Goal: Task Accomplishment & Management: Manage account settings

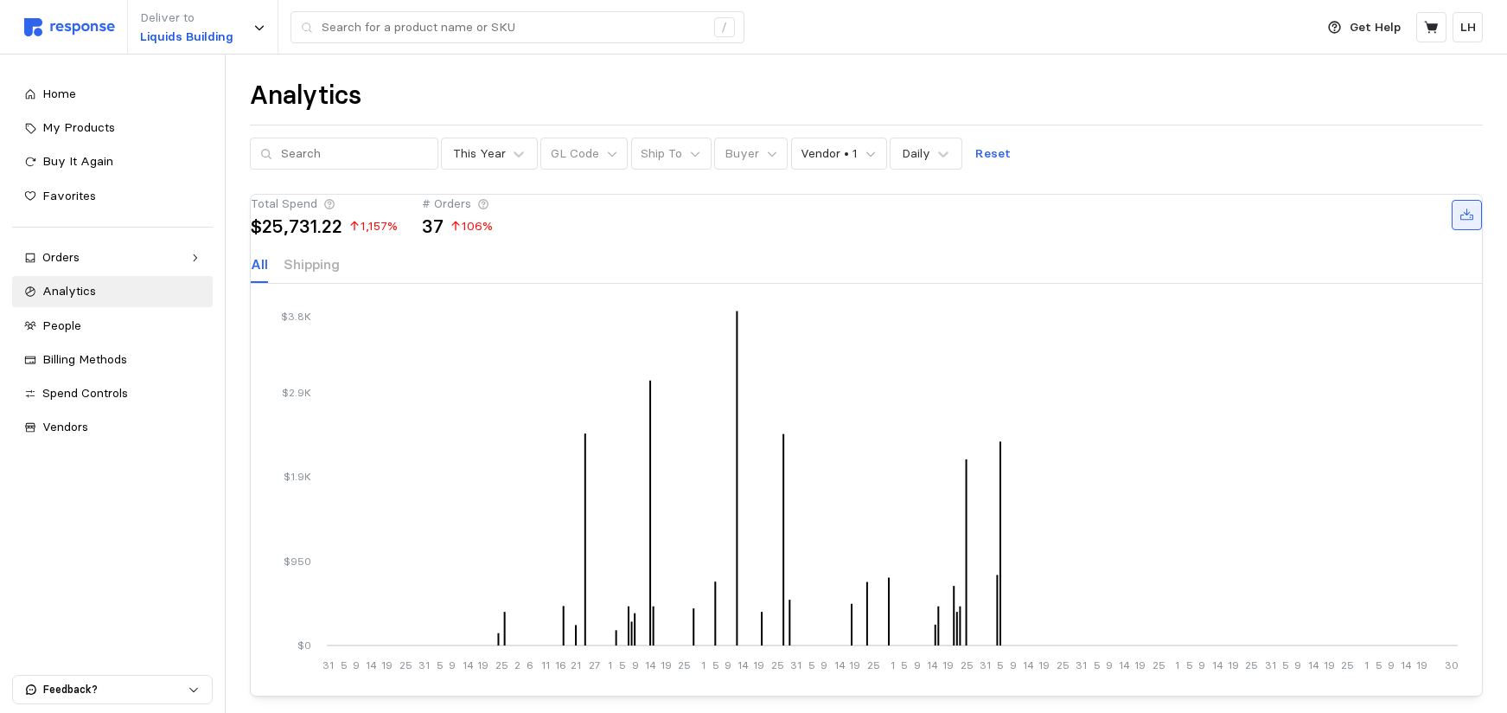
click at [1460, 223] on icon at bounding box center [1468, 216] width 16 height 16
click at [79, 397] on span "Spend Controls" at bounding box center [85, 393] width 86 height 16
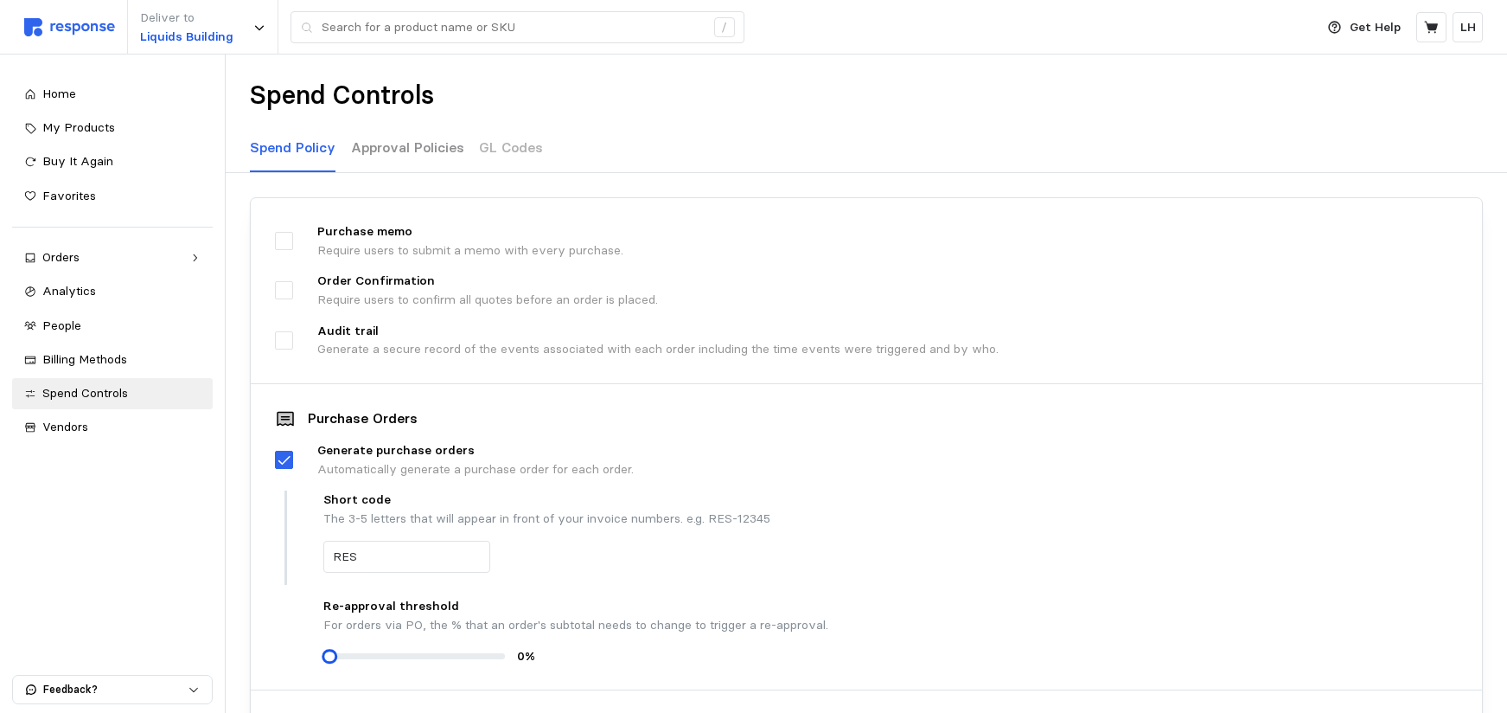
click at [368, 151] on p "Approval Policies" at bounding box center [407, 148] width 113 height 22
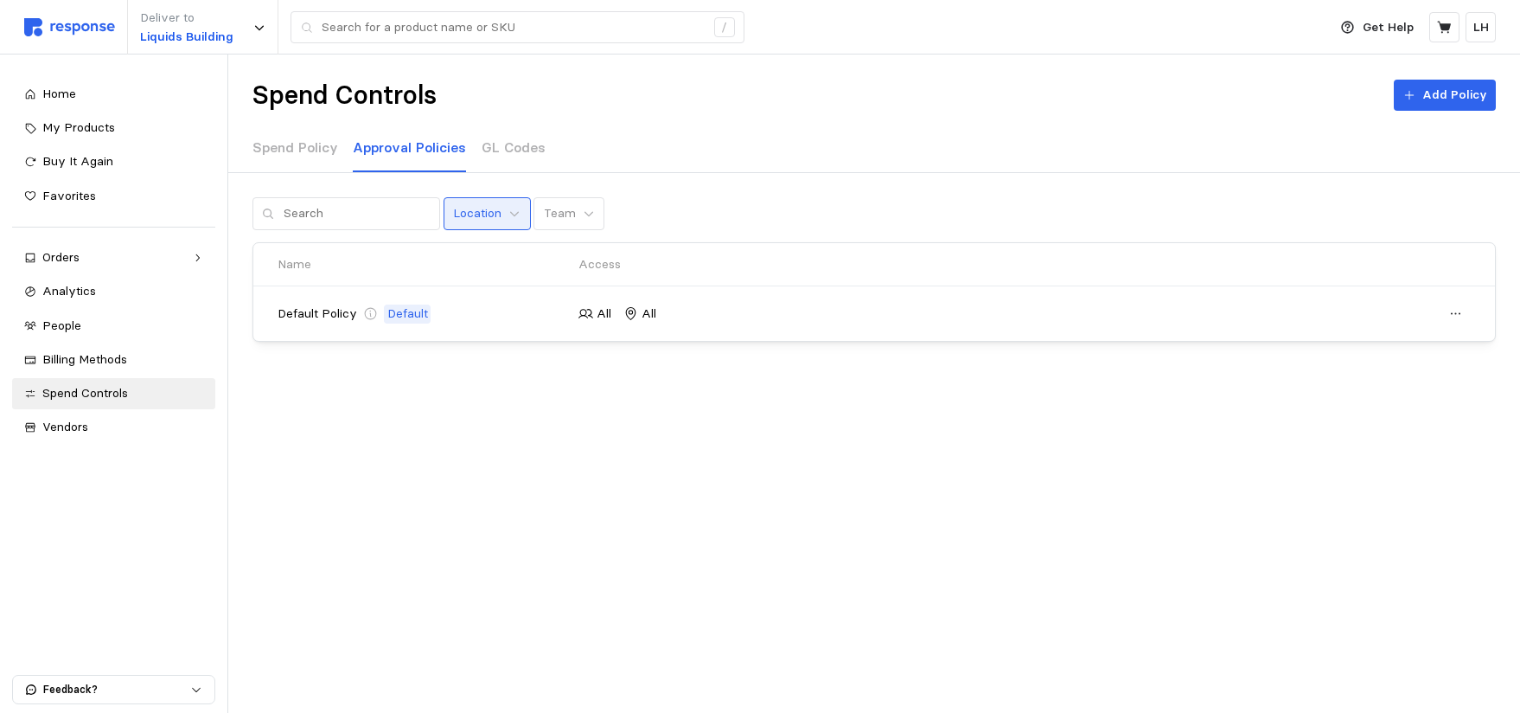
click at [496, 221] on button "Location" at bounding box center [487, 213] width 87 height 33
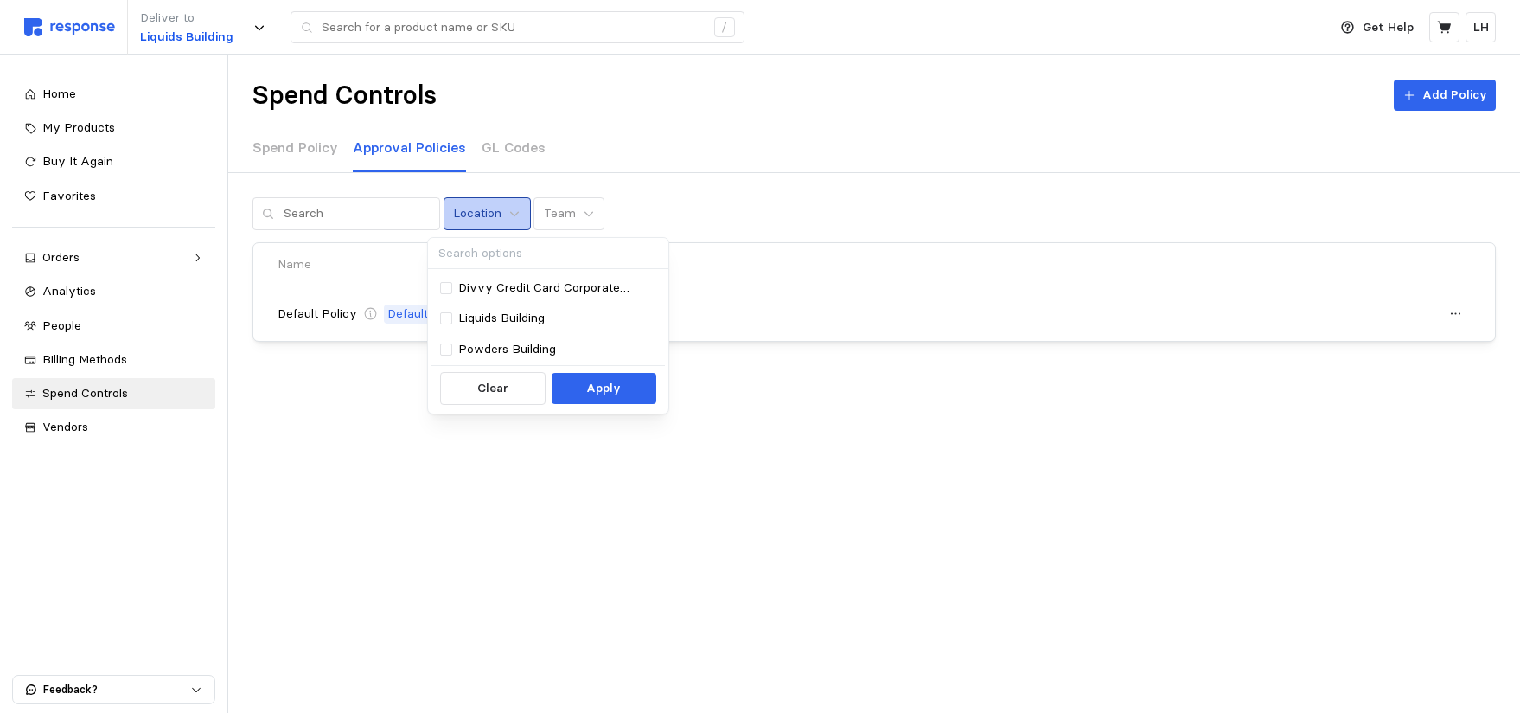
click at [488, 214] on button "Location" at bounding box center [487, 213] width 87 height 33
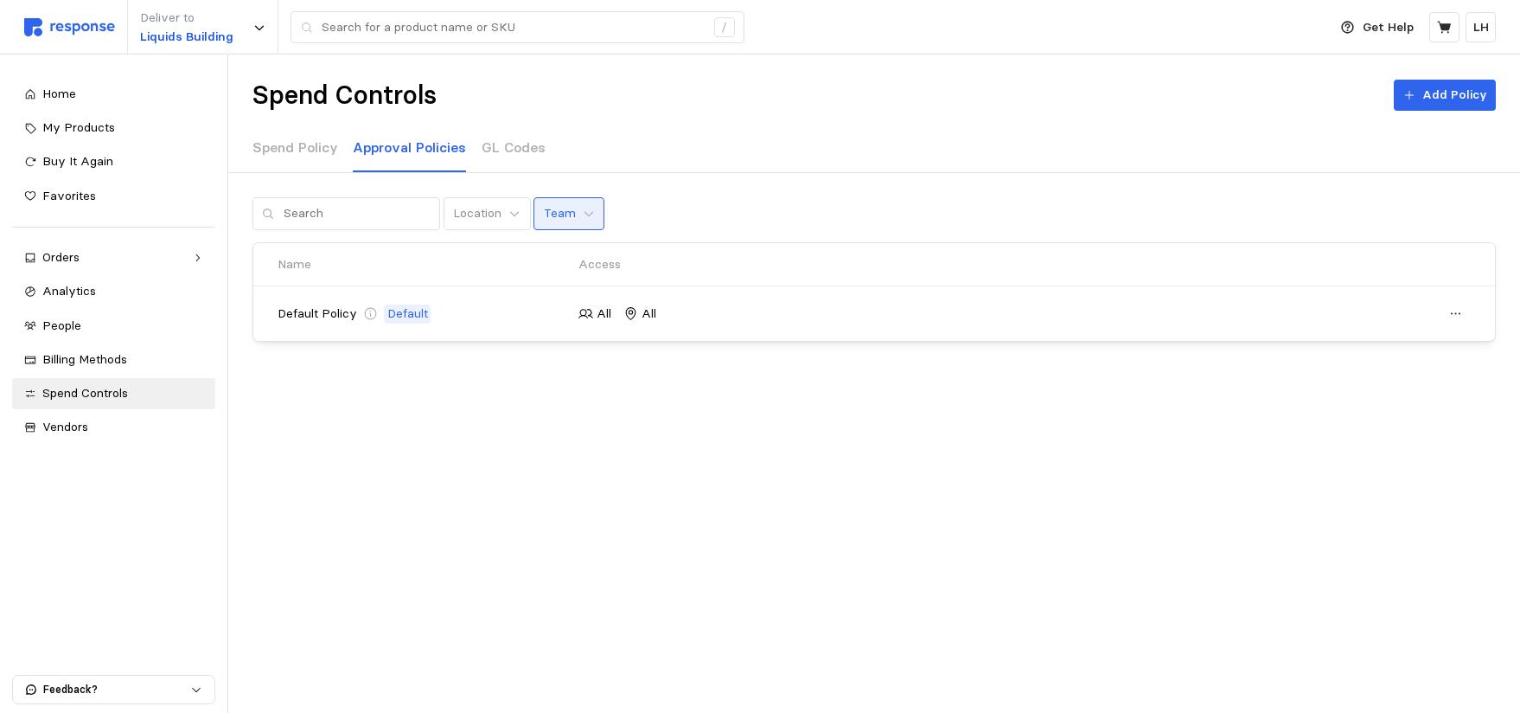
click at [559, 206] on button "Team" at bounding box center [569, 213] width 71 height 33
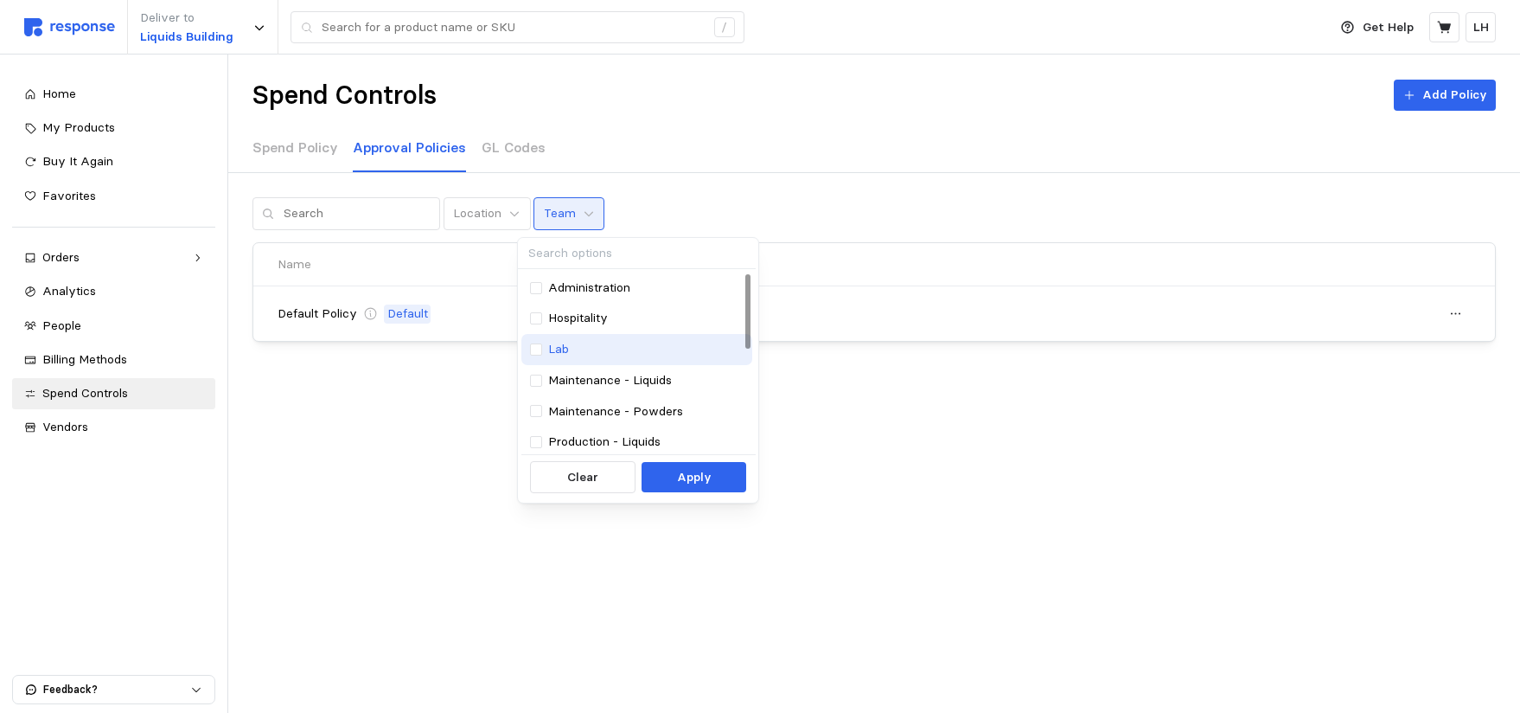
click at [553, 345] on p "Lab" at bounding box center [558, 349] width 21 height 19
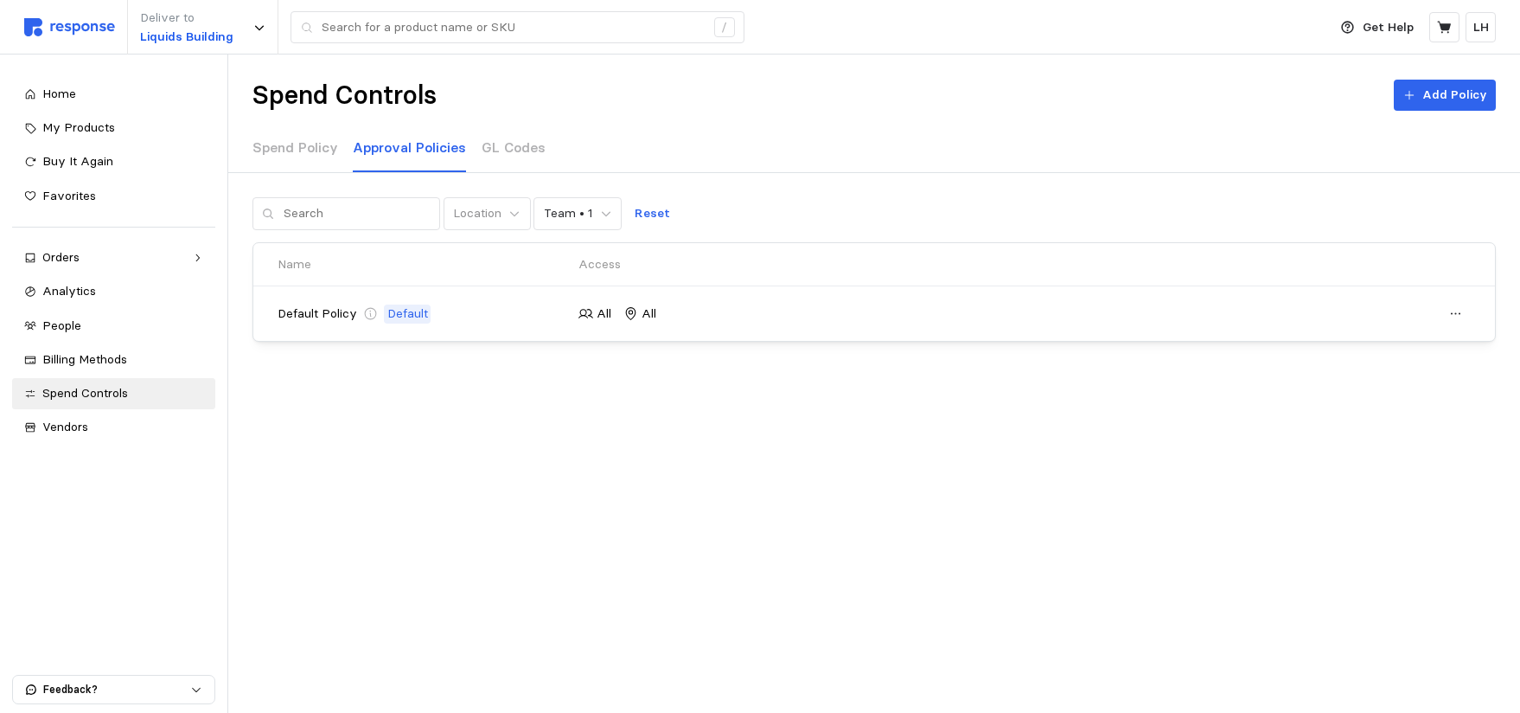
click at [419, 398] on div "Spend Controls Add Policy Spend Policy Approval Policies GL Codes Location Team…" at bounding box center [874, 255] width 1292 height 402
click at [1416, 94] on icon at bounding box center [1410, 95] width 12 height 12
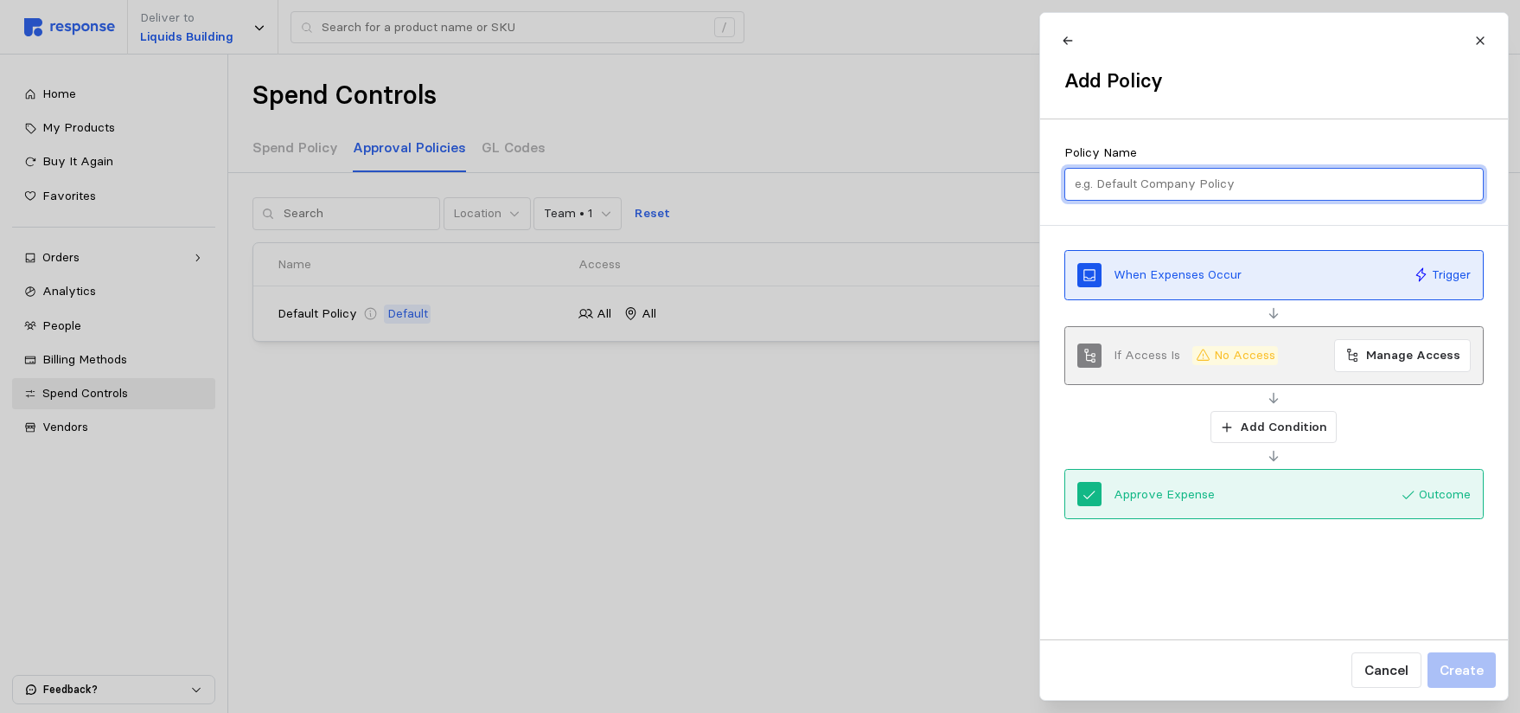
click at [1138, 178] on input "text" at bounding box center [1274, 184] width 400 height 31
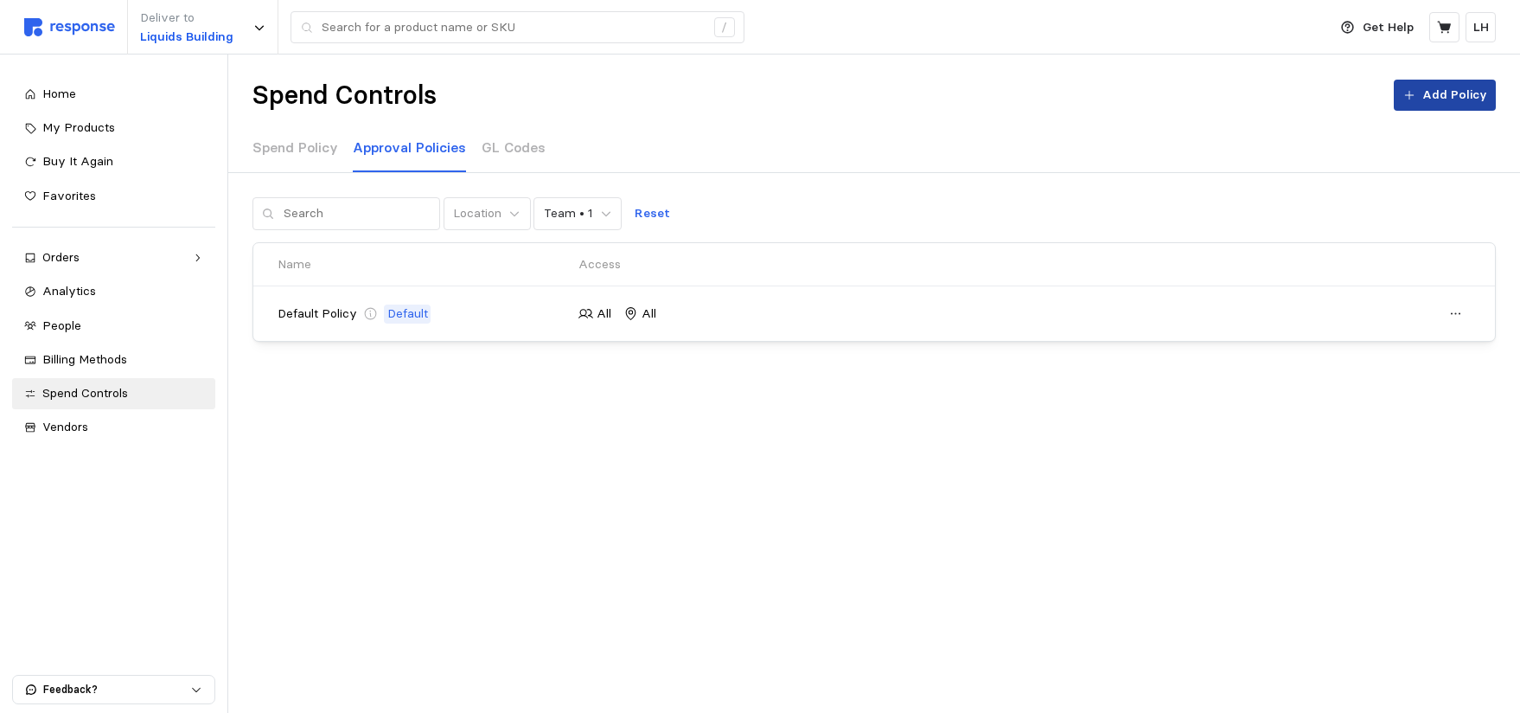
click at [1443, 103] on p "Add Policy" at bounding box center [1455, 95] width 65 height 19
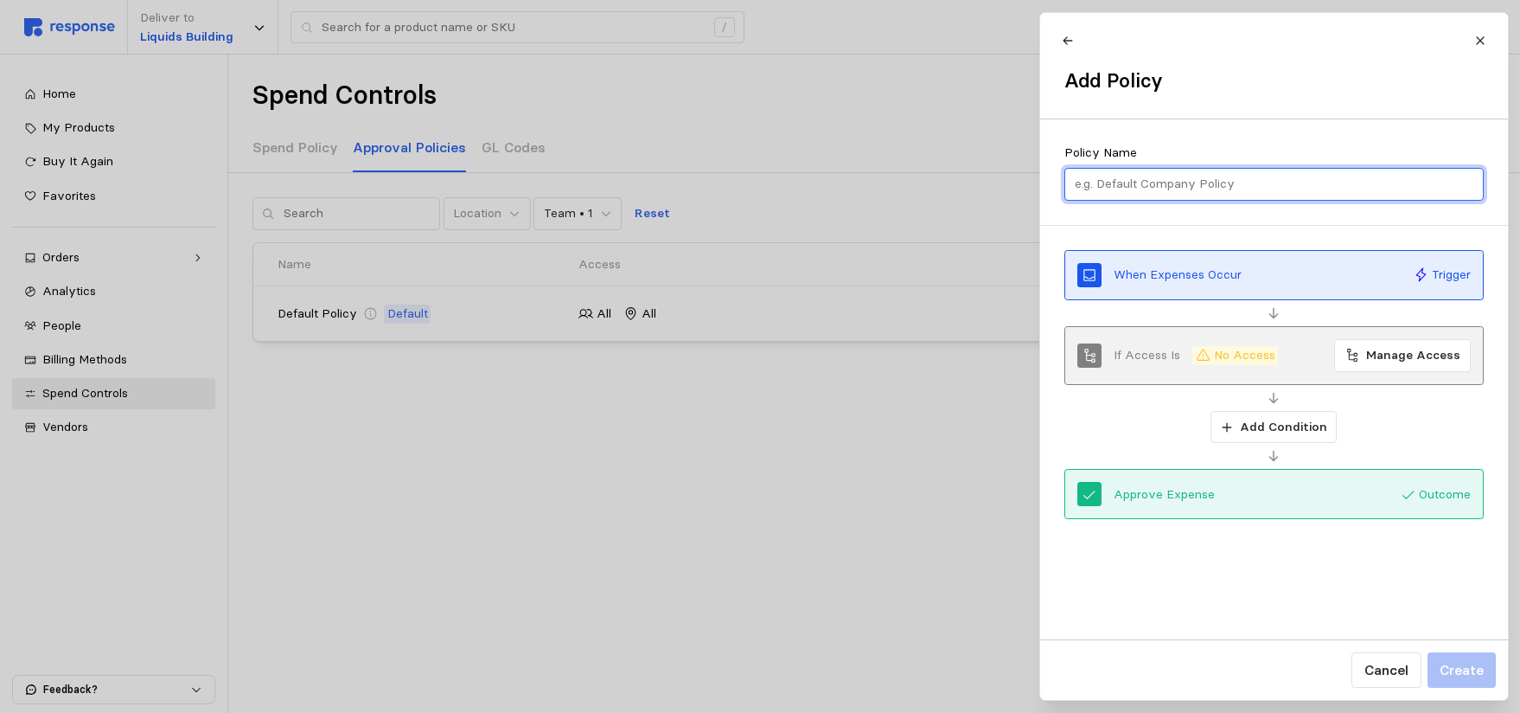
click at [1107, 191] on input "text" at bounding box center [1274, 184] width 400 height 31
type input "Lab"
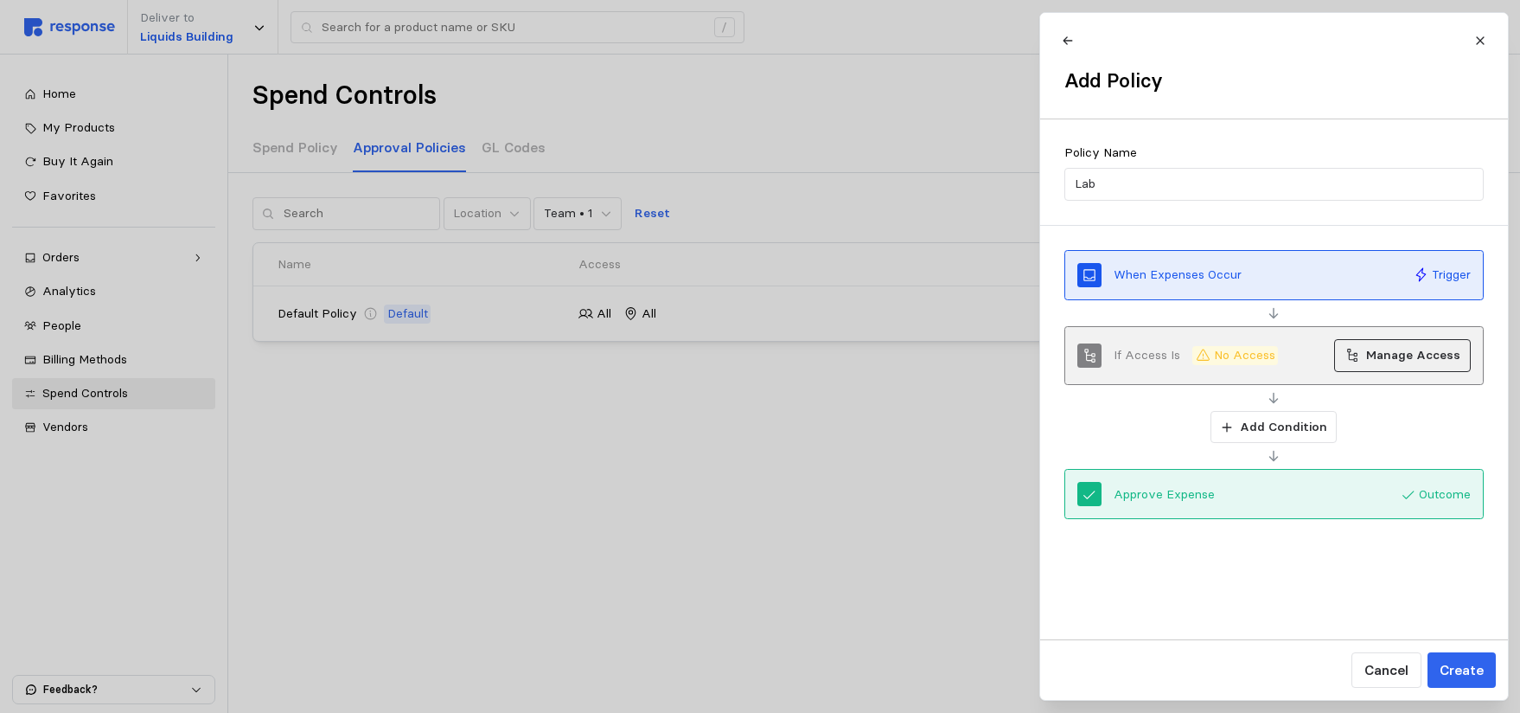
click at [1376, 355] on p "Manage Access" at bounding box center [1413, 355] width 94 height 19
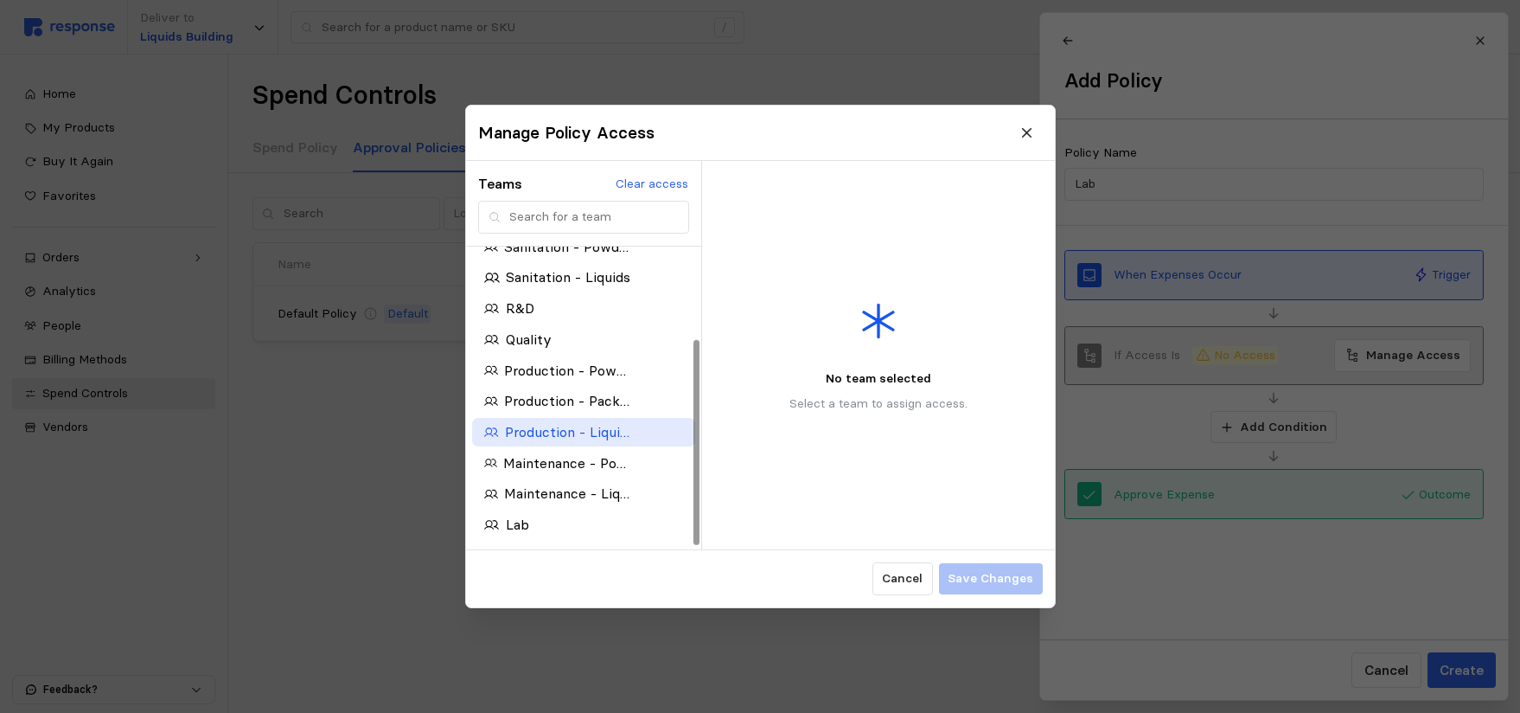
scroll to position [138, 0]
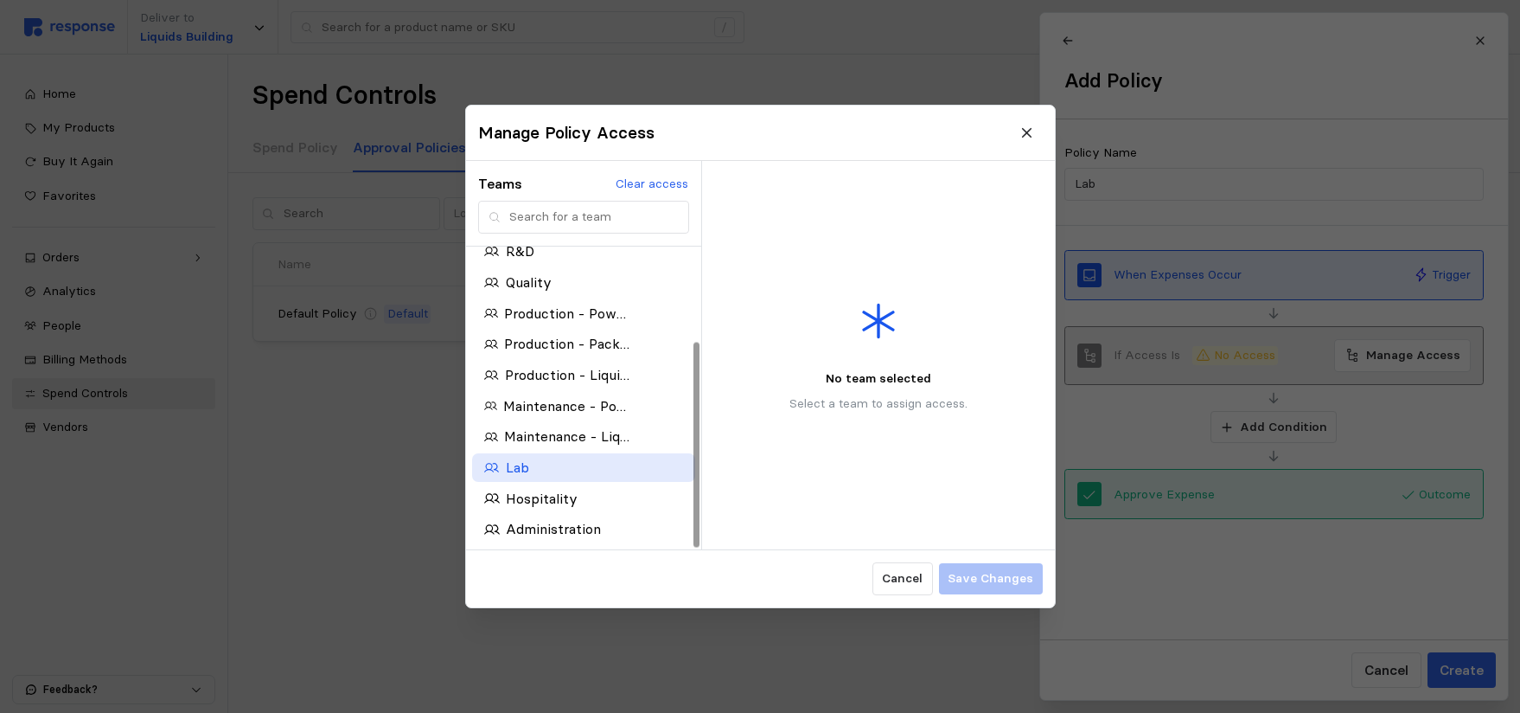
click at [554, 470] on div "Lab" at bounding box center [557, 468] width 146 height 22
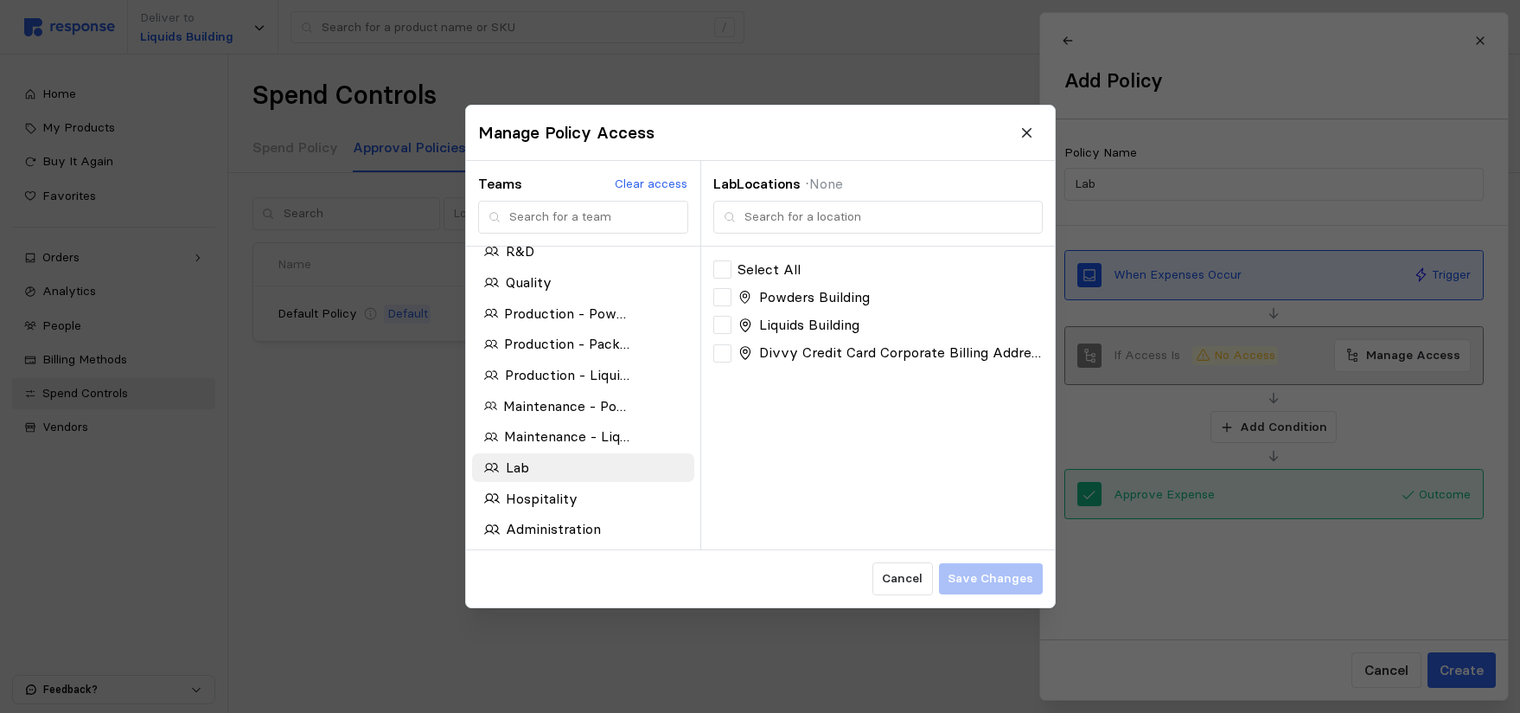
click at [733, 298] on div "Powders Building" at bounding box center [877, 297] width 329 height 22
click at [728, 299] on div at bounding box center [722, 297] width 18 height 18
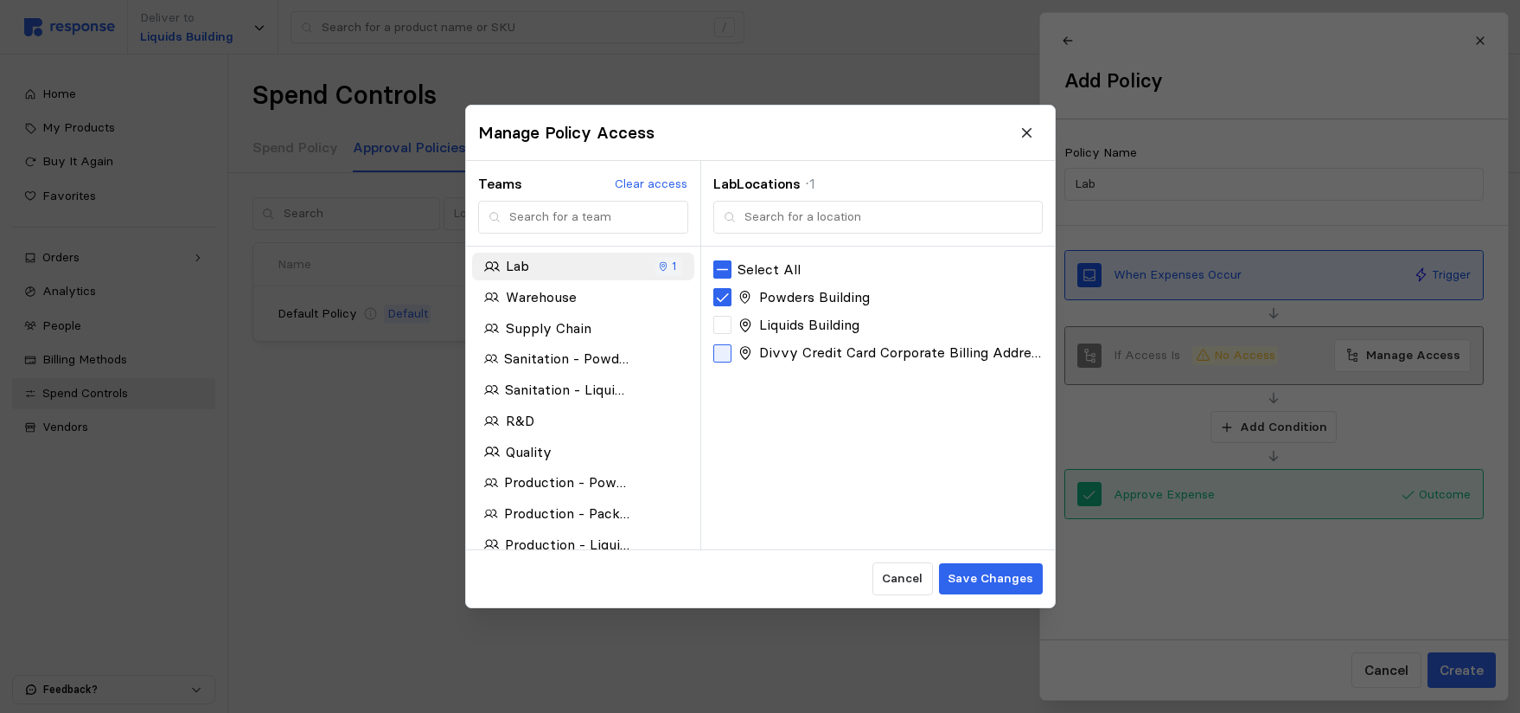
click at [731, 360] on div at bounding box center [722, 353] width 18 height 18
click at [959, 574] on p "Save Changes" at bounding box center [991, 578] width 86 height 19
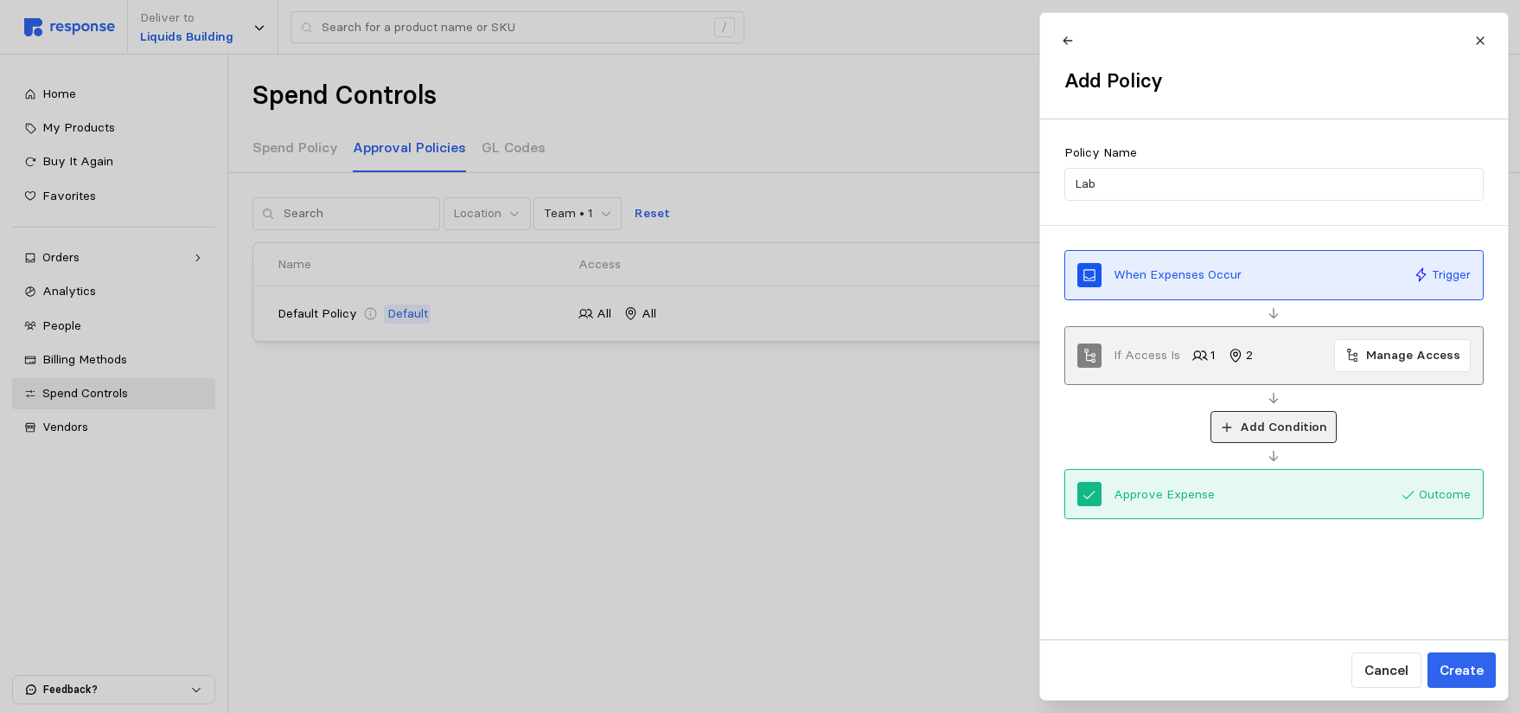
click at [1237, 428] on button "Add Condition" at bounding box center [1274, 427] width 126 height 33
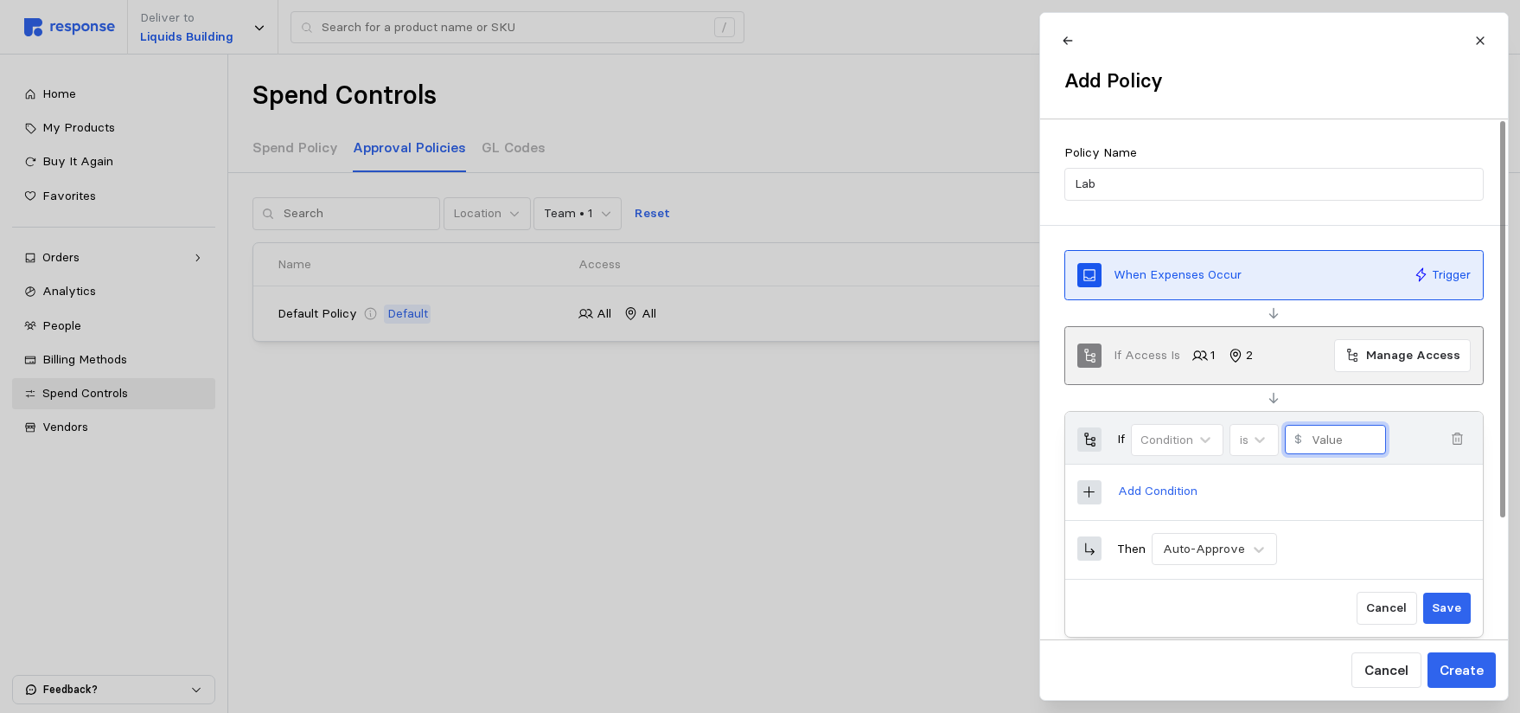
click at [1321, 438] on input "text" at bounding box center [1343, 440] width 65 height 28
click at [1263, 442] on icon at bounding box center [1260, 440] width 10 height 6
click at [1329, 441] on input "text" at bounding box center [1343, 440] width 65 height 28
click at [1088, 493] on icon at bounding box center [1090, 492] width 16 height 16
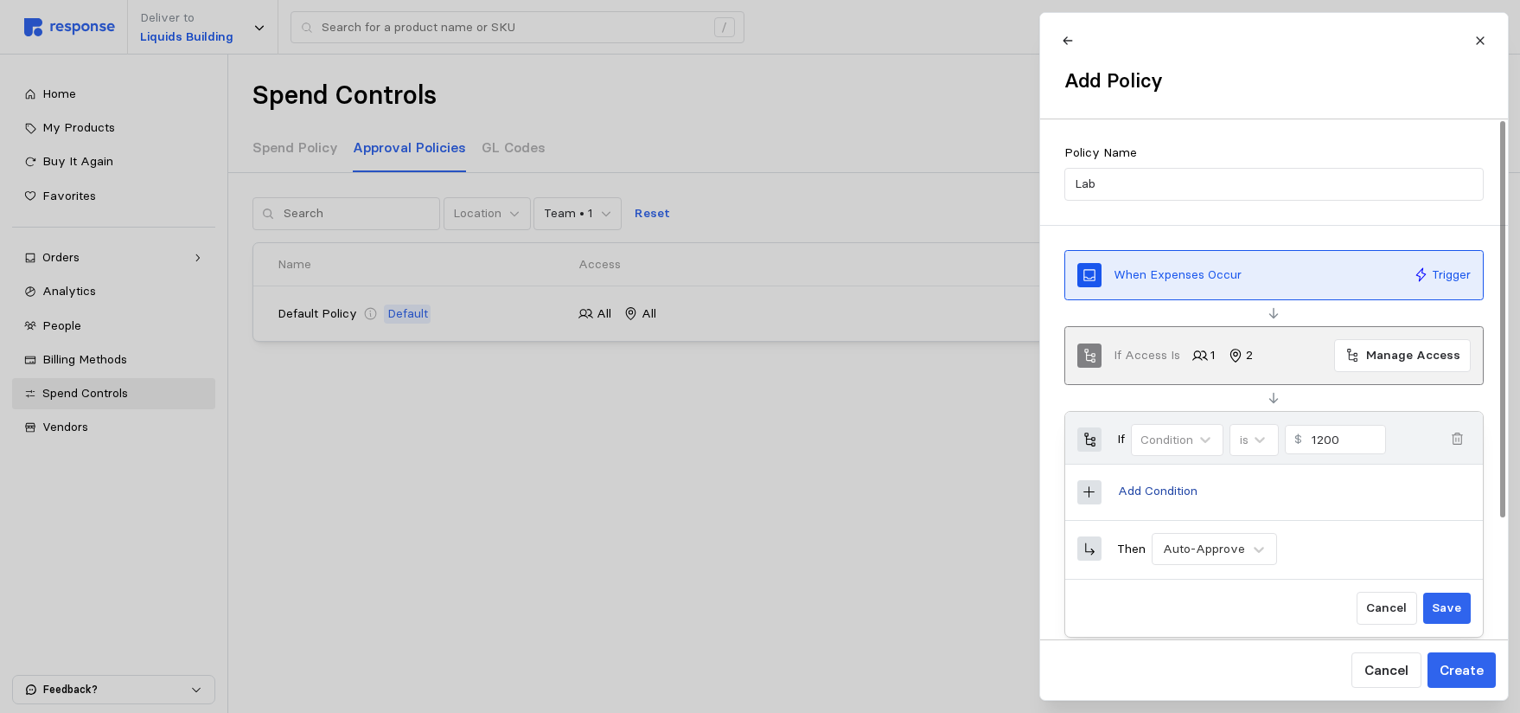
click at [1160, 491] on p "Add Condition" at bounding box center [1157, 491] width 80 height 19
click at [1460, 490] on icon "button" at bounding box center [1457, 491] width 16 height 16
click at [1254, 549] on icon at bounding box center [1259, 550] width 10 height 6
click at [1086, 491] on icon at bounding box center [1089, 491] width 11 height 11
click at [1088, 491] on icon at bounding box center [1089, 491] width 11 height 11
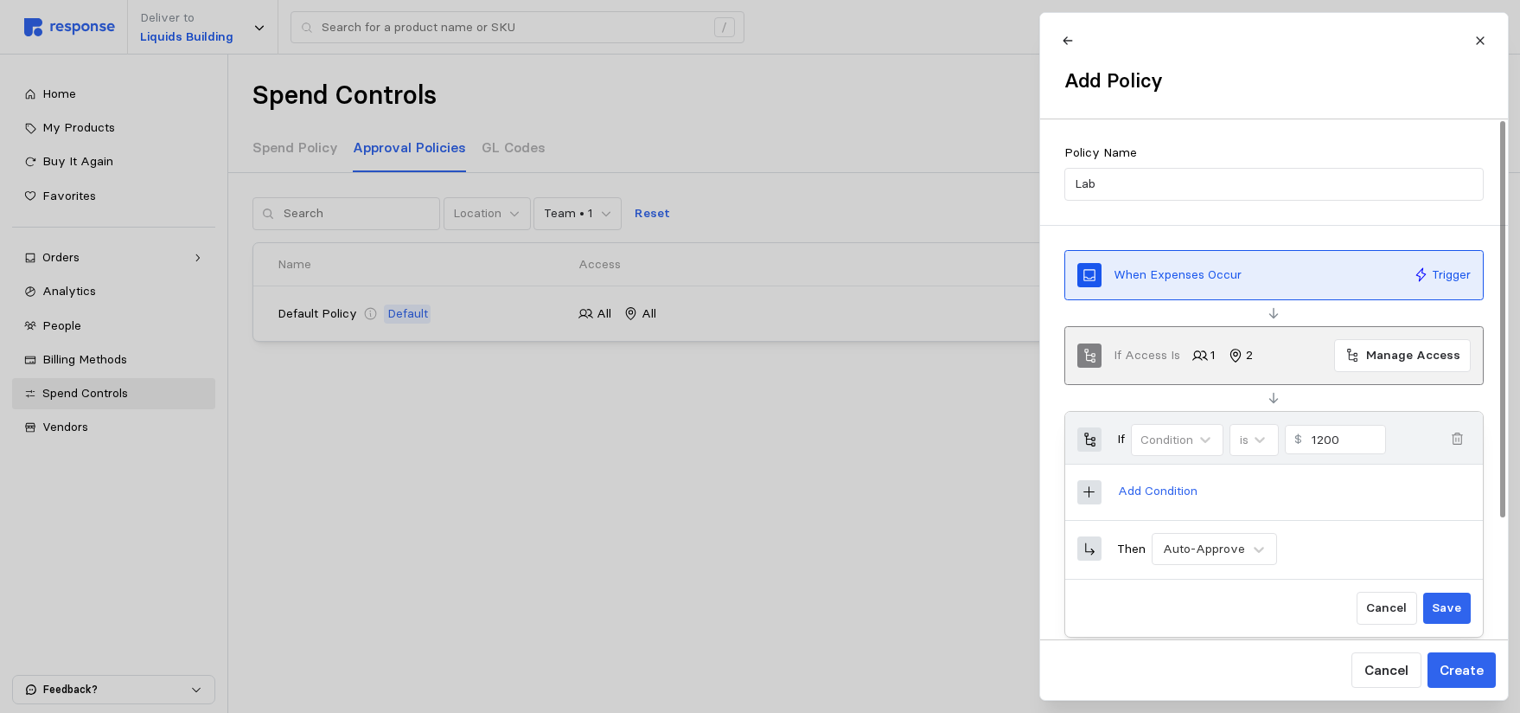
click at [1095, 494] on icon at bounding box center [1090, 492] width 16 height 16
click at [1085, 495] on icon at bounding box center [1090, 492] width 16 height 16
click at [1091, 494] on icon at bounding box center [1090, 492] width 16 height 16
click at [1090, 489] on icon at bounding box center [1090, 492] width 16 height 16
click at [1167, 489] on p "Add Condition" at bounding box center [1157, 491] width 80 height 19
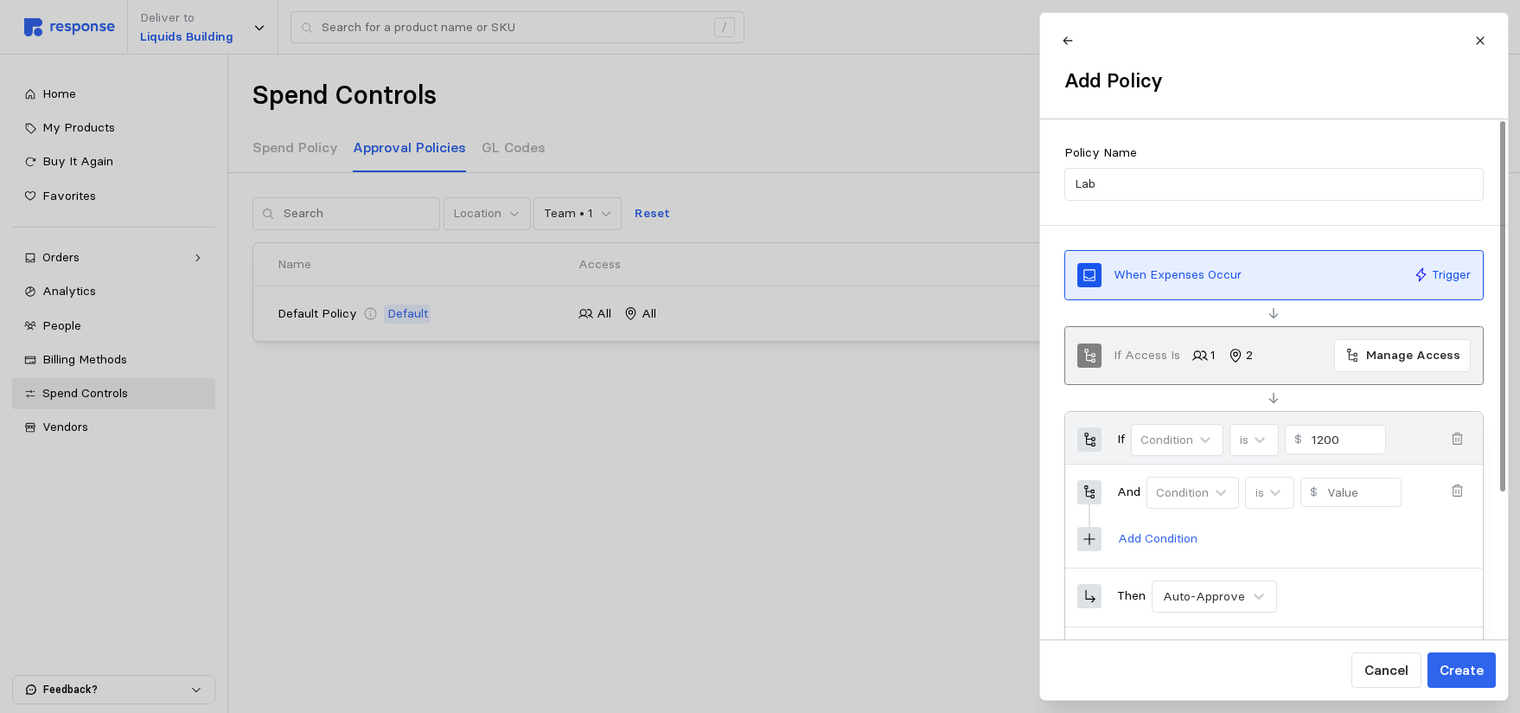
click at [1459, 481] on span "button" at bounding box center [1457, 491] width 24 height 24
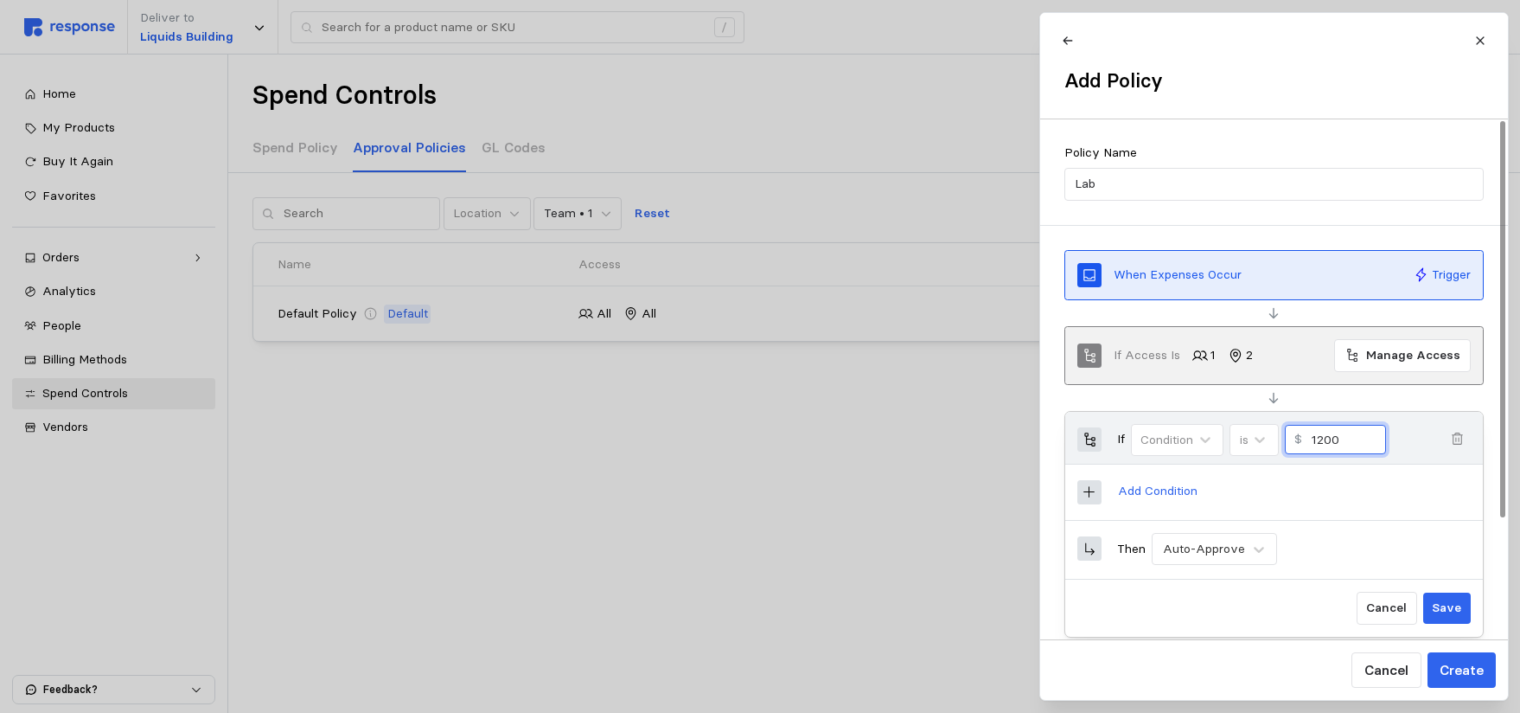
click at [1320, 438] on input "1200" at bounding box center [1343, 440] width 65 height 28
drag, startPoint x: 1355, startPoint y: 441, endPoint x: 1293, endPoint y: 440, distance: 62.3
click at [1293, 440] on div "$ 1200" at bounding box center [1335, 439] width 102 height 29
type input "1201"
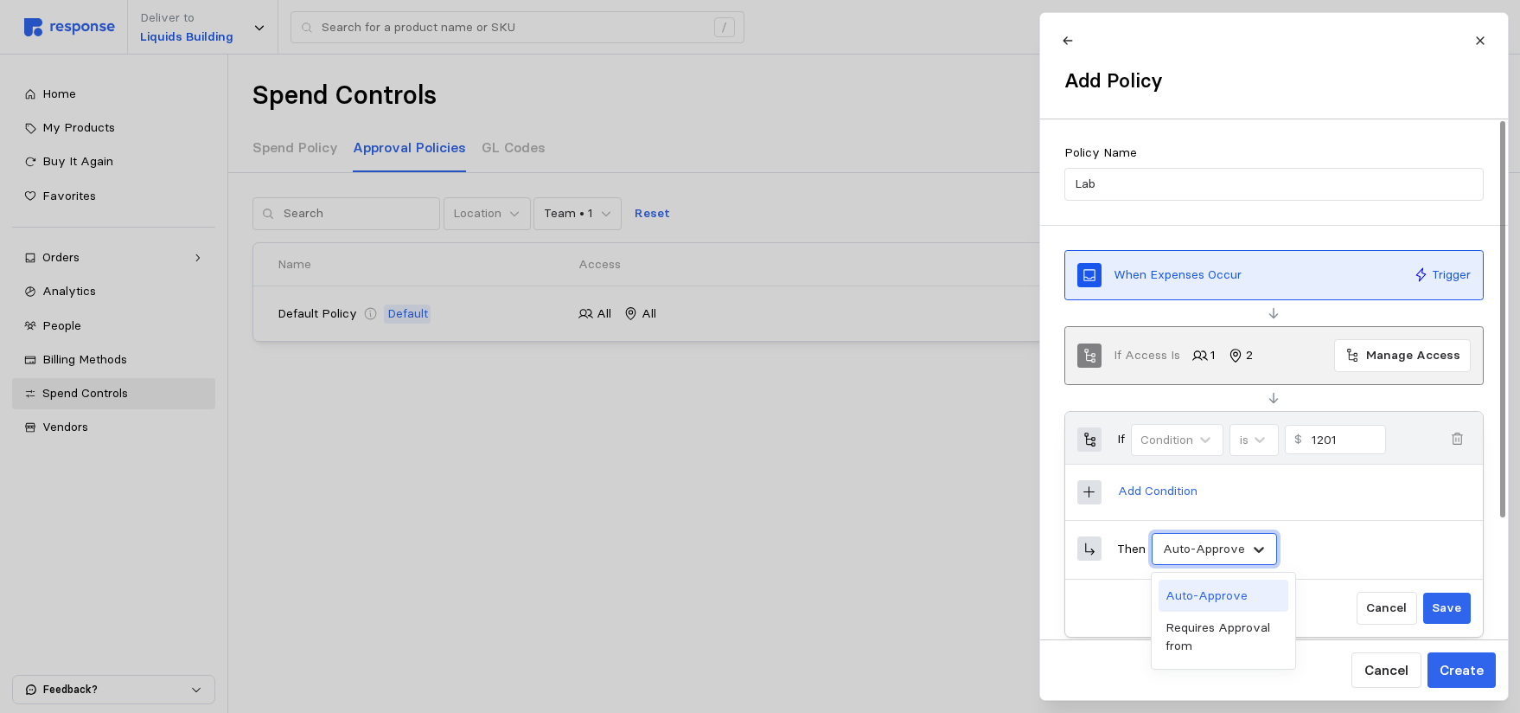
click at [1254, 547] on icon at bounding box center [1259, 550] width 10 height 6
click at [1225, 627] on div "Requires Approval from" at bounding box center [1224, 636] width 130 height 50
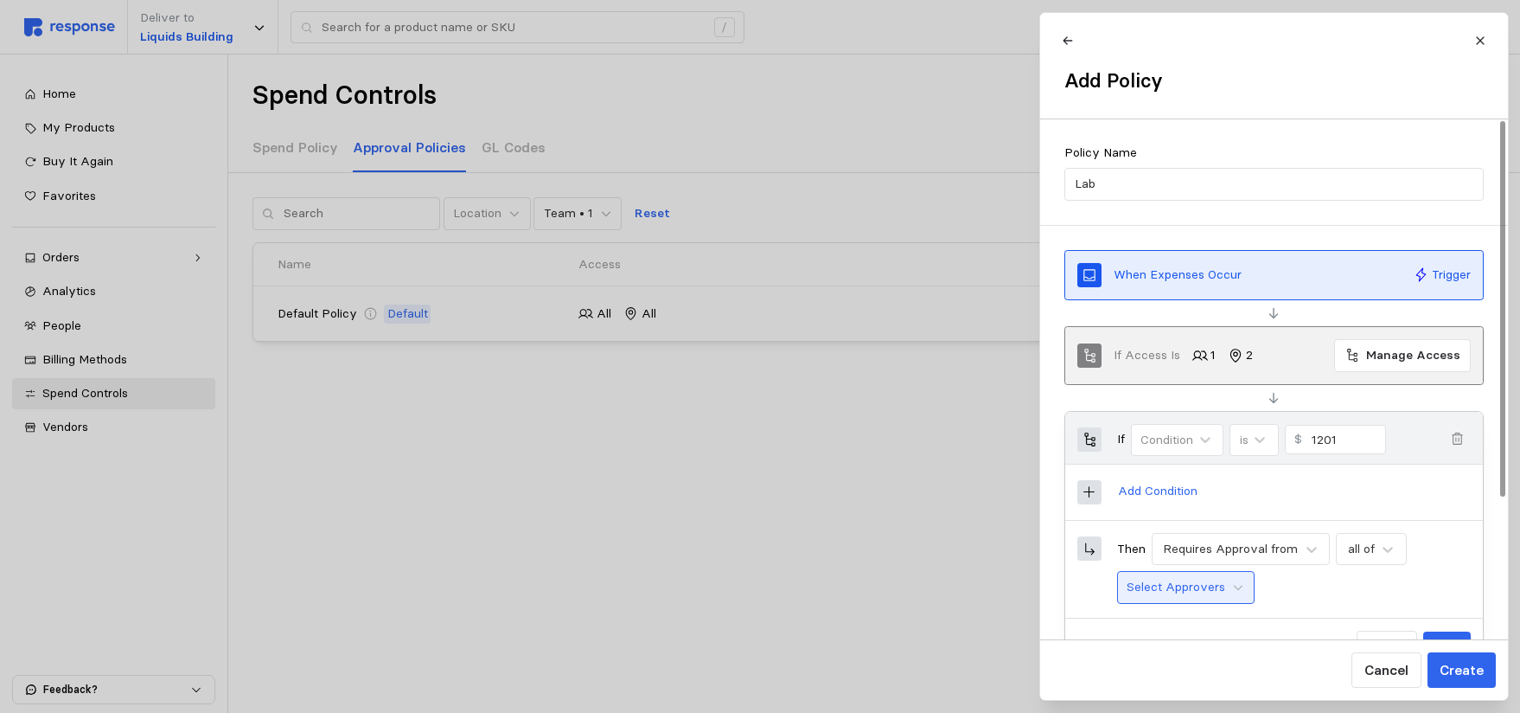
click at [1228, 586] on button "Select Approvers" at bounding box center [1186, 587] width 138 height 33
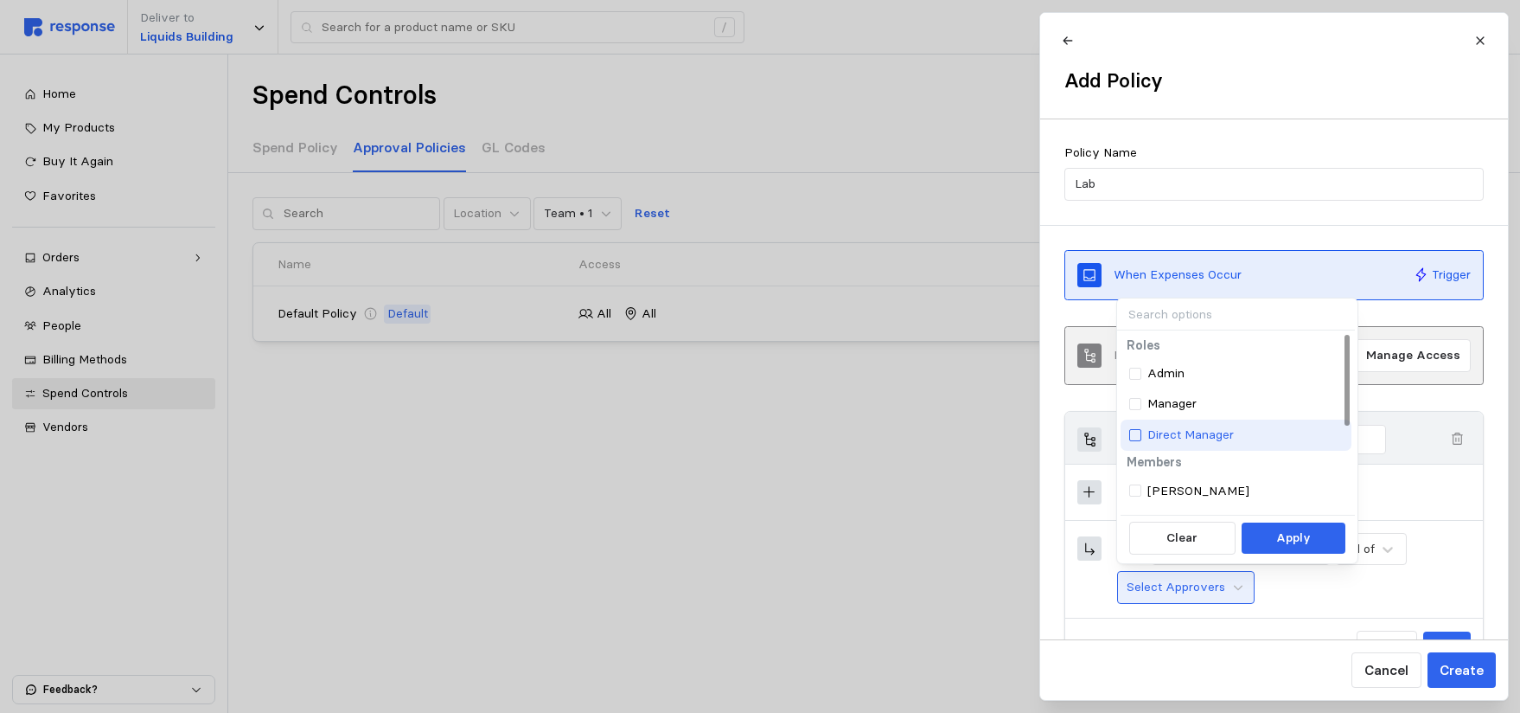
click at [1138, 434] on div at bounding box center [1135, 435] width 12 height 12
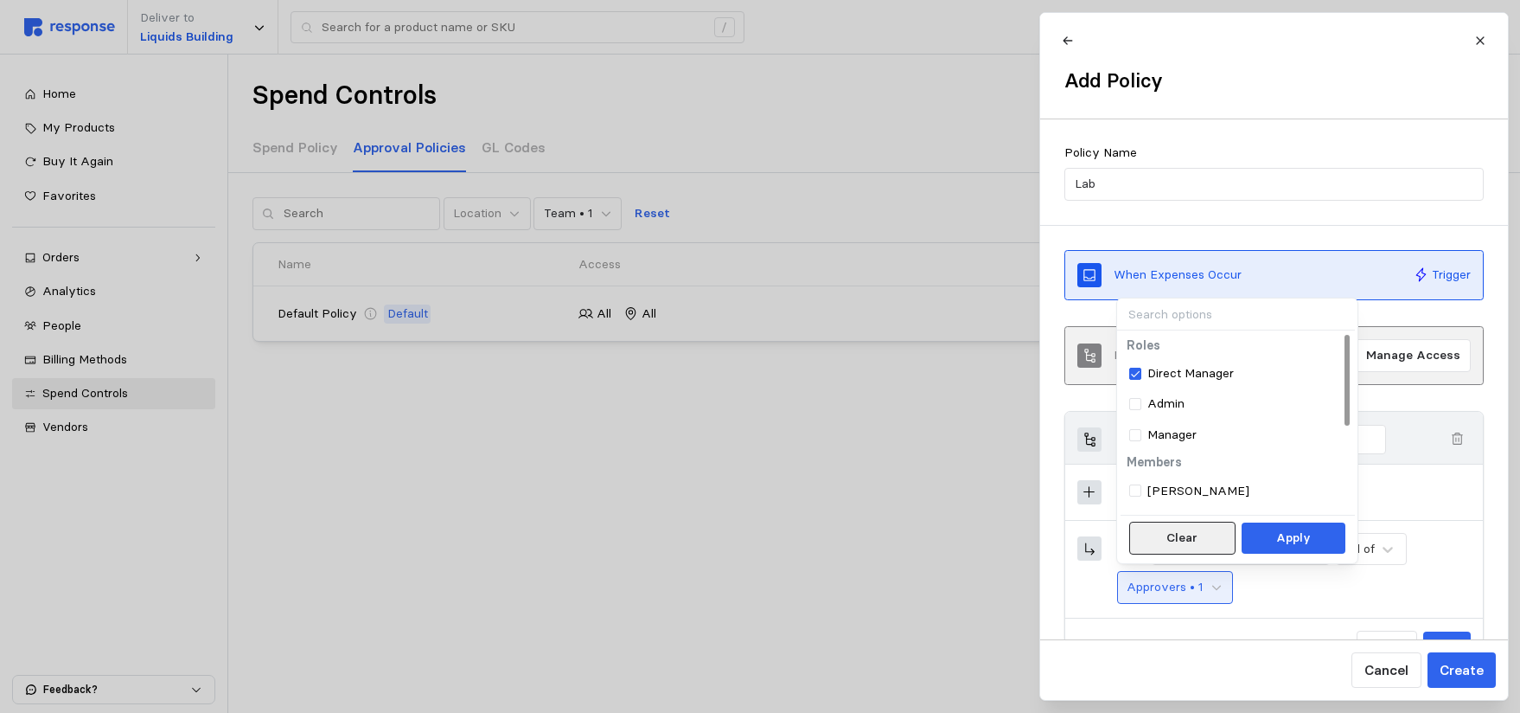
click at [1196, 537] on p "Clear" at bounding box center [1182, 537] width 31 height 19
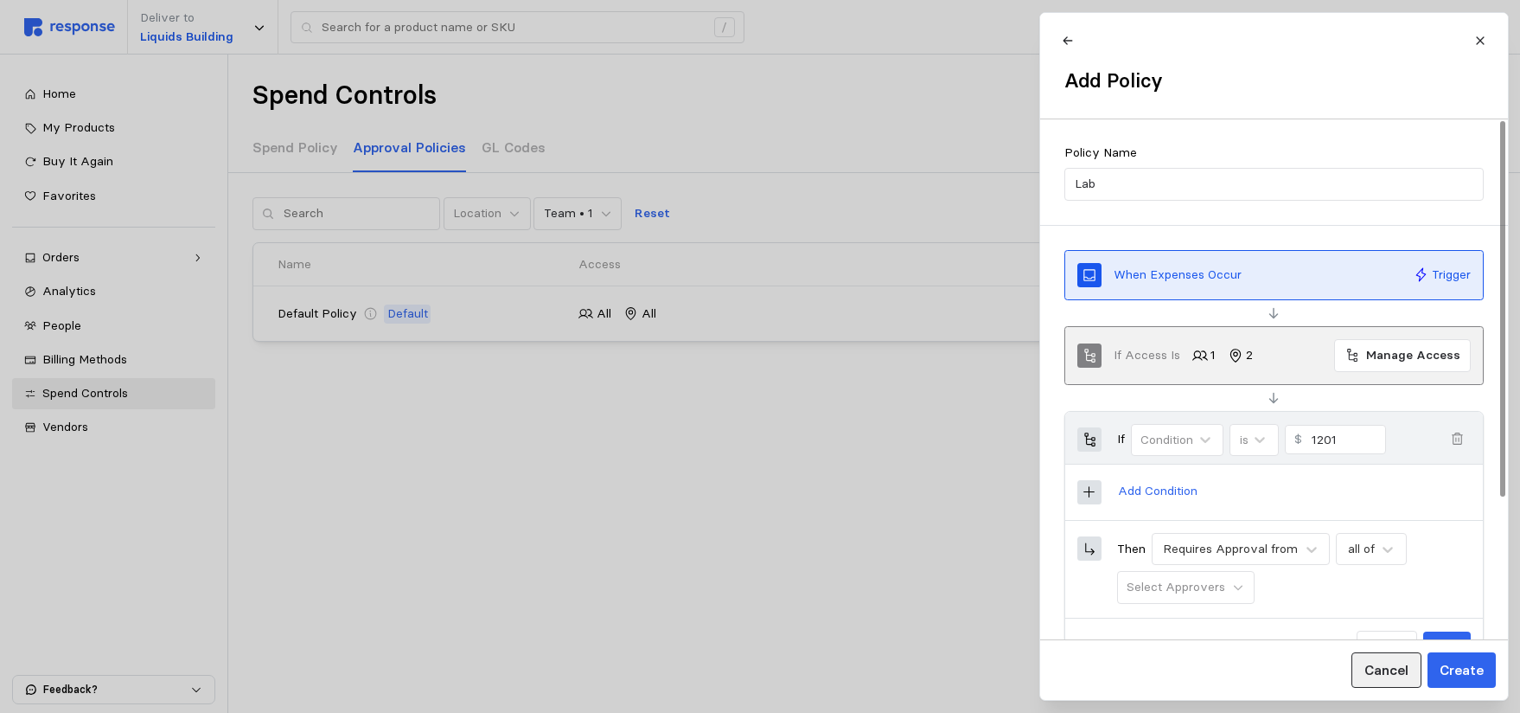
click at [1388, 674] on p "Cancel" at bounding box center [1386, 670] width 44 height 22
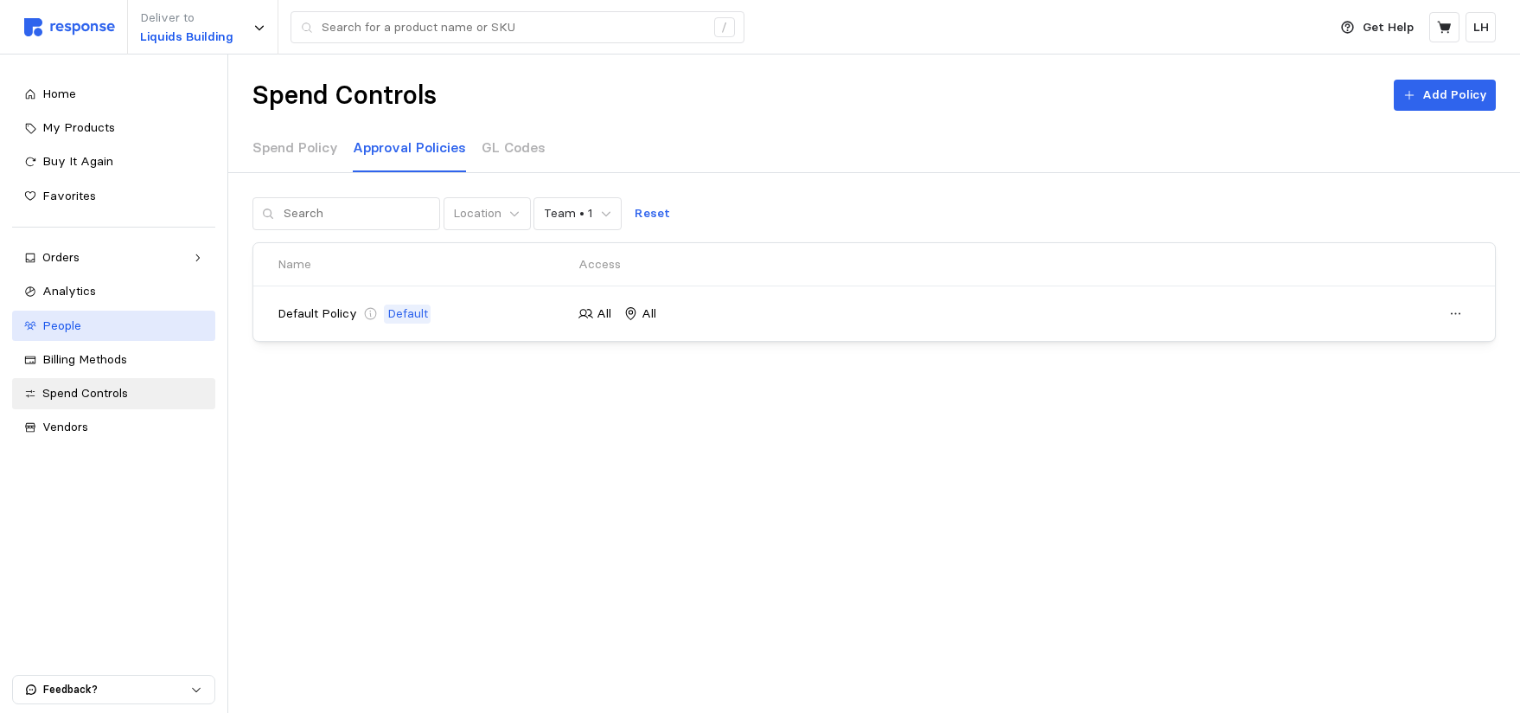
click at [74, 324] on span "People" at bounding box center [61, 325] width 39 height 16
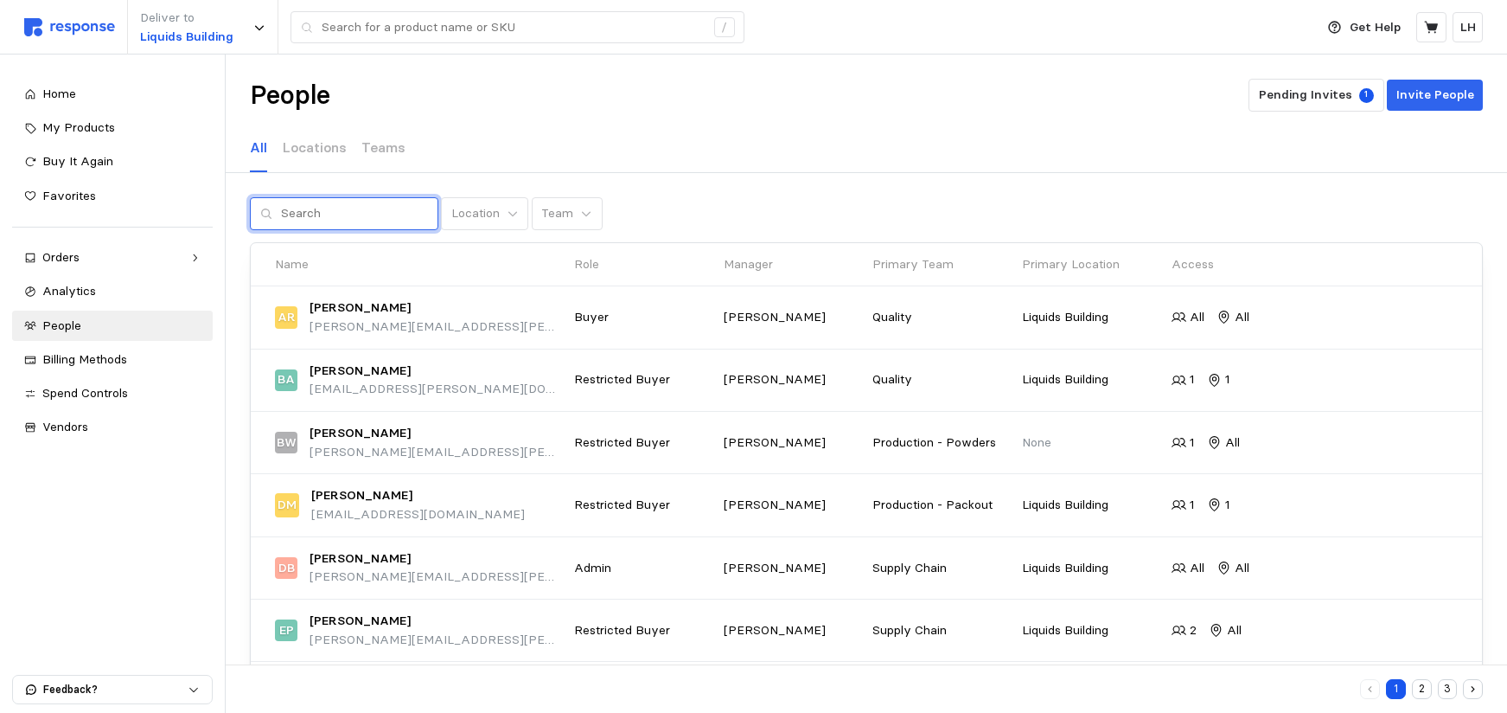
click at [290, 218] on input "text" at bounding box center [354, 213] width 147 height 31
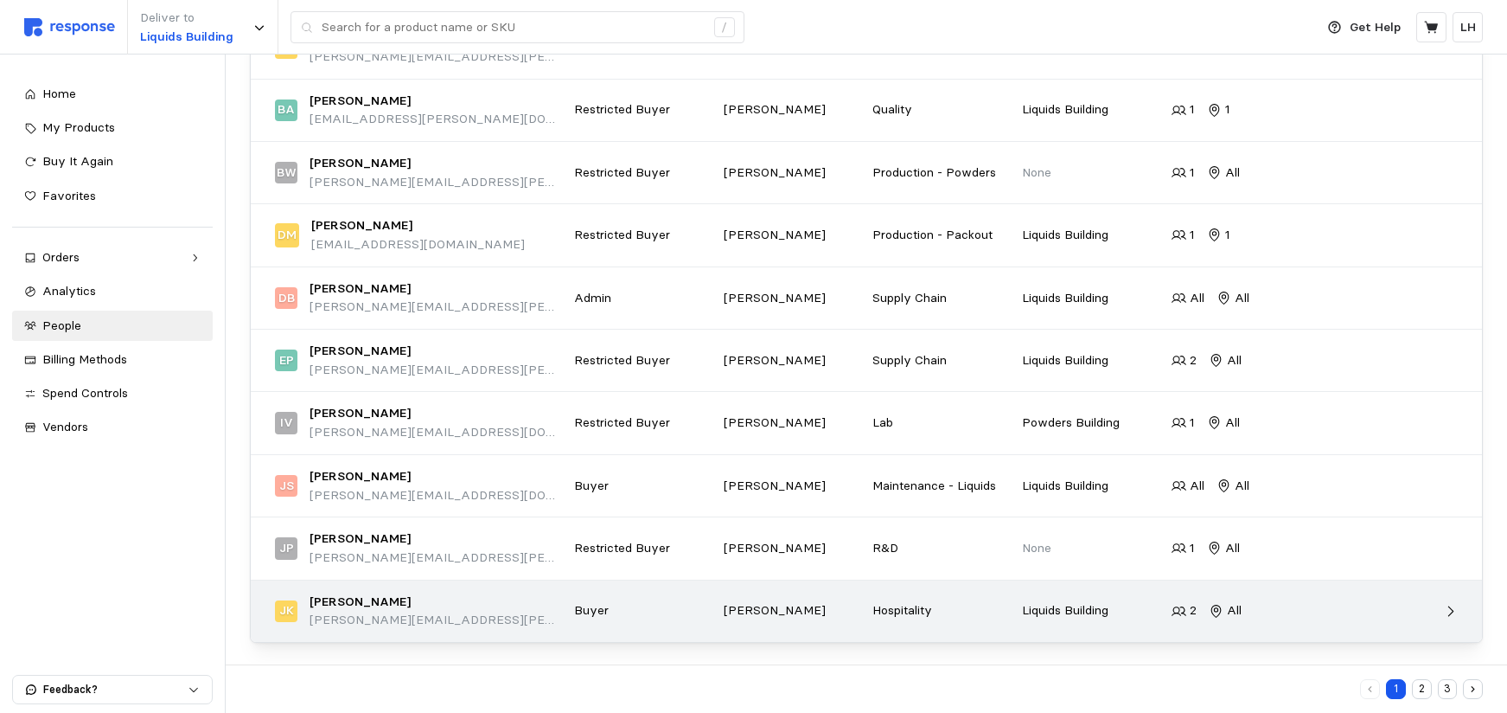
scroll to position [272, 0]
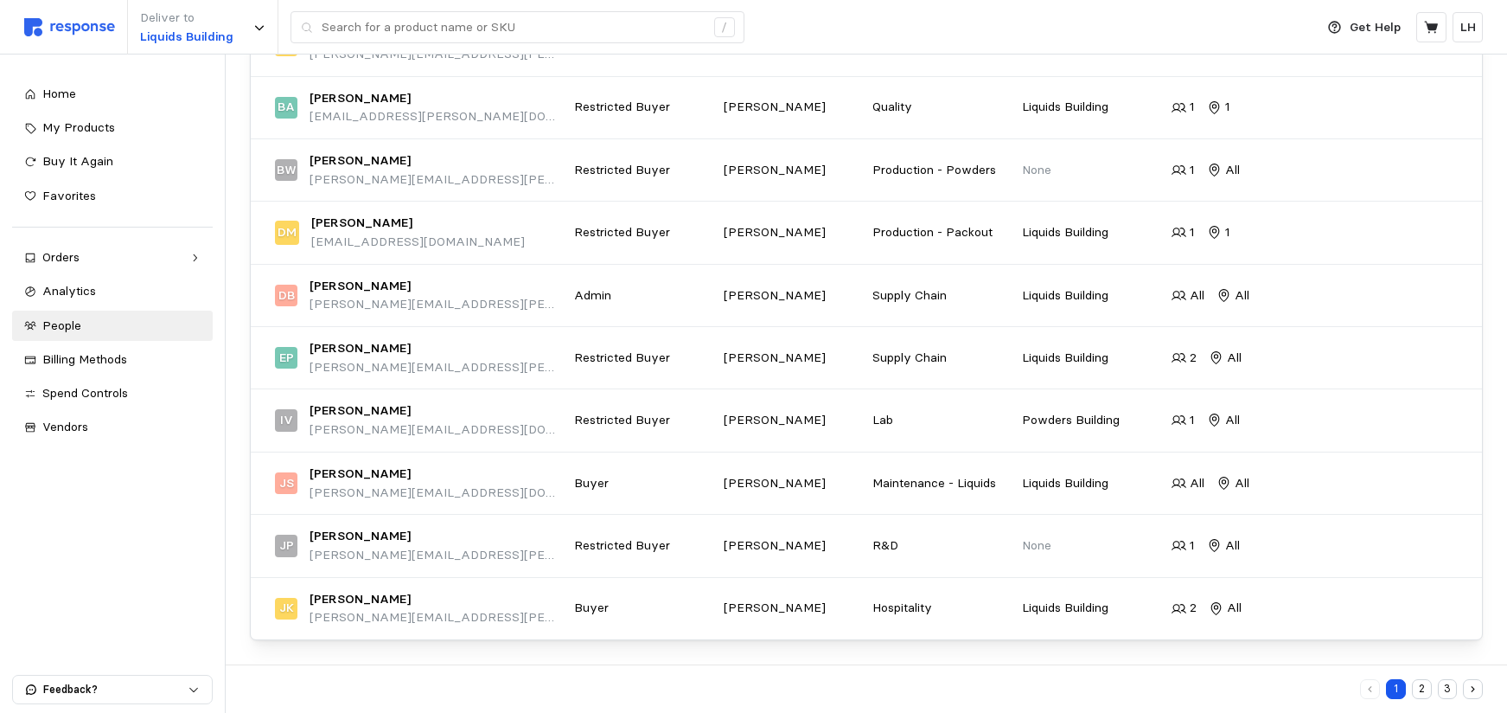
type input "ryk"
click at [1423, 694] on button "2" at bounding box center [1422, 689] width 20 height 20
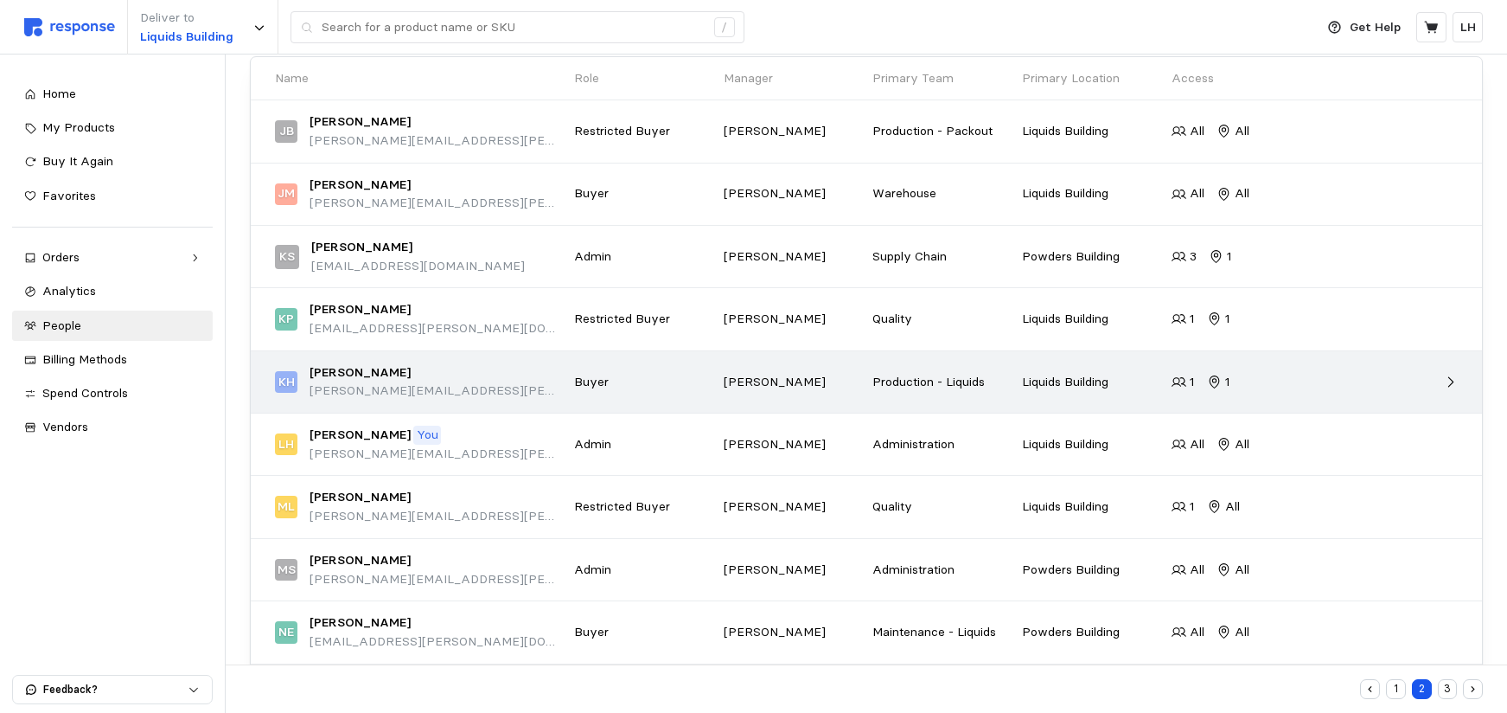
scroll to position [272, 0]
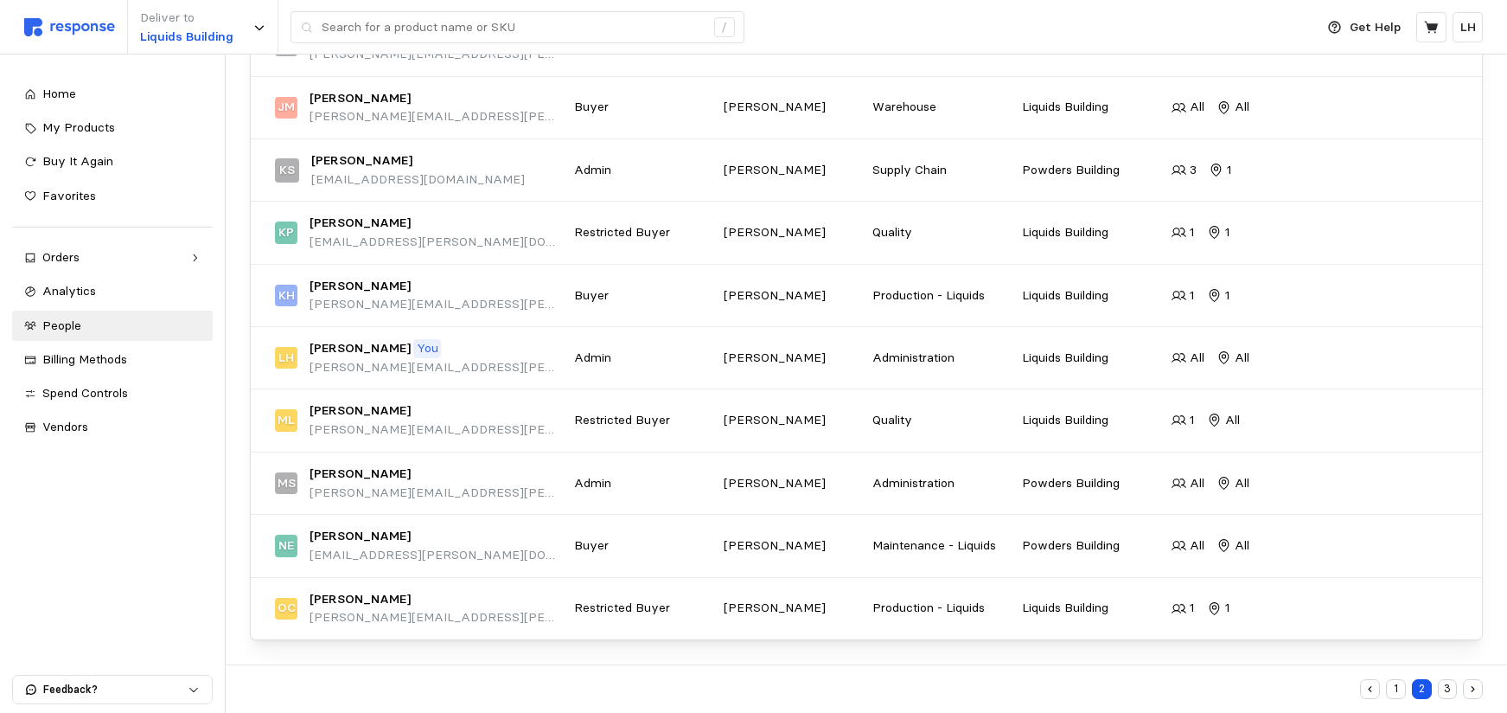
click at [1453, 693] on button "3" at bounding box center [1448, 689] width 20 height 20
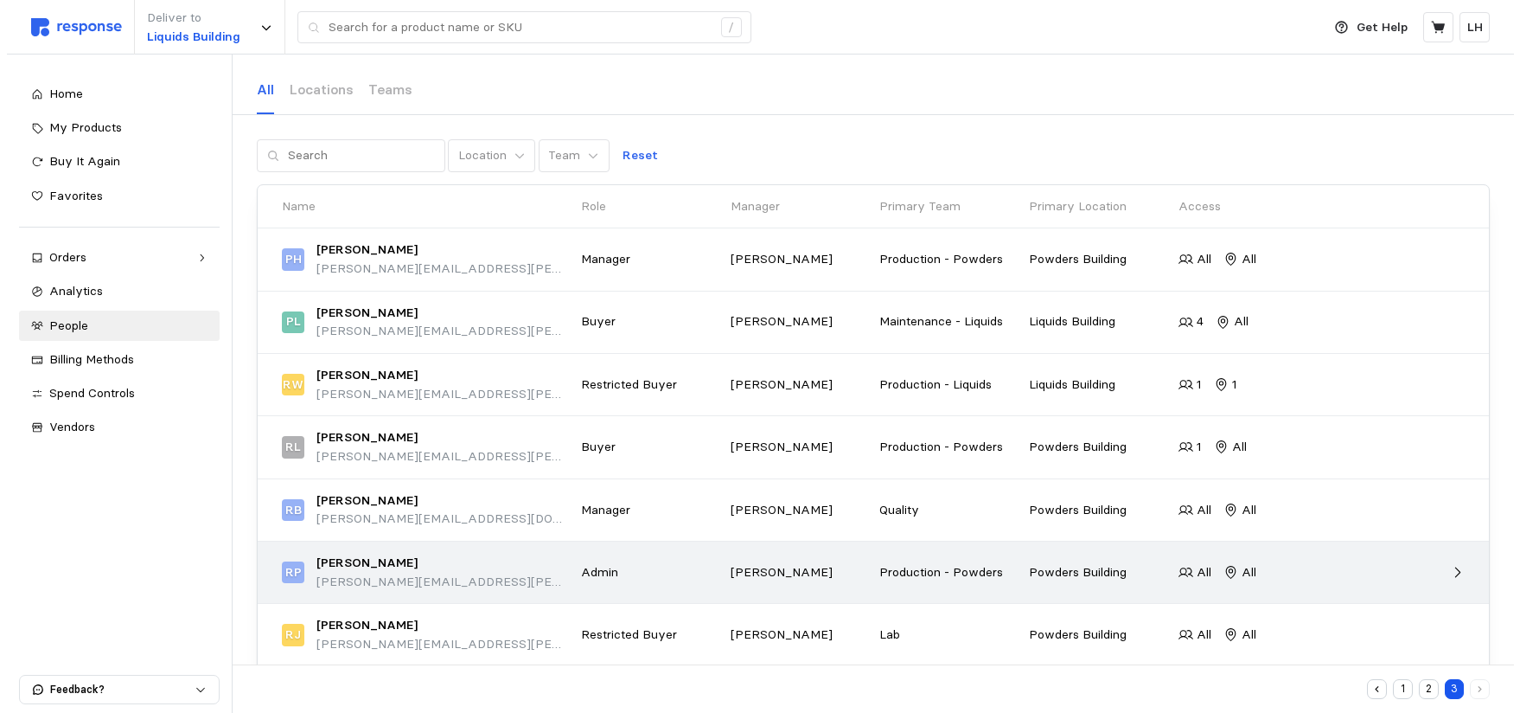
scroll to position [173, 0]
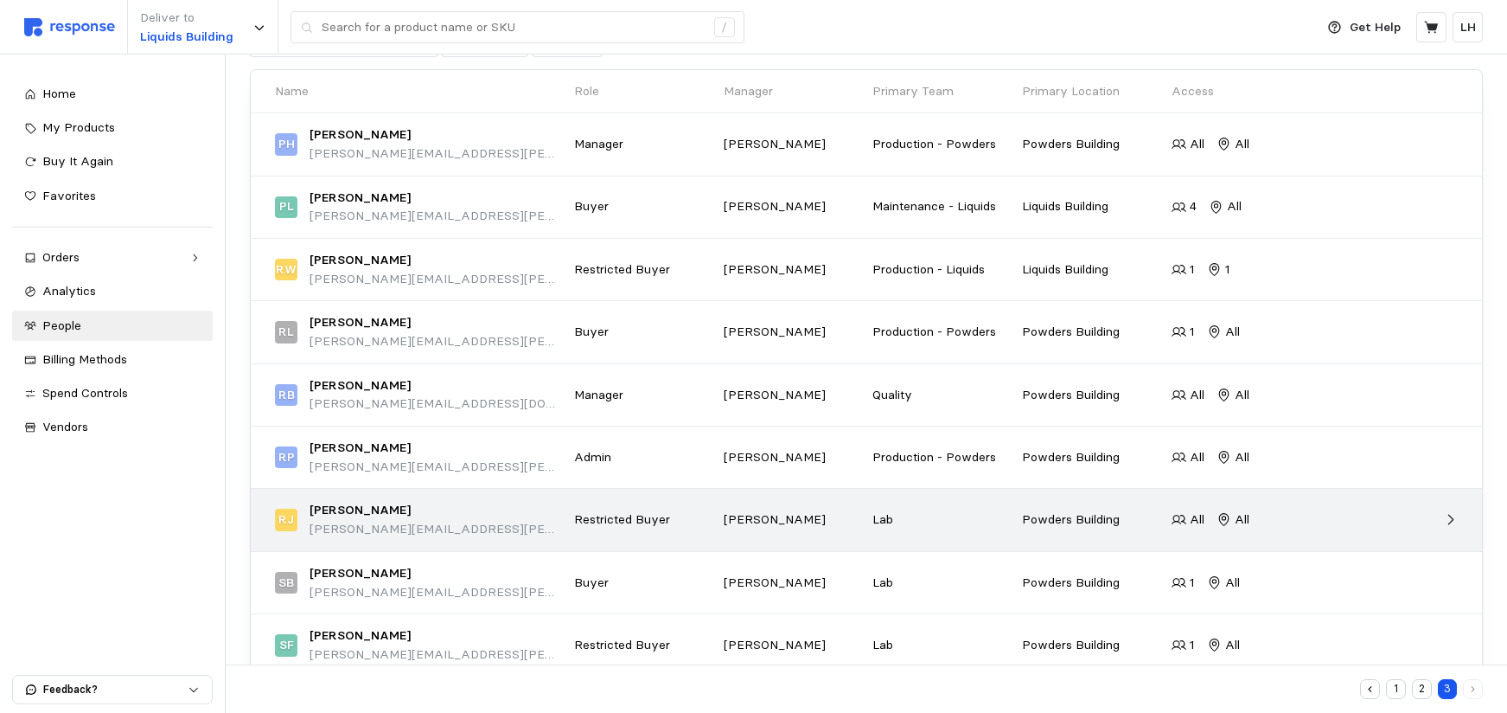
click at [432, 518] on div "[PERSON_NAME]" at bounding box center [436, 510] width 253 height 19
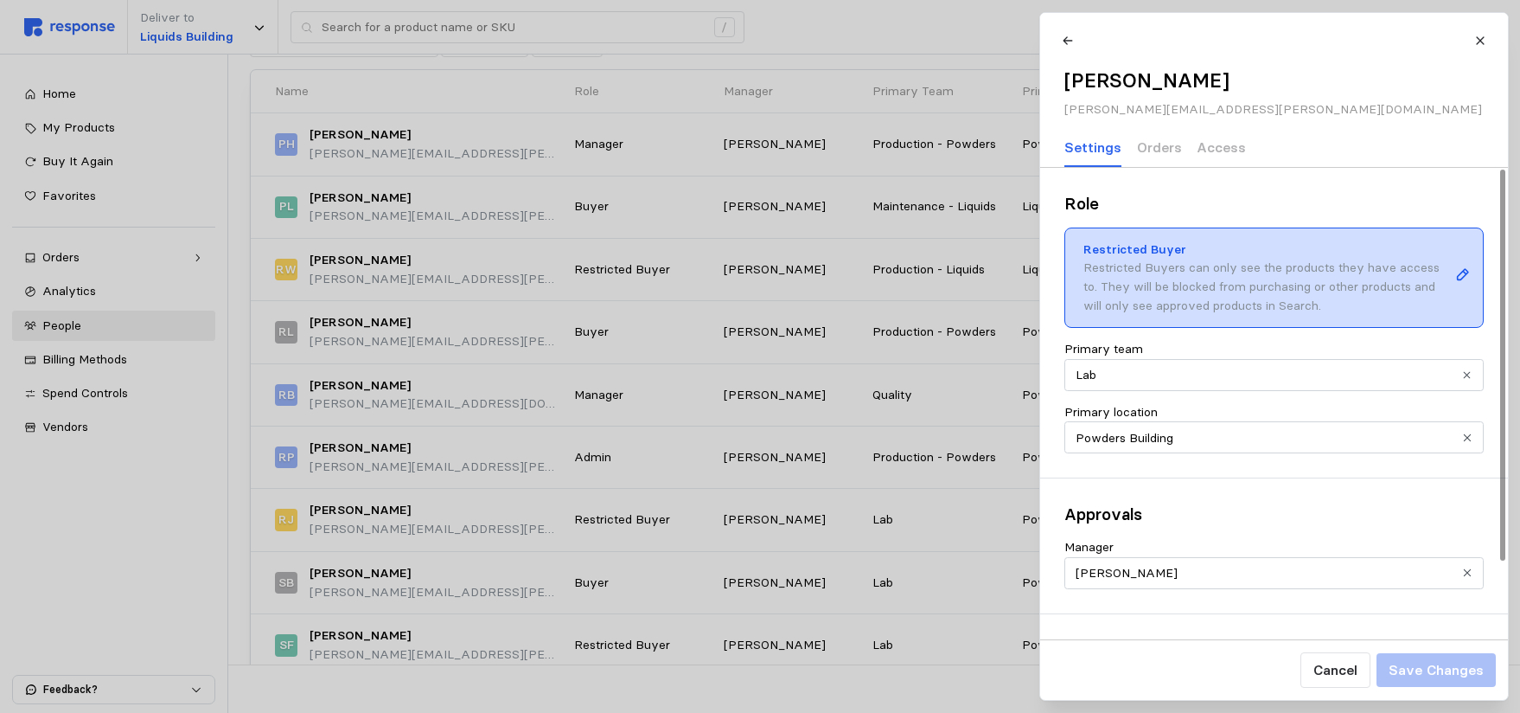
click at [1461, 274] on icon at bounding box center [1462, 274] width 12 height 12
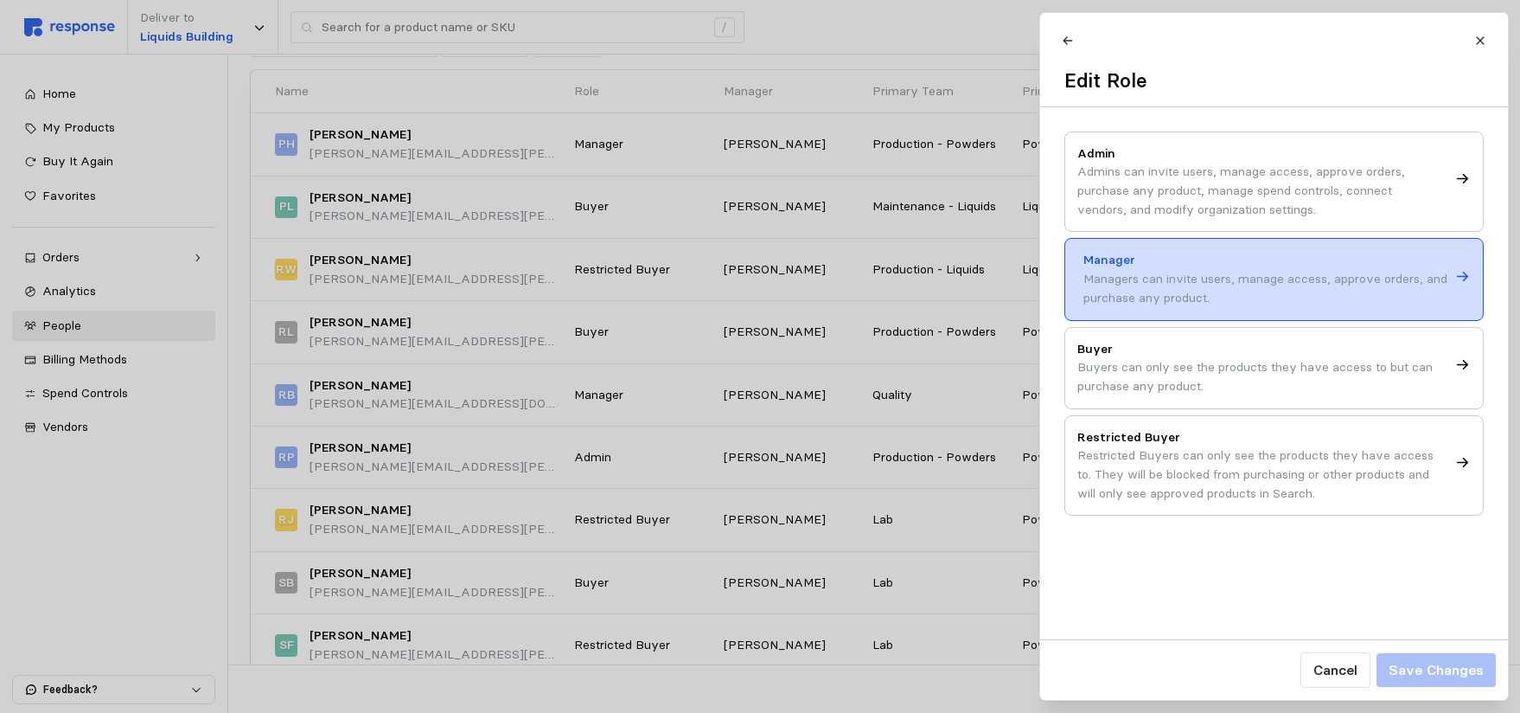
click at [1390, 307] on p "Managers can invite users, manage access, approve orders, and purchase any prod…" at bounding box center [1267, 288] width 366 height 37
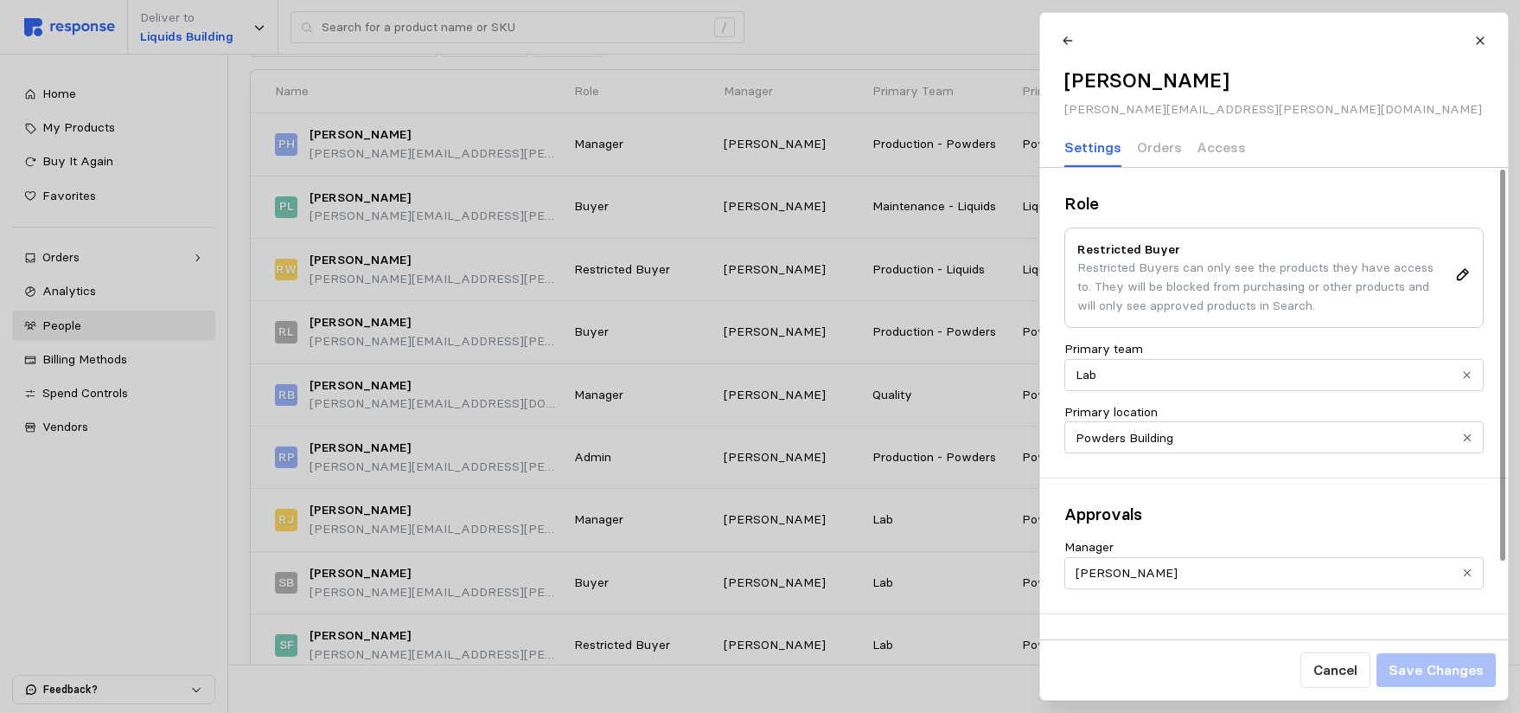
click at [1466, 571] on icon "Clear value" at bounding box center [1467, 572] width 7 height 7
click at [1463, 272] on icon at bounding box center [1464, 275] width 16 height 16
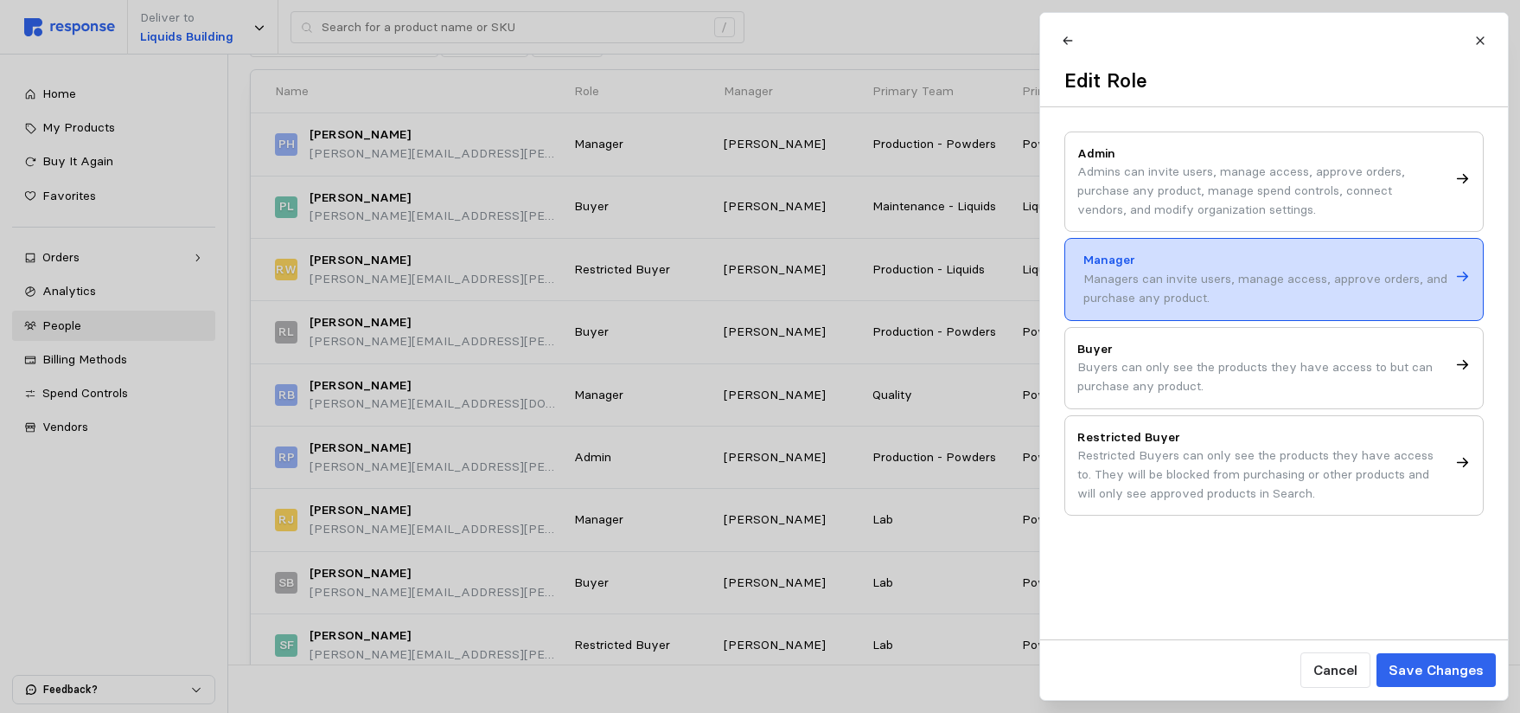
click at [1149, 259] on p "Manager" at bounding box center [1267, 260] width 366 height 19
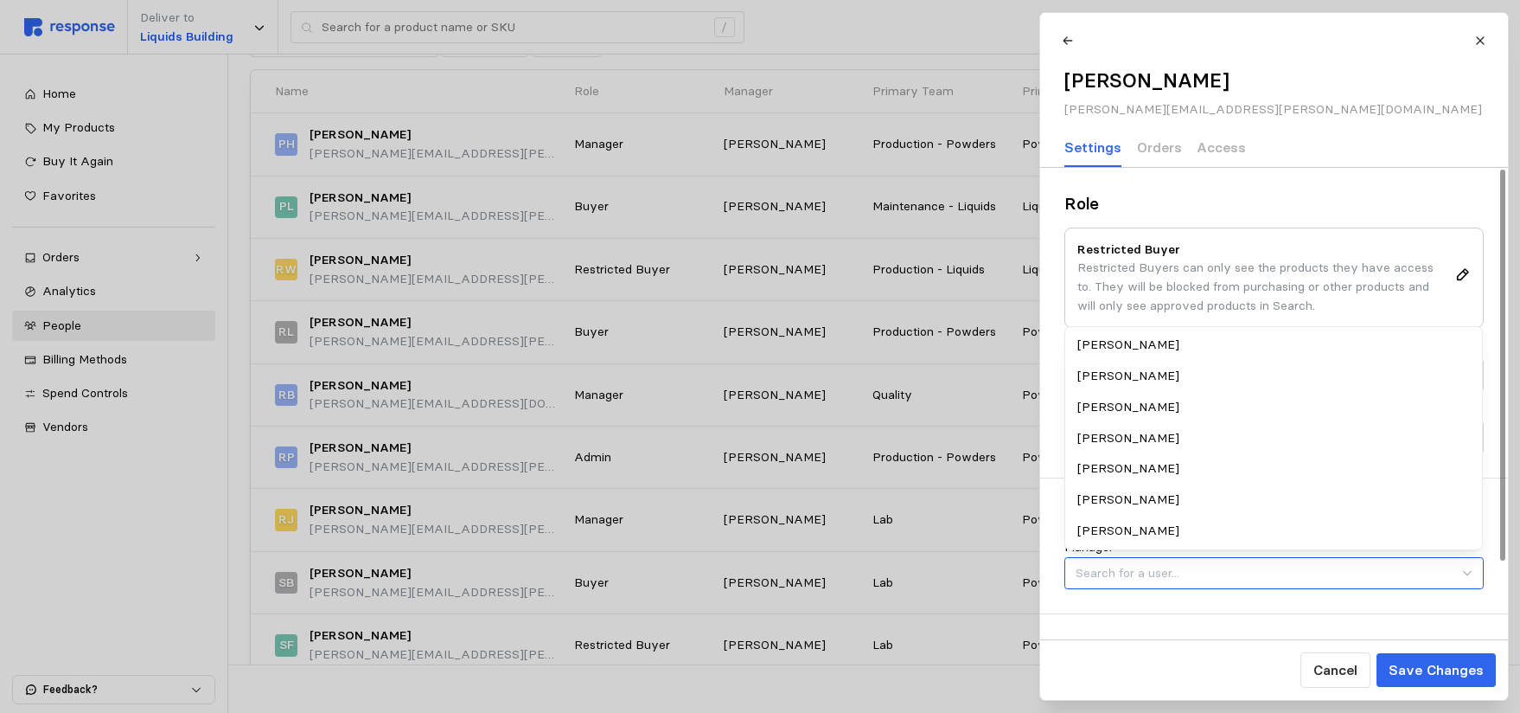
click at [1467, 573] on input "Manager" at bounding box center [1274, 573] width 419 height 32
click at [1166, 503] on div "[PERSON_NAME]" at bounding box center [1274, 499] width 412 height 31
type input "[PERSON_NAME]"
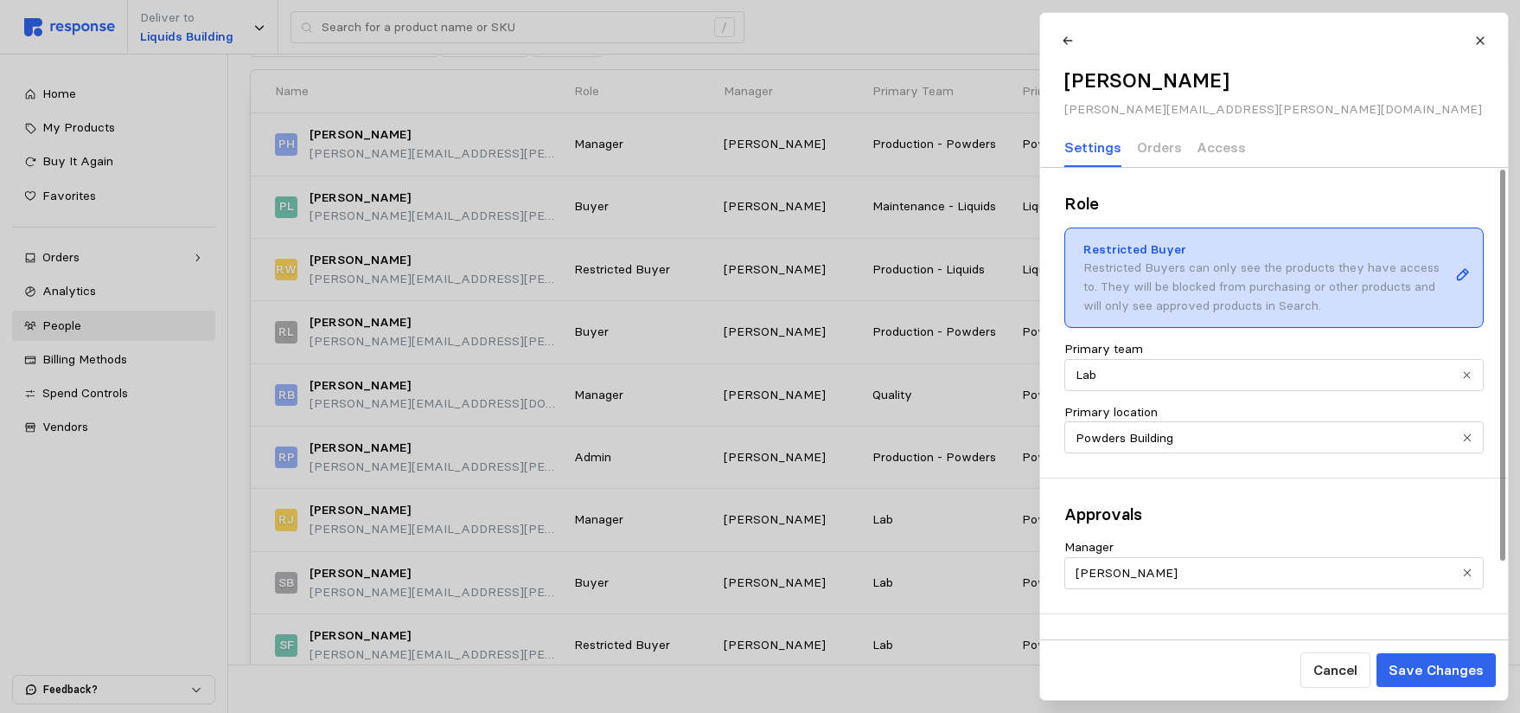
click at [1212, 285] on p "Restricted Buyers can only see the products they have access to. They will be b…" at bounding box center [1267, 287] width 366 height 56
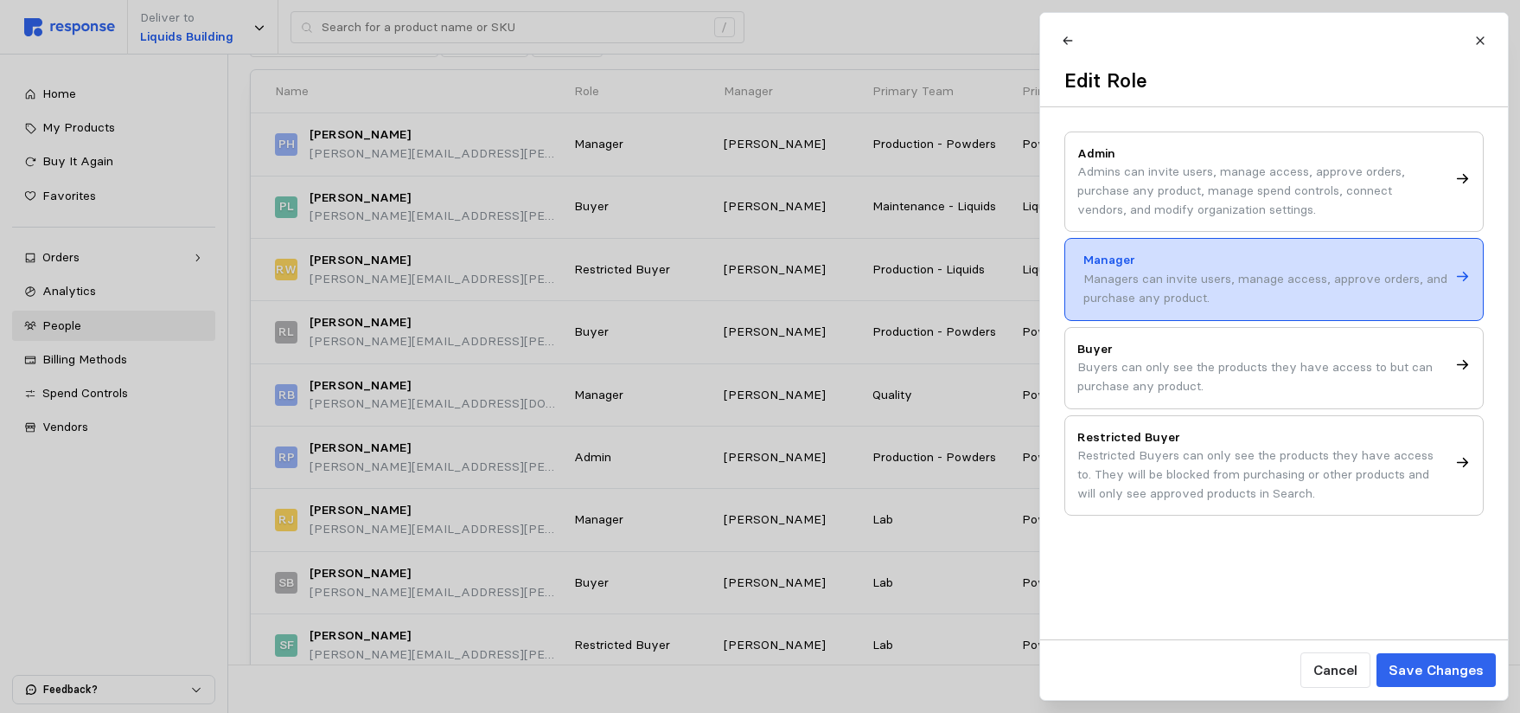
click at [1135, 285] on p "Managers can invite users, manage access, approve orders, and purchase any prod…" at bounding box center [1267, 288] width 366 height 37
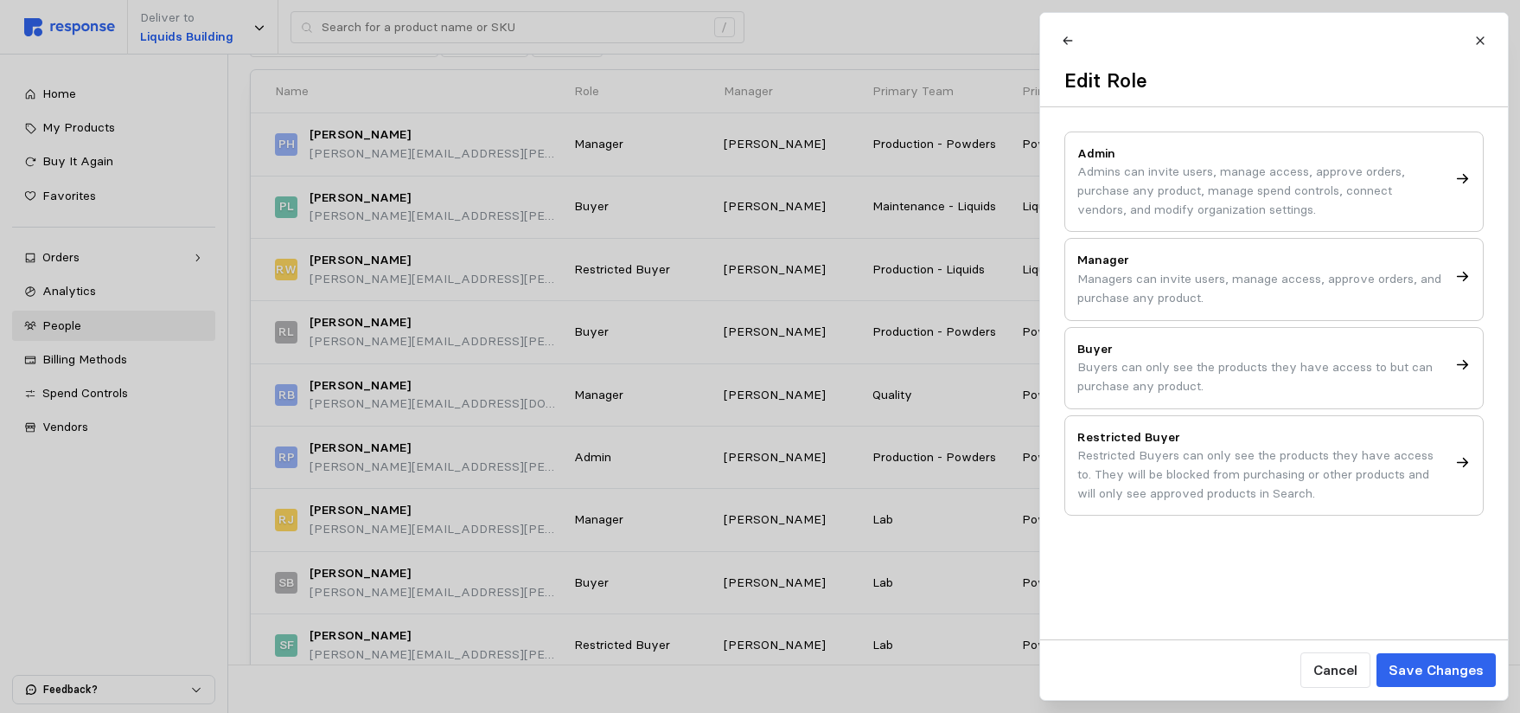
click at [1463, 272] on icon at bounding box center [1464, 277] width 16 height 16
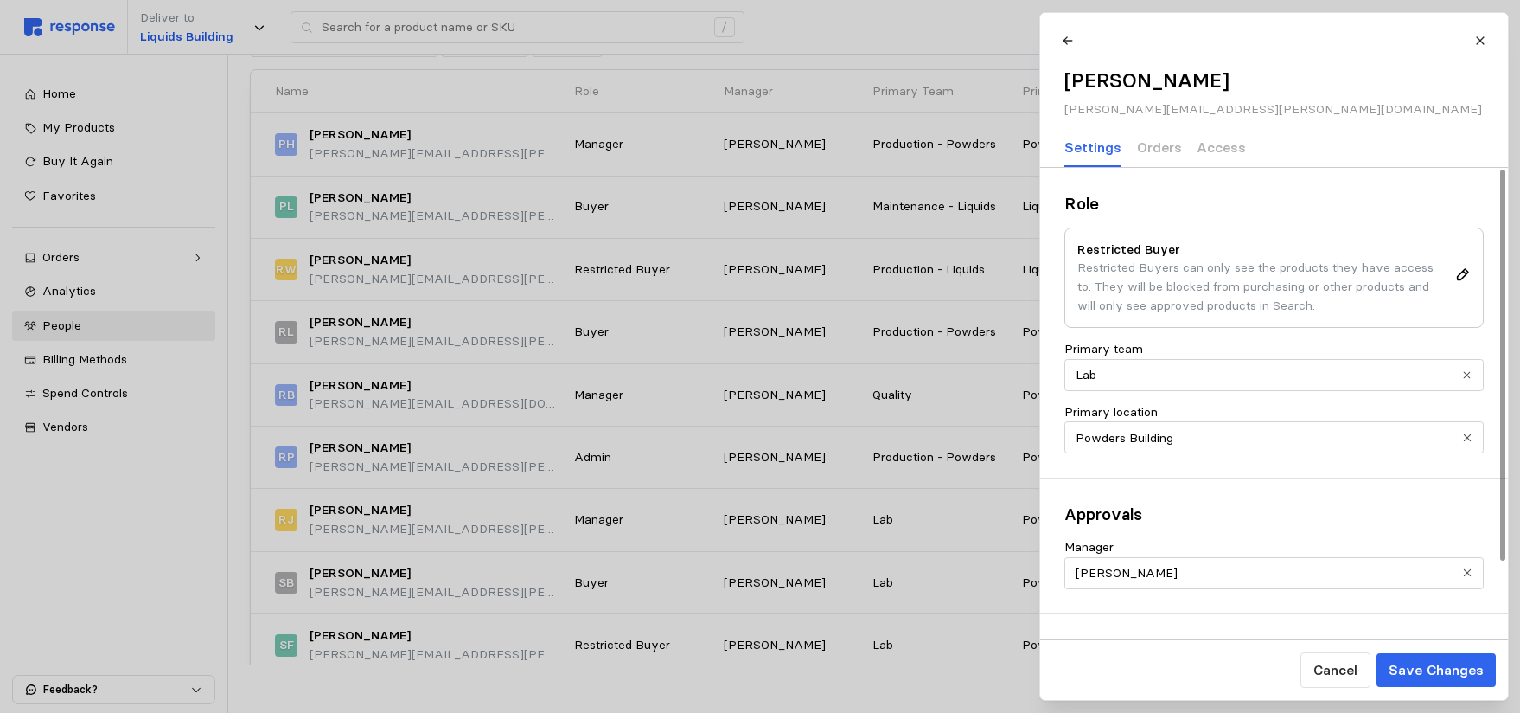
click at [1468, 570] on icon "Clear value" at bounding box center [1467, 571] width 11 height 11
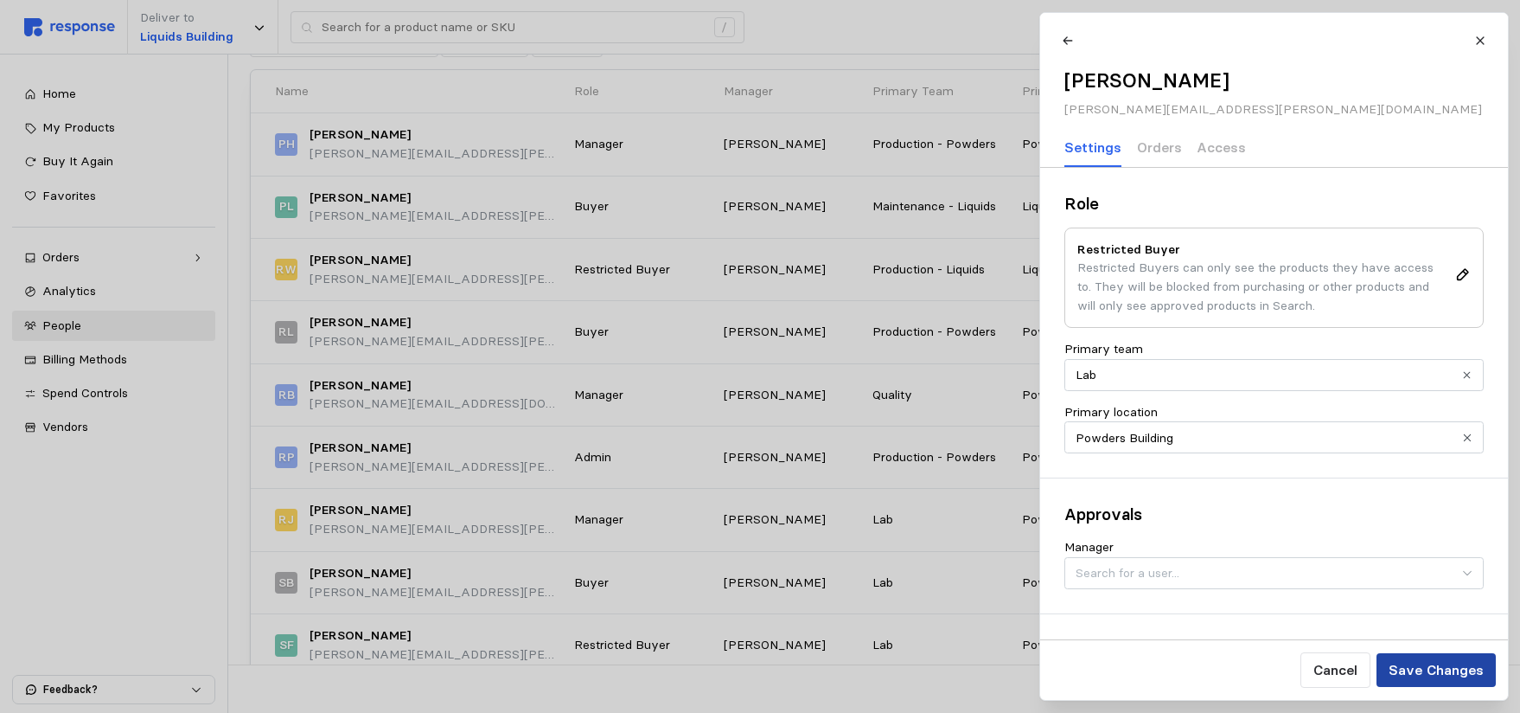
click at [1446, 669] on p "Save Changes" at bounding box center [1435, 670] width 95 height 22
click at [1245, 40] on div at bounding box center [1275, 40] width 444 height 30
click at [1180, 35] on div at bounding box center [1275, 40] width 444 height 30
click at [1065, 39] on icon at bounding box center [1068, 40] width 10 height 8
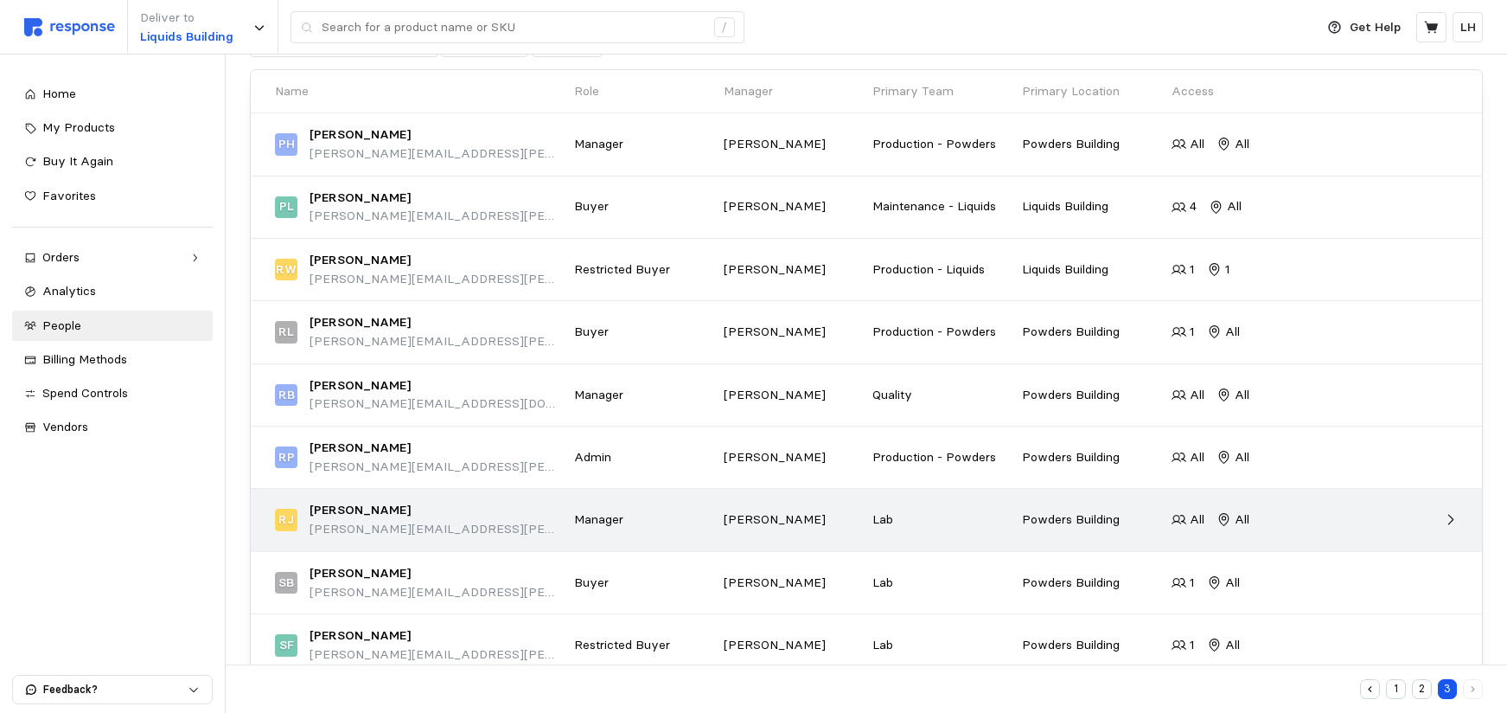
click at [328, 515] on p "[PERSON_NAME]" at bounding box center [360, 510] width 101 height 19
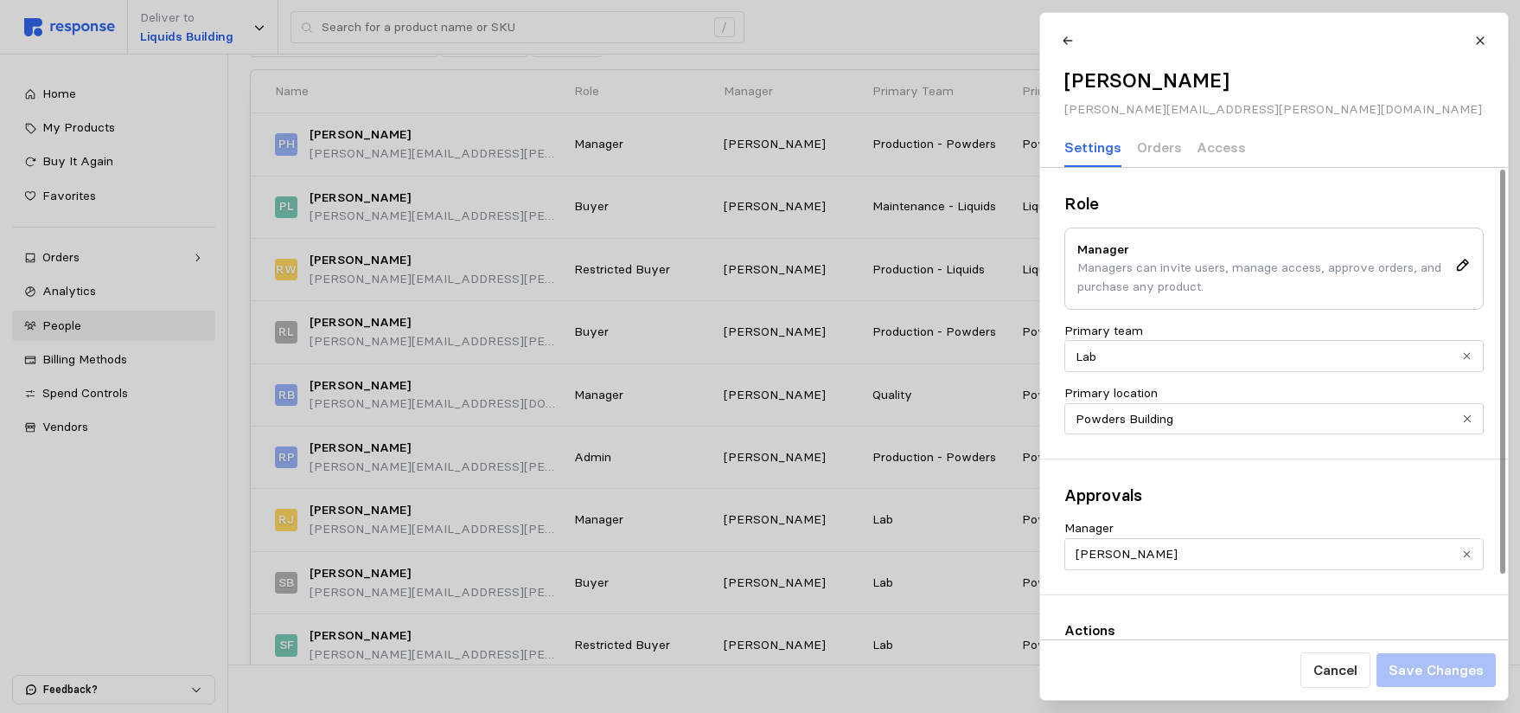
click at [1468, 557] on icon "Clear value" at bounding box center [1467, 553] width 11 height 11
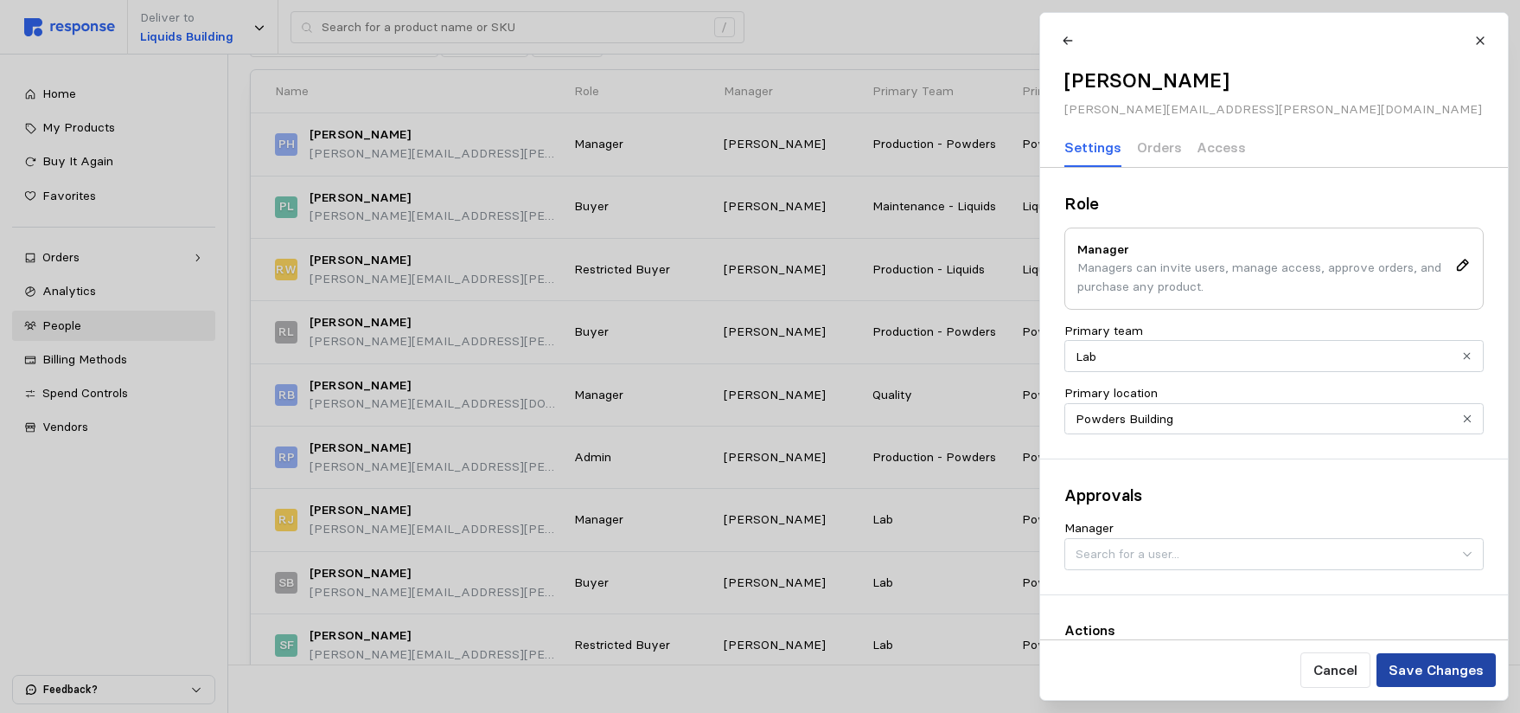
click at [1437, 675] on p "Save Changes" at bounding box center [1435, 670] width 95 height 22
click at [1480, 35] on icon at bounding box center [1481, 41] width 12 height 12
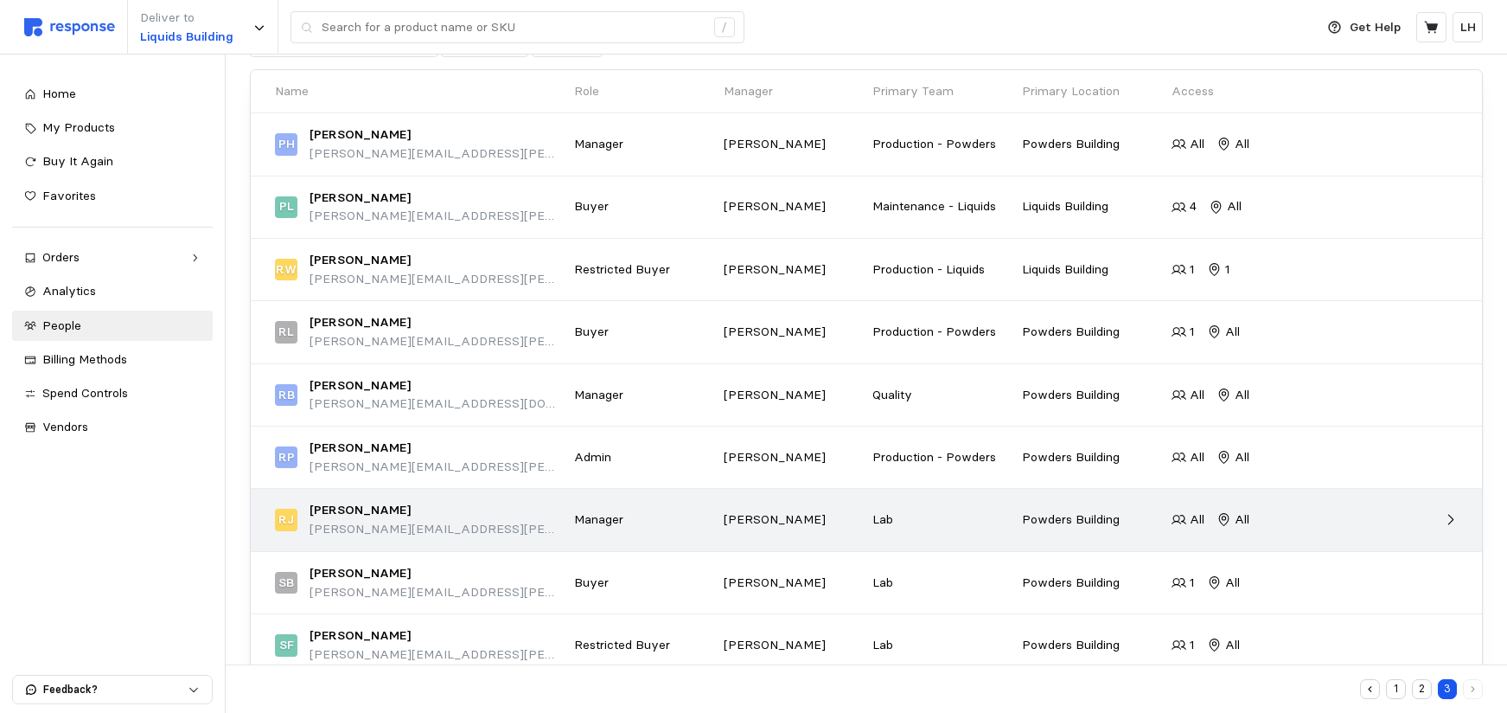
click at [592, 525] on p "Manager" at bounding box center [643, 519] width 138 height 19
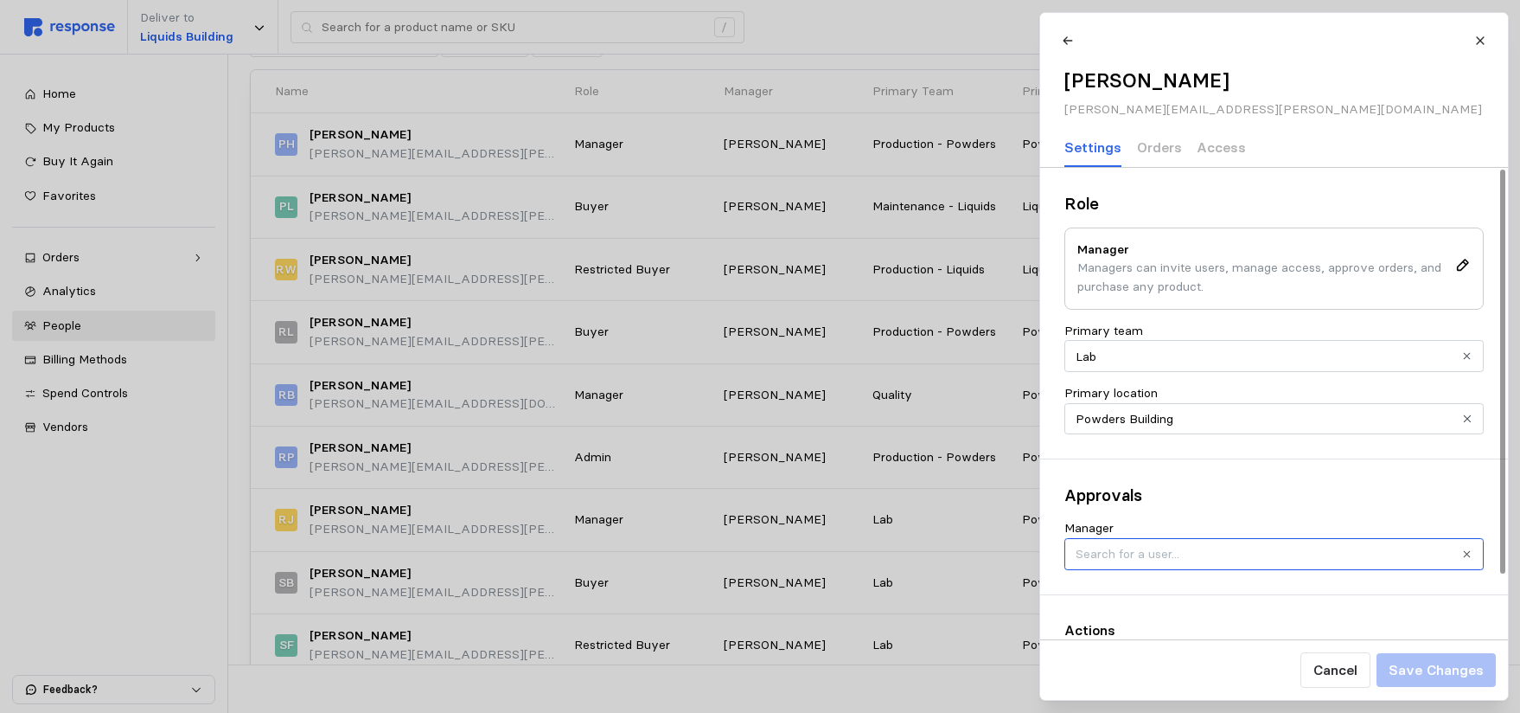
click at [1182, 559] on input "Manager" at bounding box center [1274, 554] width 419 height 32
type input "[PERSON_NAME]"
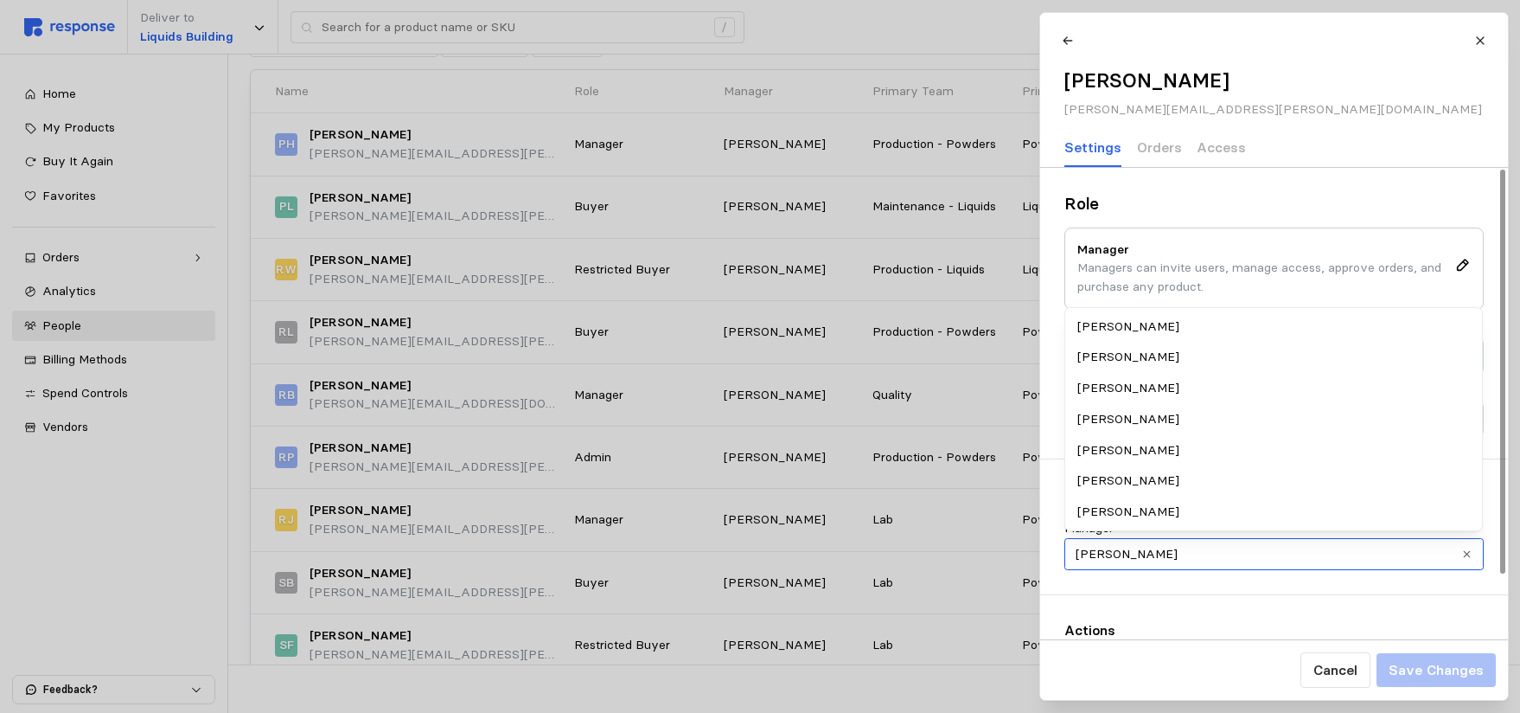
click at [1474, 548] on button "Clear value" at bounding box center [1467, 554] width 16 height 16
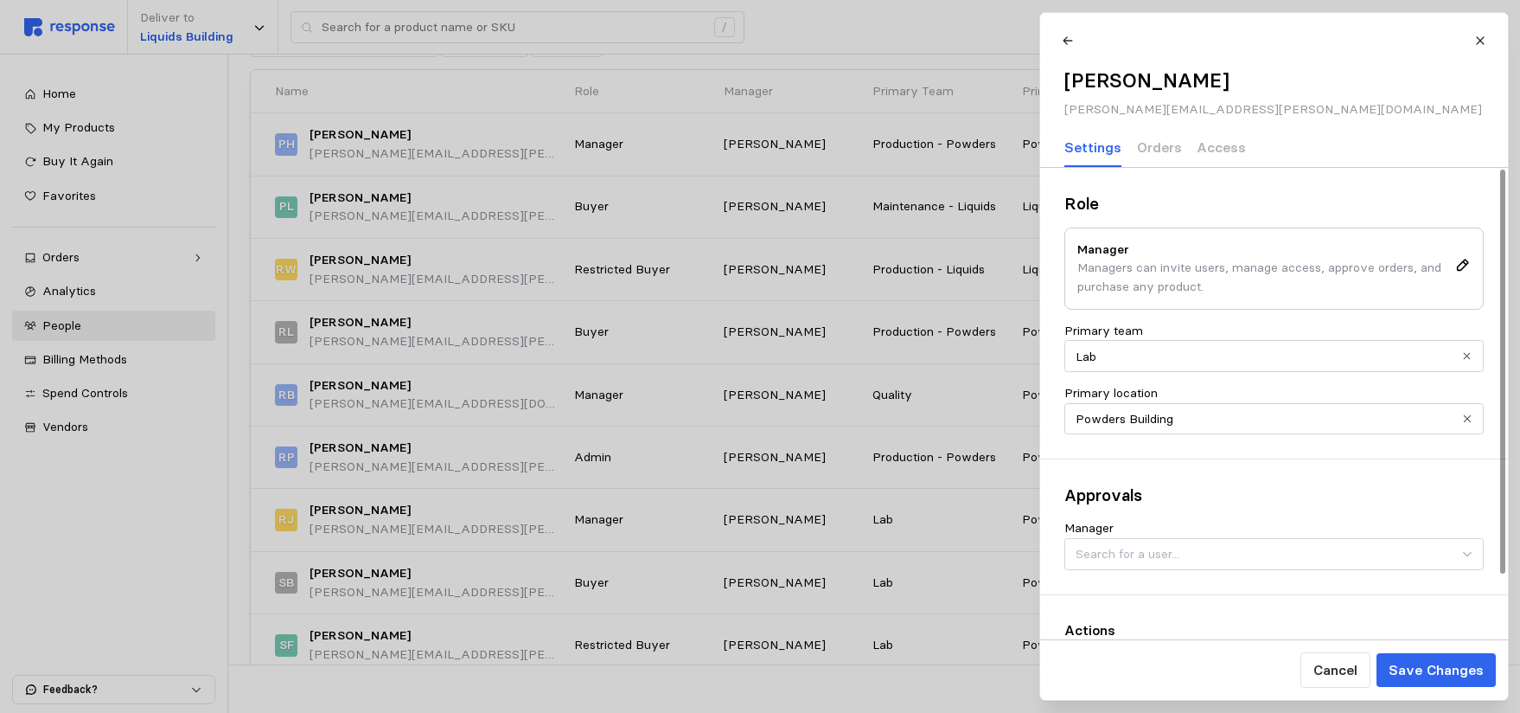
click at [1129, 628] on p "Actions" at bounding box center [1274, 630] width 419 height 22
click at [1133, 648] on div "Cancel Save Changes" at bounding box center [1274, 669] width 468 height 61
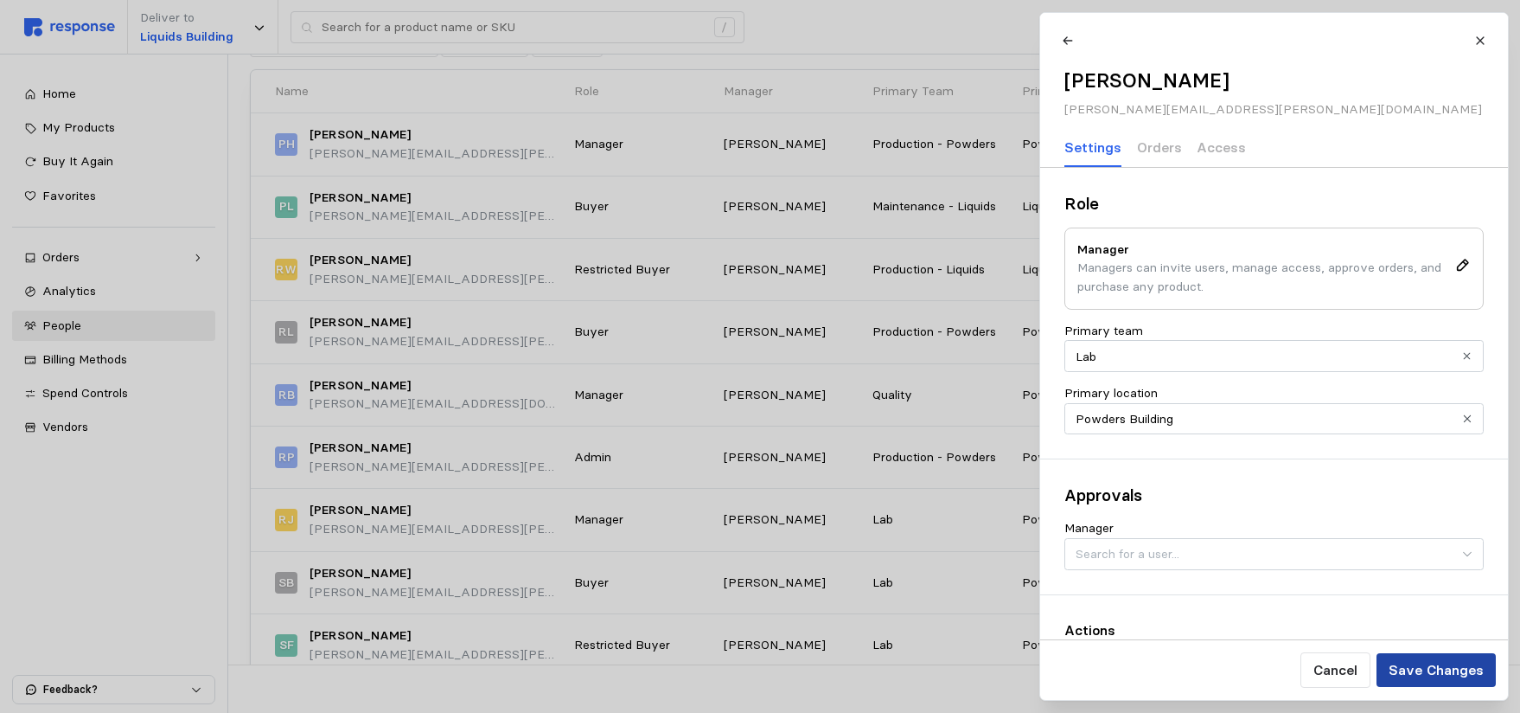
click at [1417, 671] on p "Save Changes" at bounding box center [1435, 670] width 95 height 22
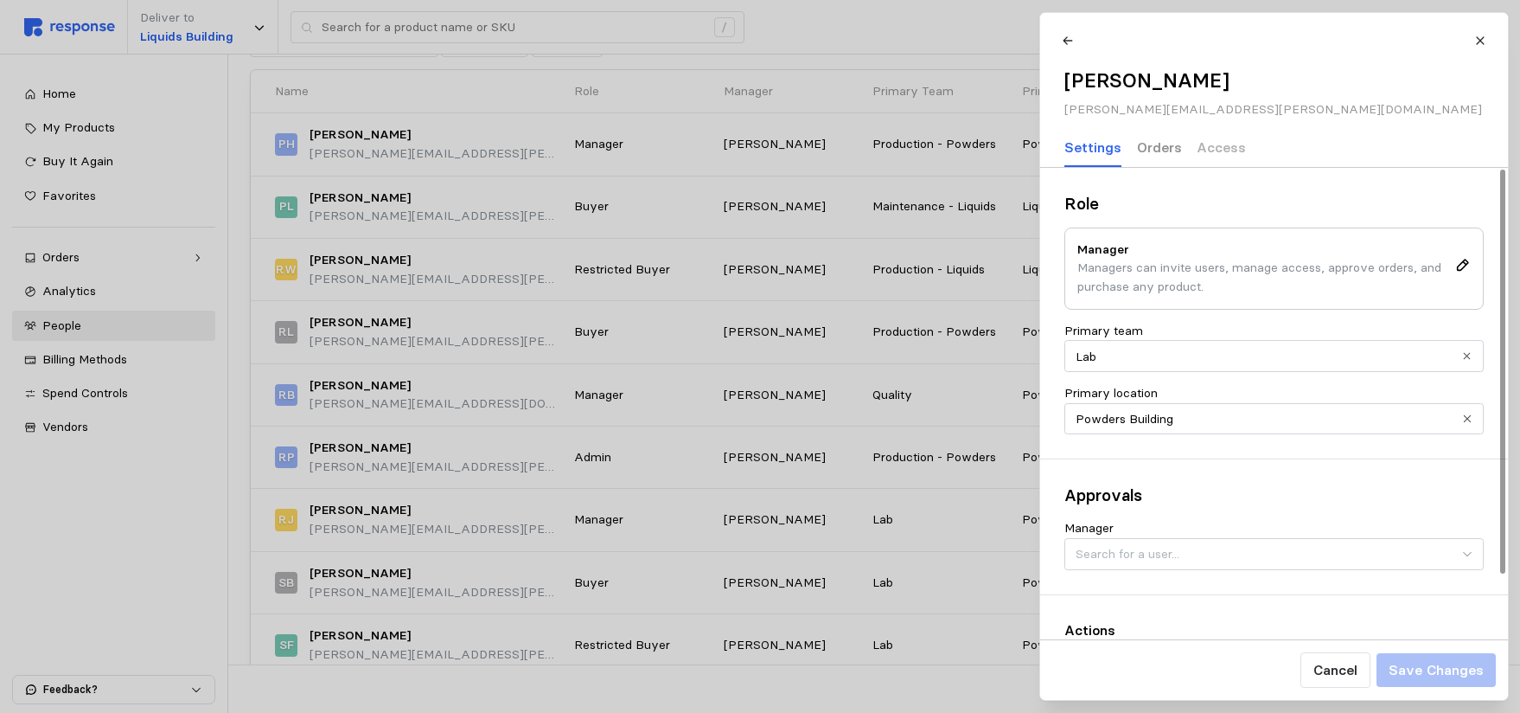
click at [1144, 150] on p "Orders" at bounding box center [1158, 148] width 45 height 22
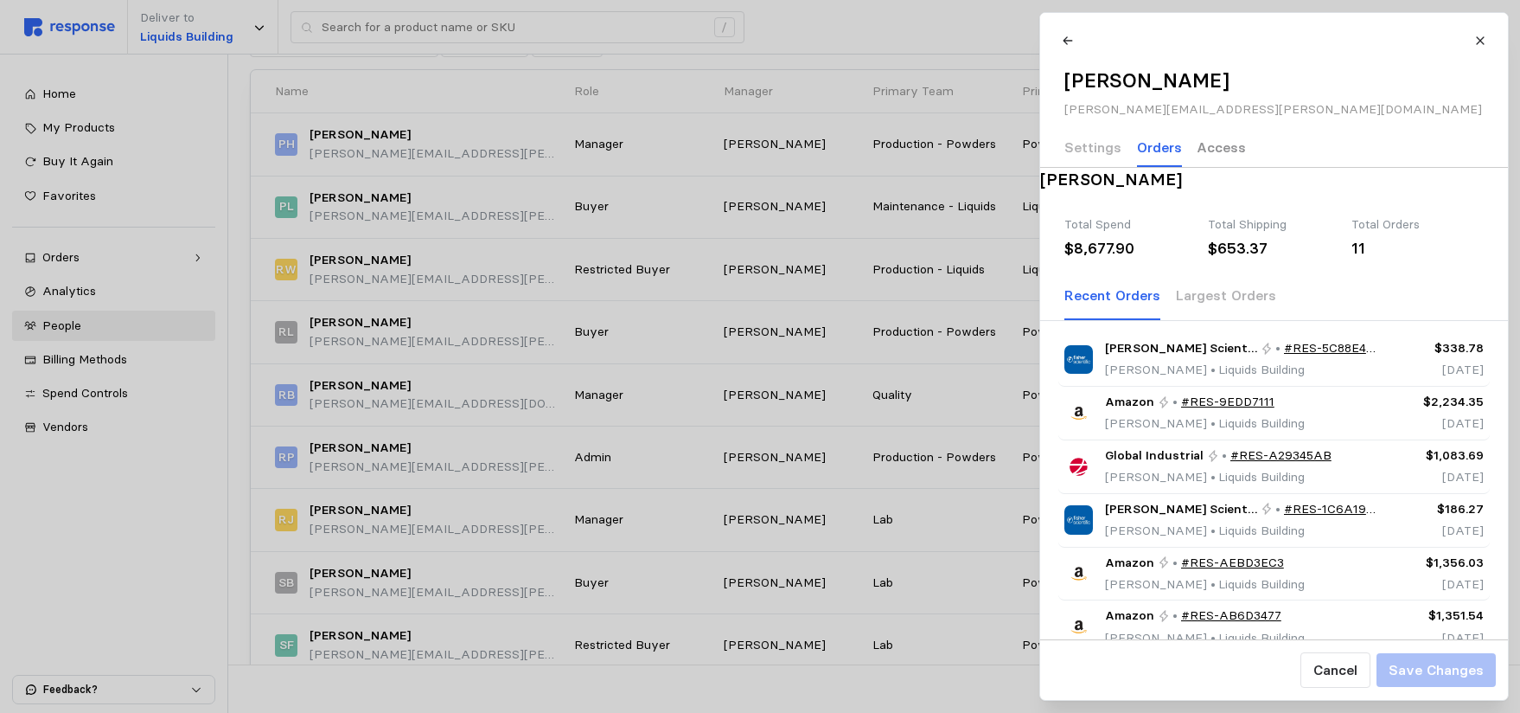
click at [1219, 150] on p "Access" at bounding box center [1221, 148] width 49 height 22
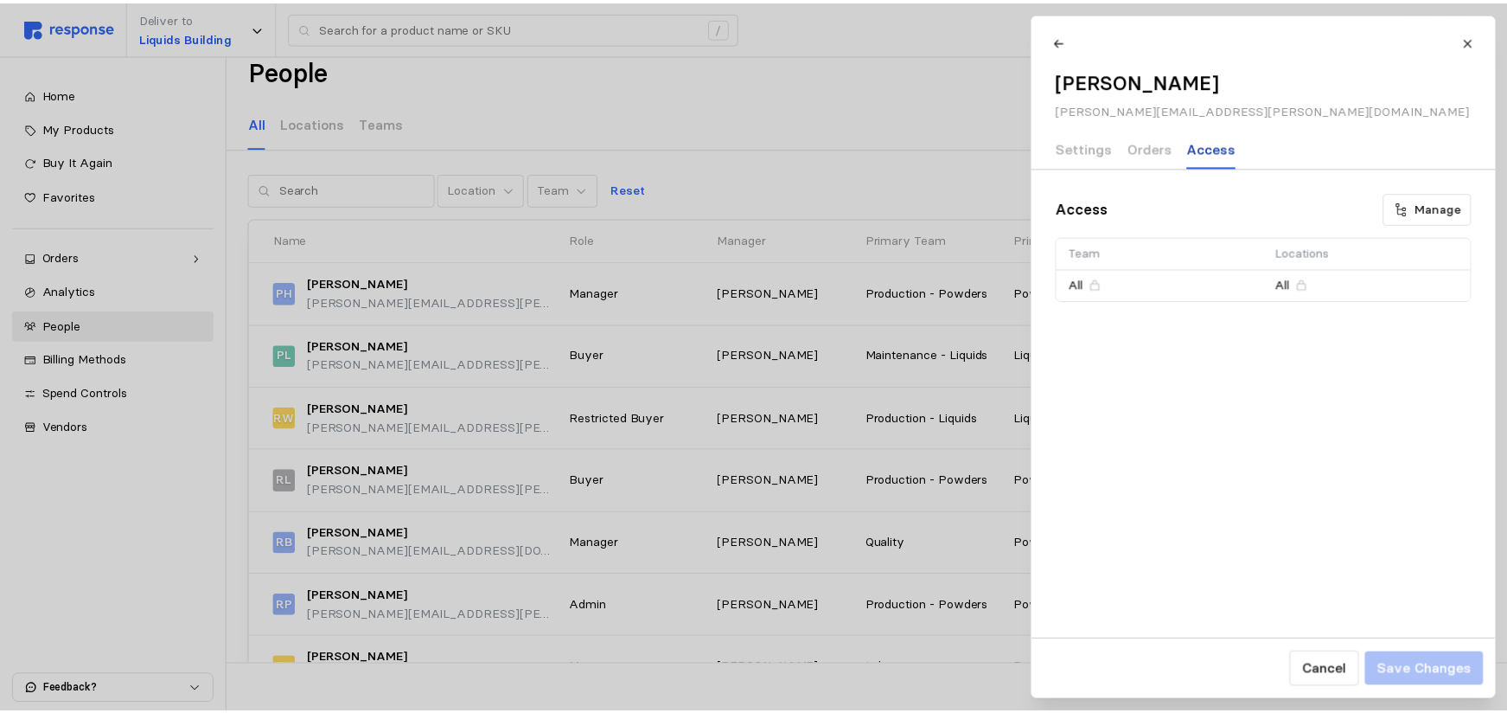
scroll to position [0, 0]
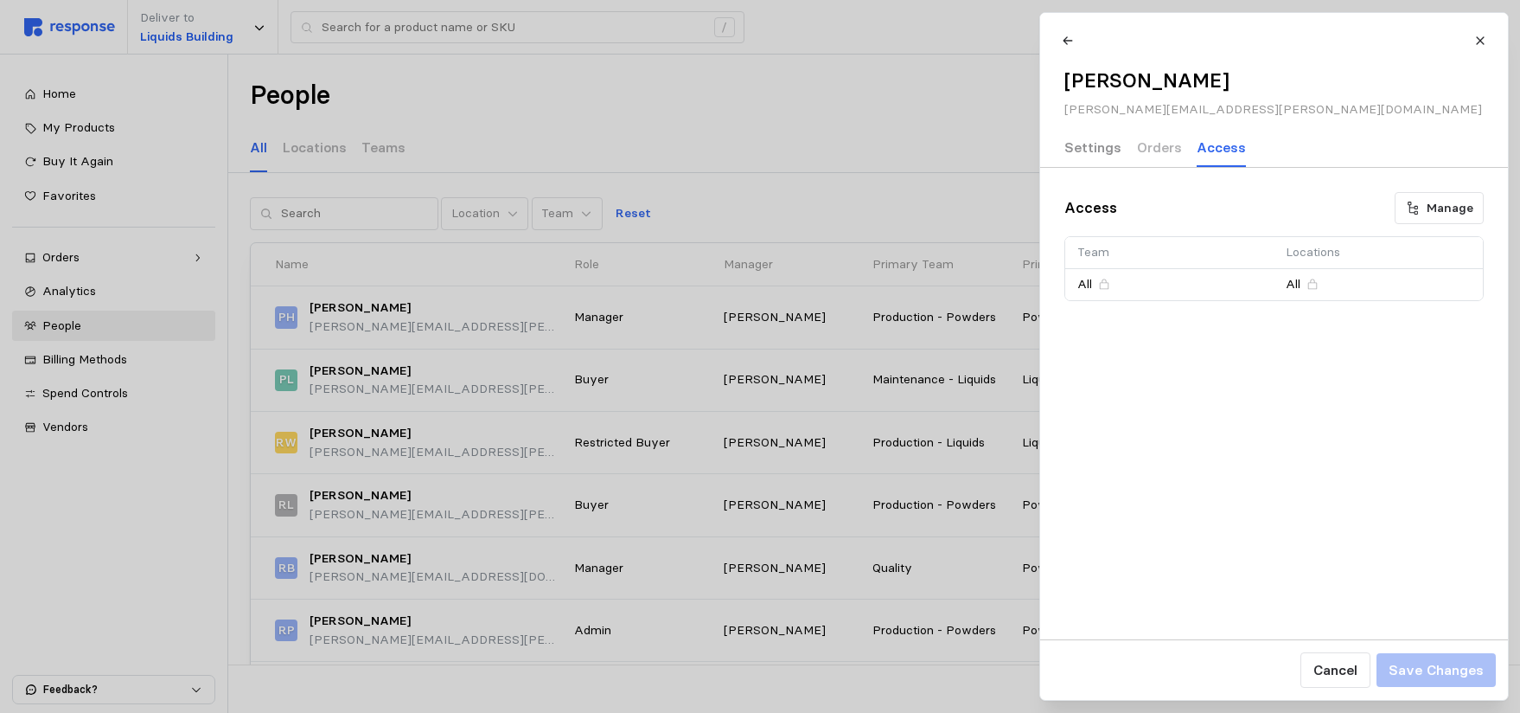
click at [1079, 143] on p "Settings" at bounding box center [1093, 148] width 57 height 22
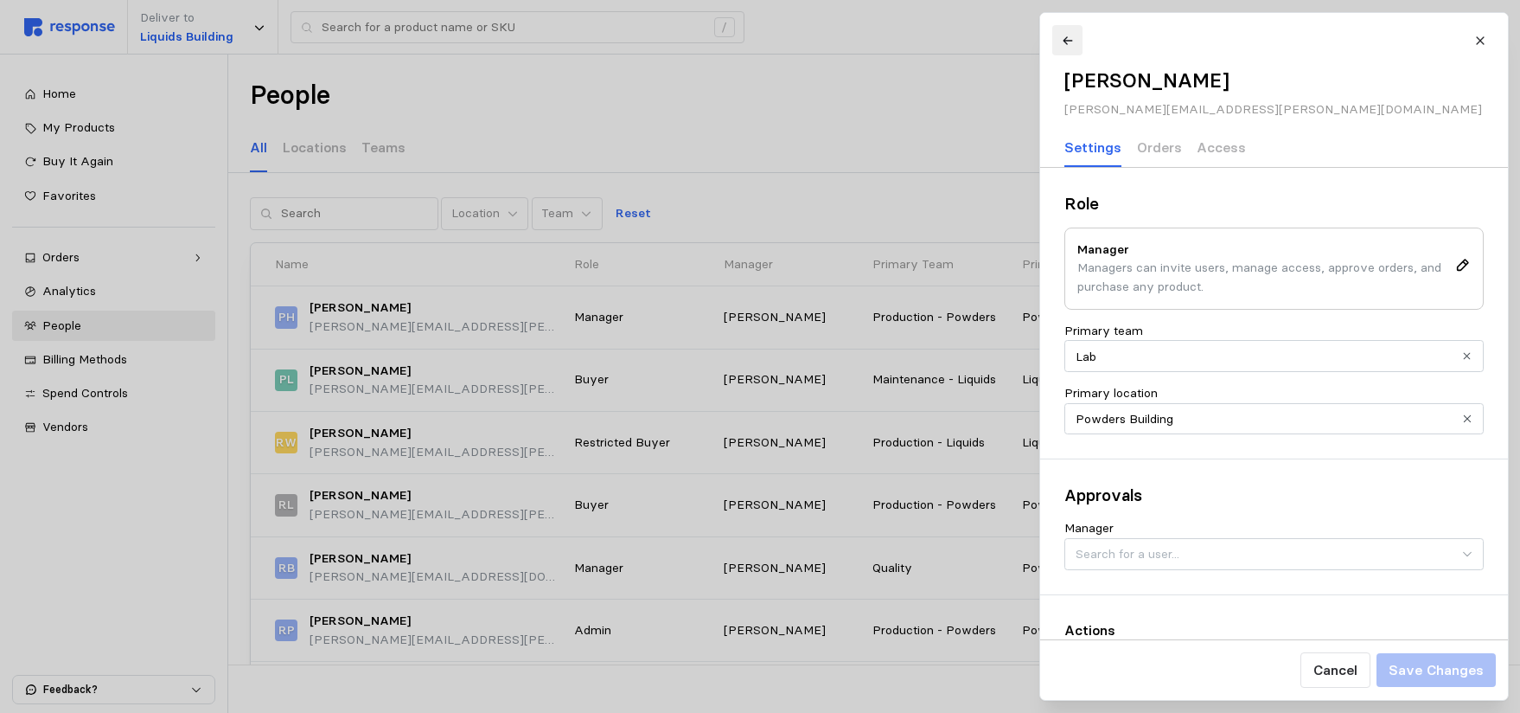
click at [1062, 39] on icon at bounding box center [1067, 41] width 12 height 12
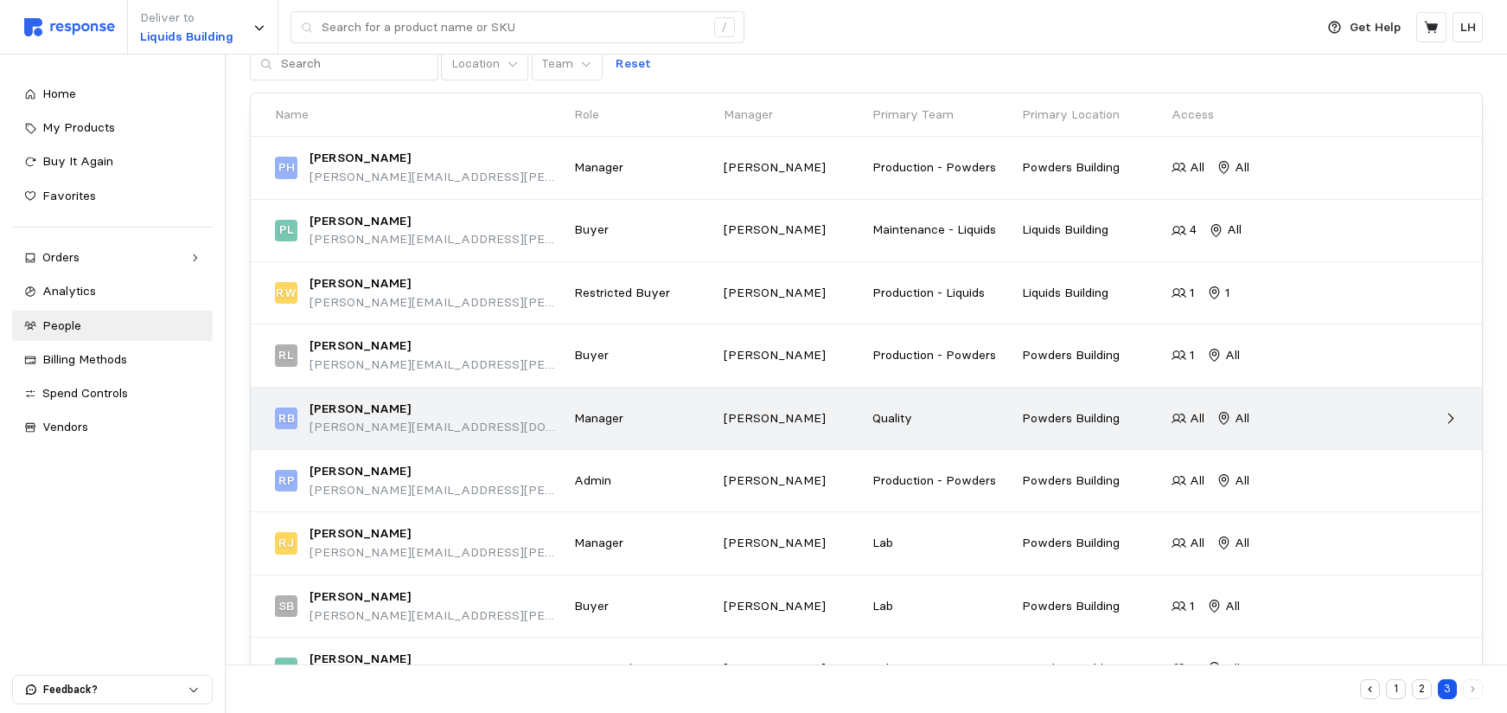
scroll to position [173, 0]
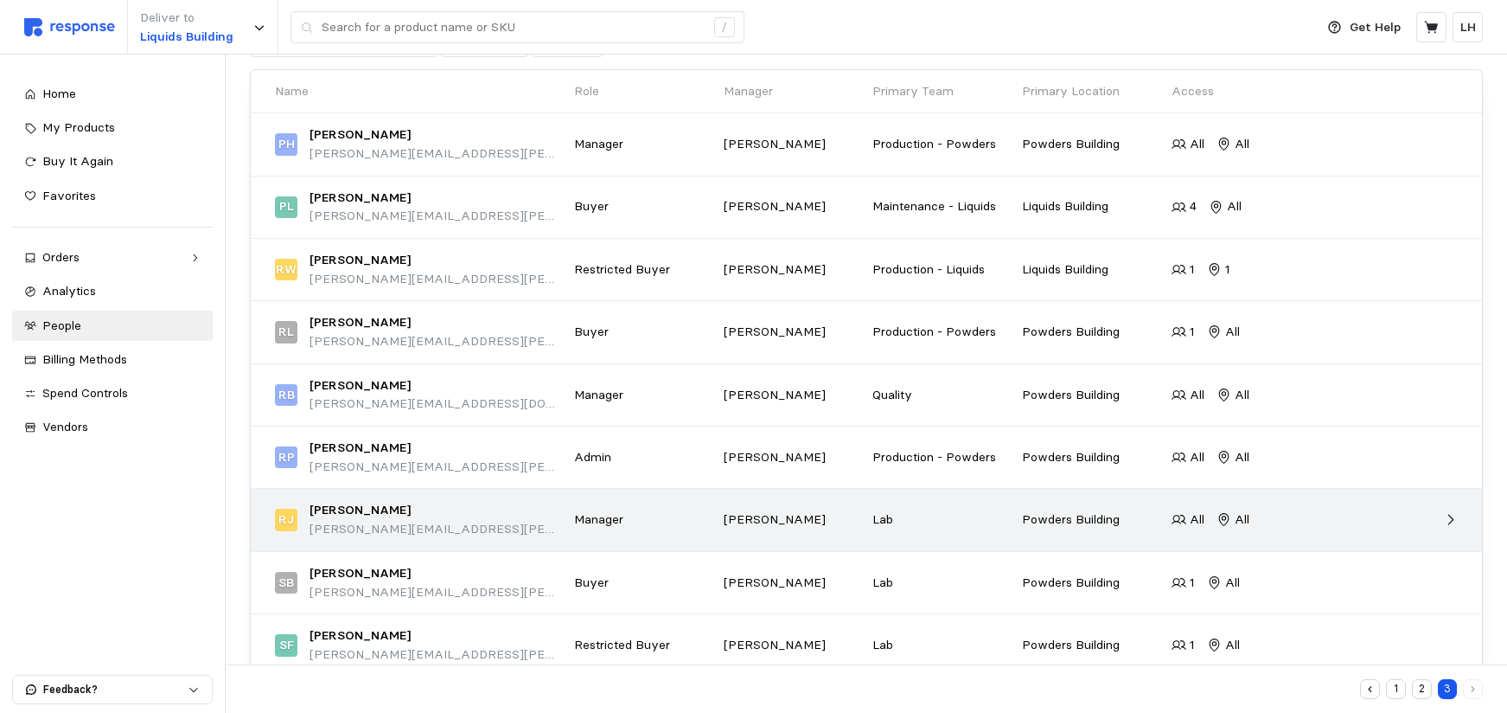
click at [593, 516] on p "Manager" at bounding box center [643, 519] width 138 height 19
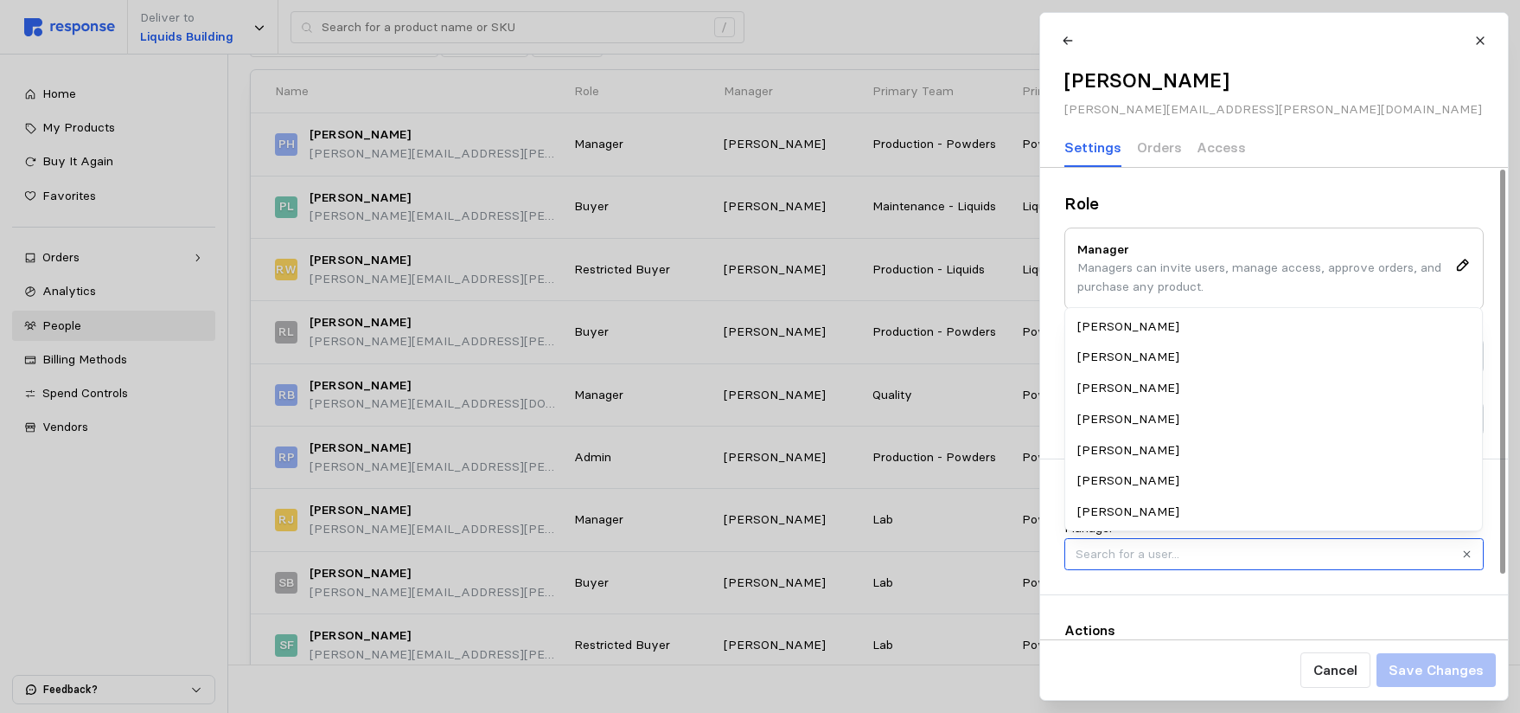
click at [1193, 553] on input "Manager" at bounding box center [1274, 554] width 419 height 32
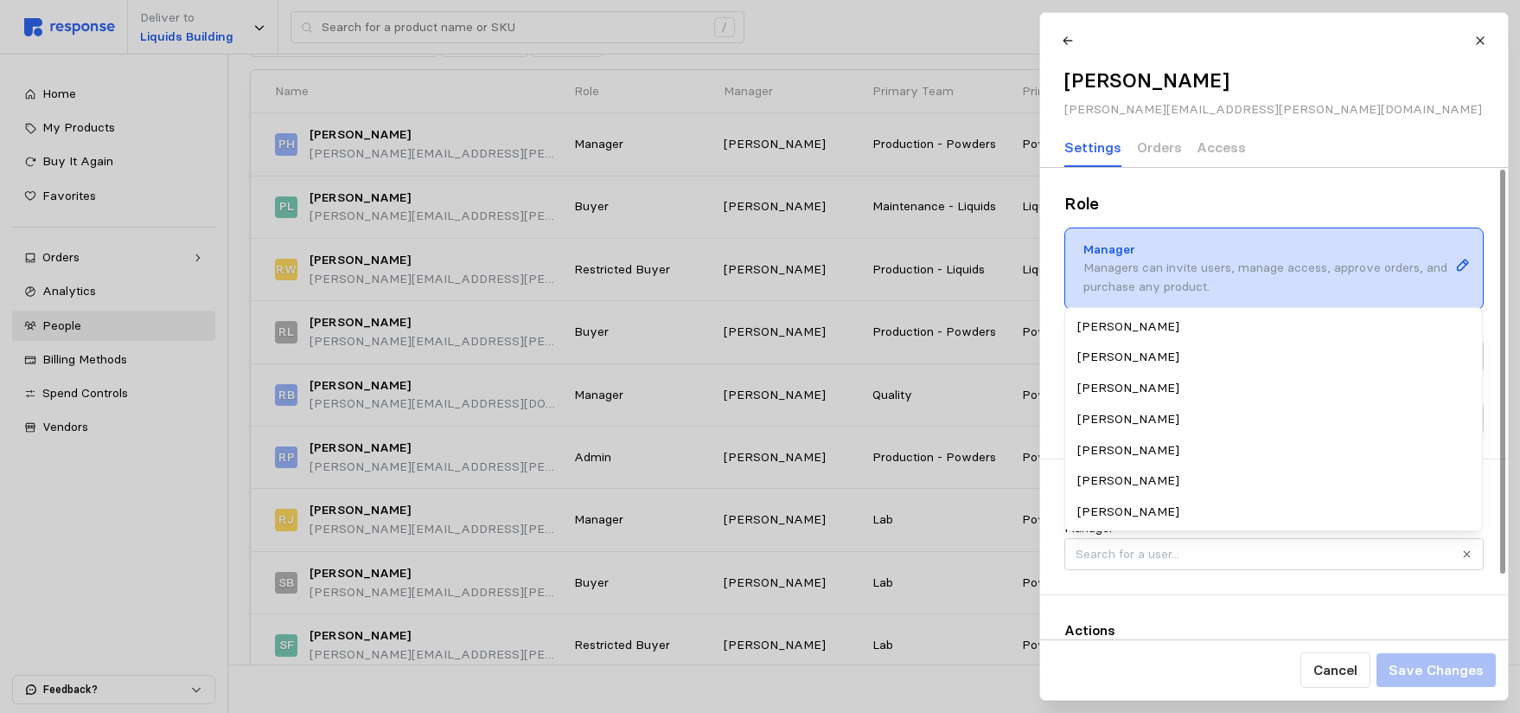
type input "[PERSON_NAME]"
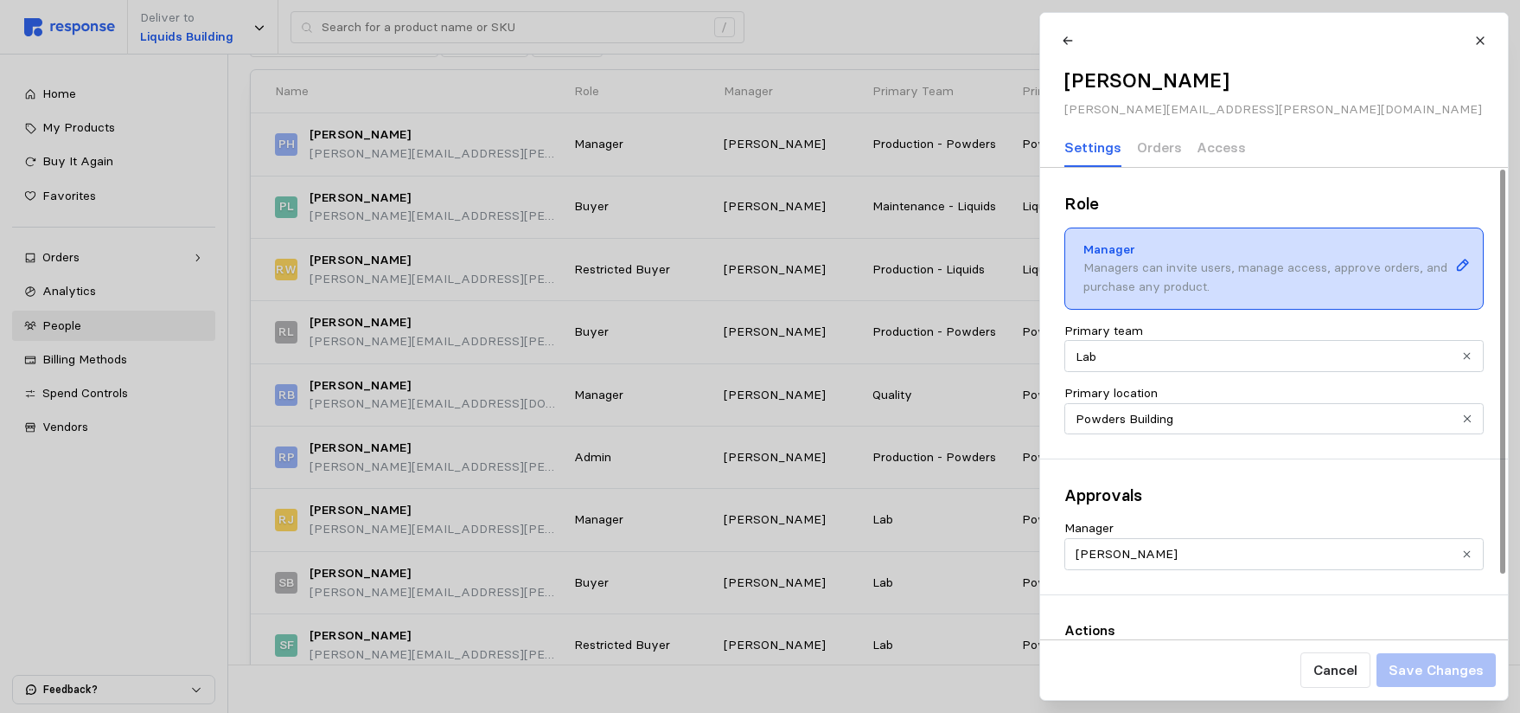
click at [1290, 284] on p "Managers can invite users, manage access, approve orders, and purchase any prod…" at bounding box center [1267, 277] width 366 height 37
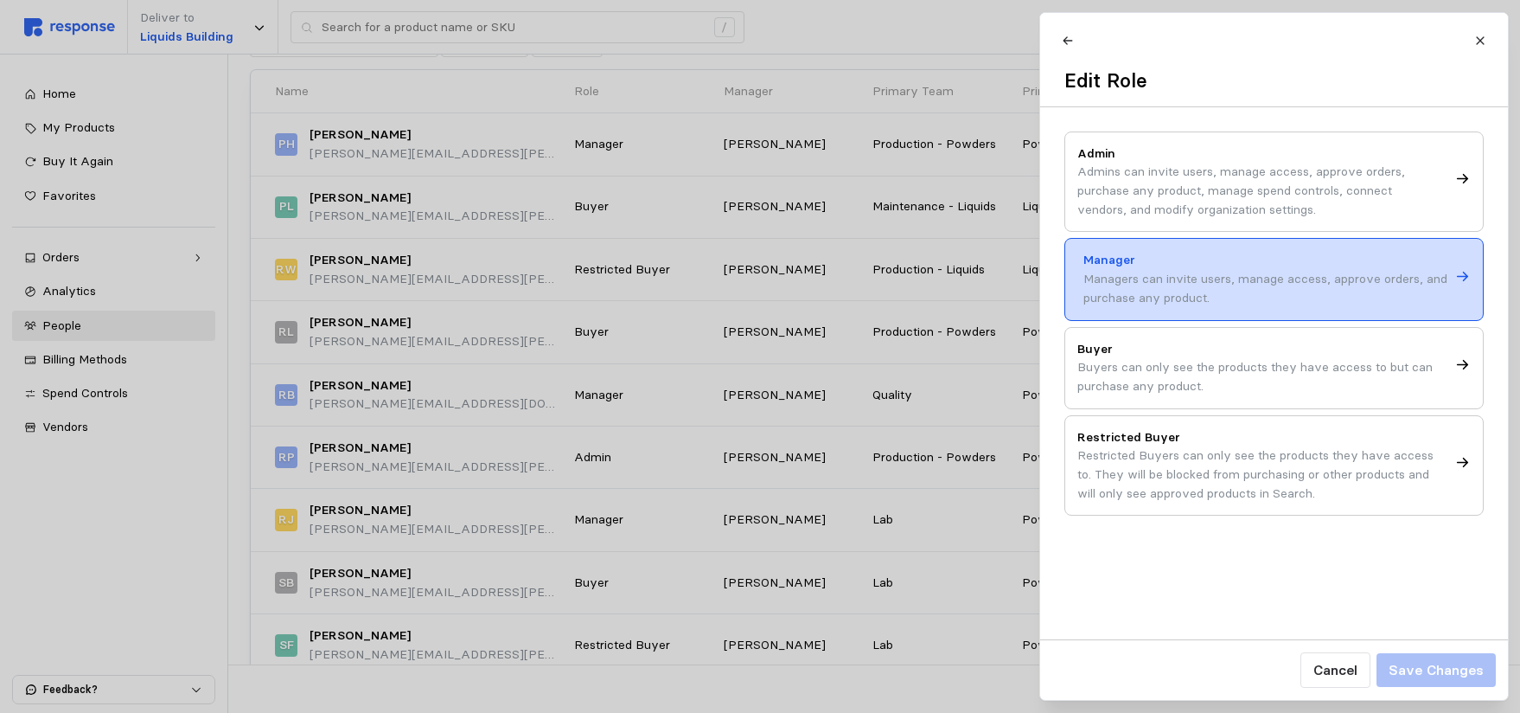
click at [1468, 275] on icon at bounding box center [1462, 277] width 12 height 10
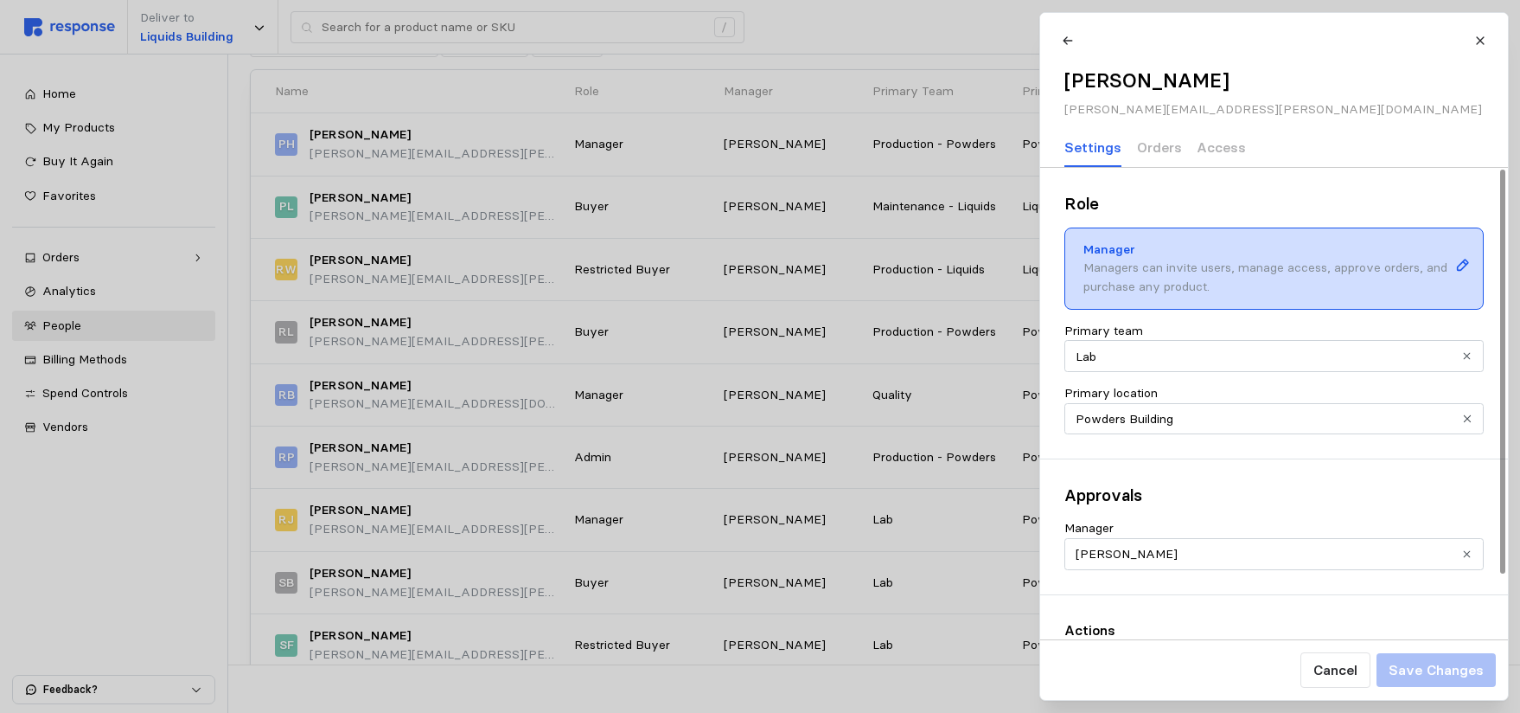
click at [1224, 671] on div "Cancel Save Changes" at bounding box center [1274, 669] width 468 height 61
click at [1480, 42] on icon at bounding box center [1480, 40] width 8 height 8
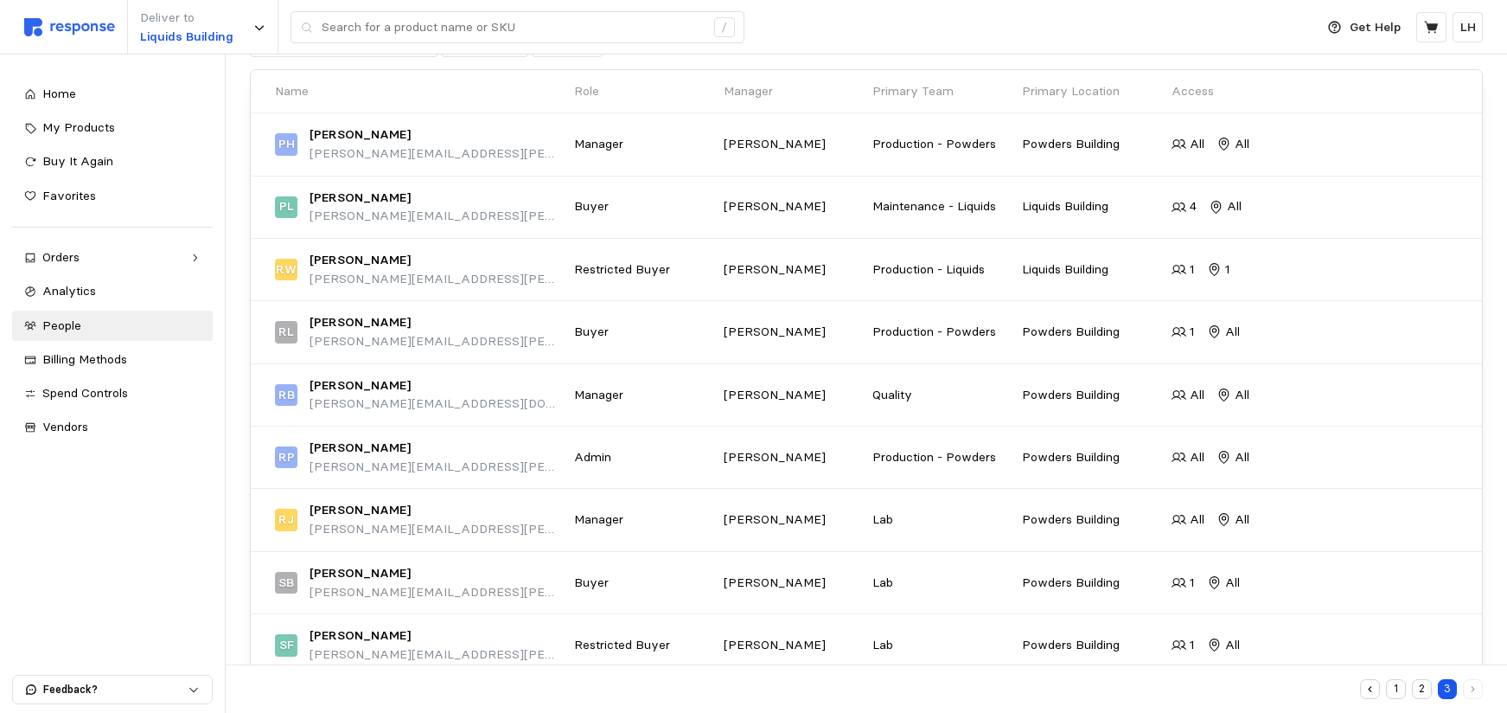
click at [1398, 690] on button "1" at bounding box center [1396, 689] width 20 height 20
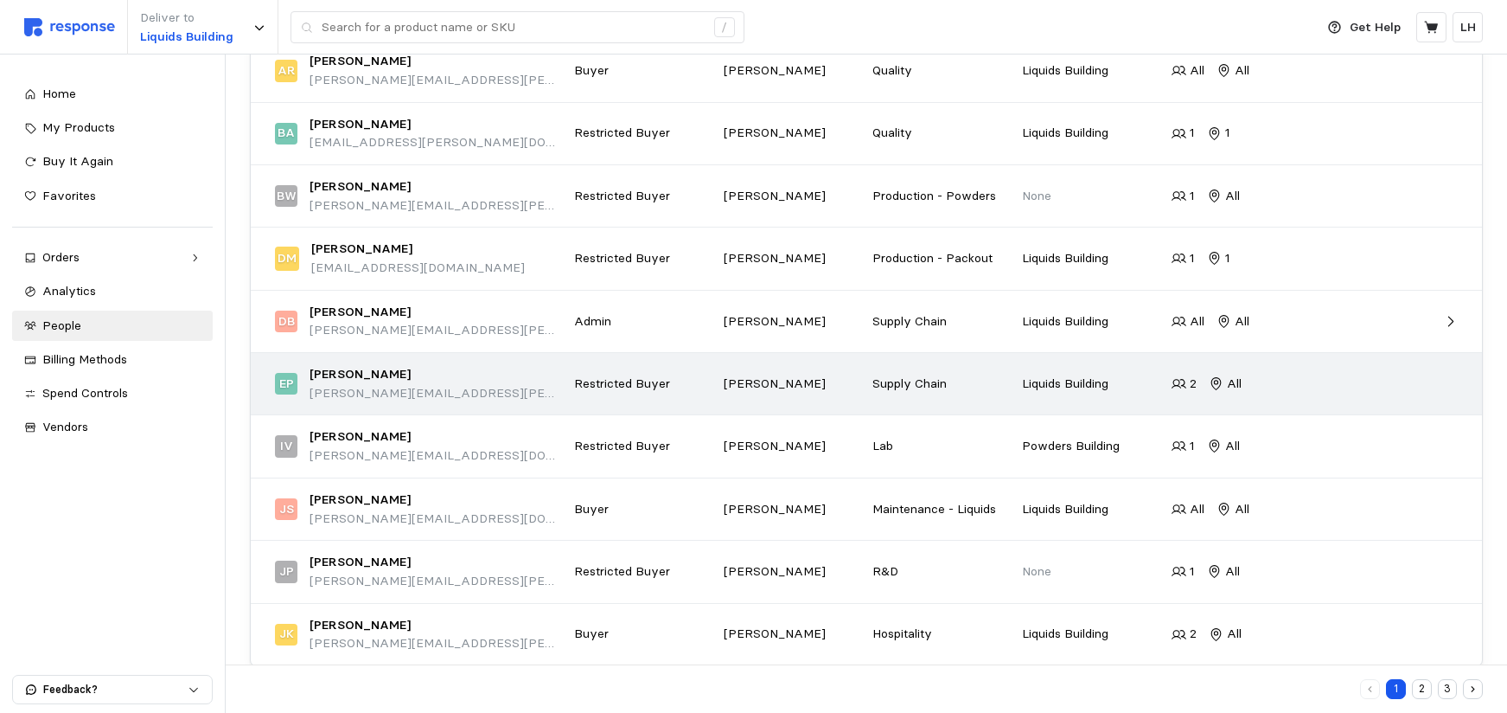
scroll to position [272, 0]
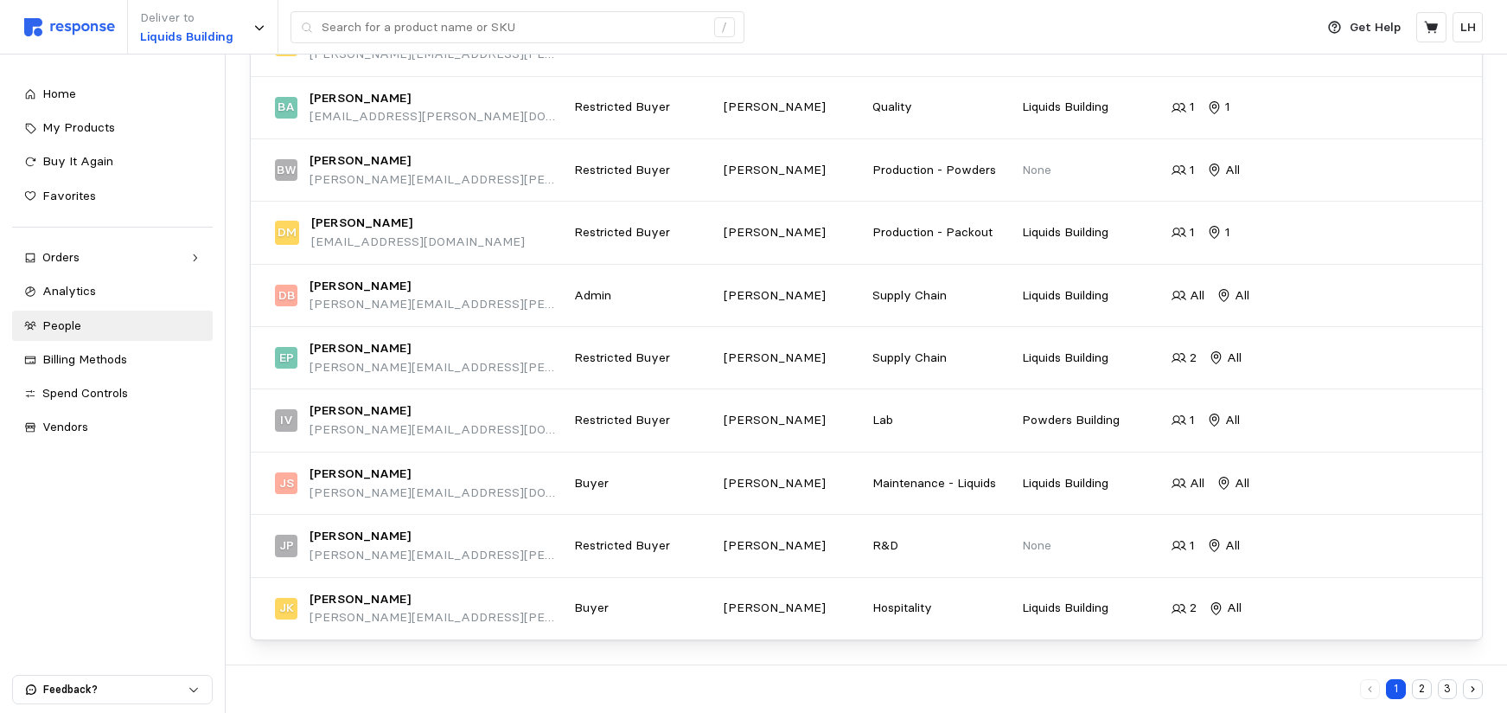
click at [1422, 686] on button "2" at bounding box center [1422, 689] width 20 height 20
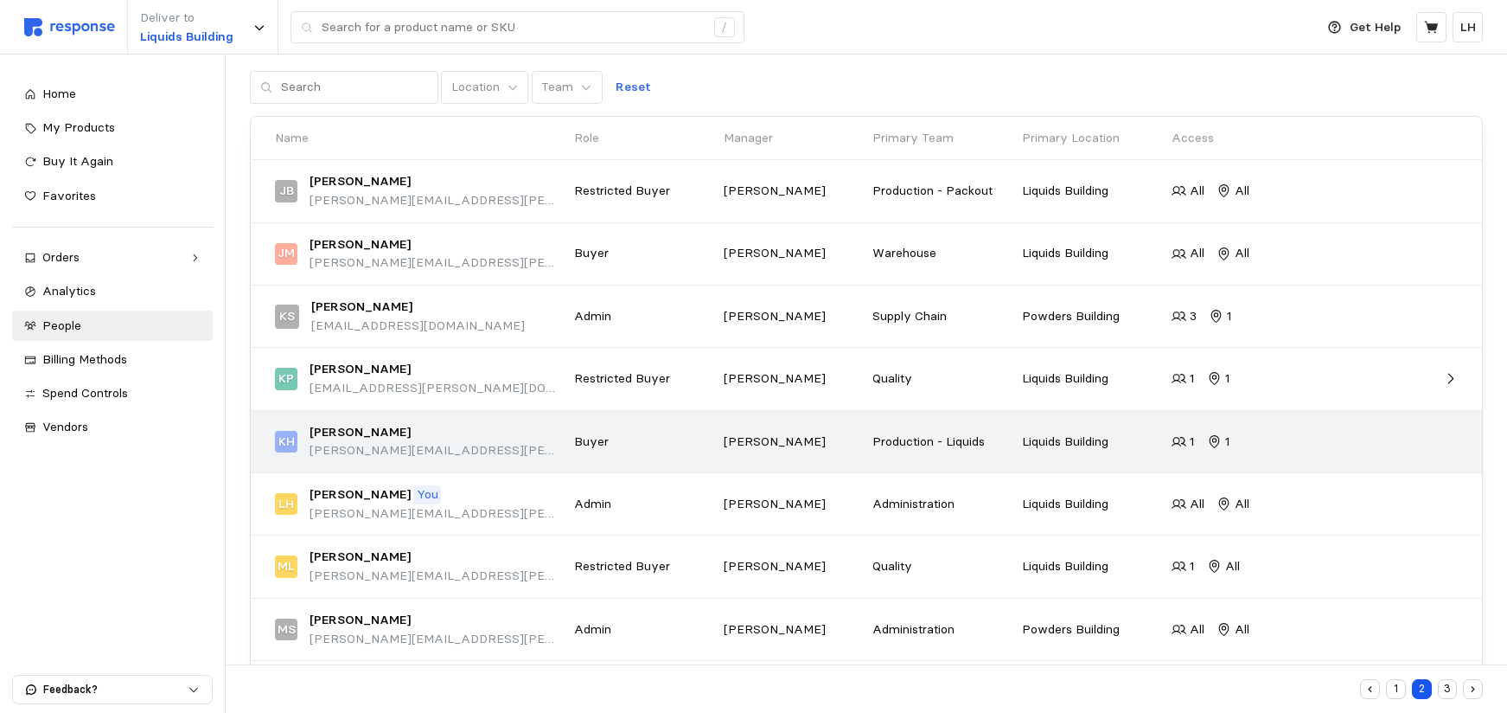
scroll to position [272, 0]
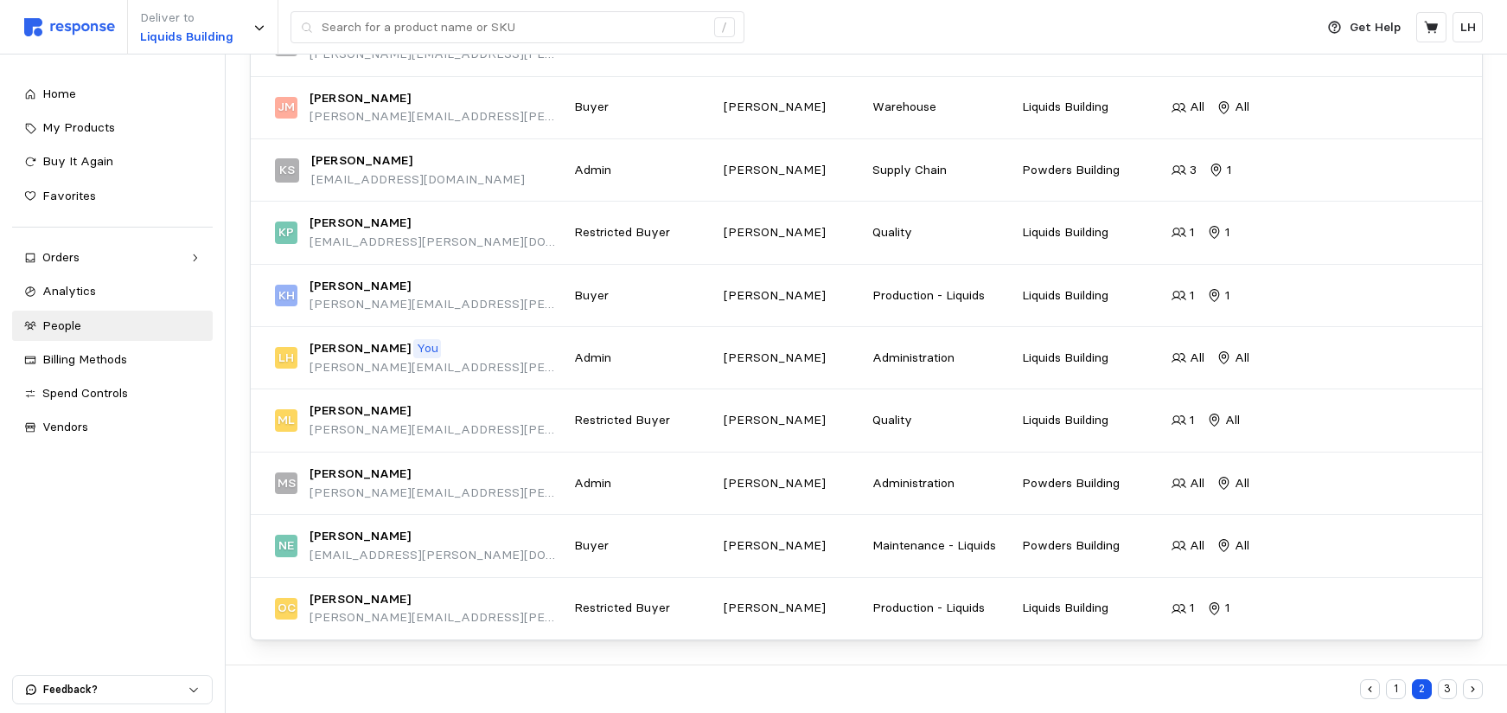
click at [1451, 692] on button "3" at bounding box center [1448, 689] width 20 height 20
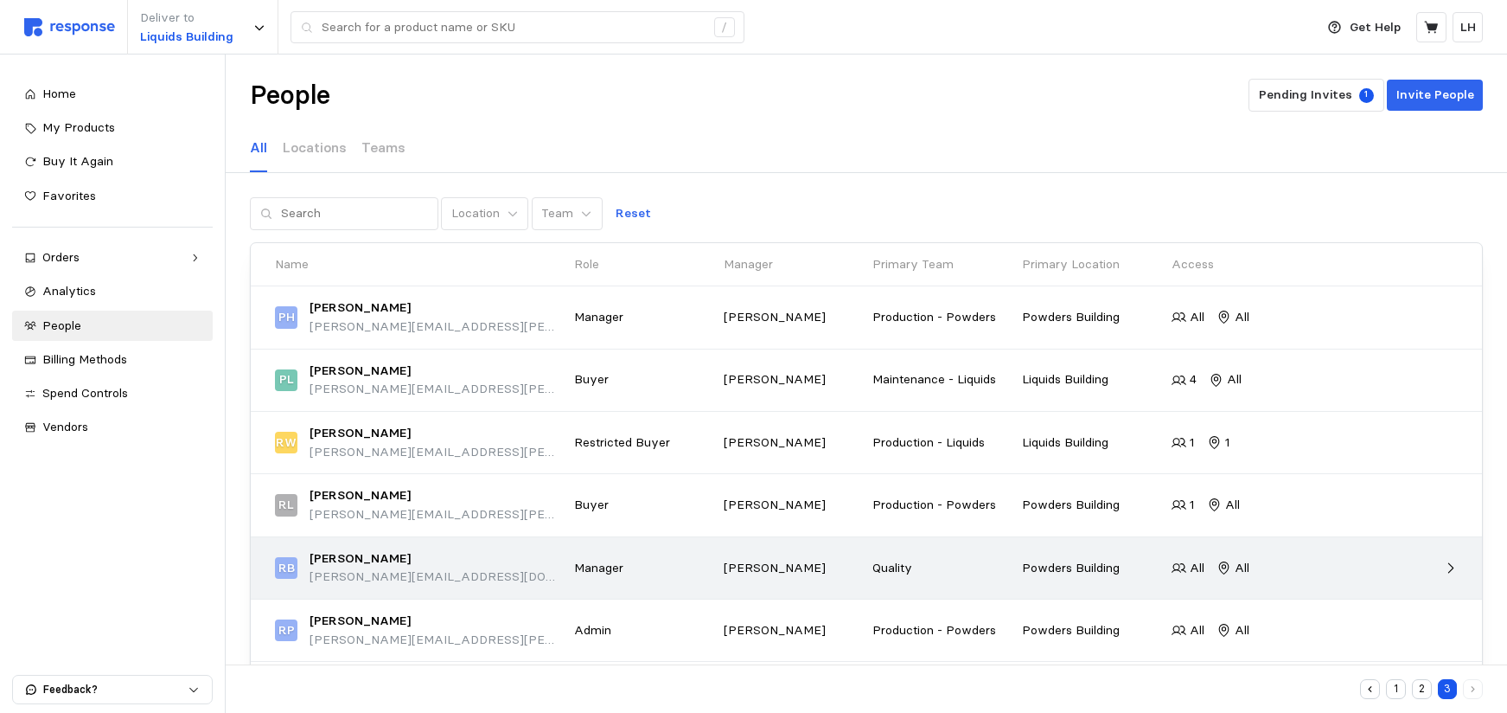
click at [332, 575] on p "[PERSON_NAME][EMAIL_ADDRESS][DOMAIN_NAME]" at bounding box center [436, 576] width 253 height 19
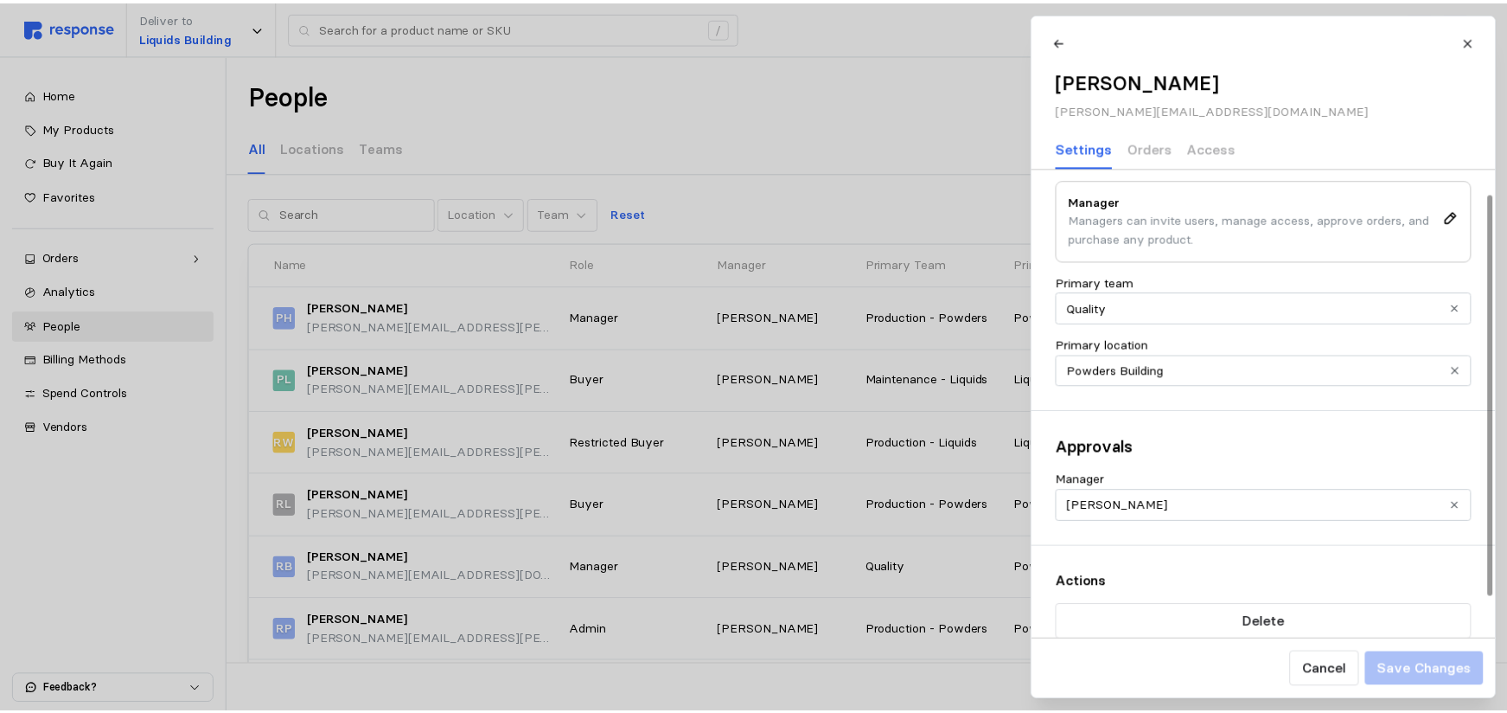
scroll to position [74, 0]
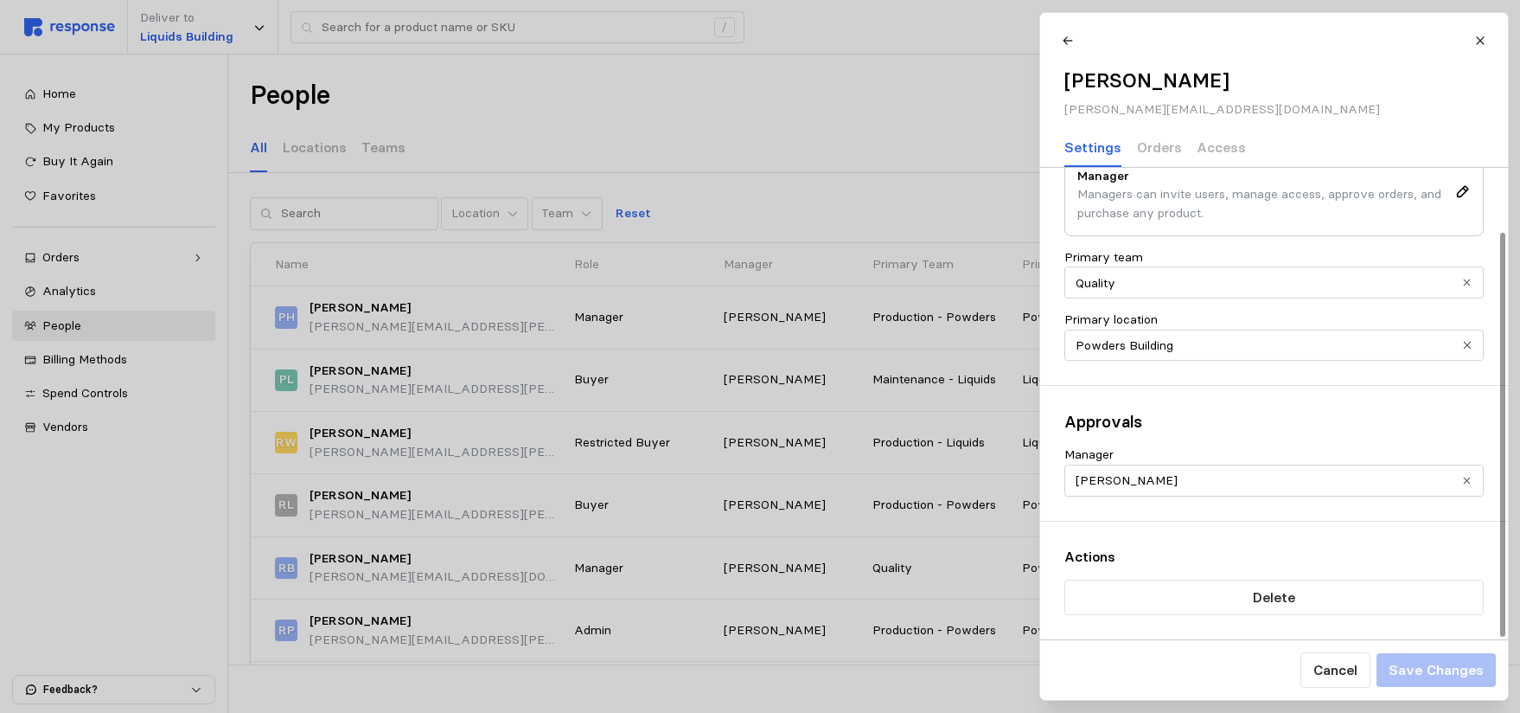
click at [1467, 478] on icon "Clear value" at bounding box center [1467, 480] width 11 height 11
click at [1462, 686] on button "Save Changes" at bounding box center [1435, 670] width 119 height 34
click at [1272, 553] on p "Actions" at bounding box center [1274, 557] width 419 height 22
click at [1480, 43] on icon at bounding box center [1481, 41] width 12 height 12
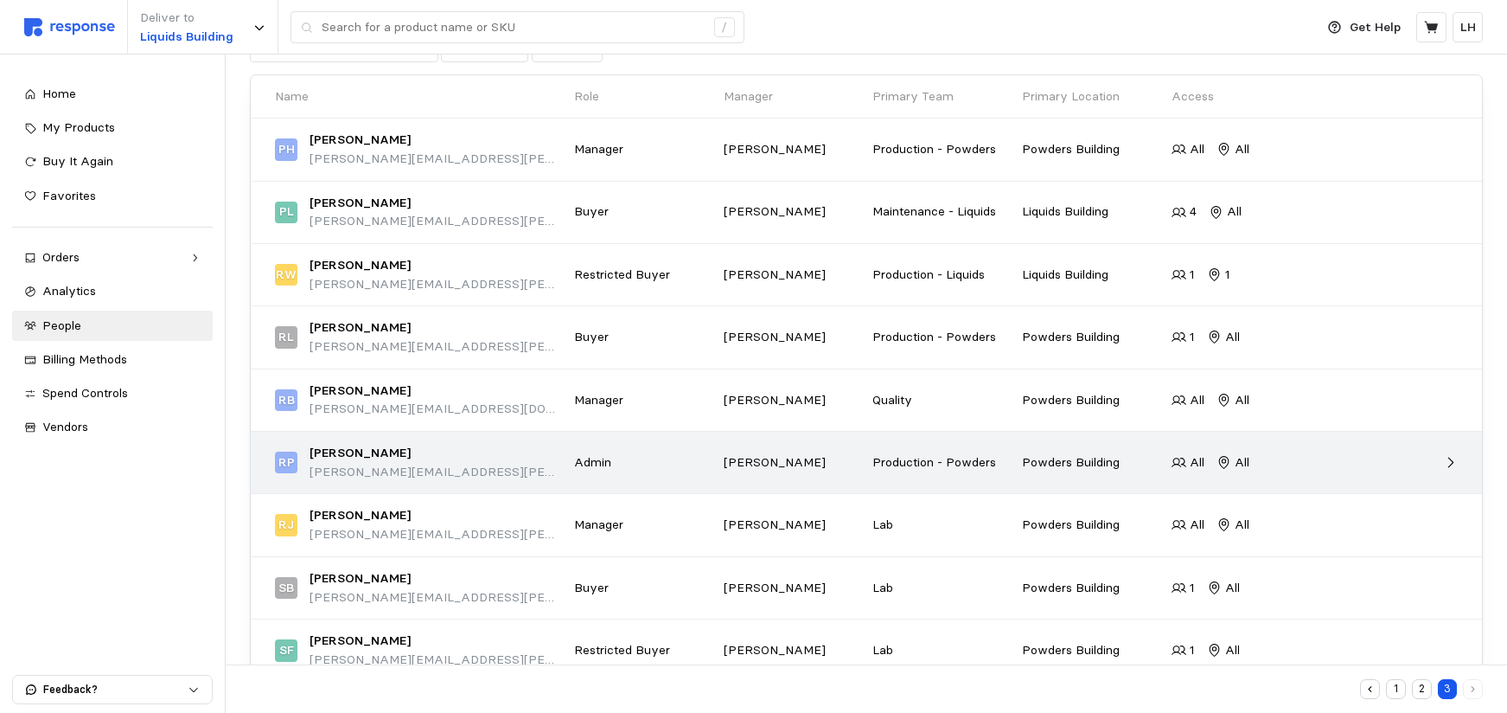
scroll to position [0, 0]
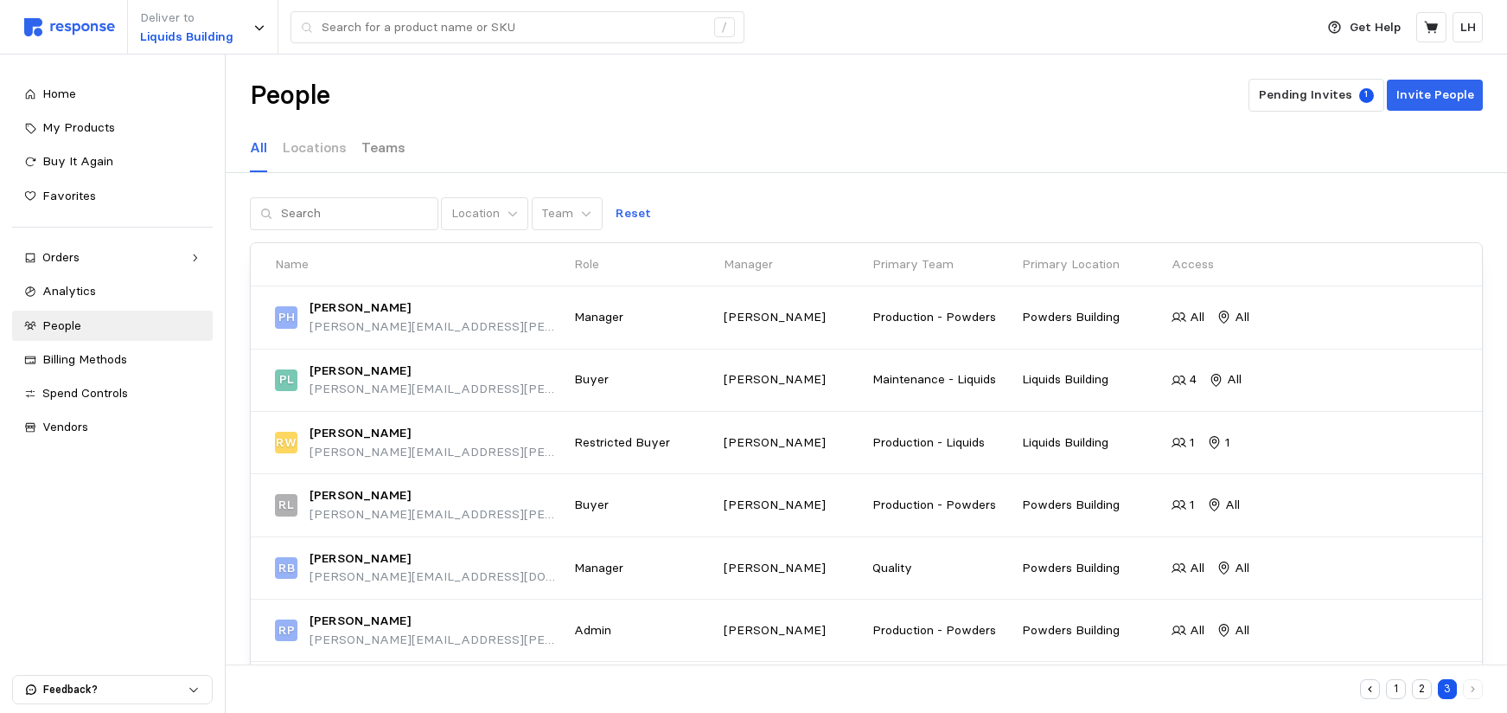
click at [384, 143] on p "Teams" at bounding box center [384, 148] width 44 height 22
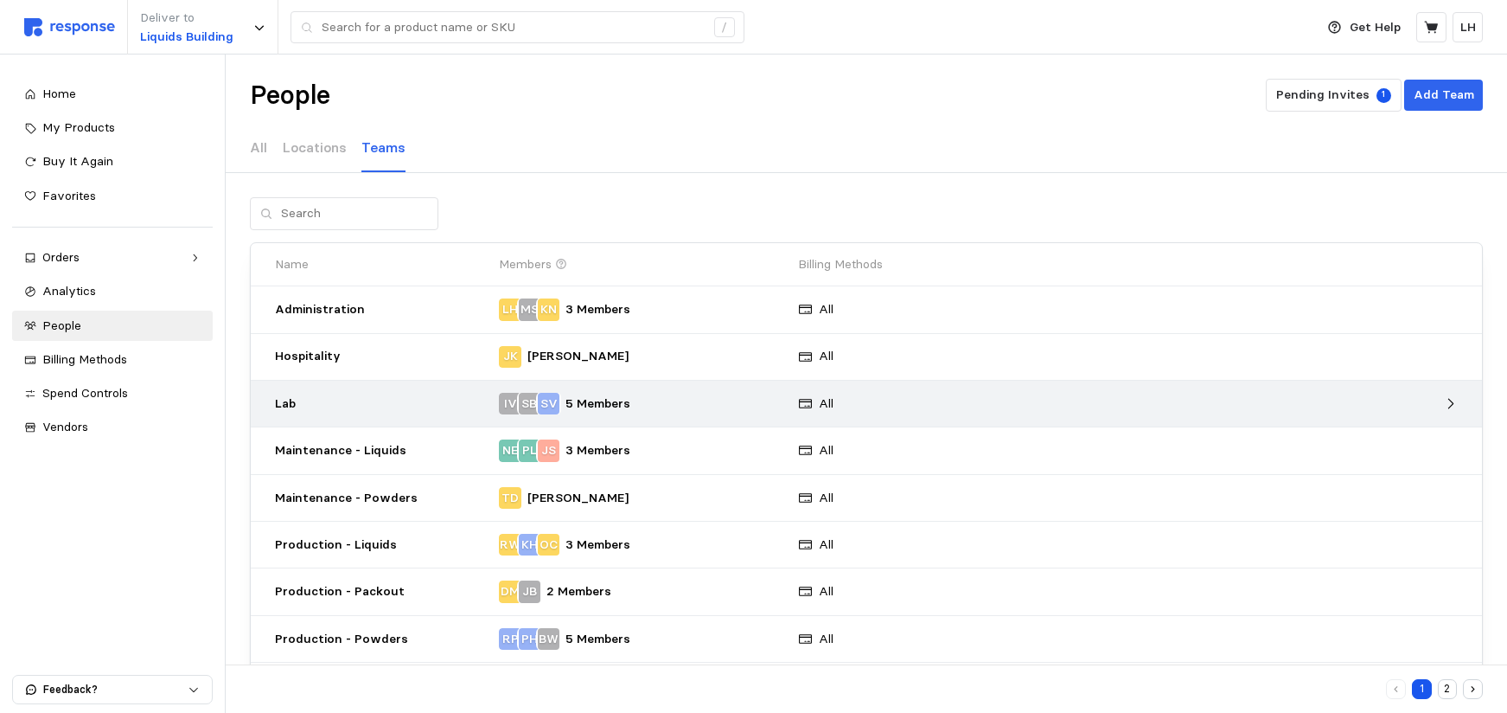
click at [381, 409] on p "Lab" at bounding box center [381, 403] width 212 height 19
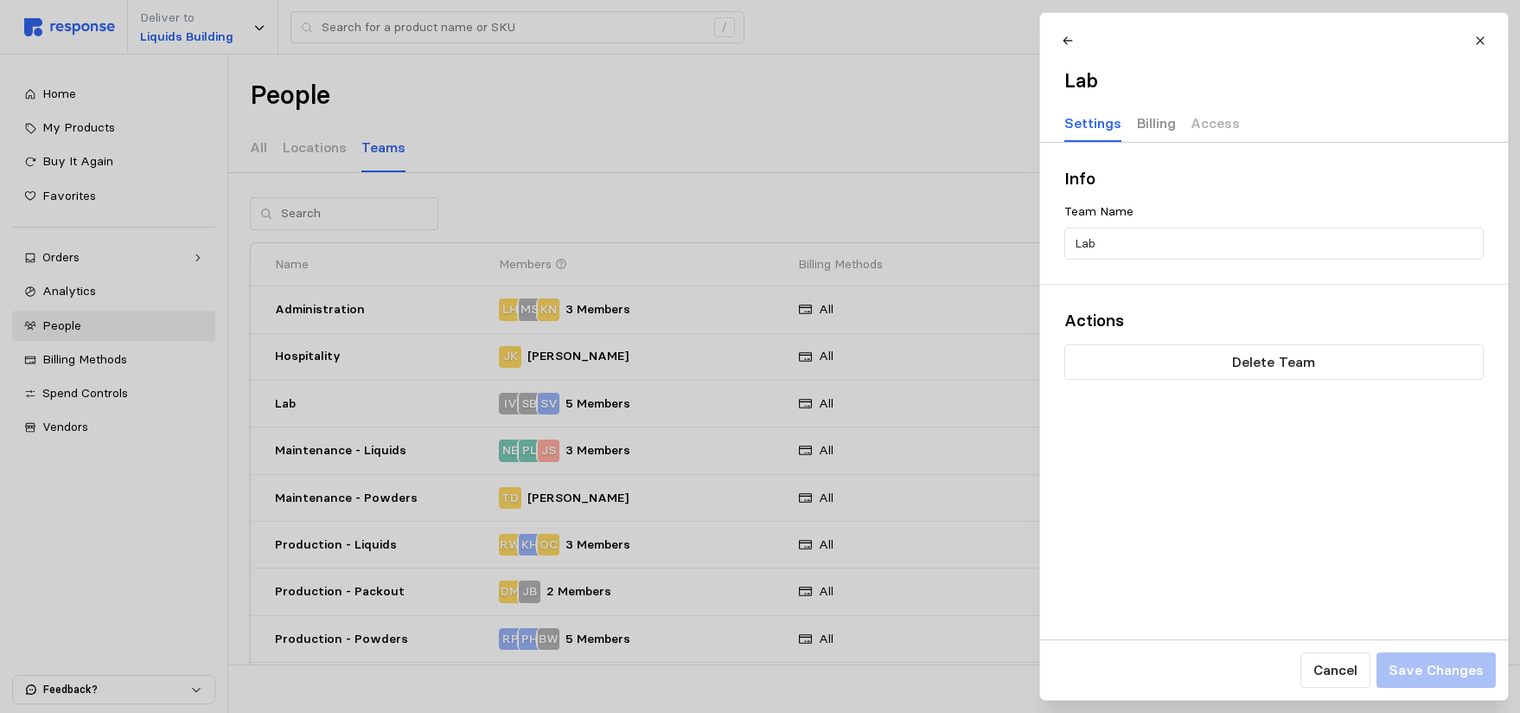
click at [1145, 127] on p "Billing" at bounding box center [1155, 123] width 39 height 22
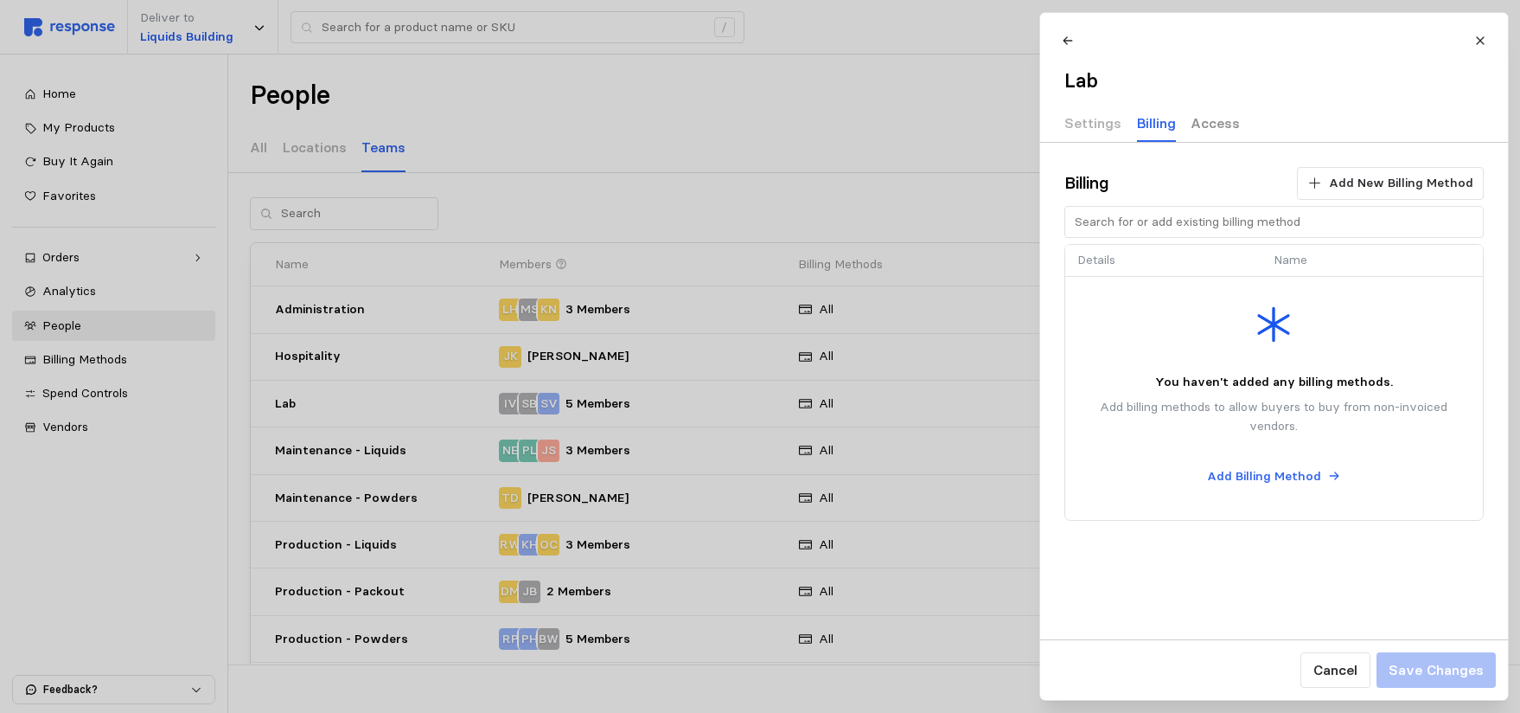
click at [1208, 116] on p "Access" at bounding box center [1215, 123] width 49 height 22
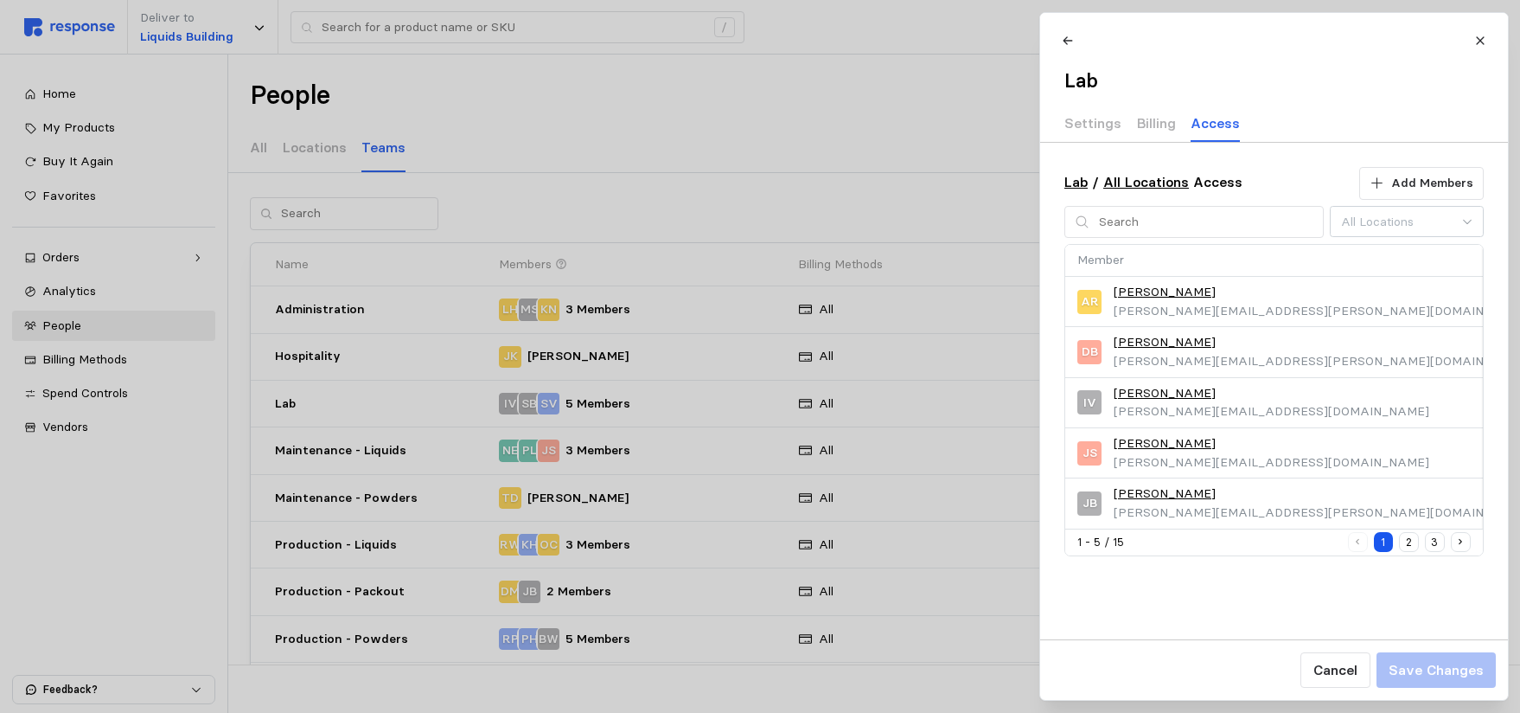
click at [1410, 541] on button "2" at bounding box center [1409, 542] width 20 height 20
click at [1435, 541] on button "3" at bounding box center [1435, 542] width 20 height 20
click at [1378, 547] on button "1" at bounding box center [1383, 542] width 20 height 20
click at [1206, 455] on p "[PERSON_NAME][EMAIL_ADDRESS][DOMAIN_NAME]" at bounding box center [1272, 462] width 316 height 19
click at [1155, 121] on p "Billing" at bounding box center [1155, 123] width 39 height 22
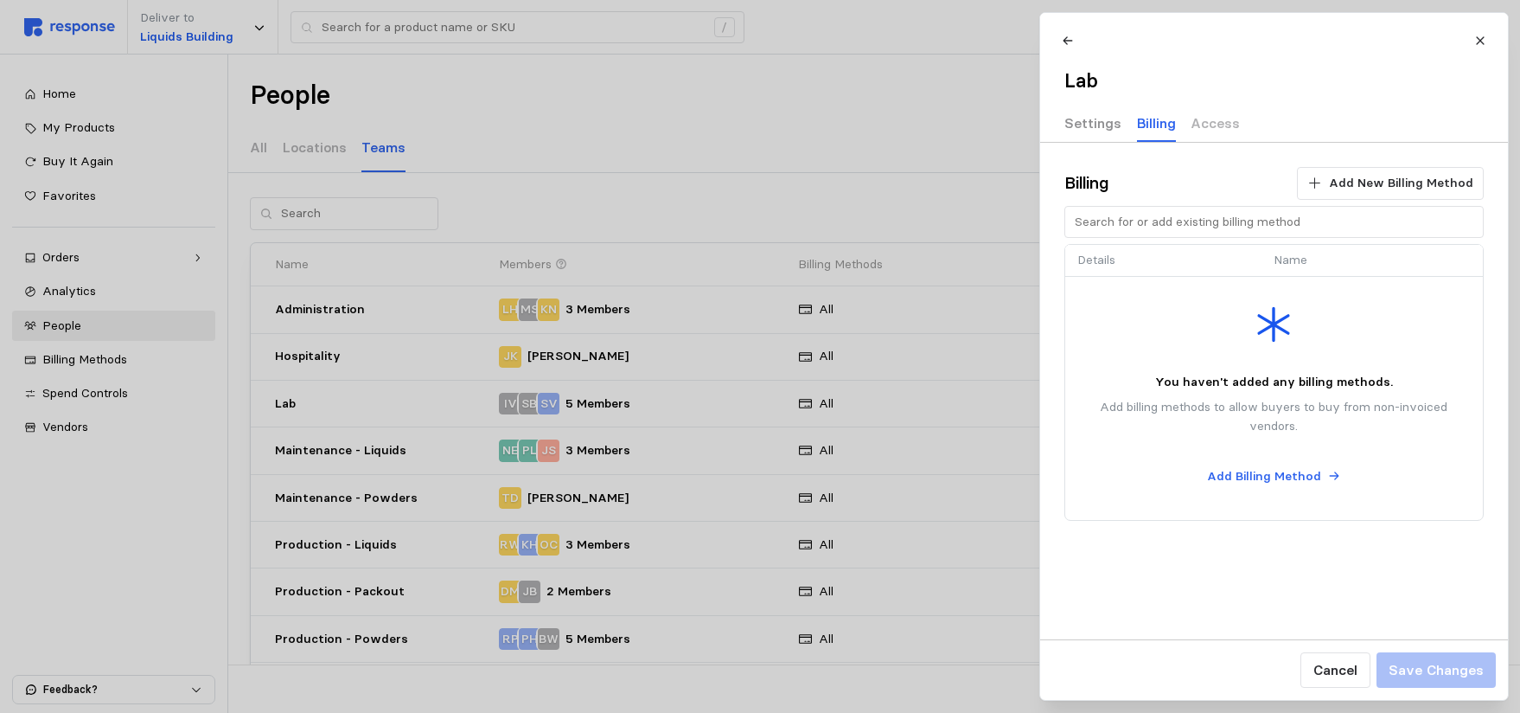
click at [1091, 120] on p "Settings" at bounding box center [1093, 123] width 57 height 22
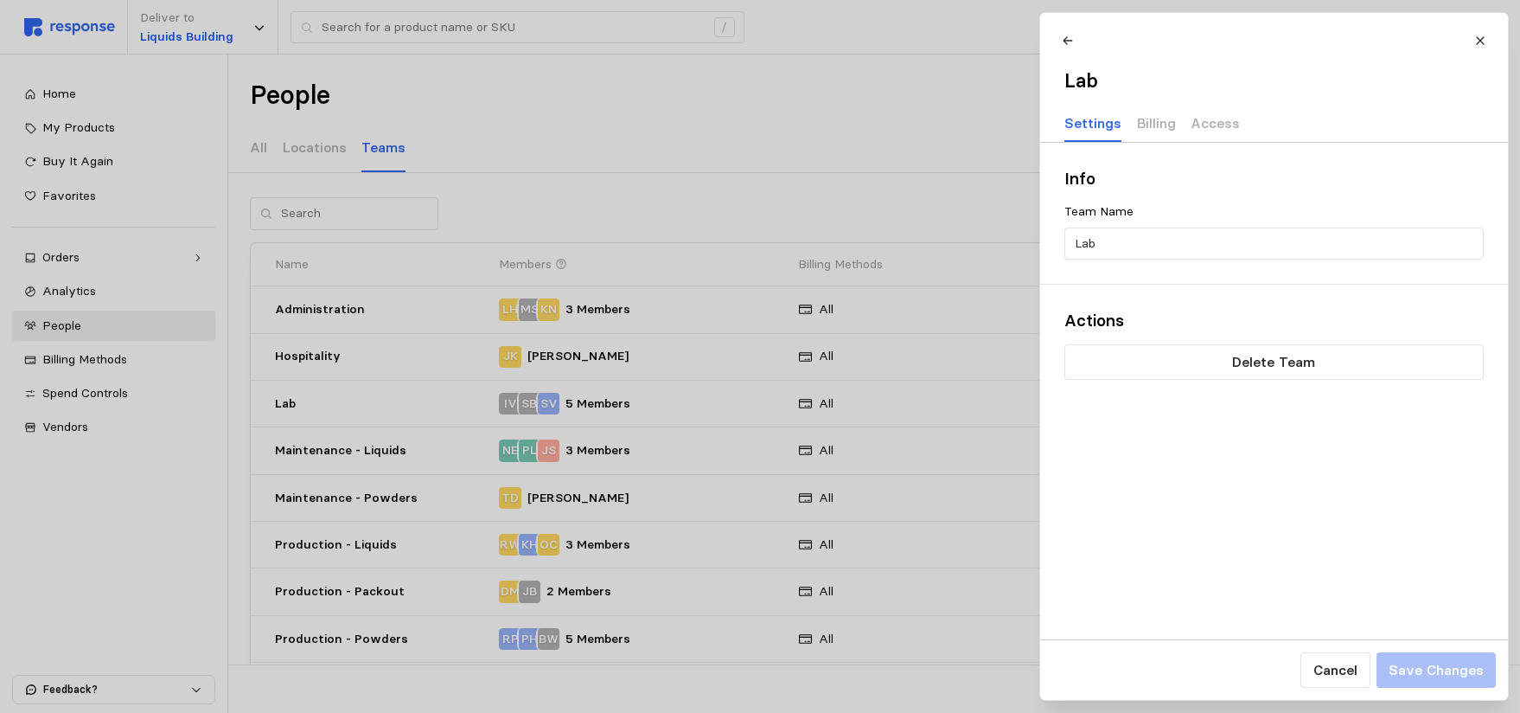
click at [492, 104] on div at bounding box center [760, 356] width 1520 height 713
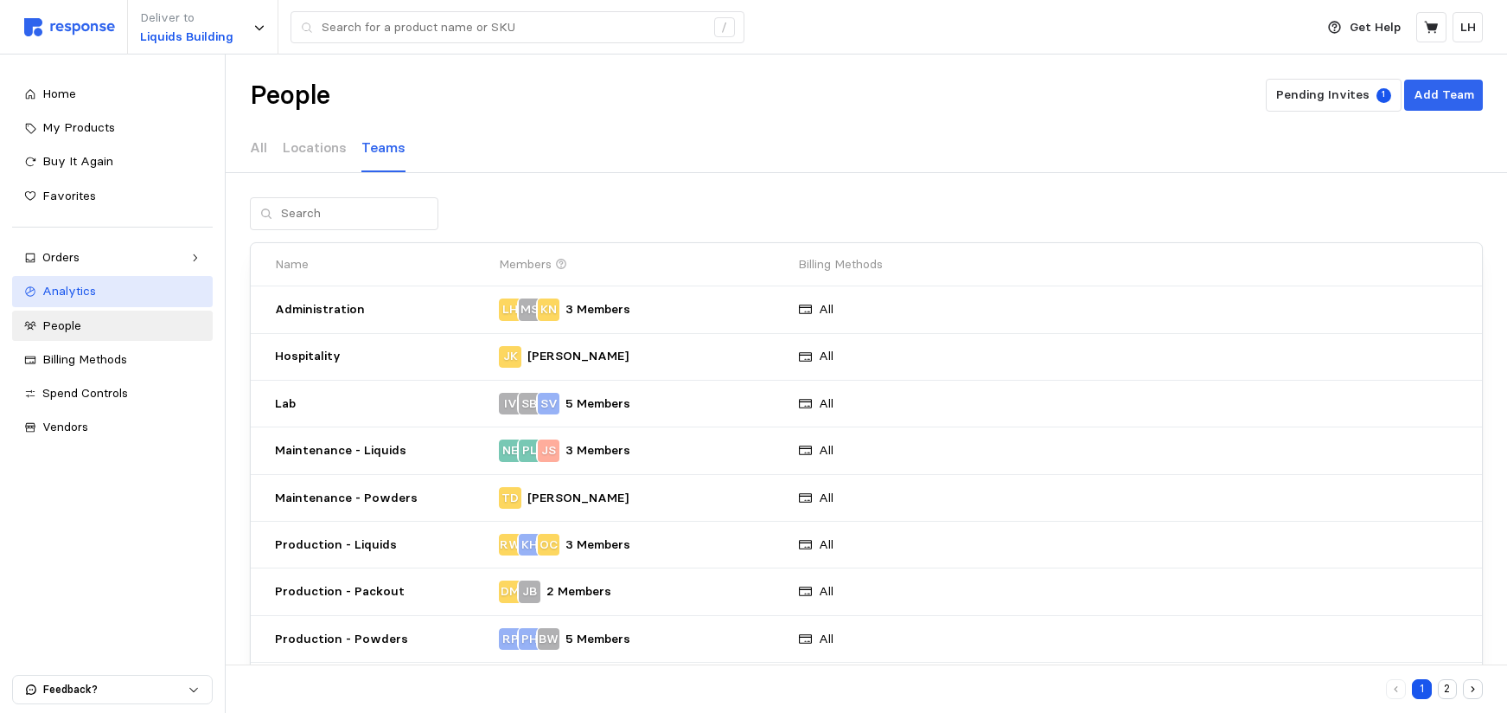
click at [67, 292] on span "Analytics" at bounding box center [69, 291] width 54 height 16
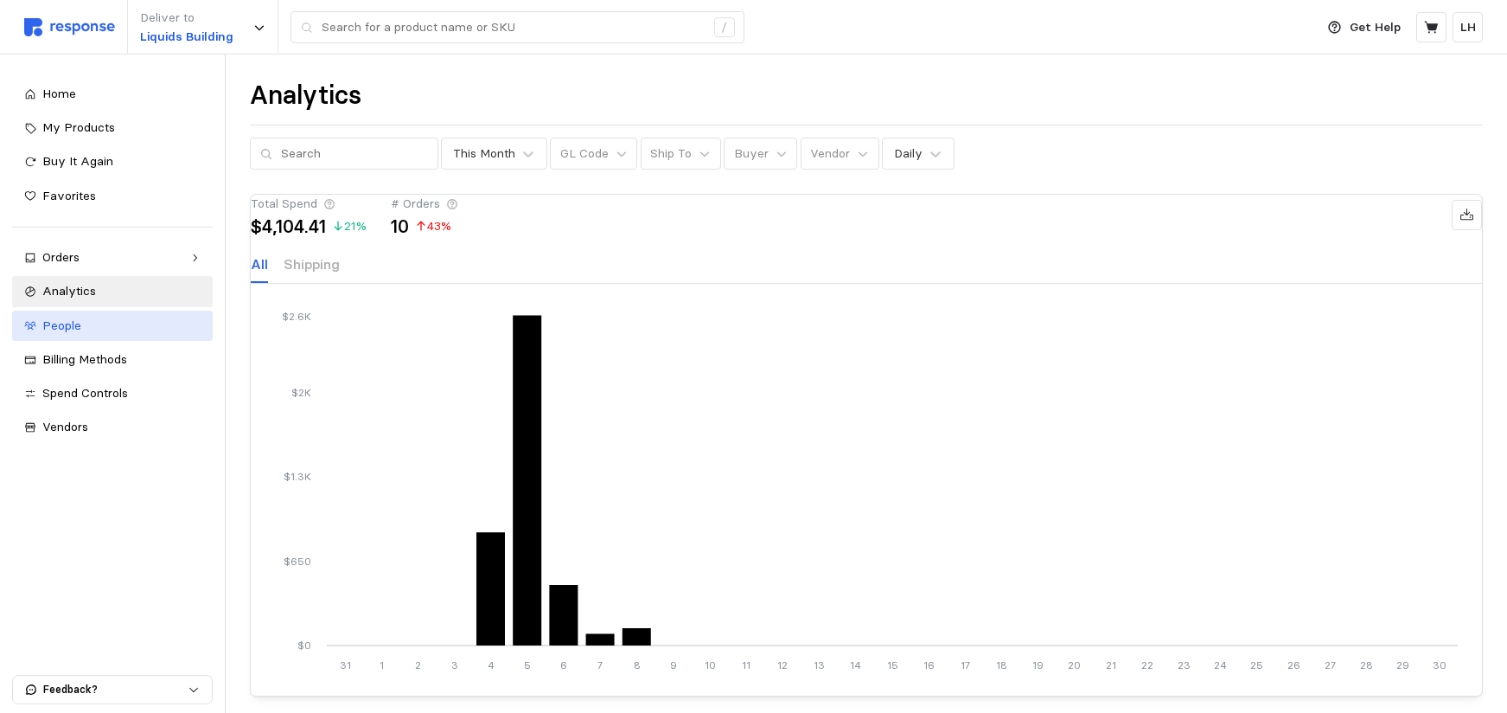
click at [63, 330] on span "People" at bounding box center [61, 325] width 39 height 16
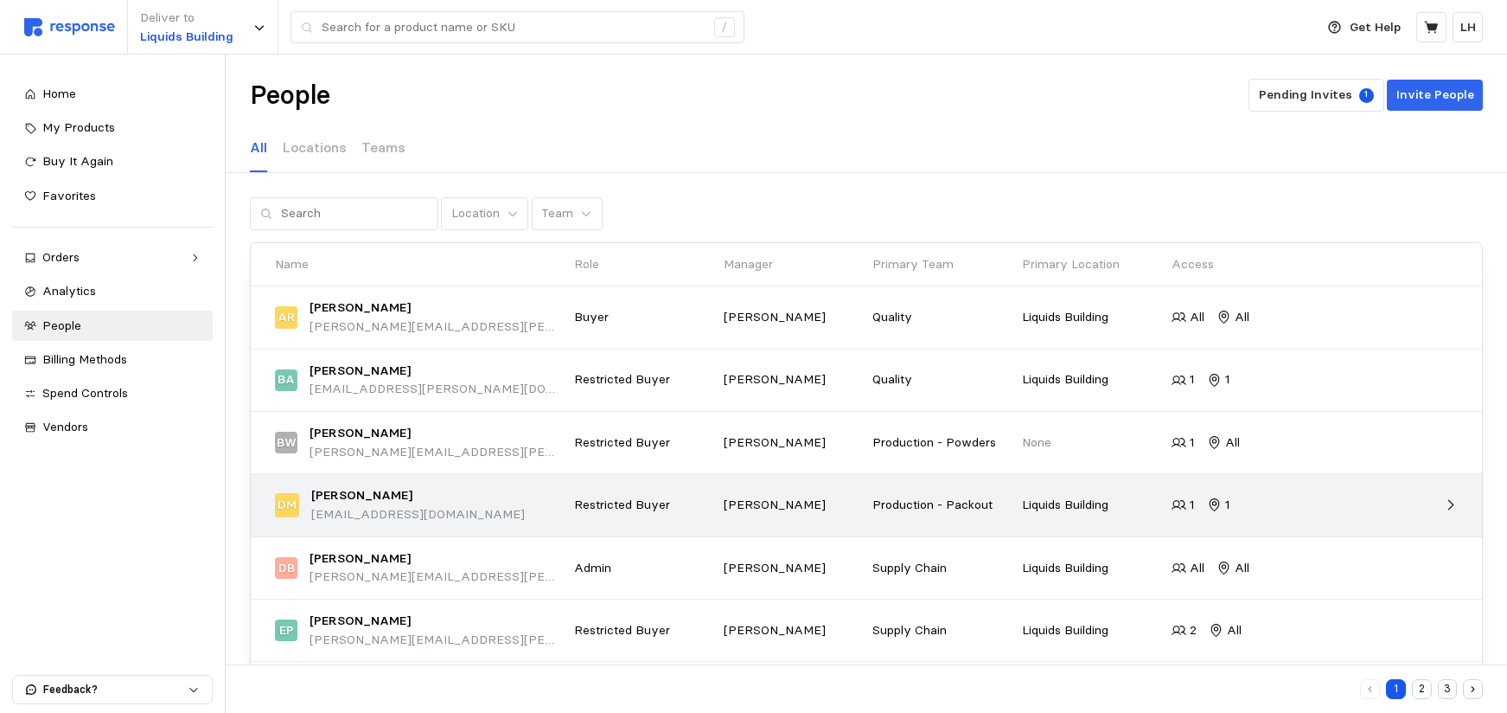
click at [735, 504] on p "[PERSON_NAME]" at bounding box center [793, 505] width 138 height 19
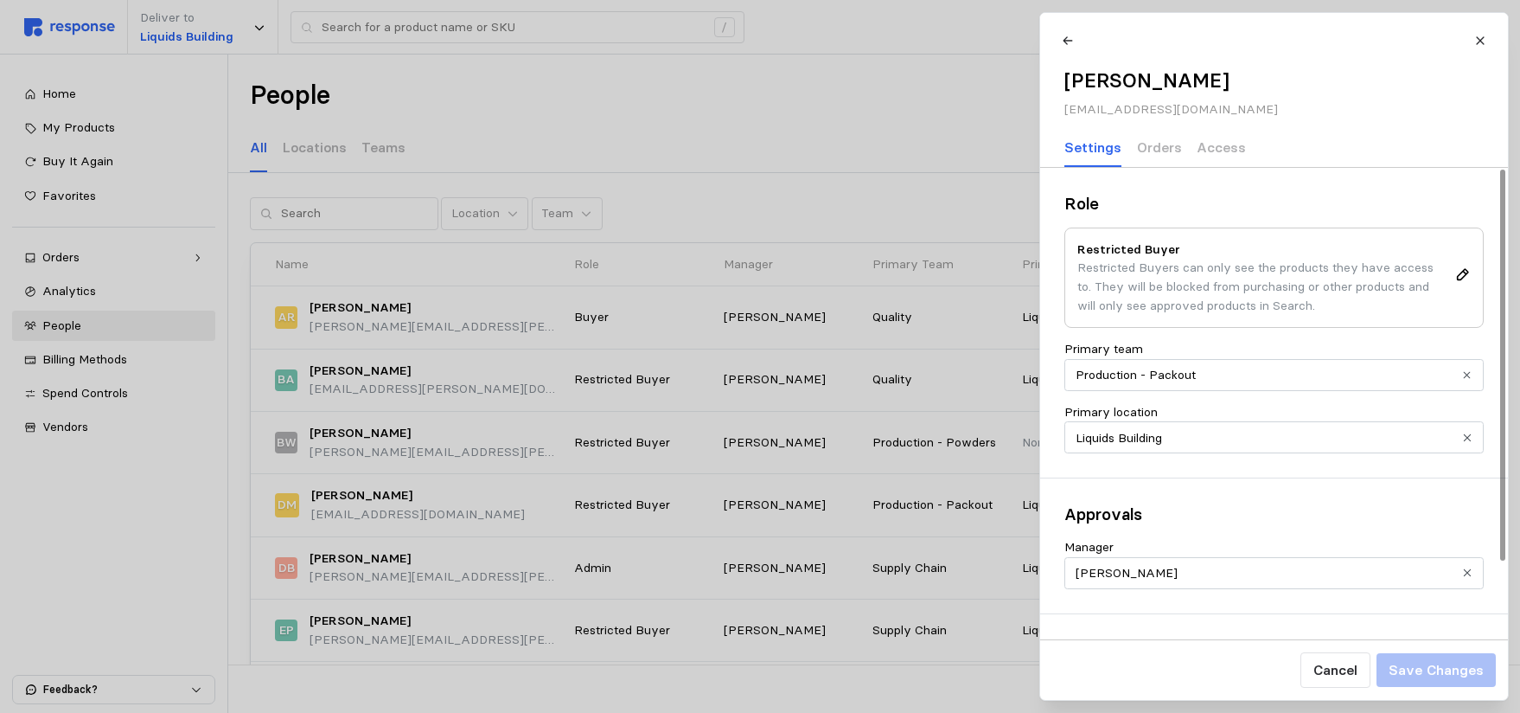
click at [1470, 574] on icon "Clear value" at bounding box center [1467, 571] width 11 height 11
click at [1466, 573] on input "Manager" at bounding box center [1274, 573] width 419 height 32
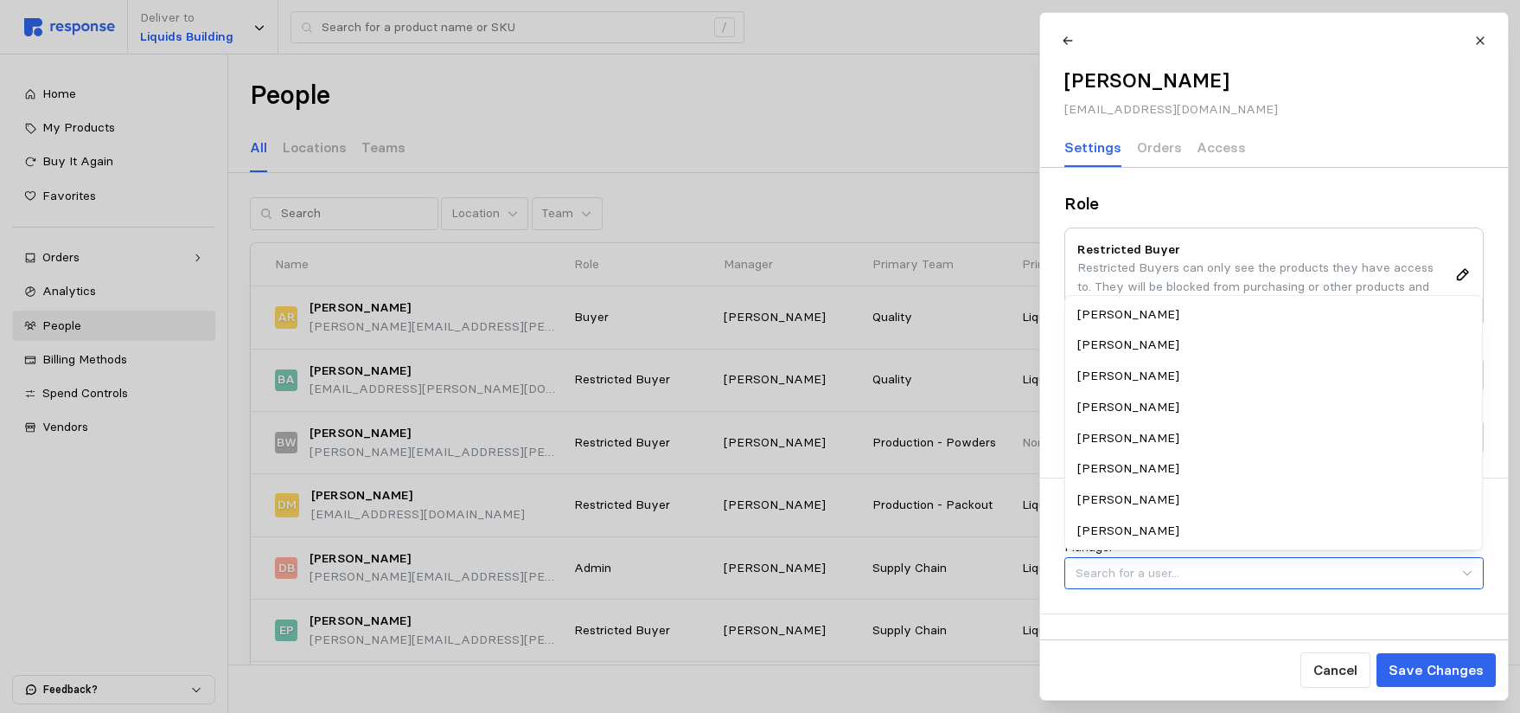
click at [1115, 442] on div "[PERSON_NAME]" at bounding box center [1274, 438] width 412 height 31
type input "[PERSON_NAME]"
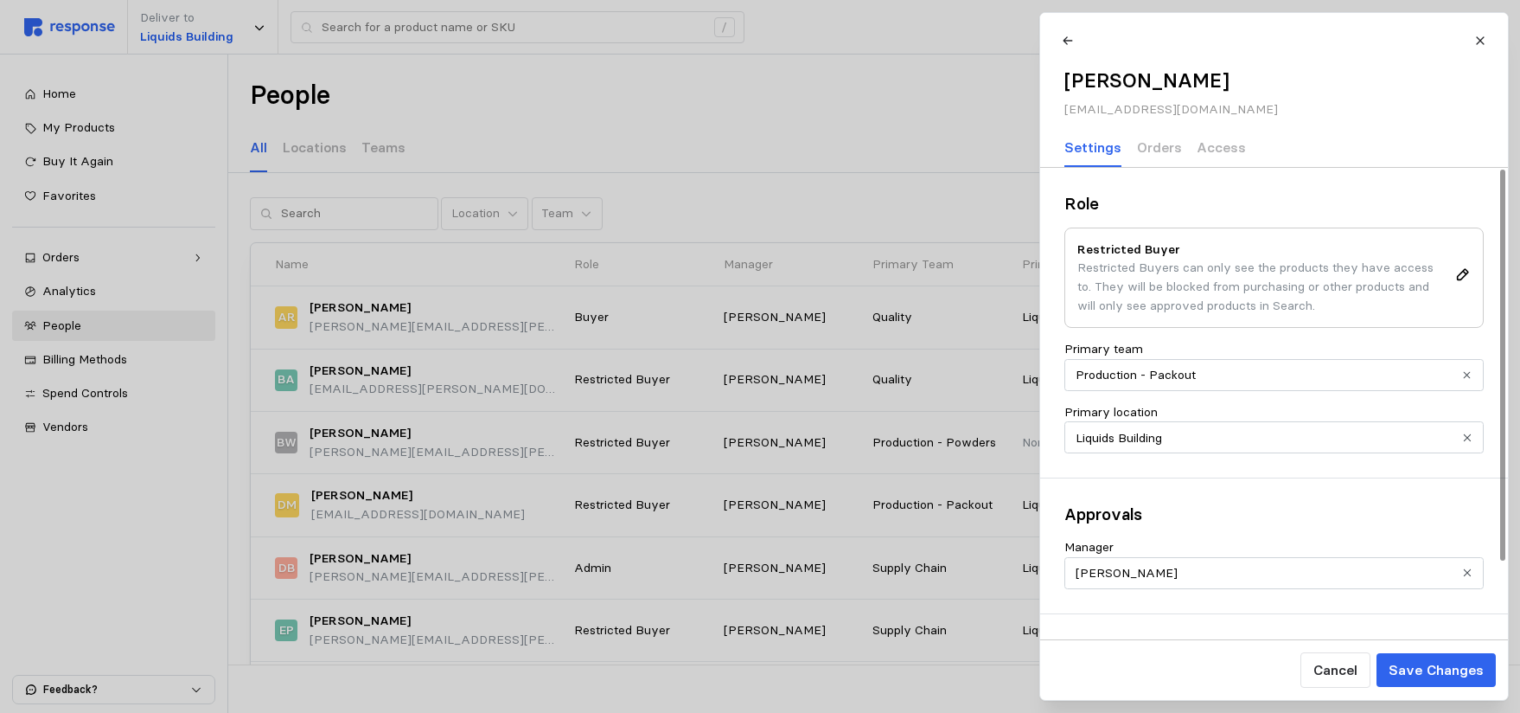
click at [1234, 527] on div "Approvals Manager [PERSON_NAME]" at bounding box center [1274, 545] width 468 height 134
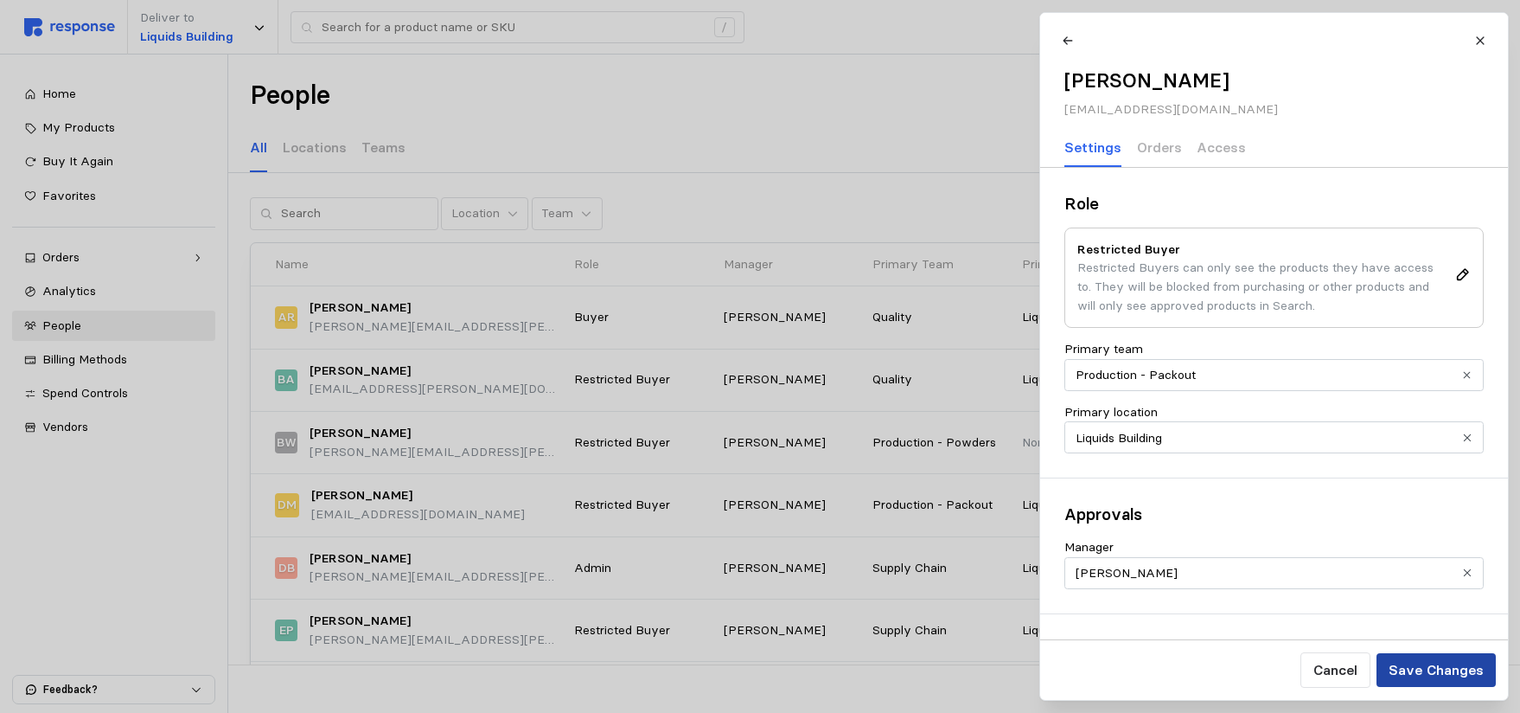
click at [1429, 676] on p "Save Changes" at bounding box center [1435, 670] width 95 height 22
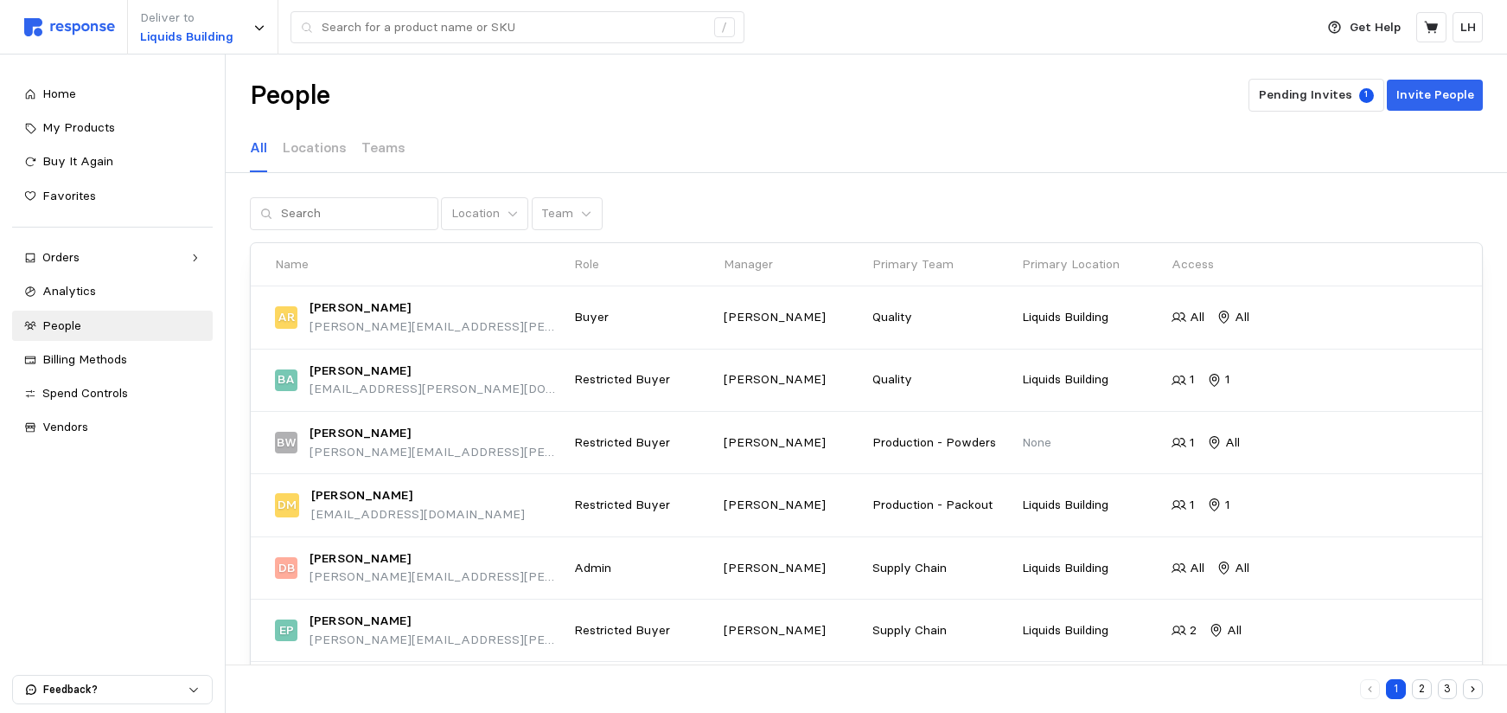
click at [766, 208] on div "Location Team" at bounding box center [866, 213] width 1233 height 33
click at [545, 215] on p "Team" at bounding box center [557, 213] width 32 height 19
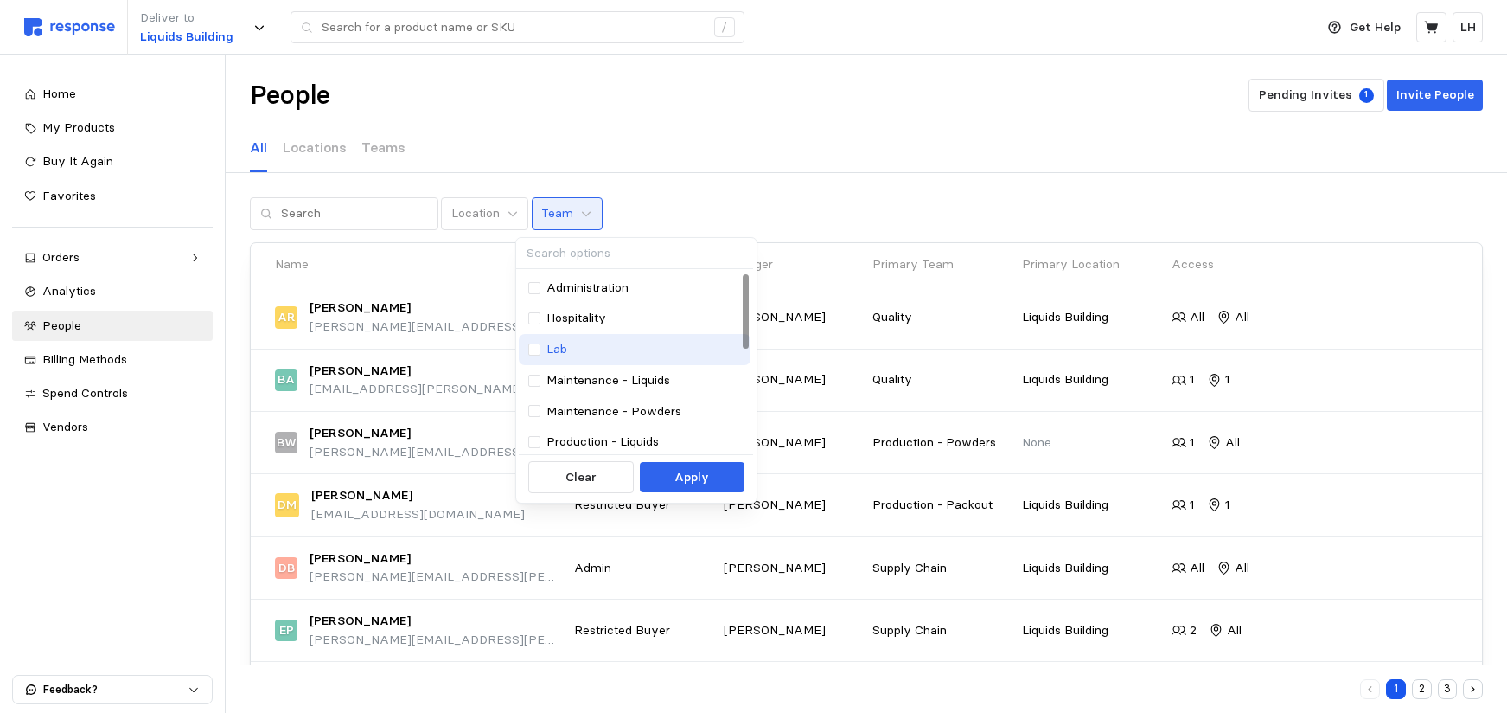
click at [624, 353] on div "Lab" at bounding box center [635, 349] width 214 height 19
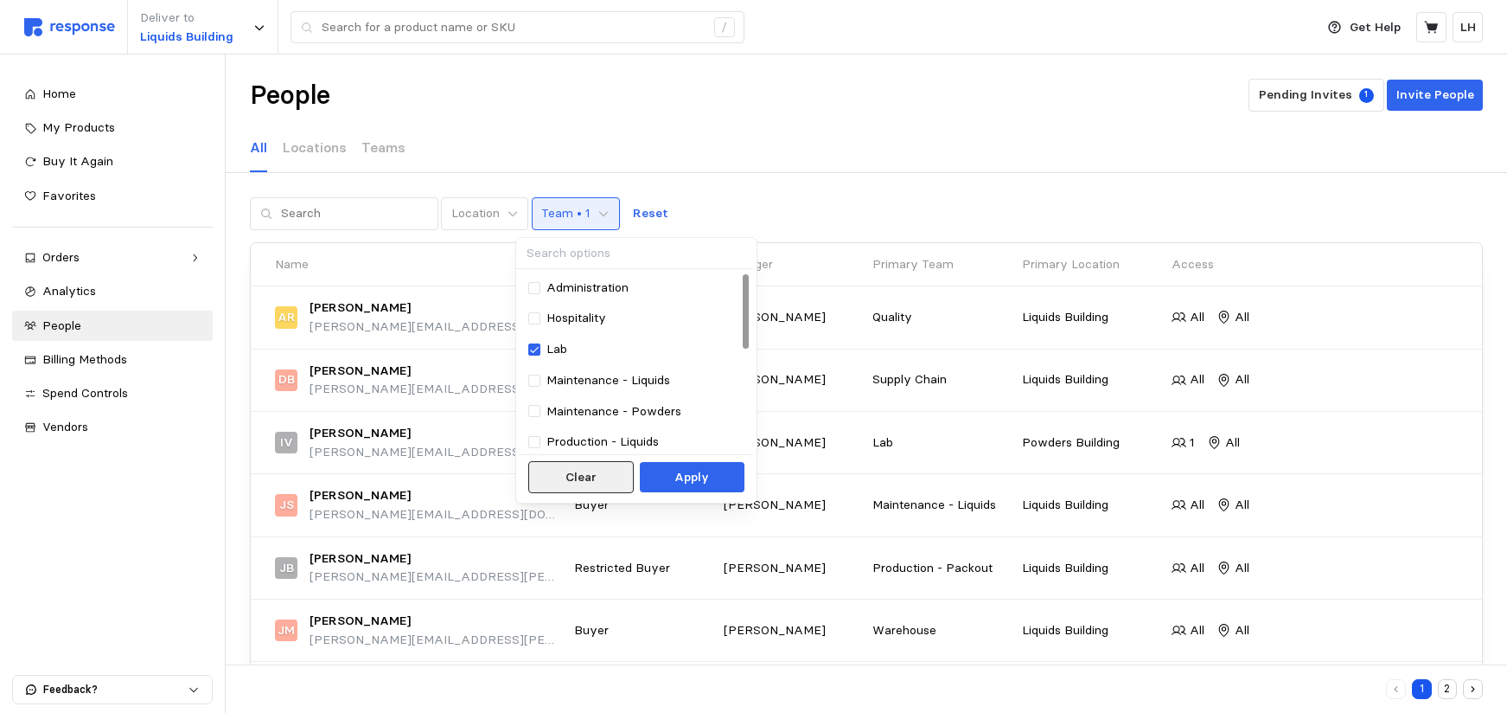
click at [612, 489] on button "Clear" at bounding box center [581, 477] width 106 height 33
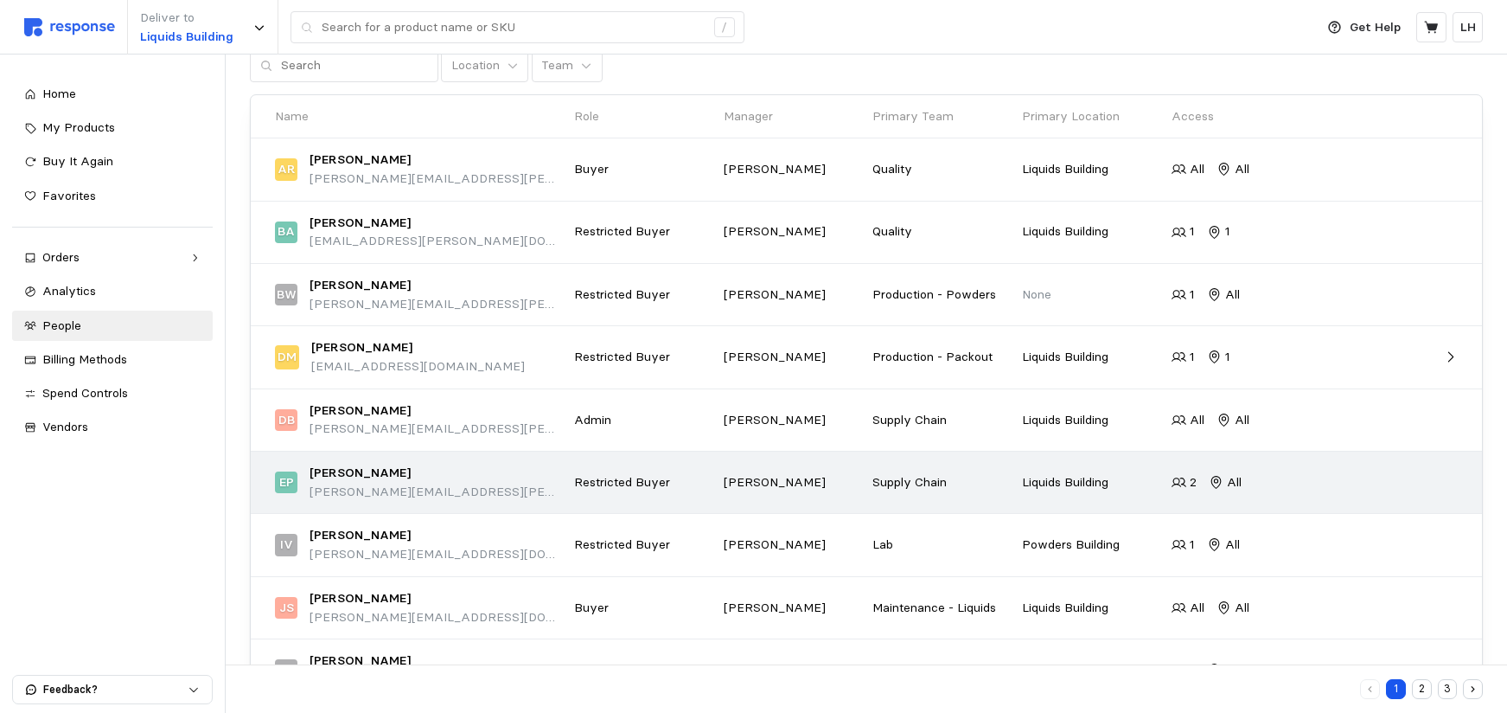
scroll to position [272, 0]
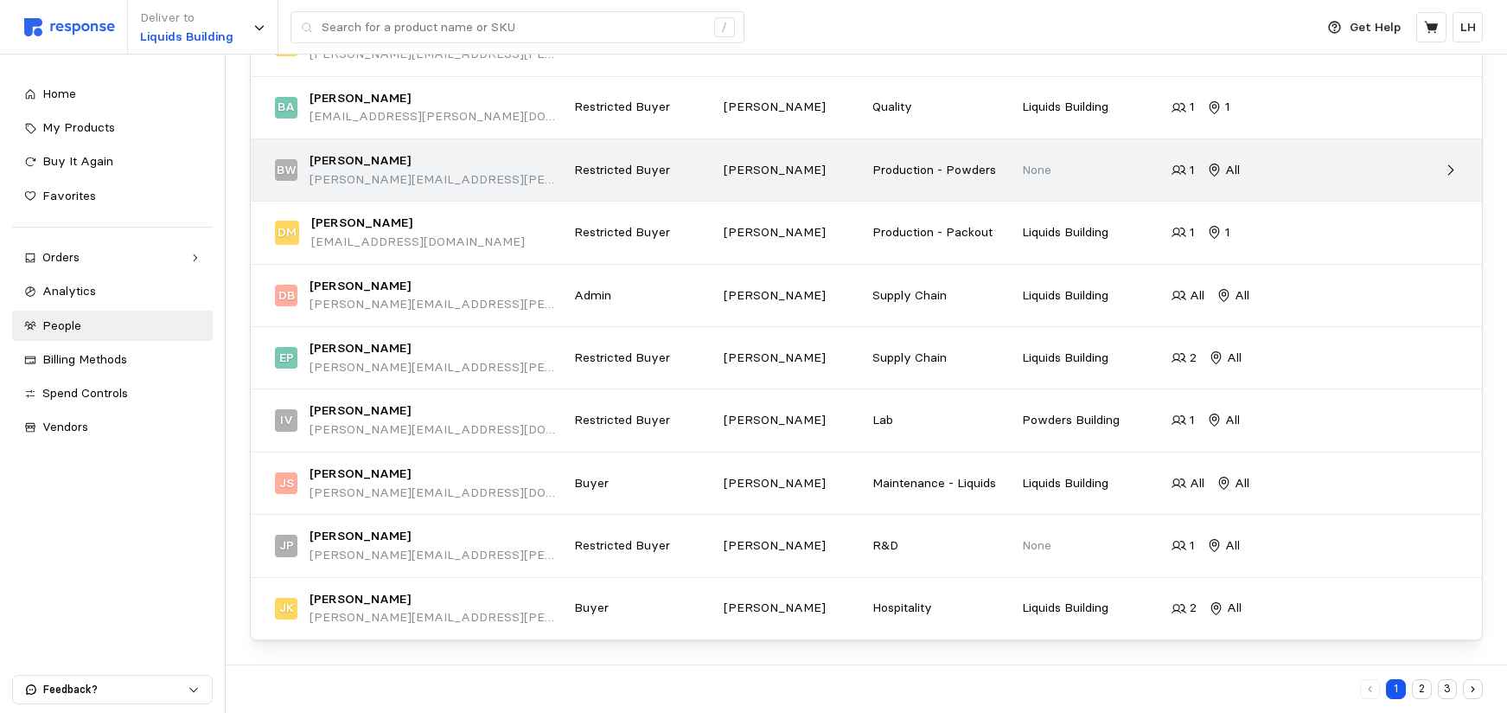
click at [1453, 168] on icon at bounding box center [1451, 171] width 16 height 16
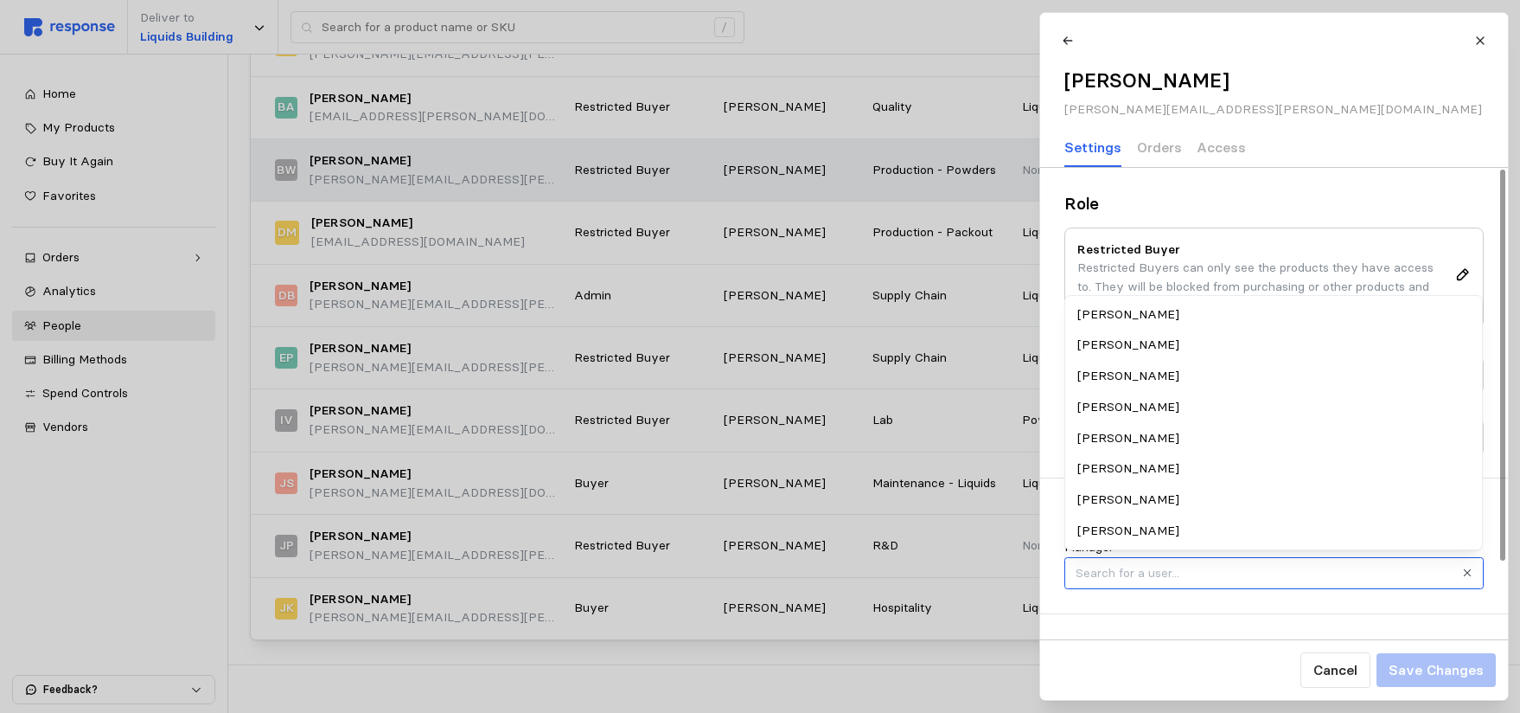
click at [1283, 576] on input "Manager" at bounding box center [1274, 573] width 419 height 32
type input "[PERSON_NAME]"
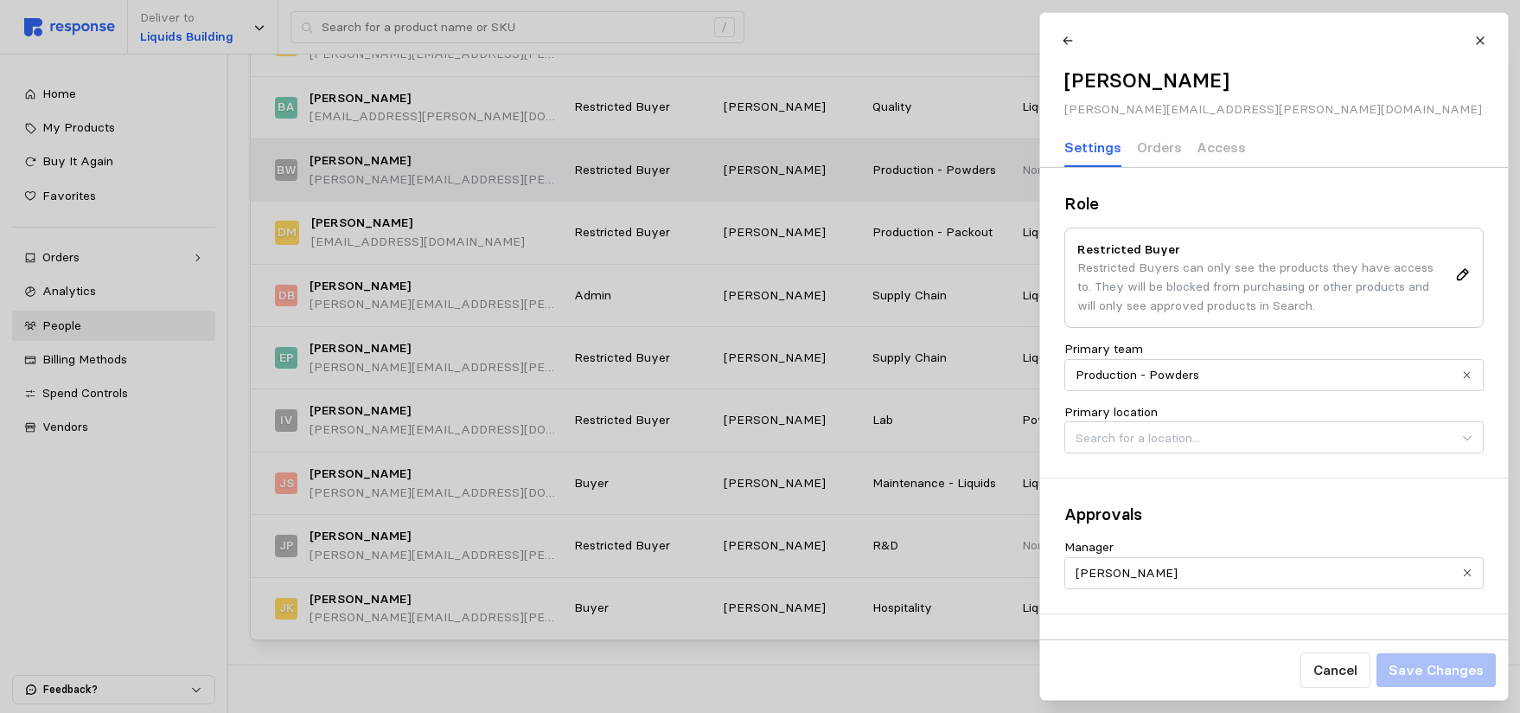
click at [918, 348] on div at bounding box center [760, 356] width 1520 height 713
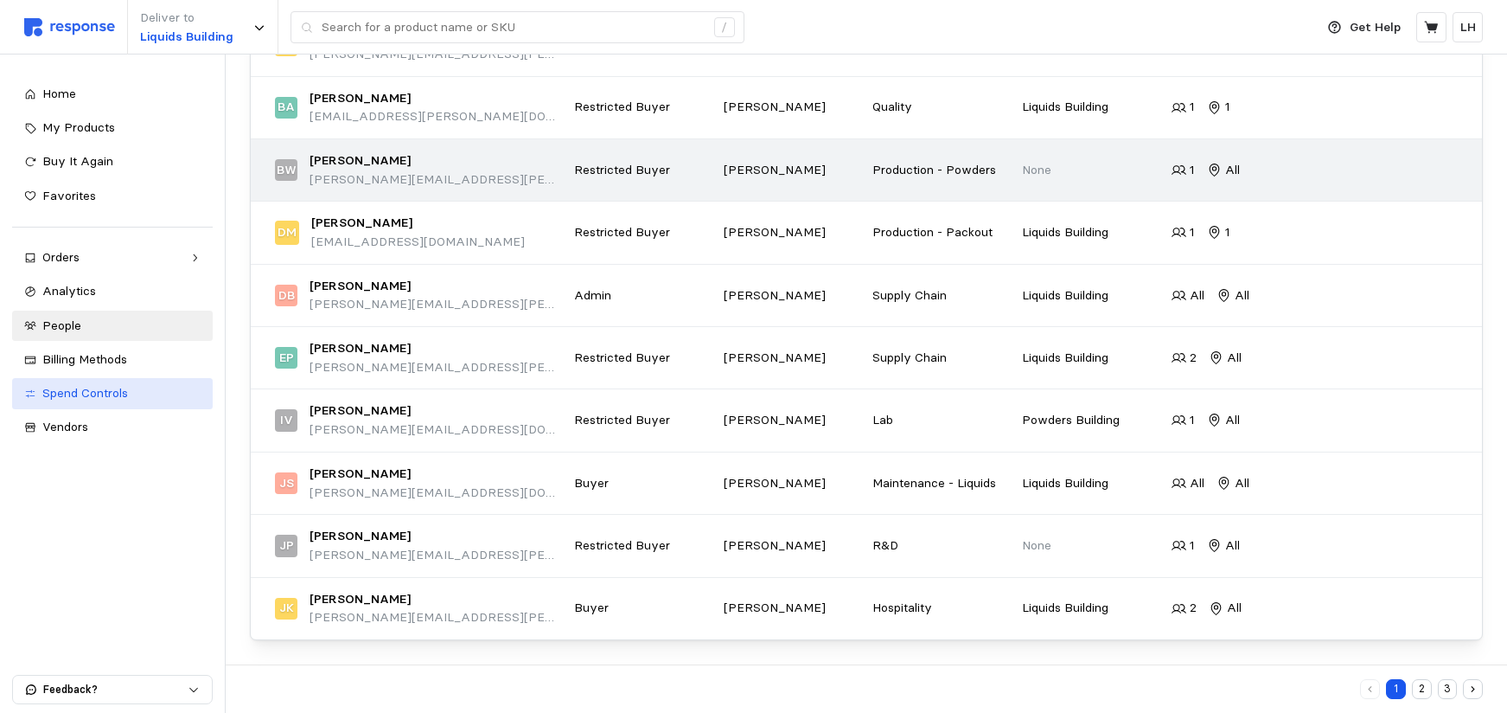
click at [84, 395] on span "Spend Controls" at bounding box center [85, 393] width 86 height 16
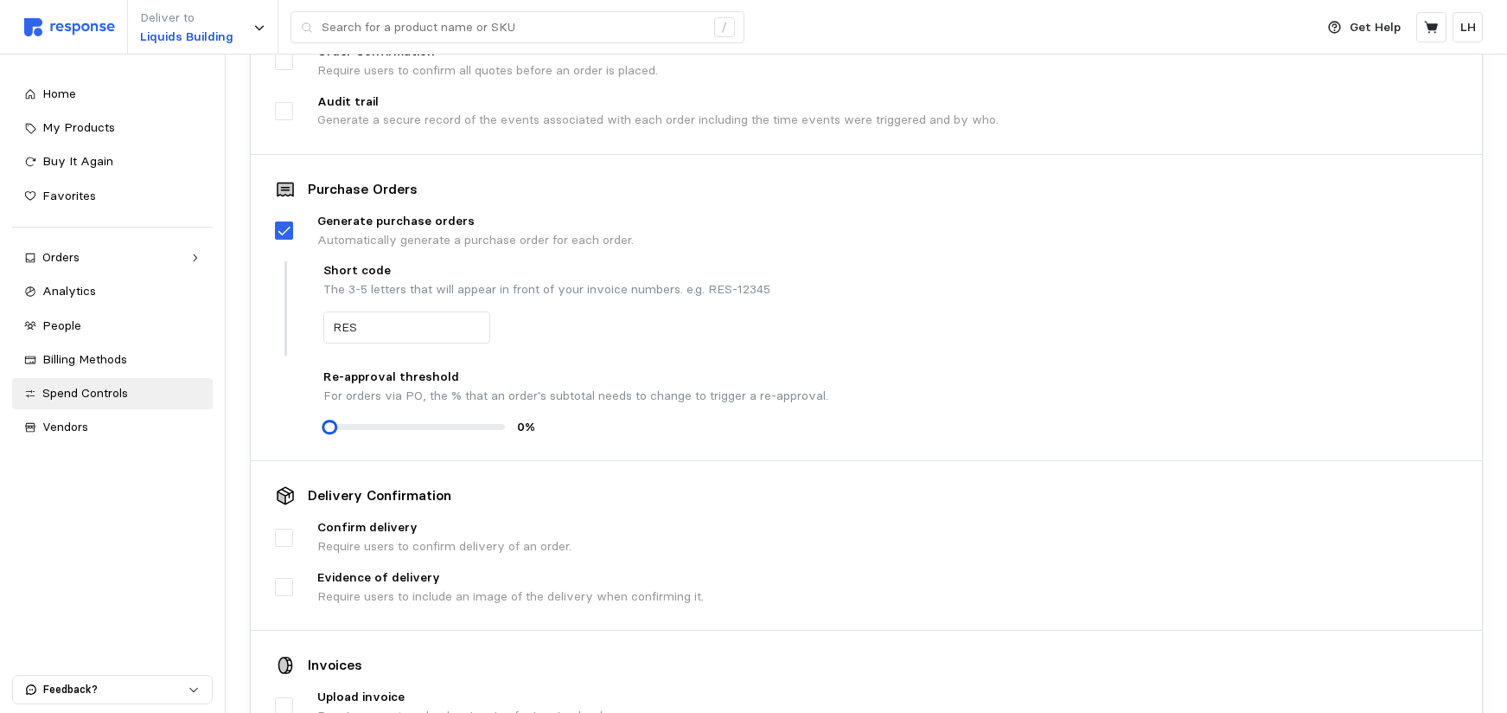
scroll to position [259, 0]
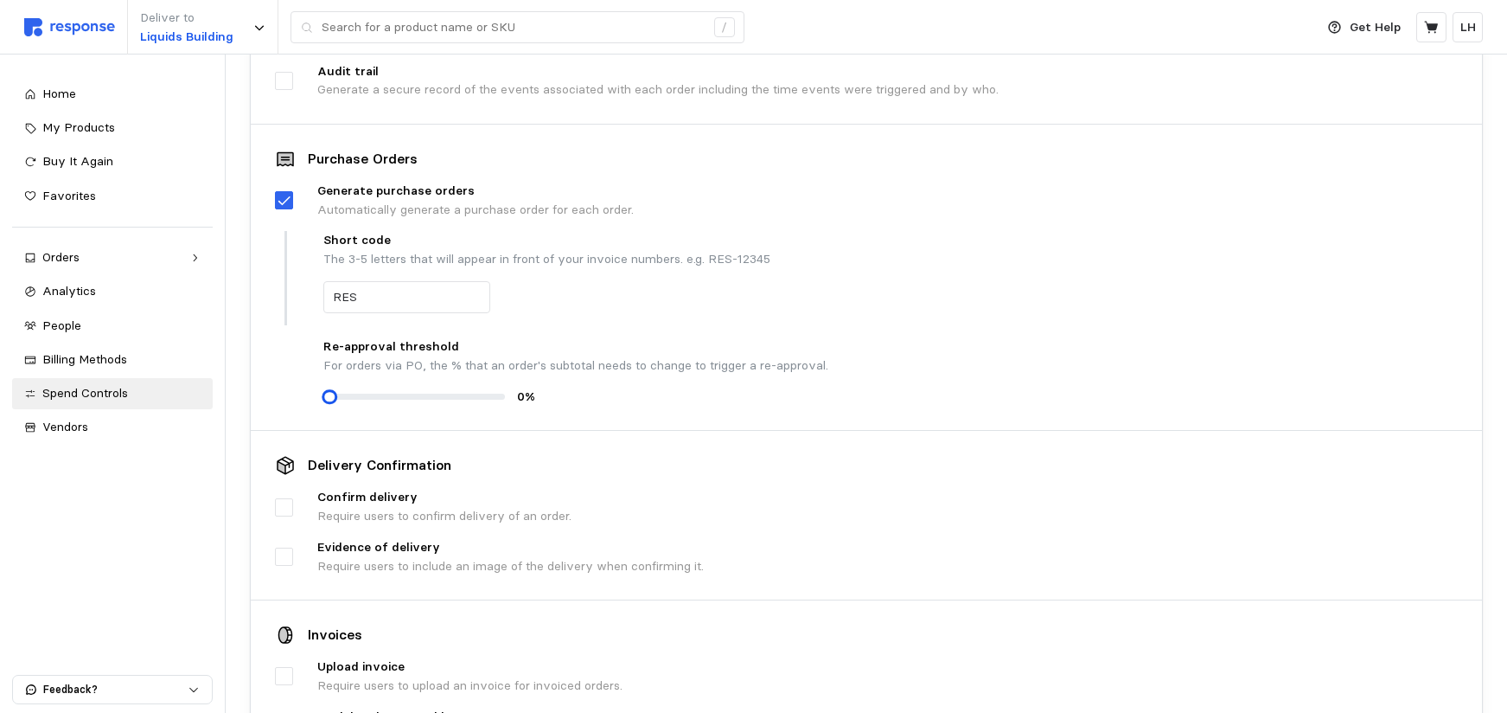
click at [390, 509] on div "Confirm delivery Require users to confirm delivery of an order." at bounding box center [444, 506] width 254 height 37
click at [91, 392] on span "Spend Controls" at bounding box center [85, 393] width 86 height 16
drag, startPoint x: 635, startPoint y: 633, endPoint x: 596, endPoint y: 641, distance: 39.7
click at [634, 633] on div "Invoices" at bounding box center [866, 634] width 1183 height 21
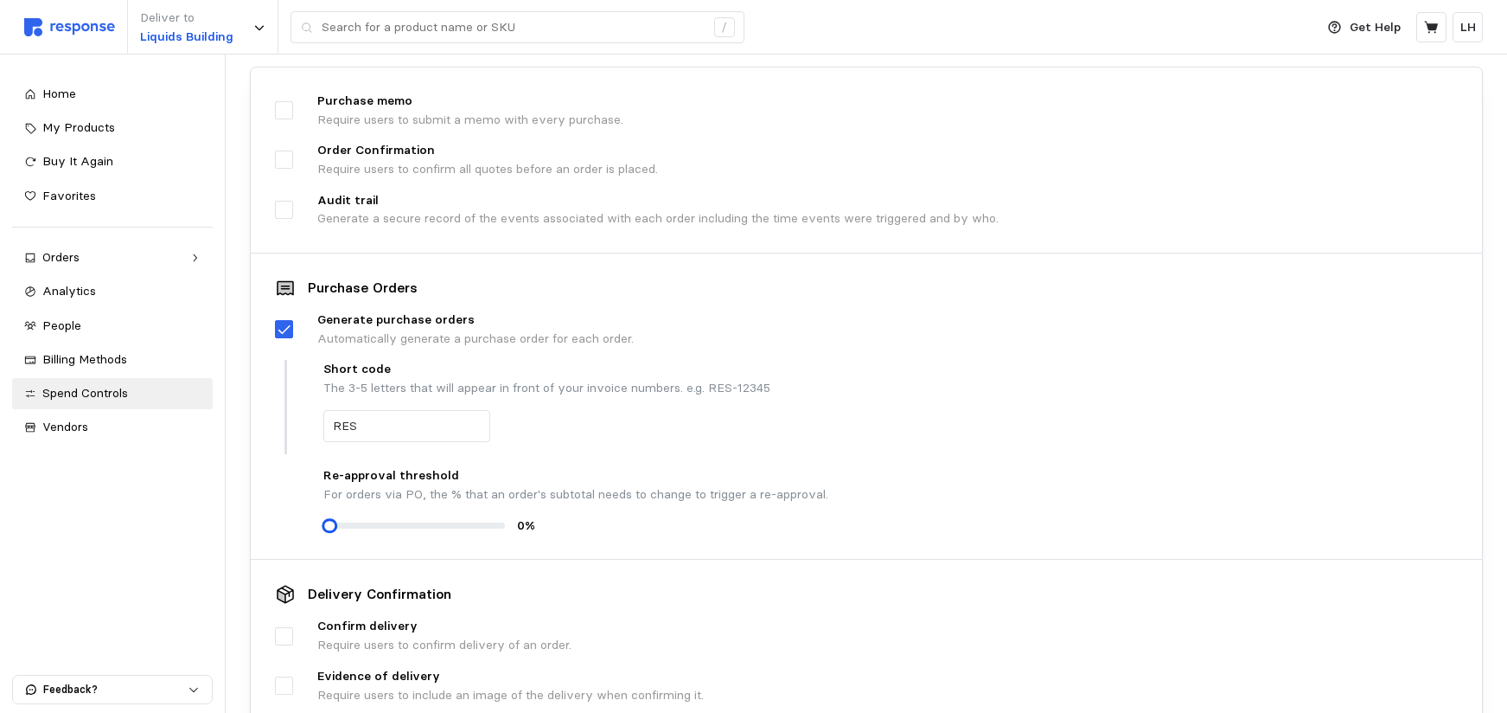
scroll to position [0, 0]
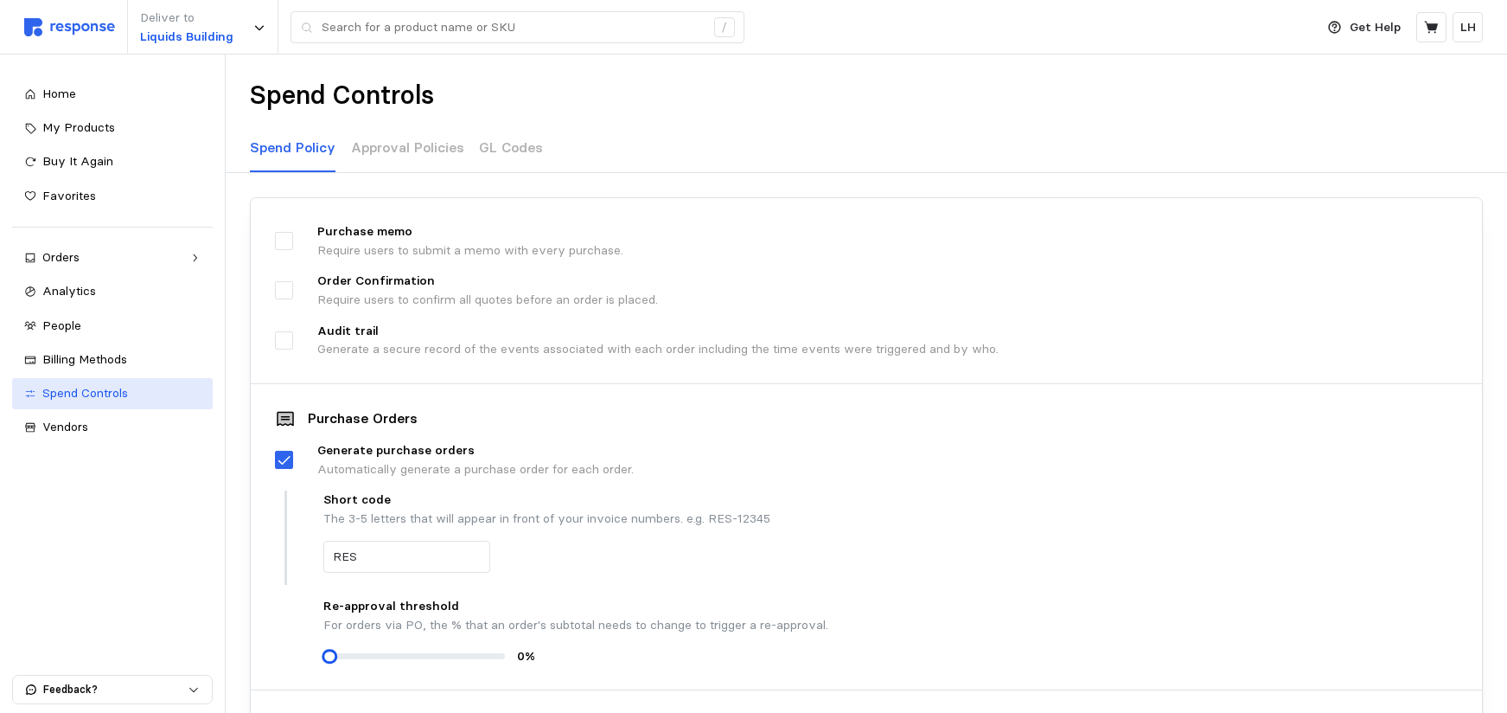
click at [83, 400] on div "Spend Controls" at bounding box center [121, 393] width 158 height 19
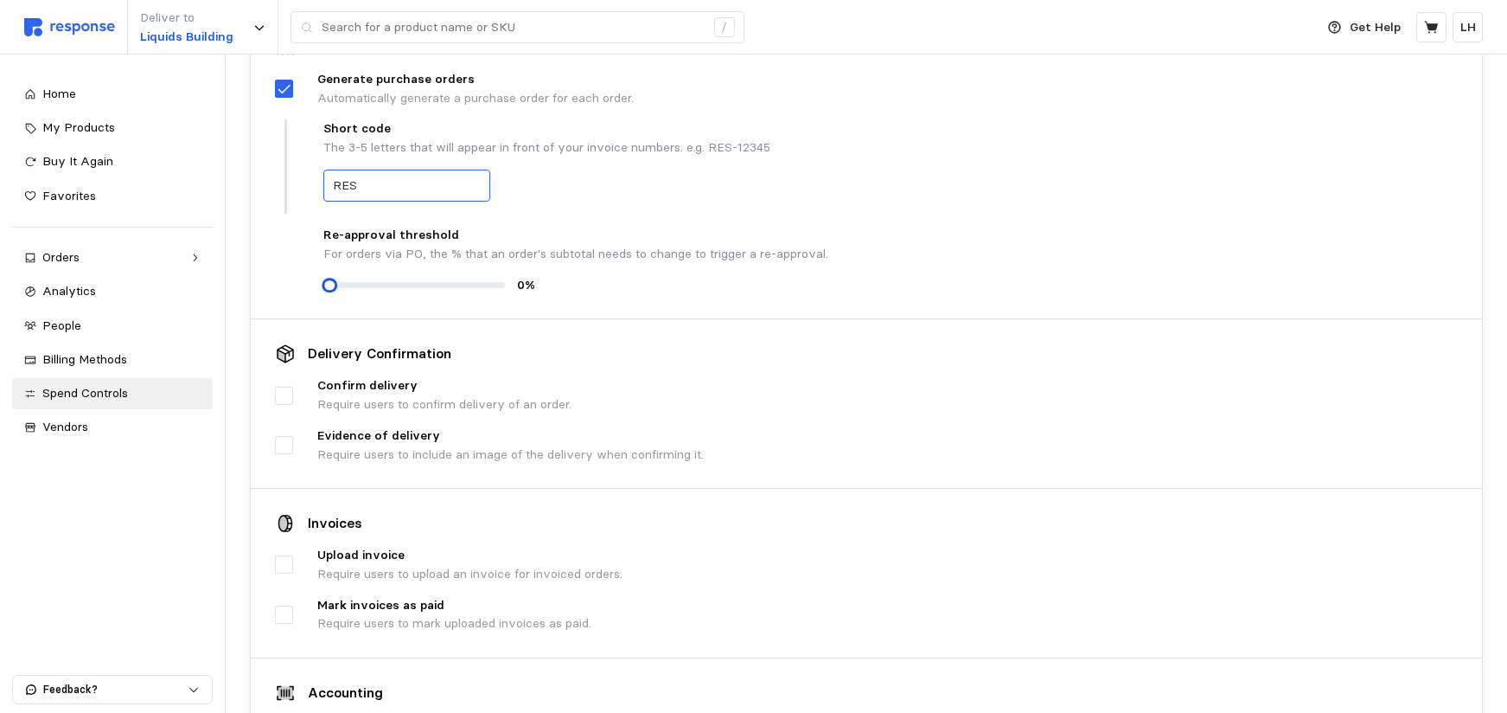
scroll to position [296, 0]
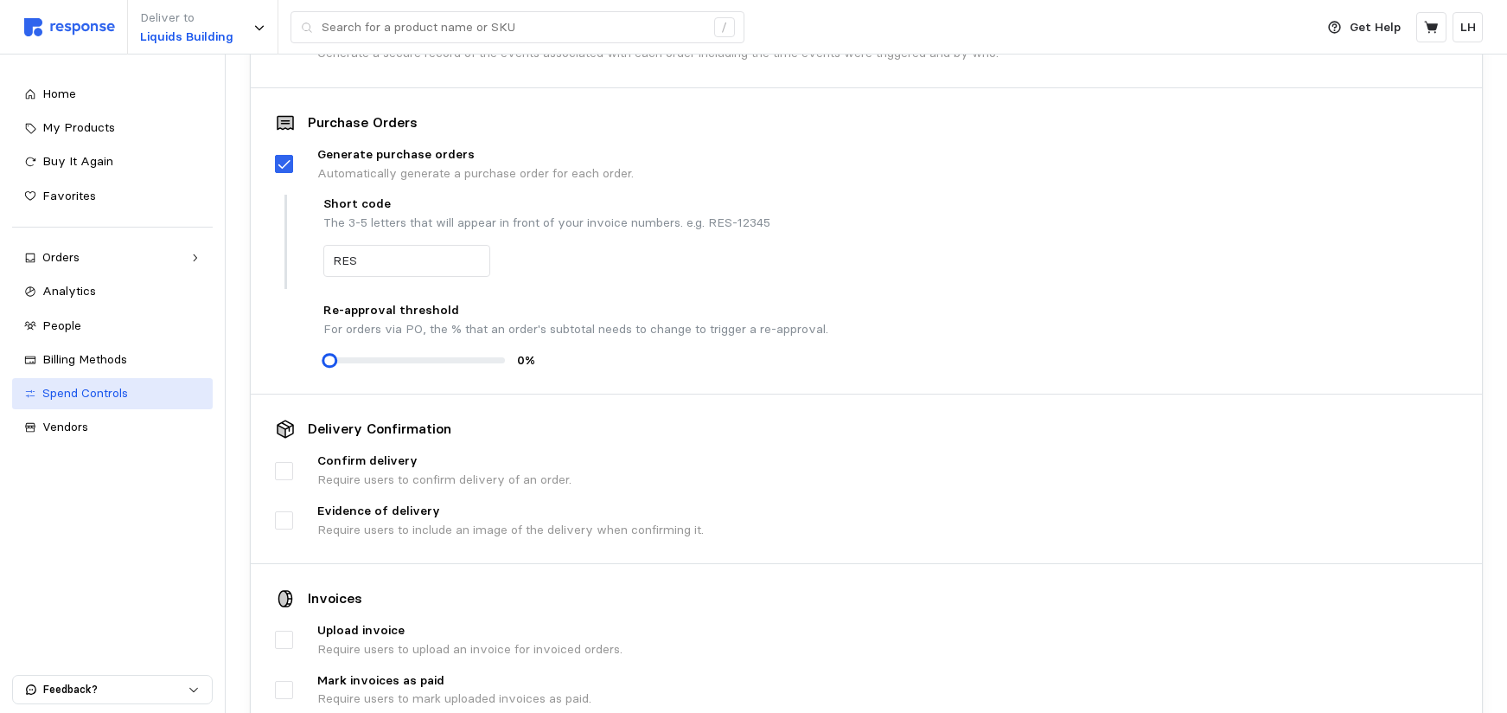
click at [120, 389] on span "Spend Controls" at bounding box center [85, 393] width 86 height 16
click at [134, 389] on div "Spend Controls" at bounding box center [121, 393] width 158 height 19
click at [78, 163] on span "Buy It Again" at bounding box center [77, 161] width 71 height 16
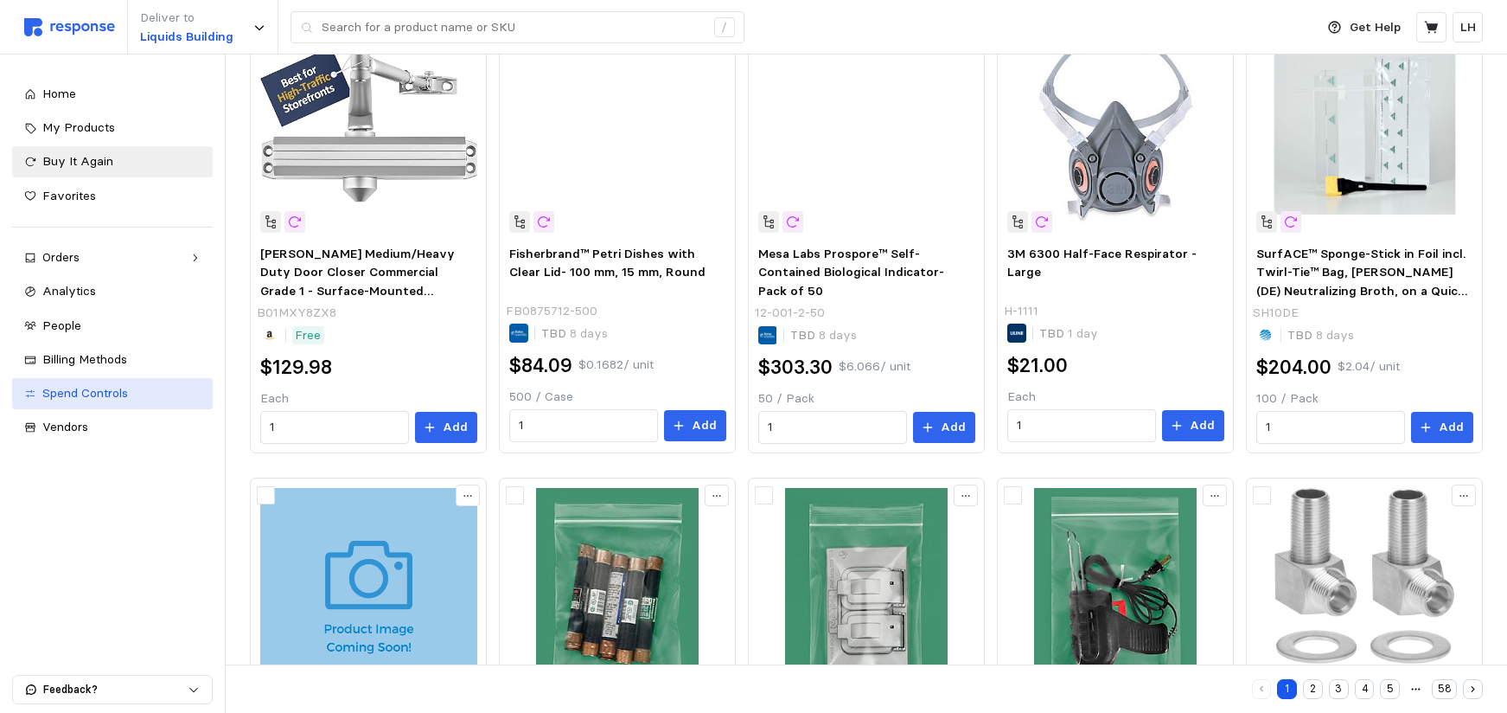
scroll to position [296, 0]
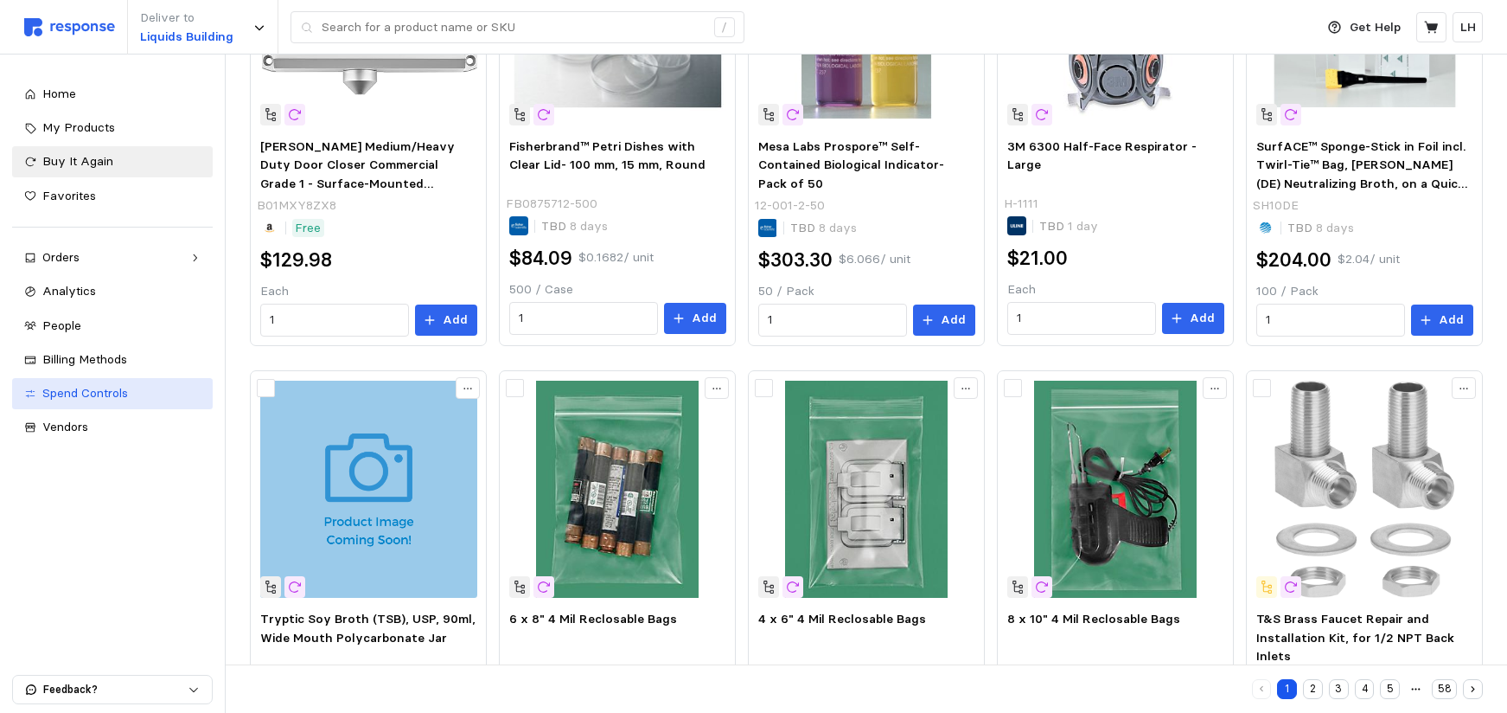
click at [100, 397] on span "Spend Controls" at bounding box center [85, 393] width 86 height 16
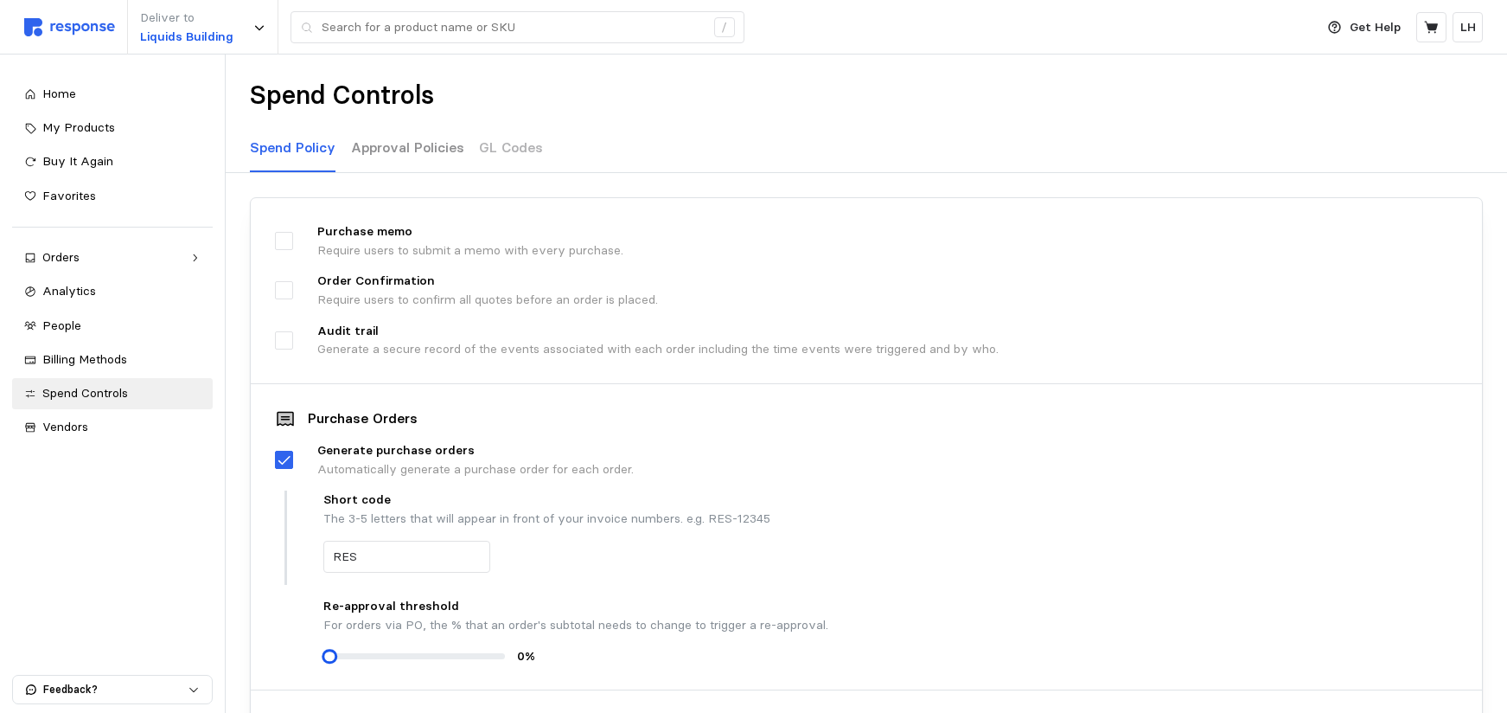
click at [403, 144] on p "Approval Policies" at bounding box center [407, 148] width 113 height 22
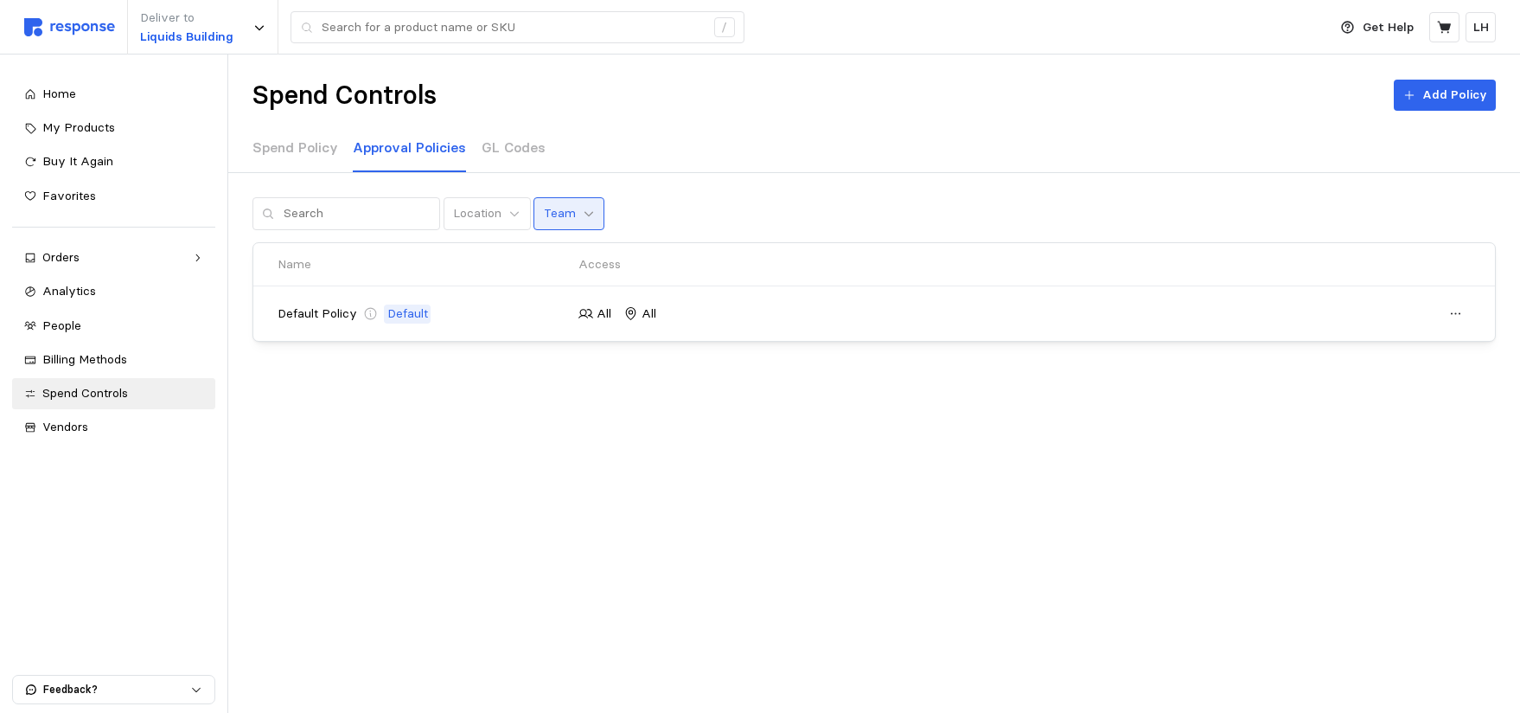
click at [583, 215] on icon at bounding box center [589, 214] width 12 height 12
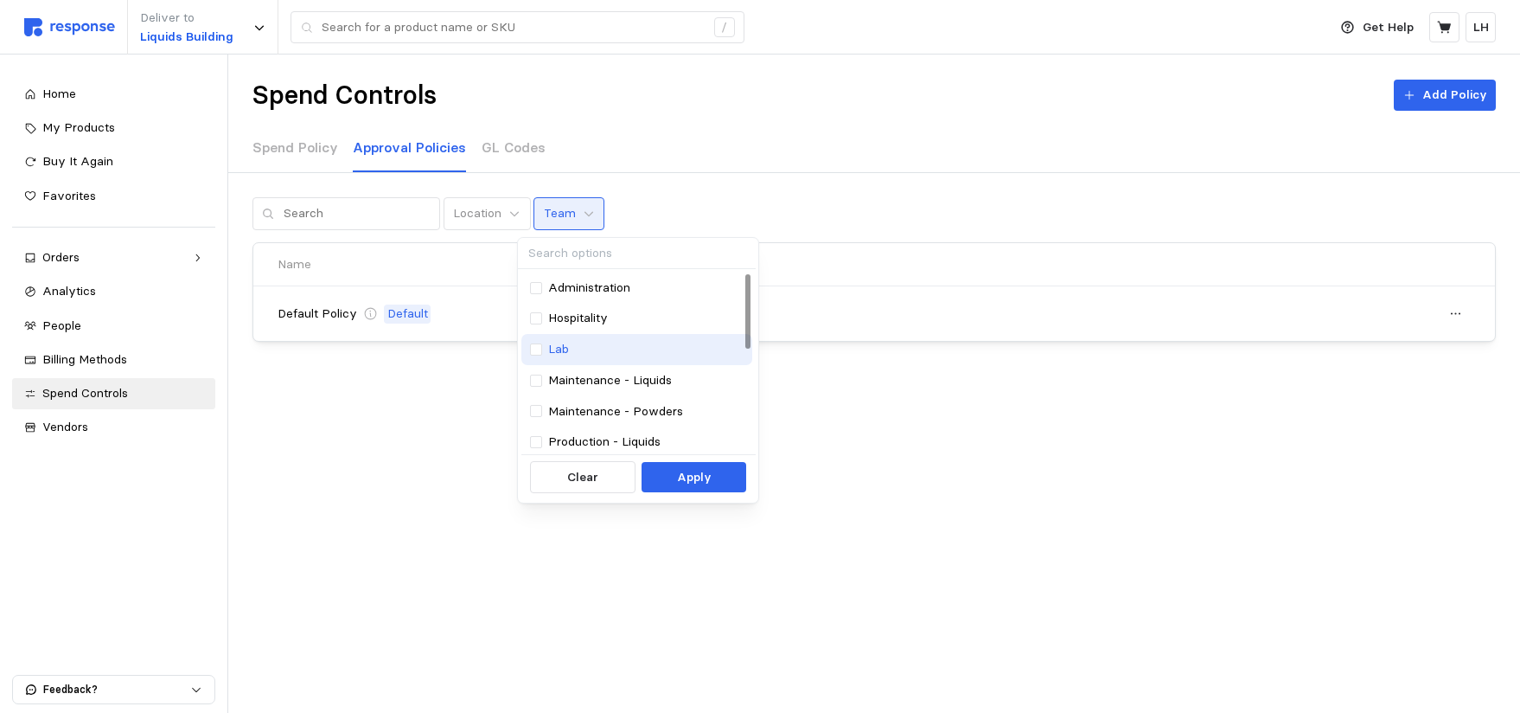
click at [543, 349] on div "Lab" at bounding box center [637, 349] width 214 height 19
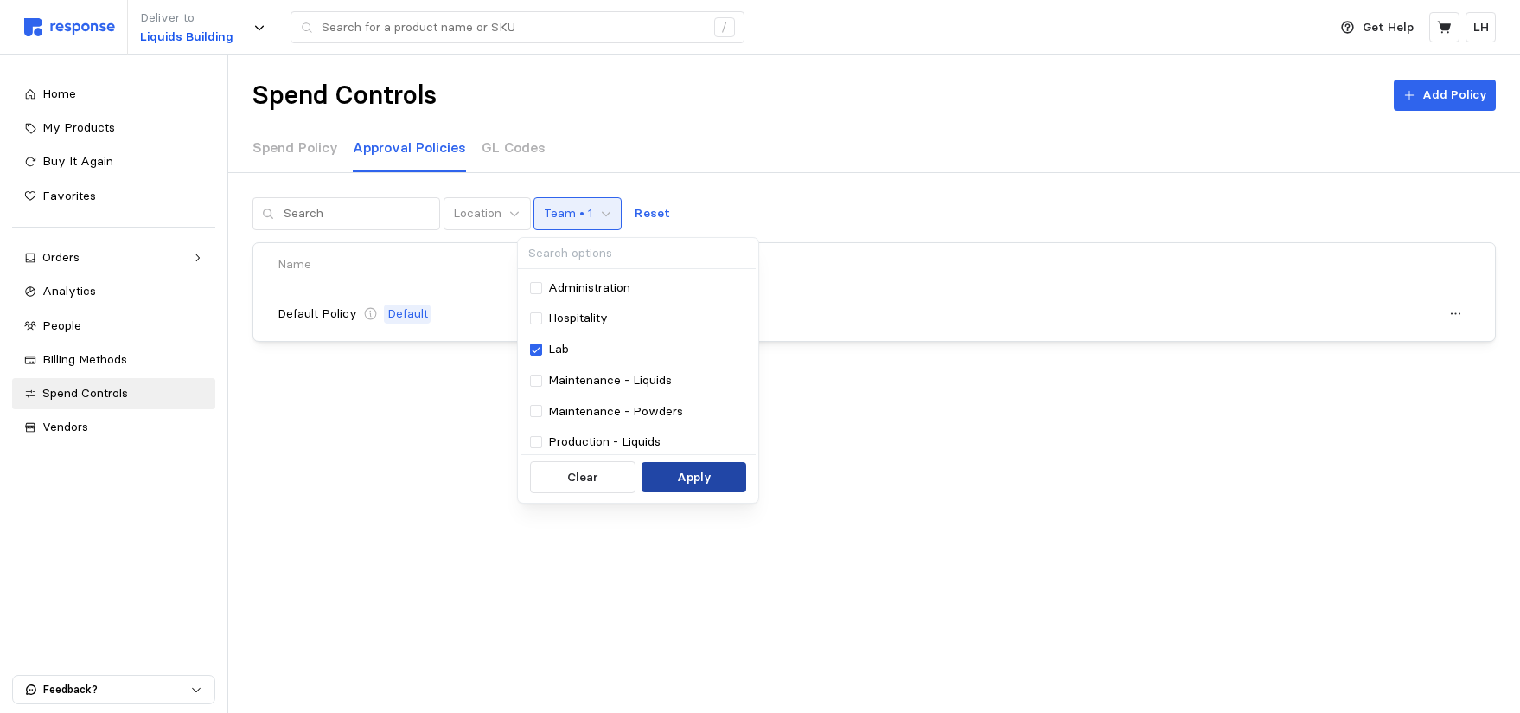
click at [712, 482] on button "Apply" at bounding box center [694, 477] width 105 height 31
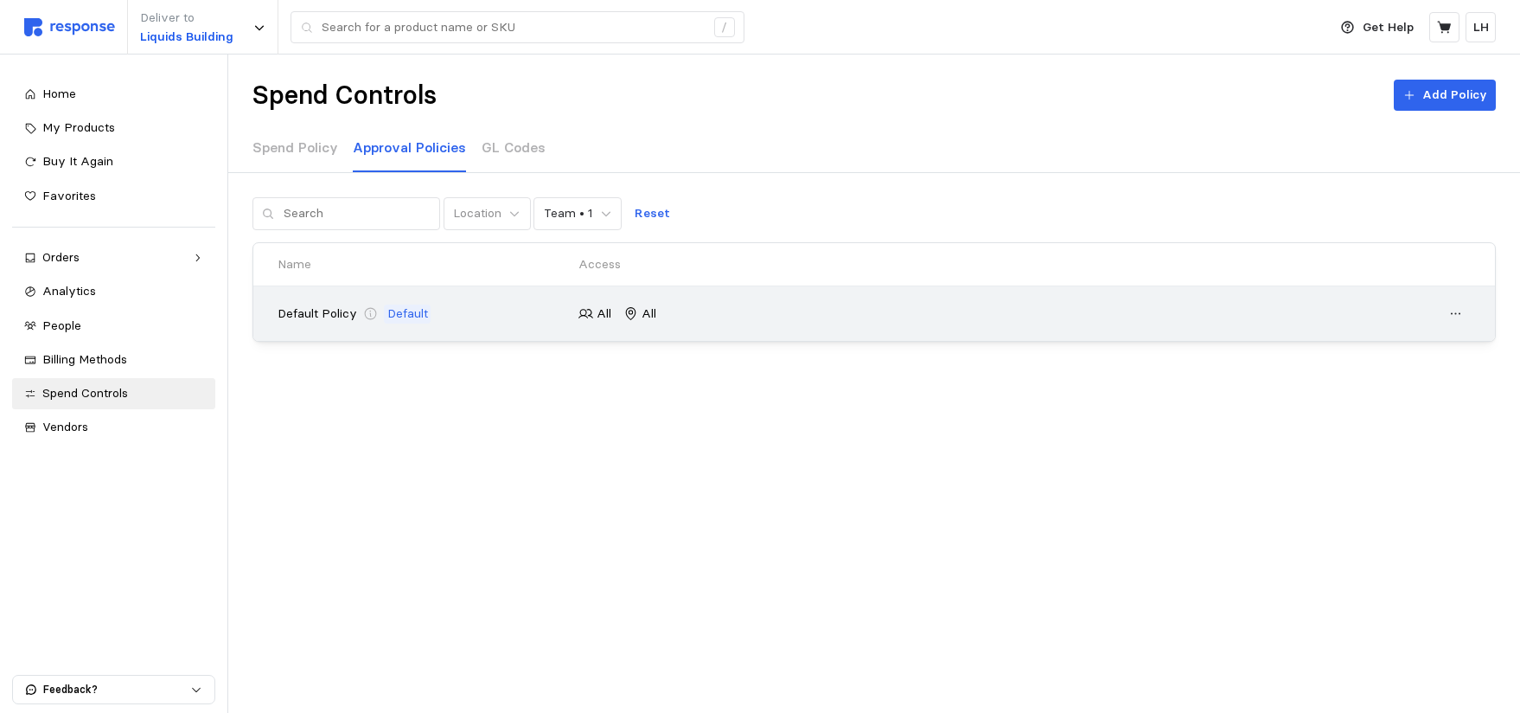
click at [421, 313] on p "Default" at bounding box center [407, 313] width 41 height 19
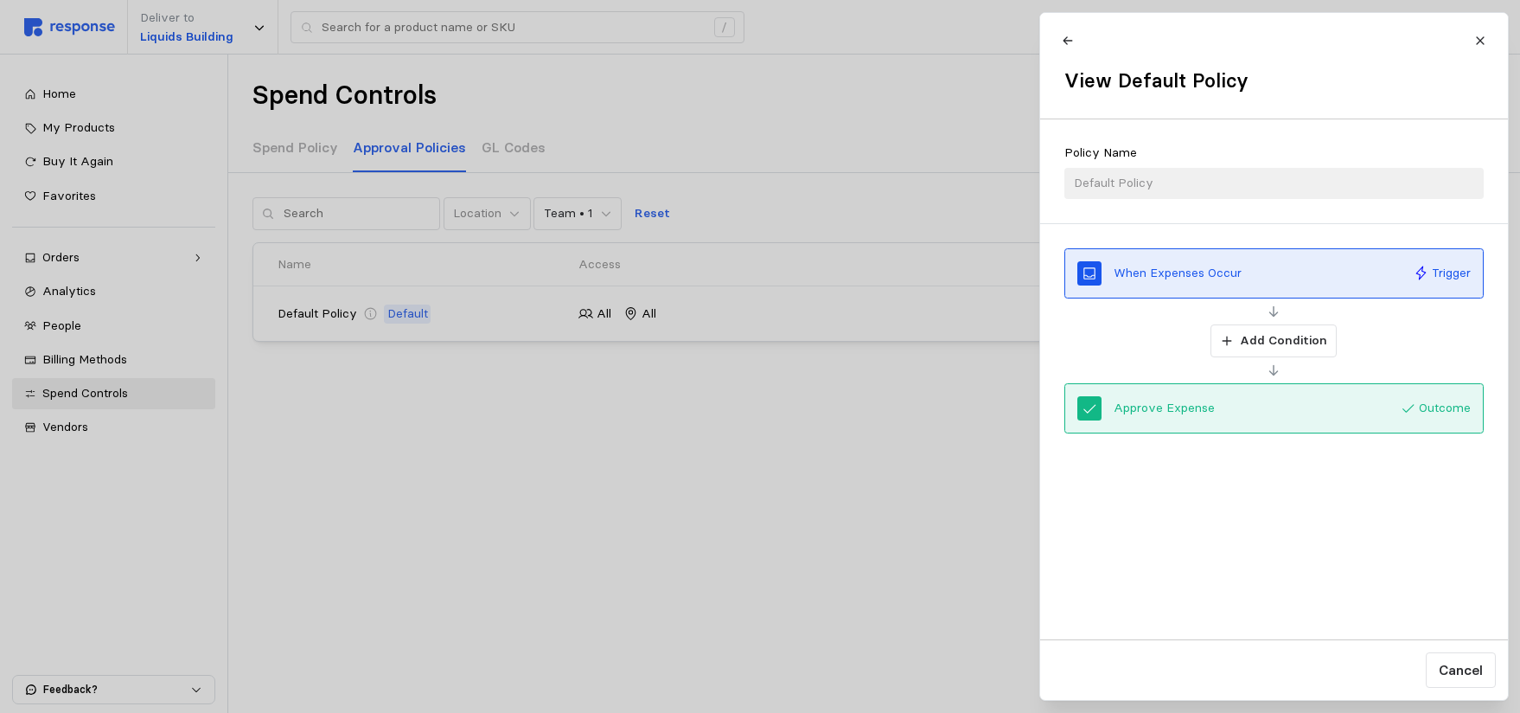
click at [826, 391] on div at bounding box center [760, 356] width 1520 height 713
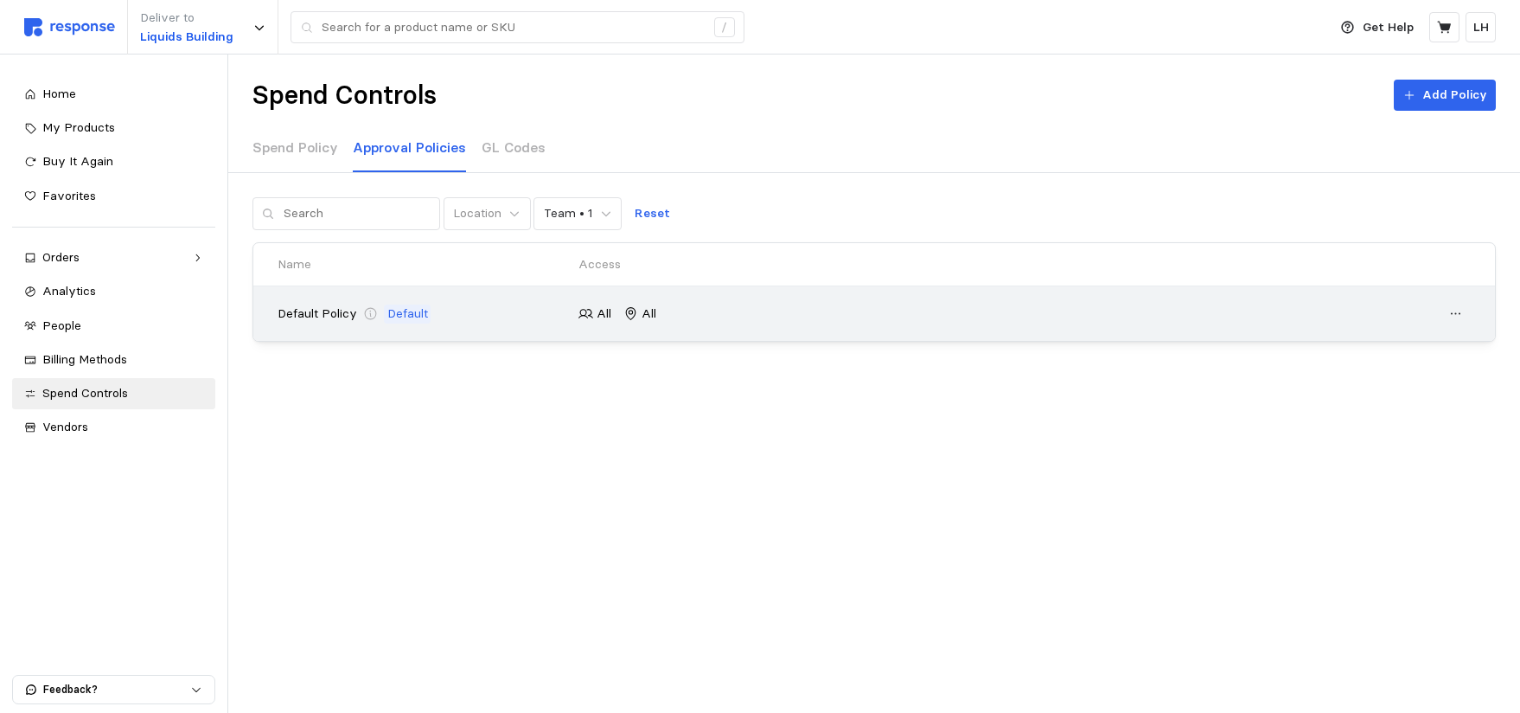
click at [404, 309] on p "Default" at bounding box center [407, 313] width 41 height 19
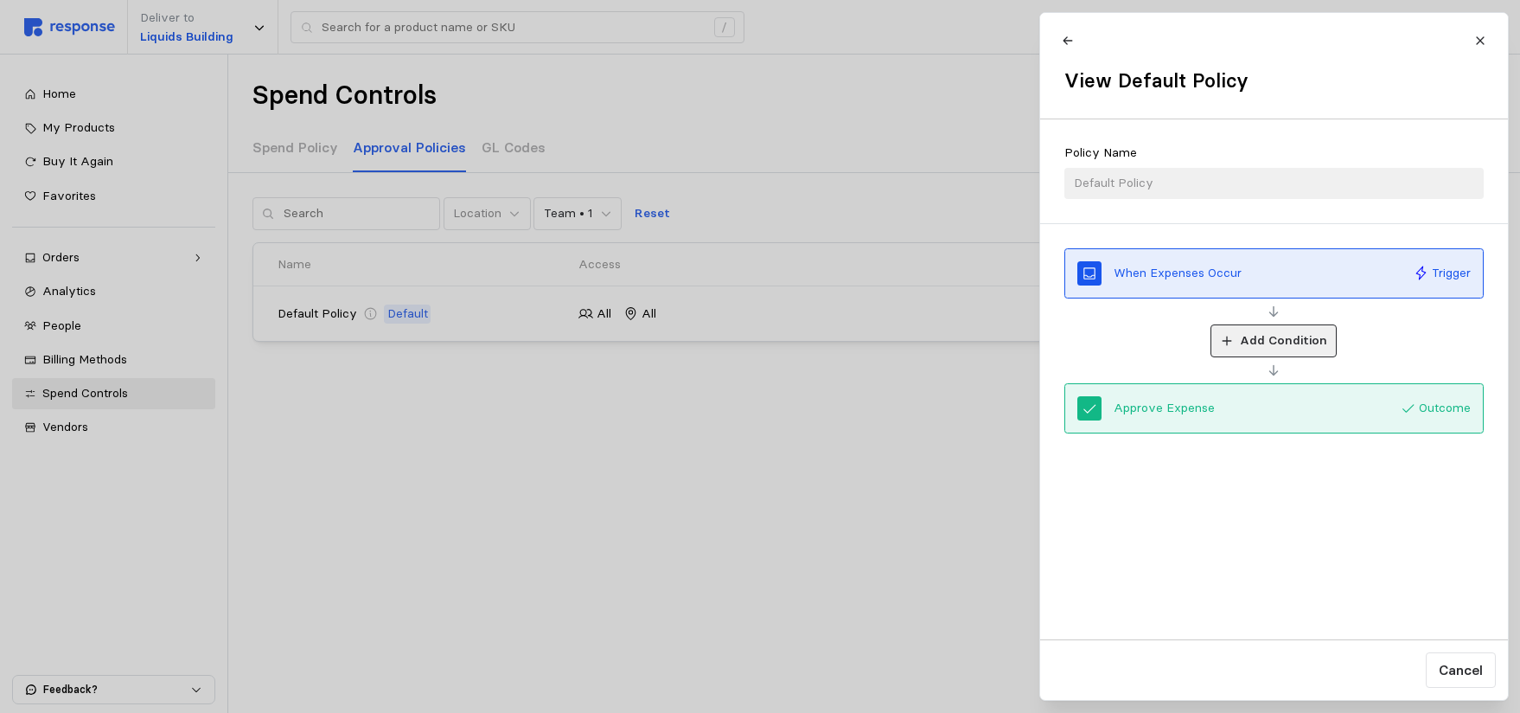
click at [1228, 338] on icon at bounding box center [1226, 341] width 12 height 12
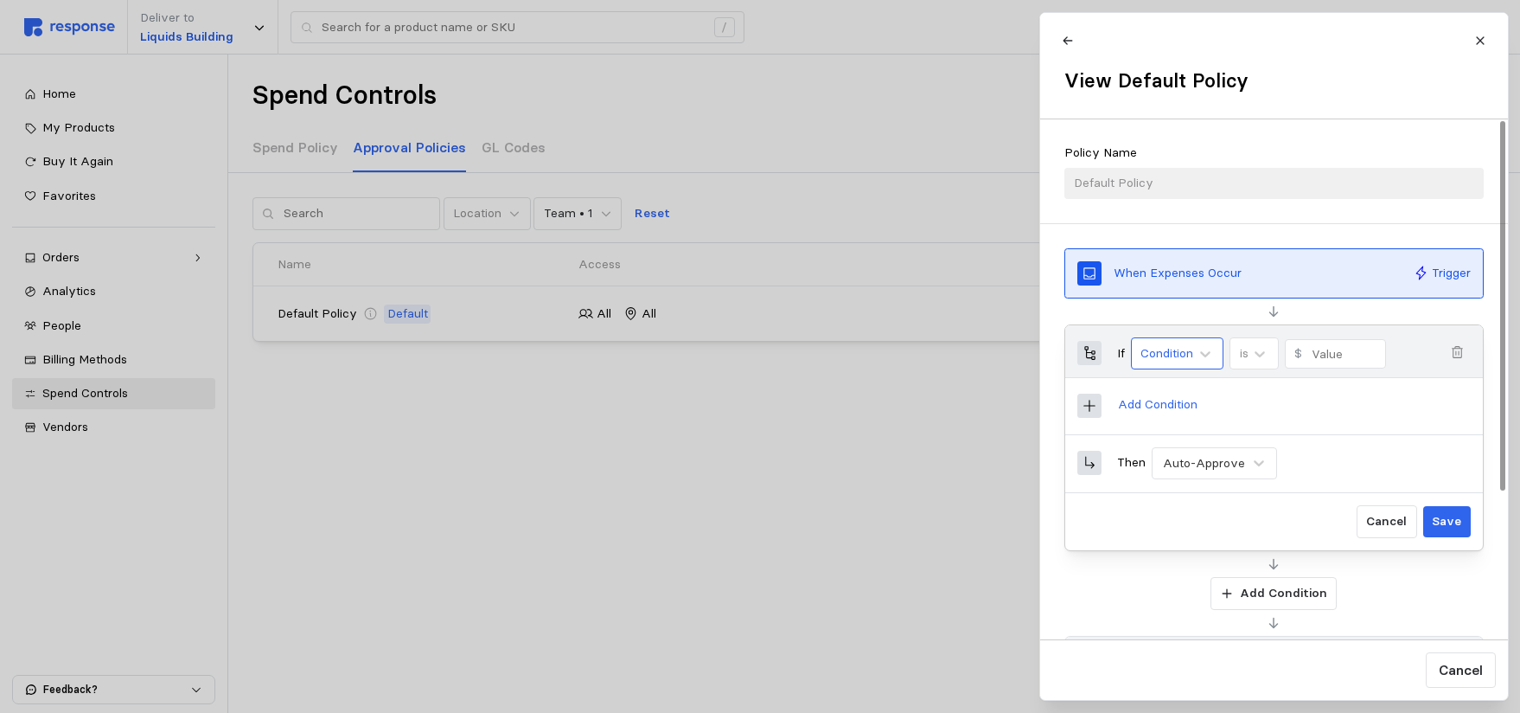
click at [1191, 355] on div "Condition" at bounding box center [1167, 353] width 53 height 18
click at [1169, 438] on div "Amount" at bounding box center [1204, 432] width 130 height 32
type input "0"
click at [1257, 351] on icon at bounding box center [1259, 353] width 17 height 17
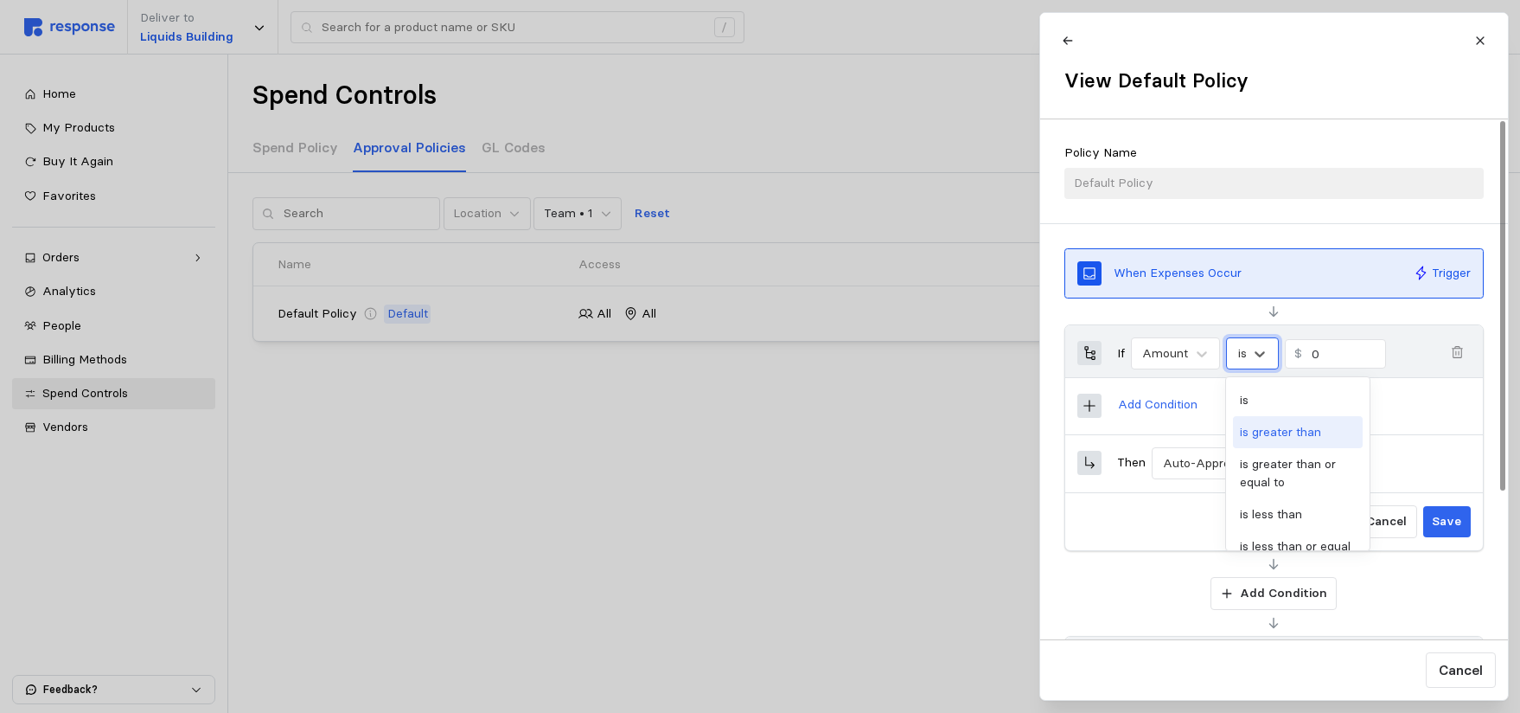
click at [1289, 435] on div "is greater than" at bounding box center [1298, 432] width 130 height 32
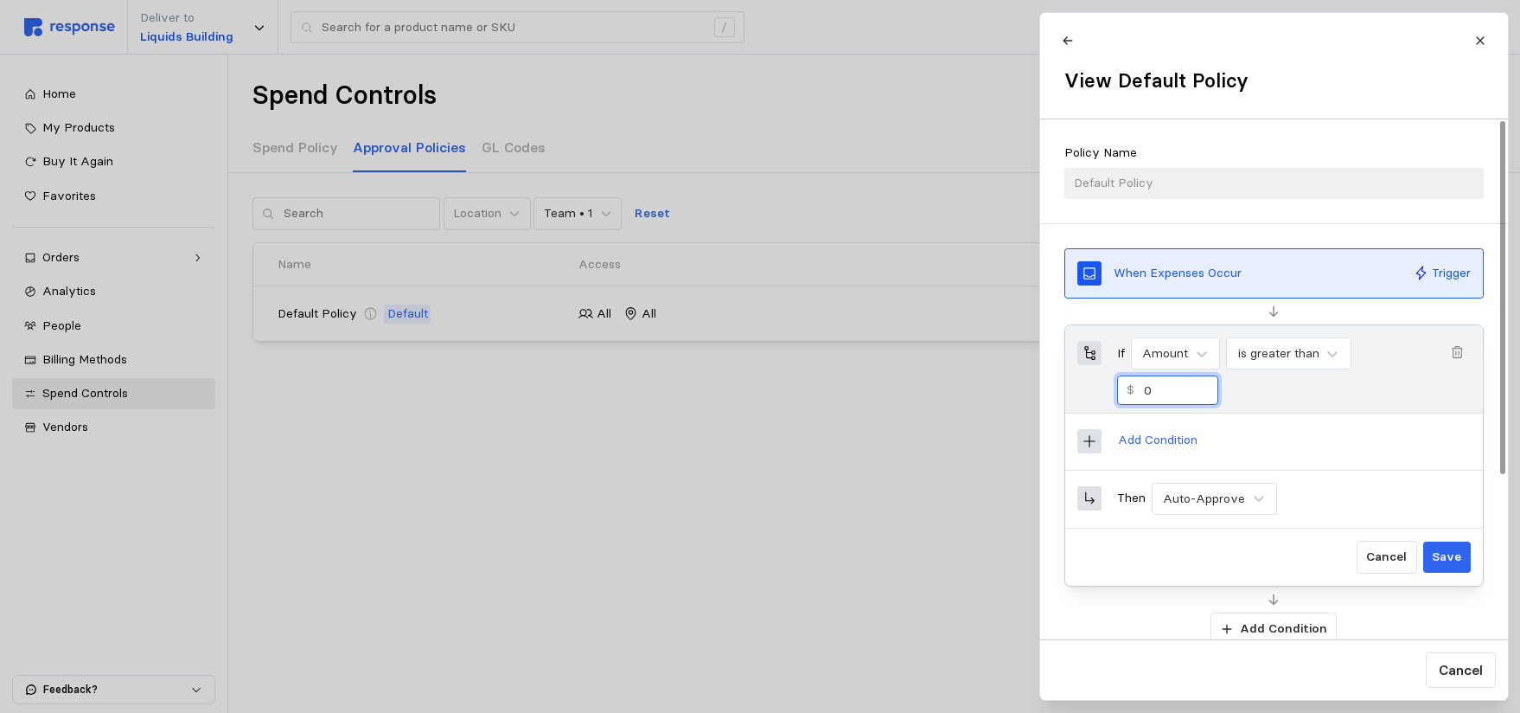
click at [1174, 394] on input "0" at bounding box center [1175, 390] width 65 height 28
type input "1000"
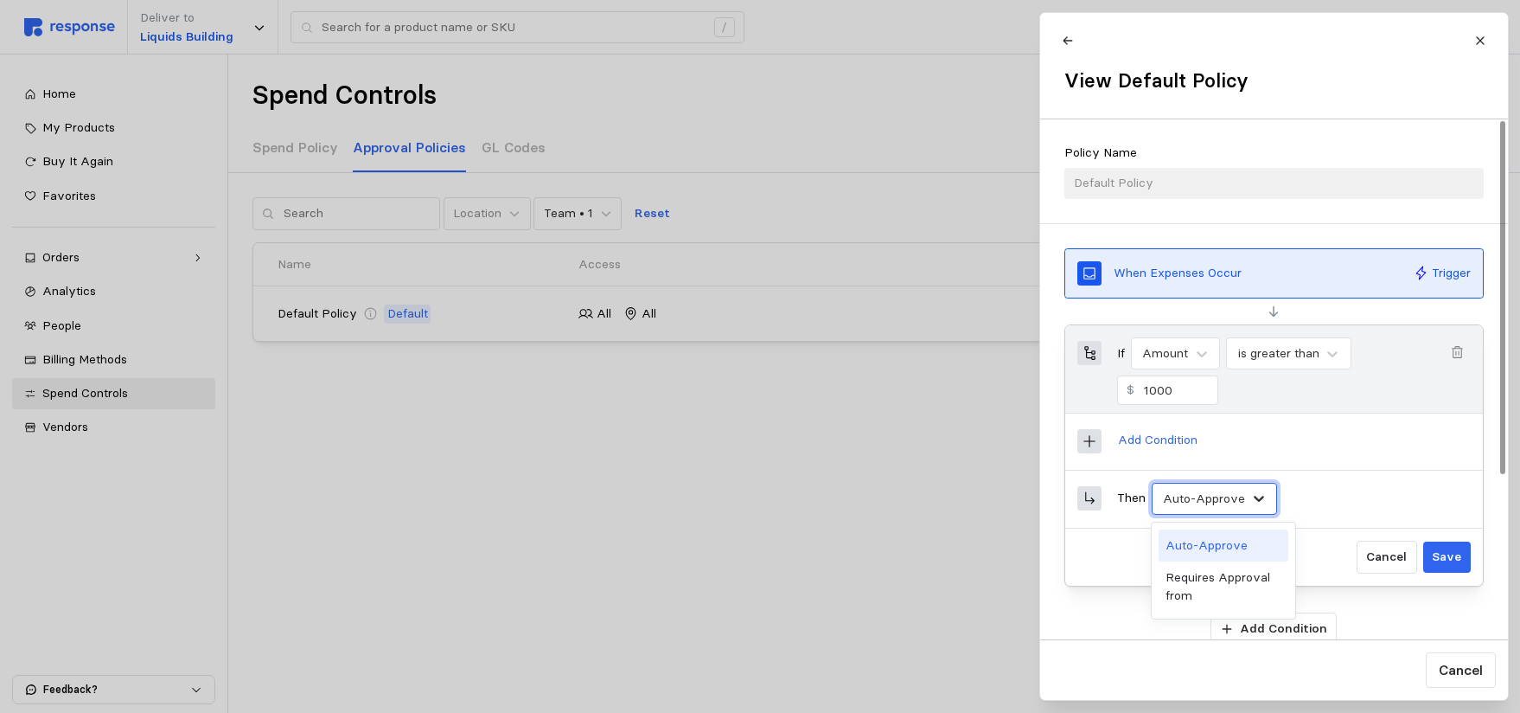
click at [1250, 498] on icon at bounding box center [1258, 498] width 17 height 17
click at [1242, 592] on div "Requires Approval from" at bounding box center [1224, 586] width 130 height 50
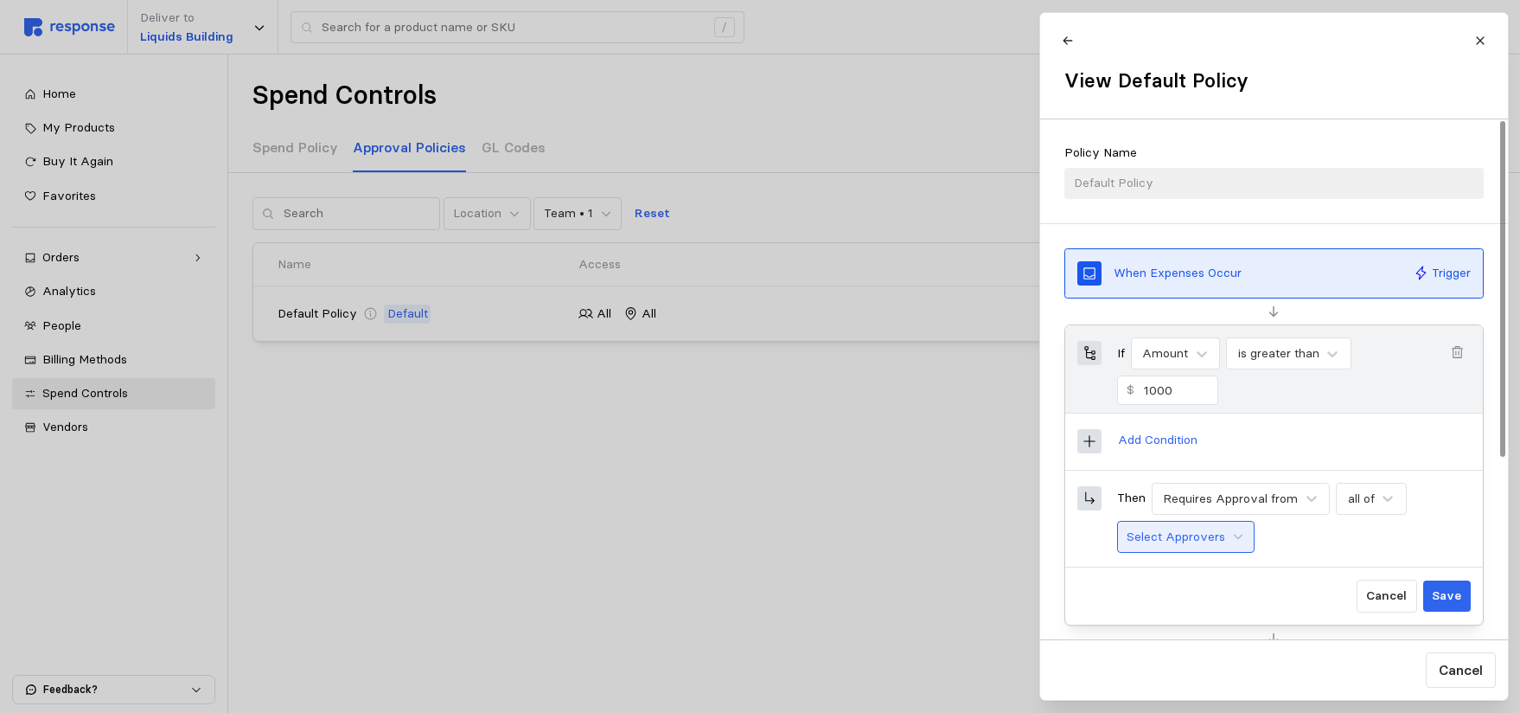
click at [1199, 541] on p "Select Approvers" at bounding box center [1176, 537] width 99 height 19
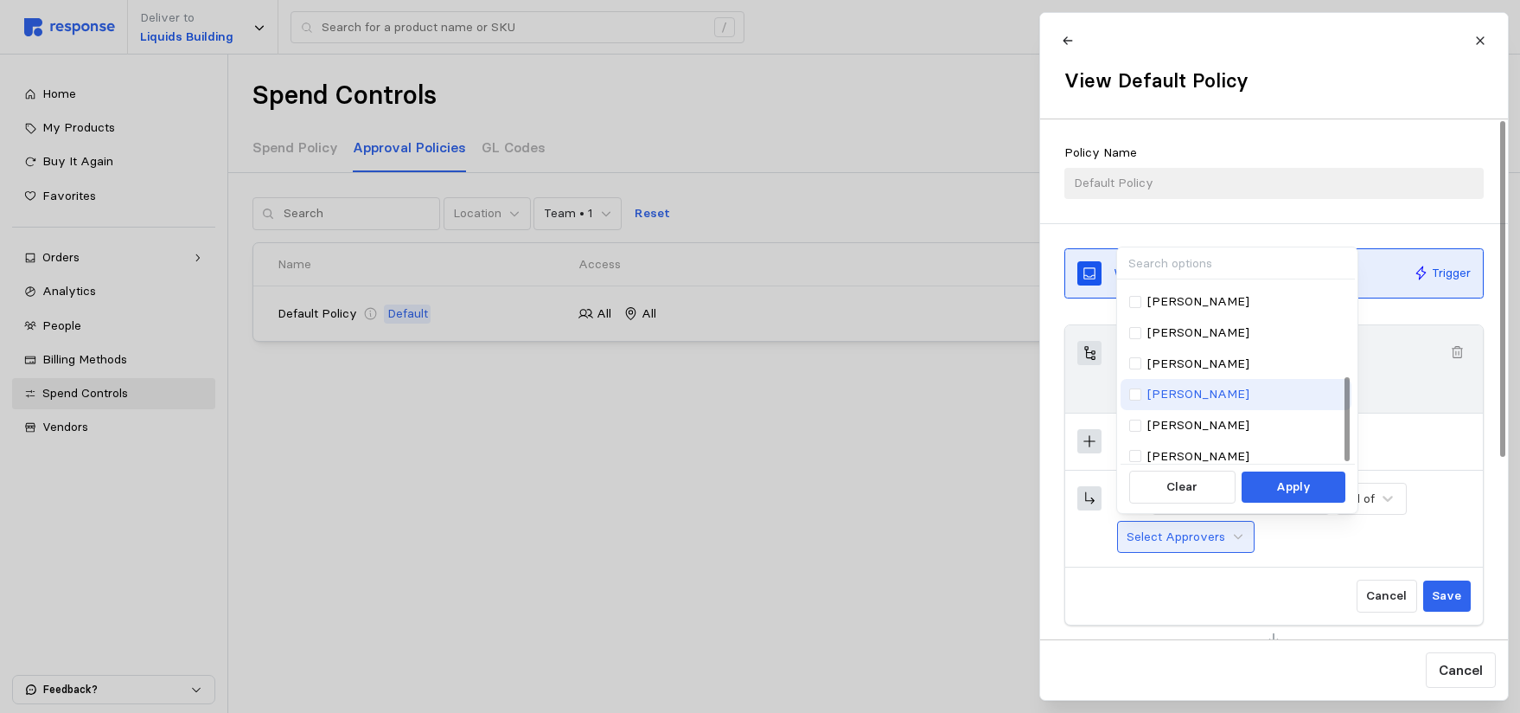
scroll to position [208, 0]
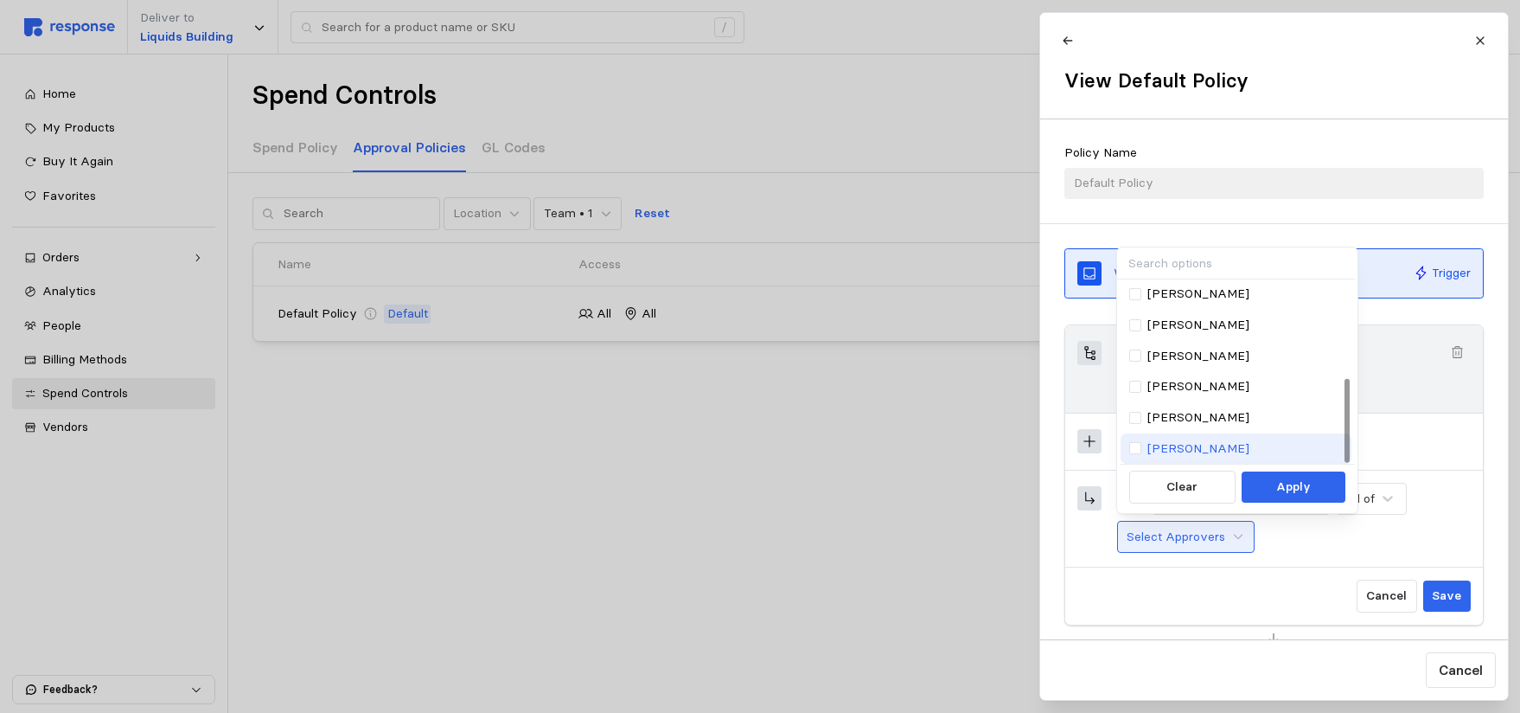
click at [1151, 450] on p "[PERSON_NAME]" at bounding box center [1199, 448] width 102 height 19
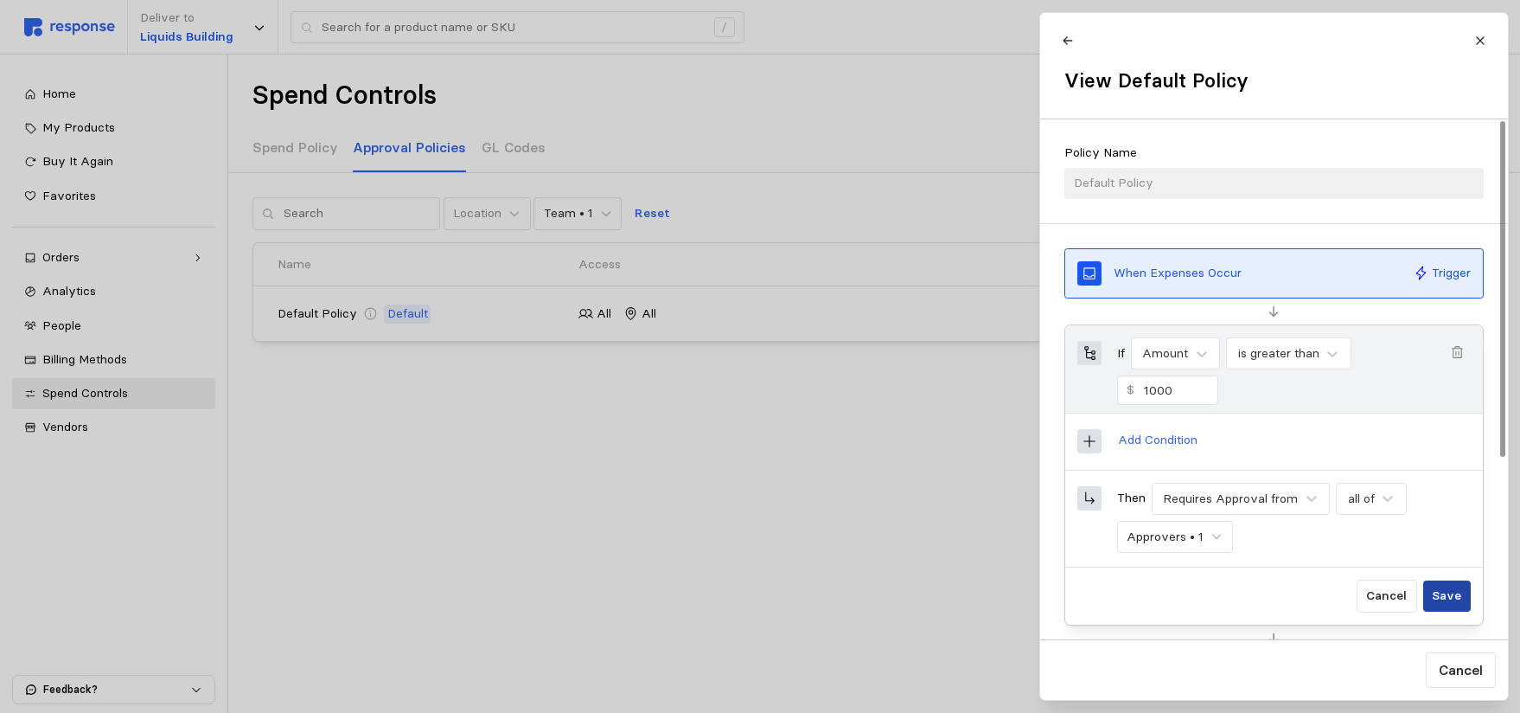
click at [1452, 597] on p "Save" at bounding box center [1446, 595] width 29 height 19
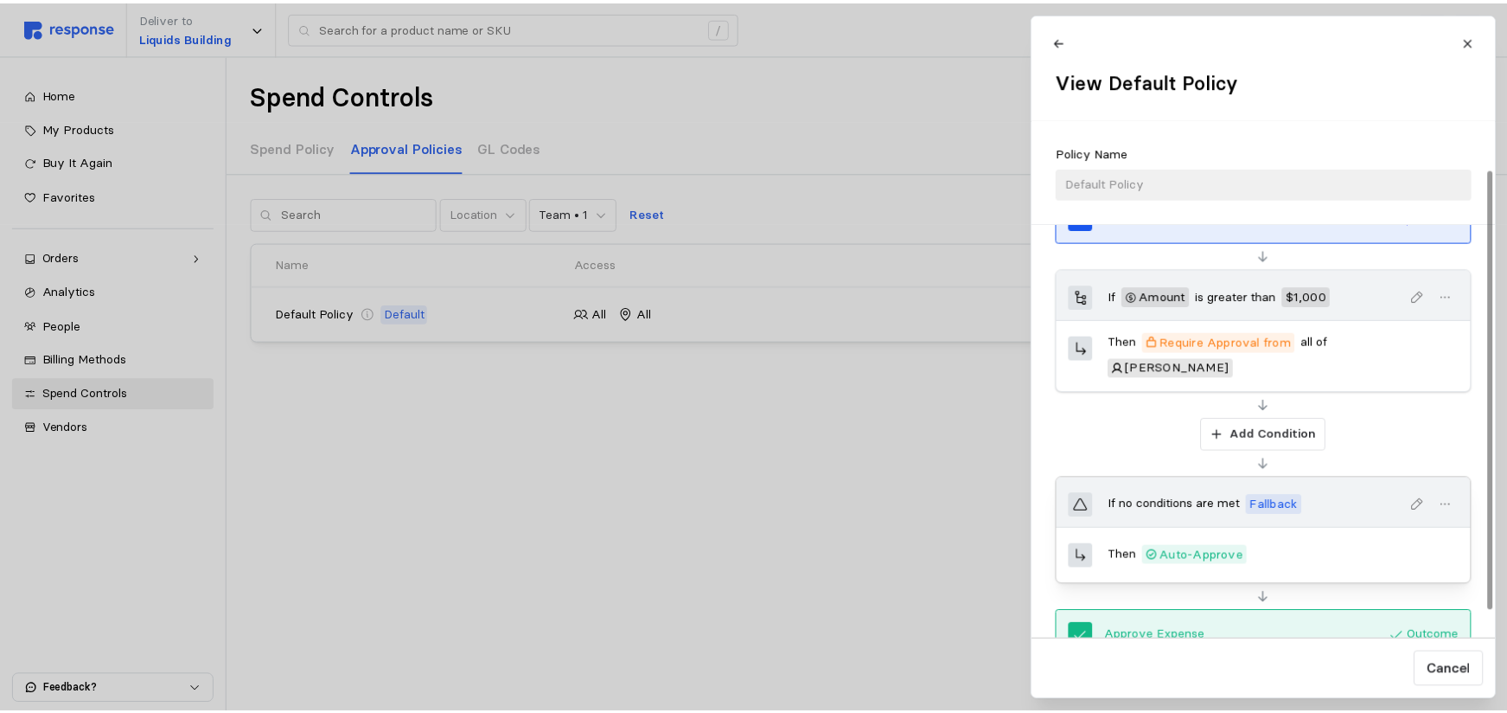
scroll to position [87, 0]
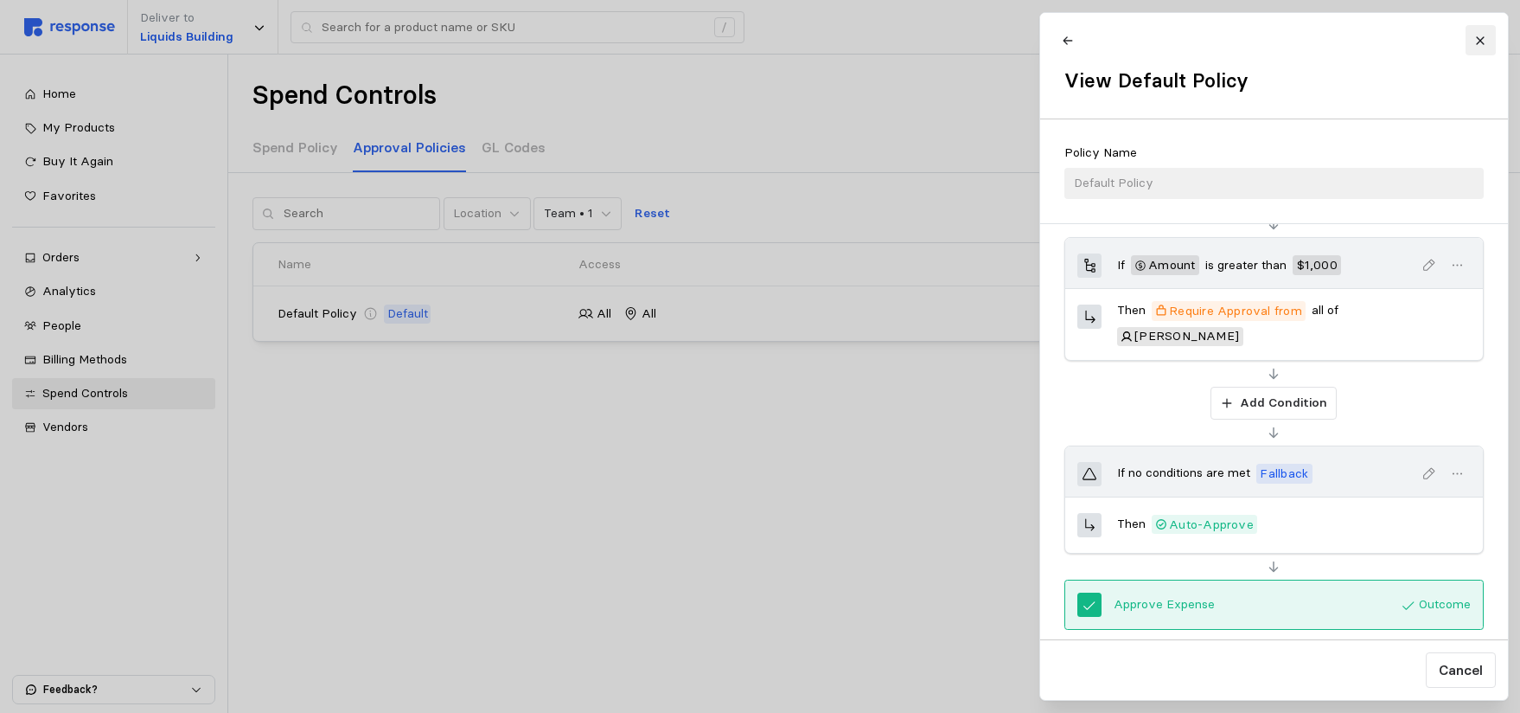
click at [1479, 39] on icon at bounding box center [1480, 40] width 8 height 8
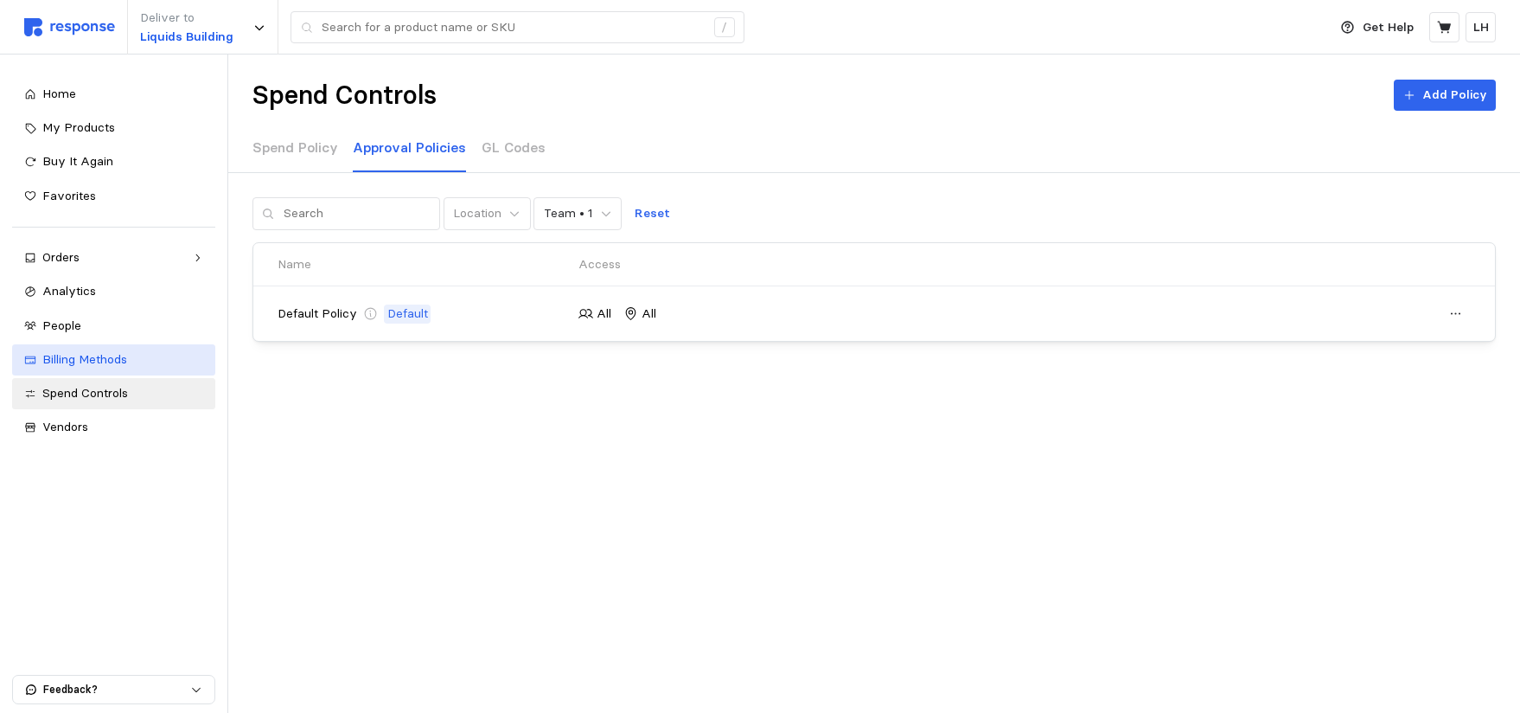
click at [99, 355] on span "Billing Methods" at bounding box center [84, 359] width 85 height 16
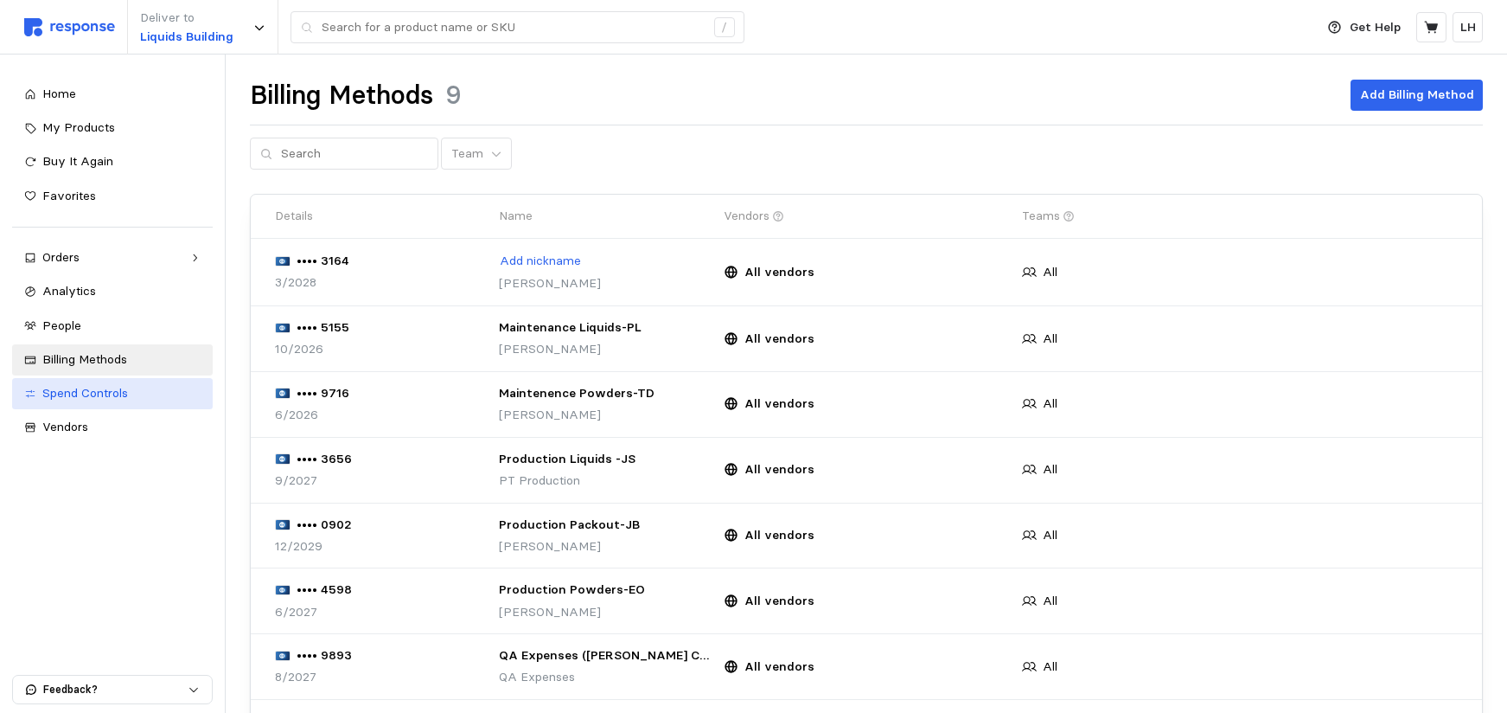
click at [60, 390] on span "Spend Controls" at bounding box center [85, 393] width 86 height 16
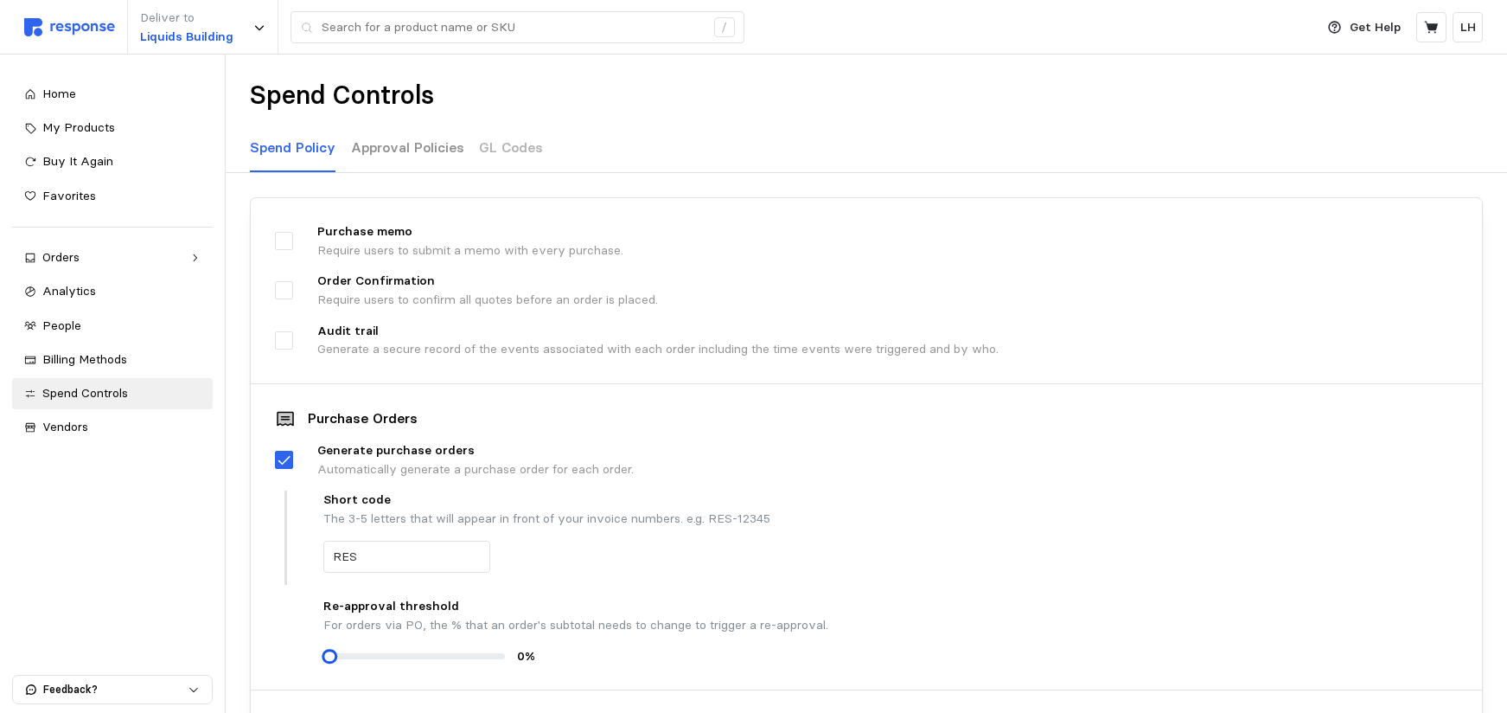
click at [379, 145] on p "Approval Policies" at bounding box center [407, 148] width 113 height 22
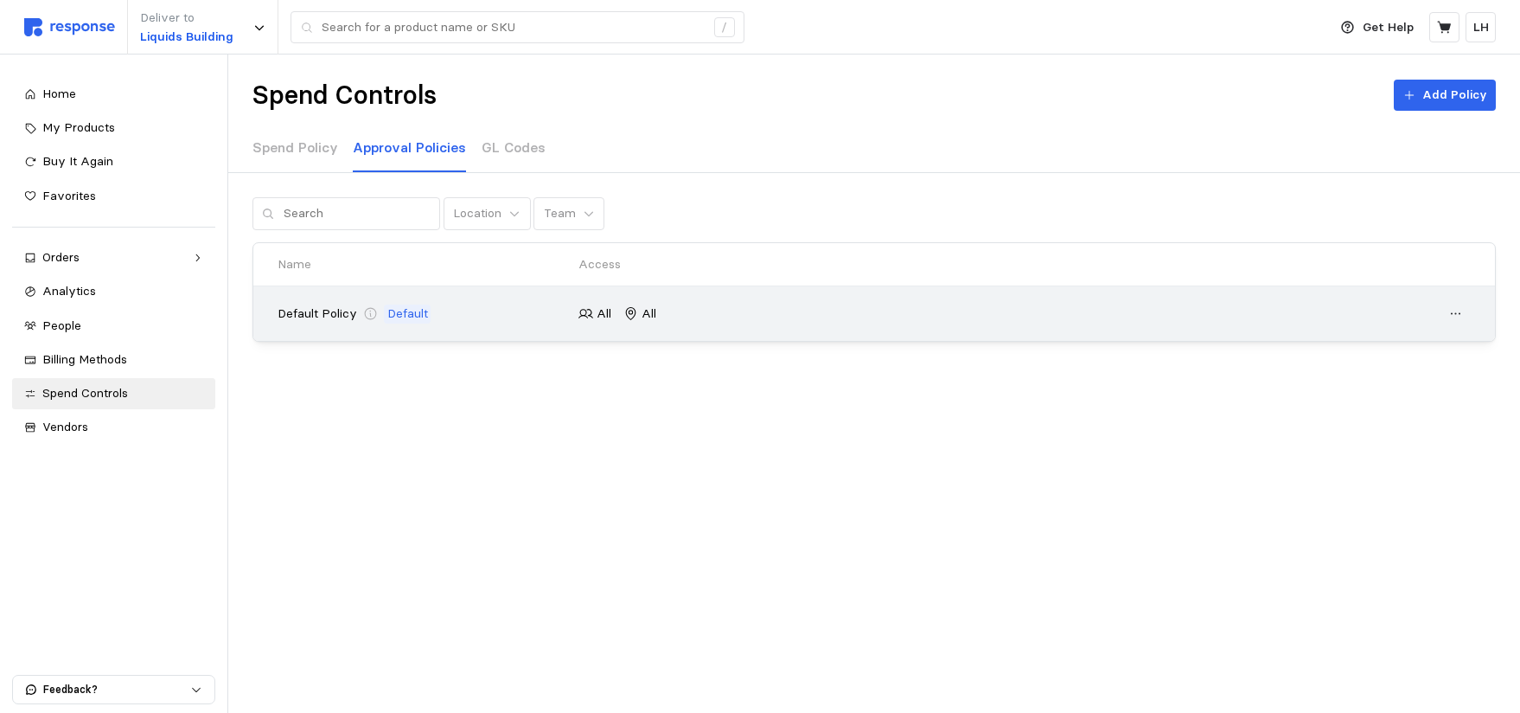
click at [305, 314] on p "Default Policy" at bounding box center [318, 313] width 80 height 19
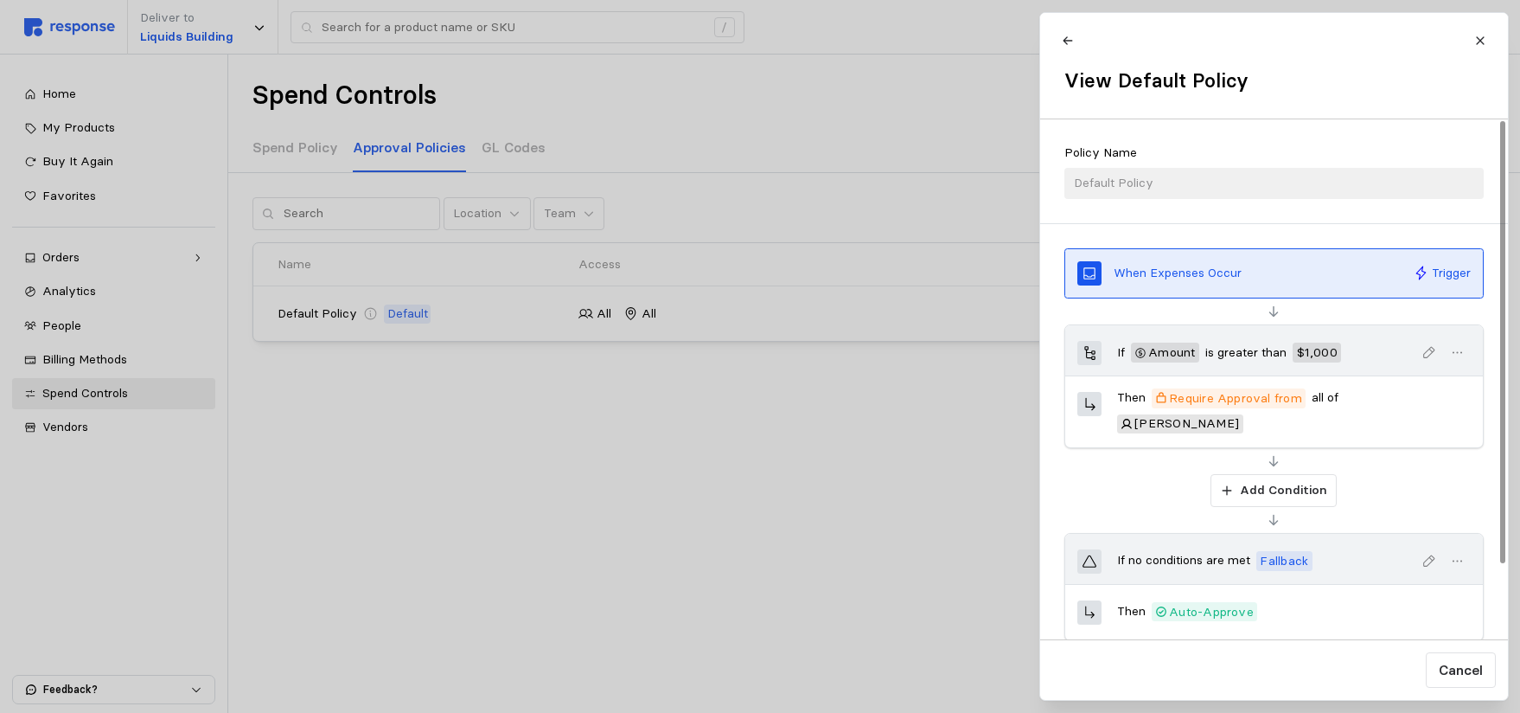
click at [771, 540] on div at bounding box center [760, 356] width 1520 height 713
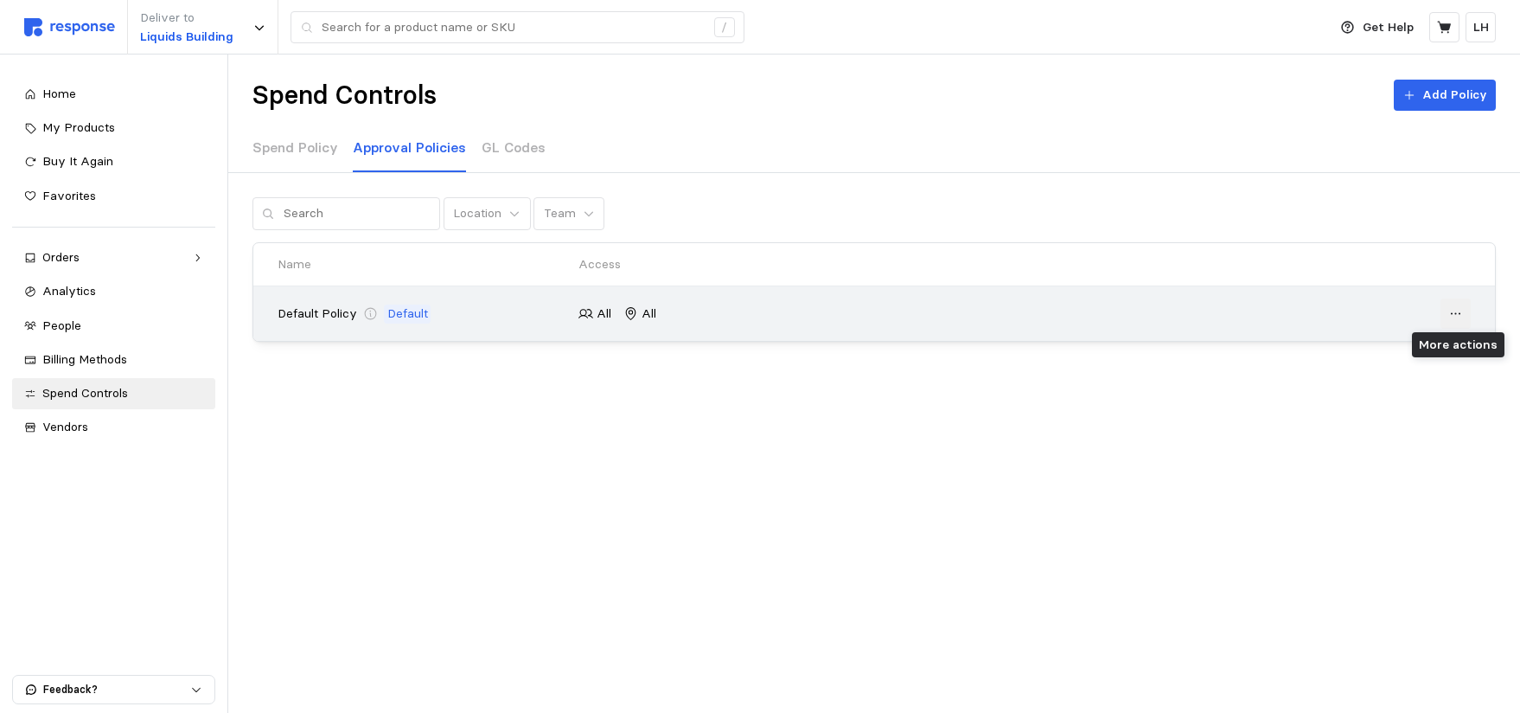
click at [1460, 317] on icon at bounding box center [1457, 314] width 16 height 16
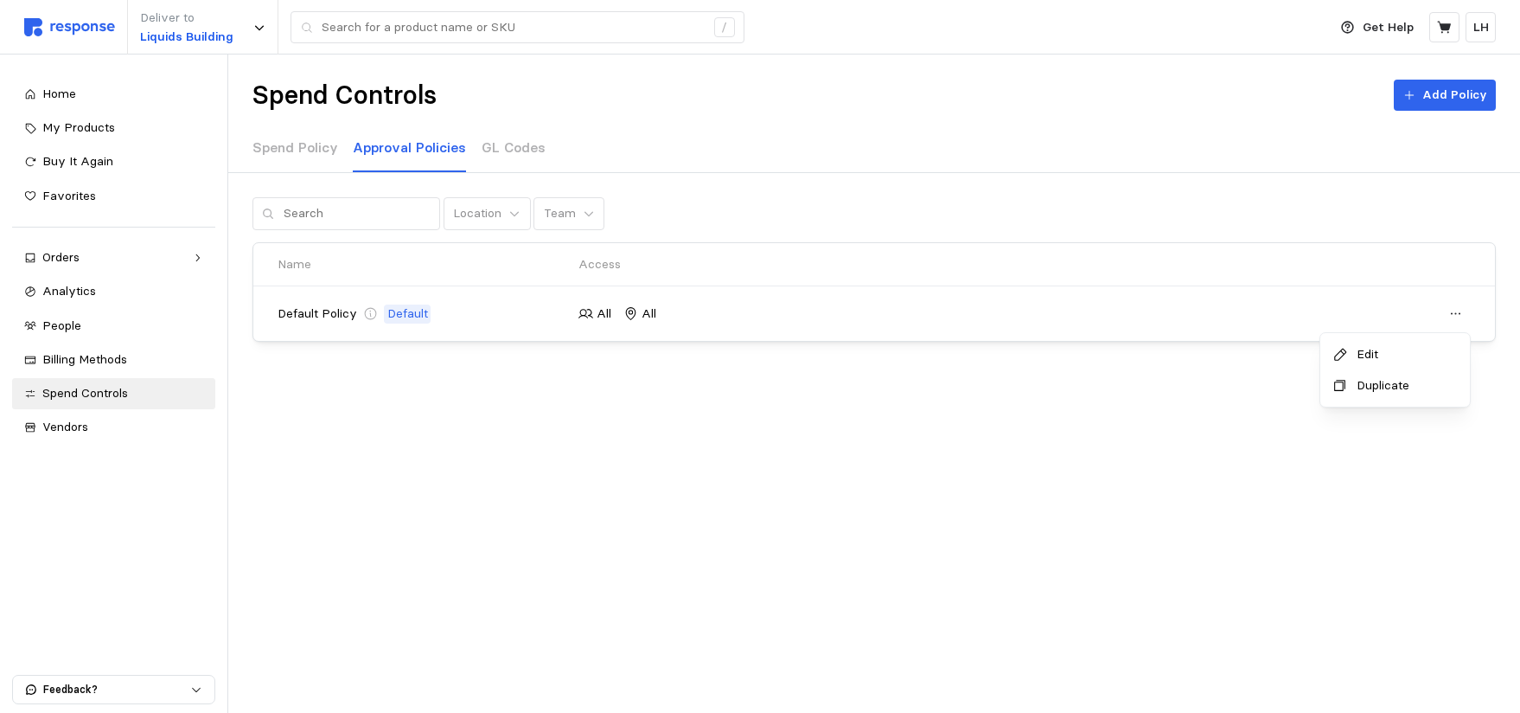
click at [1383, 355] on p "Edit" at bounding box center [1404, 354] width 107 height 19
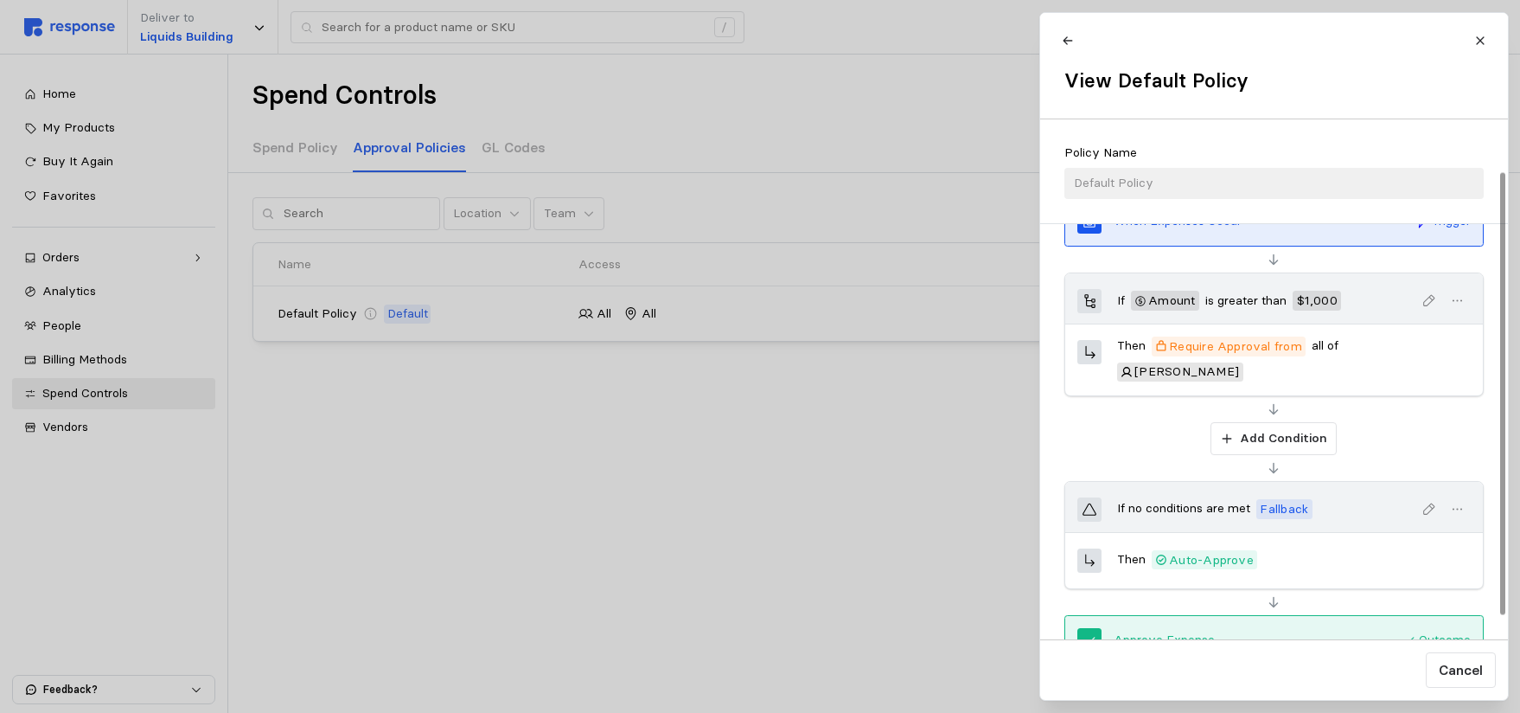
scroll to position [87, 0]
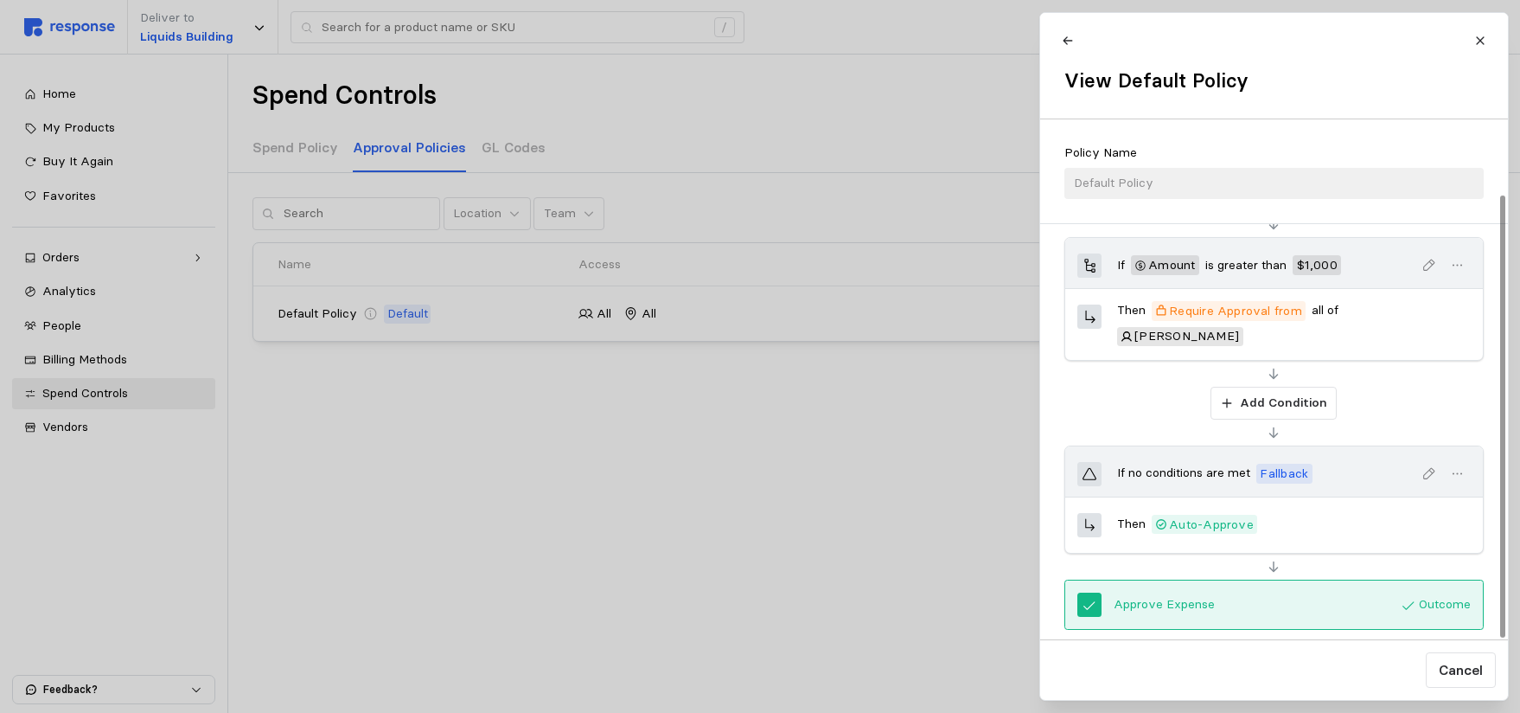
click at [1160, 181] on div "Policy Name Default Policy" at bounding box center [1274, 171] width 419 height 55
click at [1484, 41] on icon at bounding box center [1481, 41] width 12 height 12
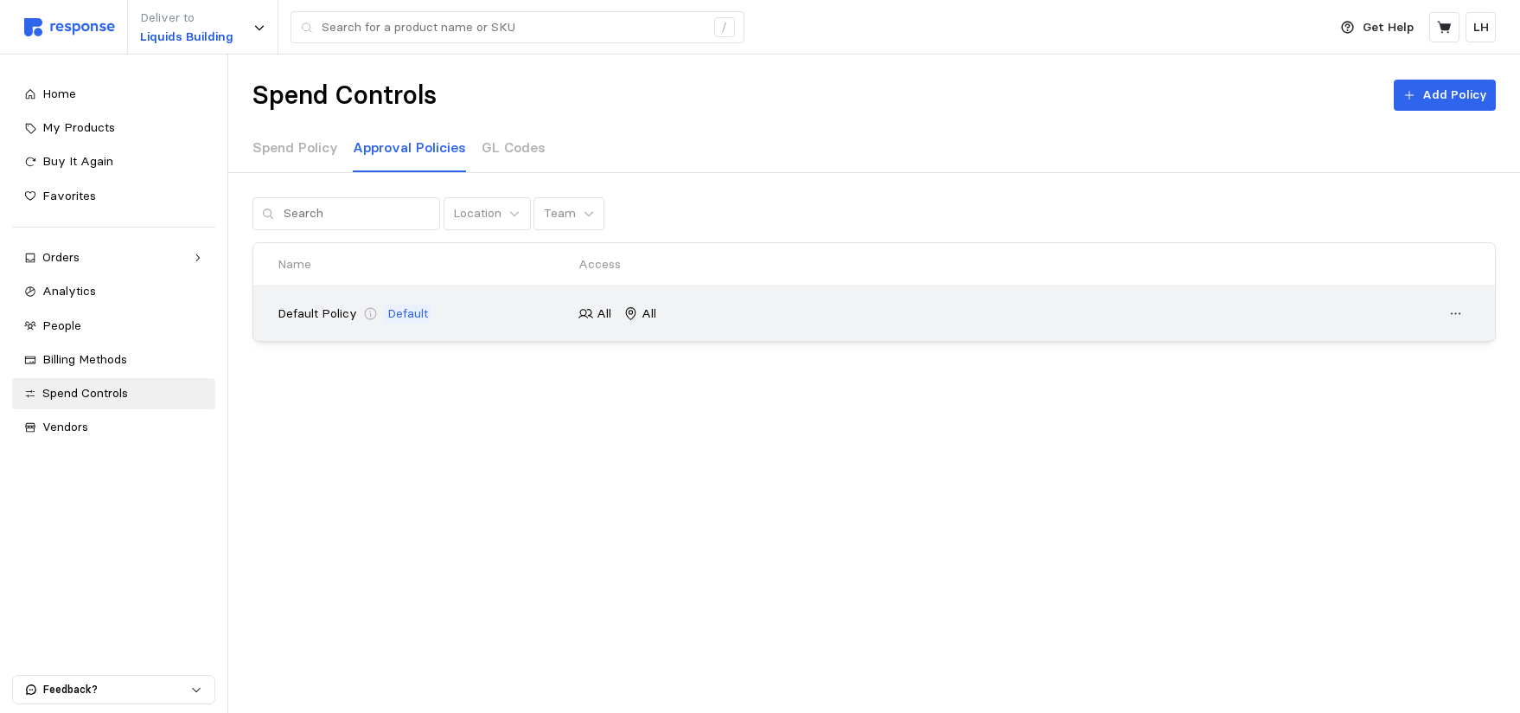
click at [392, 313] on p "Default" at bounding box center [407, 313] width 41 height 19
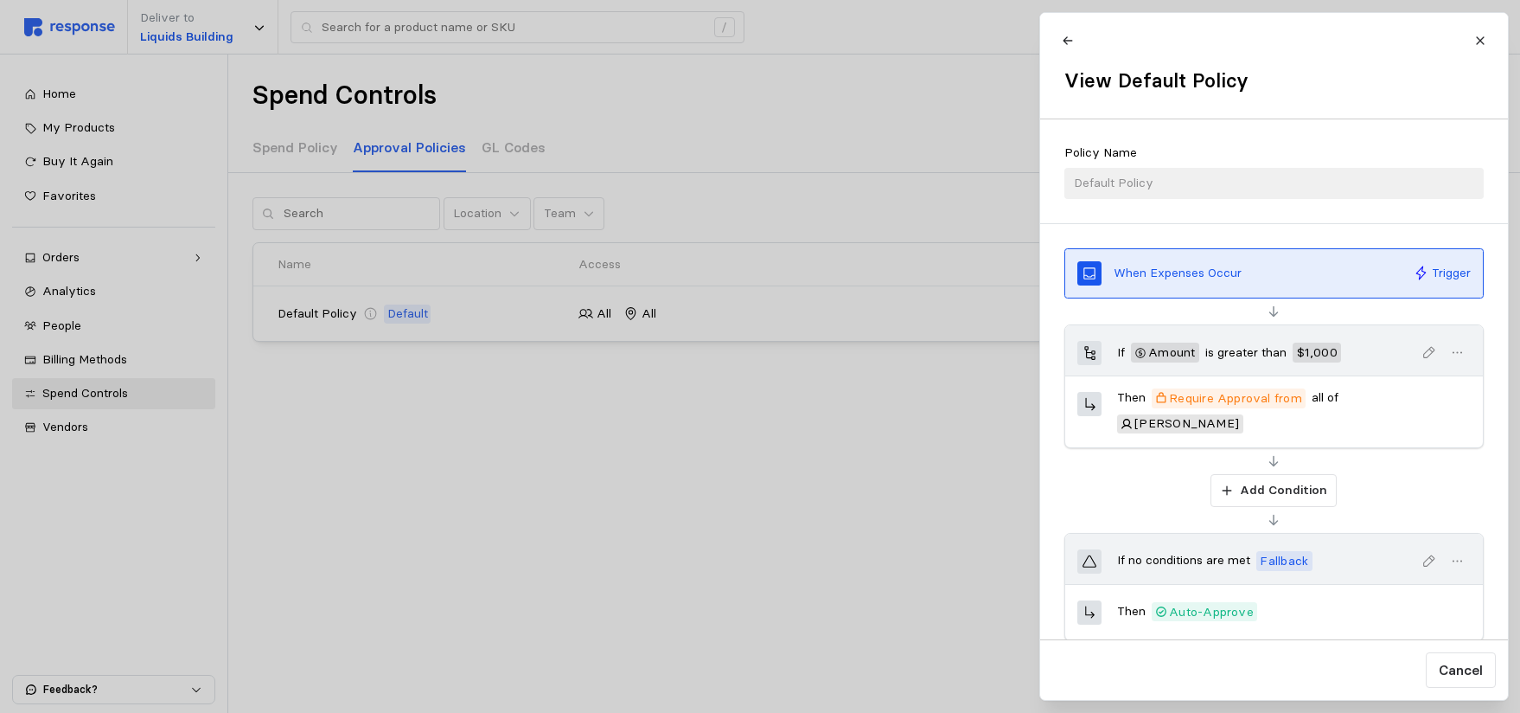
click at [380, 312] on div at bounding box center [760, 356] width 1520 height 713
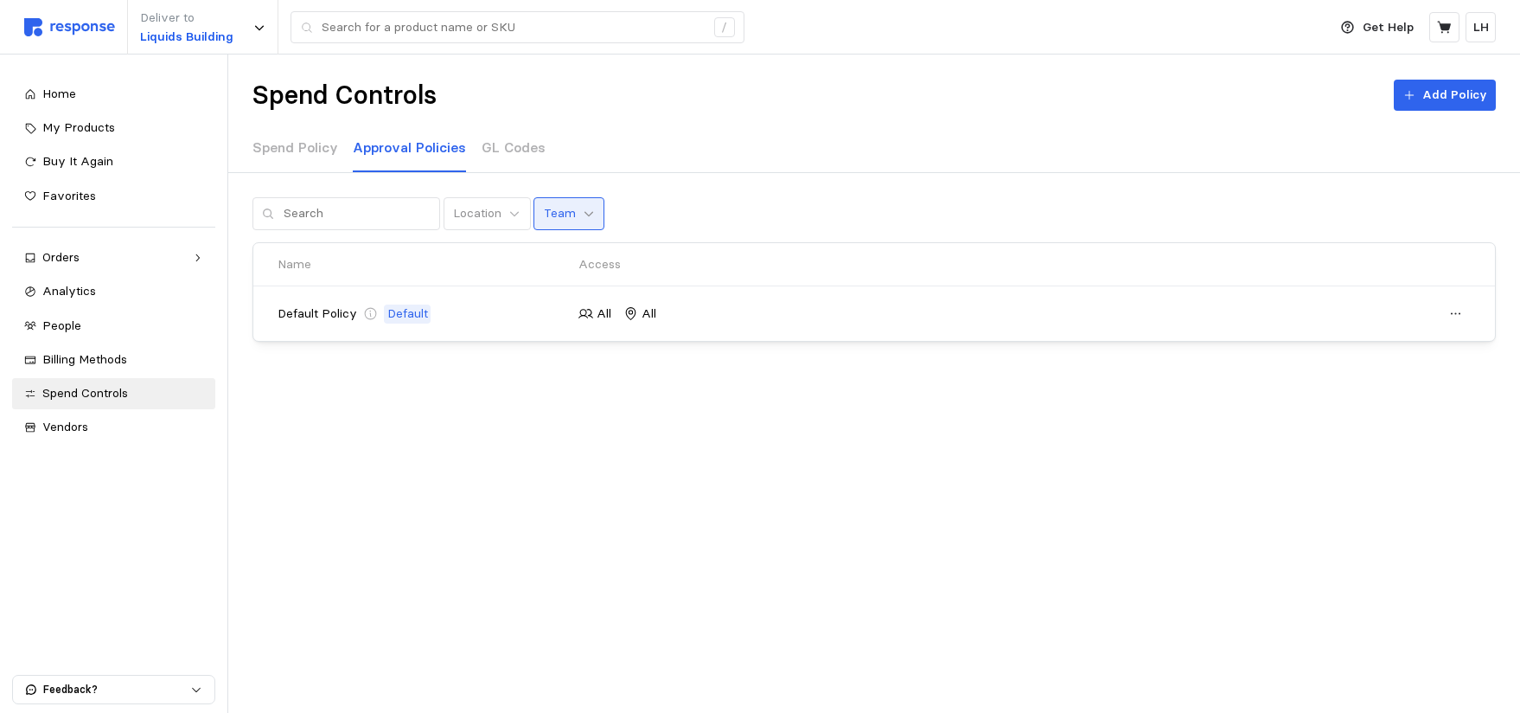
click at [583, 208] on icon at bounding box center [589, 214] width 12 height 12
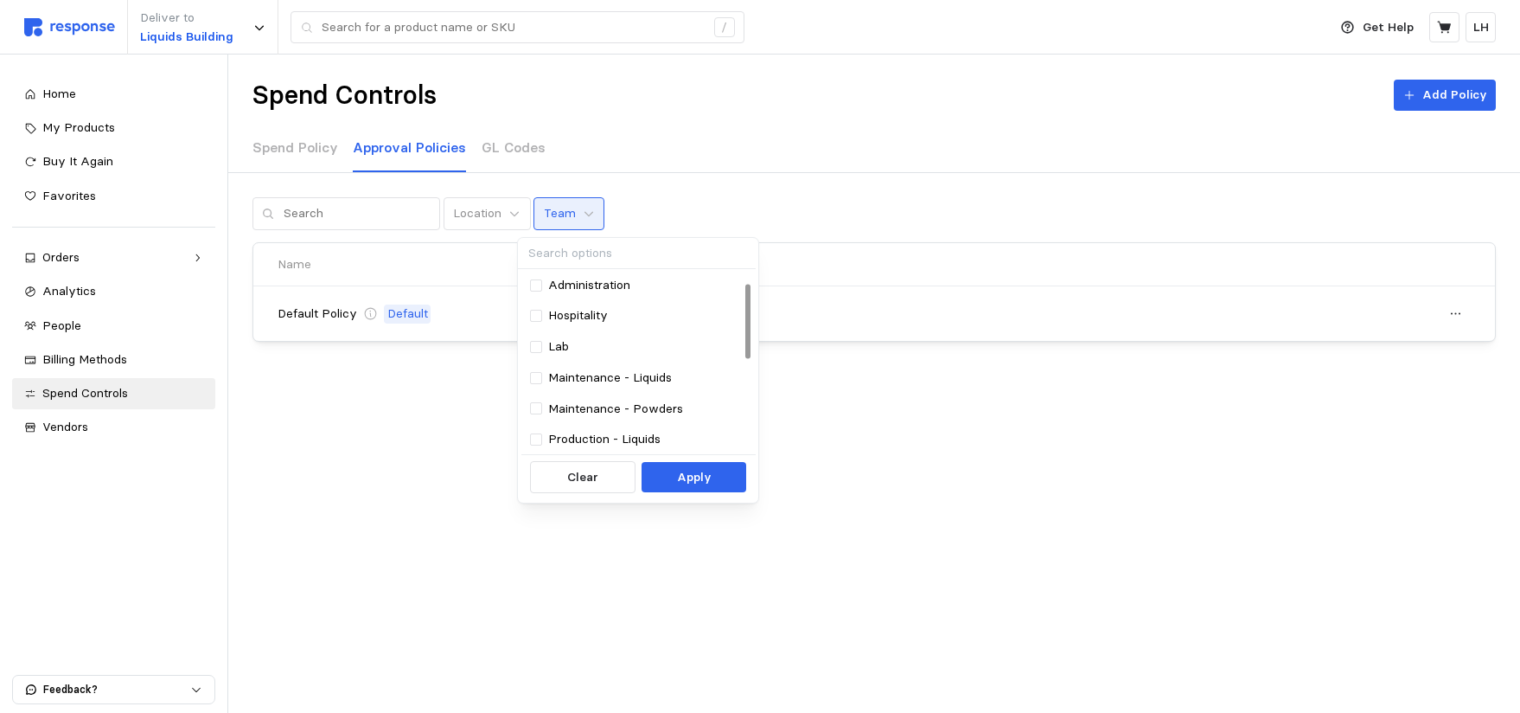
scroll to position [0, 0]
click at [538, 348] on div at bounding box center [536, 349] width 12 height 12
click at [937, 399] on div "Spend Controls Add Policy Spend Policy Approval Policies GL Codes Location Team…" at bounding box center [874, 255] width 1292 height 402
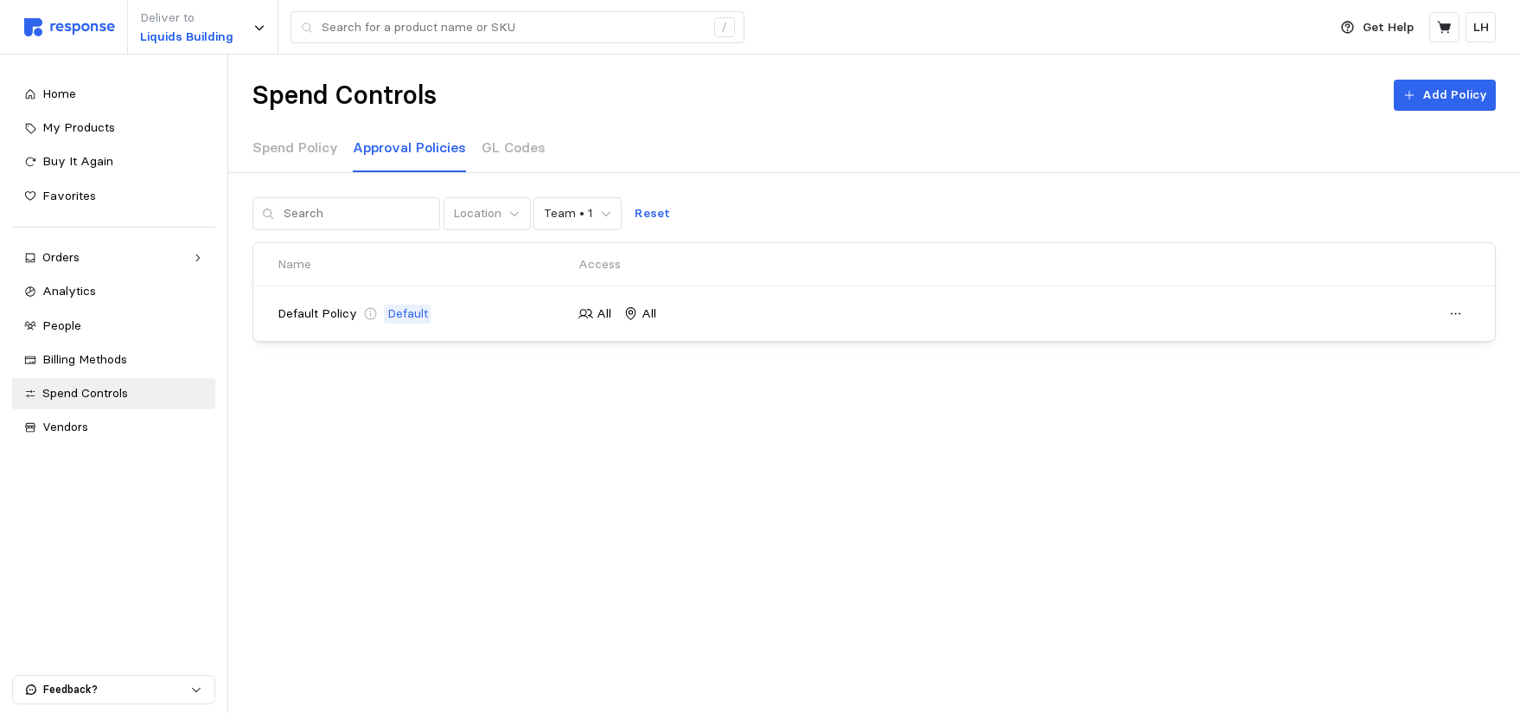
click at [331, 443] on div "Spend Controls Add Policy Spend Policy Approval Policies GL Codes Location Team…" at bounding box center [874, 255] width 1292 height 402
click at [272, 147] on p "Spend Policy" at bounding box center [296, 148] width 86 height 22
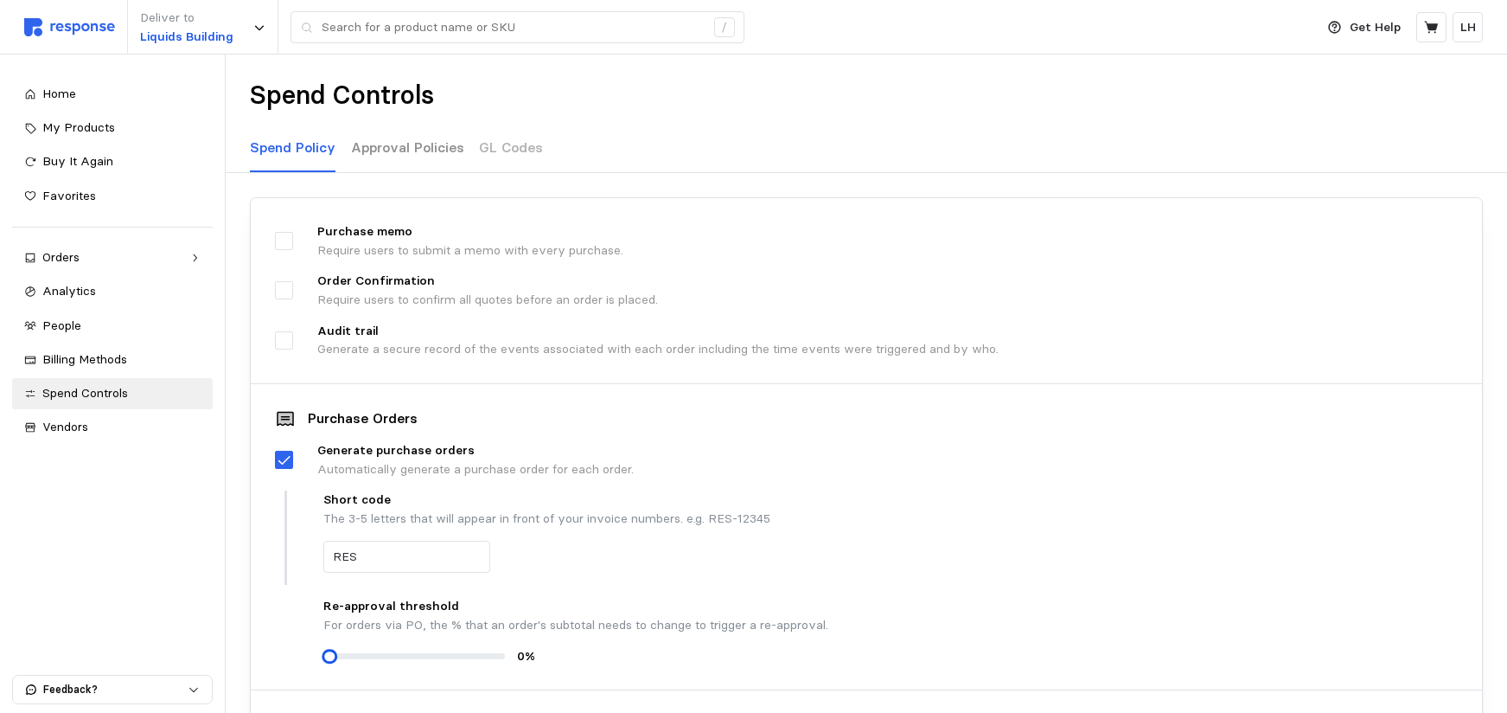
click at [374, 150] on p "Approval Policies" at bounding box center [407, 148] width 113 height 22
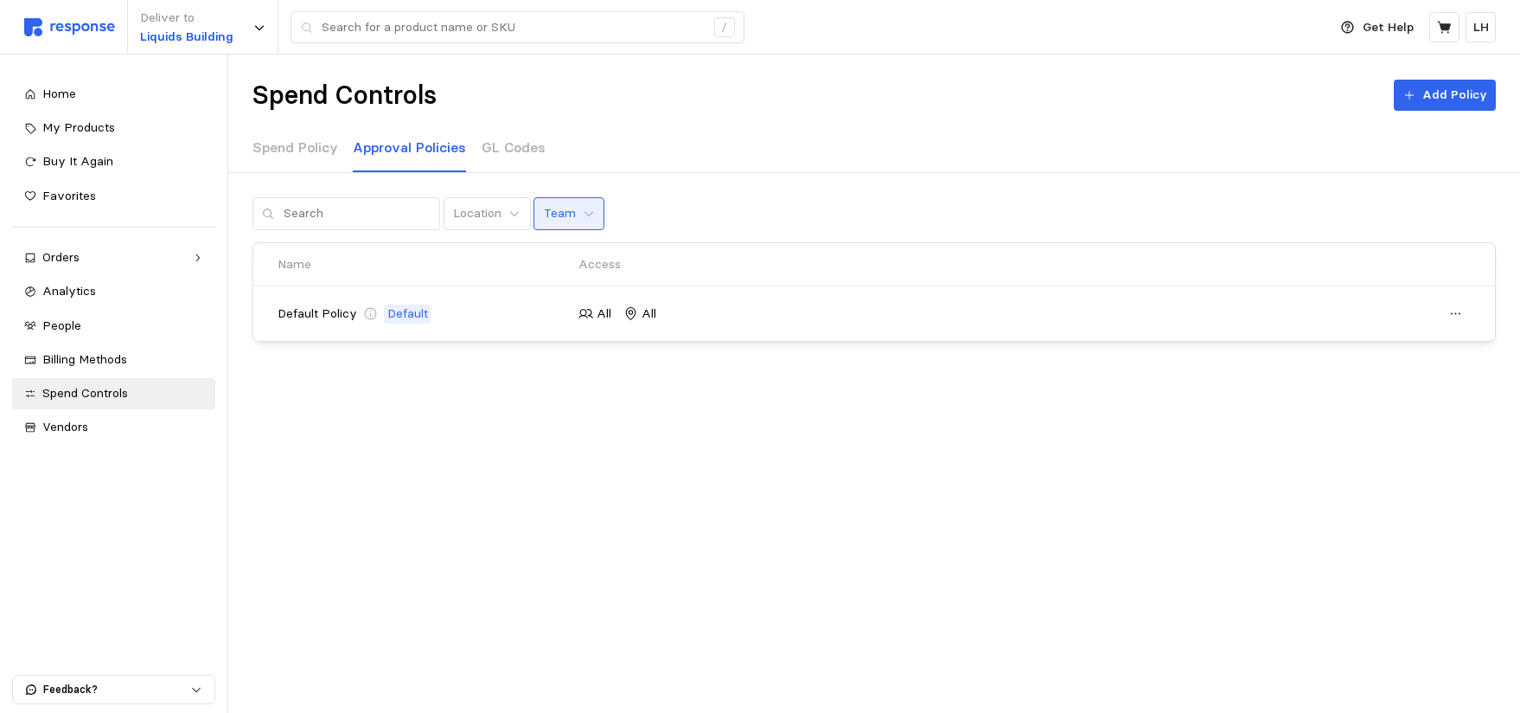
click at [557, 208] on p "Team" at bounding box center [560, 213] width 32 height 19
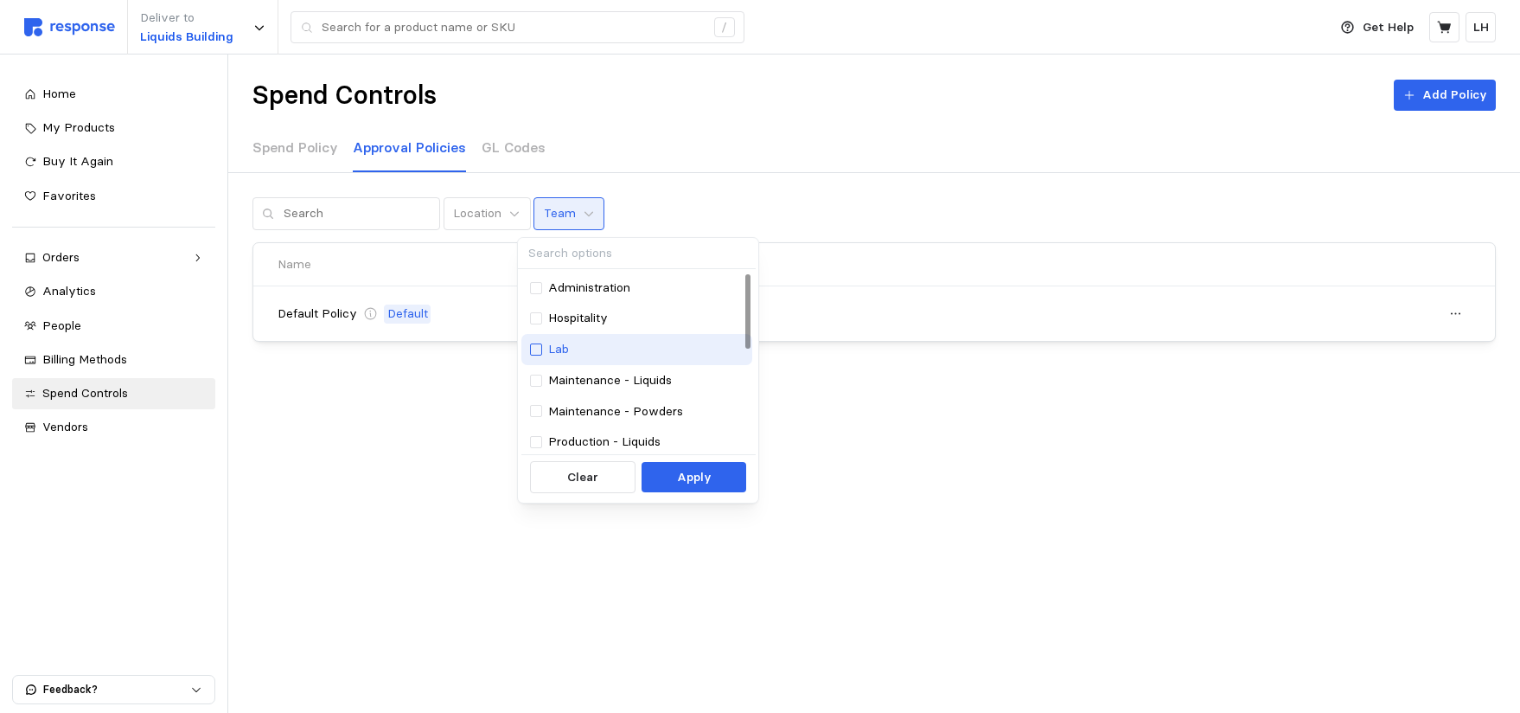
click at [537, 355] on div at bounding box center [536, 349] width 12 height 12
click at [715, 486] on button "Apply" at bounding box center [694, 477] width 105 height 31
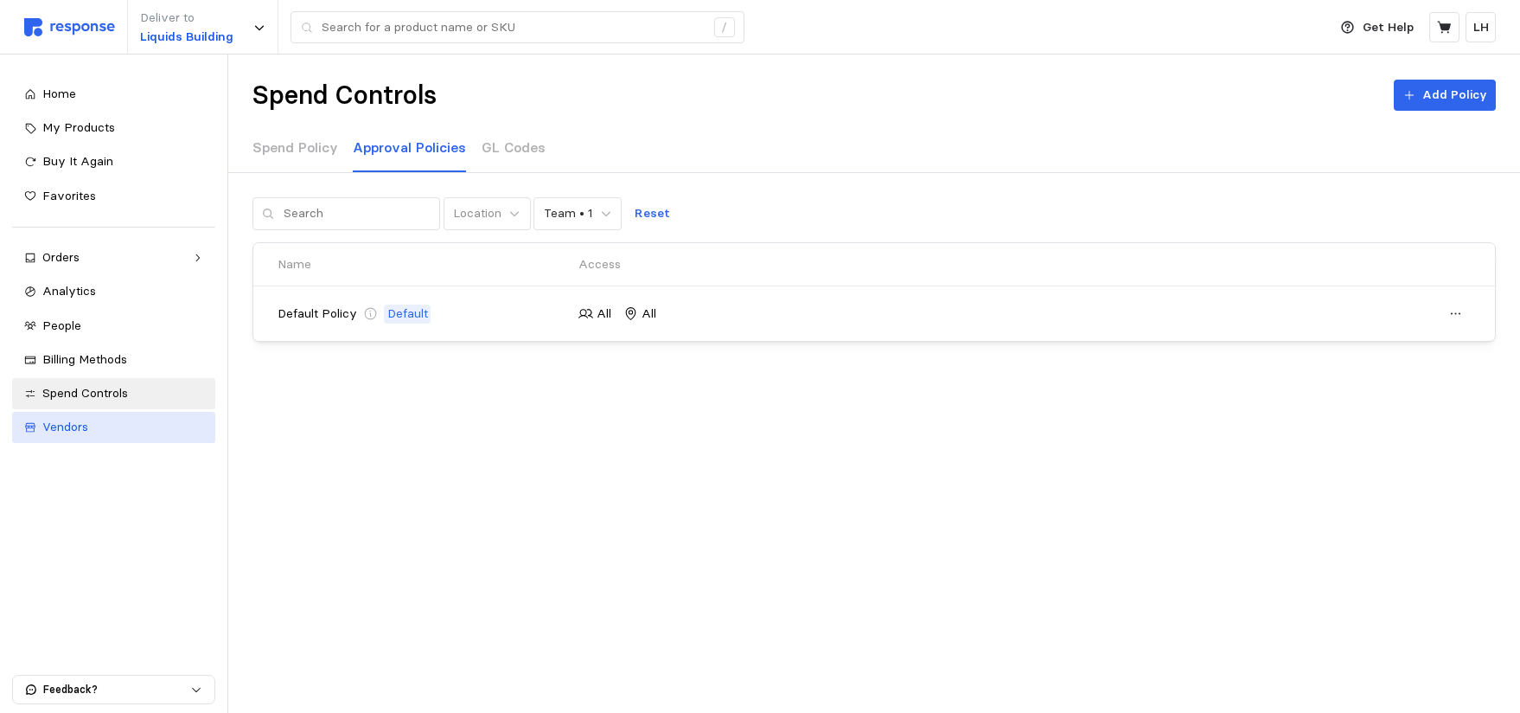
click at [70, 427] on span "Vendors" at bounding box center [65, 427] width 46 height 16
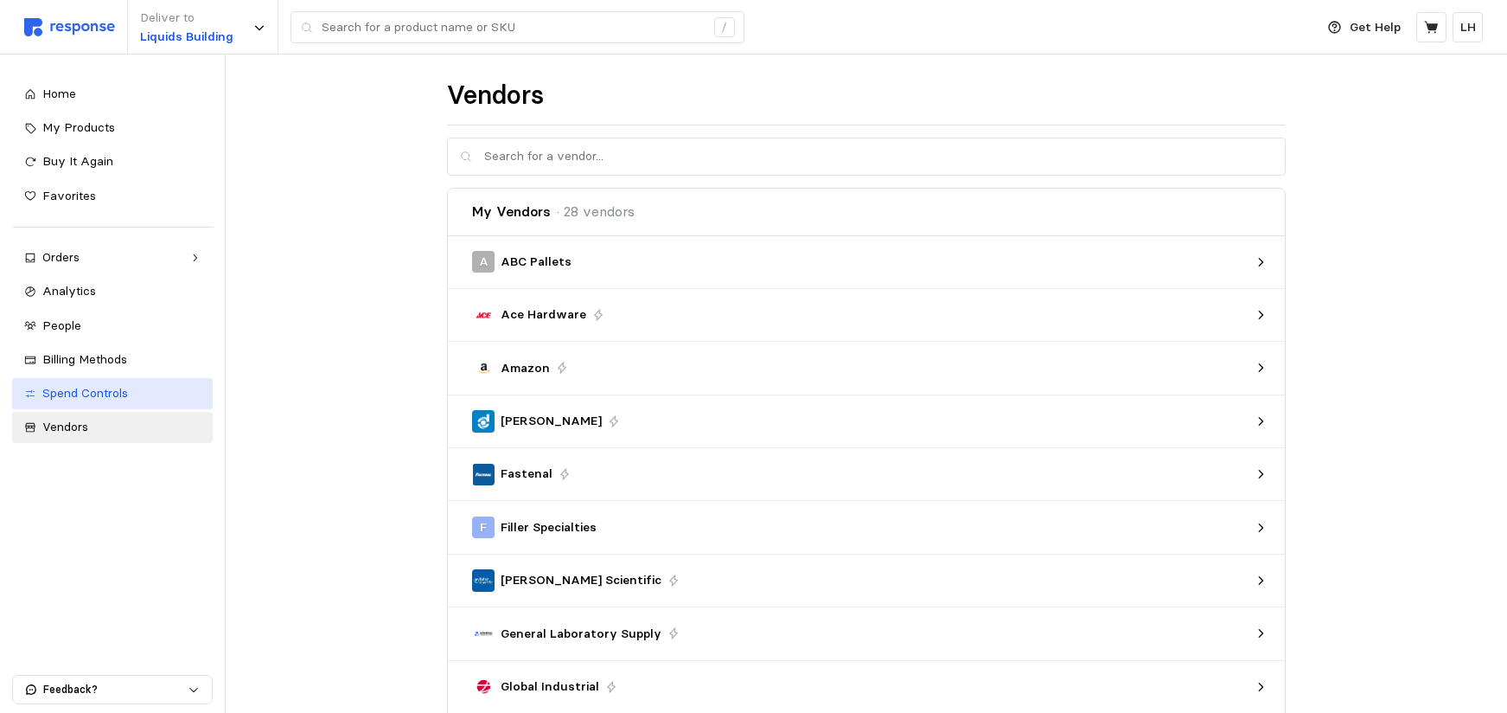
click at [74, 394] on span "Spend Controls" at bounding box center [85, 393] width 86 height 16
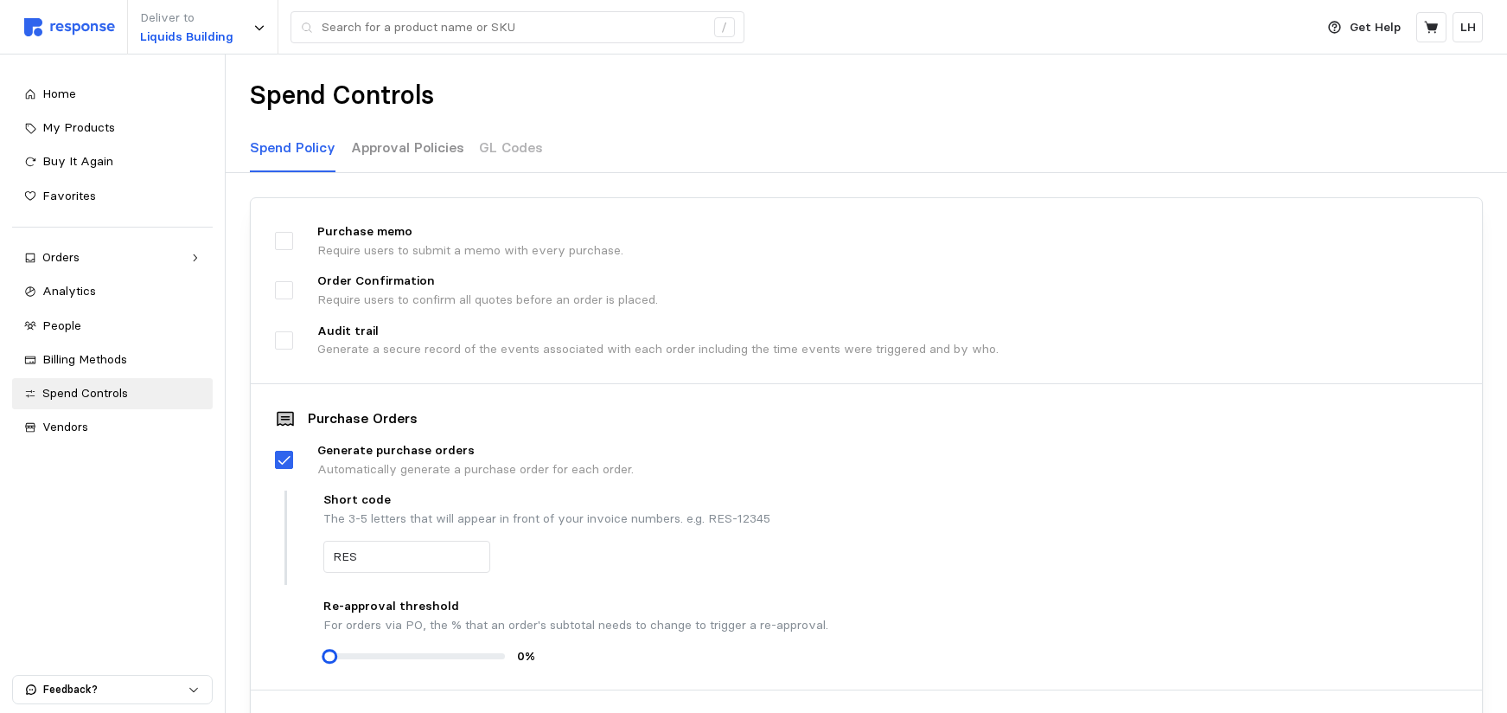
click at [416, 142] on p "Approval Policies" at bounding box center [407, 148] width 113 height 22
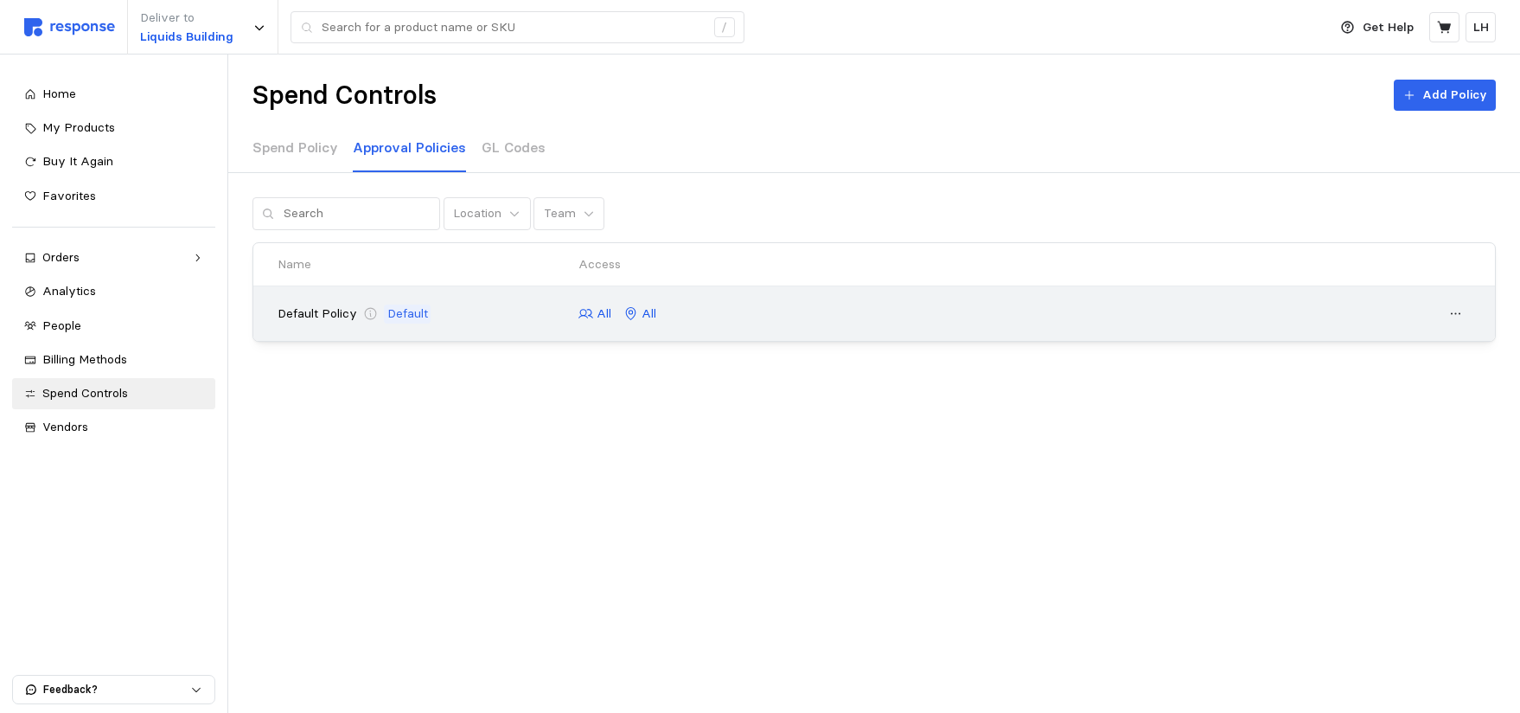
click at [607, 313] on p "All" at bounding box center [604, 313] width 15 height 19
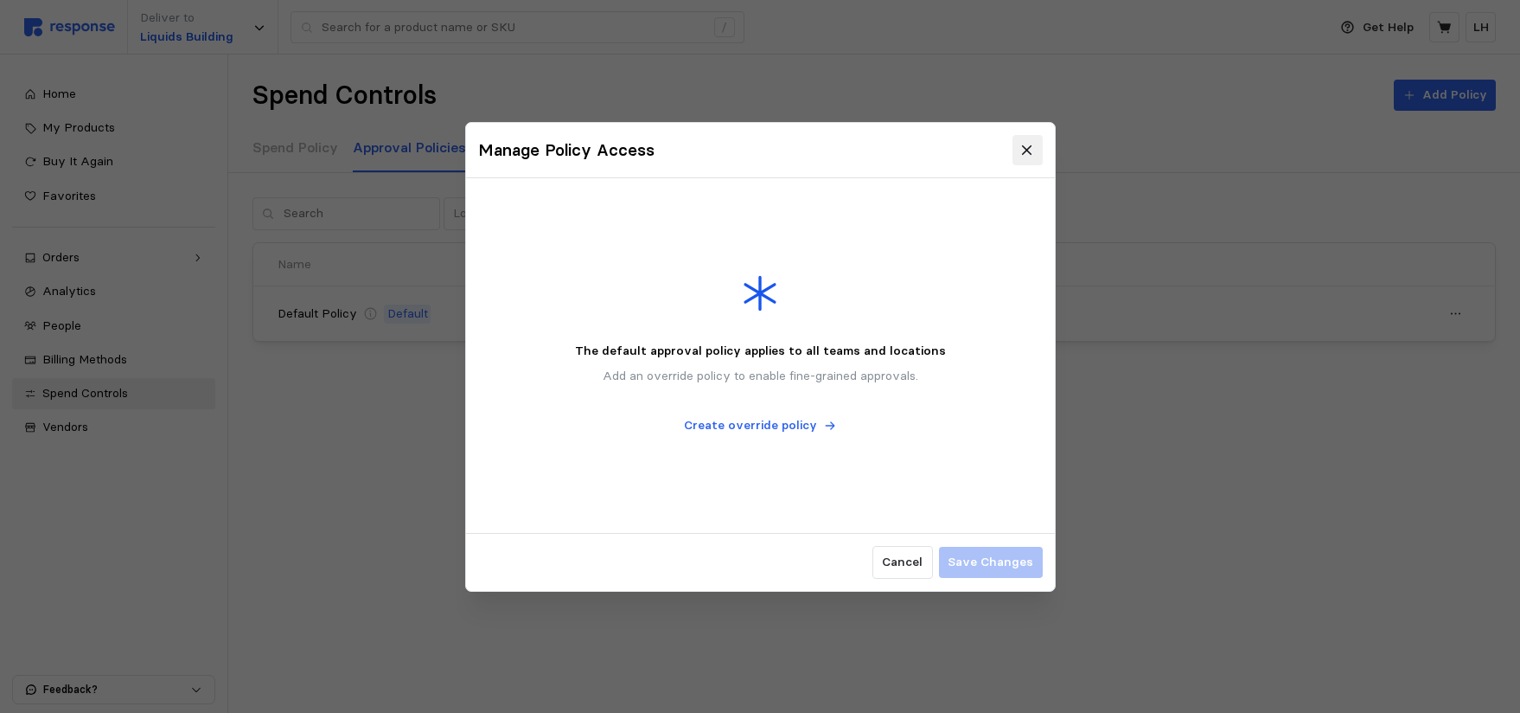
click at [1028, 152] on icon at bounding box center [1028, 150] width 16 height 16
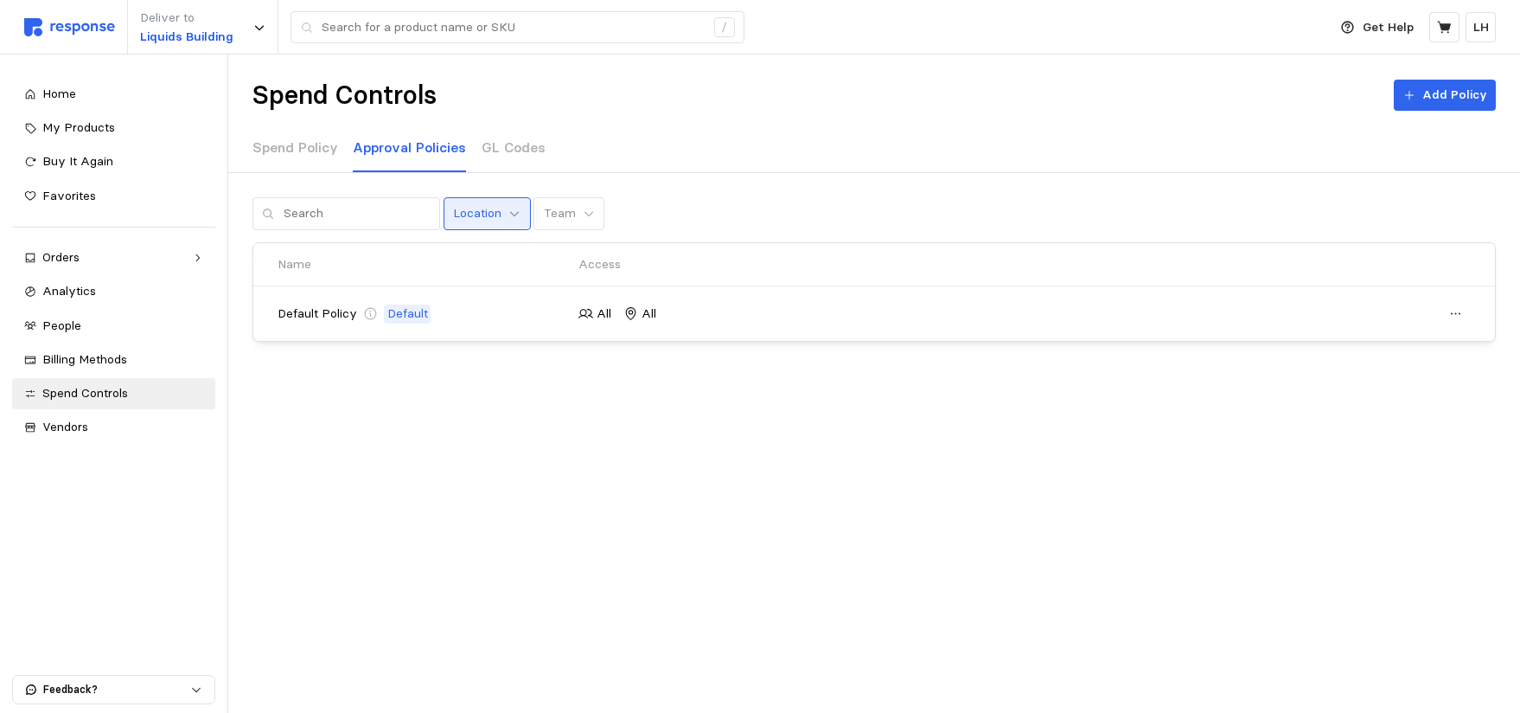
click at [509, 216] on icon at bounding box center [515, 214] width 12 height 12
click at [788, 399] on div "Spend Controls Add Policy Spend Policy Approval Policies GL Codes Location Team…" at bounding box center [874, 255] width 1292 height 402
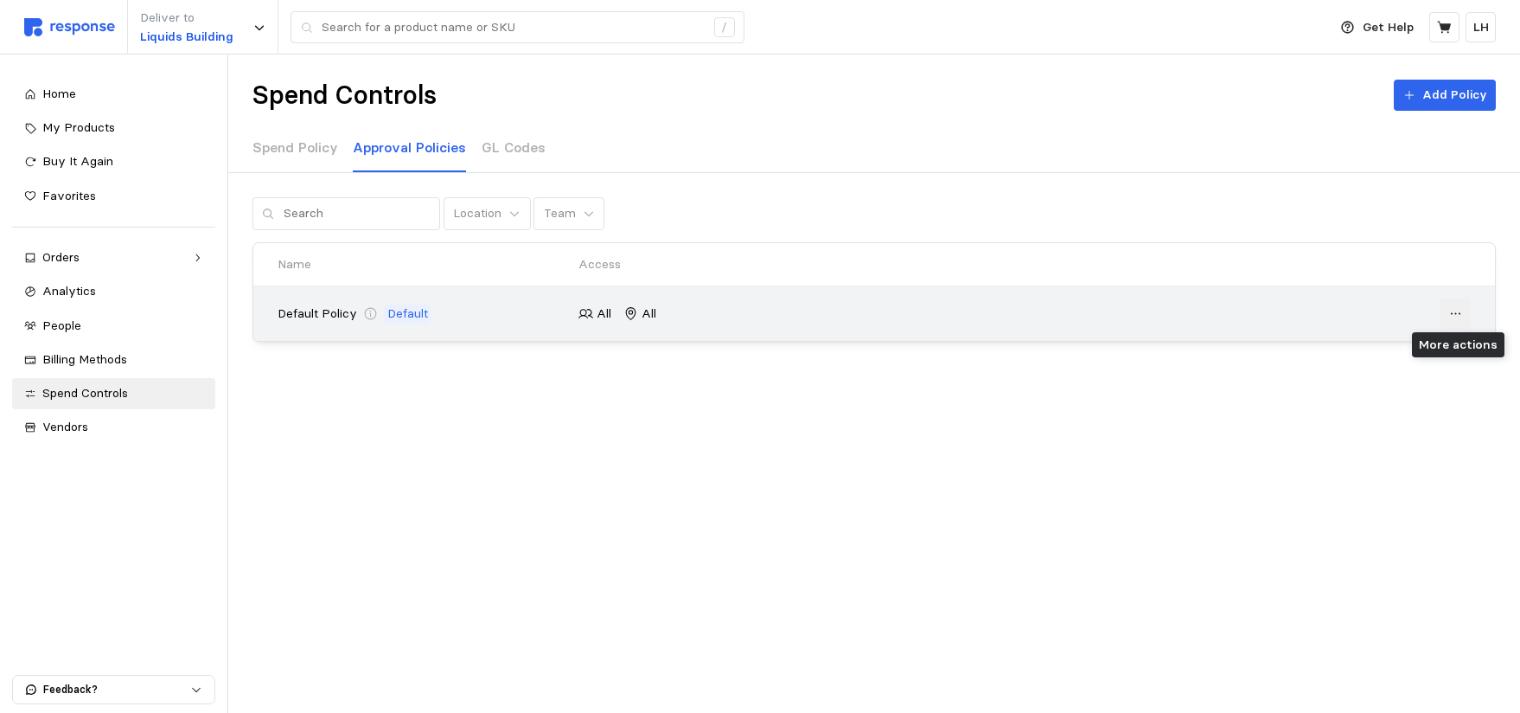
click at [1456, 313] on icon at bounding box center [1456, 314] width 10 height 2
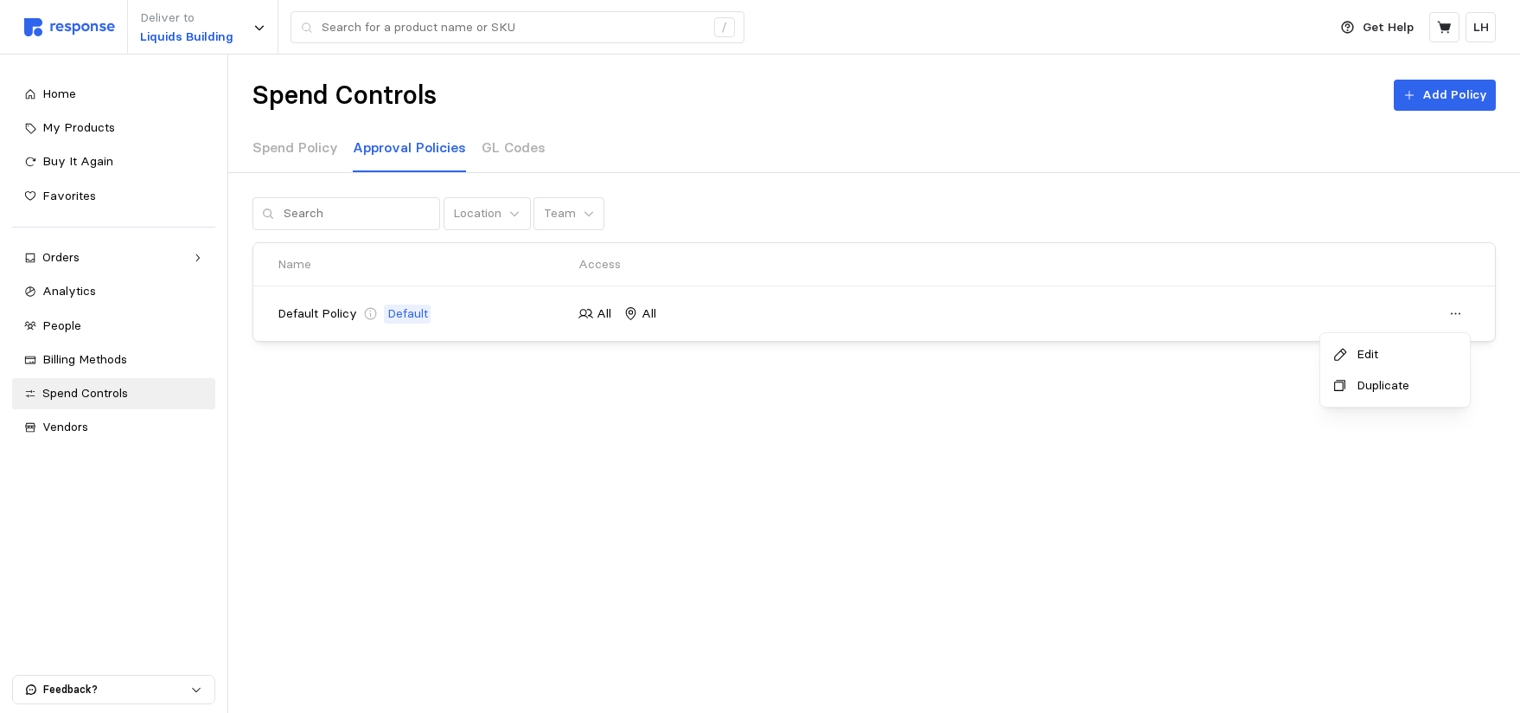
click at [1369, 357] on p "Edit" at bounding box center [1404, 354] width 107 height 19
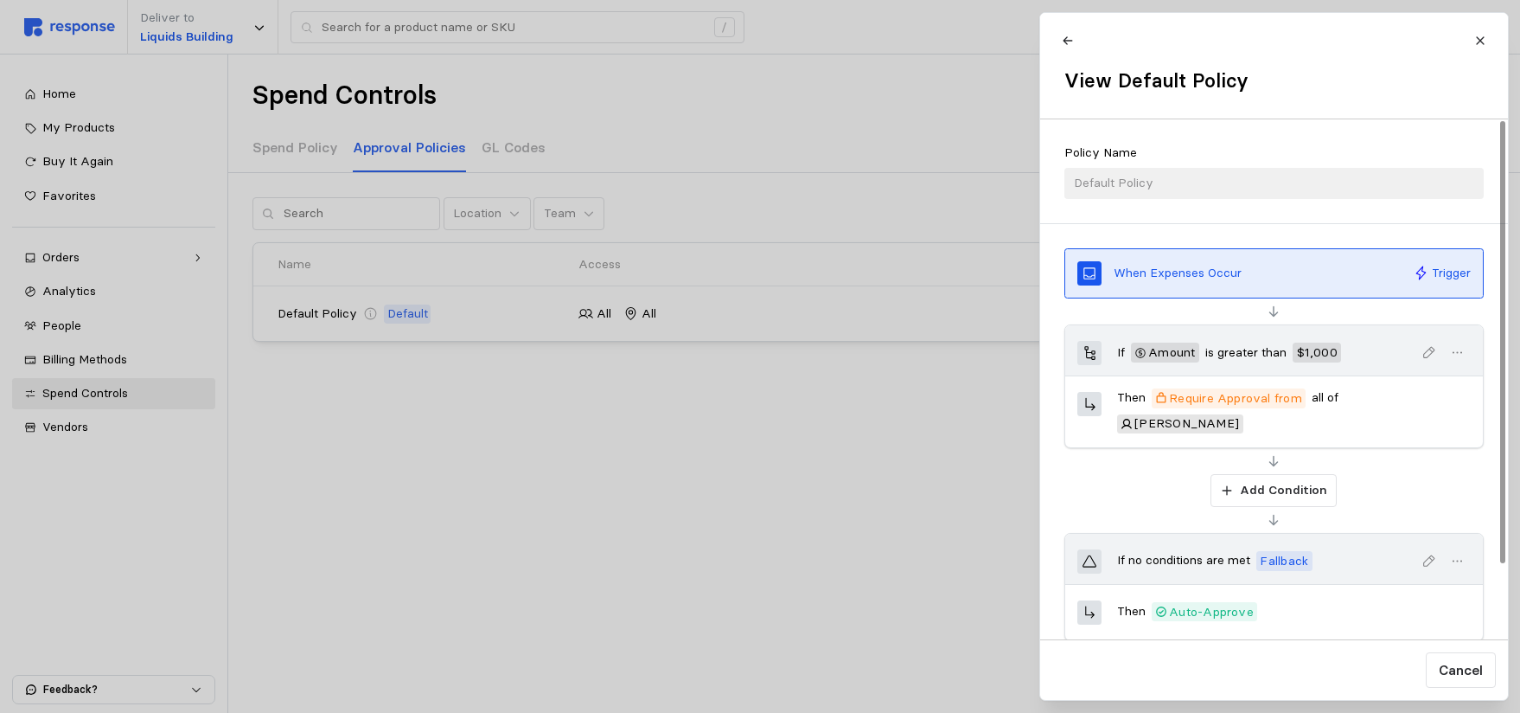
click at [1182, 180] on div "Policy Name Default Policy" at bounding box center [1274, 171] width 419 height 55
click at [1066, 35] on icon at bounding box center [1067, 41] width 12 height 12
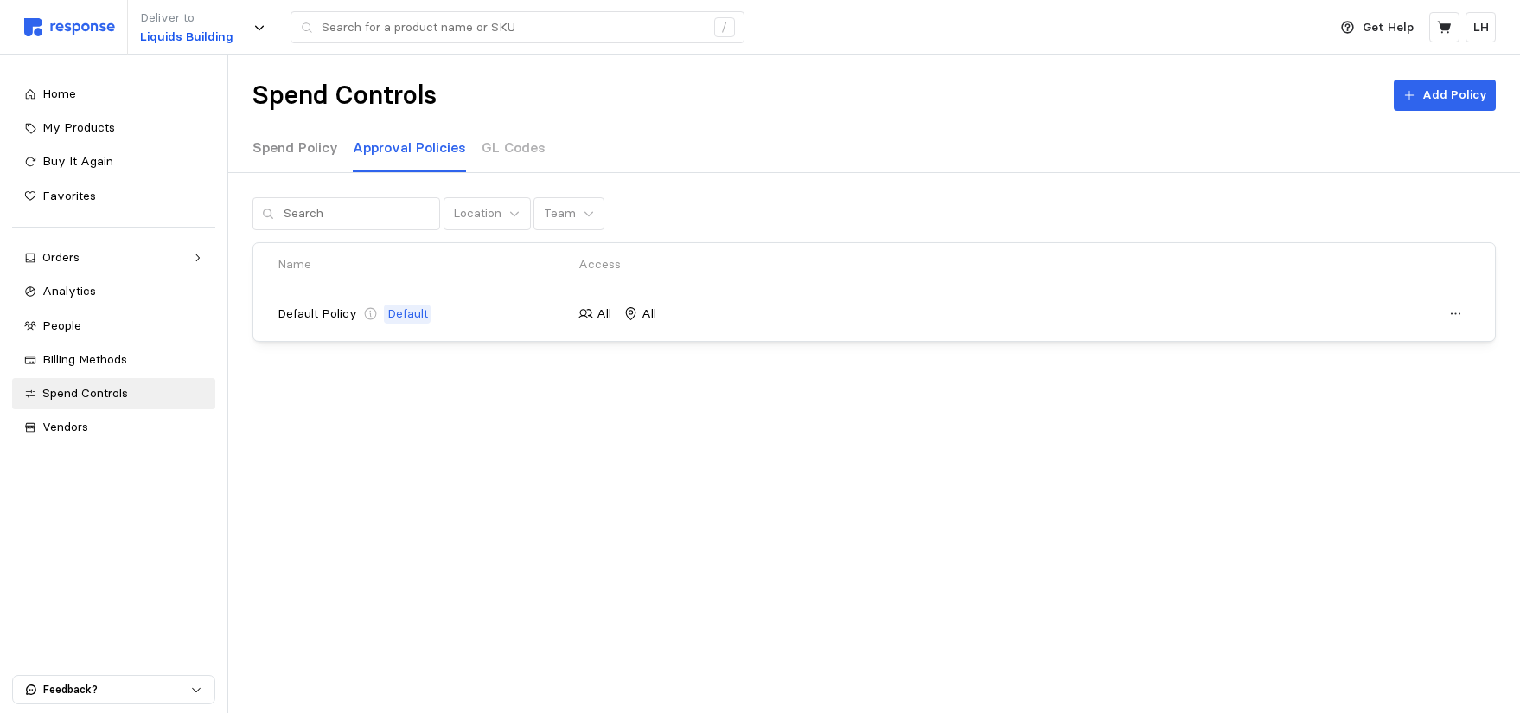
click at [297, 149] on p "Spend Policy" at bounding box center [296, 148] width 86 height 22
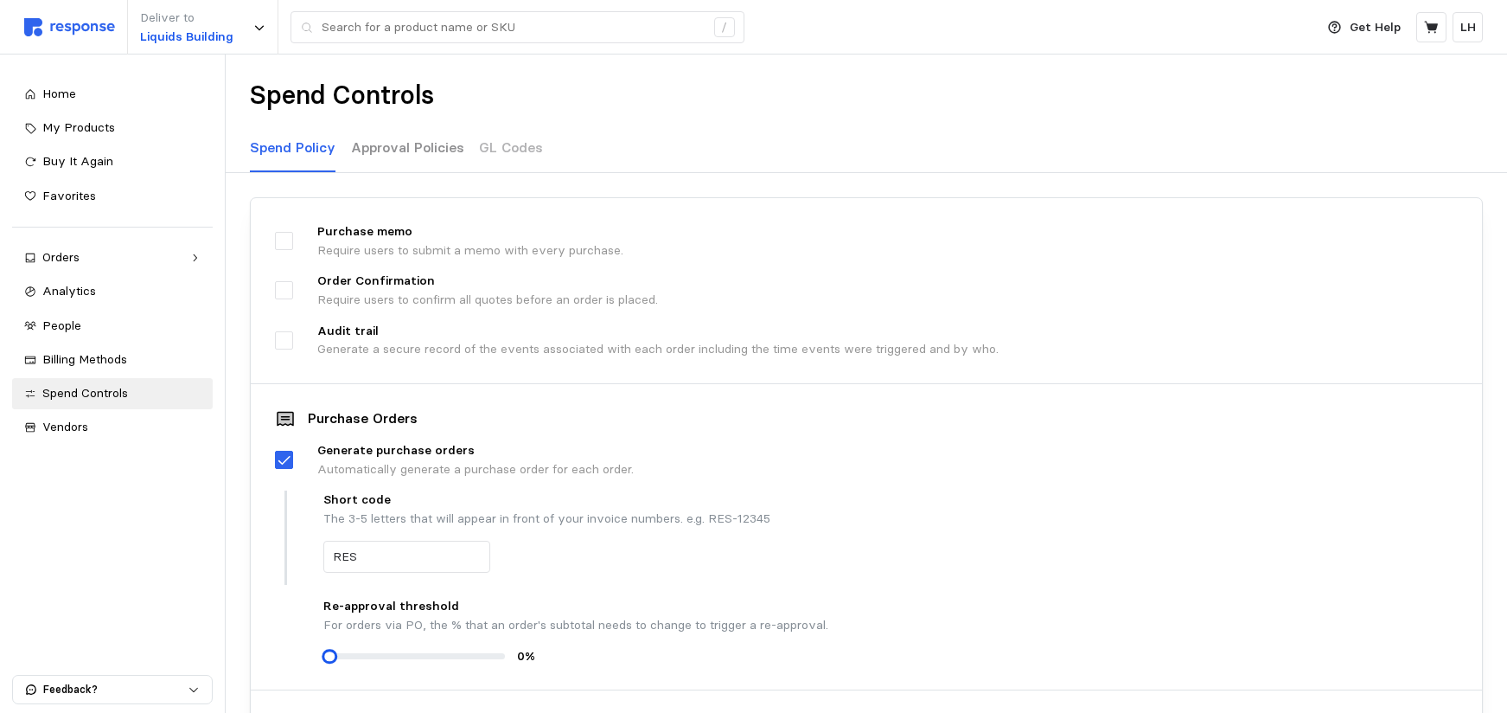
click at [443, 149] on p "Approval Policies" at bounding box center [407, 148] width 113 height 22
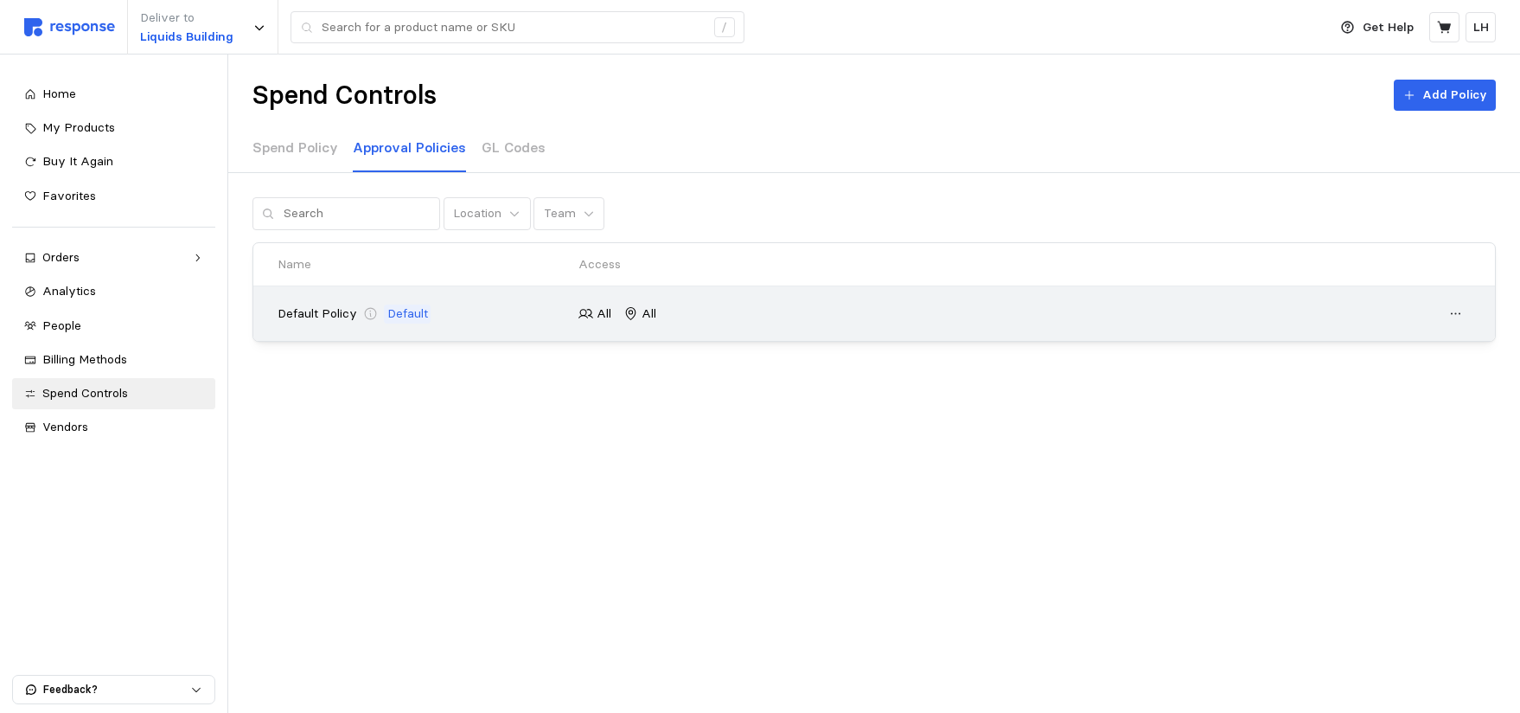
click at [852, 300] on div "All All" at bounding box center [724, 313] width 302 height 31
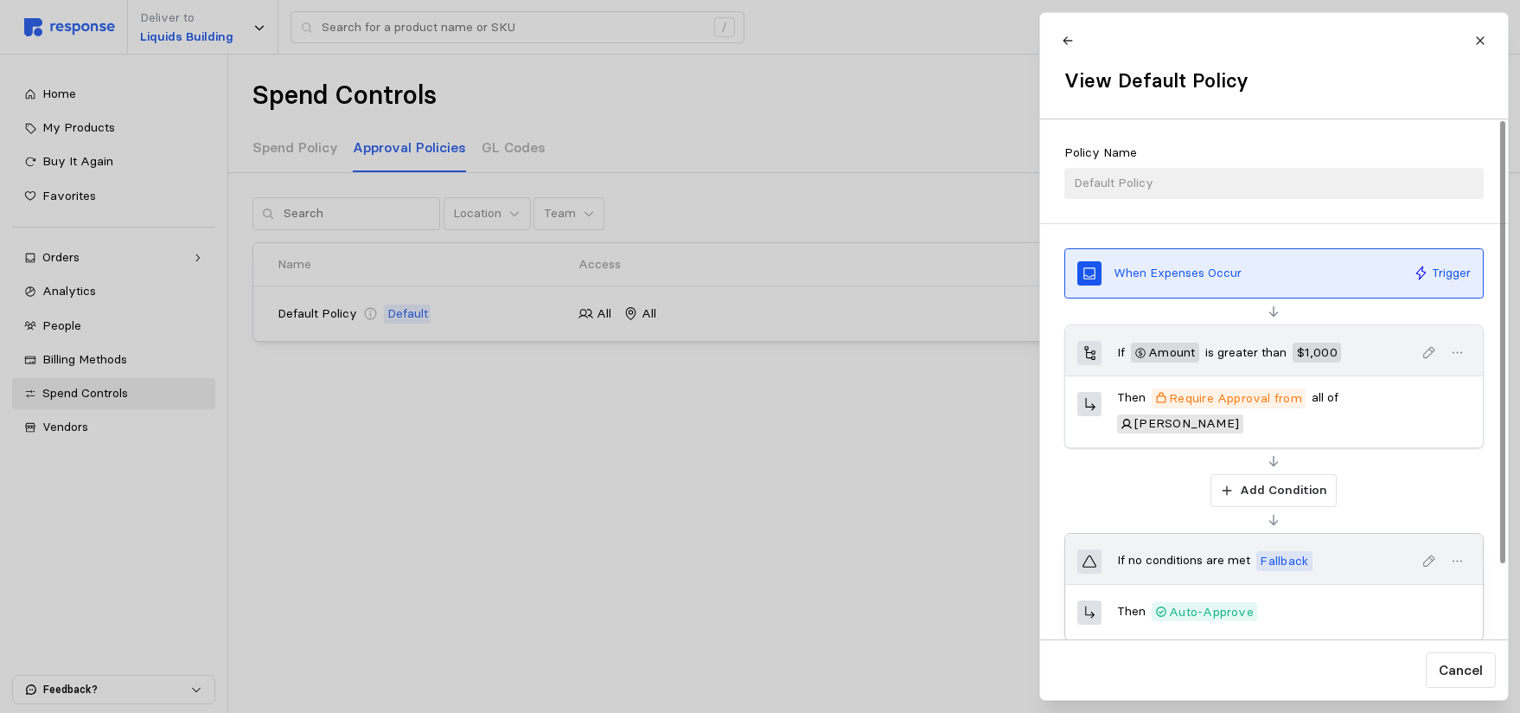
click at [1466, 548] on span "button" at bounding box center [1457, 560] width 24 height 24
click at [1366, 586] on p "Edit" at bounding box center [1403, 586] width 107 height 19
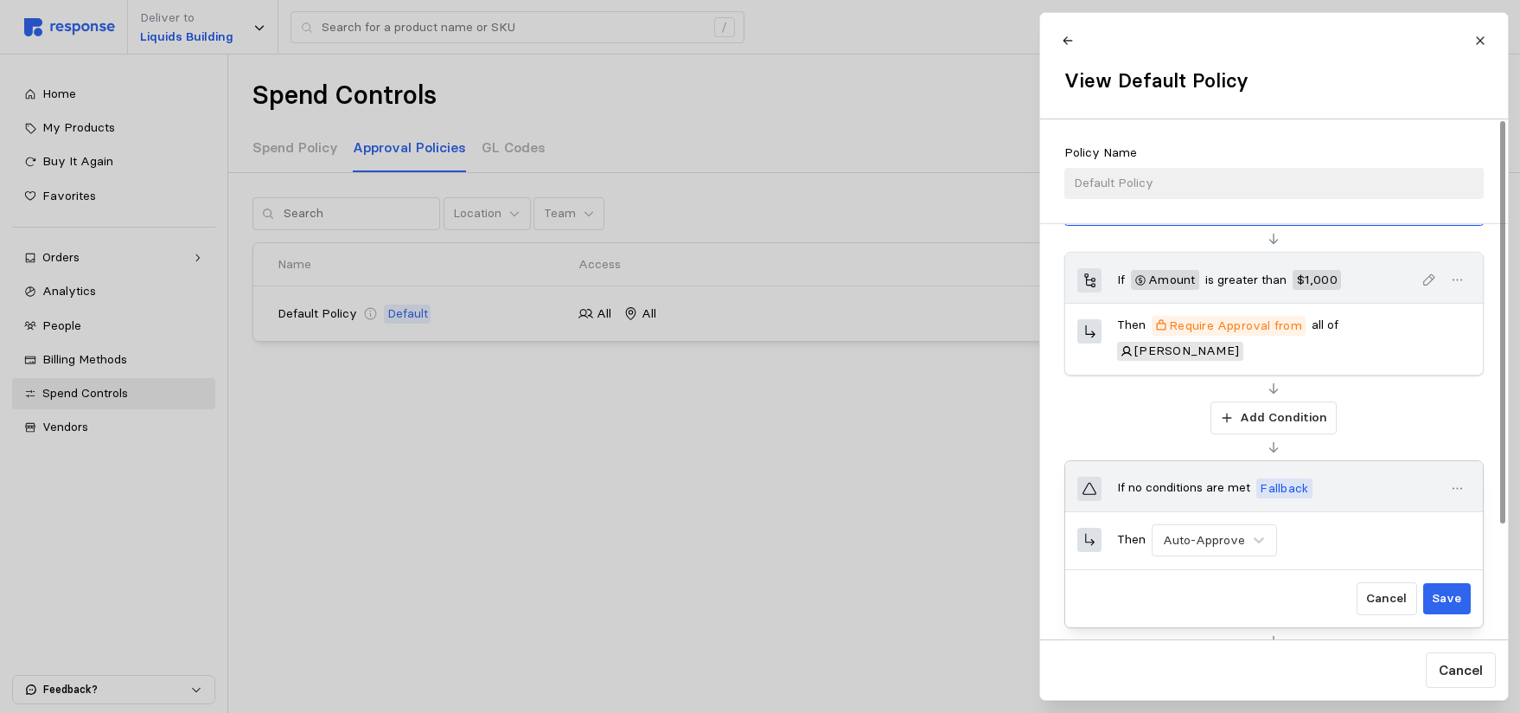
scroll to position [146, 0]
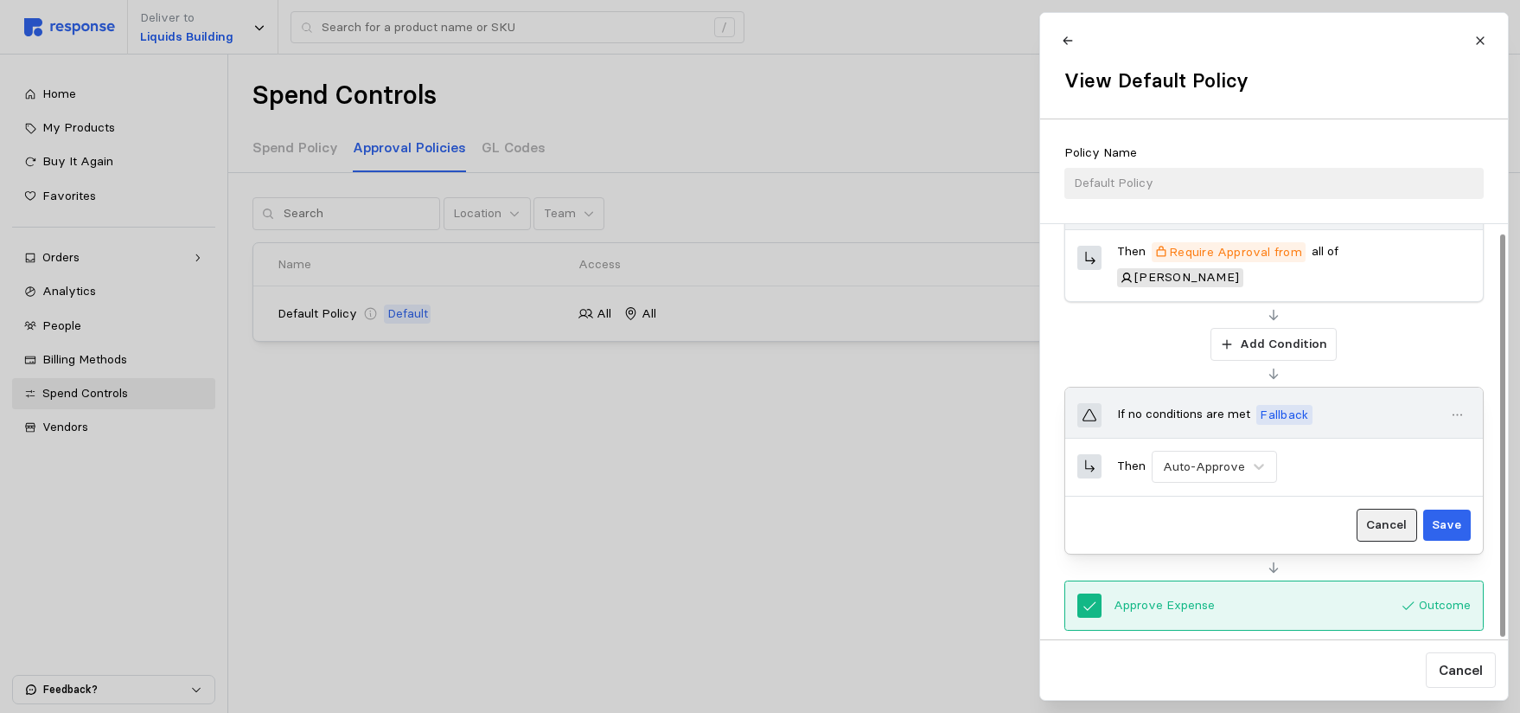
click at [1398, 515] on p "Cancel" at bounding box center [1386, 524] width 41 height 19
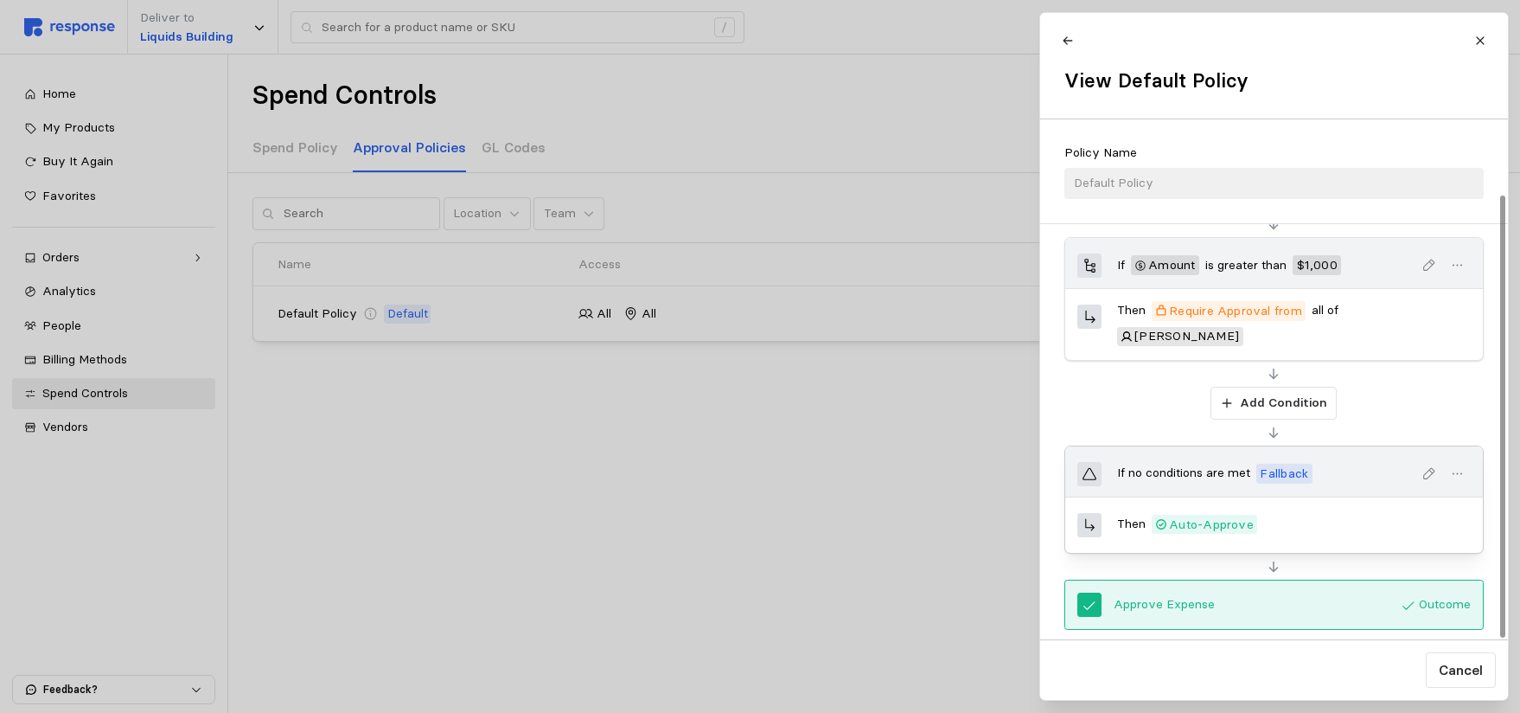
click at [1461, 466] on icon "button" at bounding box center [1457, 474] width 16 height 16
click at [1459, 466] on icon "button" at bounding box center [1457, 474] width 16 height 16
click at [1392, 503] on p "Edit" at bounding box center [1403, 499] width 107 height 19
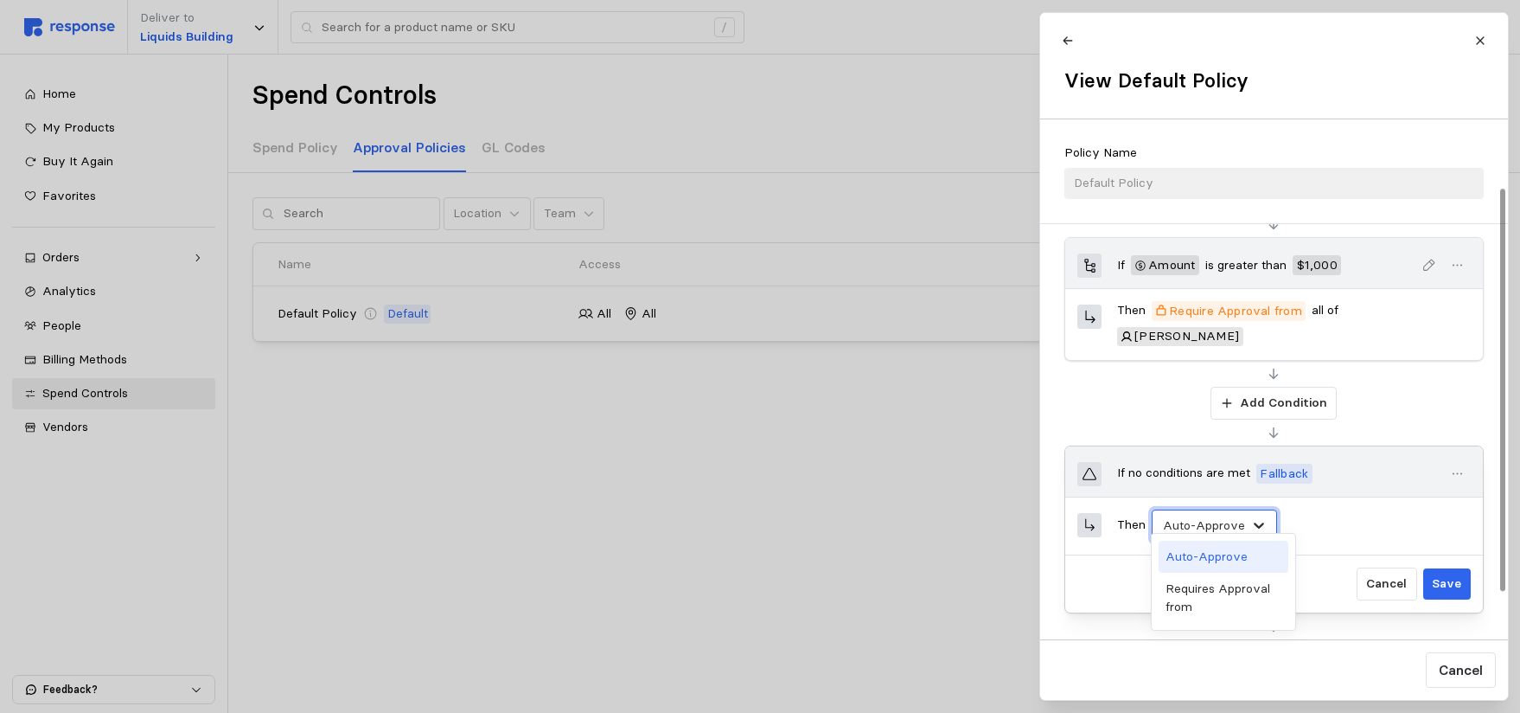
click at [1256, 516] on icon at bounding box center [1258, 524] width 17 height 17
click at [1131, 387] on div "Add Condition" at bounding box center [1274, 403] width 419 height 33
click at [1397, 574] on p "Cancel" at bounding box center [1386, 583] width 41 height 19
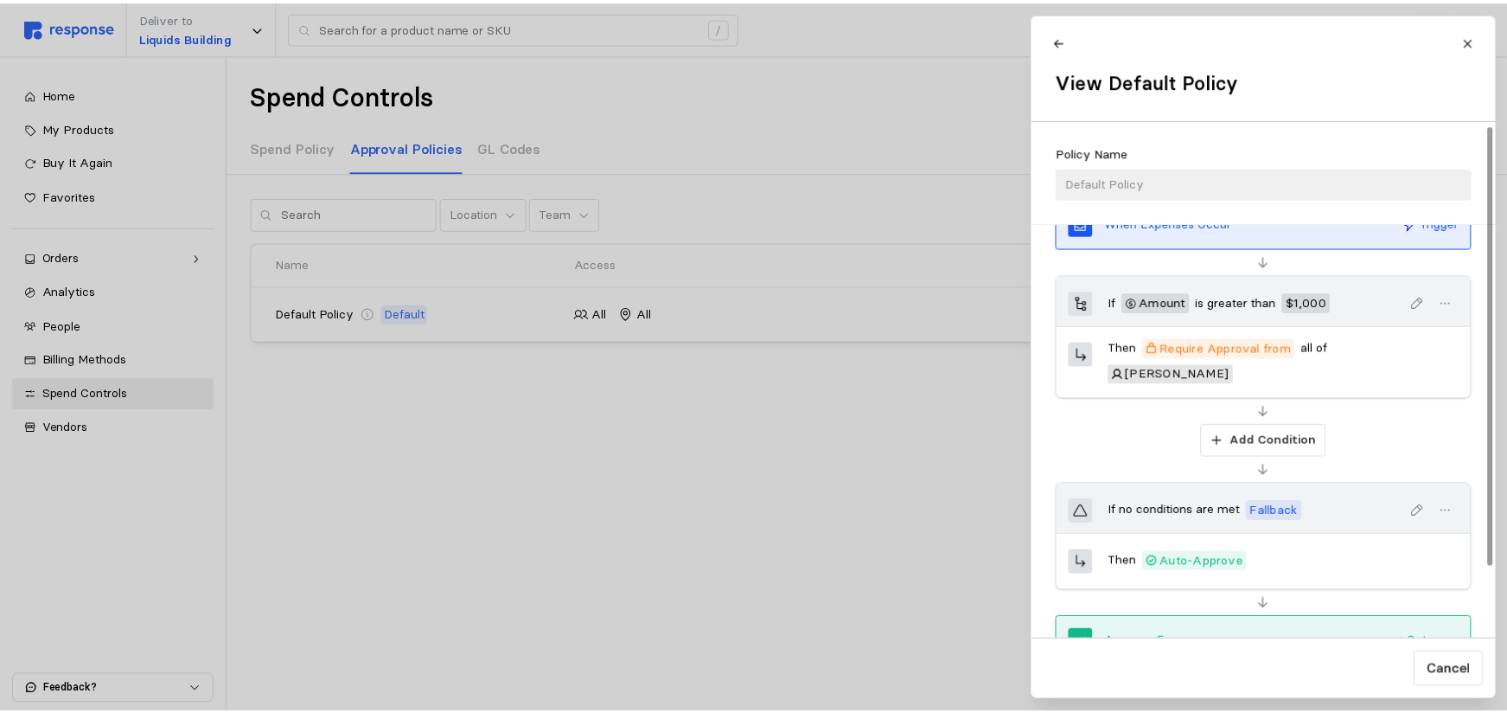
scroll to position [0, 0]
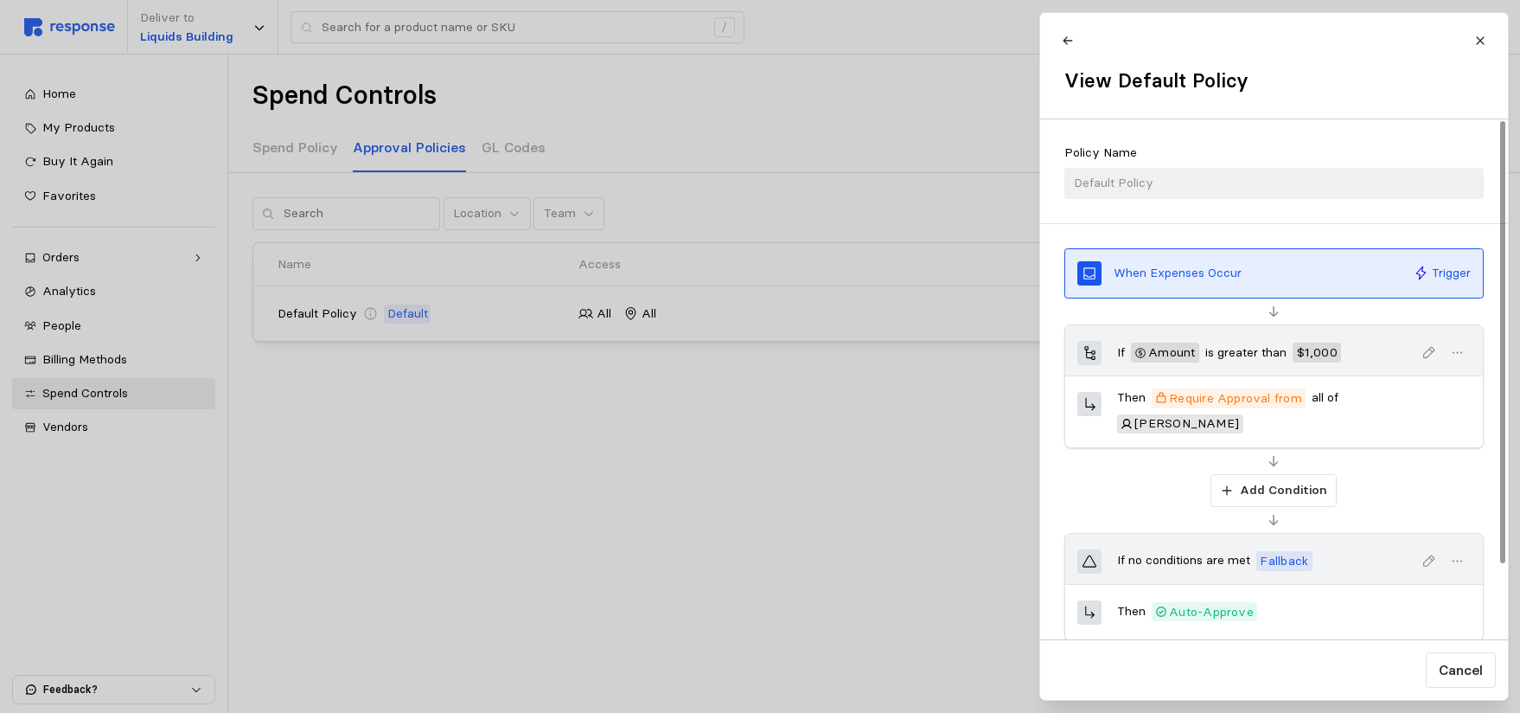
click at [1446, 276] on p "Trigger" at bounding box center [1450, 273] width 39 height 19
click at [1458, 351] on icon "button" at bounding box center [1457, 353] width 16 height 16
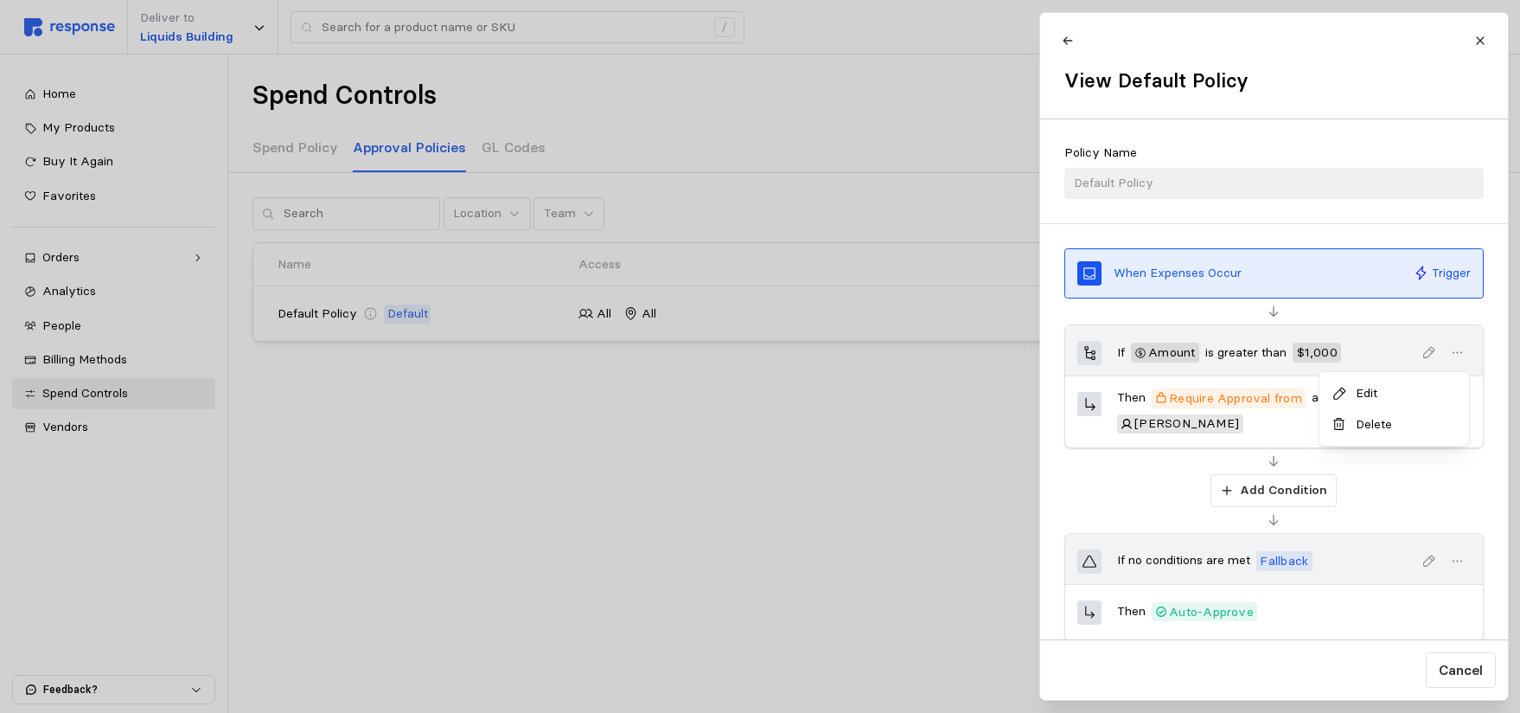
click at [1375, 420] on p "Delete" at bounding box center [1403, 424] width 107 height 19
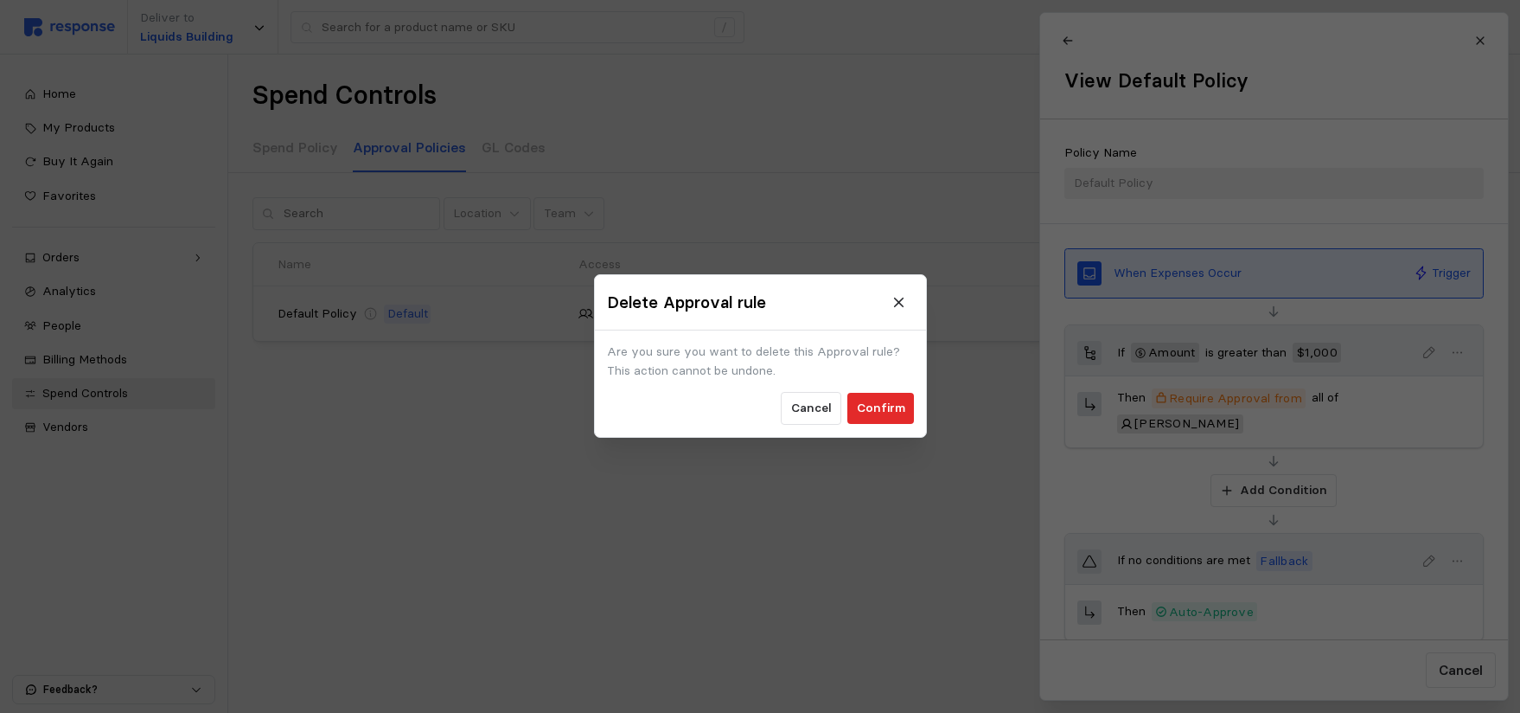
click at [886, 409] on p "Confirm" at bounding box center [880, 409] width 48 height 19
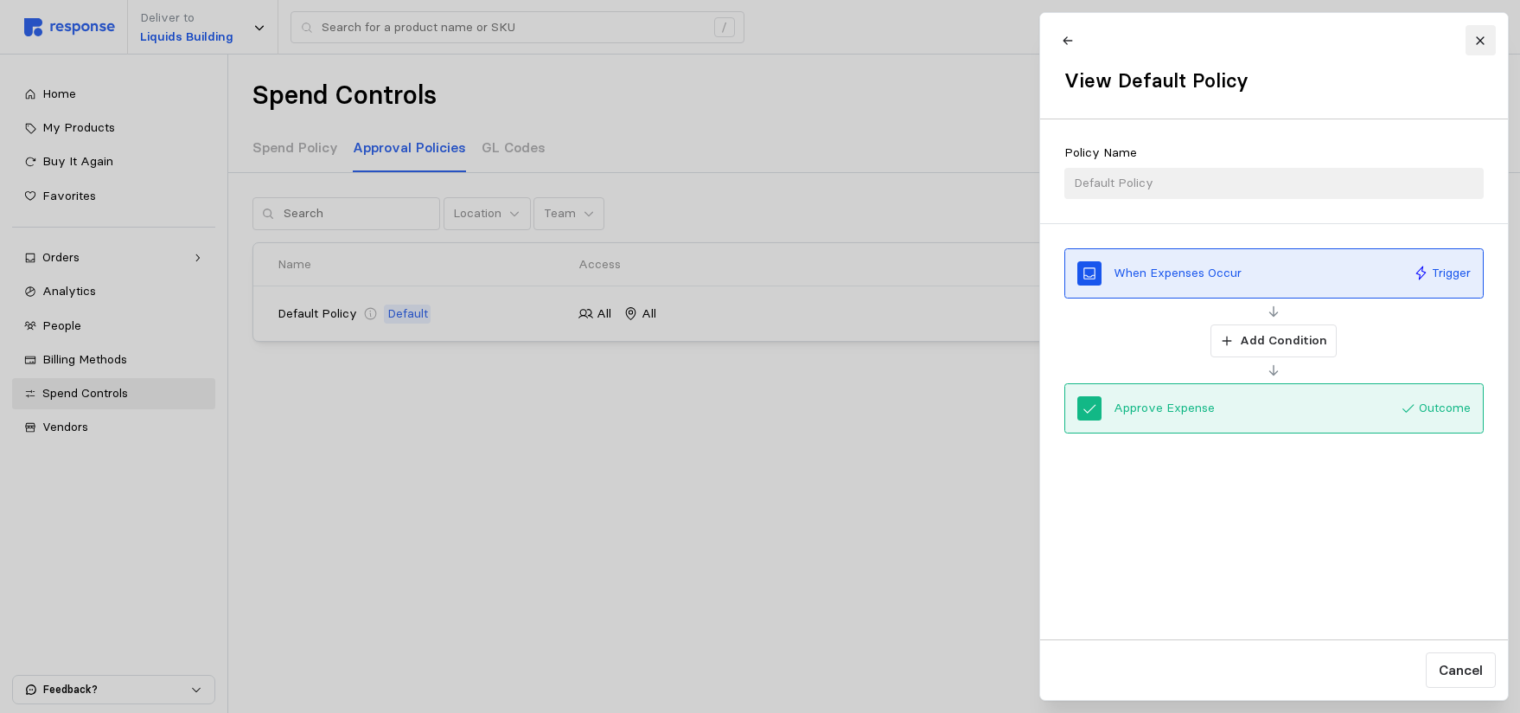
click at [1482, 36] on icon at bounding box center [1481, 41] width 12 height 12
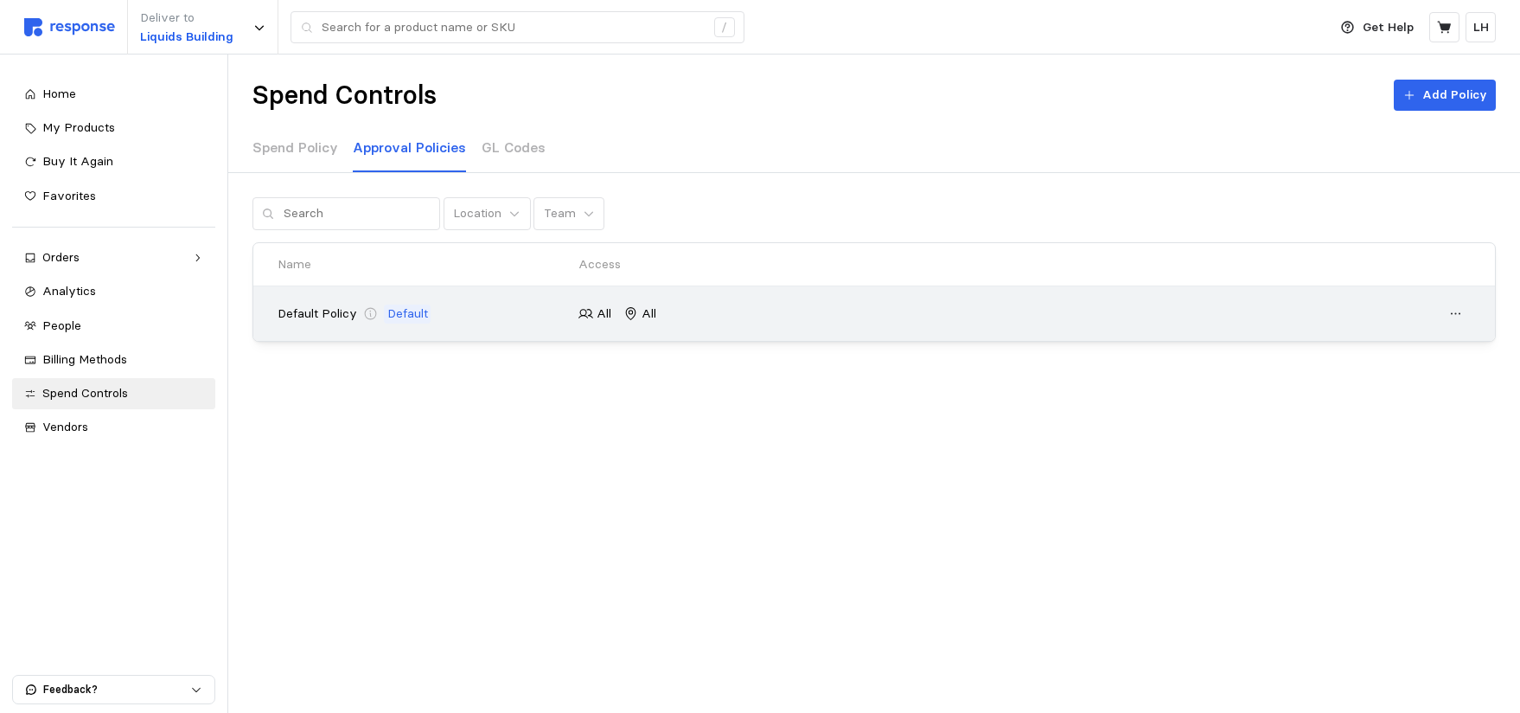
click at [422, 312] on p "Default" at bounding box center [407, 313] width 41 height 19
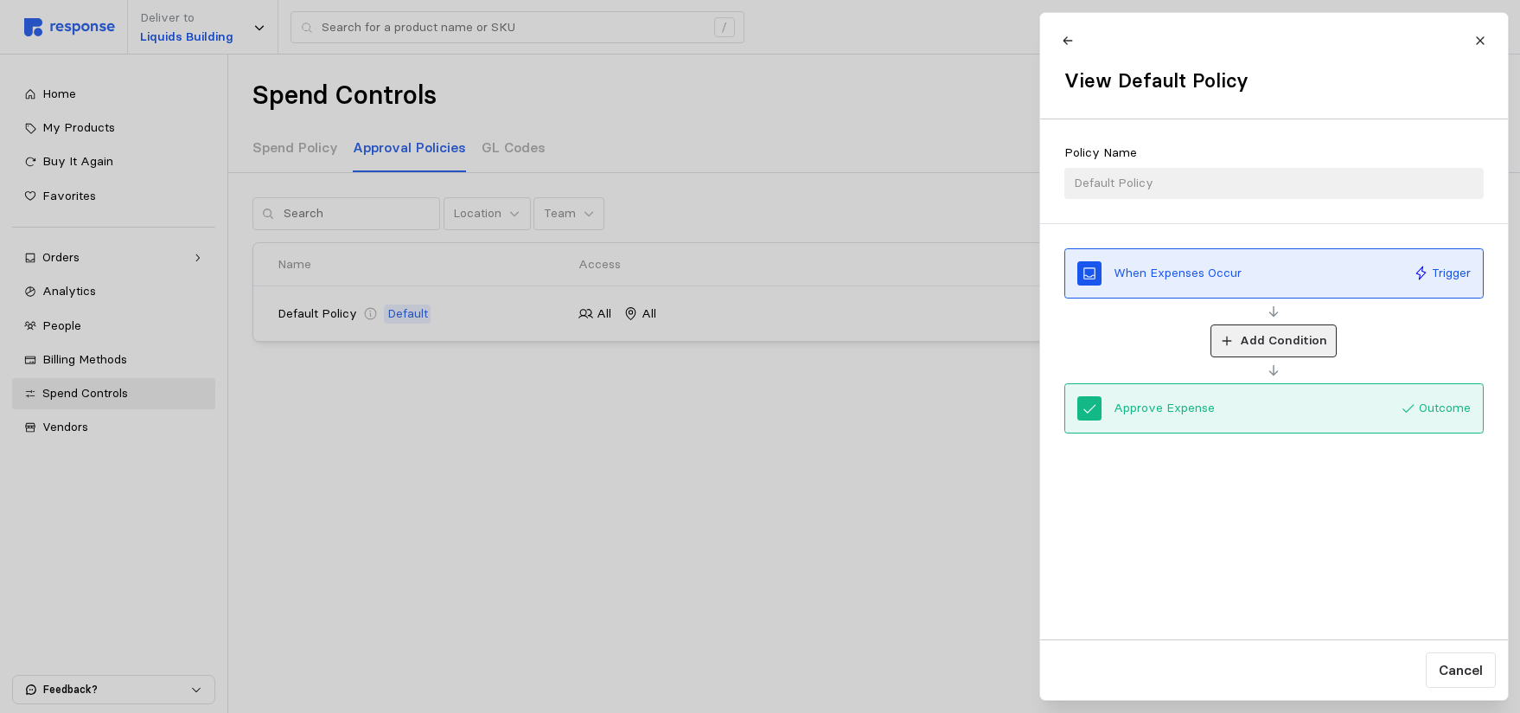
click at [1226, 336] on icon at bounding box center [1226, 341] width 12 height 12
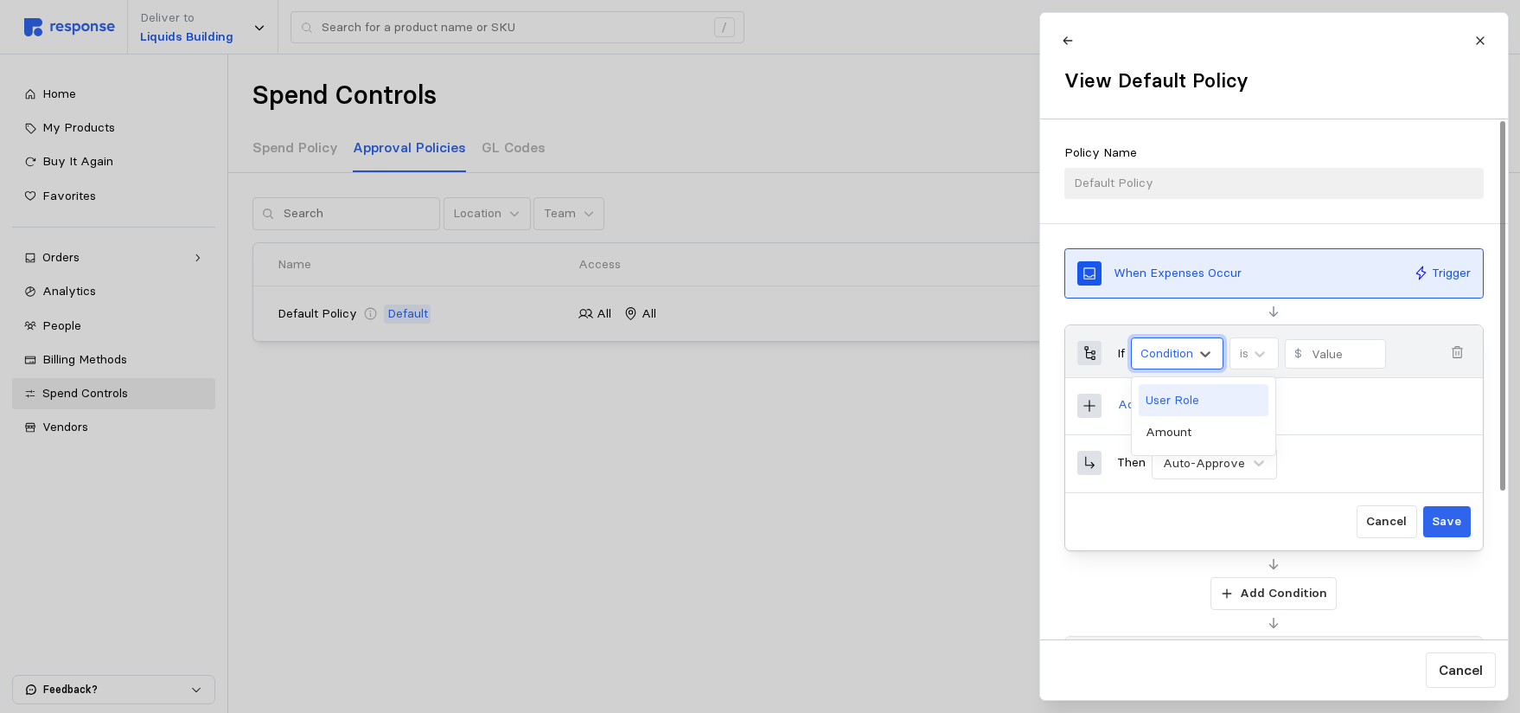
click at [1147, 349] on div "Condition" at bounding box center [1167, 353] width 53 height 18
click at [1165, 425] on div "Amount" at bounding box center [1204, 432] width 130 height 32
type input "0"
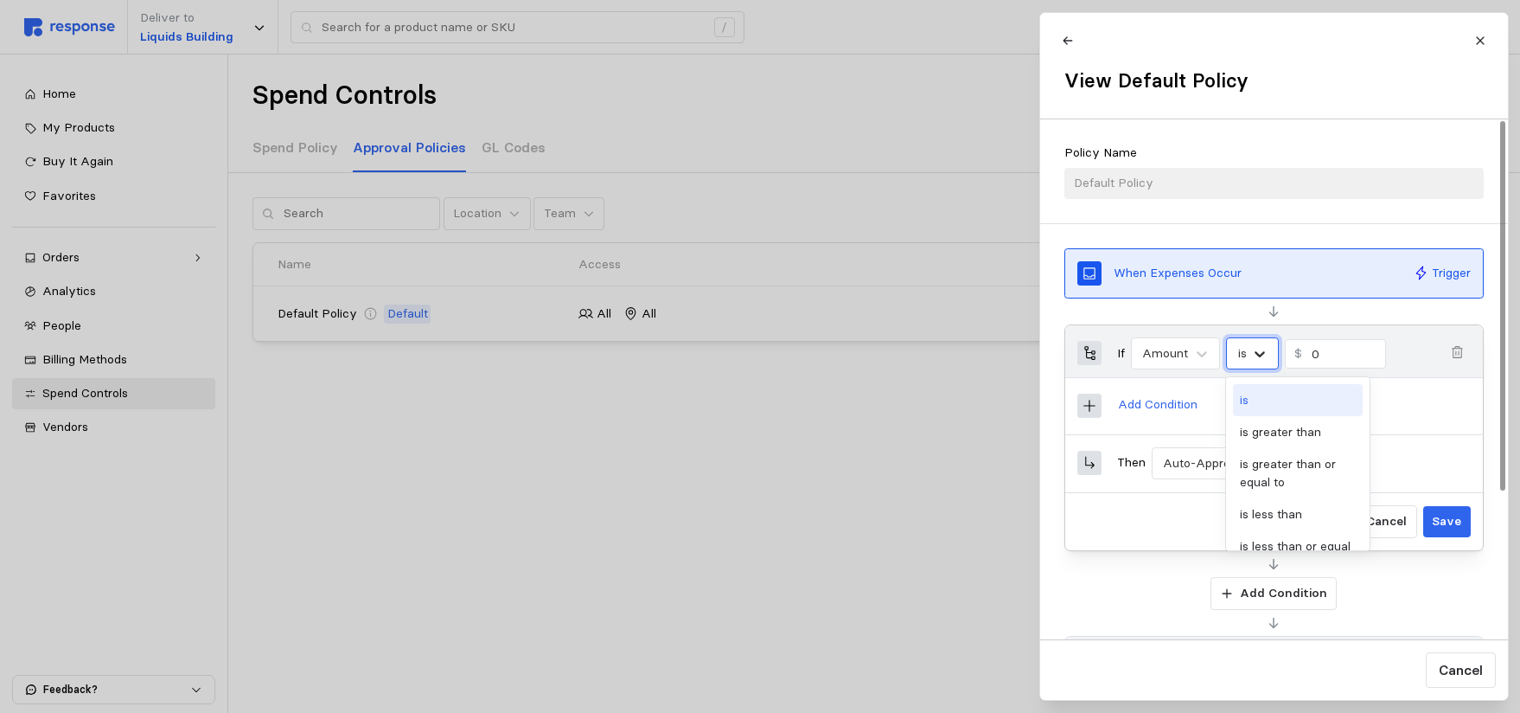
click at [1262, 350] on icon at bounding box center [1259, 353] width 17 height 17
click at [1256, 435] on div "is greater than" at bounding box center [1298, 432] width 130 height 32
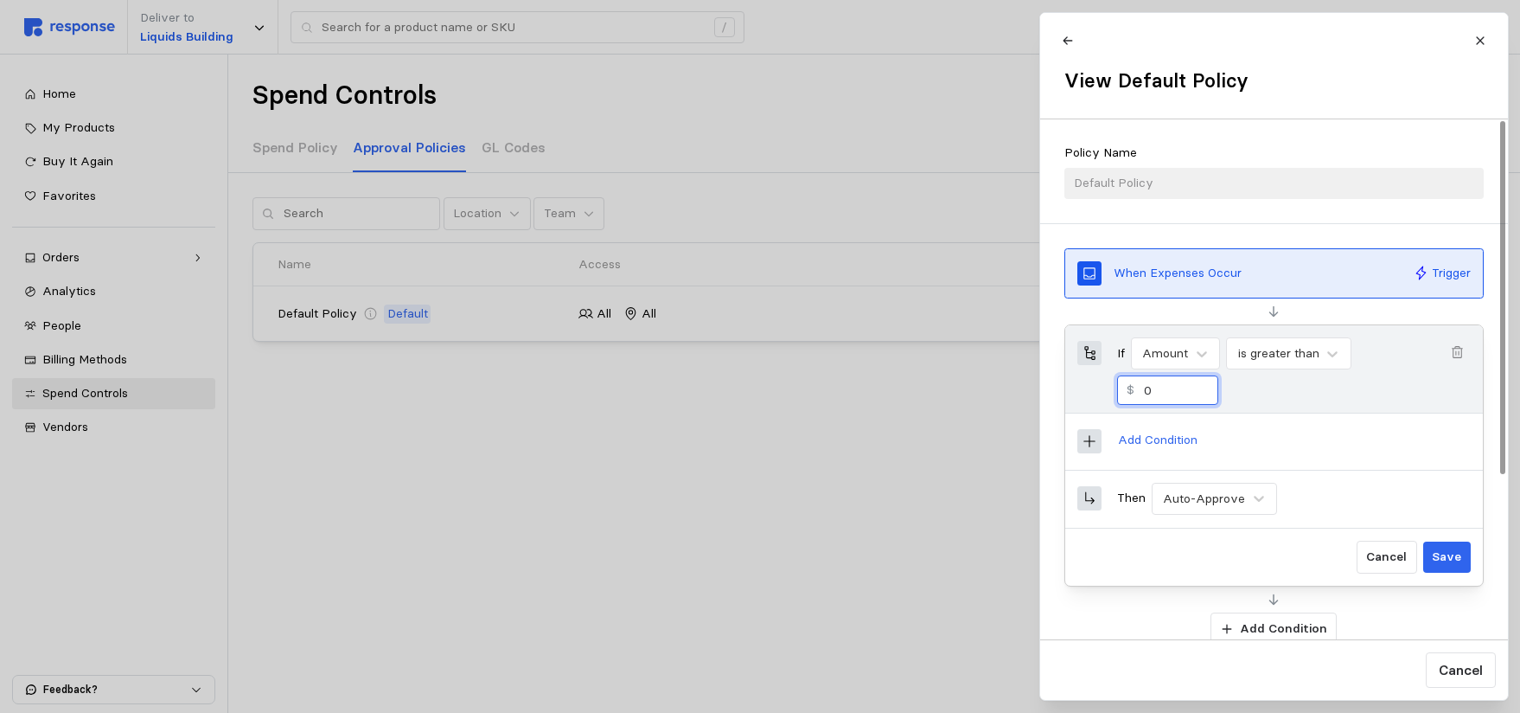
click at [1153, 389] on input "0" at bounding box center [1175, 390] width 65 height 28
type input "500"
click at [1088, 434] on icon at bounding box center [1090, 441] width 16 height 16
click at [1091, 436] on icon at bounding box center [1090, 441] width 16 height 16
click at [1096, 443] on icon at bounding box center [1090, 441] width 16 height 16
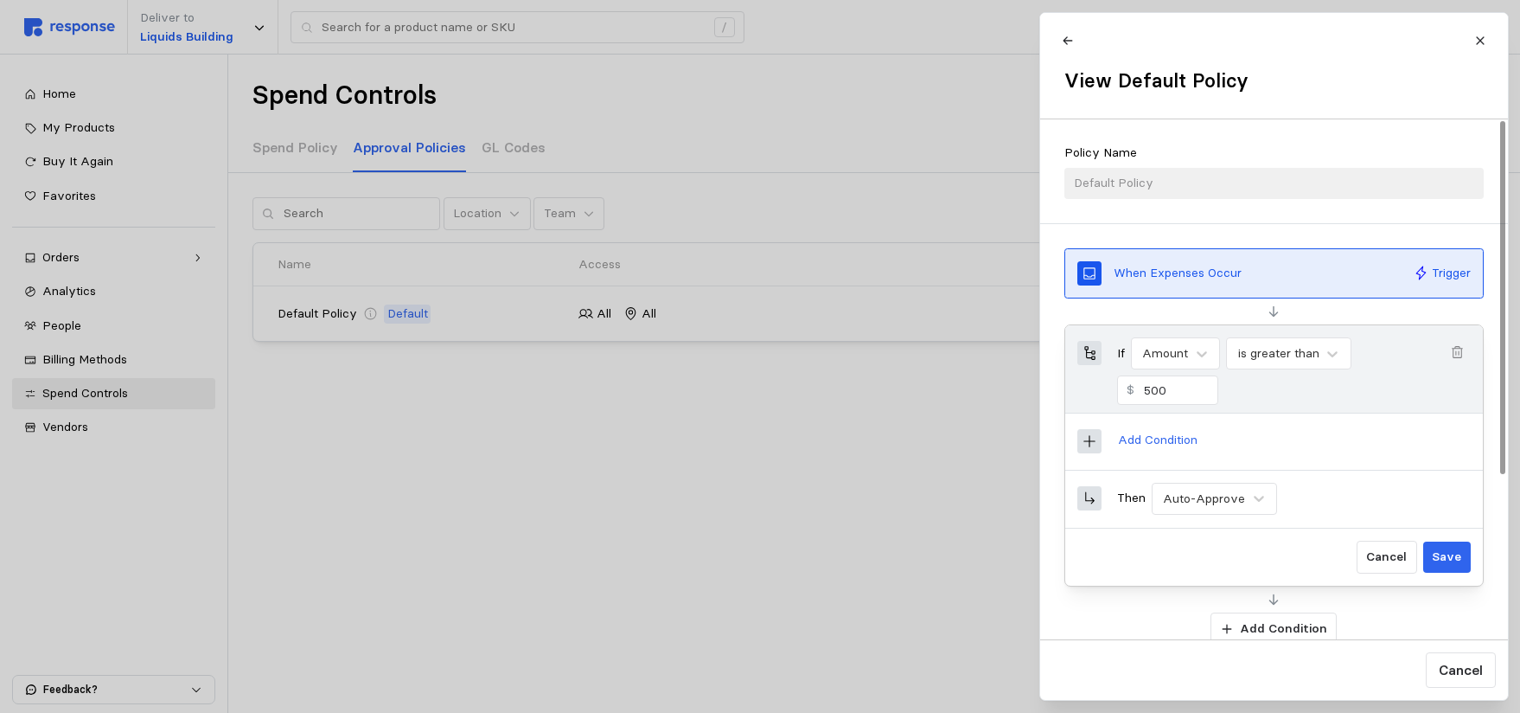
click at [1081, 448] on div at bounding box center [1090, 441] width 24 height 24
click at [1257, 496] on icon at bounding box center [1258, 498] width 17 height 17
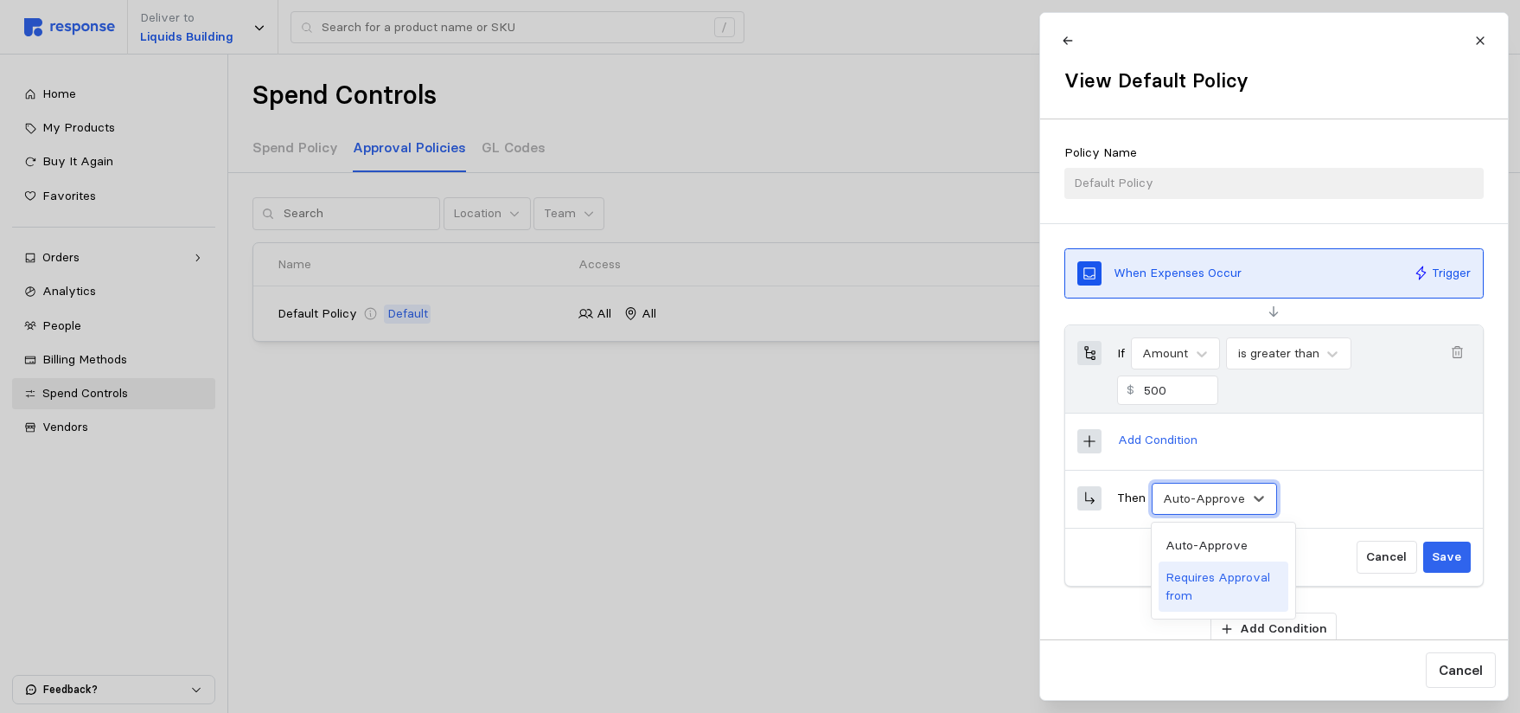
click at [1212, 590] on div "Requires Approval from" at bounding box center [1224, 586] width 130 height 50
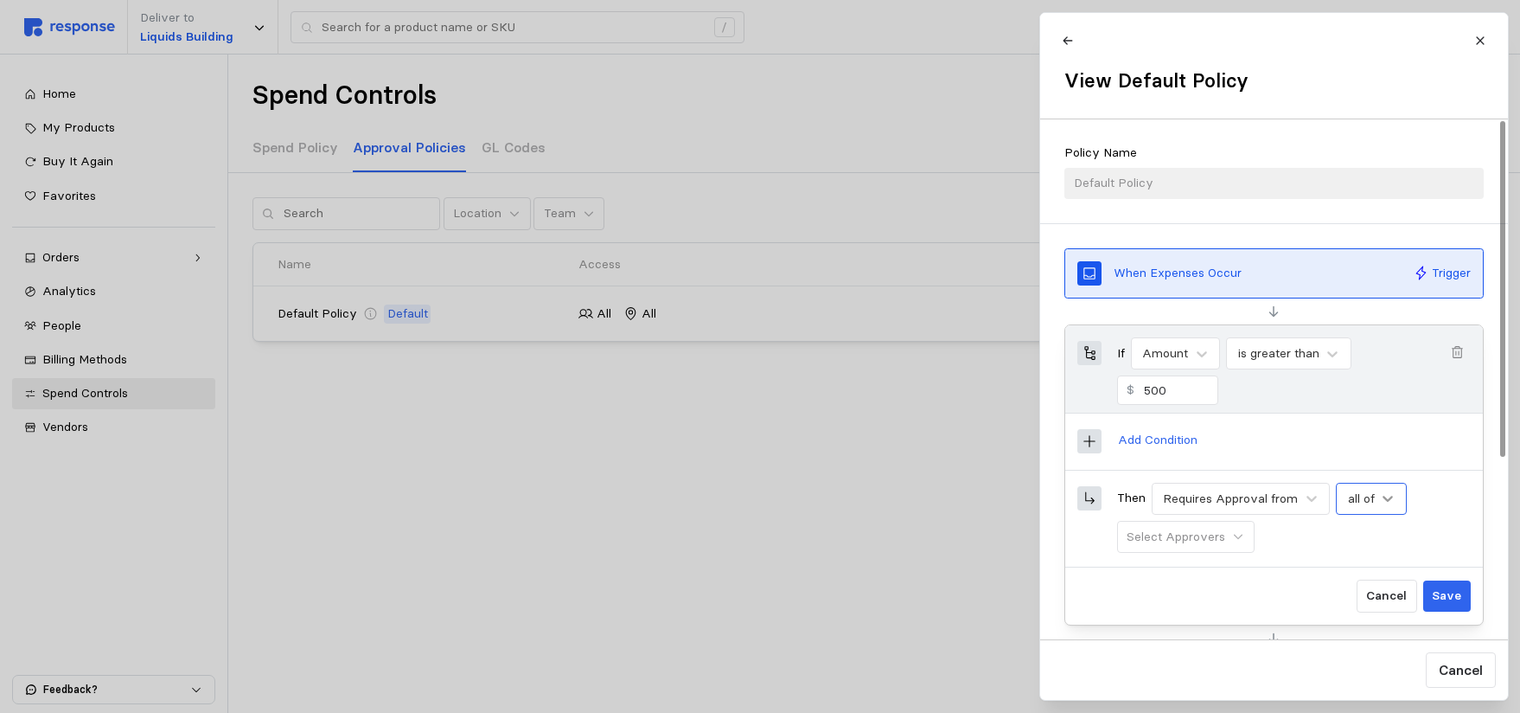
click at [1394, 498] on icon at bounding box center [1387, 498] width 17 height 17
click at [1355, 579] on div "any of" at bounding box center [1406, 577] width 130 height 32
click at [1238, 537] on icon at bounding box center [1238, 536] width 9 height 5
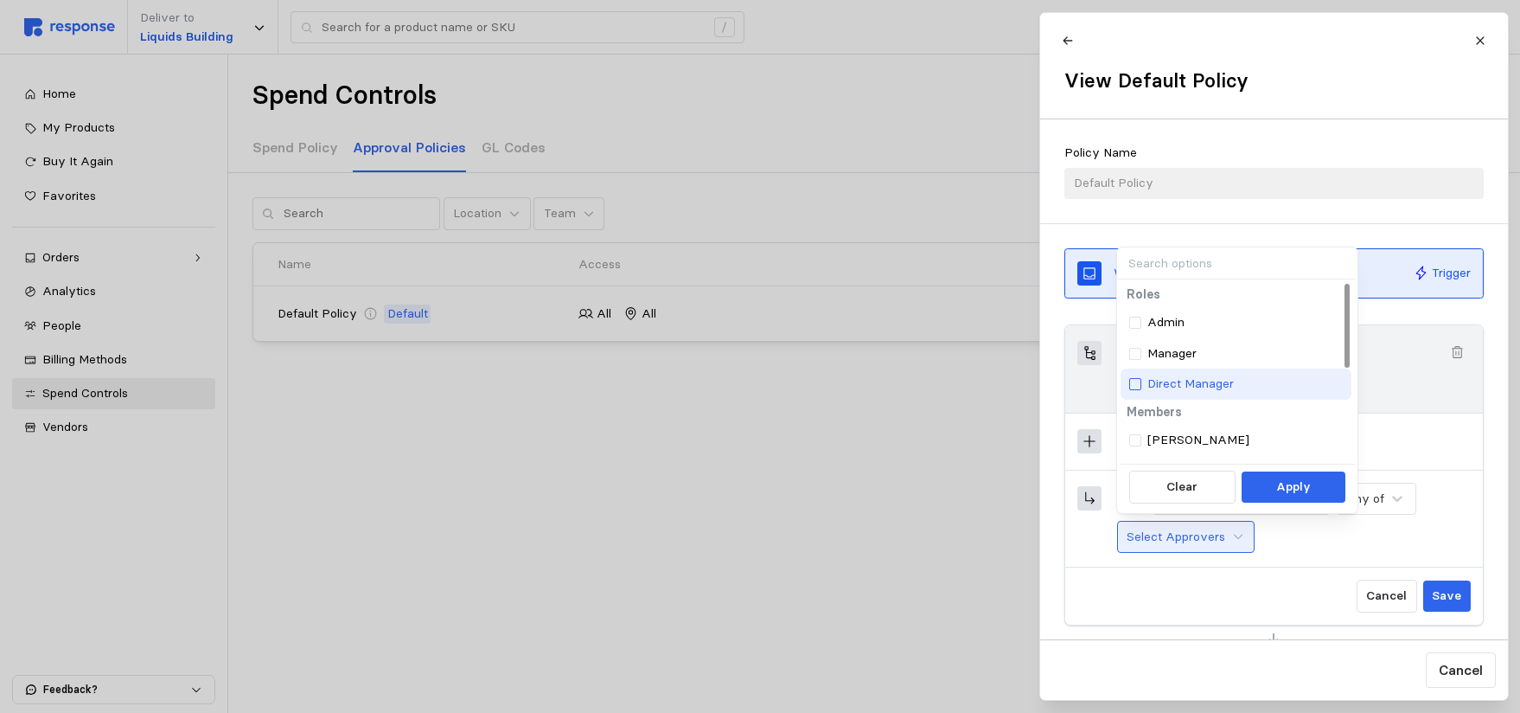
click at [1134, 381] on div at bounding box center [1135, 384] width 12 height 12
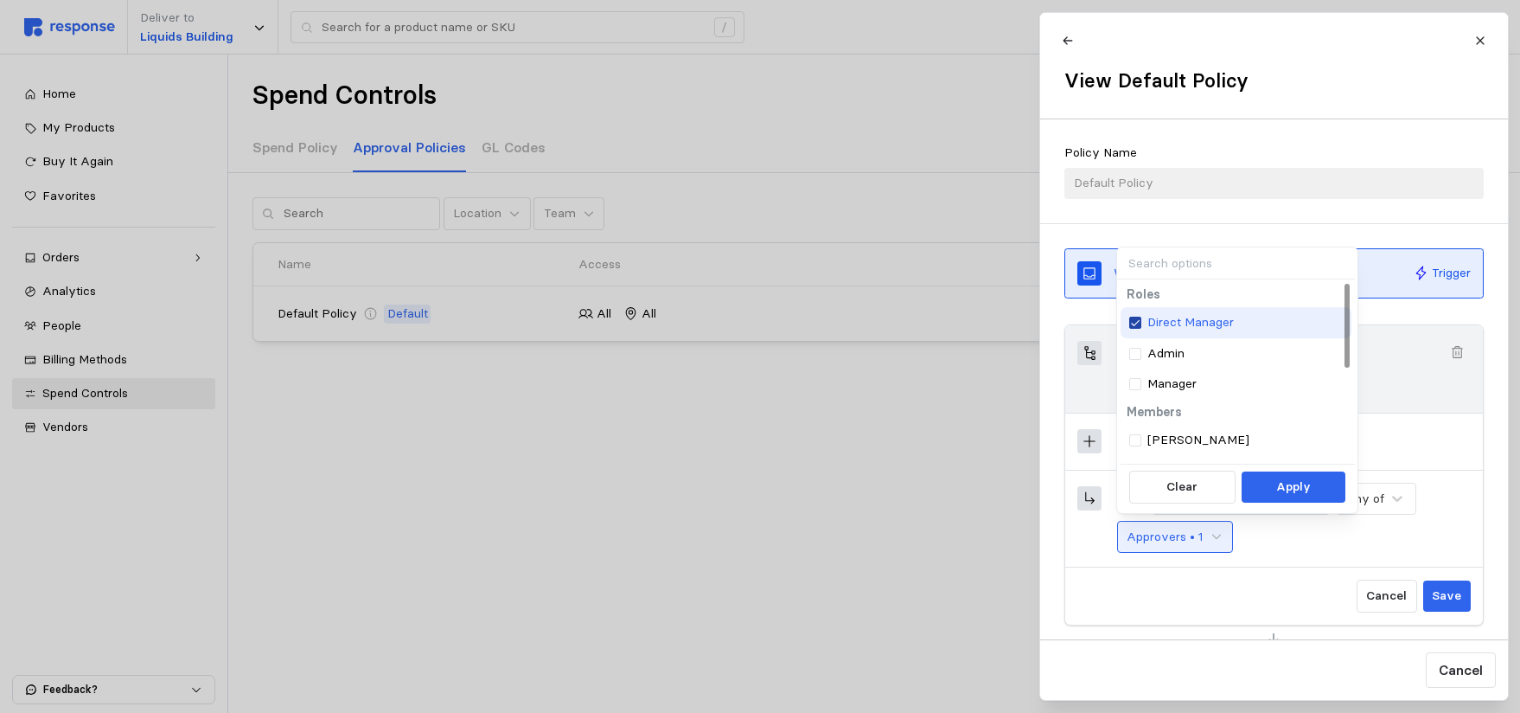
click at [1136, 321] on icon at bounding box center [1135, 323] width 10 height 12
click at [1173, 351] on p "Manager" at bounding box center [1172, 353] width 49 height 19
click at [1138, 321] on icon at bounding box center [1135, 323] width 10 height 12
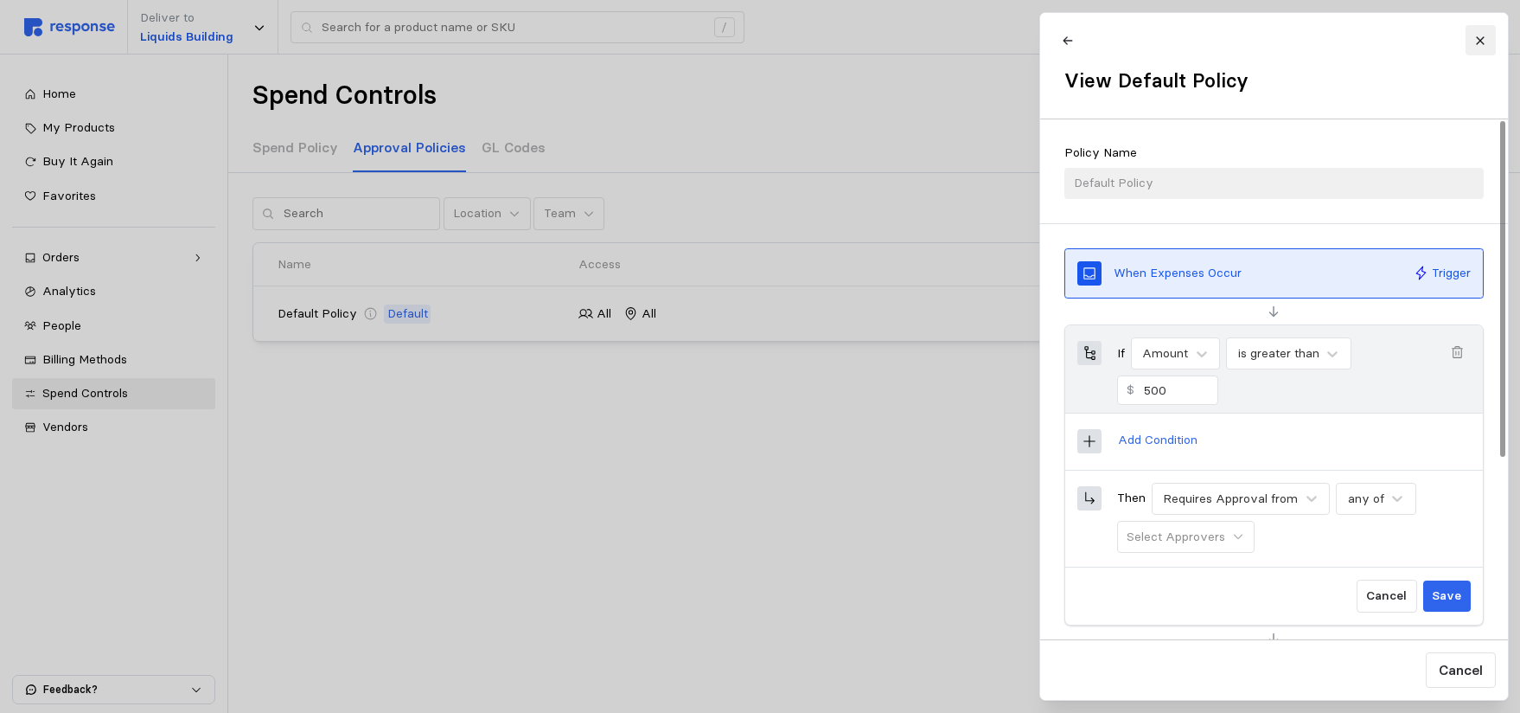
click at [1475, 32] on button at bounding box center [1480, 40] width 30 height 30
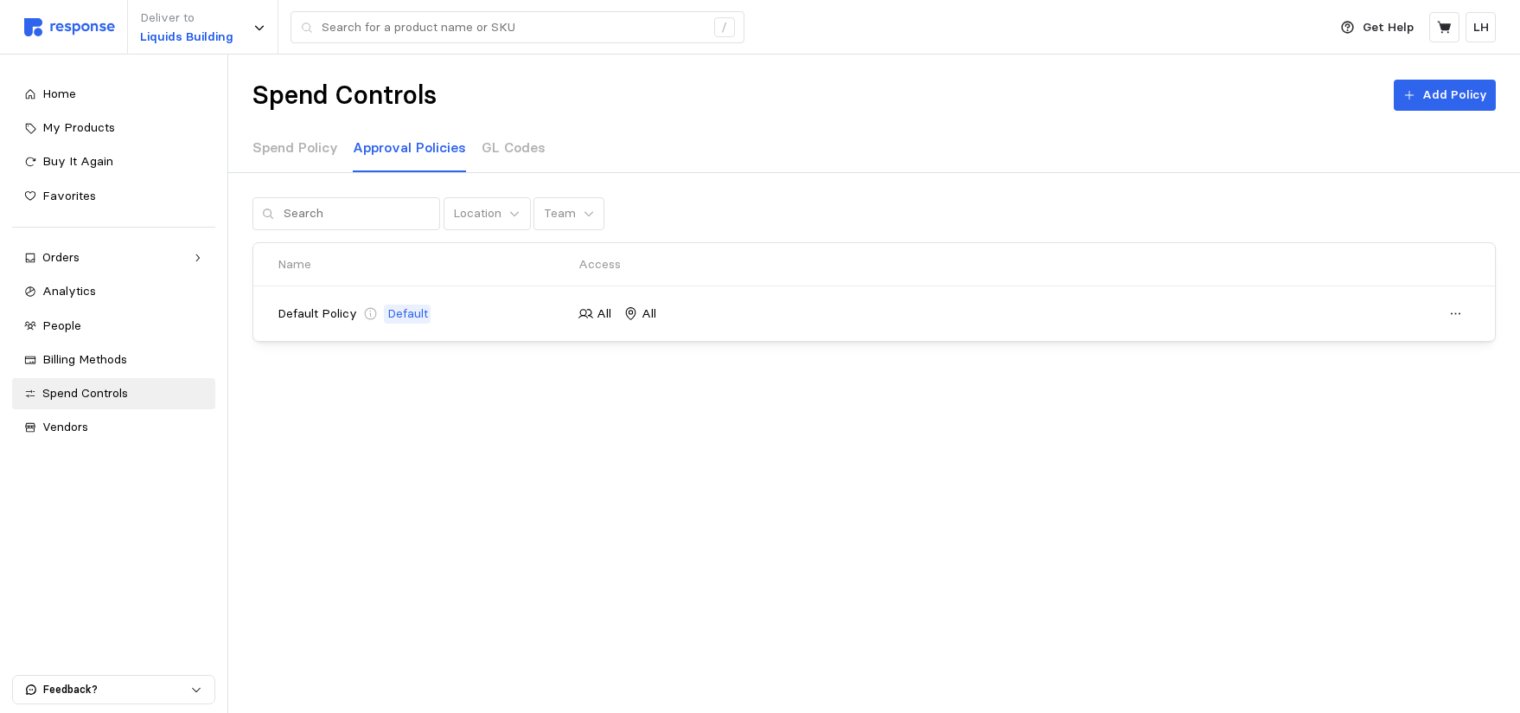
drag, startPoint x: 636, startPoint y: 400, endPoint x: 488, endPoint y: 388, distance: 148.4
click at [636, 400] on div "Spend Controls Add Policy Spend Policy Approval Policies GL Codes Location Team…" at bounding box center [874, 255] width 1292 height 402
click at [315, 176] on div "Spend Controls Add Policy Spend Policy Approval Policies GL Codes Location Team…" at bounding box center [874, 255] width 1292 height 402
click at [300, 143] on p "Spend Policy" at bounding box center [296, 148] width 86 height 22
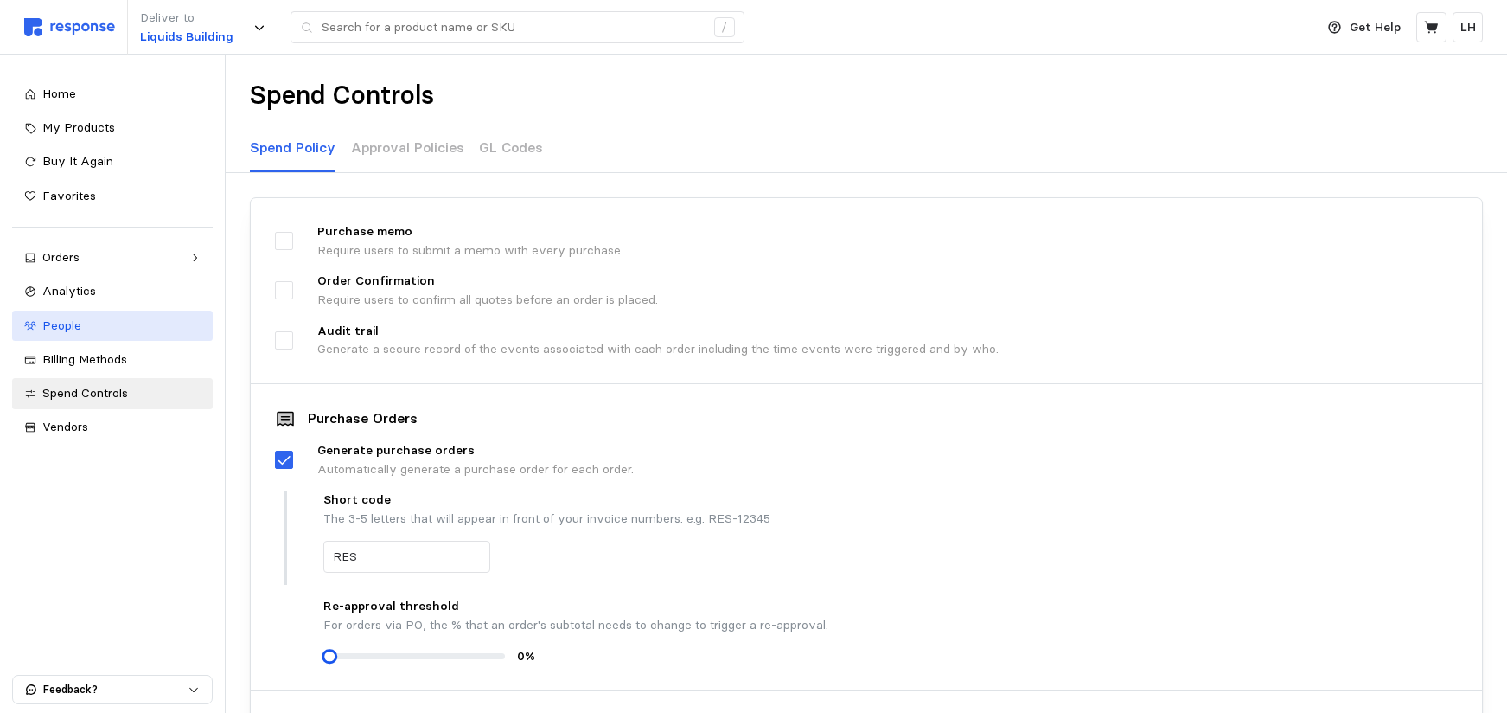
click at [57, 333] on div "People" at bounding box center [121, 326] width 158 height 19
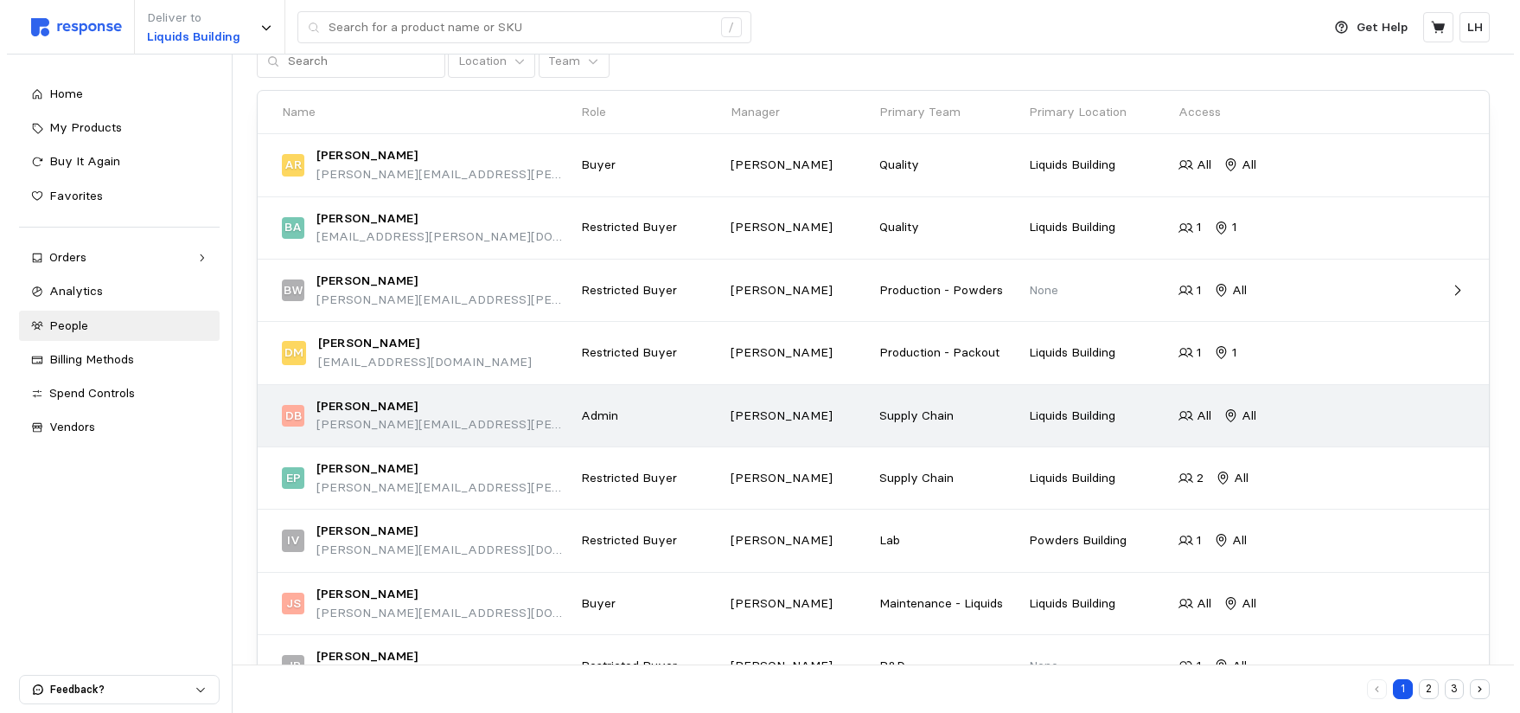
scroll to position [173, 0]
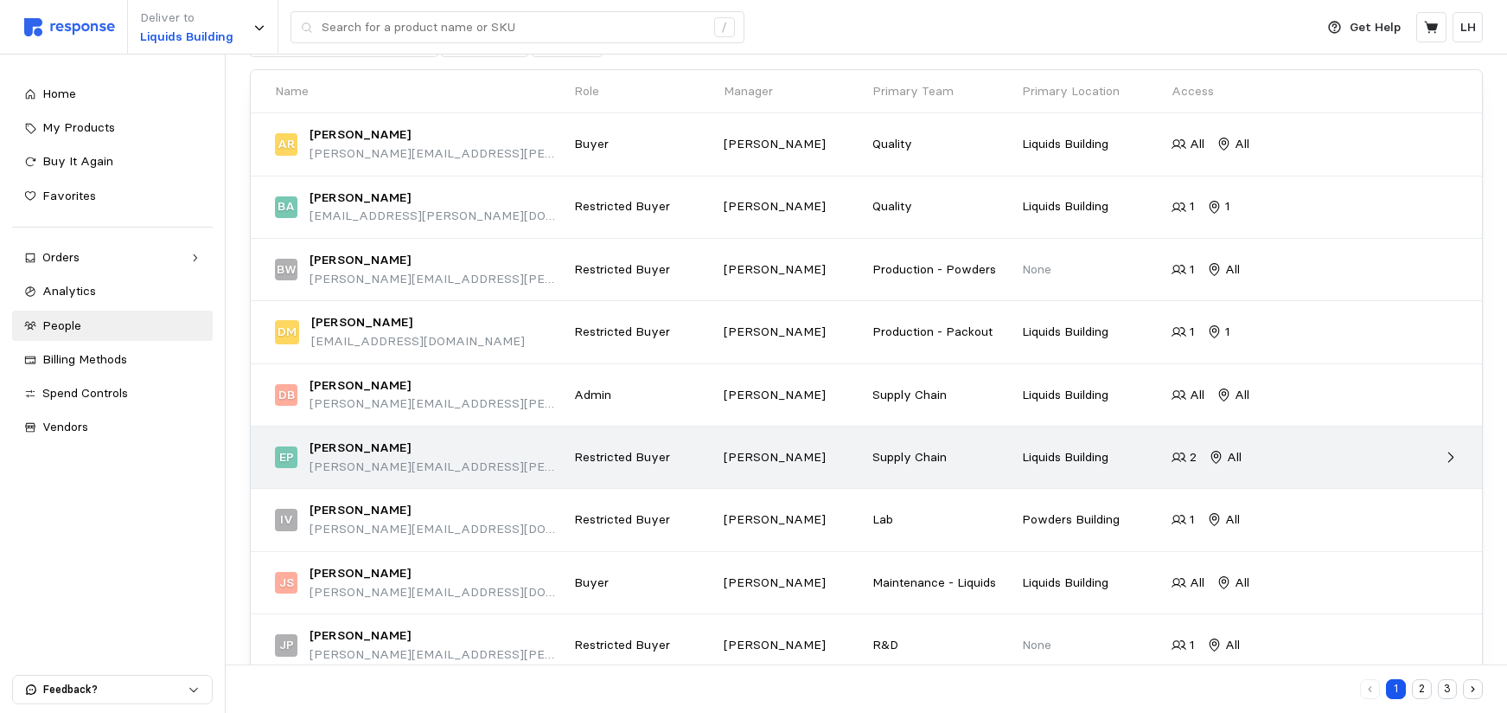
click at [1460, 451] on div at bounding box center [1390, 458] width 150 height 28
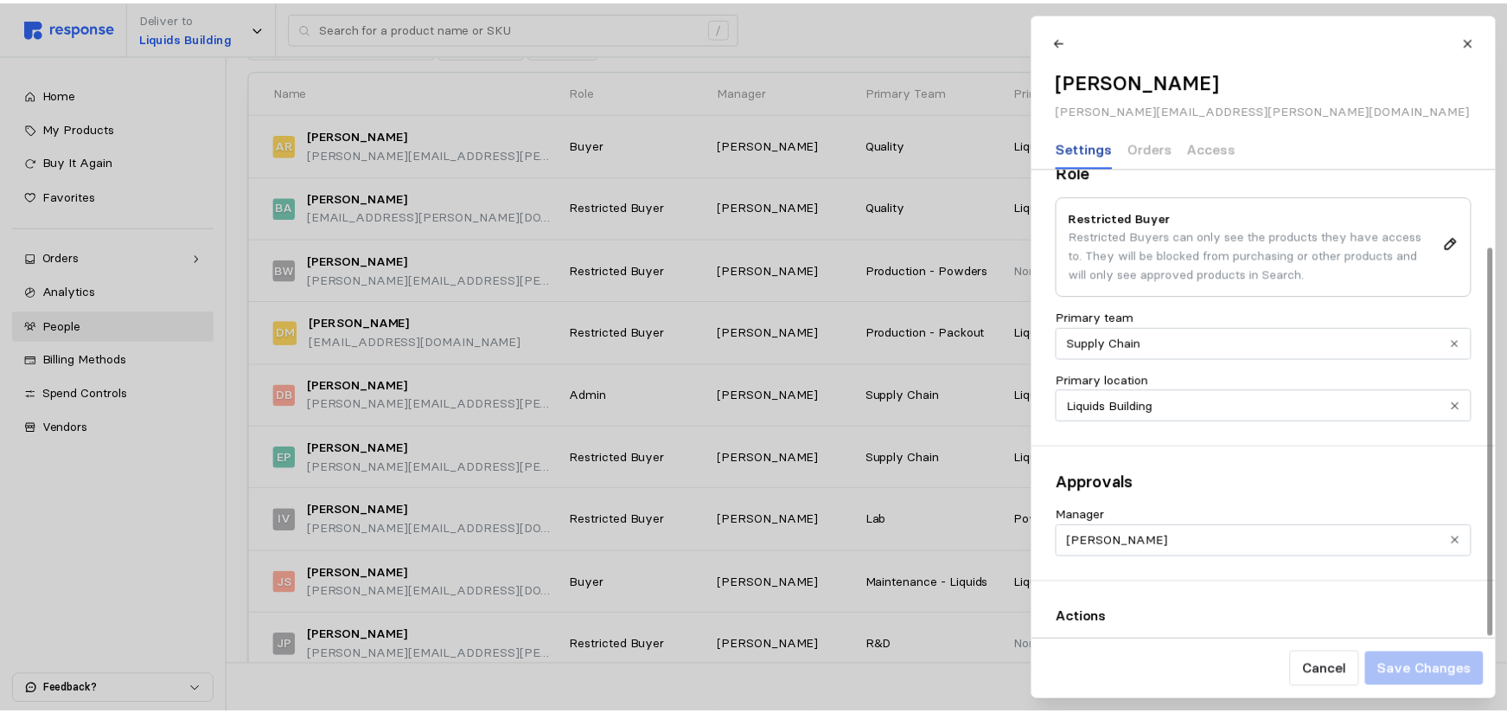
scroll to position [0, 0]
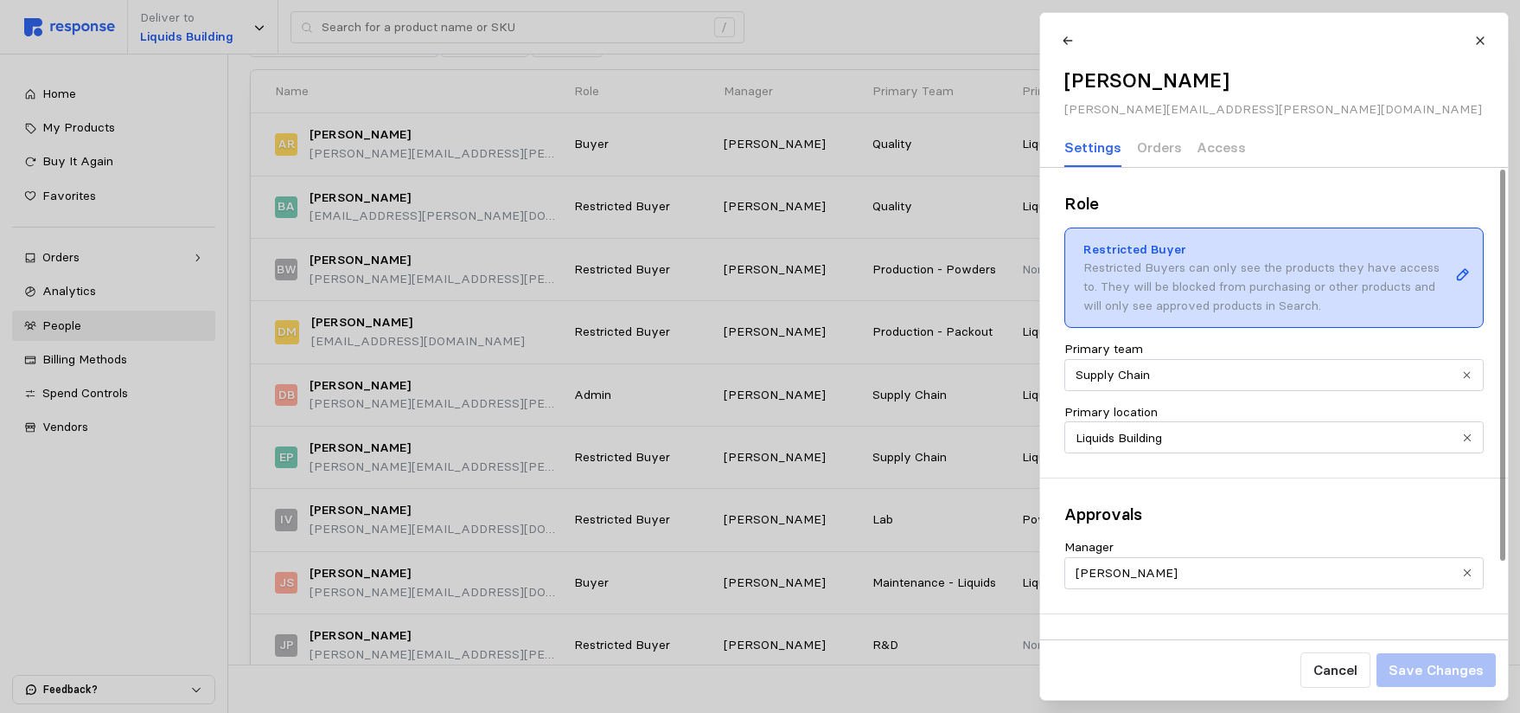
click at [1466, 272] on icon at bounding box center [1464, 275] width 16 height 16
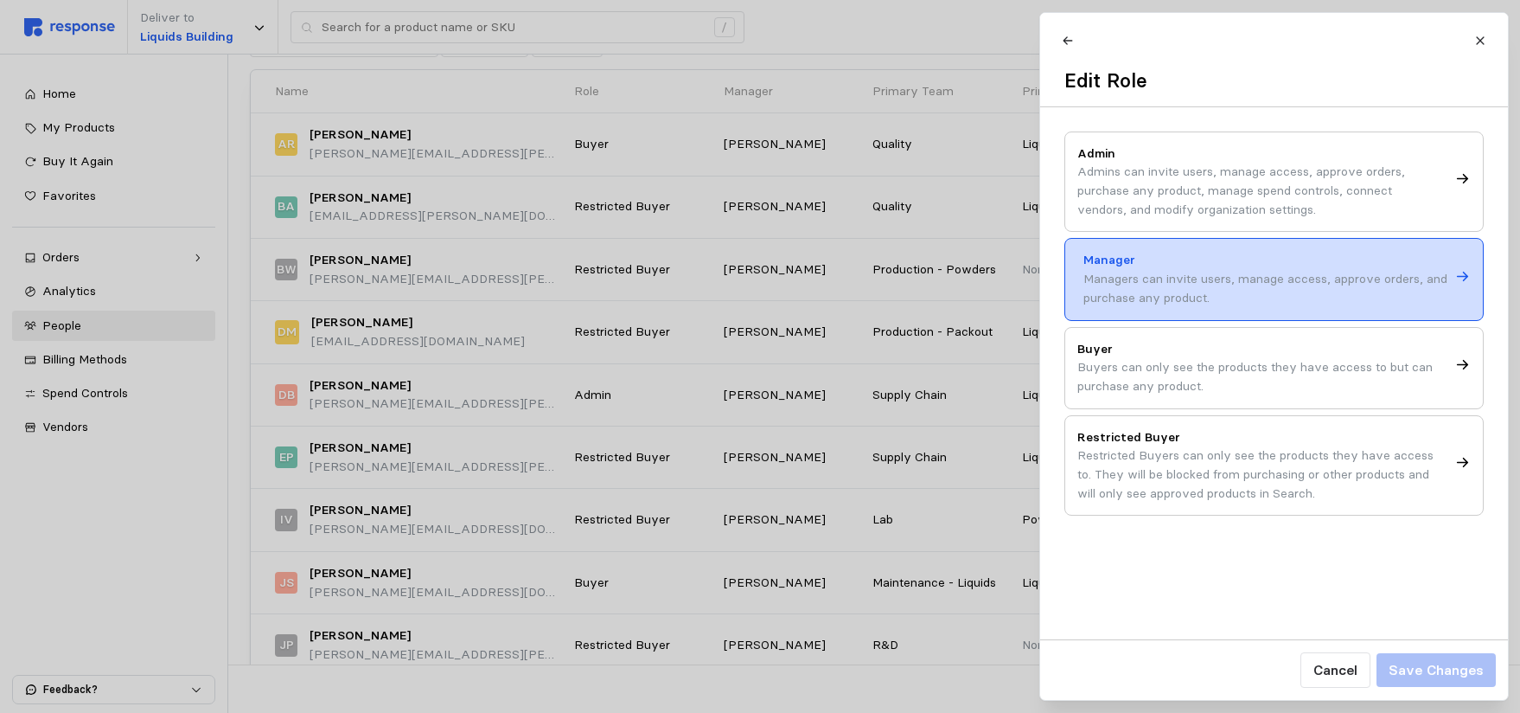
click at [1265, 73] on div "Edit Role" at bounding box center [1275, 80] width 444 height 27
click at [1488, 35] on button at bounding box center [1480, 40] width 30 height 30
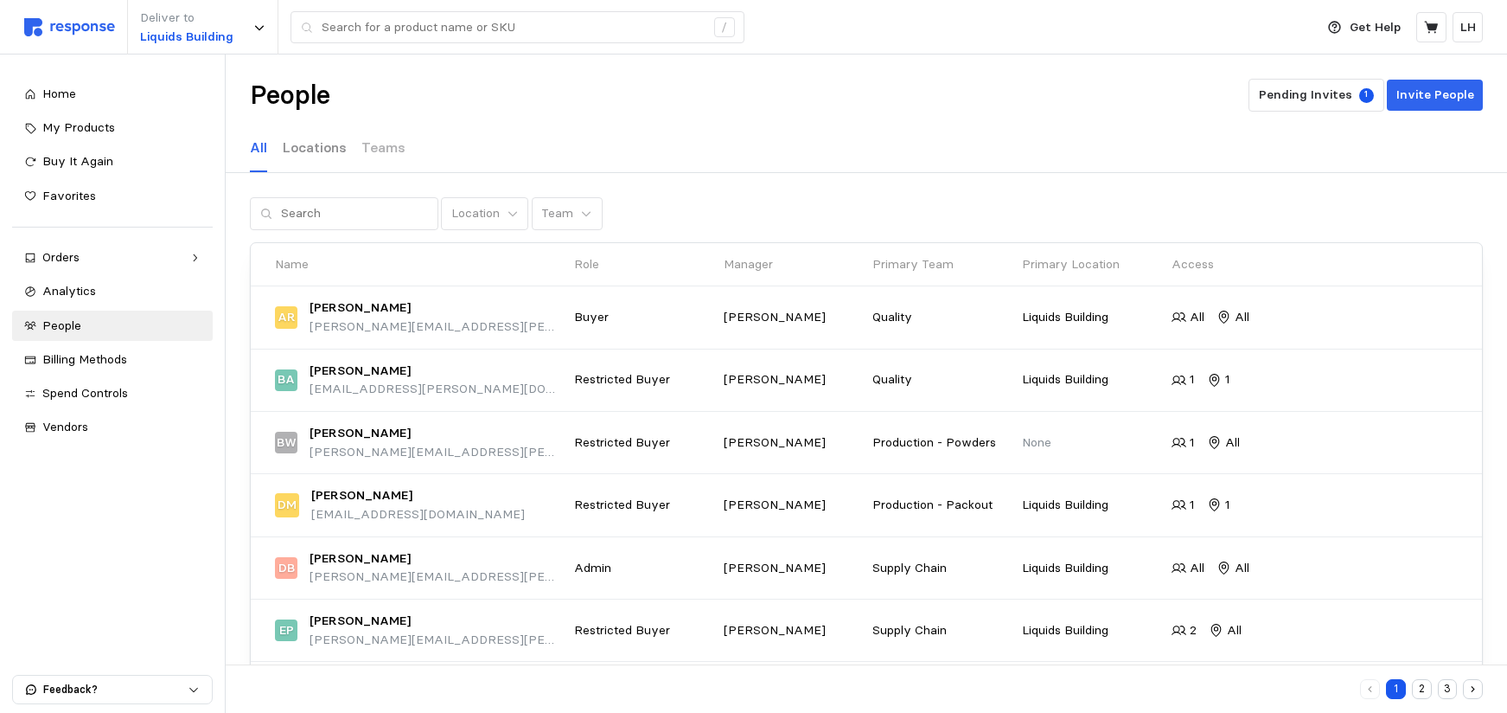
click at [306, 147] on p "Locations" at bounding box center [315, 148] width 64 height 22
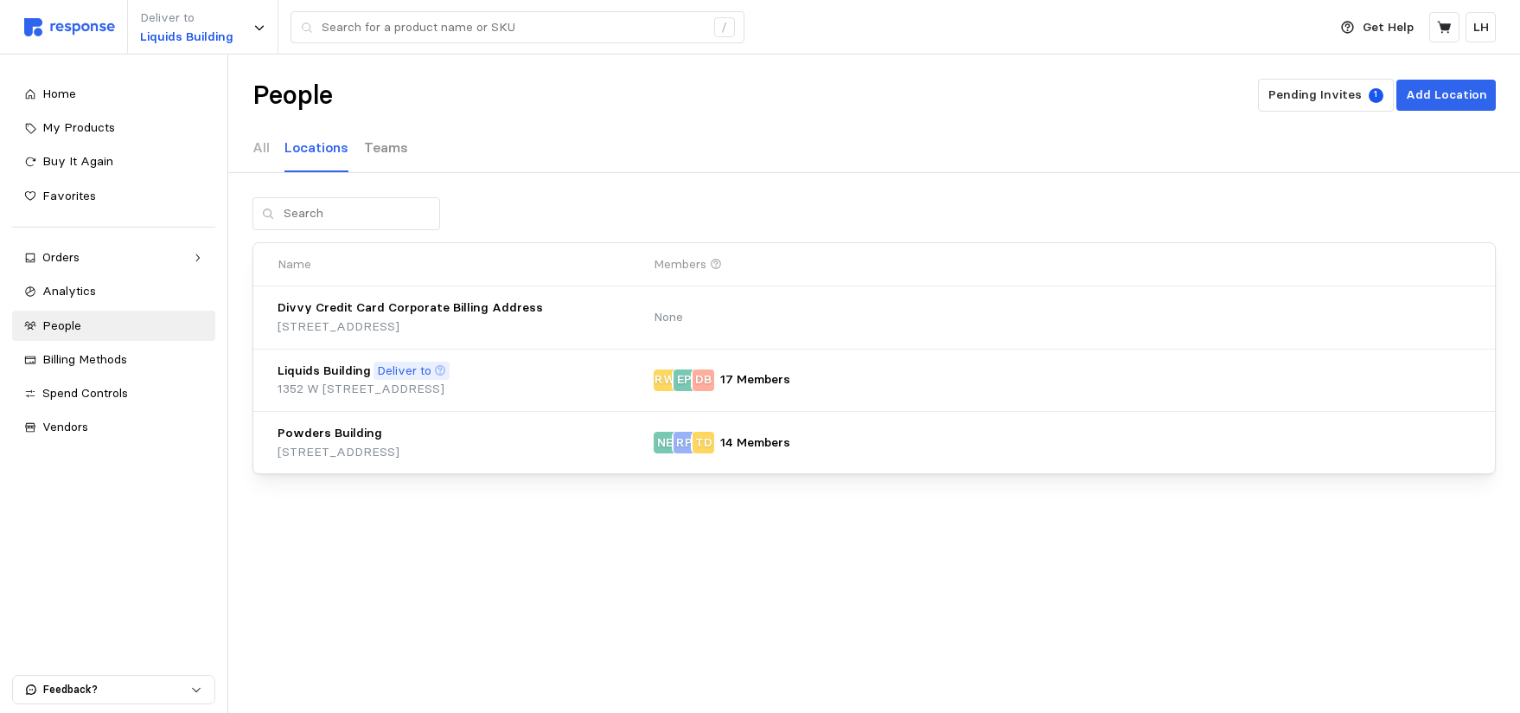
click at [381, 143] on p "Teams" at bounding box center [386, 148] width 44 height 22
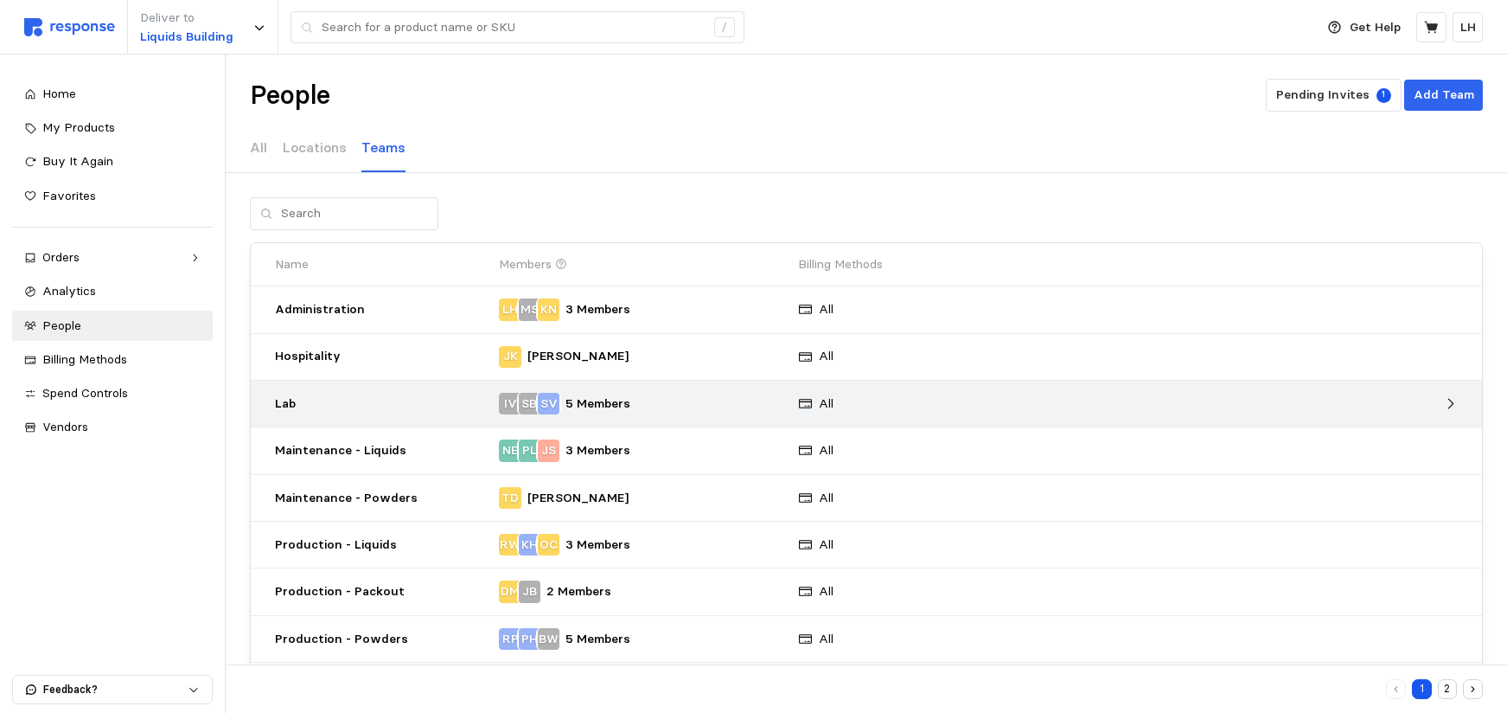
click at [336, 408] on p "Lab" at bounding box center [381, 403] width 212 height 19
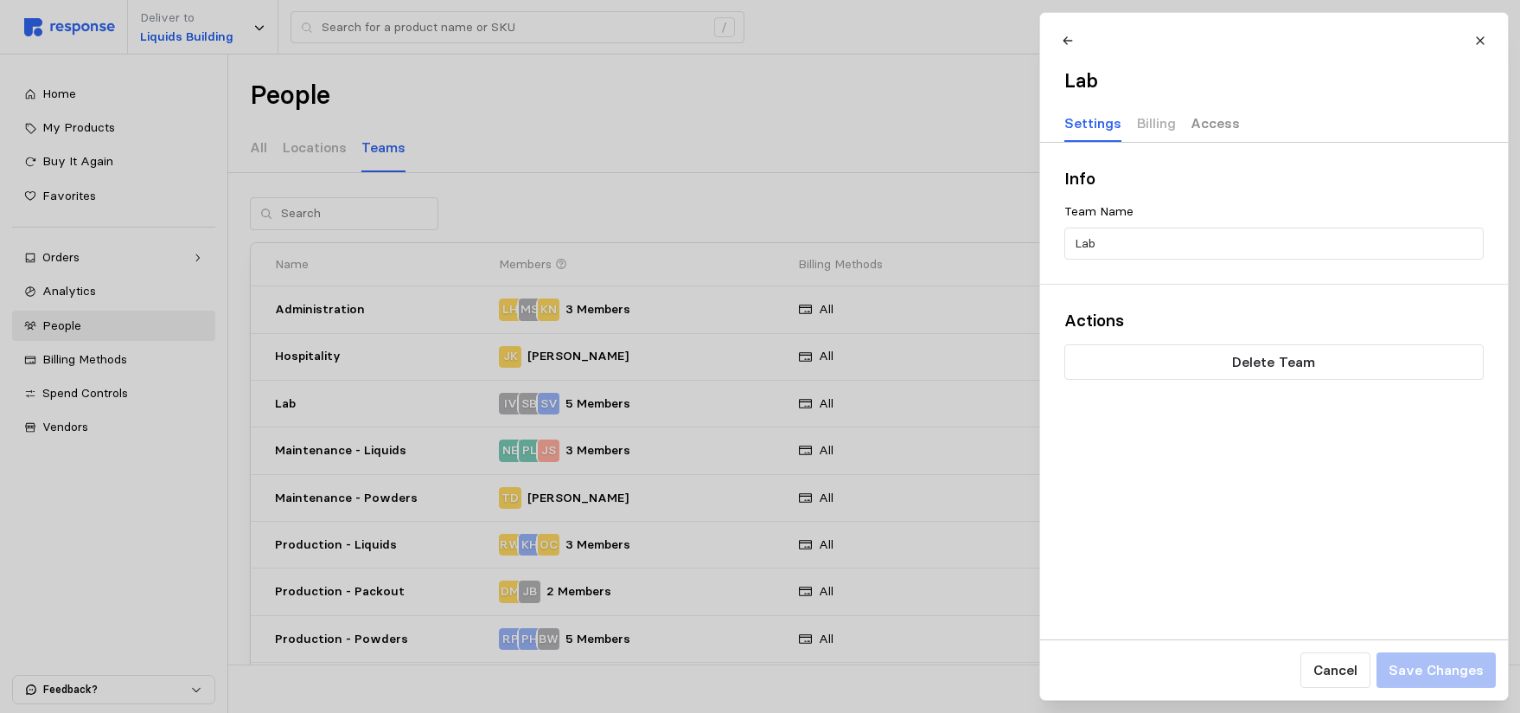
click at [1229, 128] on p "Access" at bounding box center [1215, 123] width 49 height 22
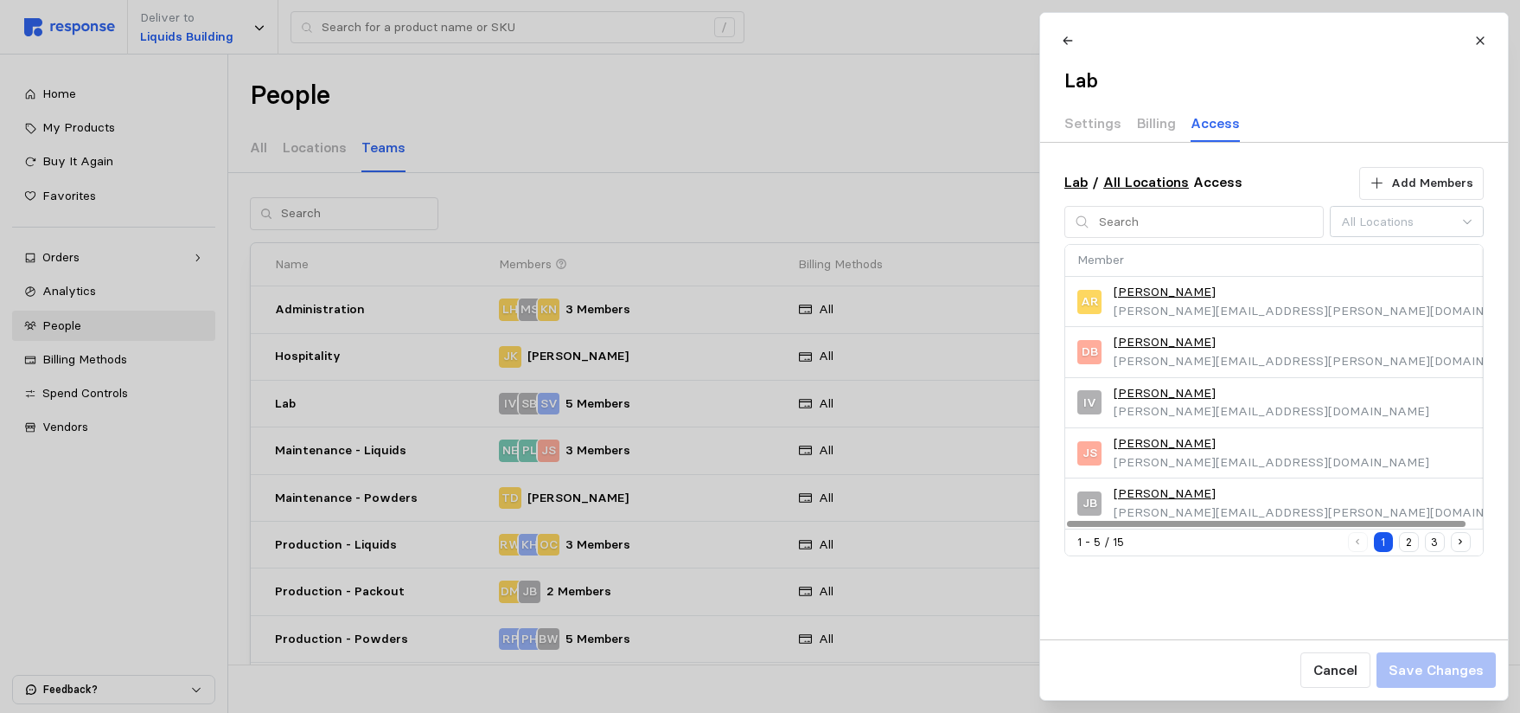
click at [1408, 541] on button "2" at bounding box center [1409, 542] width 20 height 20
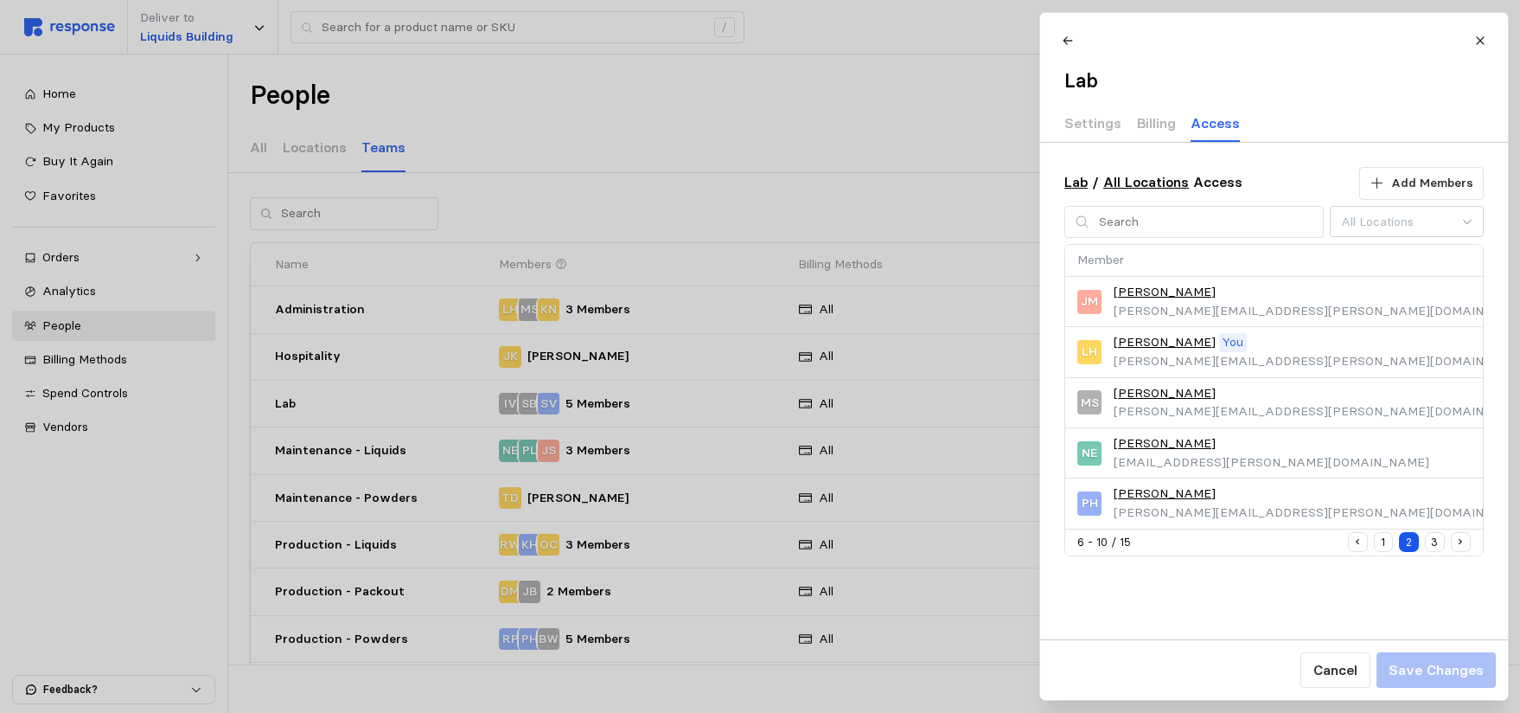
click at [1438, 542] on button "3" at bounding box center [1435, 542] width 20 height 20
click at [1092, 125] on p "Settings" at bounding box center [1093, 123] width 57 height 22
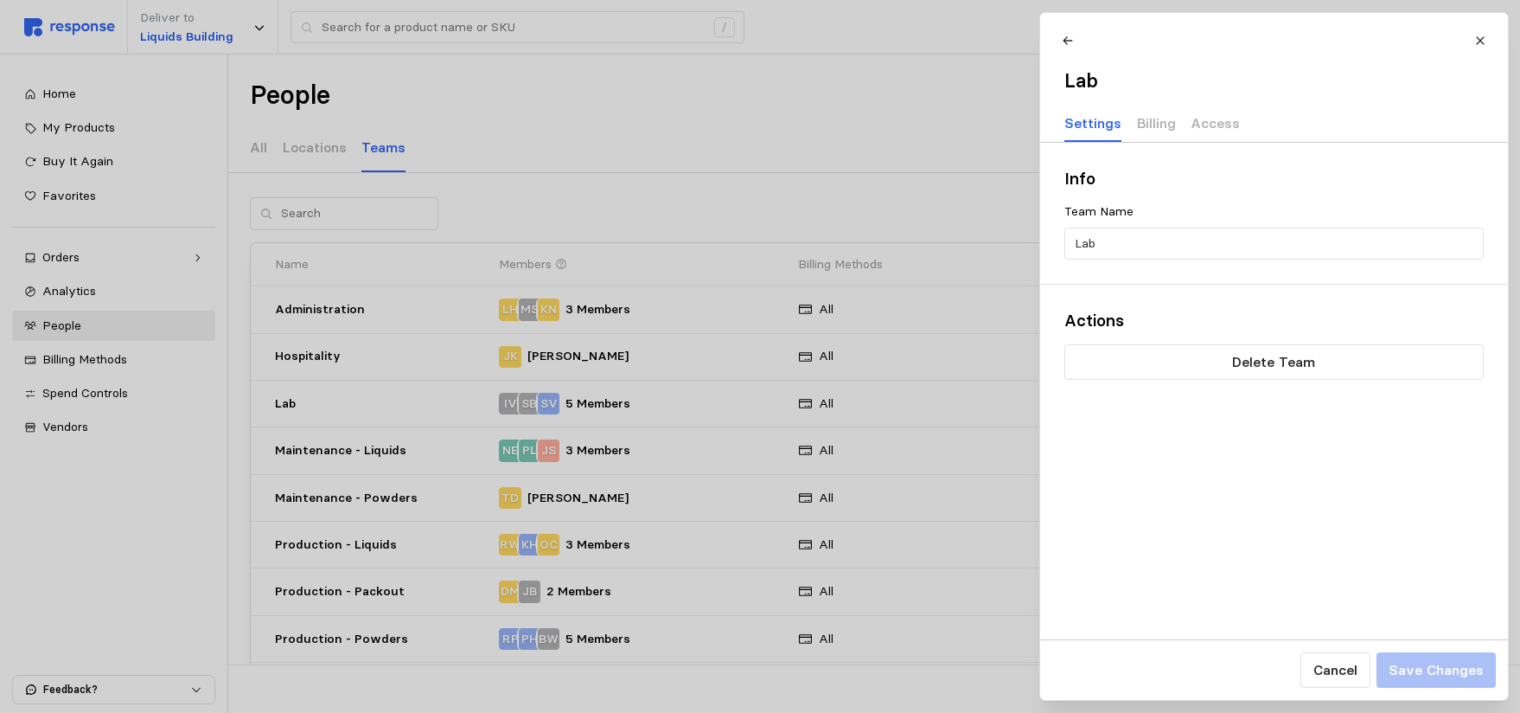
click at [689, 115] on div at bounding box center [760, 356] width 1520 height 713
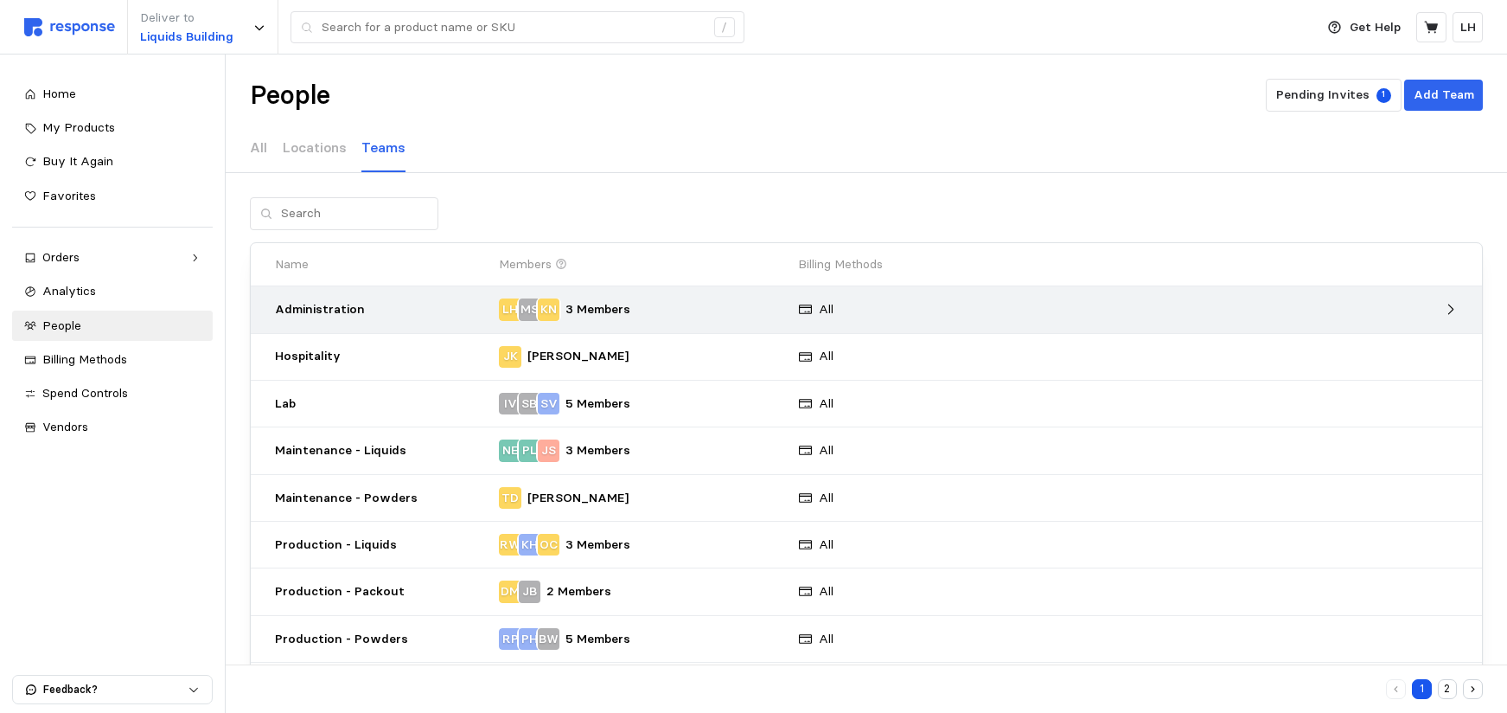
click at [394, 310] on p "Administration" at bounding box center [381, 309] width 212 height 19
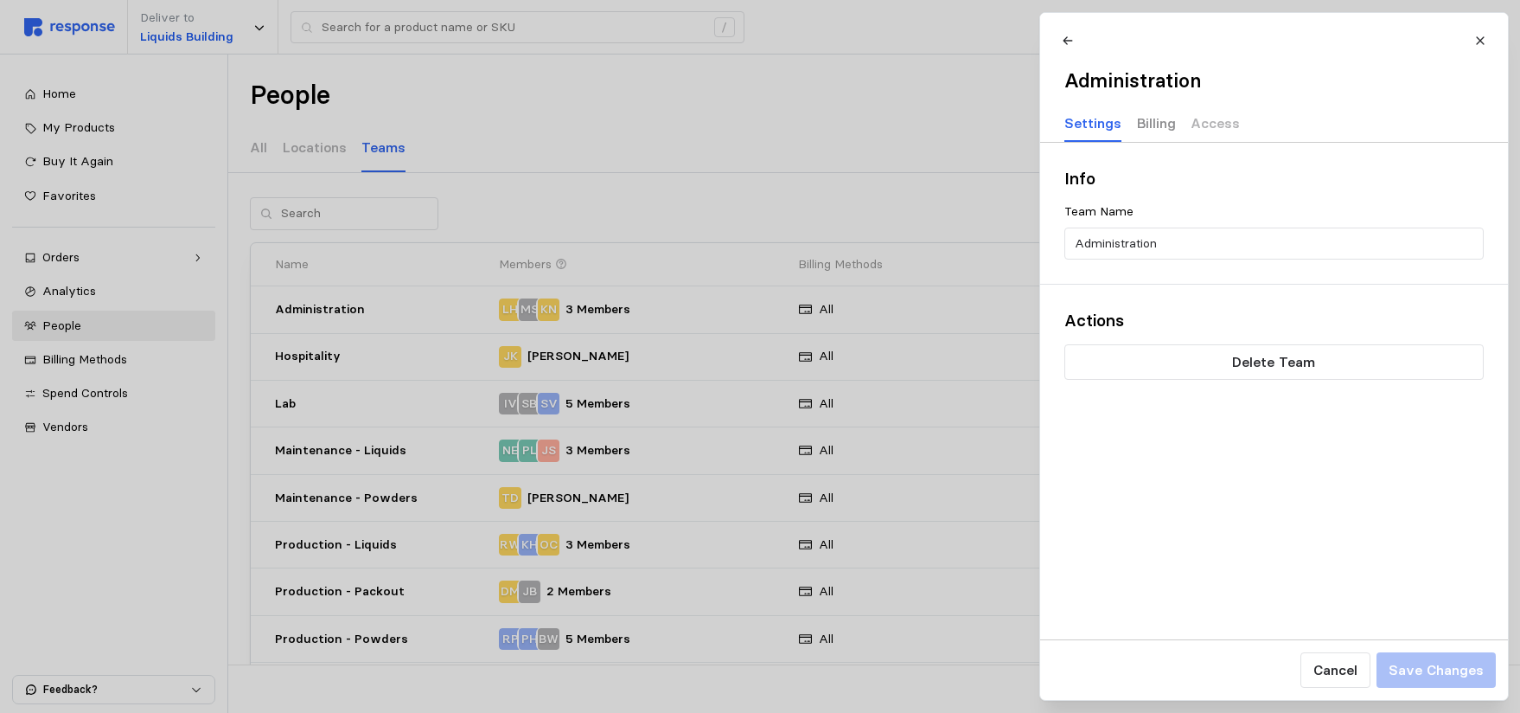
click at [1145, 120] on p "Billing" at bounding box center [1155, 123] width 39 height 22
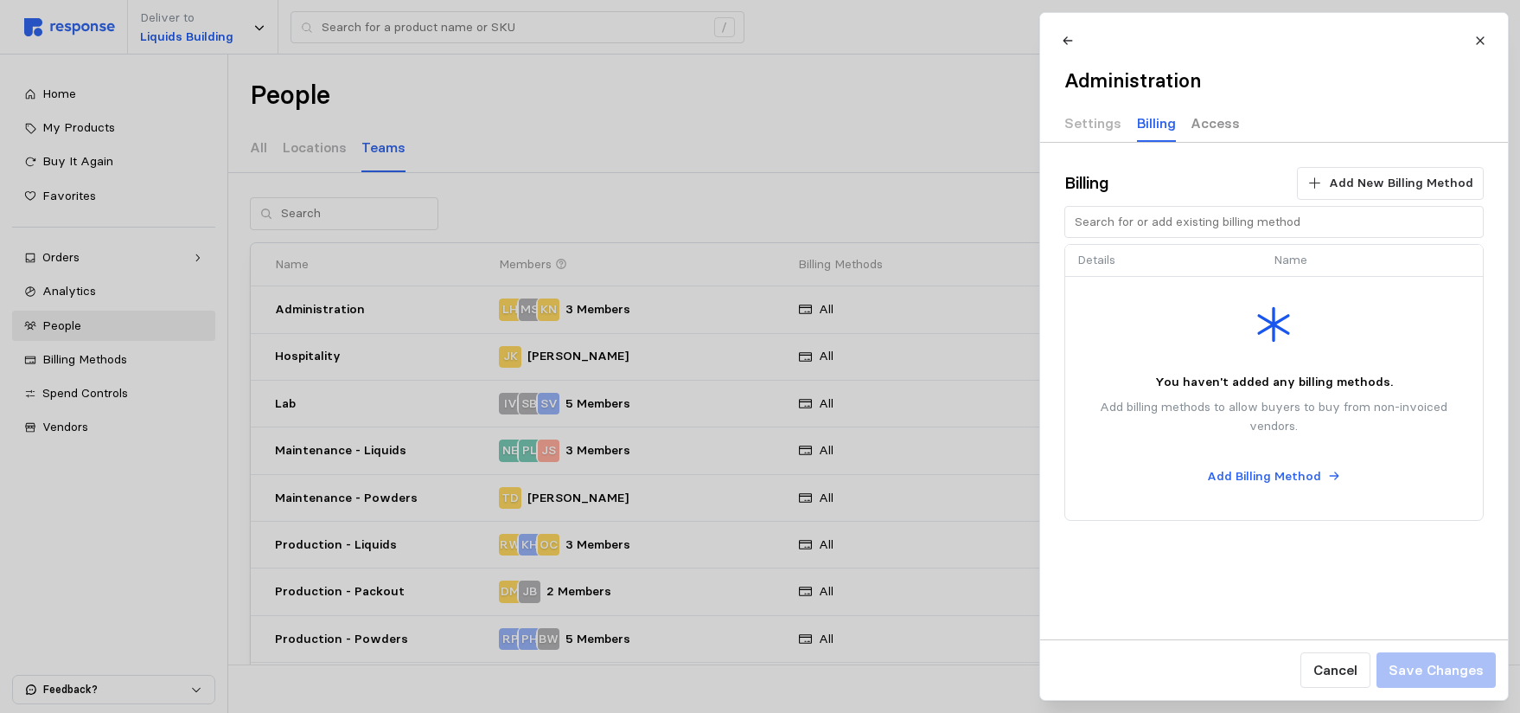
click at [1206, 125] on p "Access" at bounding box center [1215, 123] width 49 height 22
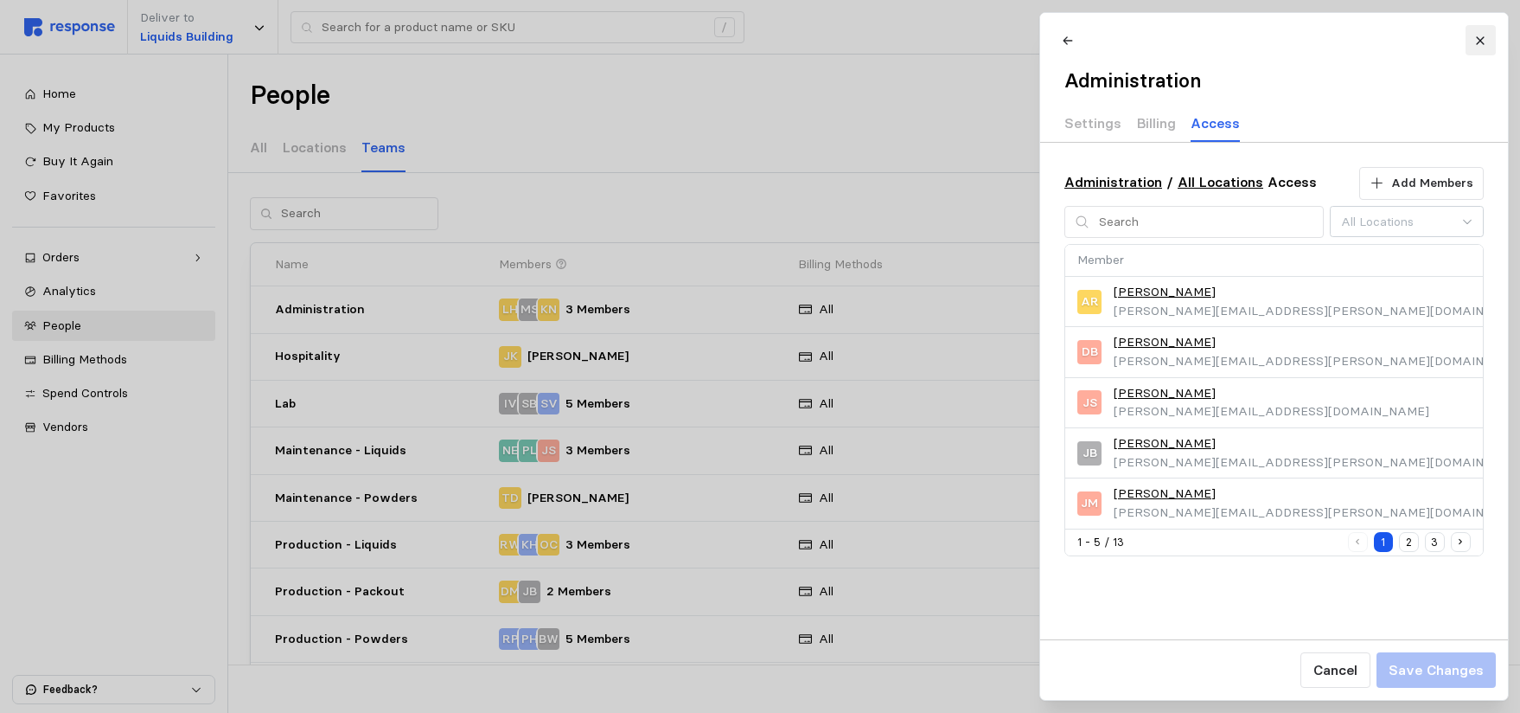
click at [1481, 47] on button at bounding box center [1480, 40] width 30 height 30
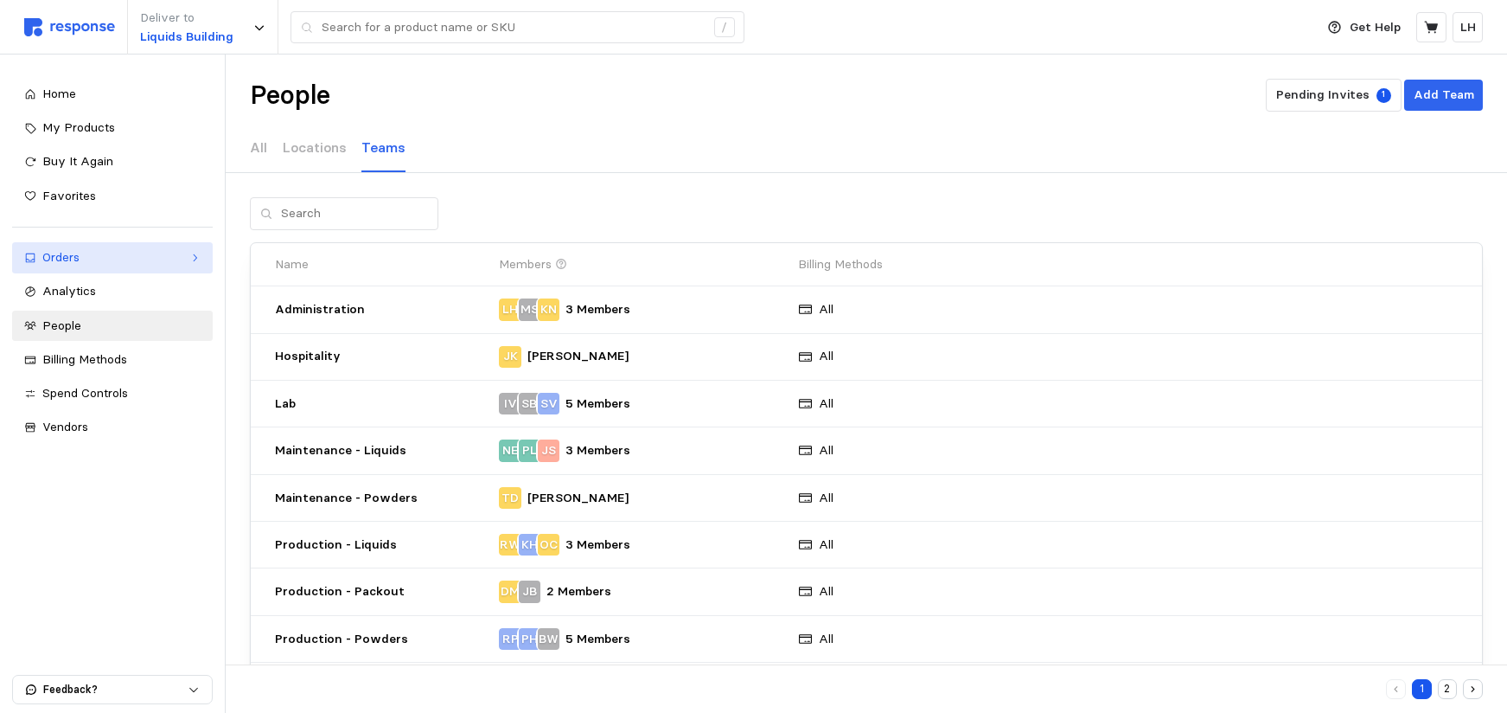
click at [49, 253] on div "Orders" at bounding box center [112, 257] width 140 height 19
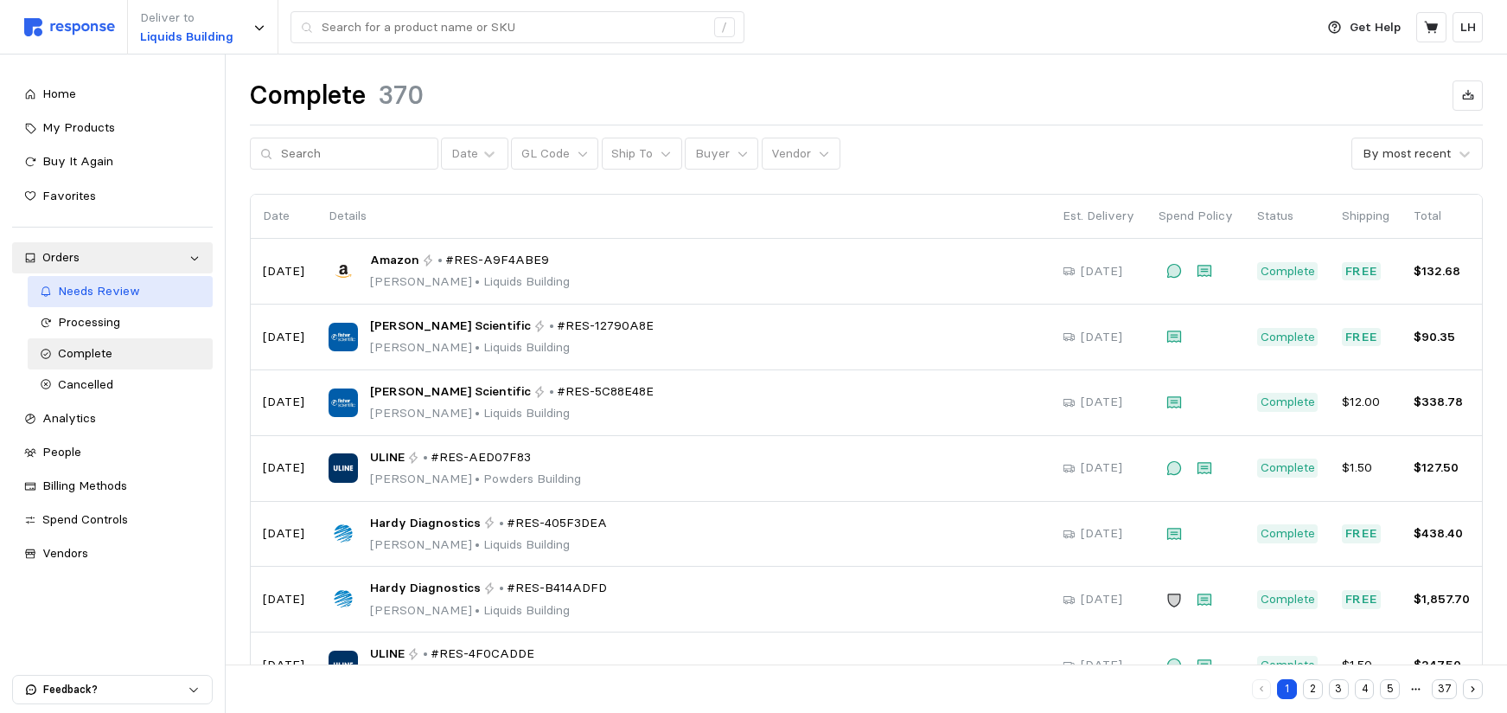
click at [130, 294] on span "Needs Review" at bounding box center [99, 291] width 82 height 16
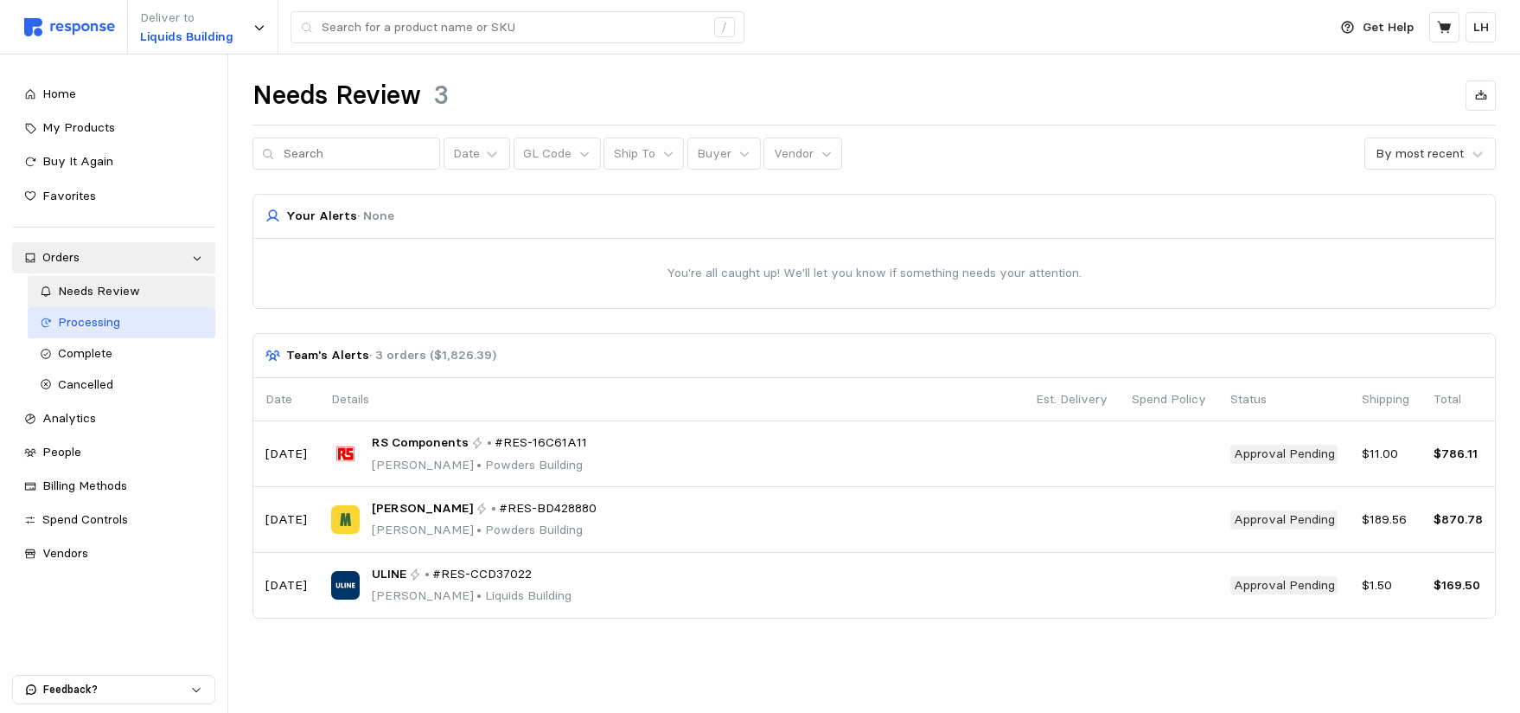
click at [89, 329] on span "Processing" at bounding box center [89, 322] width 62 height 16
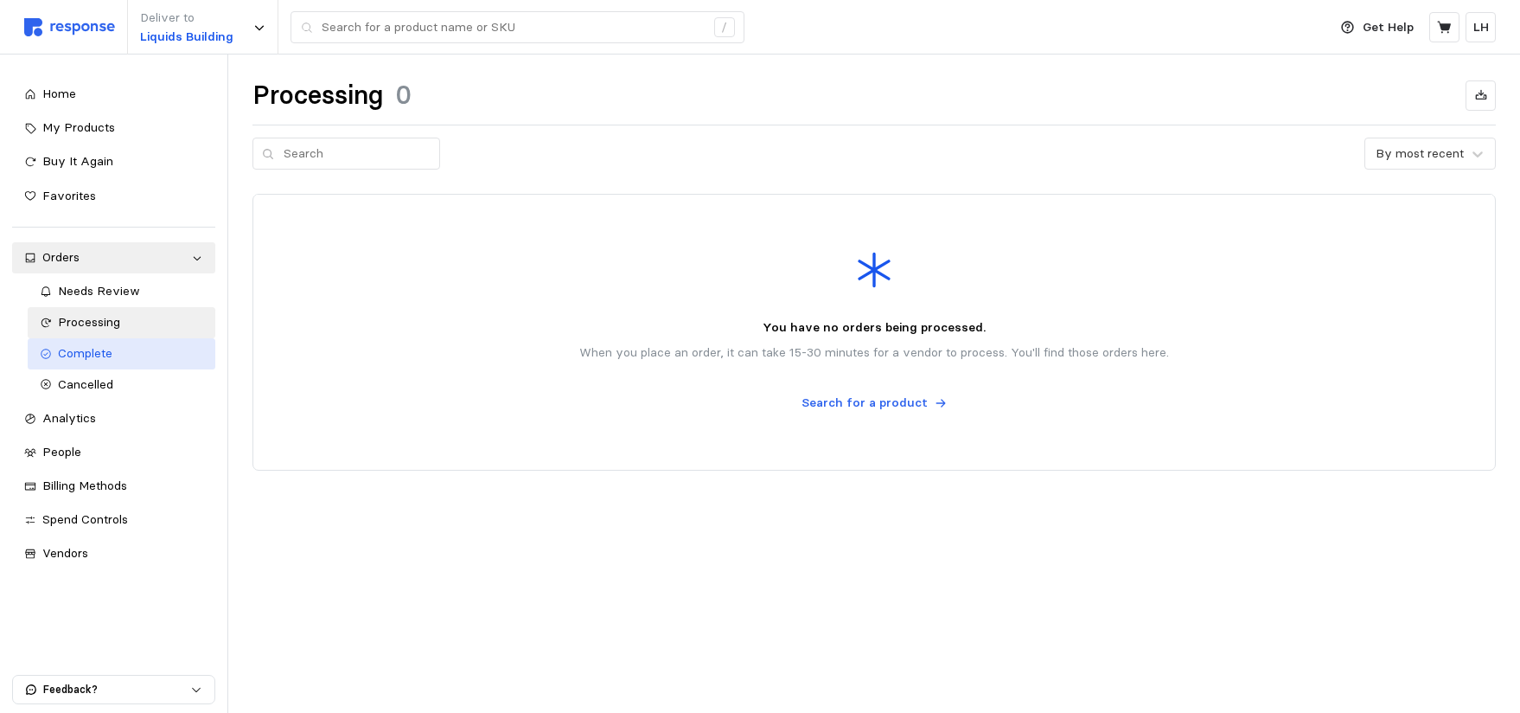
click at [90, 358] on span "Complete" at bounding box center [85, 353] width 54 height 16
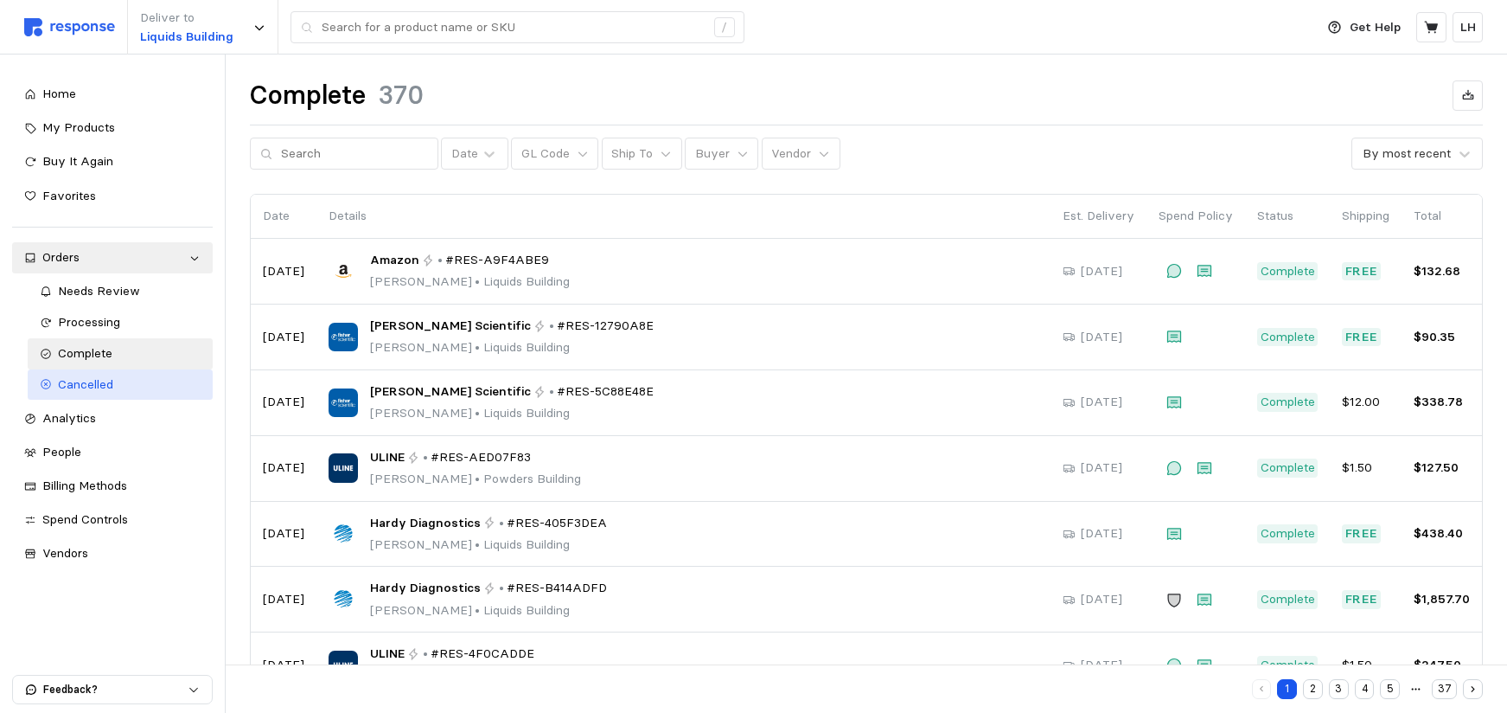
click at [99, 386] on span "Cancelled" at bounding box center [85, 384] width 55 height 16
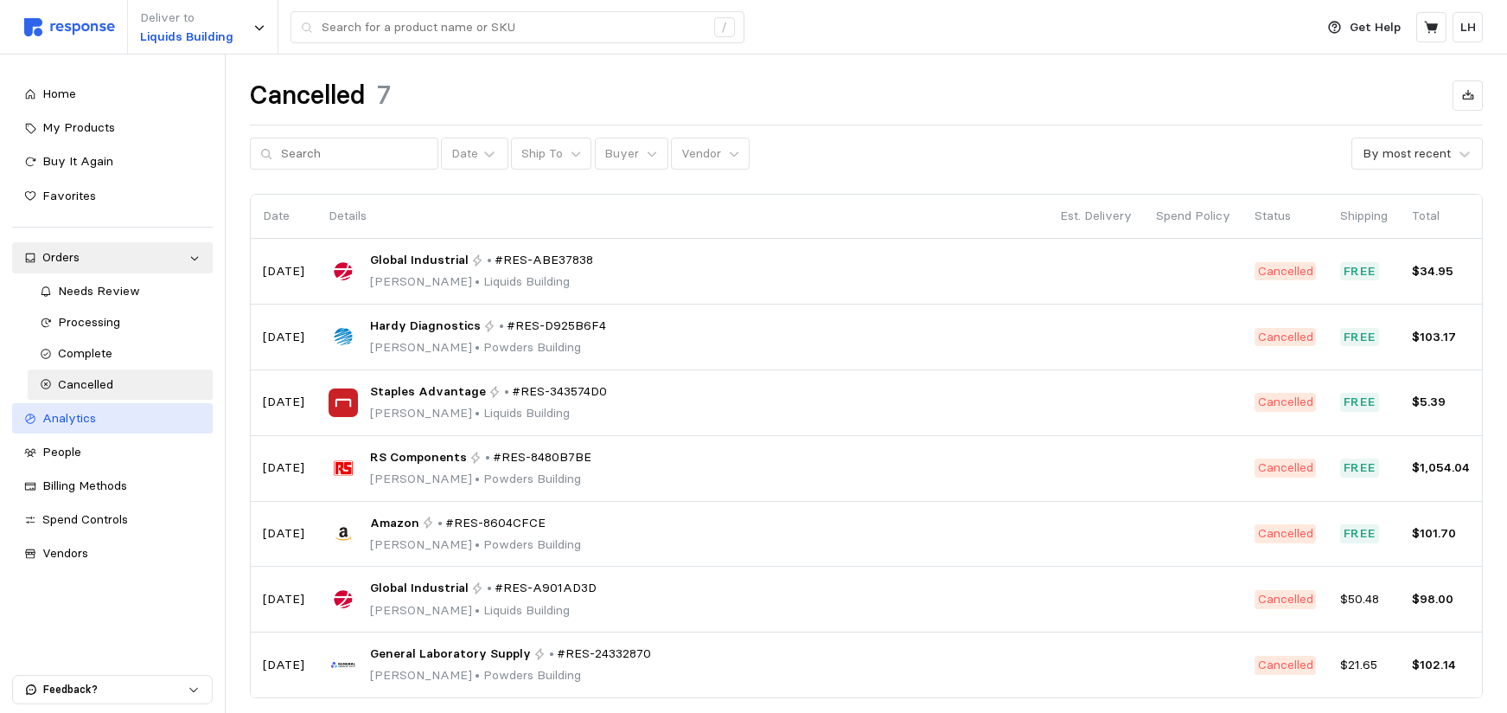
click at [94, 416] on span "Analytics" at bounding box center [69, 418] width 54 height 16
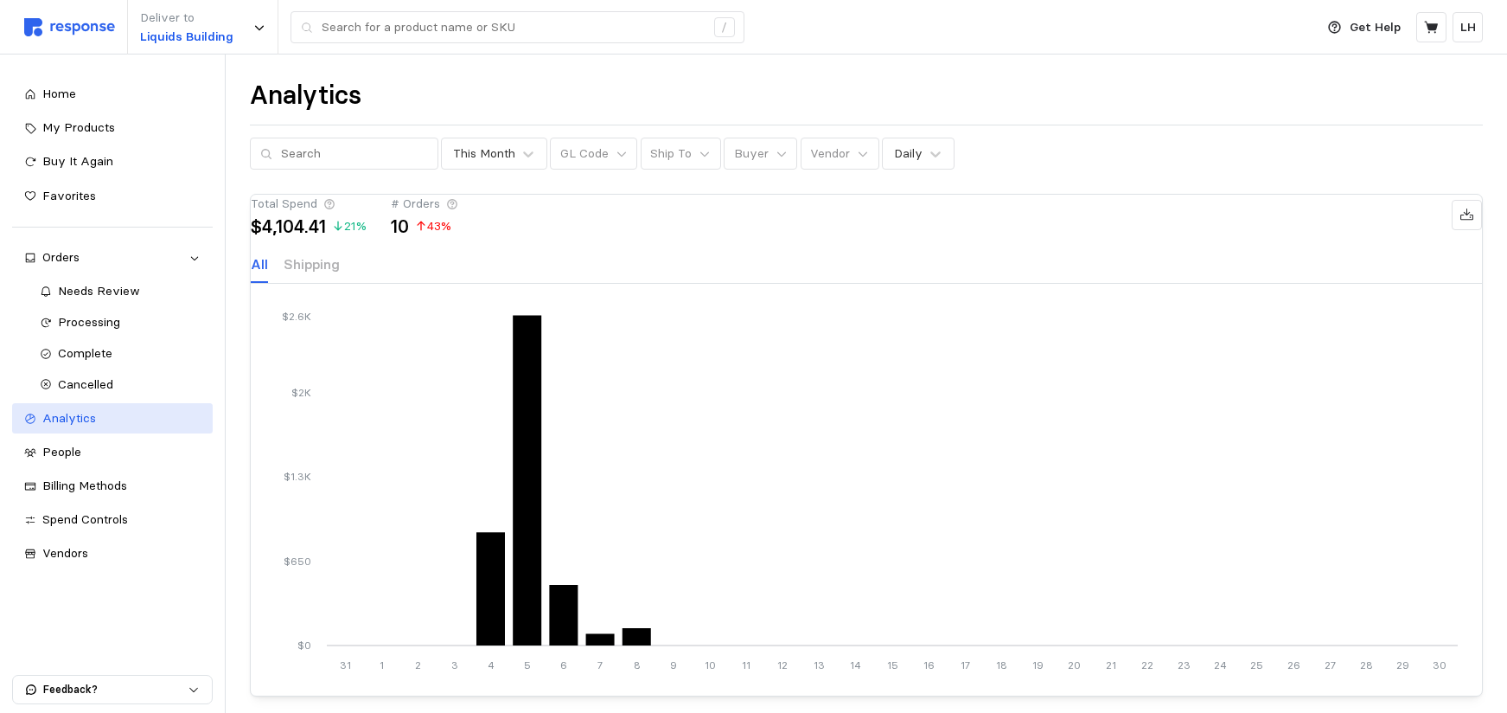
click at [82, 417] on span "Analytics" at bounding box center [69, 418] width 54 height 16
click at [67, 446] on span "People" at bounding box center [61, 452] width 39 height 16
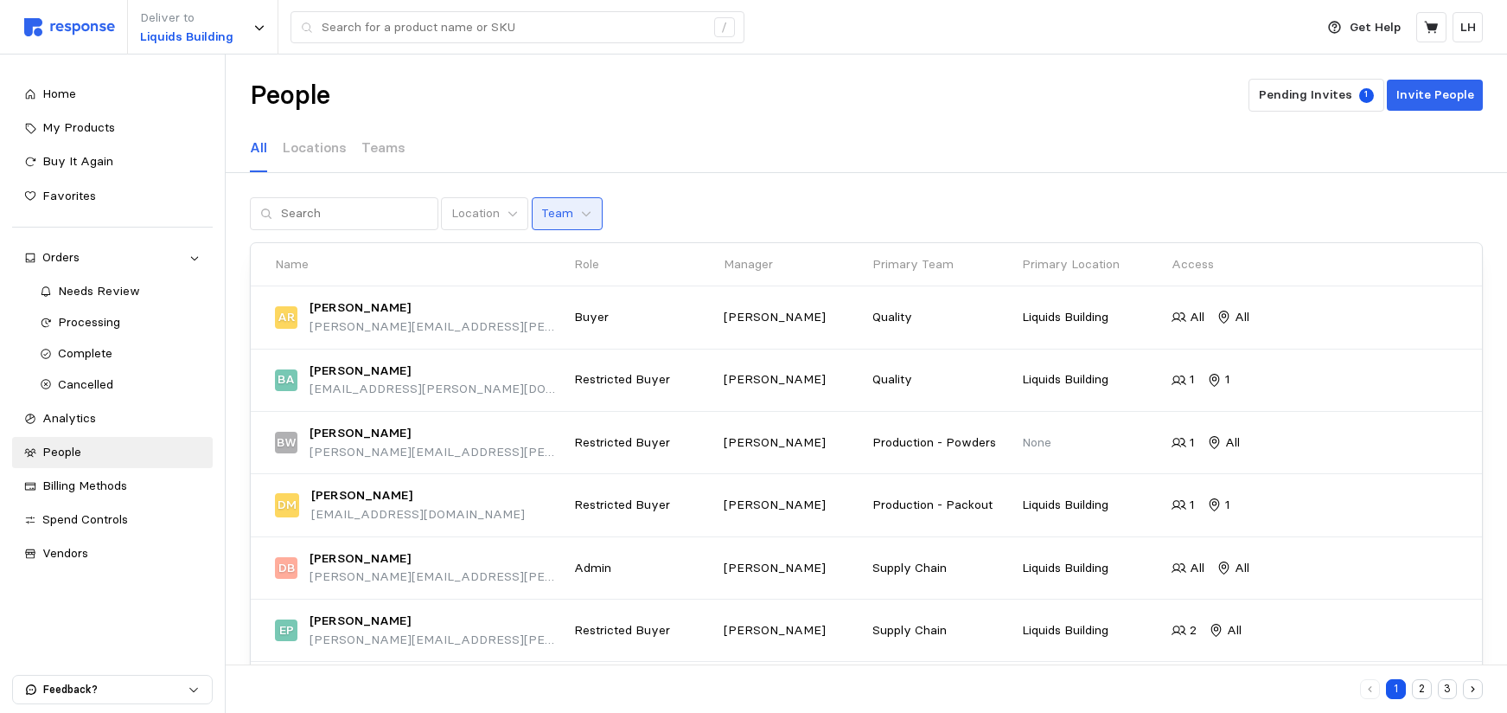
click at [541, 216] on p "Team" at bounding box center [557, 213] width 32 height 19
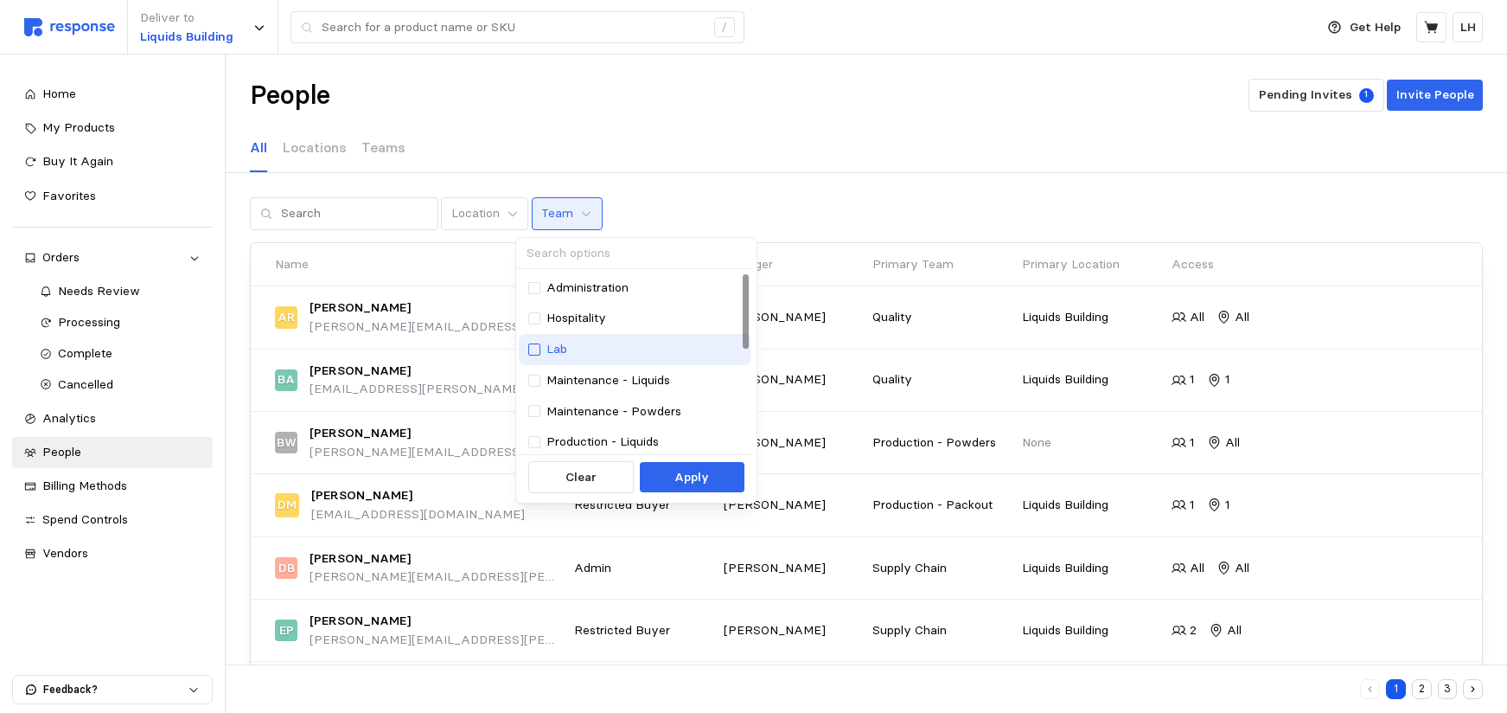
click at [534, 346] on div at bounding box center [534, 349] width 12 height 12
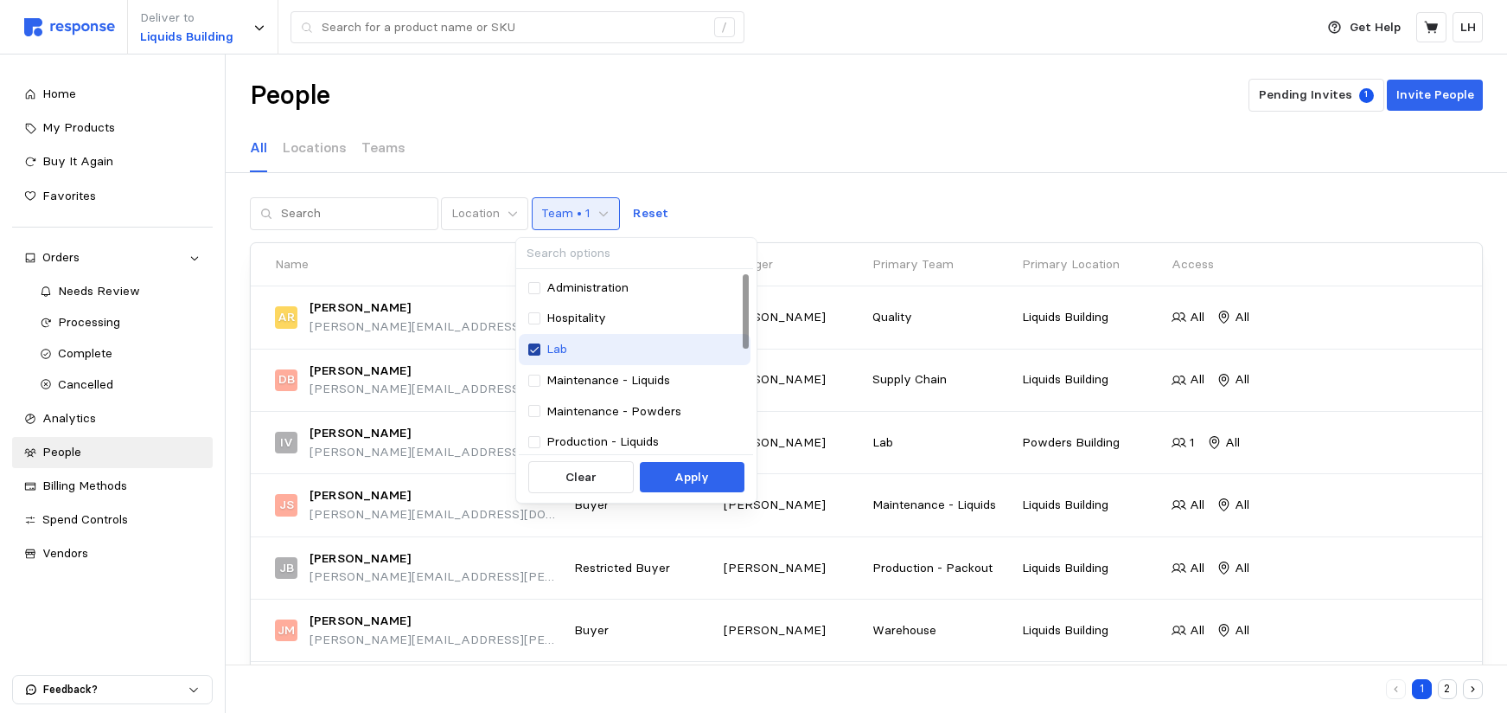
click at [538, 349] on icon at bounding box center [534, 349] width 10 height 12
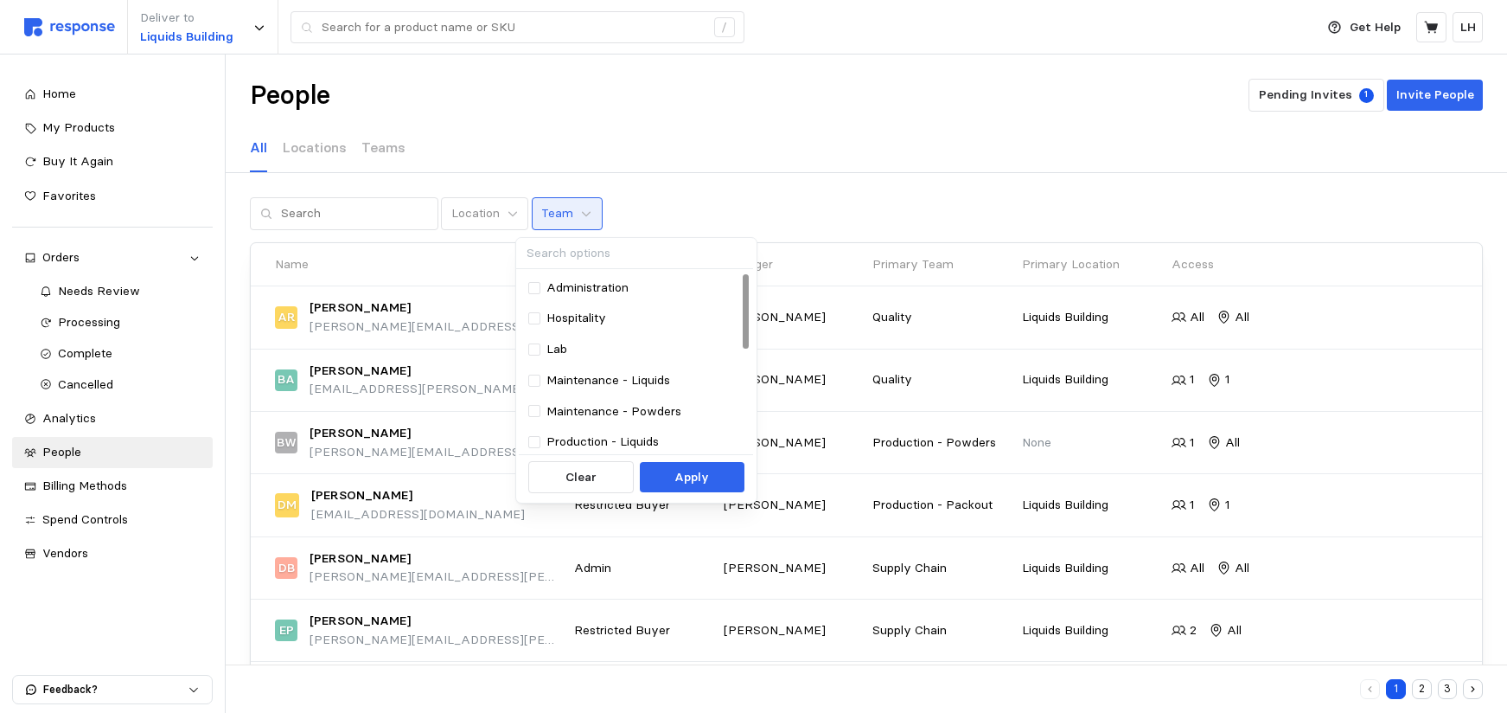
click at [754, 133] on div "All Locations Teams" at bounding box center [866, 149] width 1233 height 48
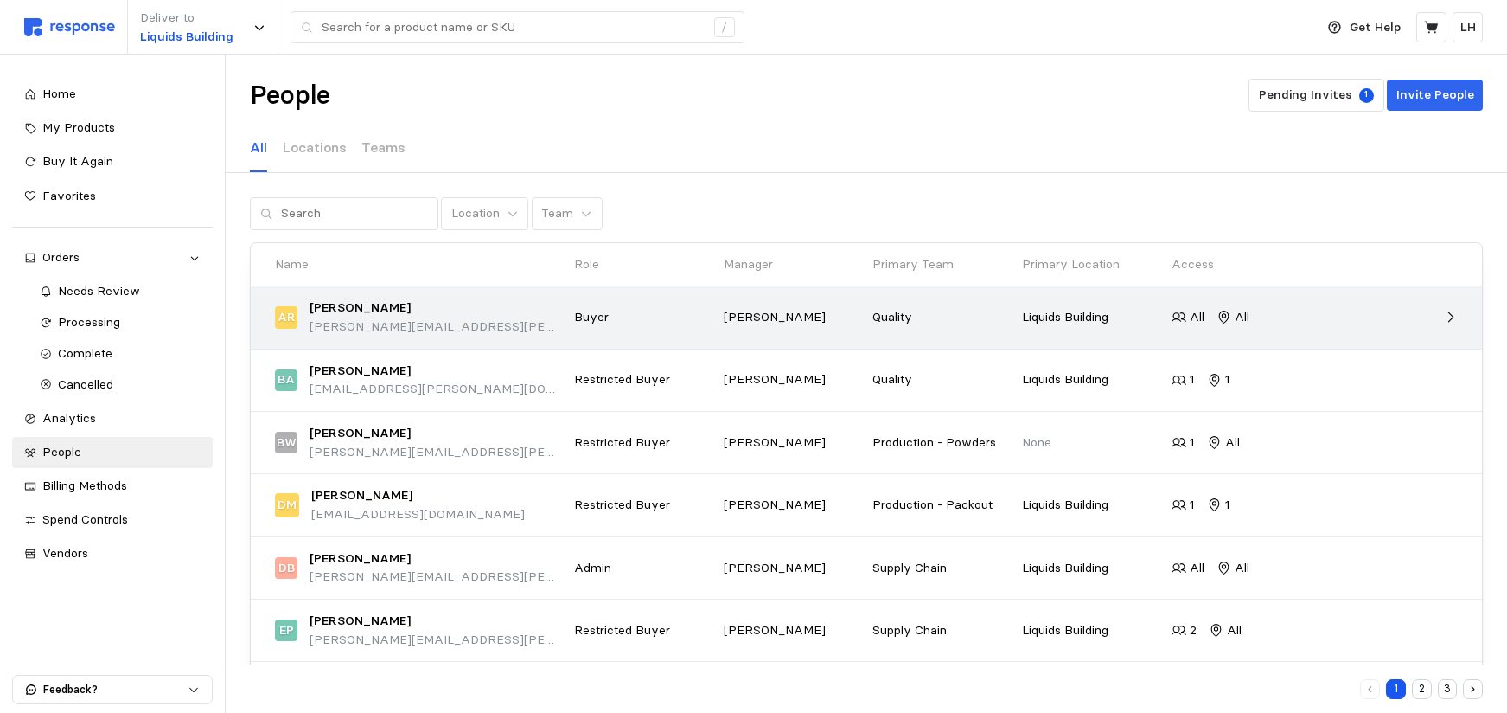
click at [365, 323] on p "[PERSON_NAME][EMAIL_ADDRESS][PERSON_NAME][DOMAIN_NAME]" at bounding box center [436, 326] width 253 height 19
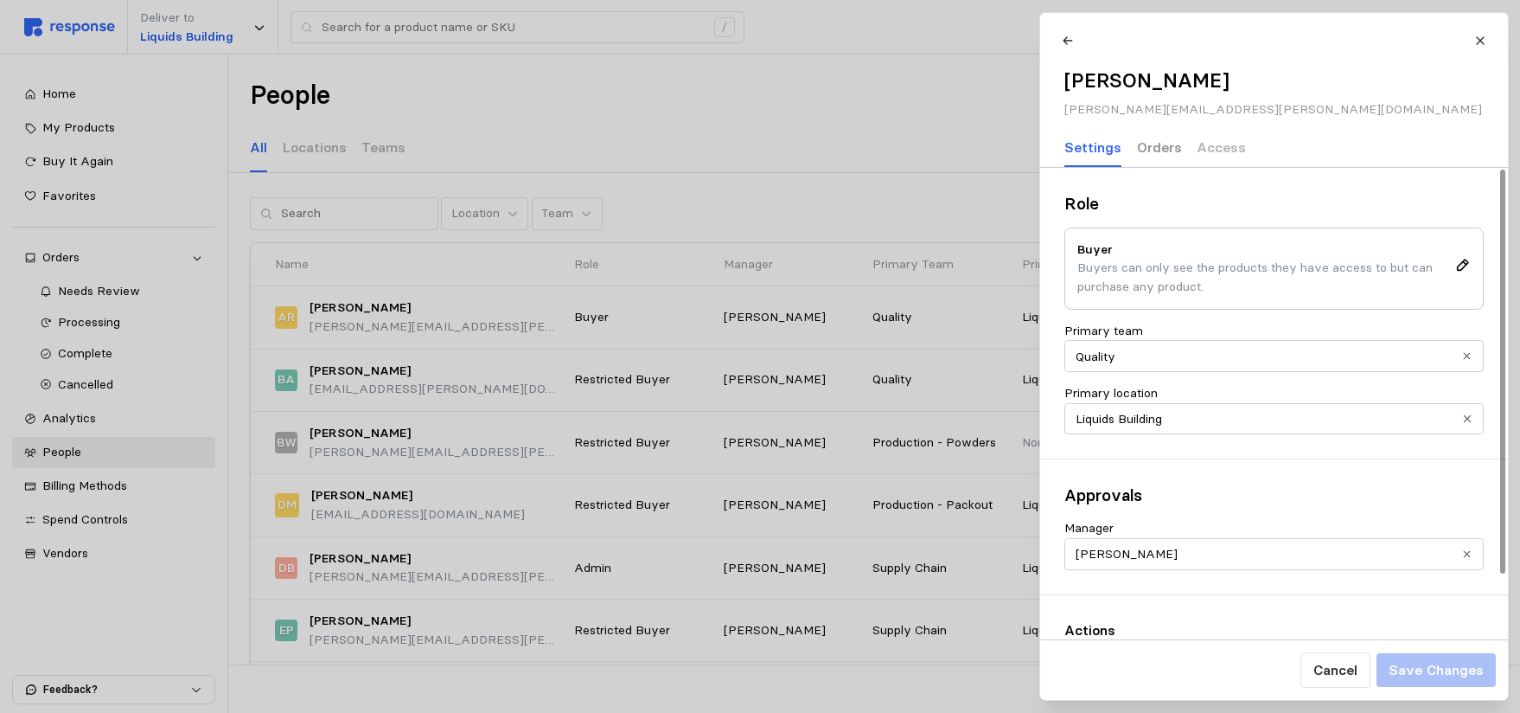
click at [1141, 150] on p "Orders" at bounding box center [1158, 148] width 45 height 22
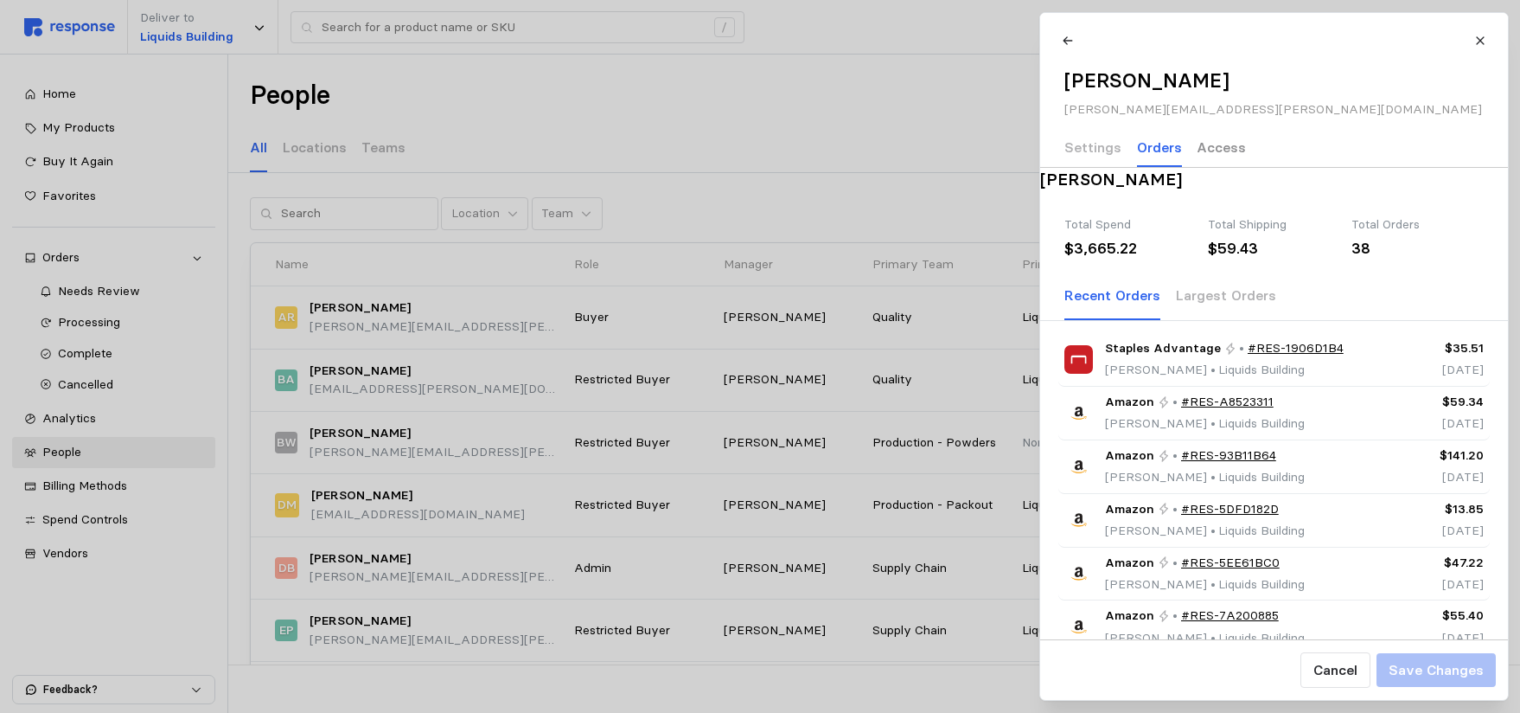
click at [1213, 145] on p "Access" at bounding box center [1221, 148] width 49 height 22
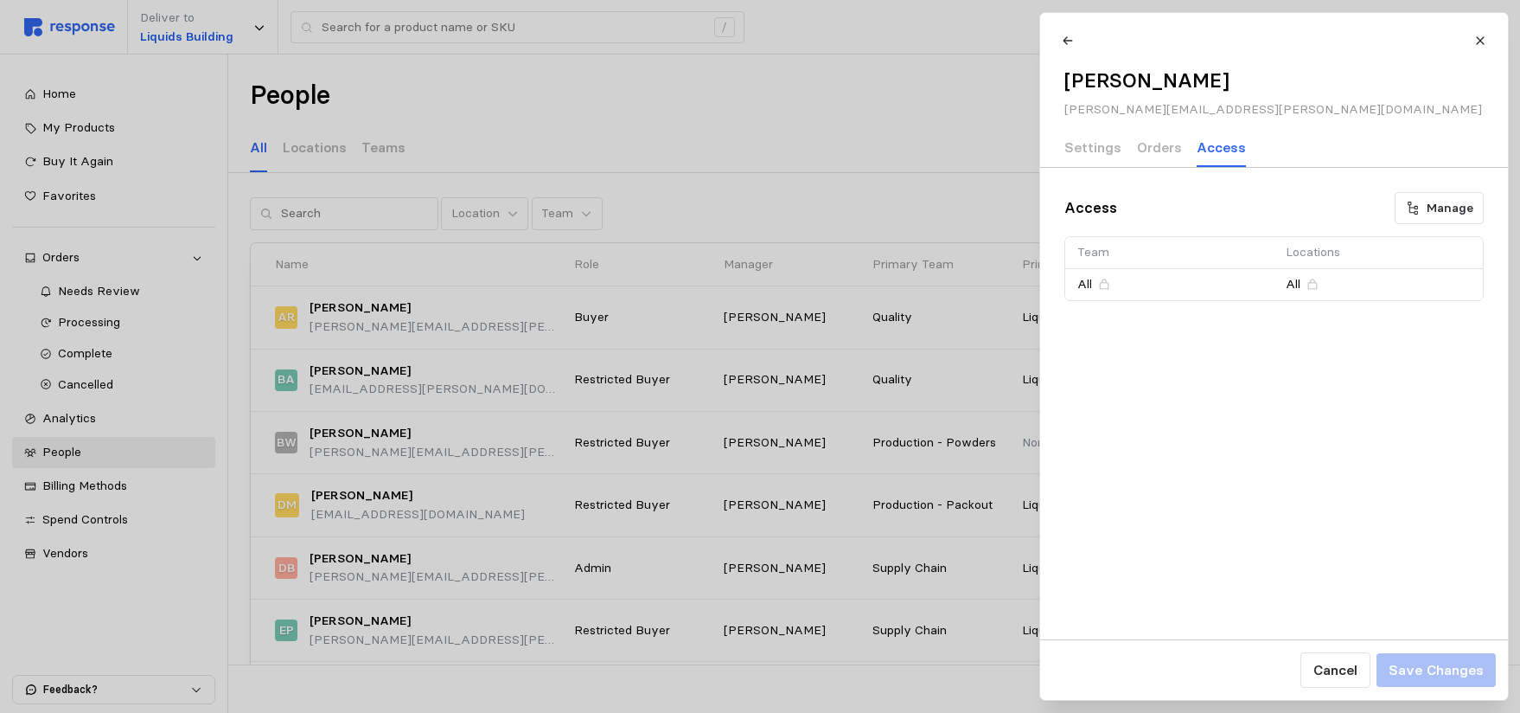
click at [637, 134] on div at bounding box center [760, 356] width 1520 height 713
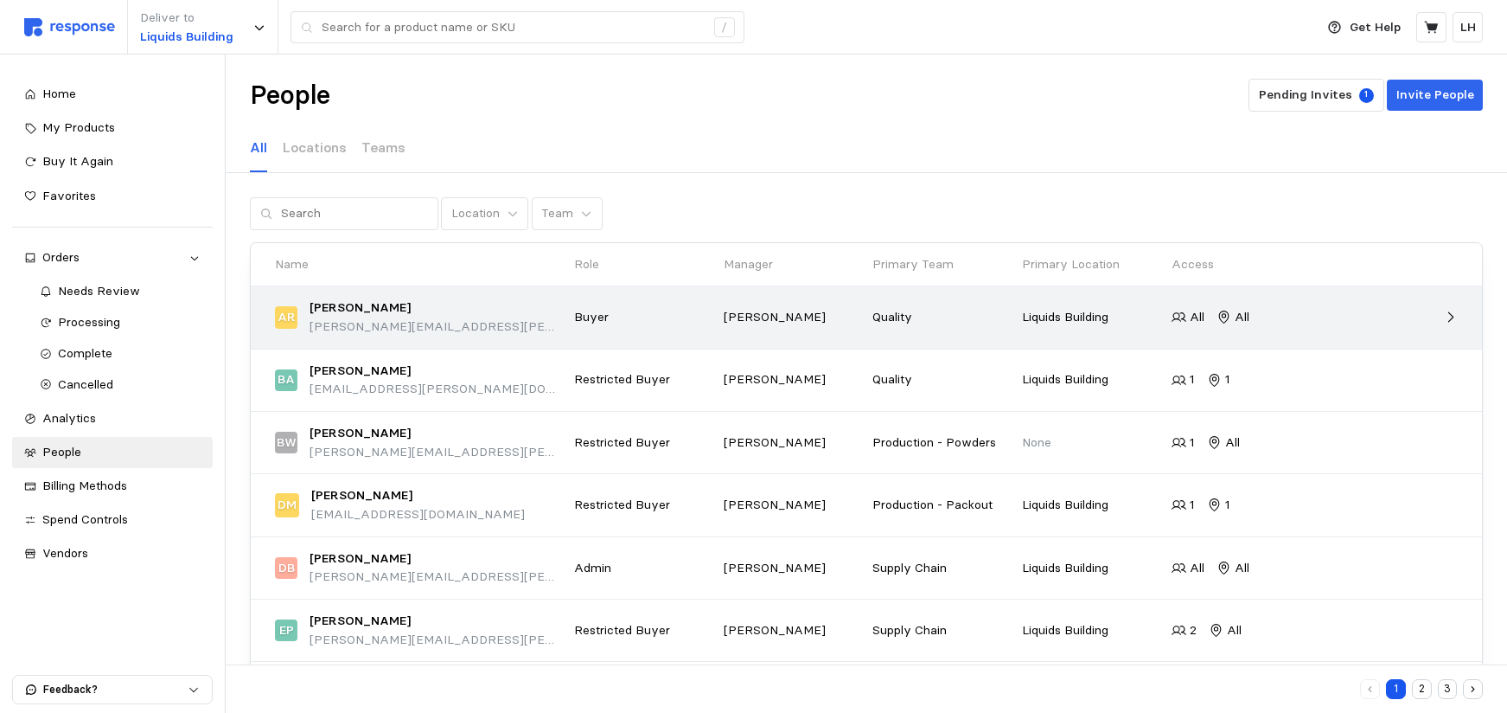
click at [495, 323] on p "[PERSON_NAME][EMAIL_ADDRESS][PERSON_NAME][DOMAIN_NAME]" at bounding box center [436, 326] width 253 height 19
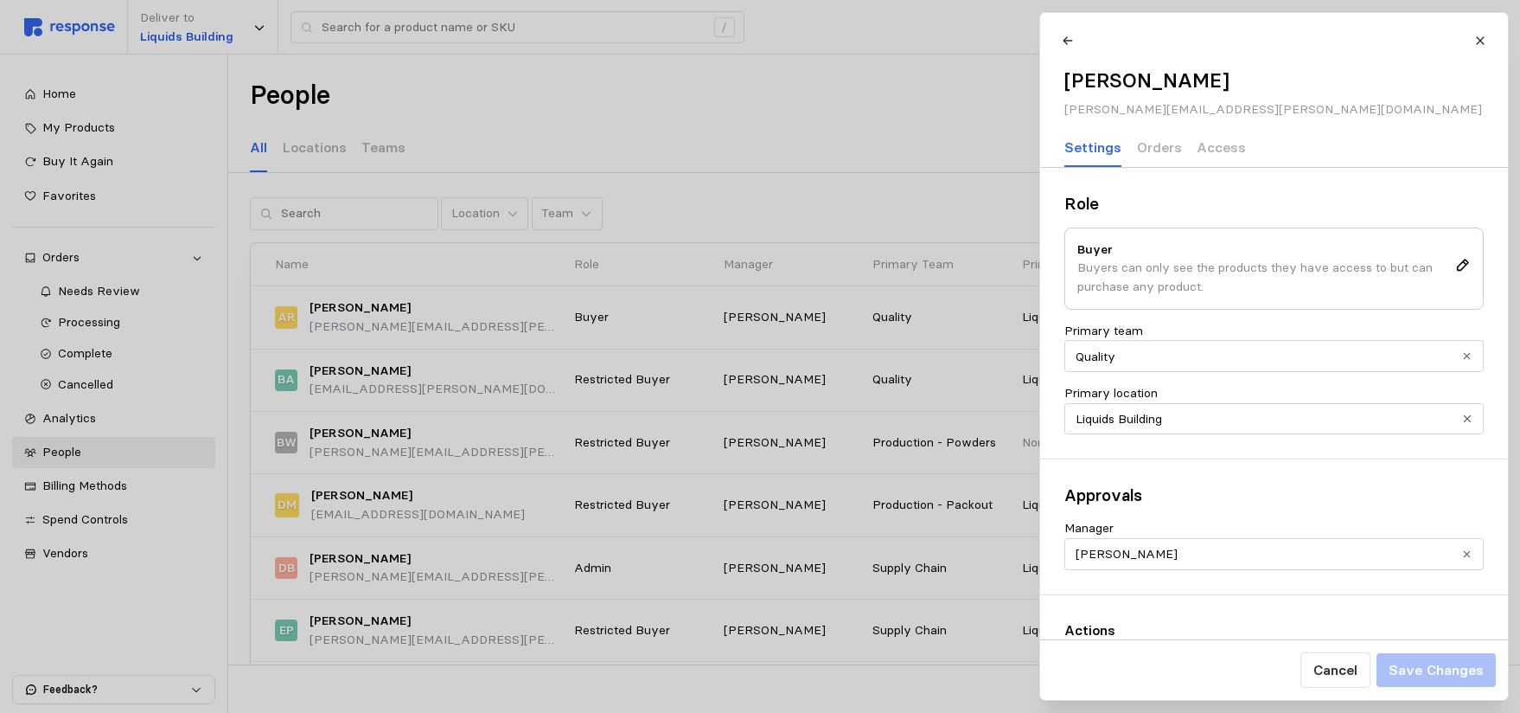
click at [671, 214] on div at bounding box center [760, 356] width 1520 height 713
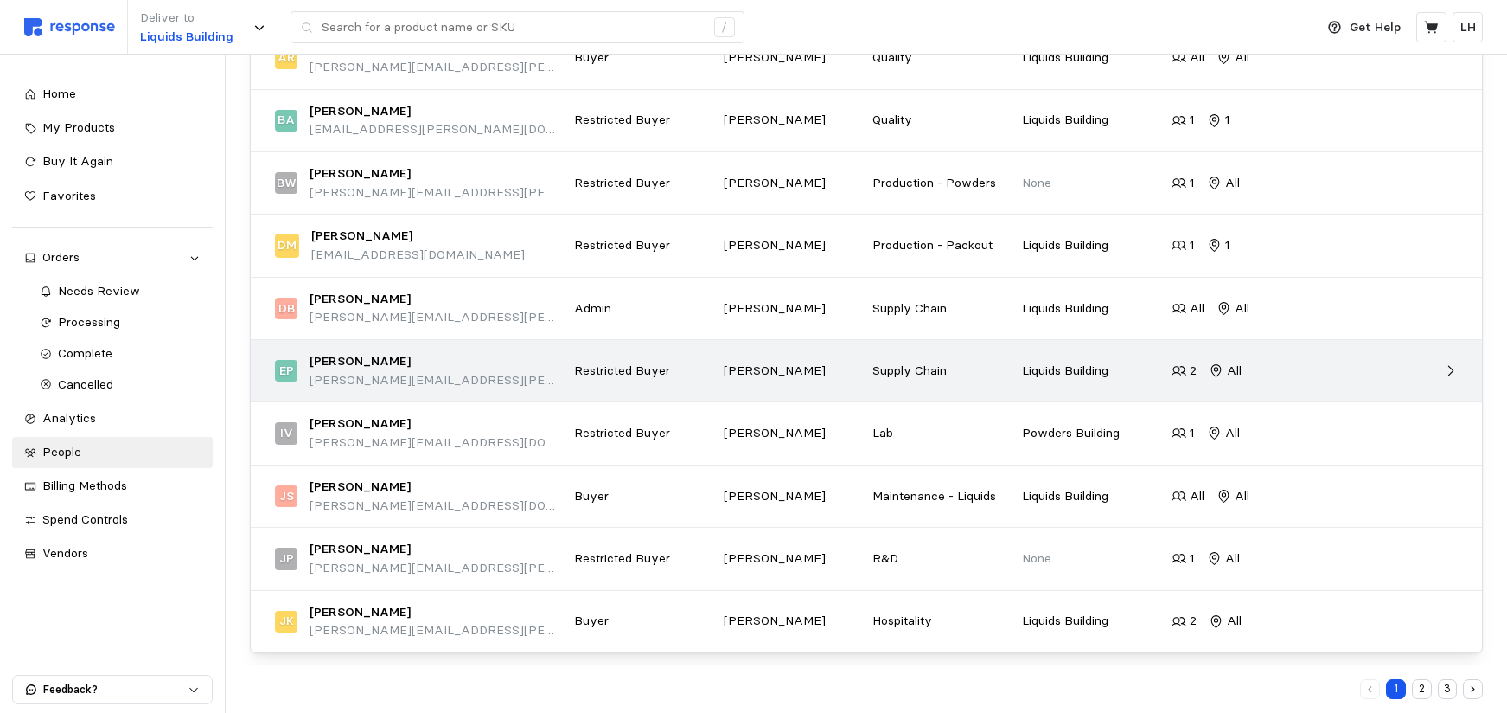
scroll to position [272, 0]
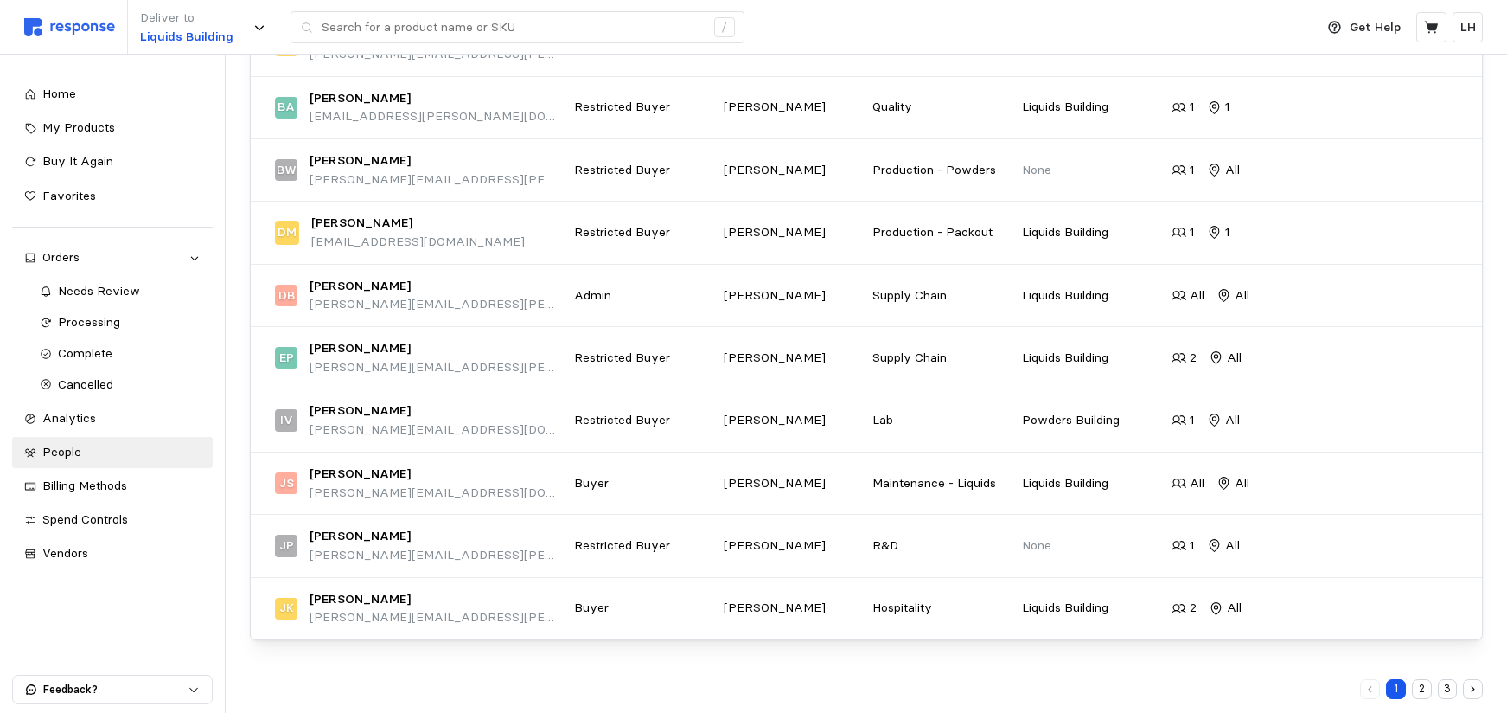
click at [1427, 689] on button "2" at bounding box center [1422, 689] width 20 height 20
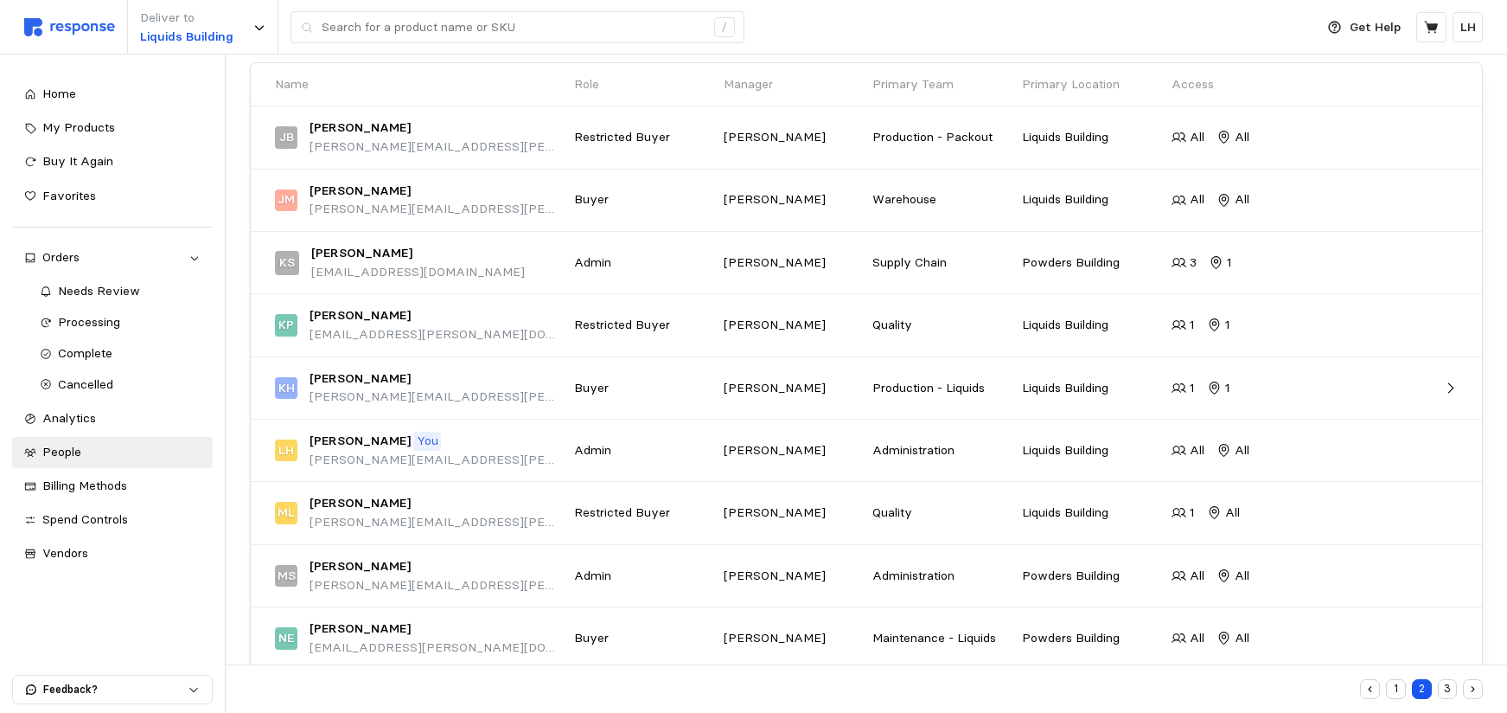
scroll to position [272, 0]
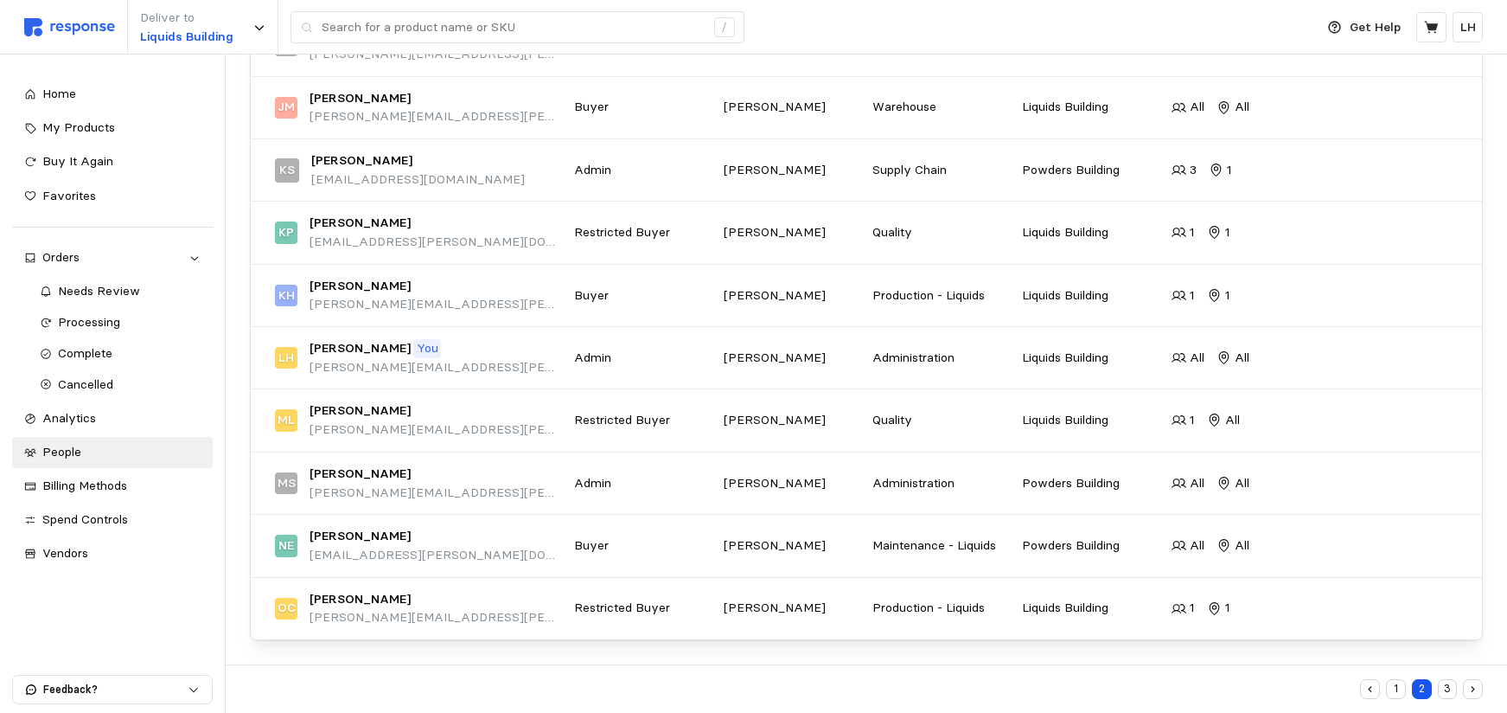
click at [1449, 692] on button "3" at bounding box center [1448, 689] width 20 height 20
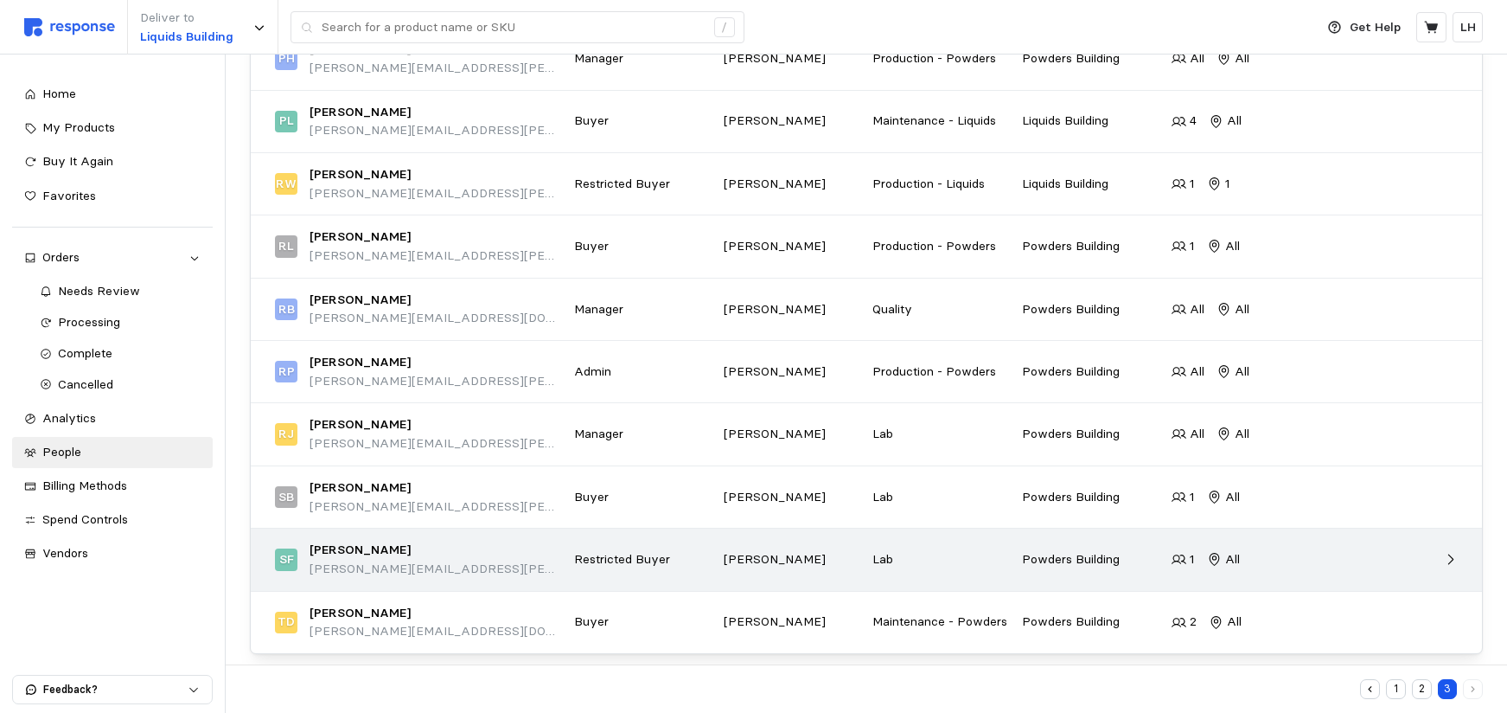
scroll to position [259, 0]
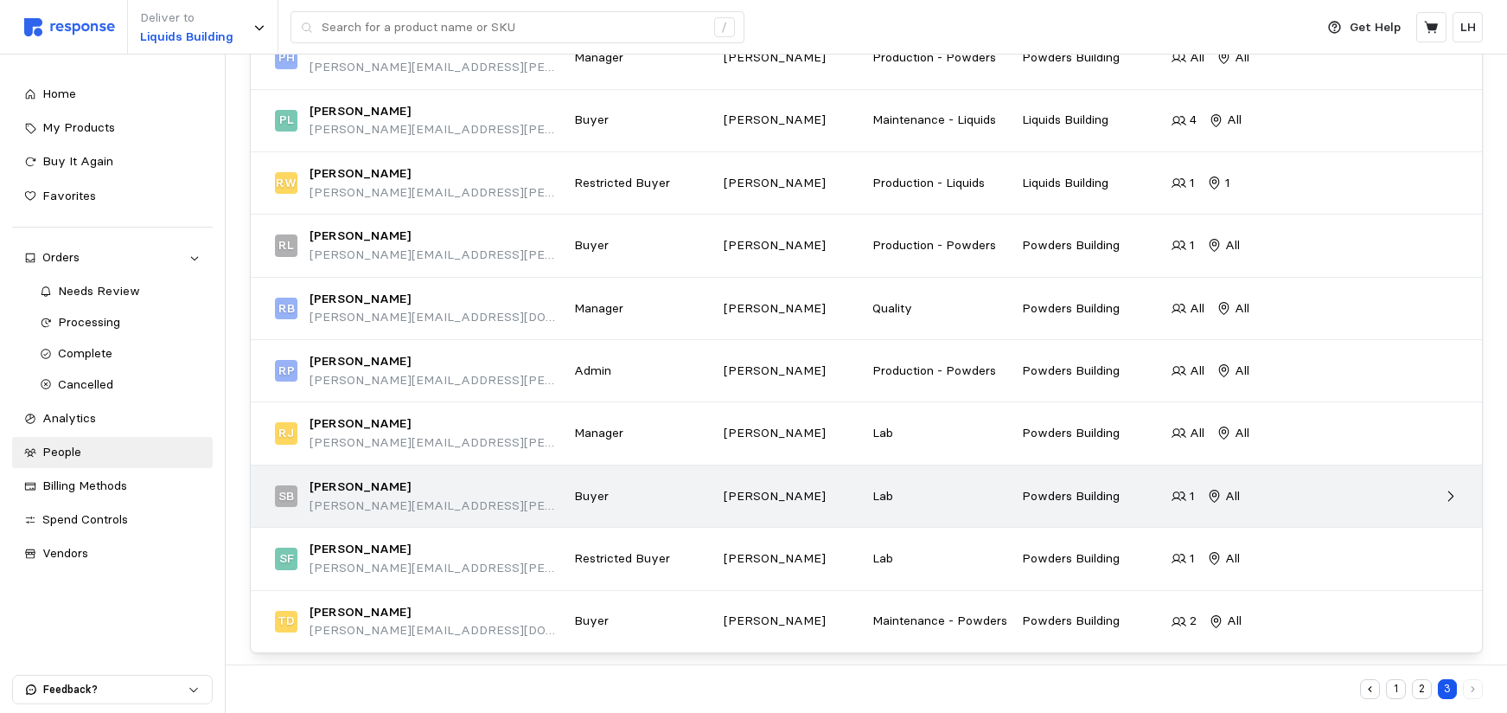
click at [957, 503] on p "Lab" at bounding box center [942, 496] width 138 height 19
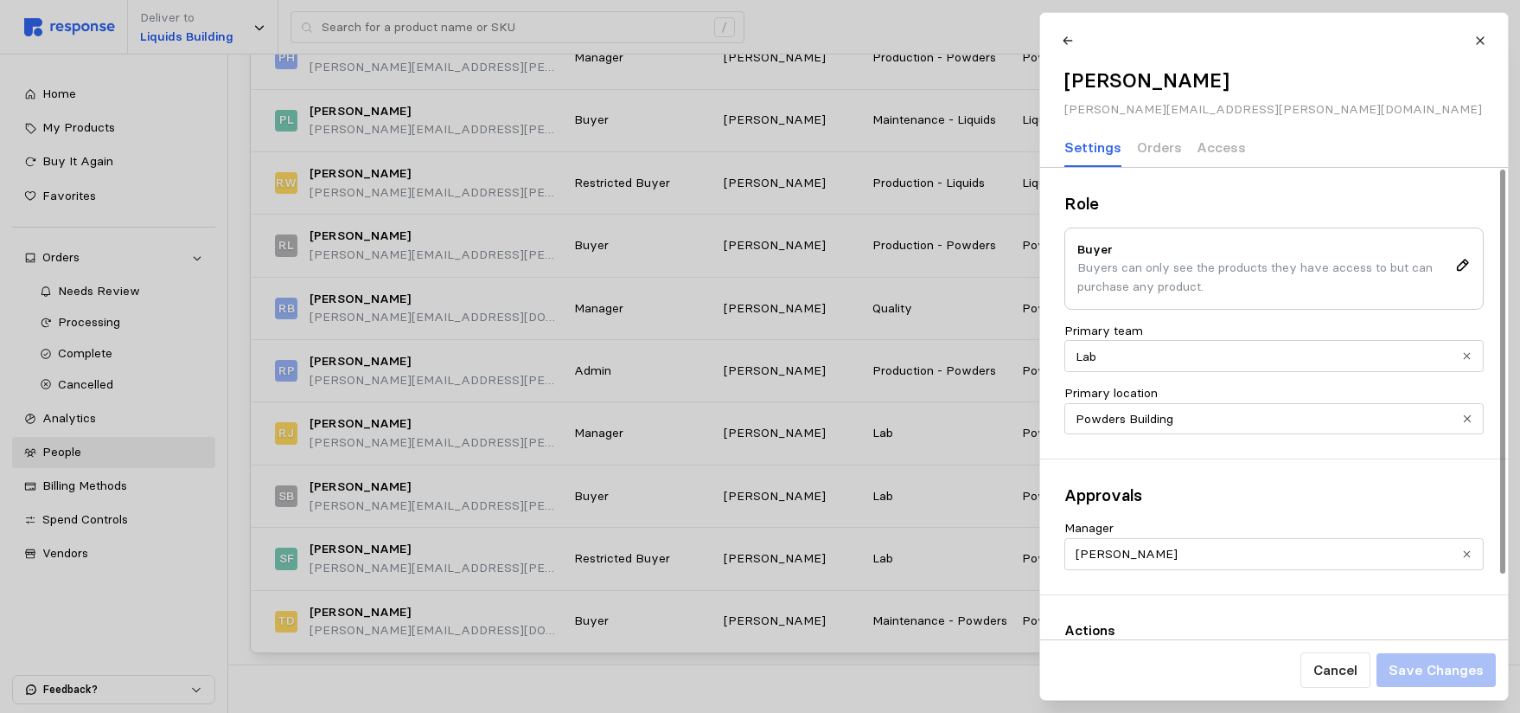
click at [1469, 554] on icon "Clear value" at bounding box center [1467, 553] width 7 height 7
click at [1201, 552] on input "Manager" at bounding box center [1274, 554] width 419 height 32
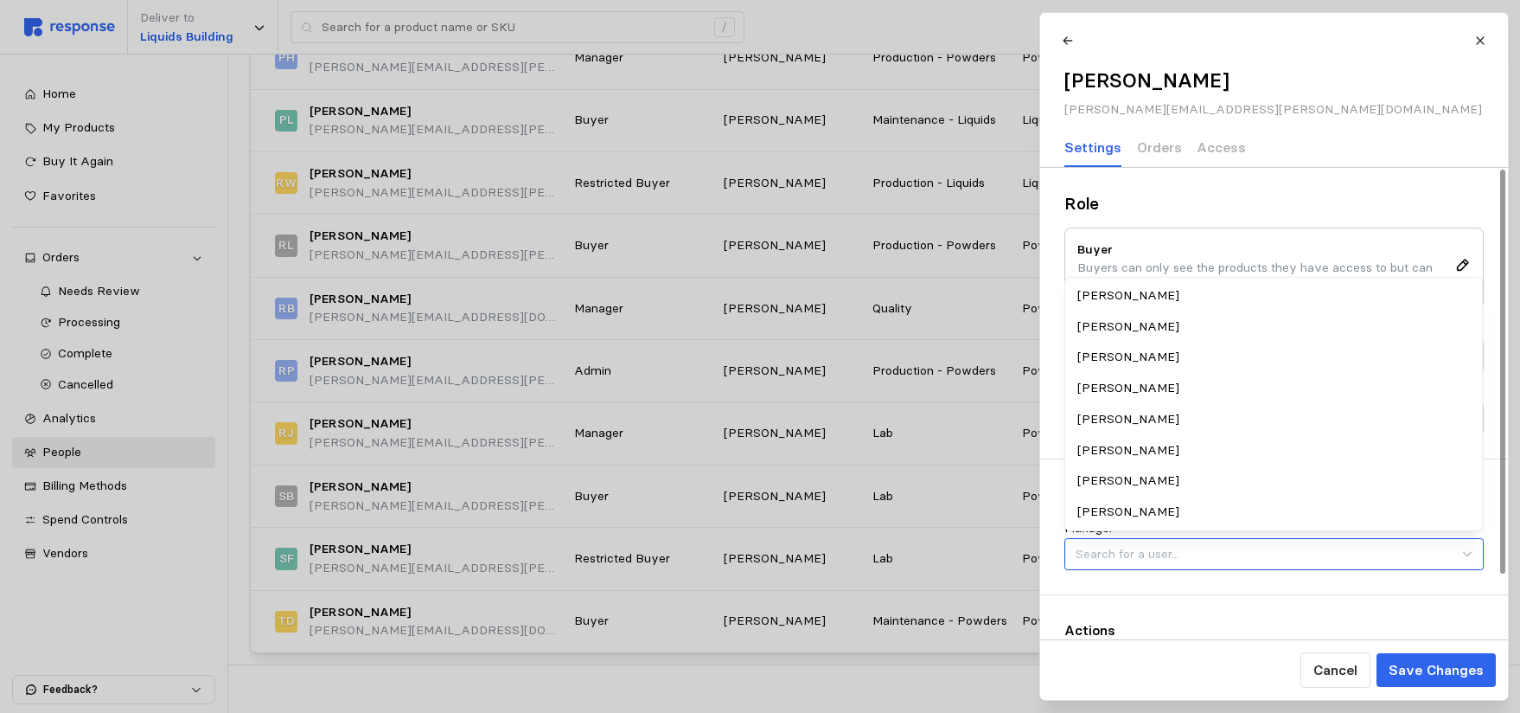
click at [1115, 508] on div "[PERSON_NAME]" at bounding box center [1274, 511] width 412 height 31
type input "[PERSON_NAME]"
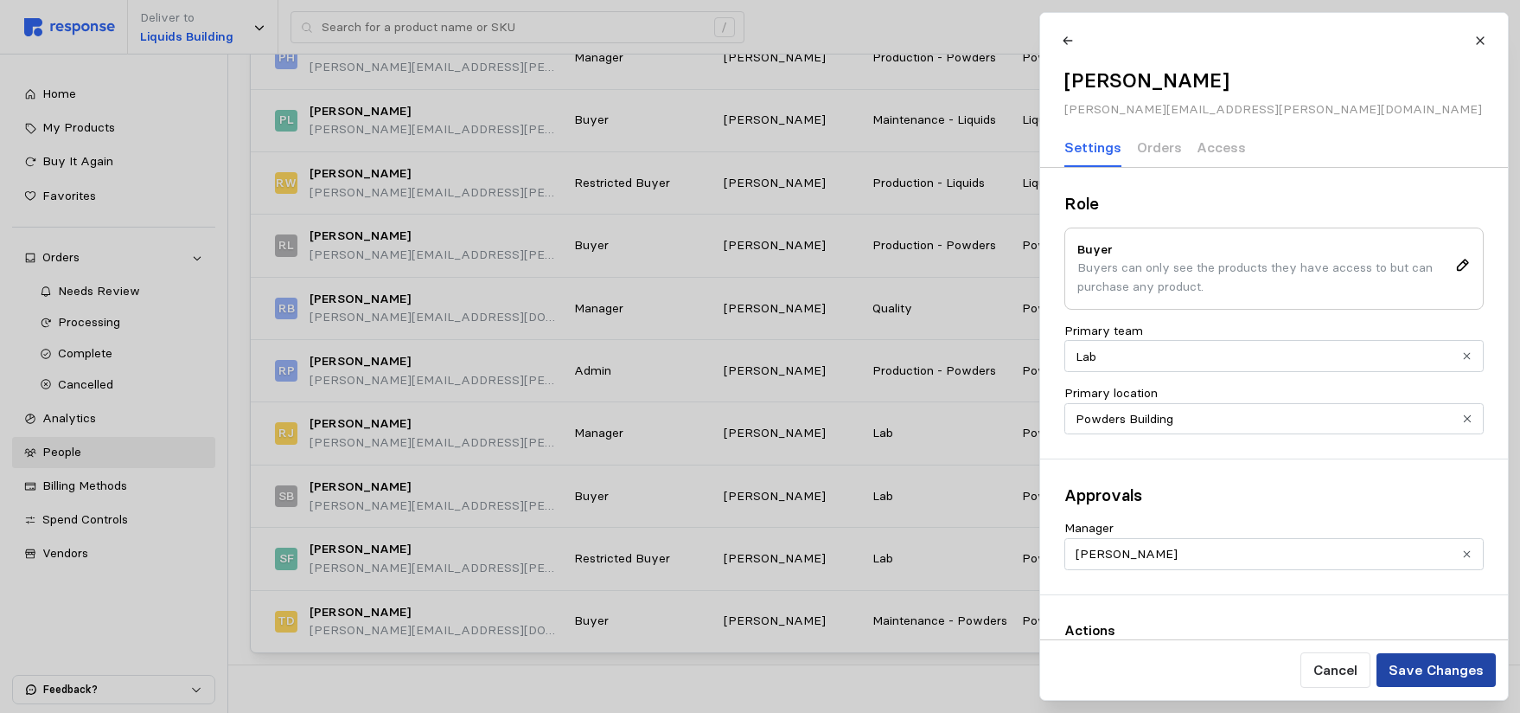
click at [1419, 675] on p "Save Changes" at bounding box center [1435, 670] width 95 height 22
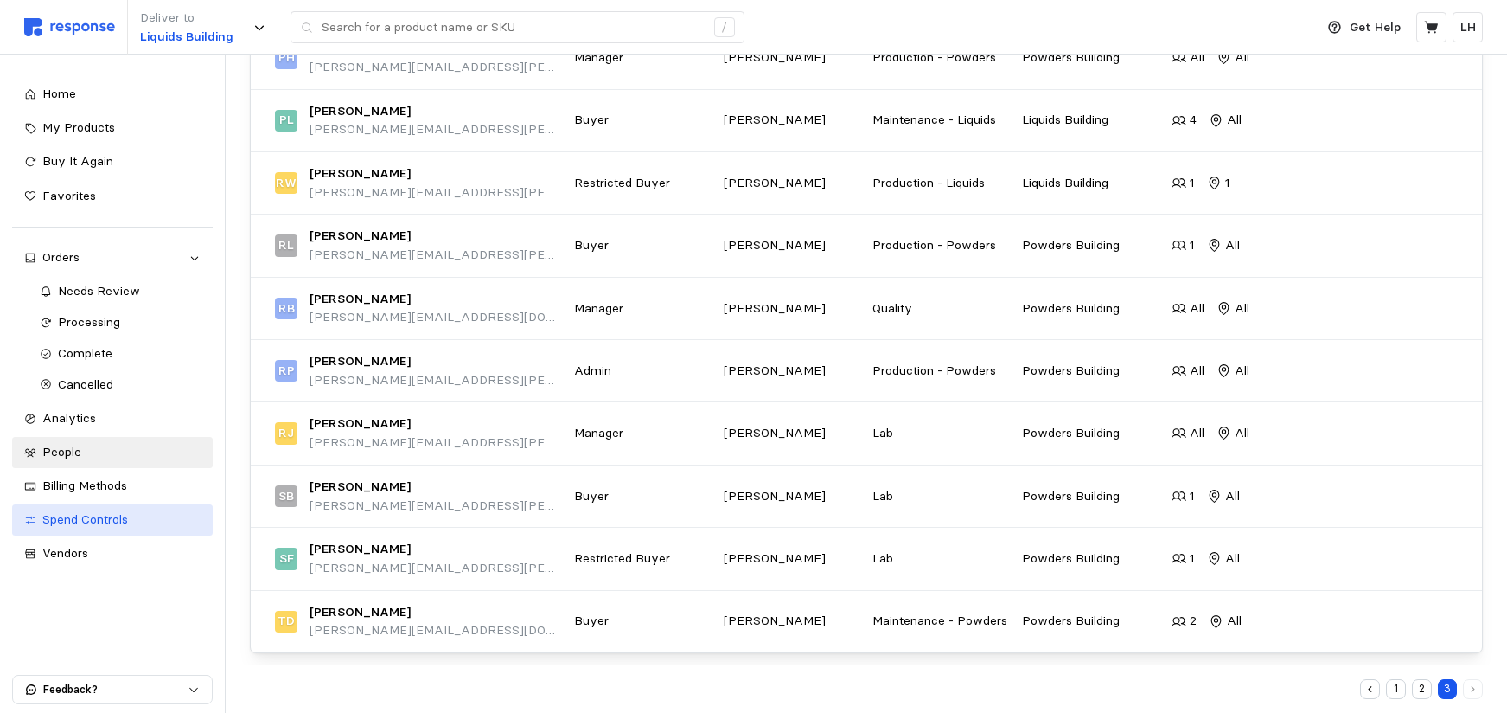
click at [108, 526] on span "Spend Controls" at bounding box center [85, 519] width 86 height 16
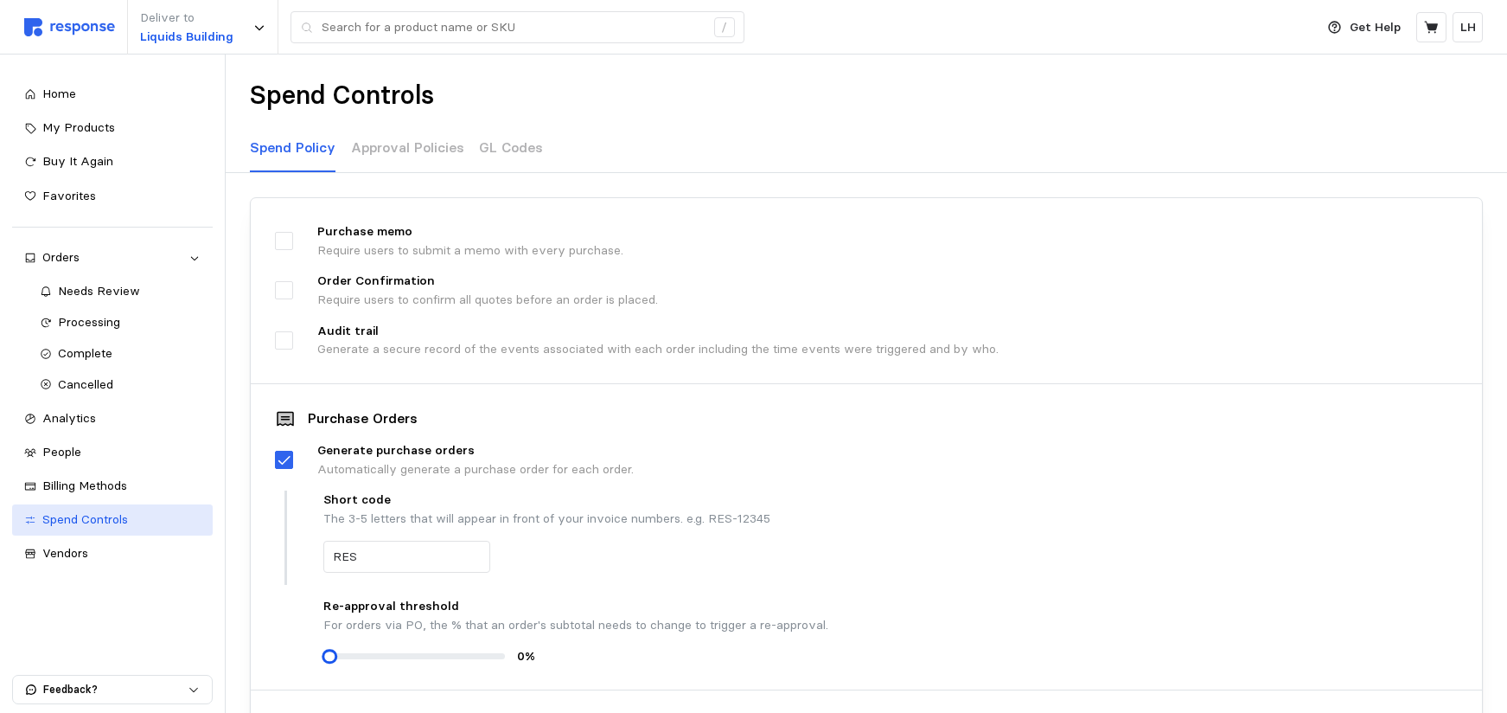
click at [99, 519] on span "Spend Controls" at bounding box center [85, 519] width 86 height 16
click at [374, 145] on p "Approval Policies" at bounding box center [407, 148] width 113 height 22
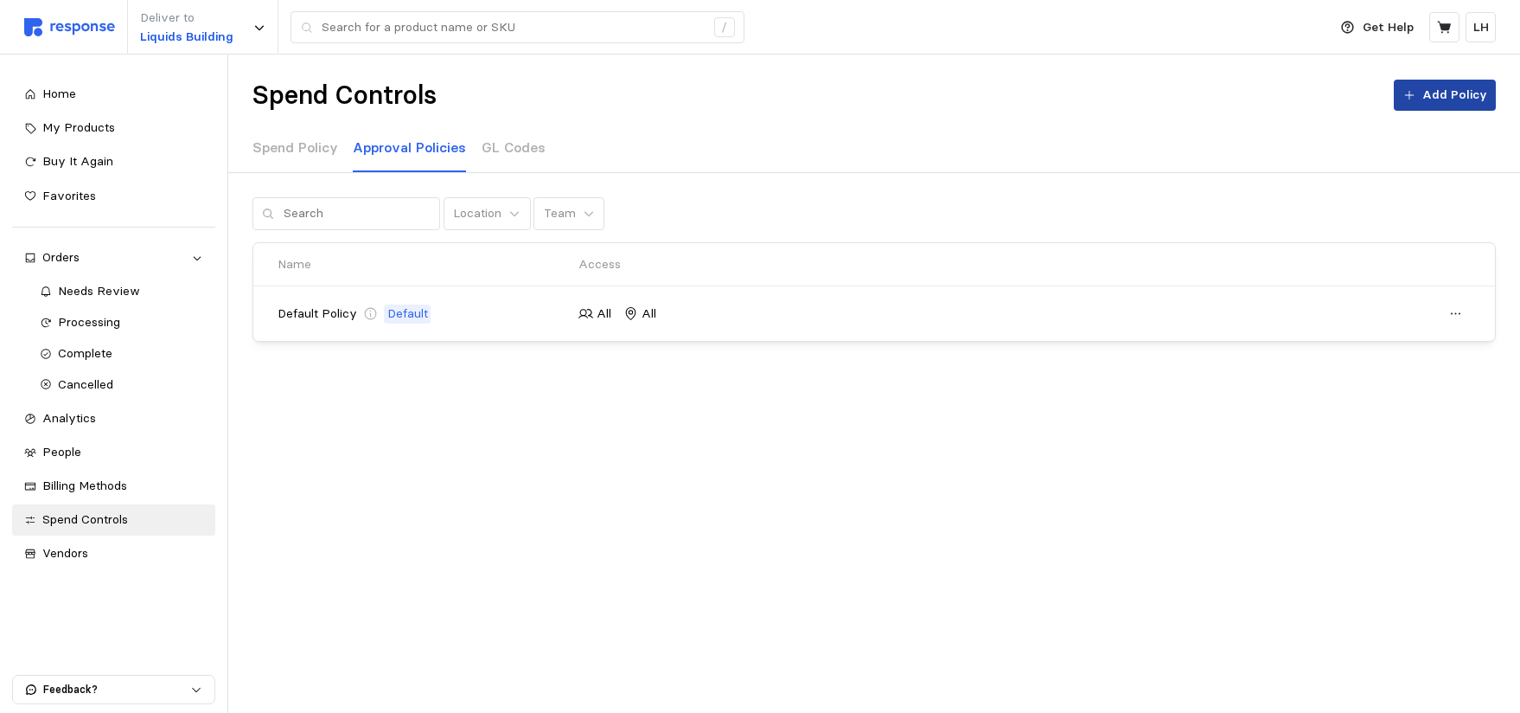
click at [1416, 100] on icon at bounding box center [1410, 95] width 12 height 12
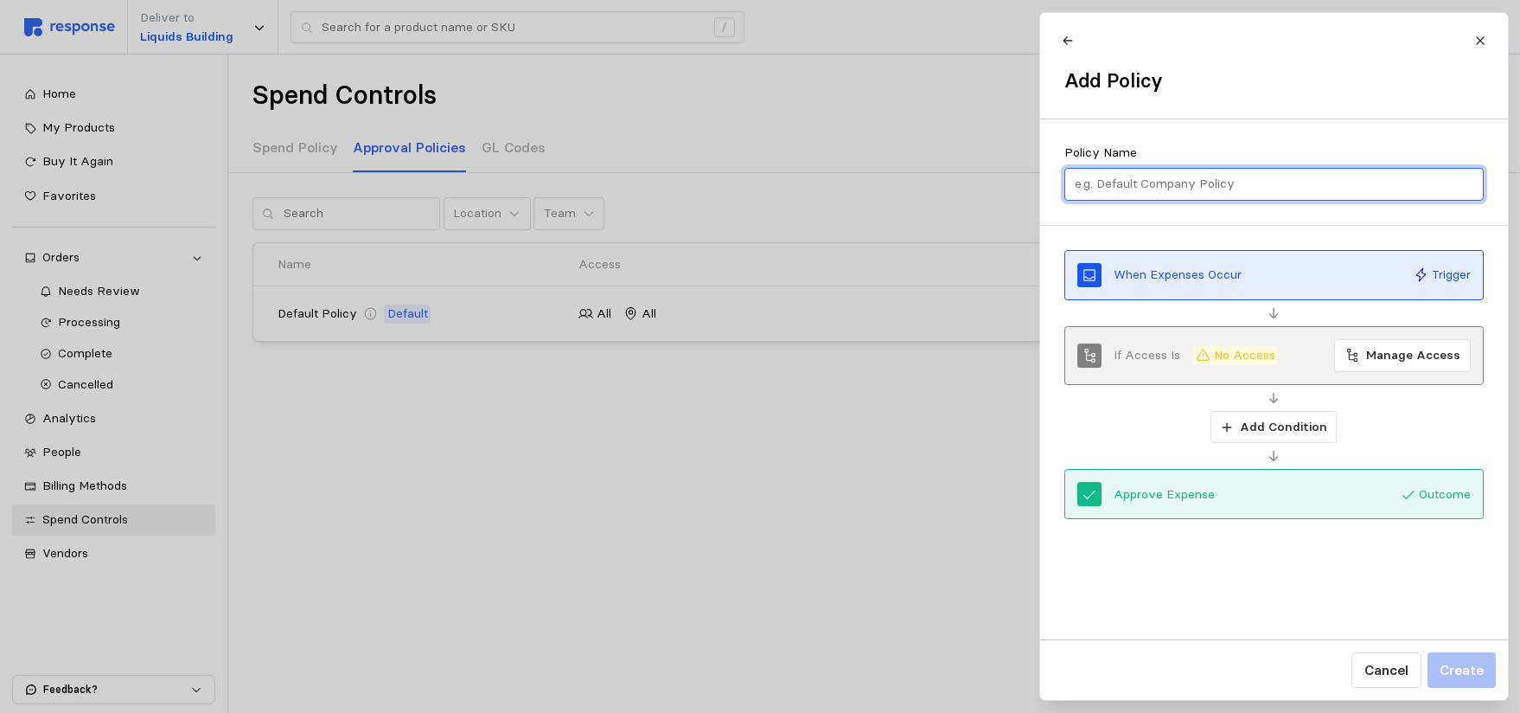
click at [1206, 185] on input "text" at bounding box center [1274, 184] width 400 height 31
type input "Lab Team Policy"
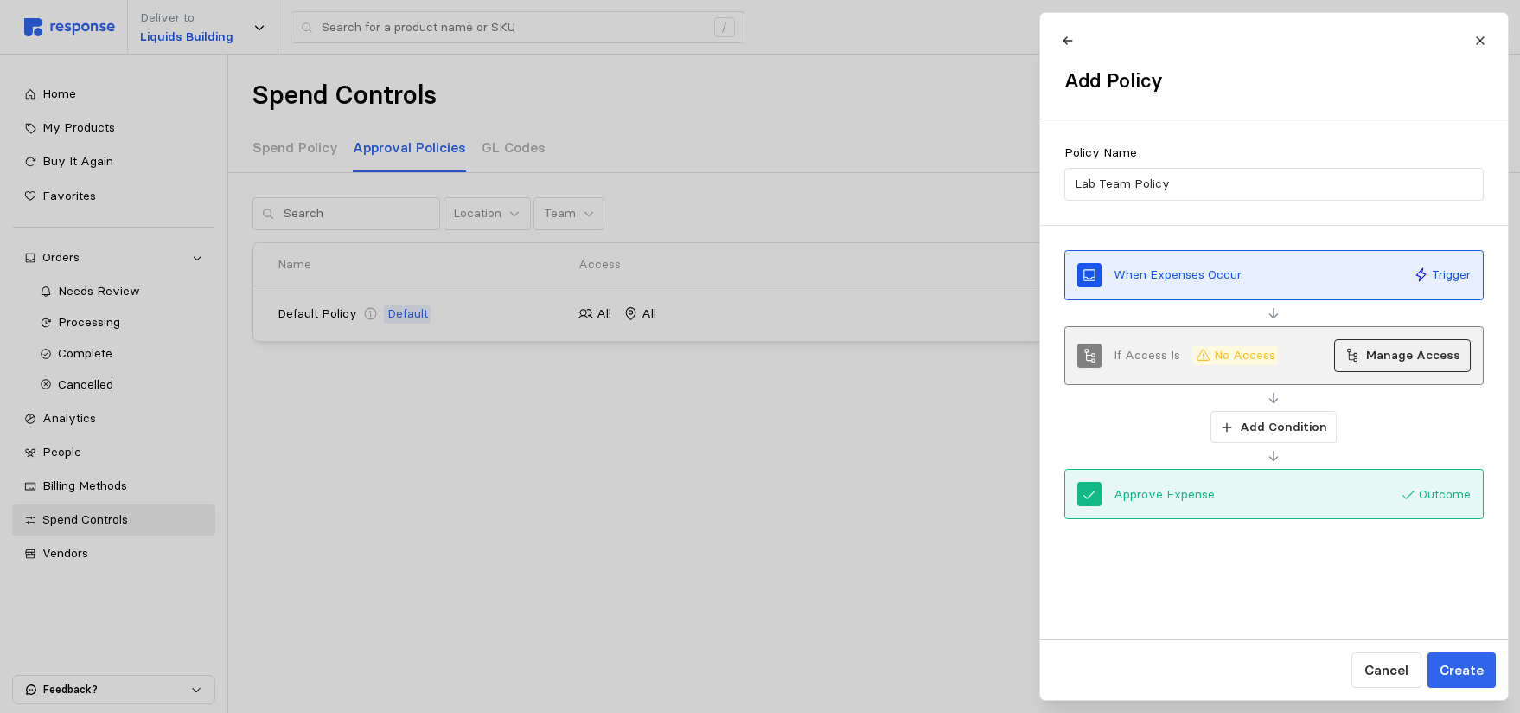
click at [1408, 357] on p "Manage Access" at bounding box center [1413, 355] width 94 height 19
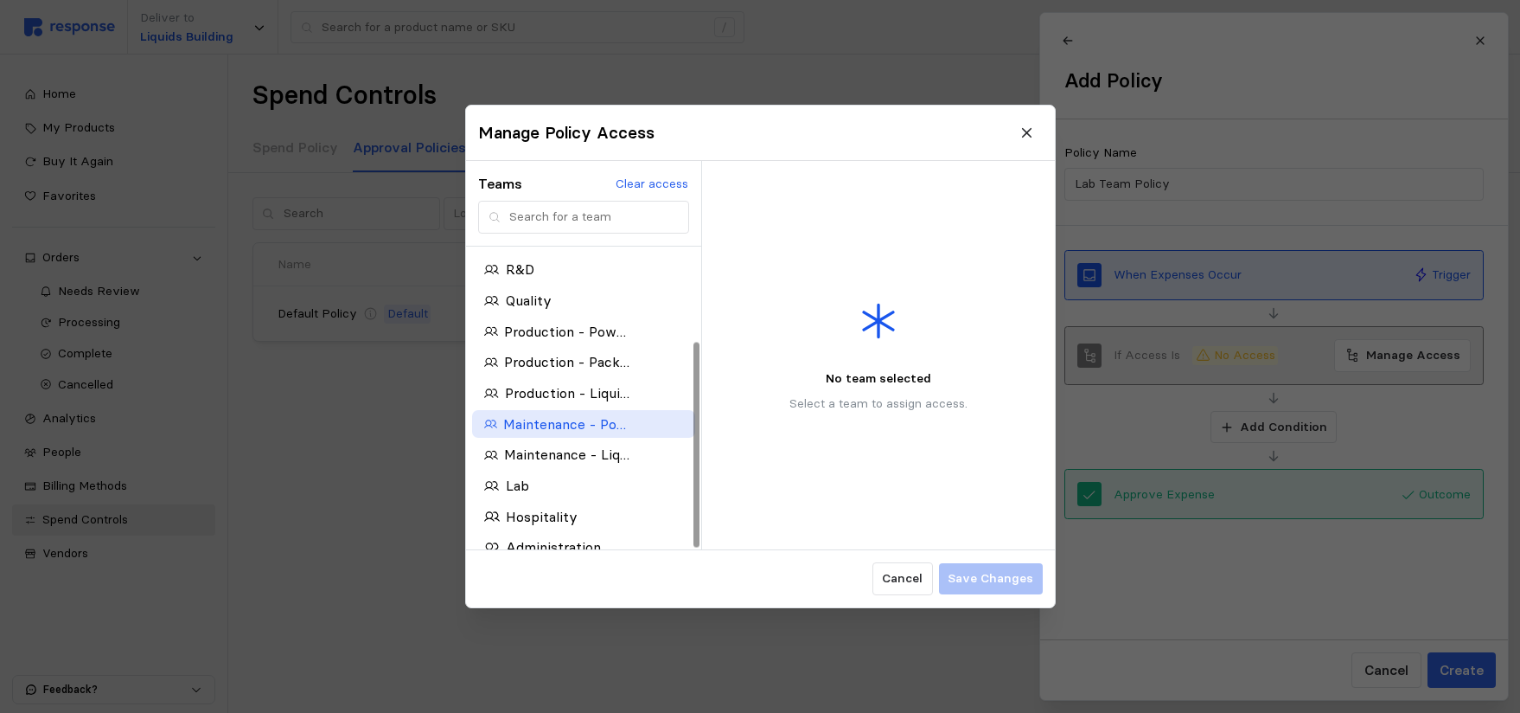
scroll to position [138, 0]
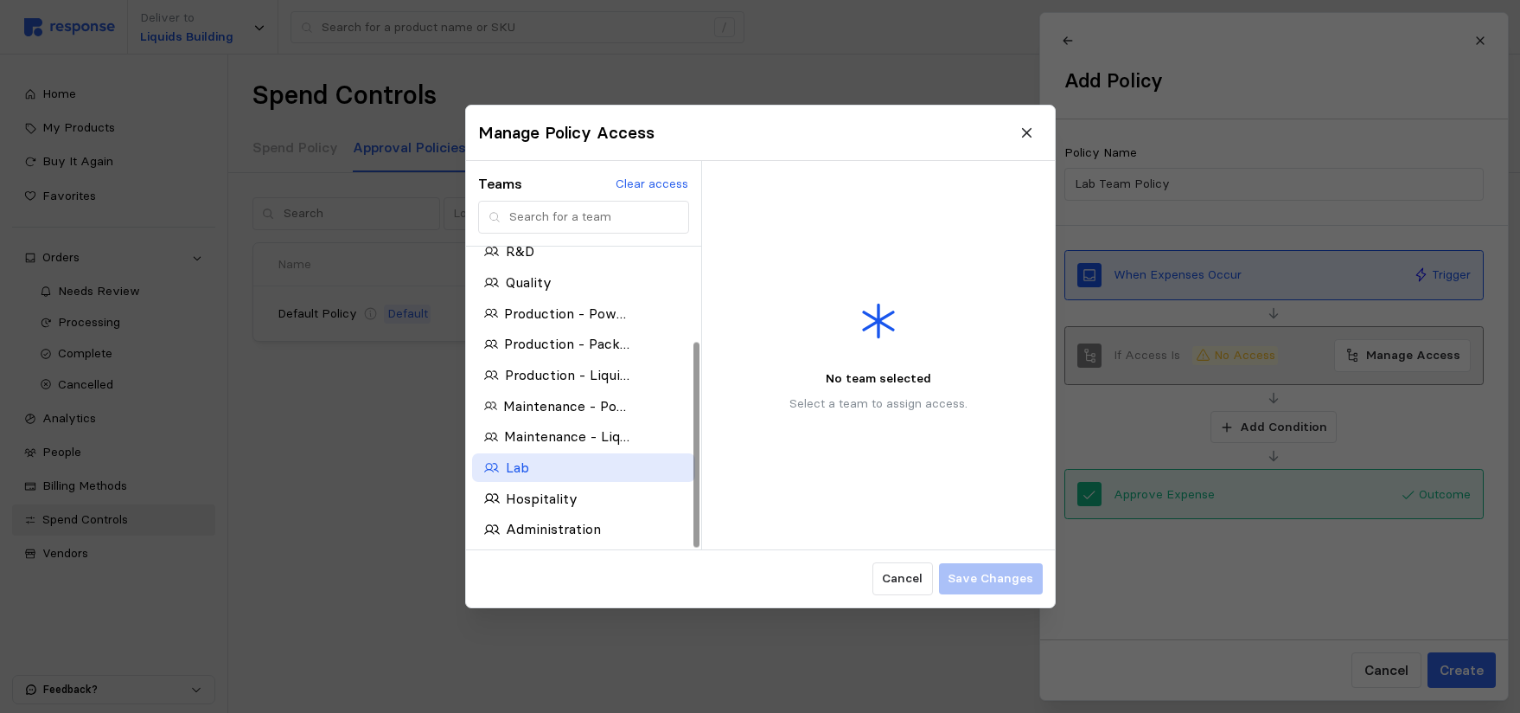
click at [563, 466] on div "Lab" at bounding box center [557, 468] width 146 height 22
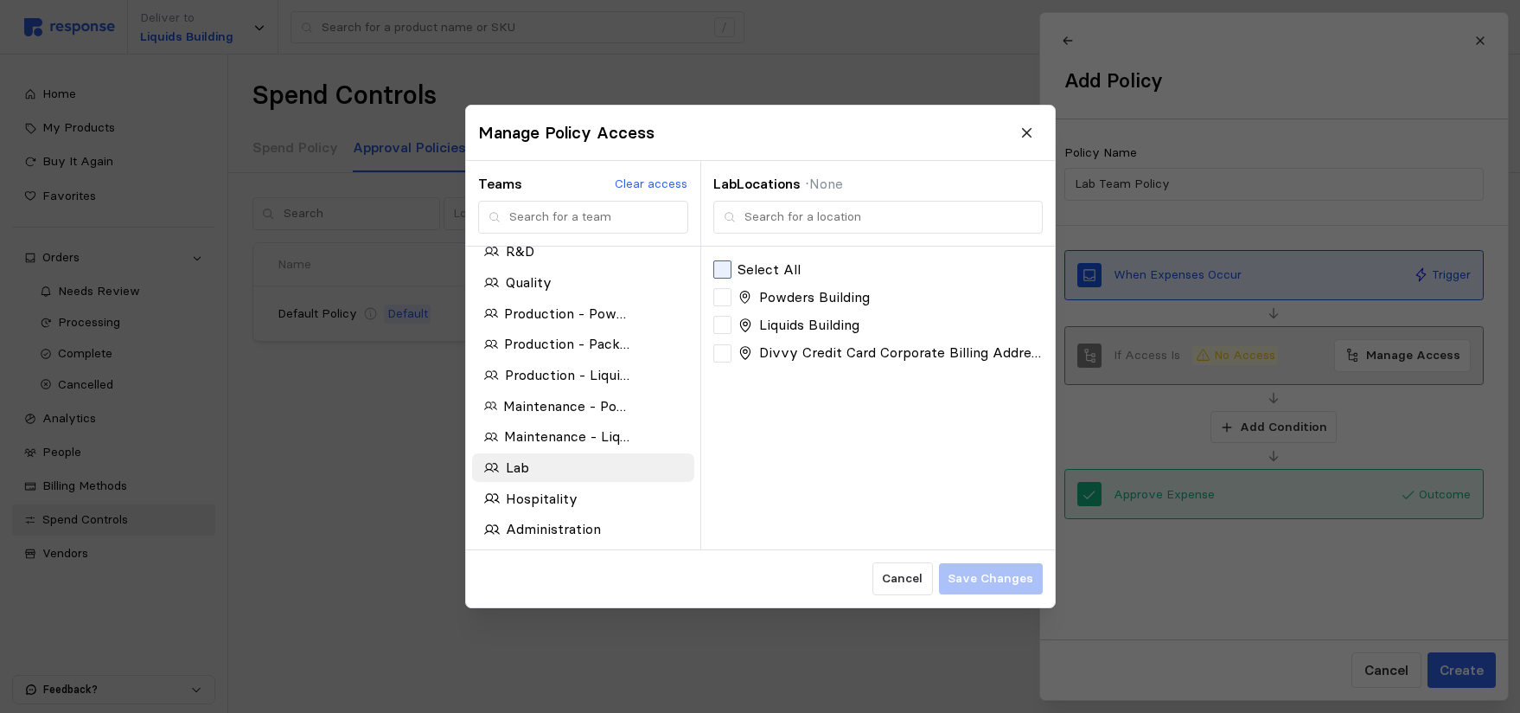
click at [728, 269] on div at bounding box center [722, 269] width 18 height 18
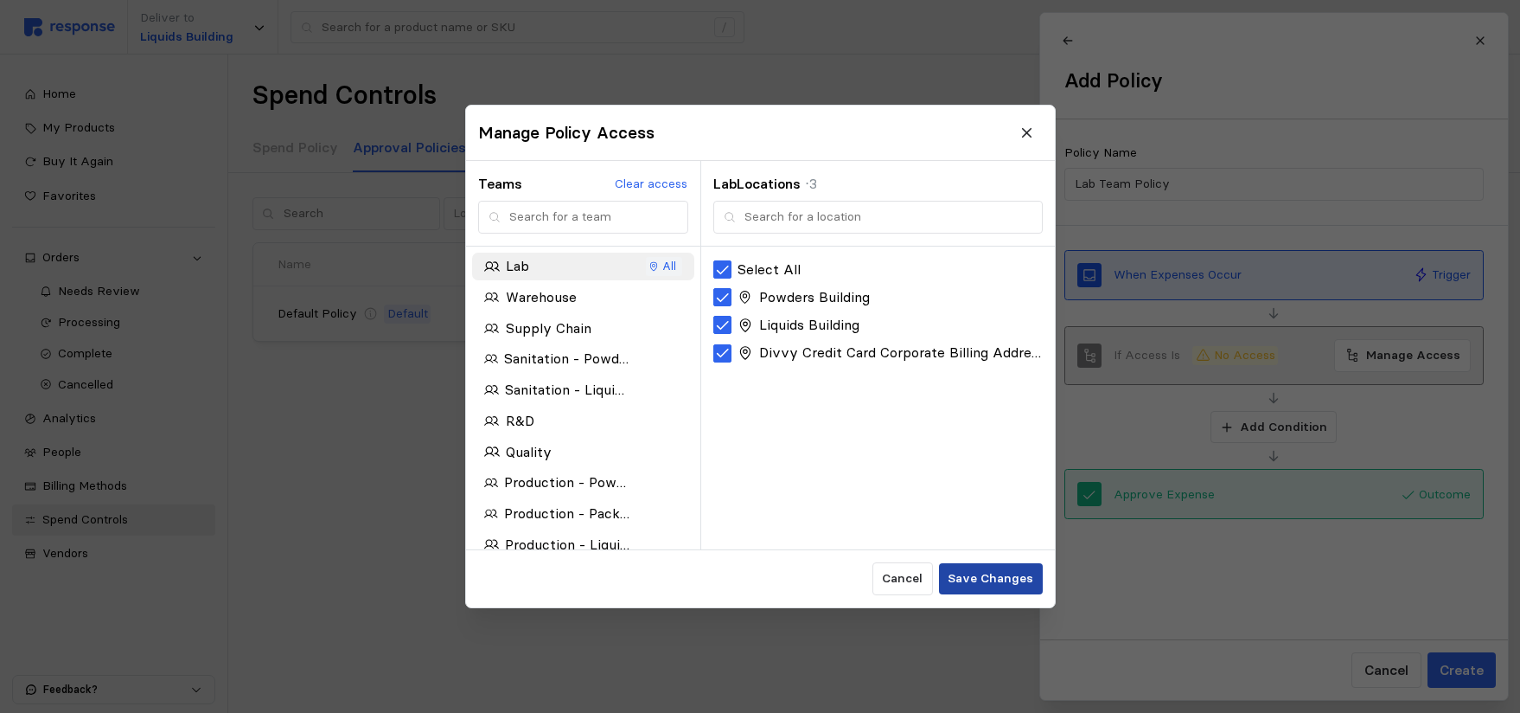
click at [986, 582] on p "Save Changes" at bounding box center [991, 578] width 86 height 19
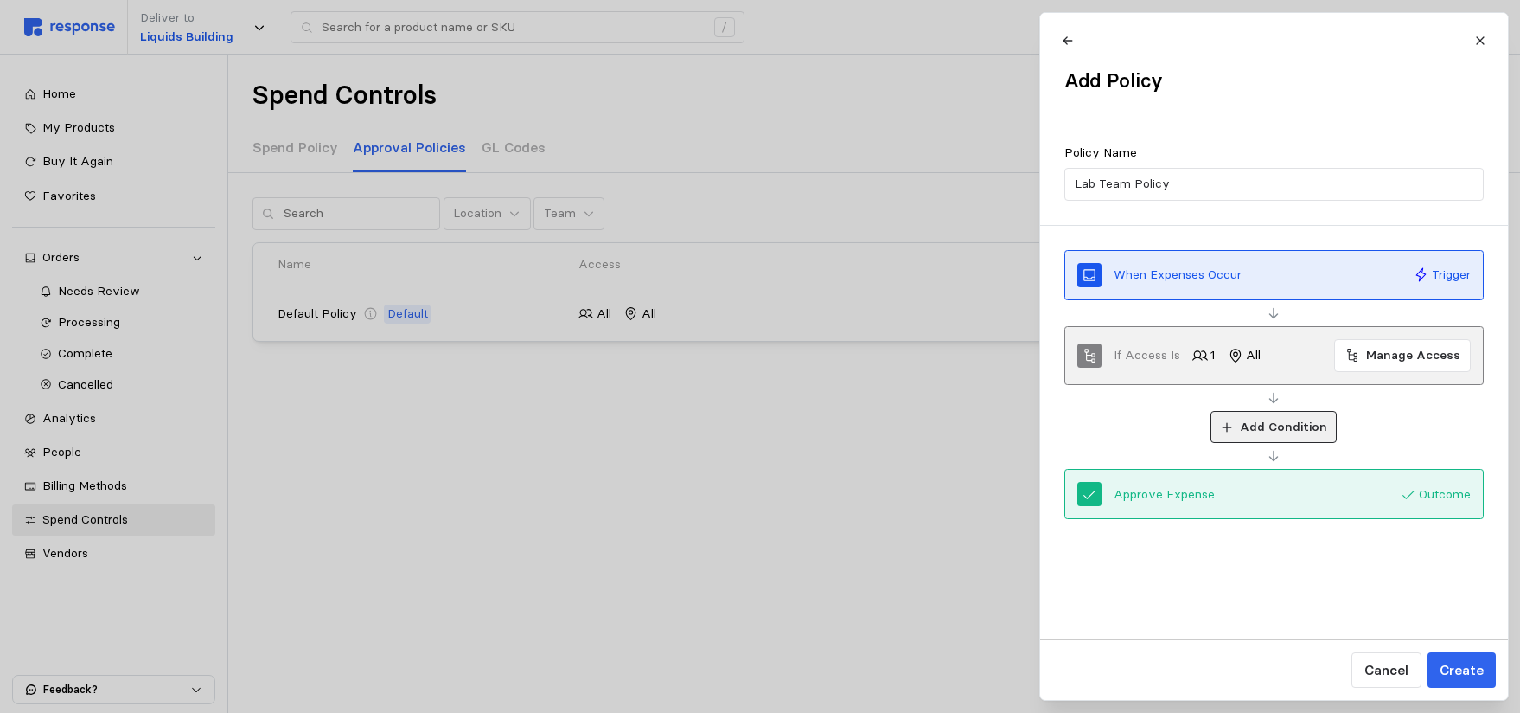
click at [1232, 425] on icon at bounding box center [1226, 427] width 12 height 12
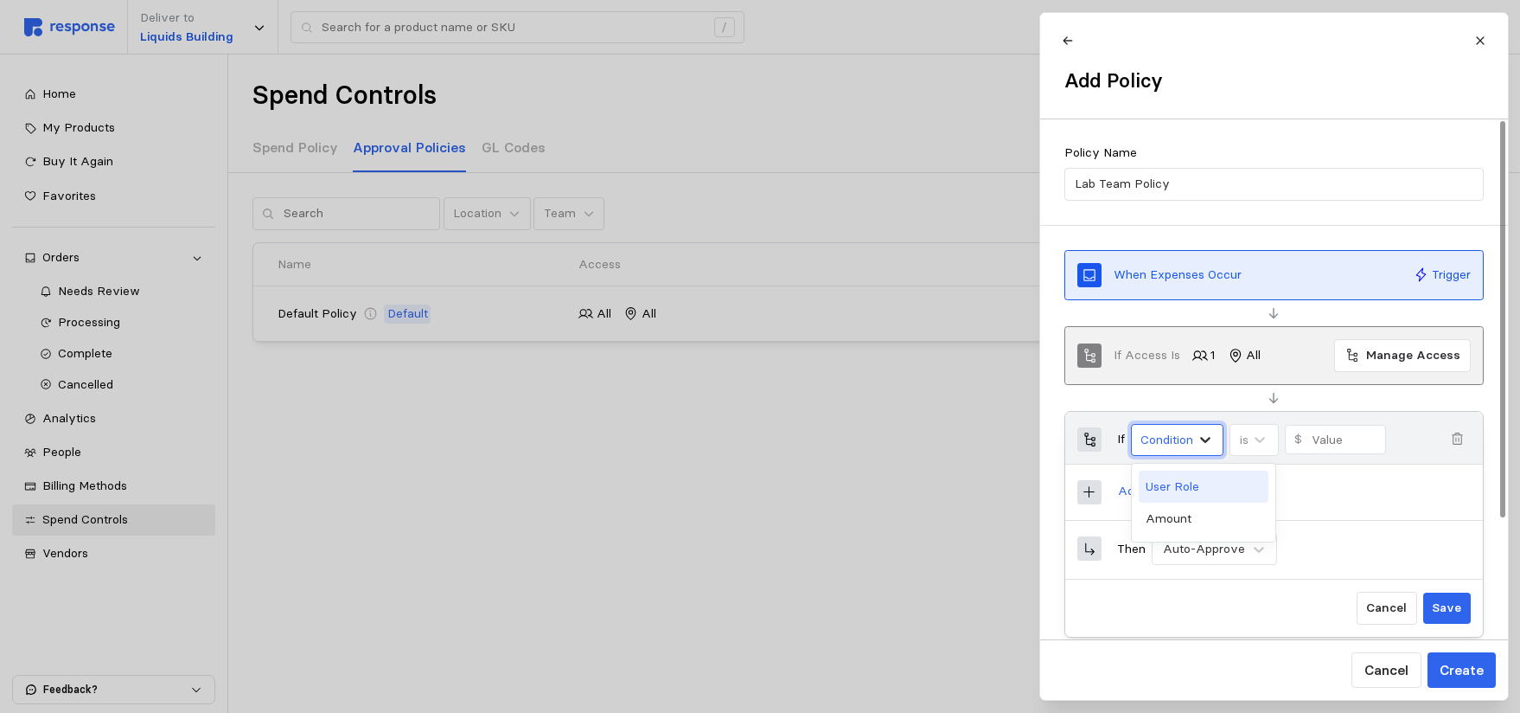
click at [1207, 439] on icon at bounding box center [1204, 439] width 17 height 17
click at [1190, 520] on div "Amount" at bounding box center [1204, 518] width 130 height 32
type input "0"
click at [1318, 435] on input "0" at bounding box center [1343, 440] width 65 height 28
type input "1000"
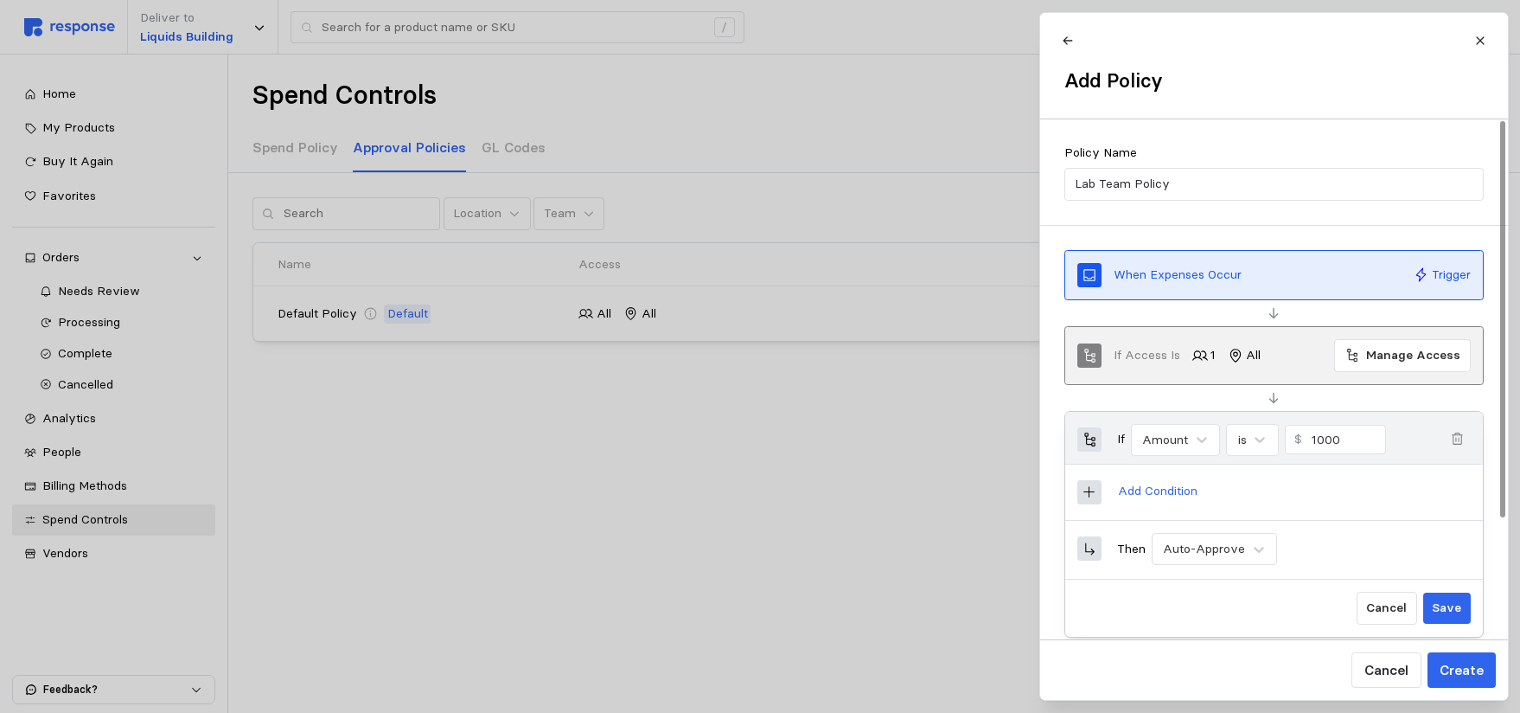
click at [1088, 499] on icon at bounding box center [1090, 492] width 16 height 16
click at [1124, 489] on p "Add Condition" at bounding box center [1157, 491] width 80 height 19
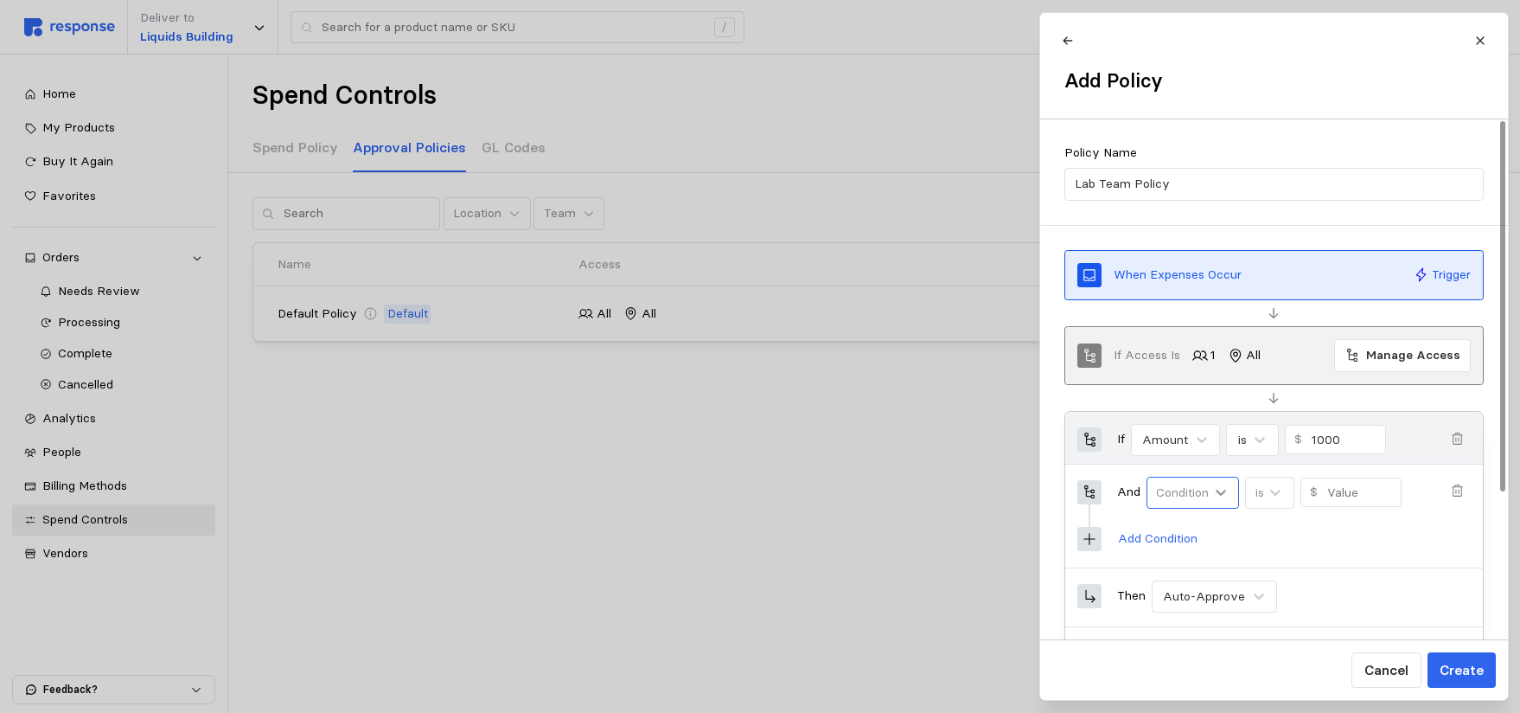
click at [1224, 494] on icon at bounding box center [1221, 493] width 10 height 6
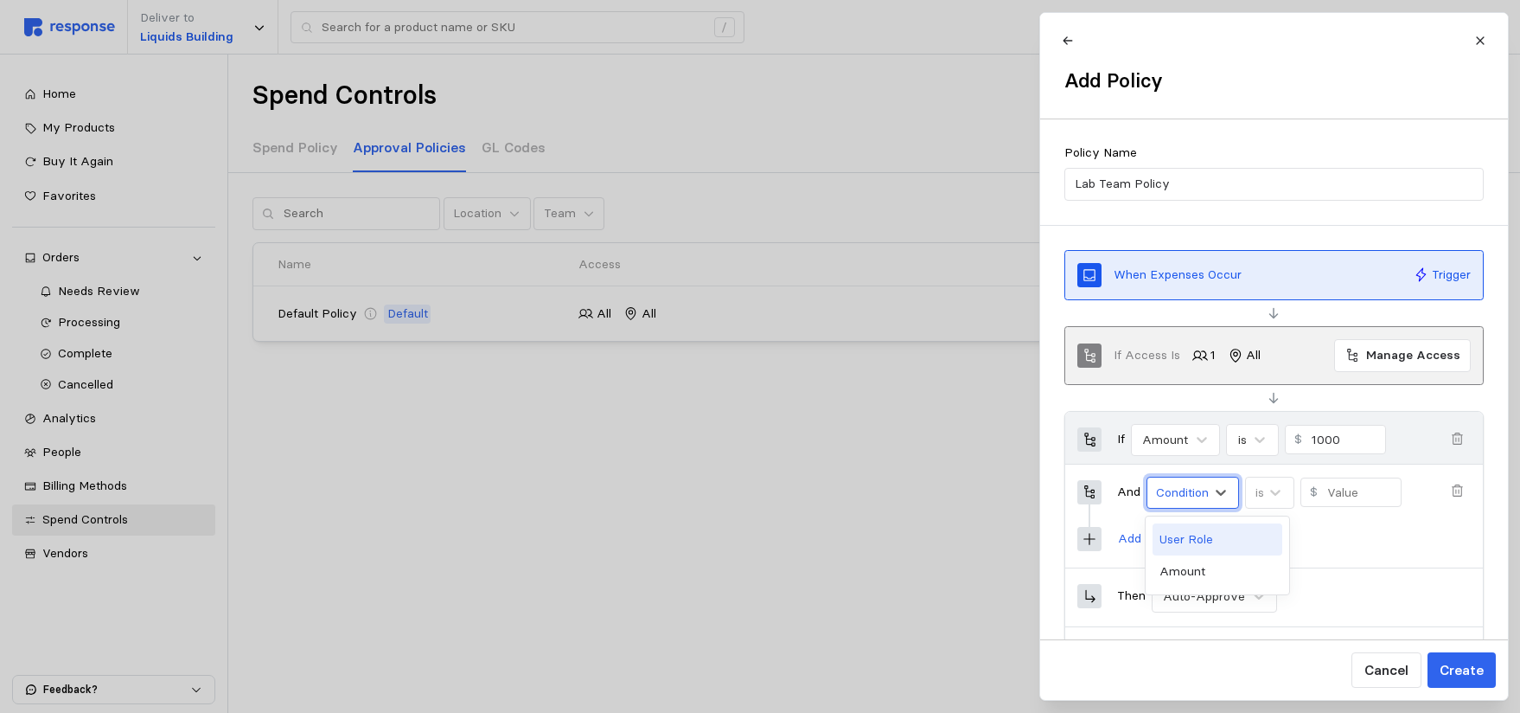
click at [1215, 541] on div "User Role" at bounding box center [1218, 539] width 130 height 32
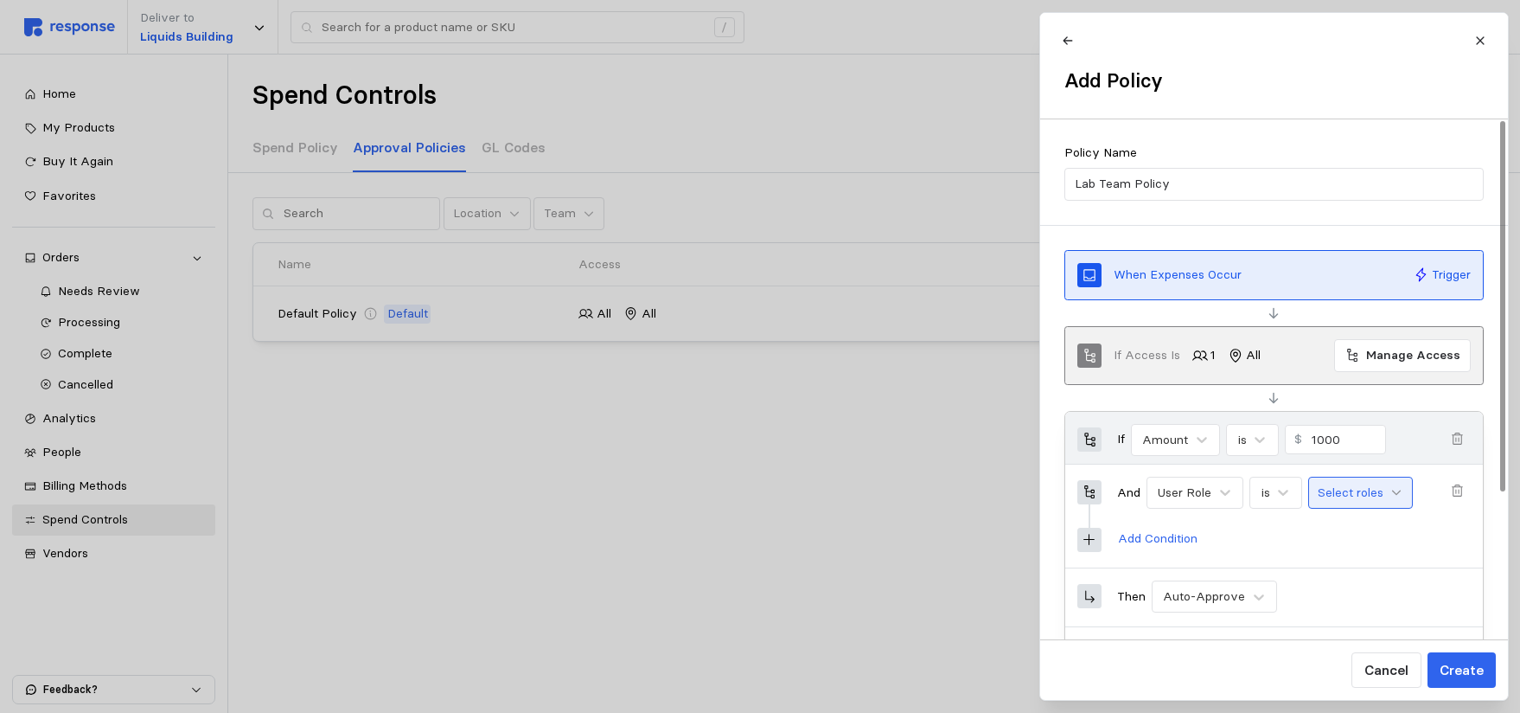
click at [1392, 495] on icon at bounding box center [1397, 492] width 12 height 12
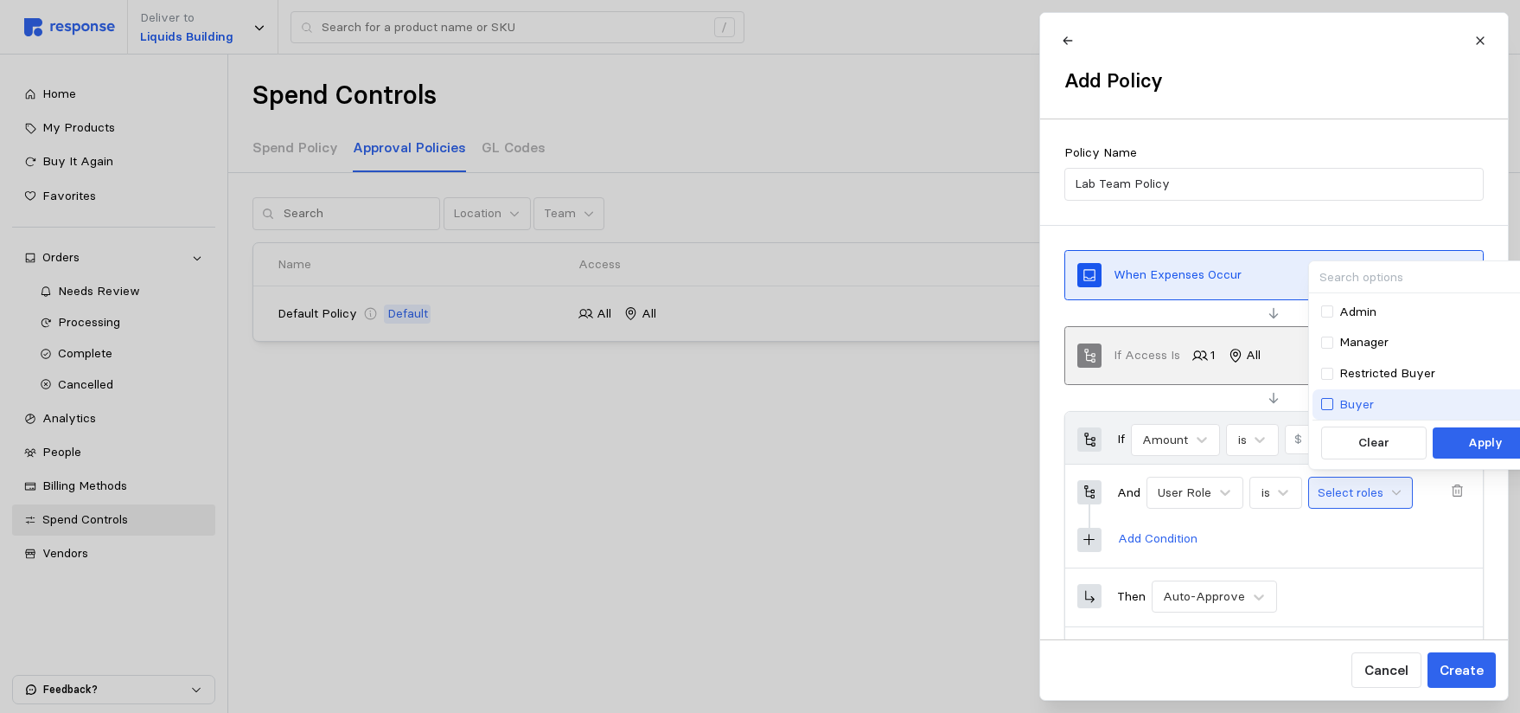
click at [1331, 404] on div at bounding box center [1327, 404] width 12 height 12
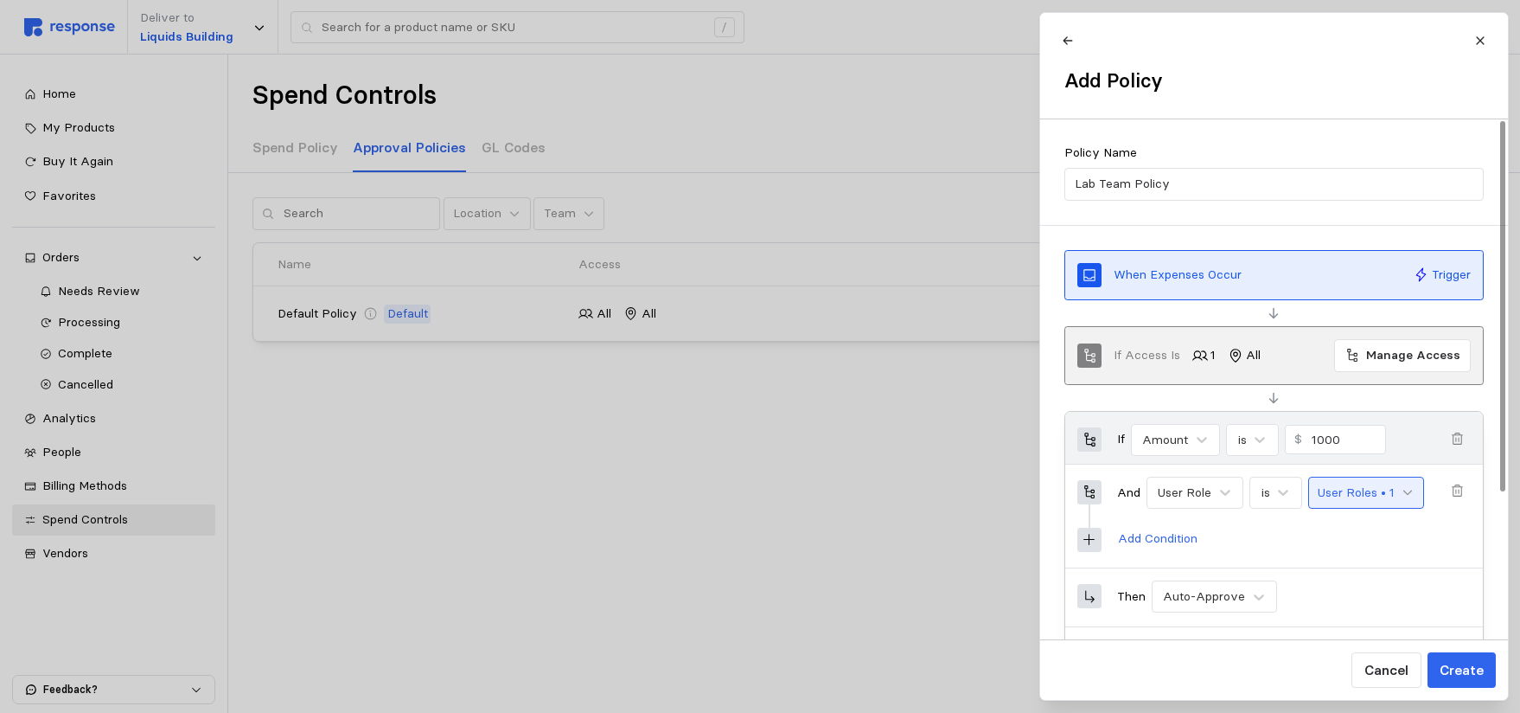
click at [1413, 489] on icon at bounding box center [1408, 492] width 12 height 12
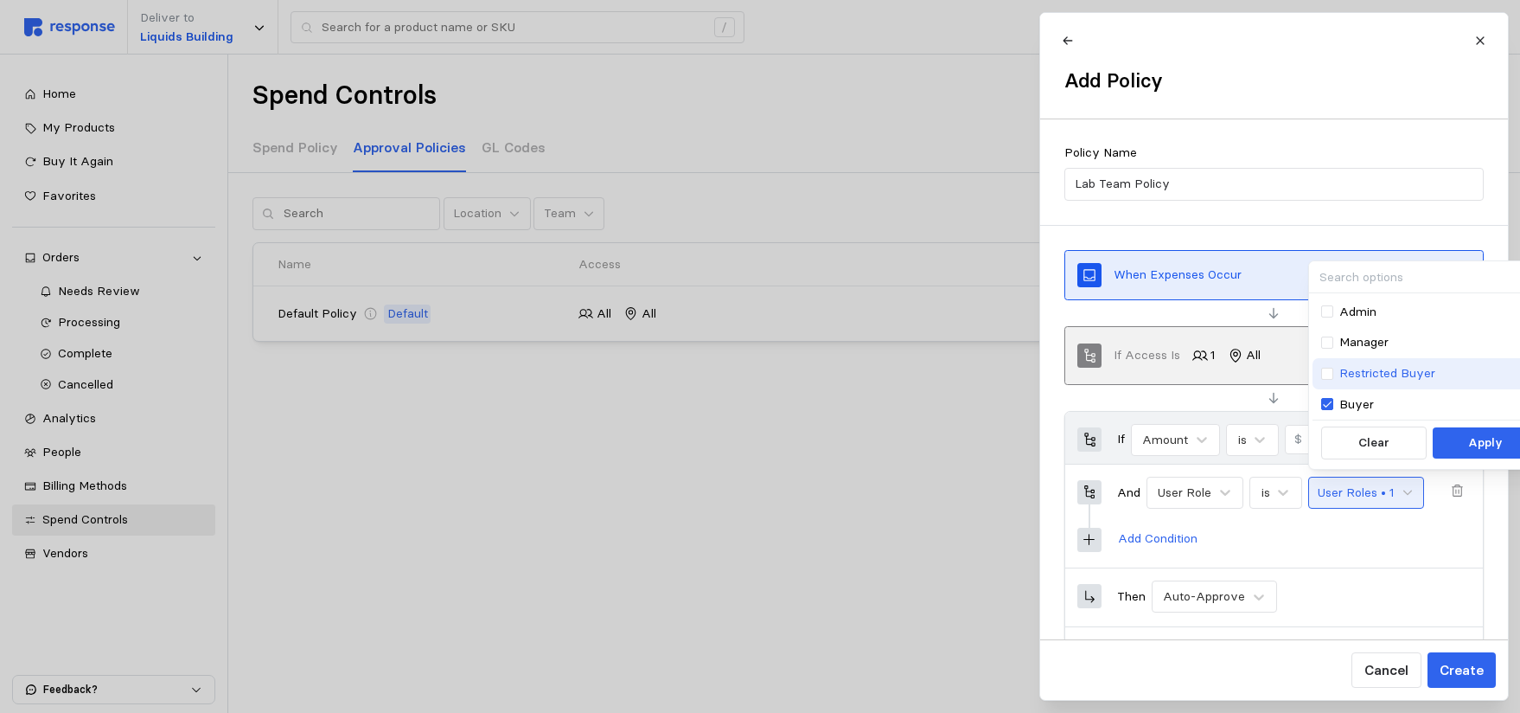
click at [1319, 372] on div "Restricted Buyer" at bounding box center [1429, 373] width 232 height 31
click at [1478, 448] on p "Apply" at bounding box center [1486, 442] width 35 height 19
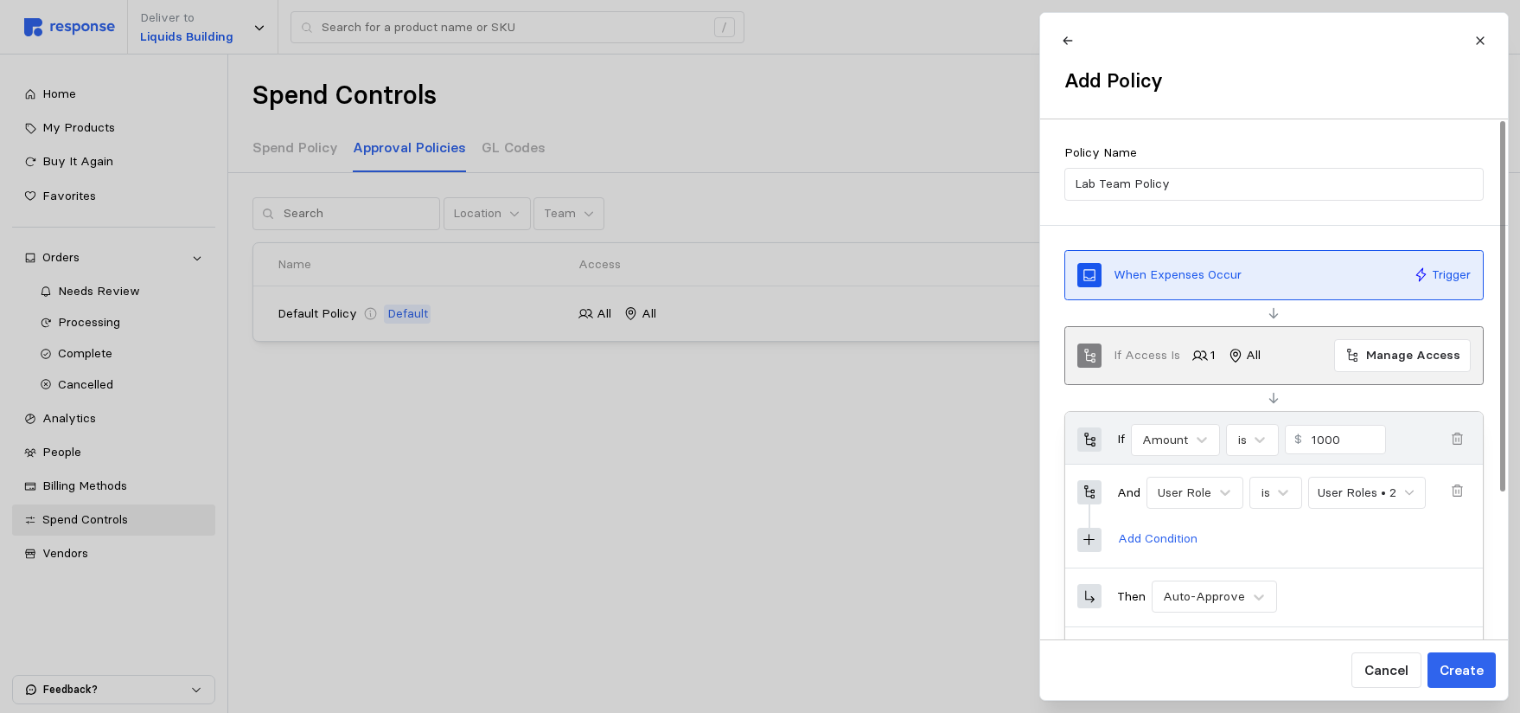
click at [1087, 541] on icon at bounding box center [1090, 540] width 16 height 16
click at [1090, 540] on icon at bounding box center [1089, 539] width 11 height 11
click at [1177, 535] on p "Add Condition" at bounding box center [1157, 538] width 80 height 19
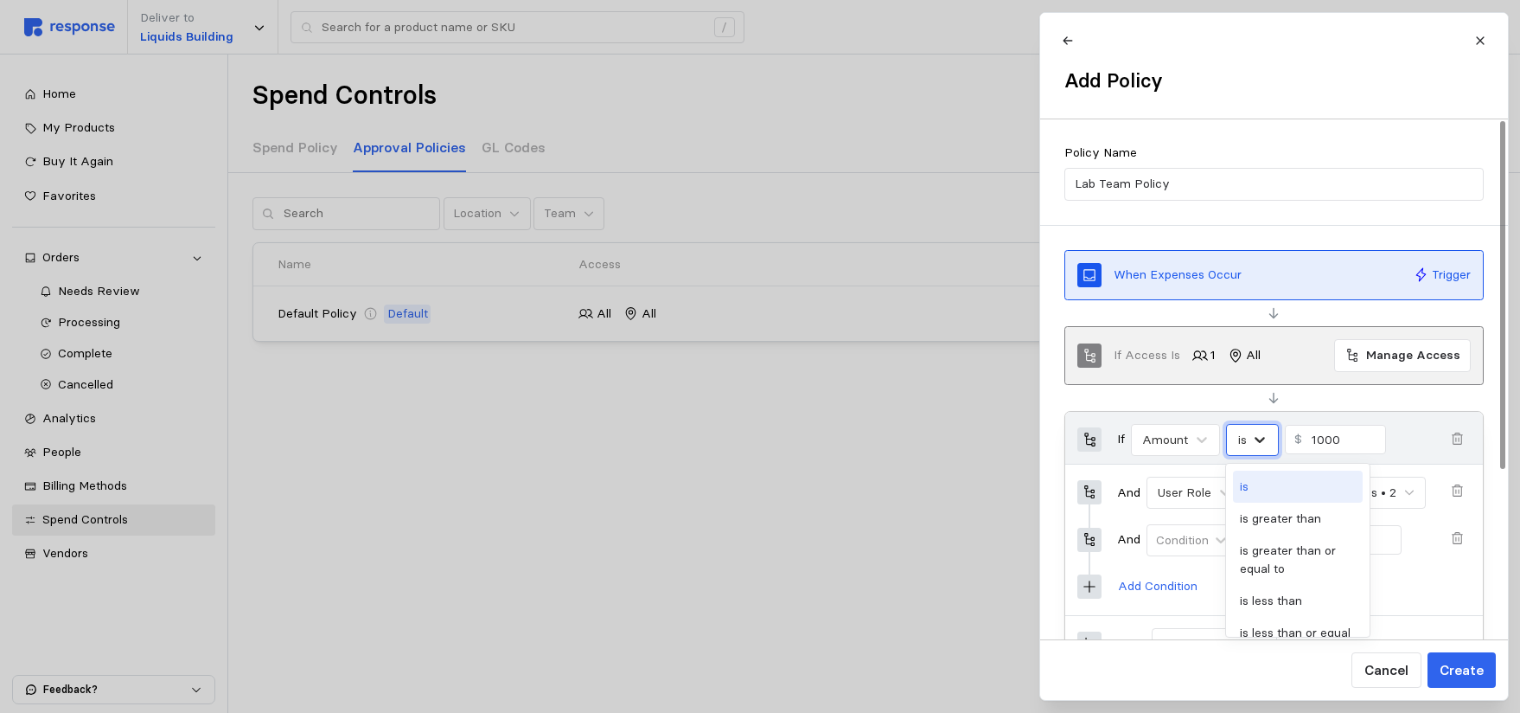
click at [1260, 438] on icon at bounding box center [1259, 439] width 17 height 17
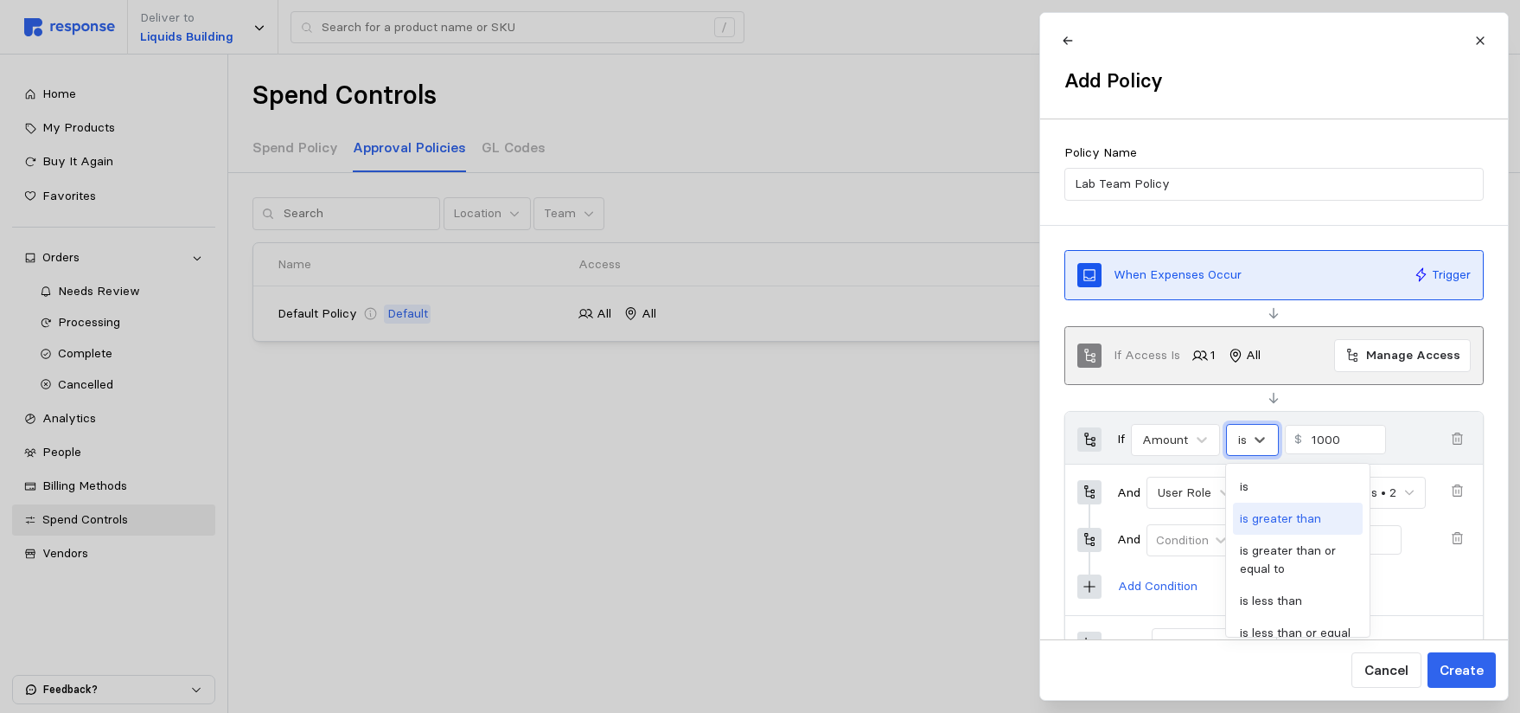
click at [1277, 521] on div "is greater than" at bounding box center [1298, 518] width 130 height 32
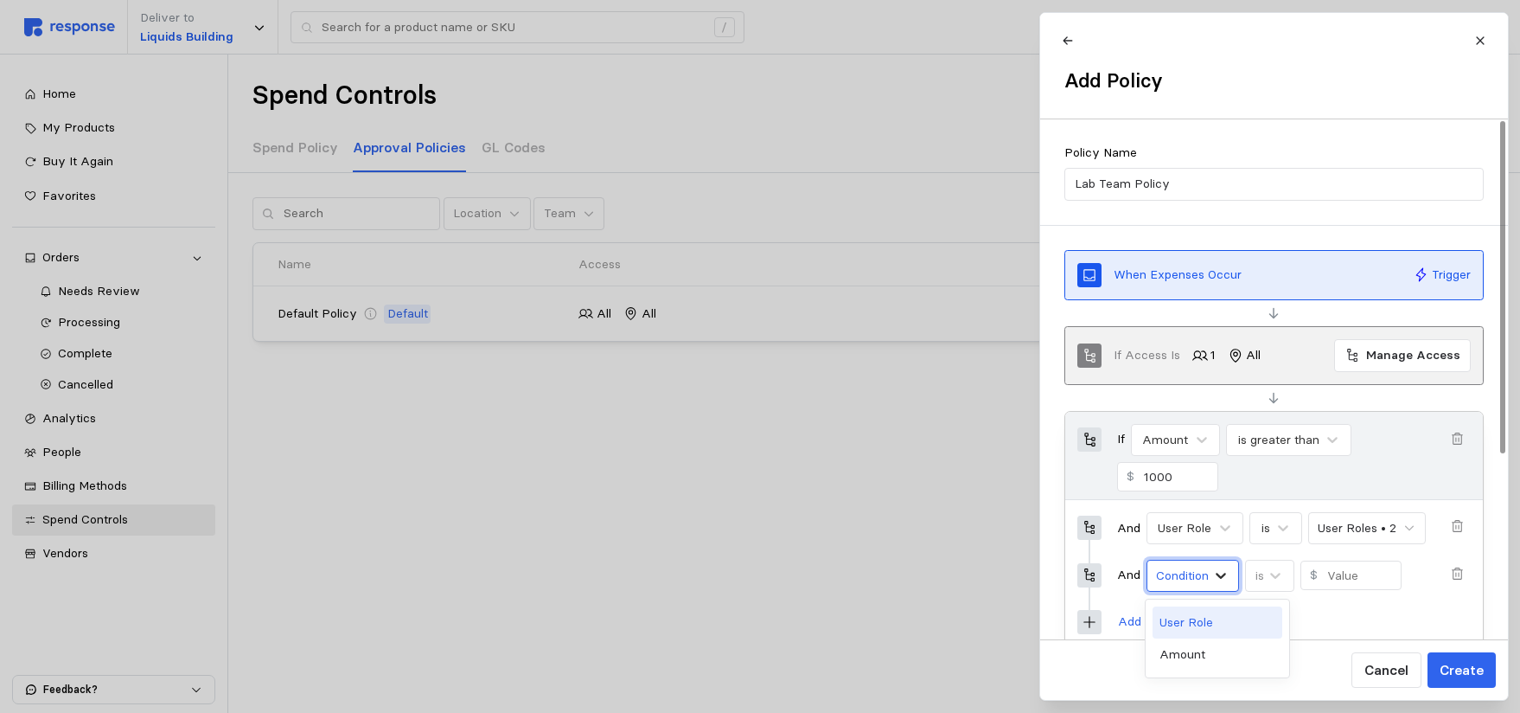
click at [1224, 579] on icon at bounding box center [1220, 574] width 17 height 17
click at [1458, 570] on icon "button" at bounding box center [1457, 574] width 16 height 16
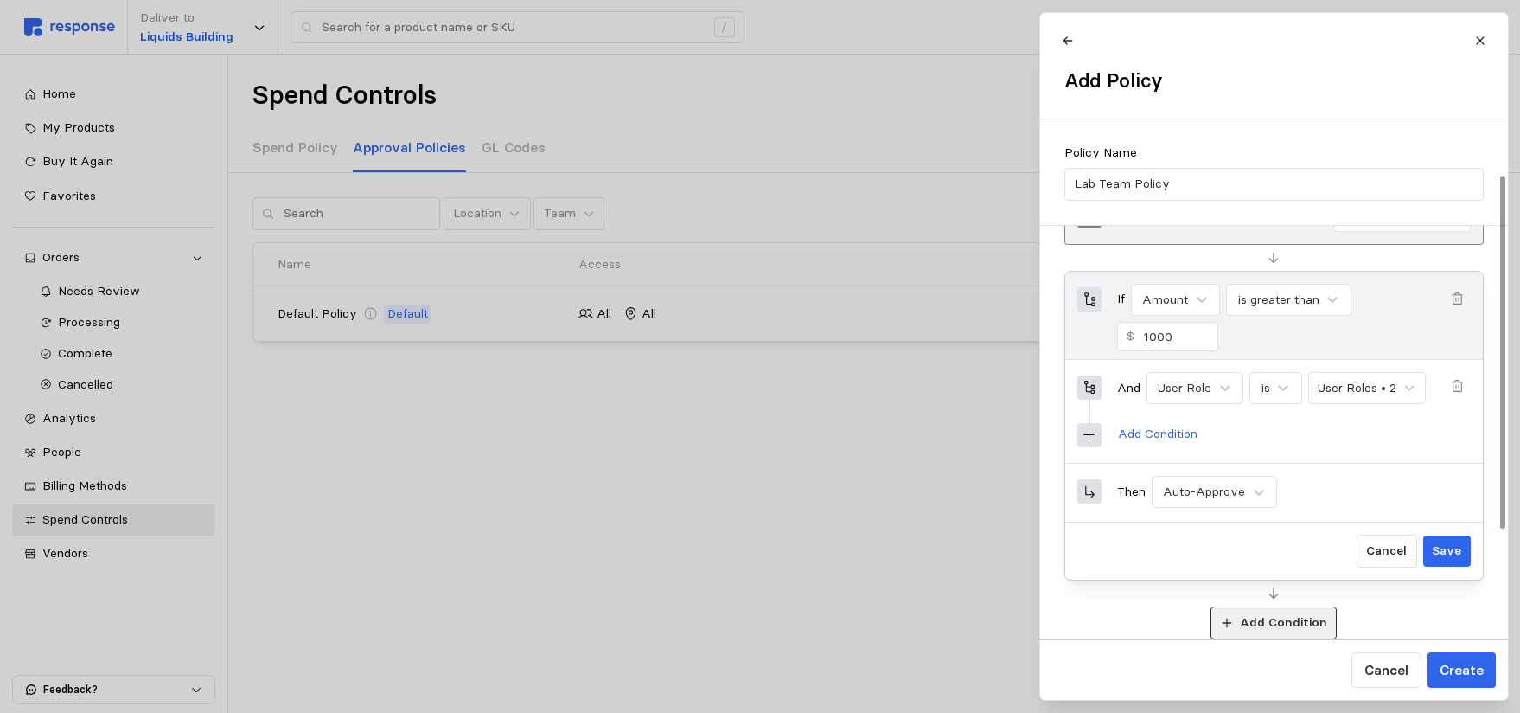
scroll to position [173, 0]
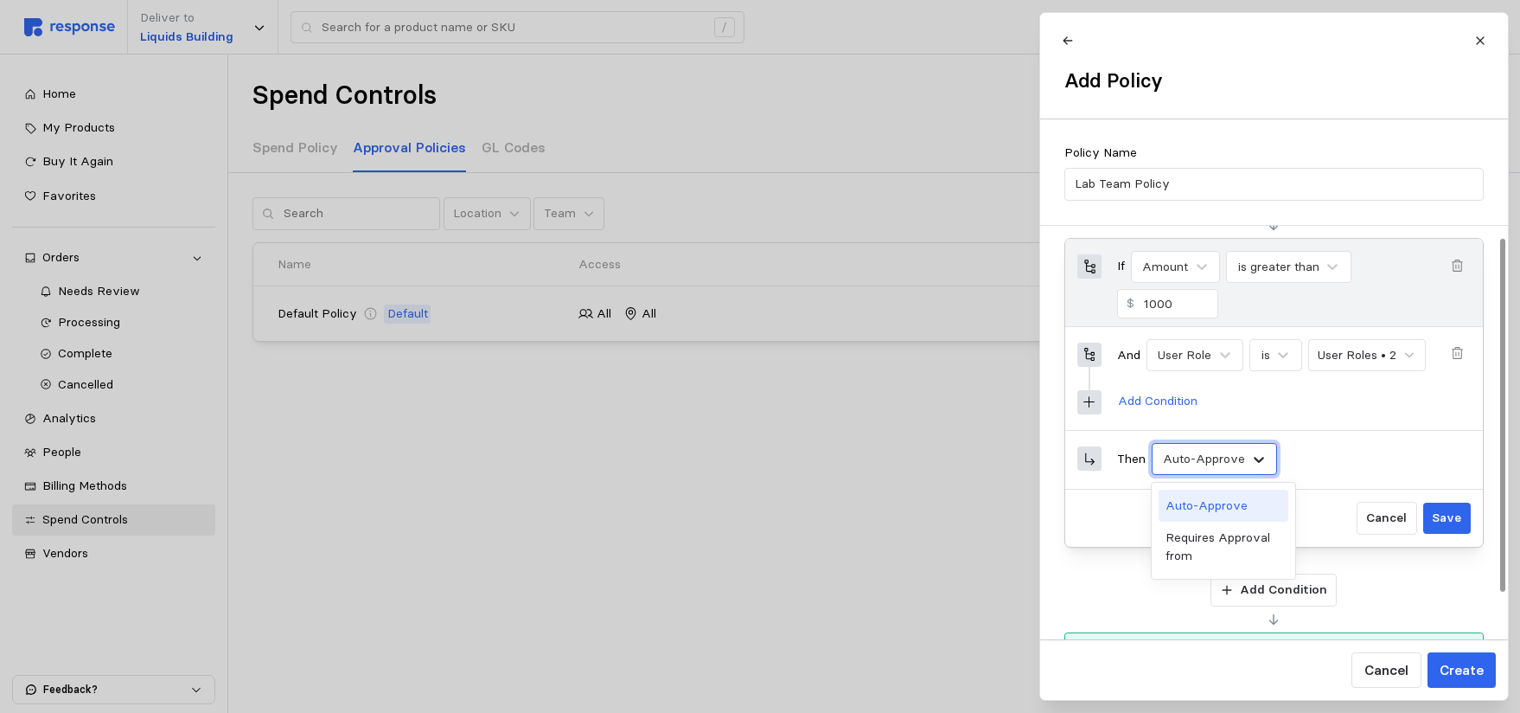
click at [1250, 454] on icon at bounding box center [1258, 459] width 17 height 17
click at [1211, 551] on div "Requires Approval from" at bounding box center [1224, 547] width 130 height 50
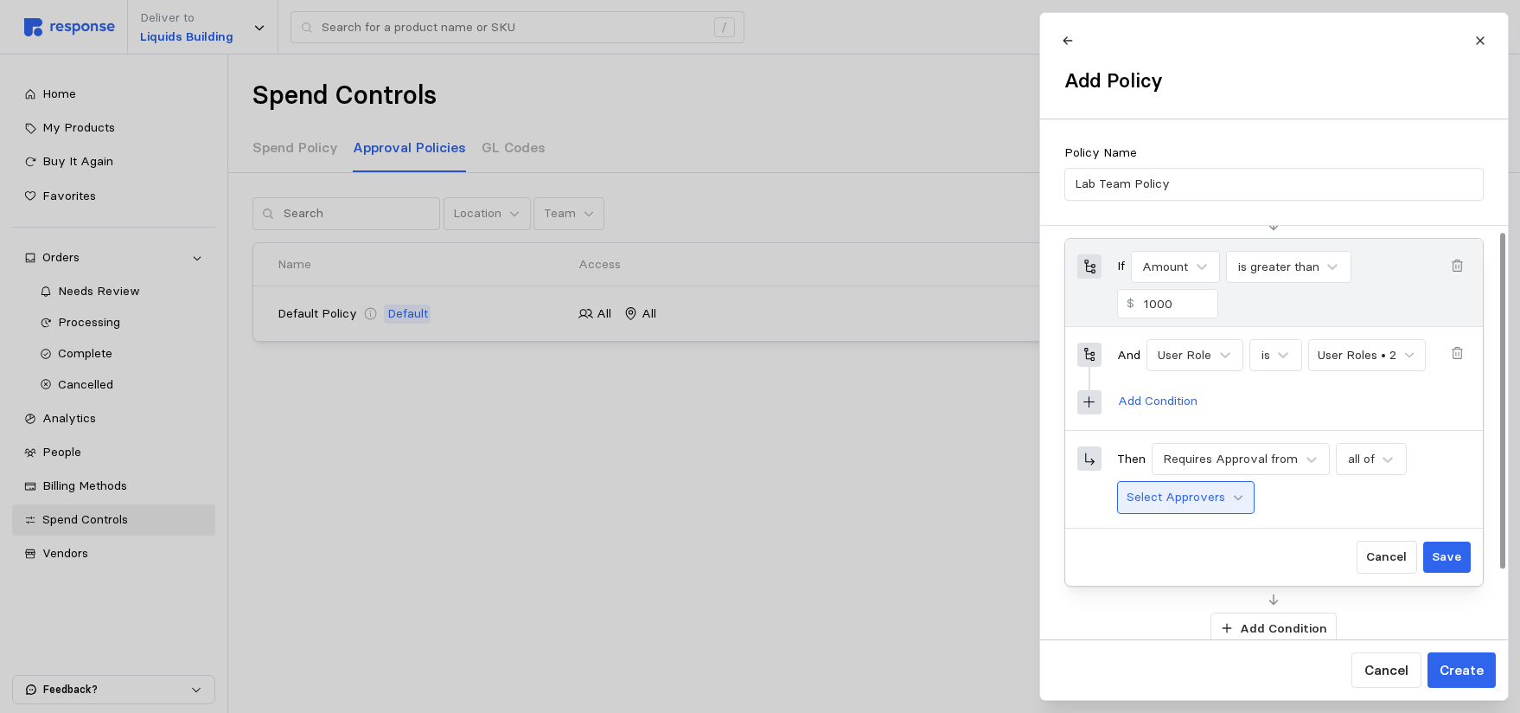
click at [1234, 497] on icon at bounding box center [1238, 498] width 9 height 5
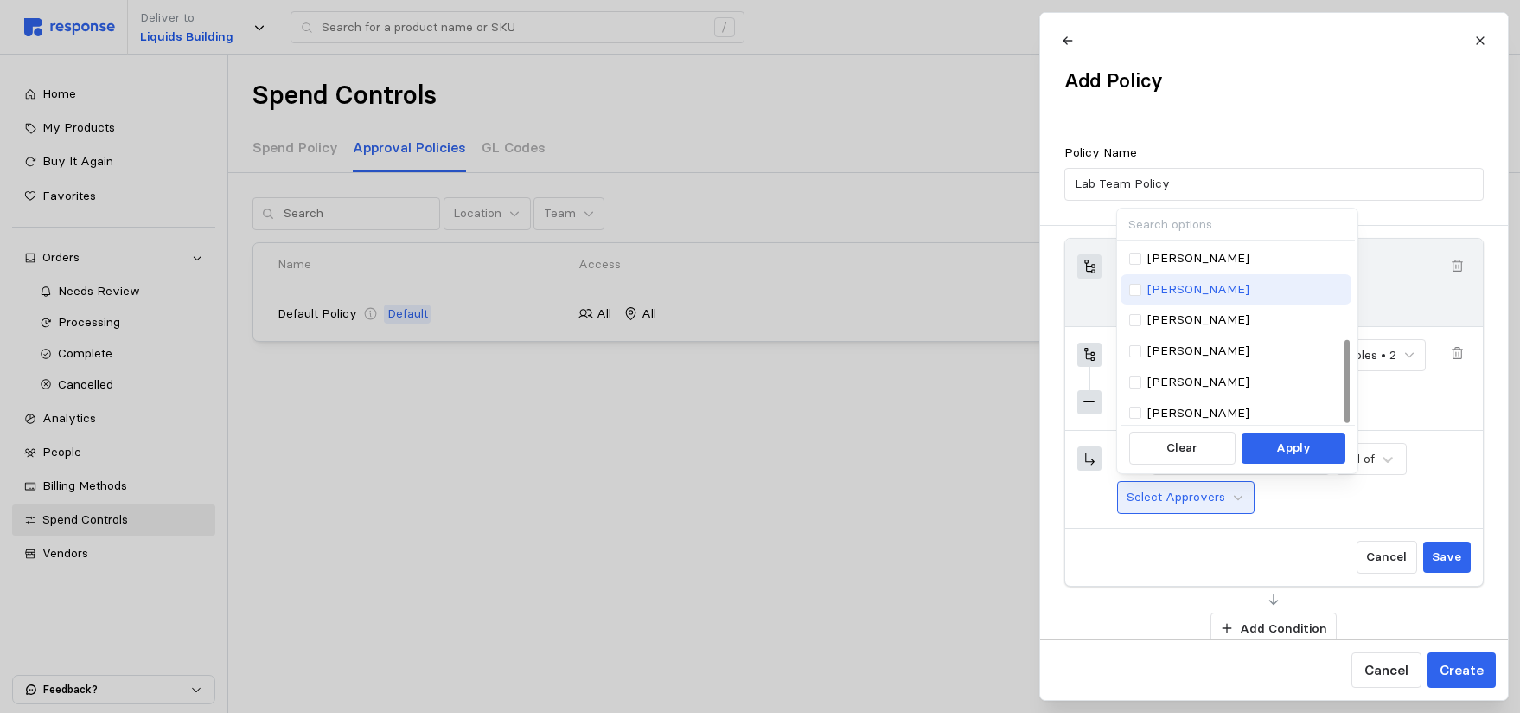
scroll to position [208, 0]
click at [1203, 413] on p "[PERSON_NAME]" at bounding box center [1199, 409] width 102 height 19
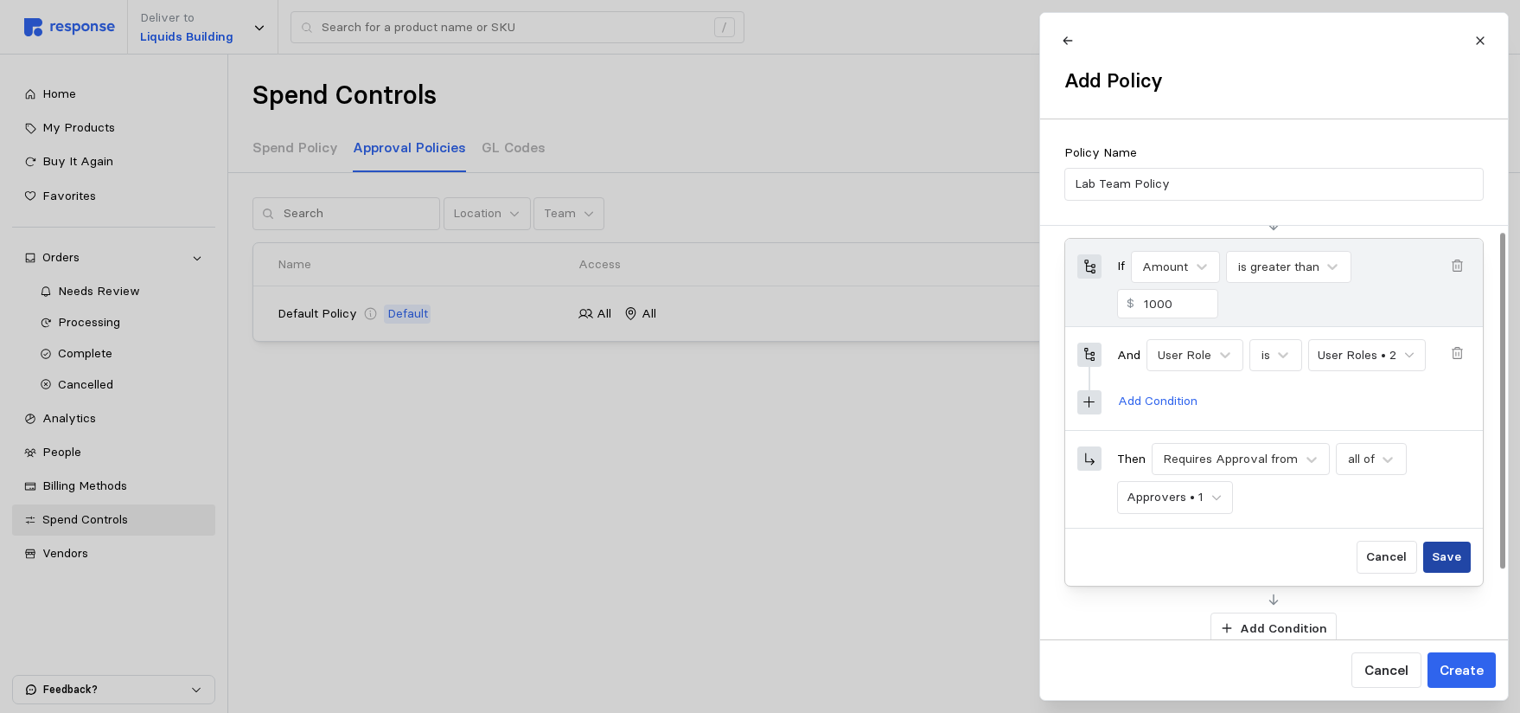
click at [1456, 560] on p "Save" at bounding box center [1446, 556] width 29 height 19
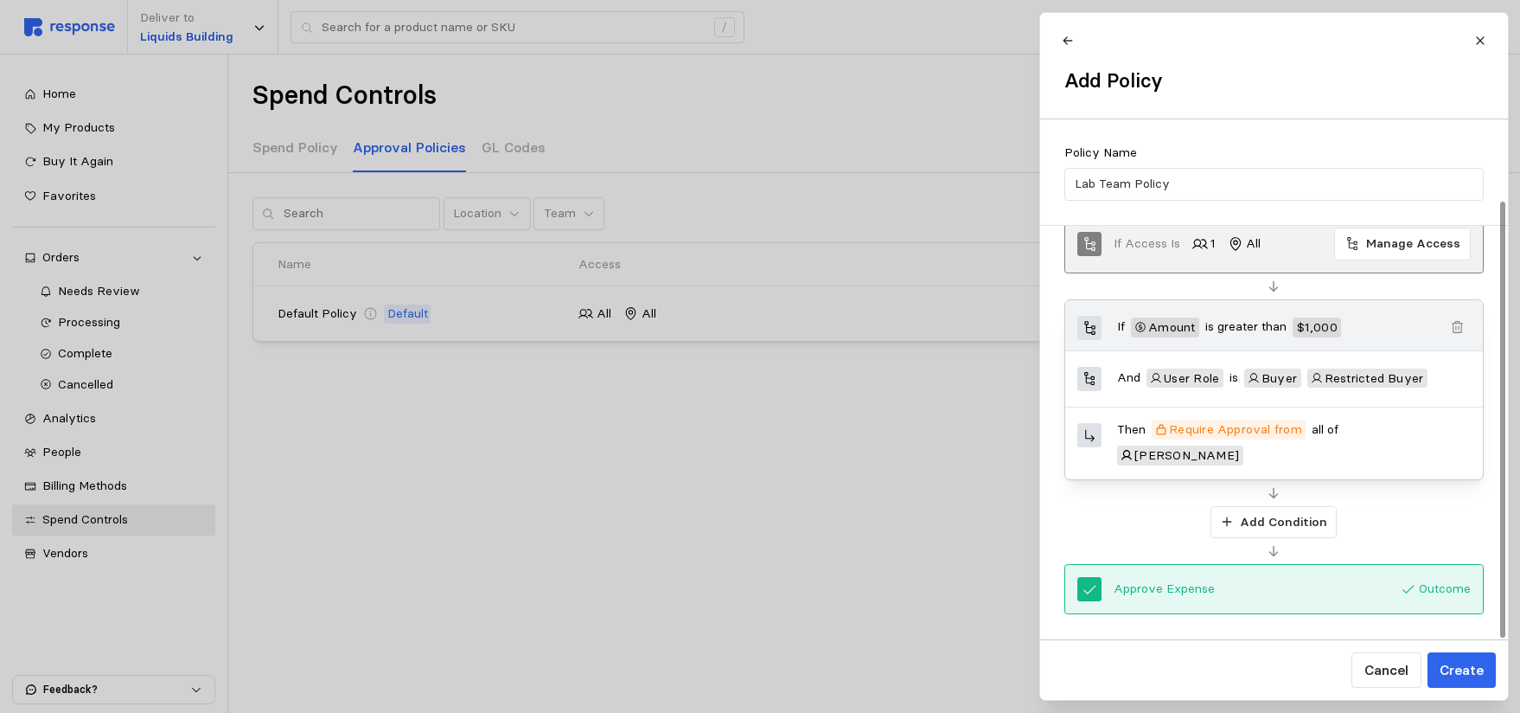
scroll to position [96, 0]
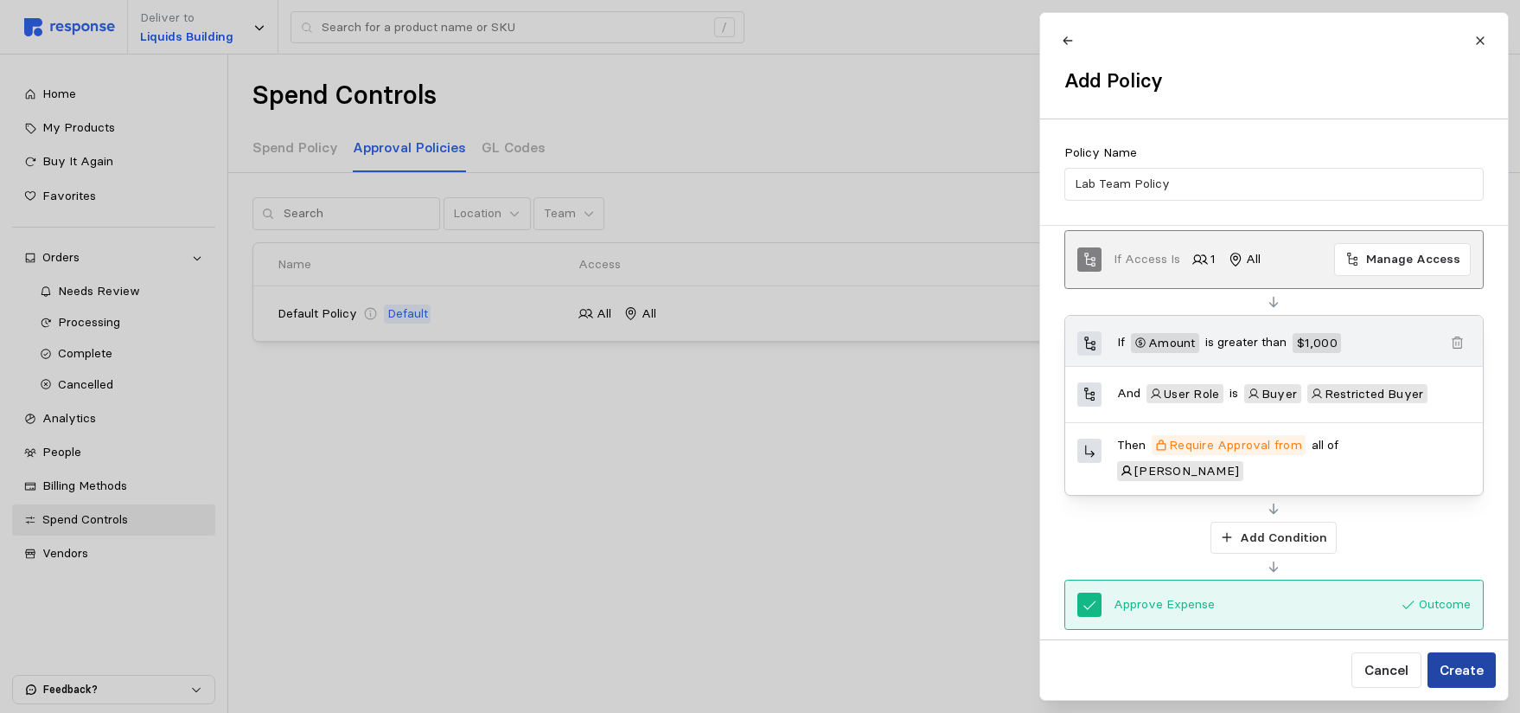
click at [1461, 669] on p "Create" at bounding box center [1461, 670] width 44 height 22
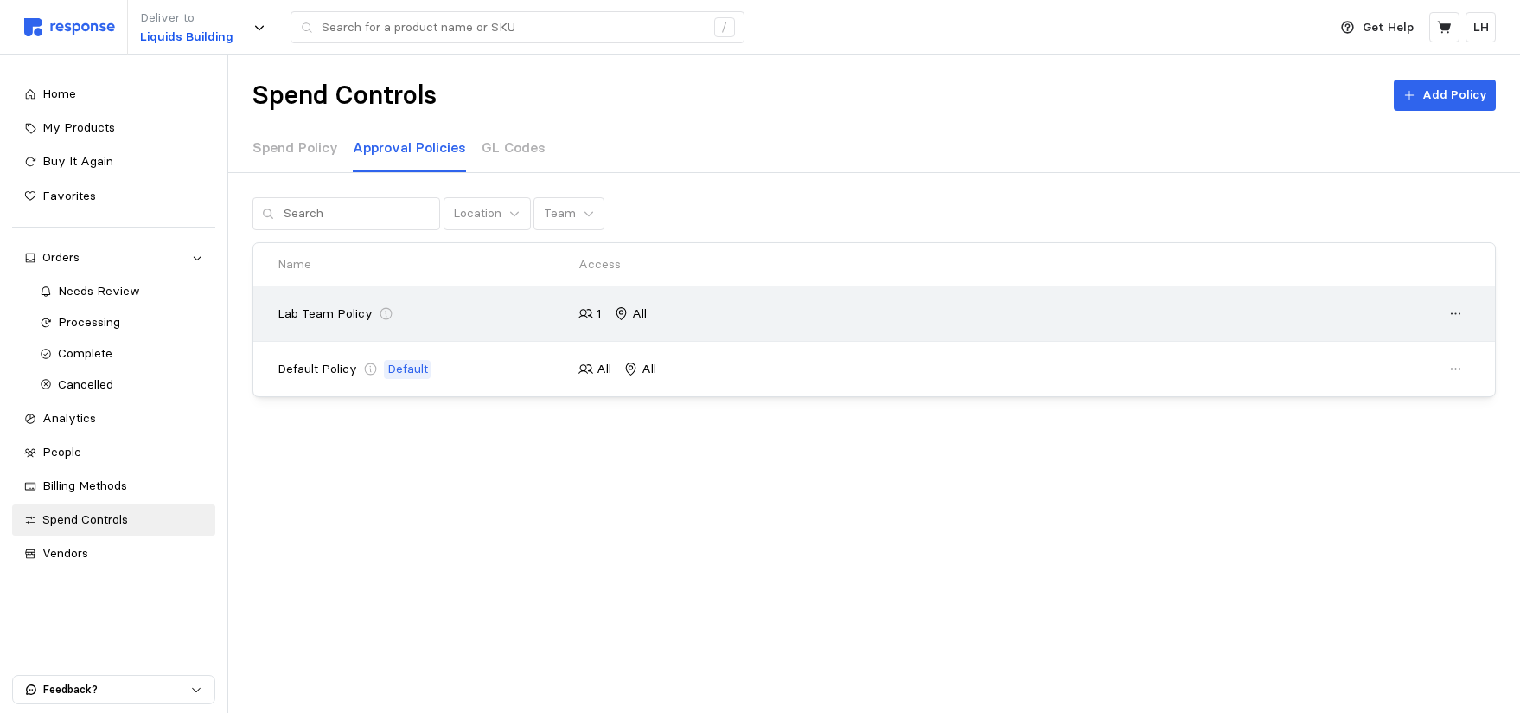
click at [477, 314] on div "Lab Team Policy" at bounding box center [423, 313] width 290 height 19
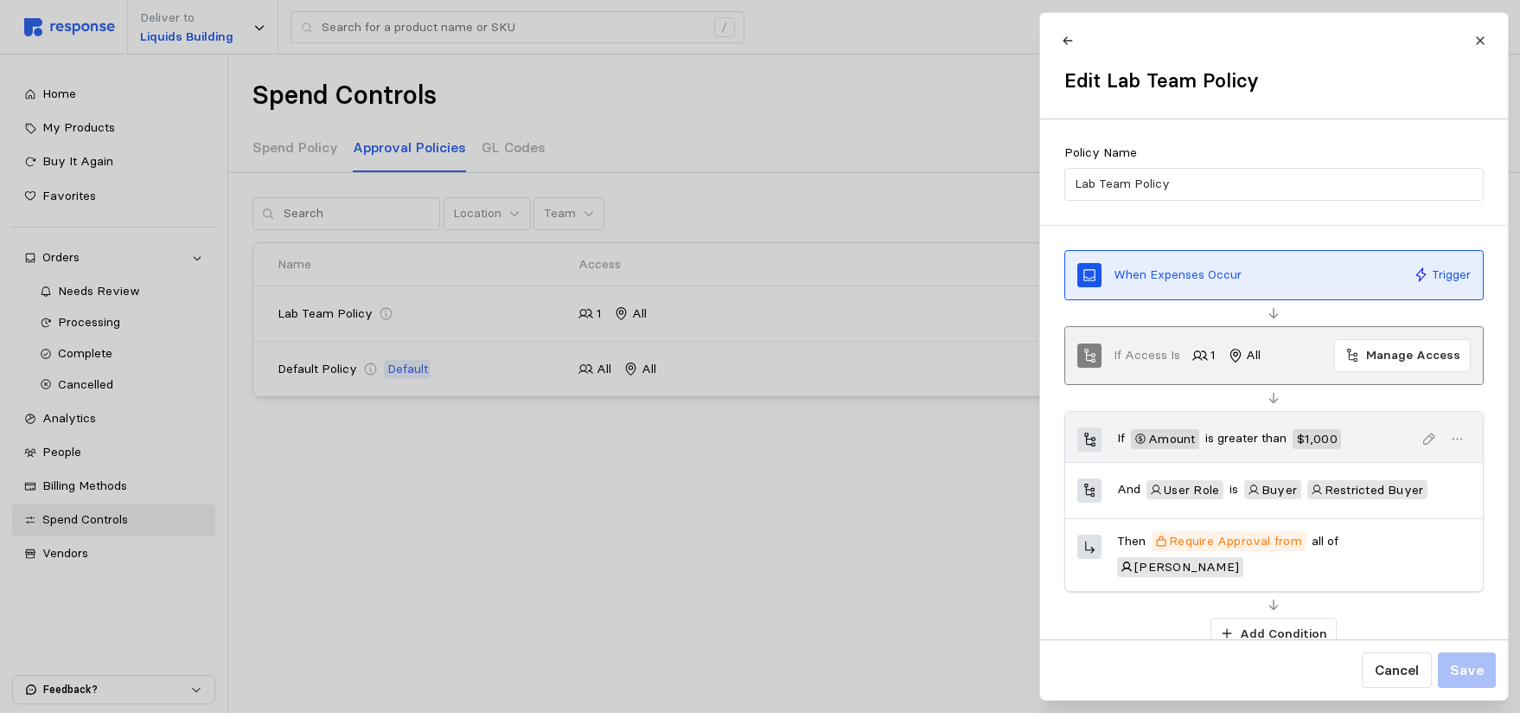
click at [517, 361] on div at bounding box center [760, 356] width 1520 height 713
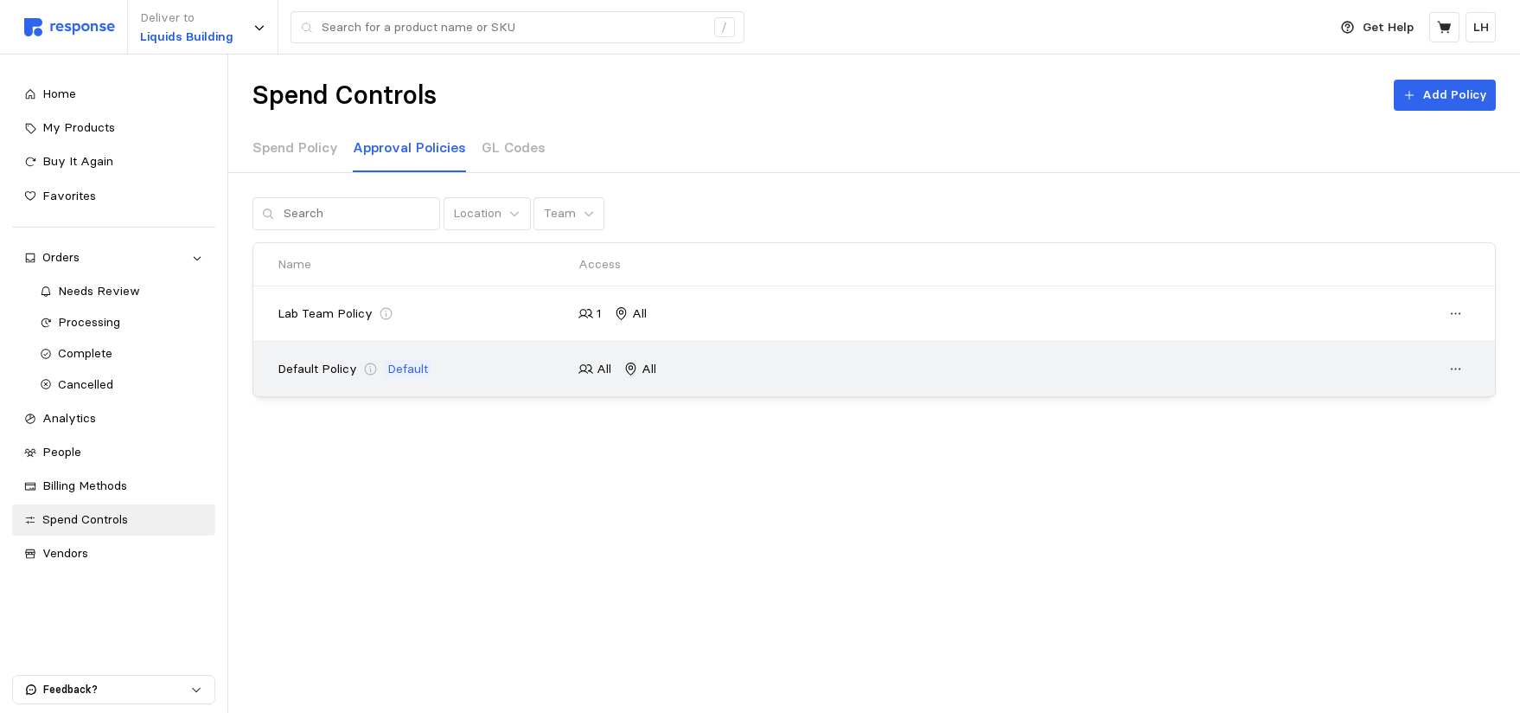
click at [506, 374] on div "Default Policy Default" at bounding box center [423, 369] width 290 height 19
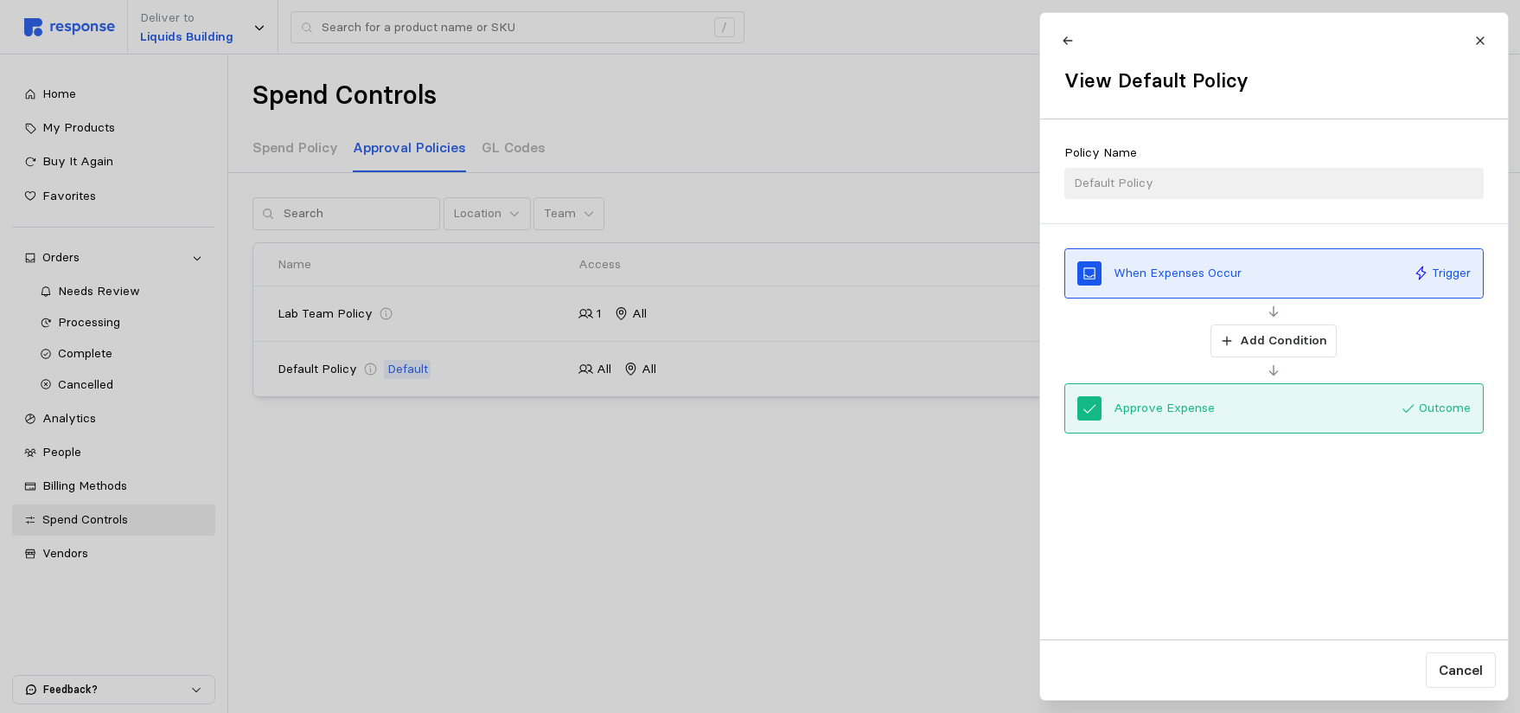
click at [1182, 178] on div "Policy Name Default Policy" at bounding box center [1274, 171] width 419 height 55
click at [451, 366] on div at bounding box center [760, 356] width 1520 height 713
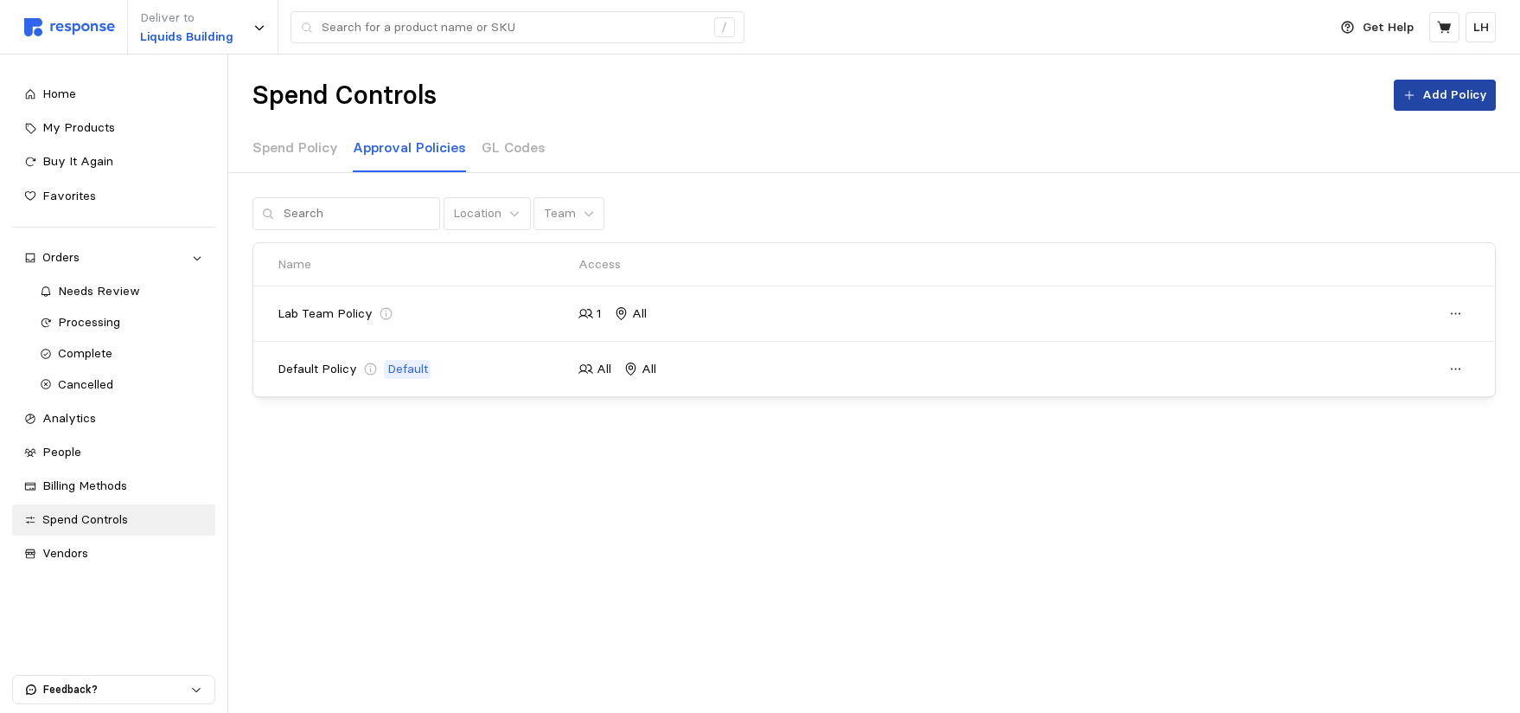
click at [1435, 96] on p "Add Policy" at bounding box center [1455, 95] width 65 height 19
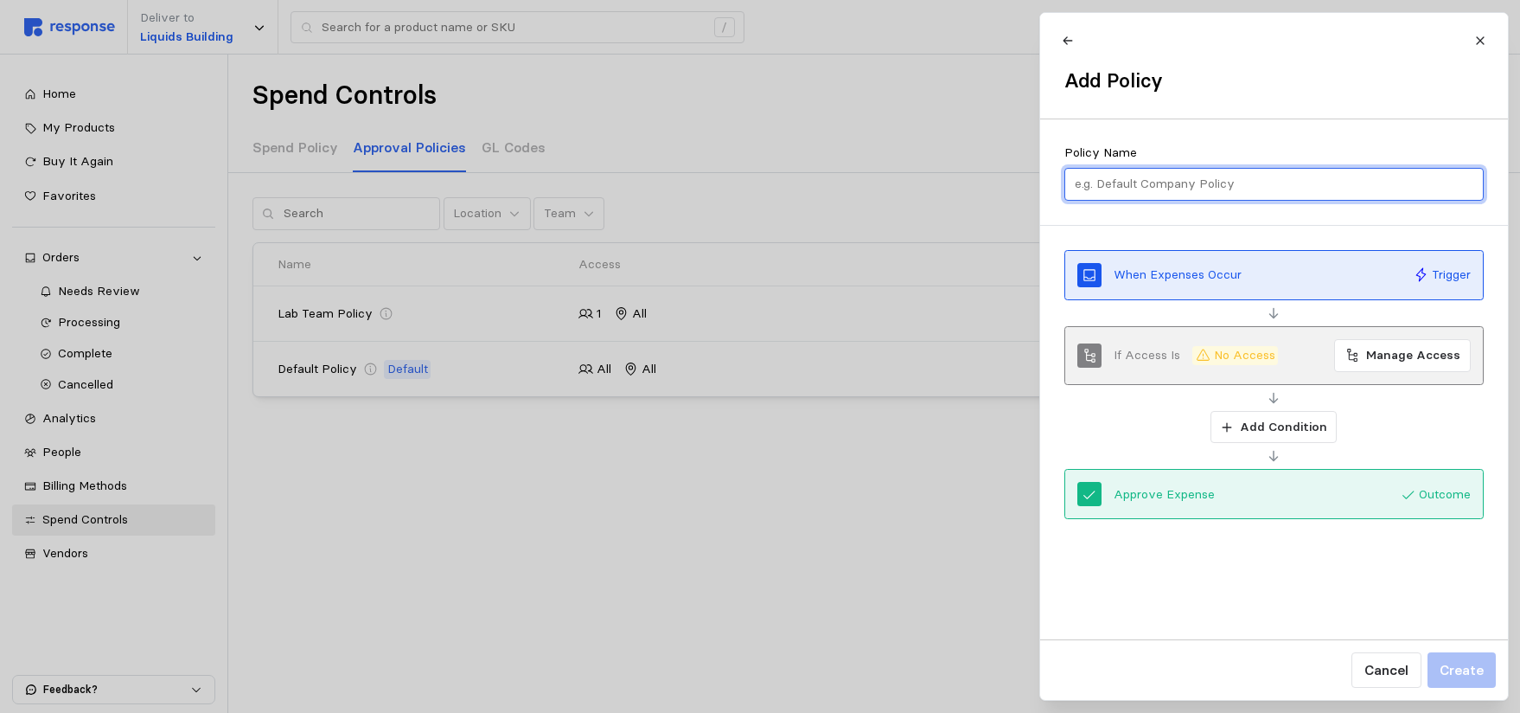
click at [1256, 176] on input "text" at bounding box center [1274, 184] width 400 height 31
type input "Default"
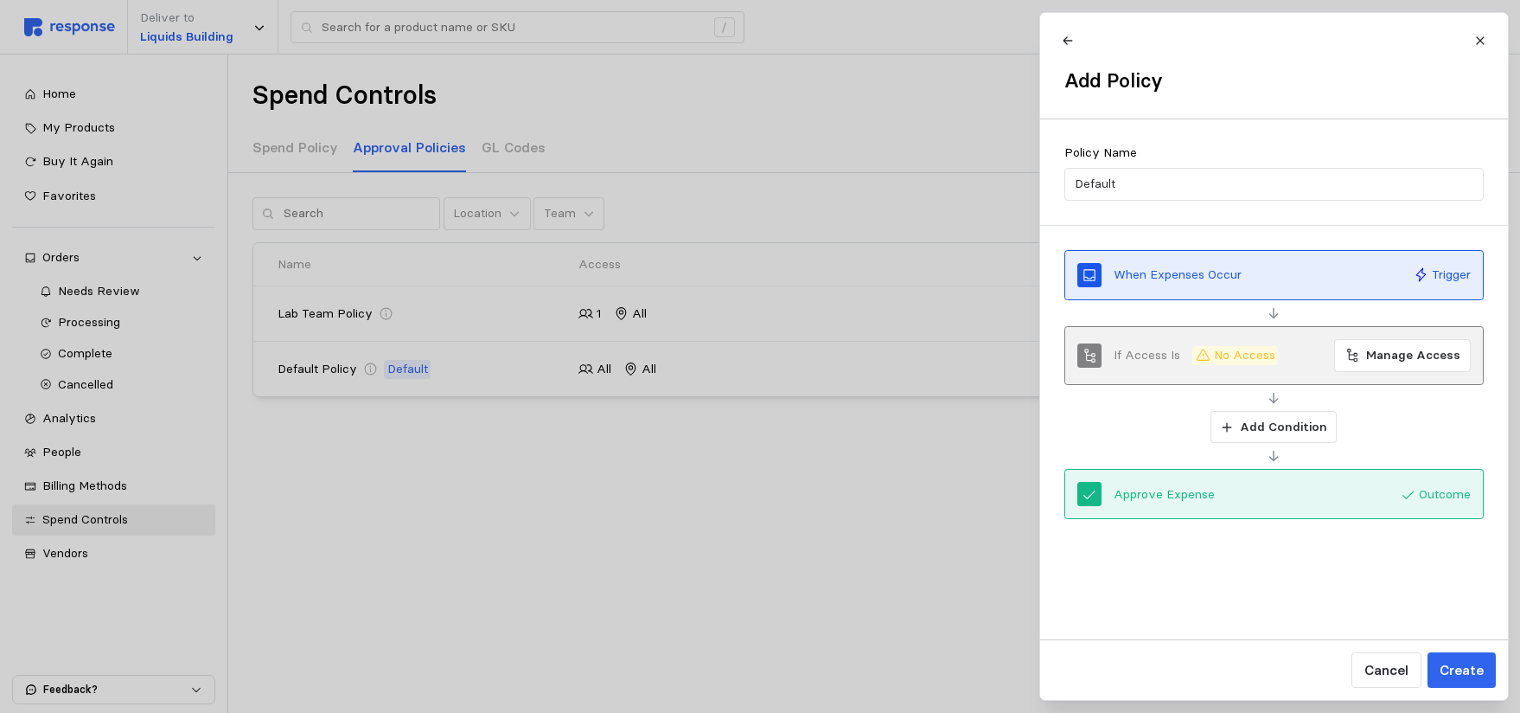
click at [1264, 268] on div "When Expenses Occur" at bounding box center [1258, 275] width 288 height 19
click at [1313, 278] on div "When Expenses Occur" at bounding box center [1258, 275] width 288 height 19
click at [1406, 355] on p "Manage Access" at bounding box center [1413, 355] width 94 height 19
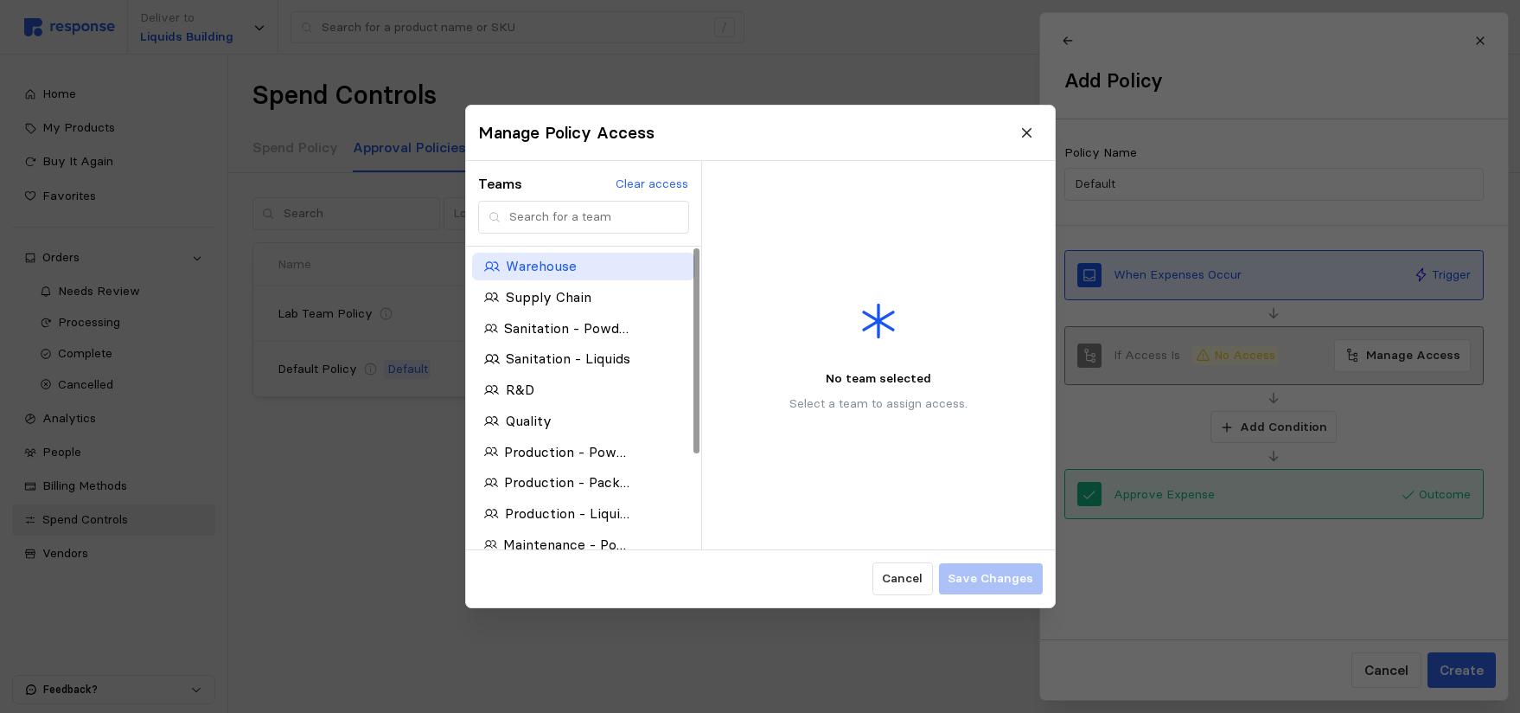
click at [557, 267] on p "Warehouse" at bounding box center [540, 267] width 71 height 22
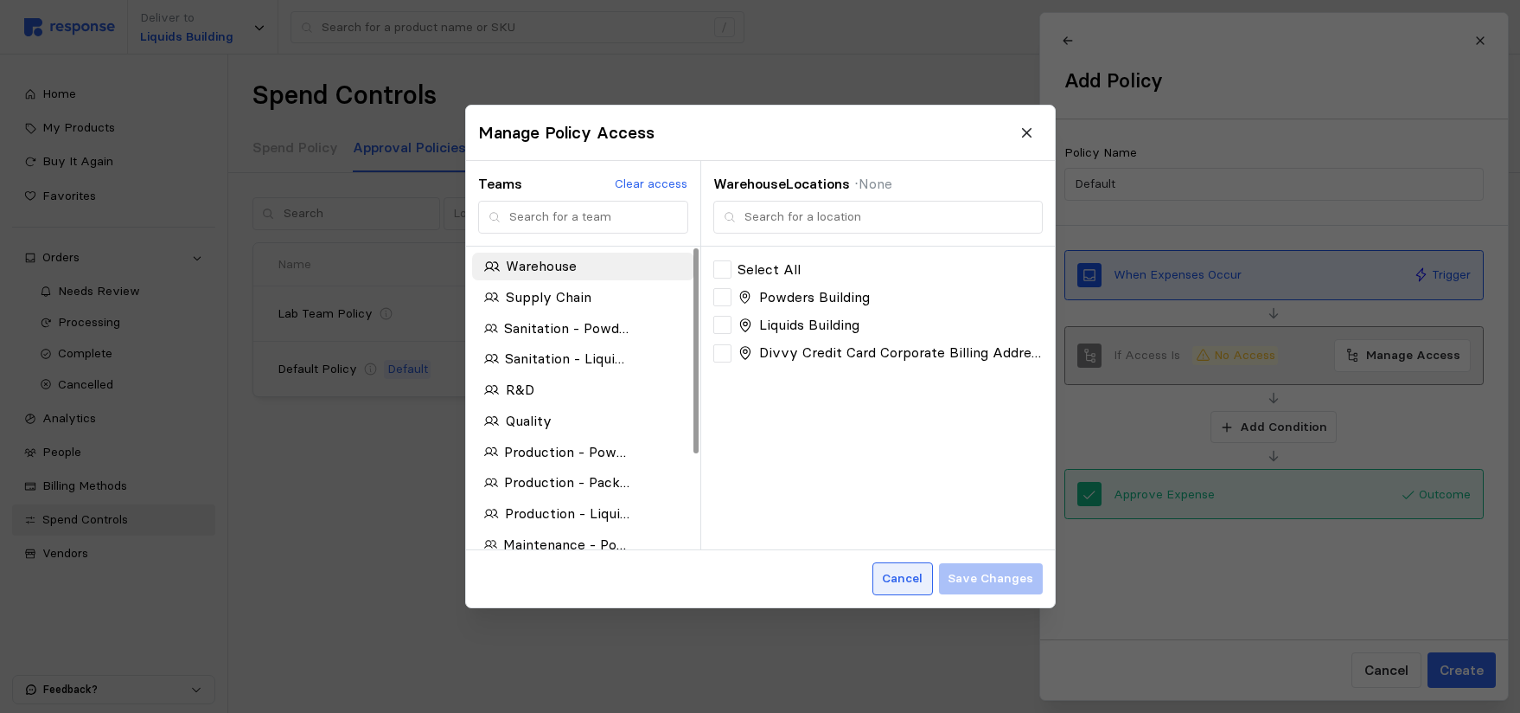
click at [912, 573] on p "Cancel" at bounding box center [902, 578] width 41 height 19
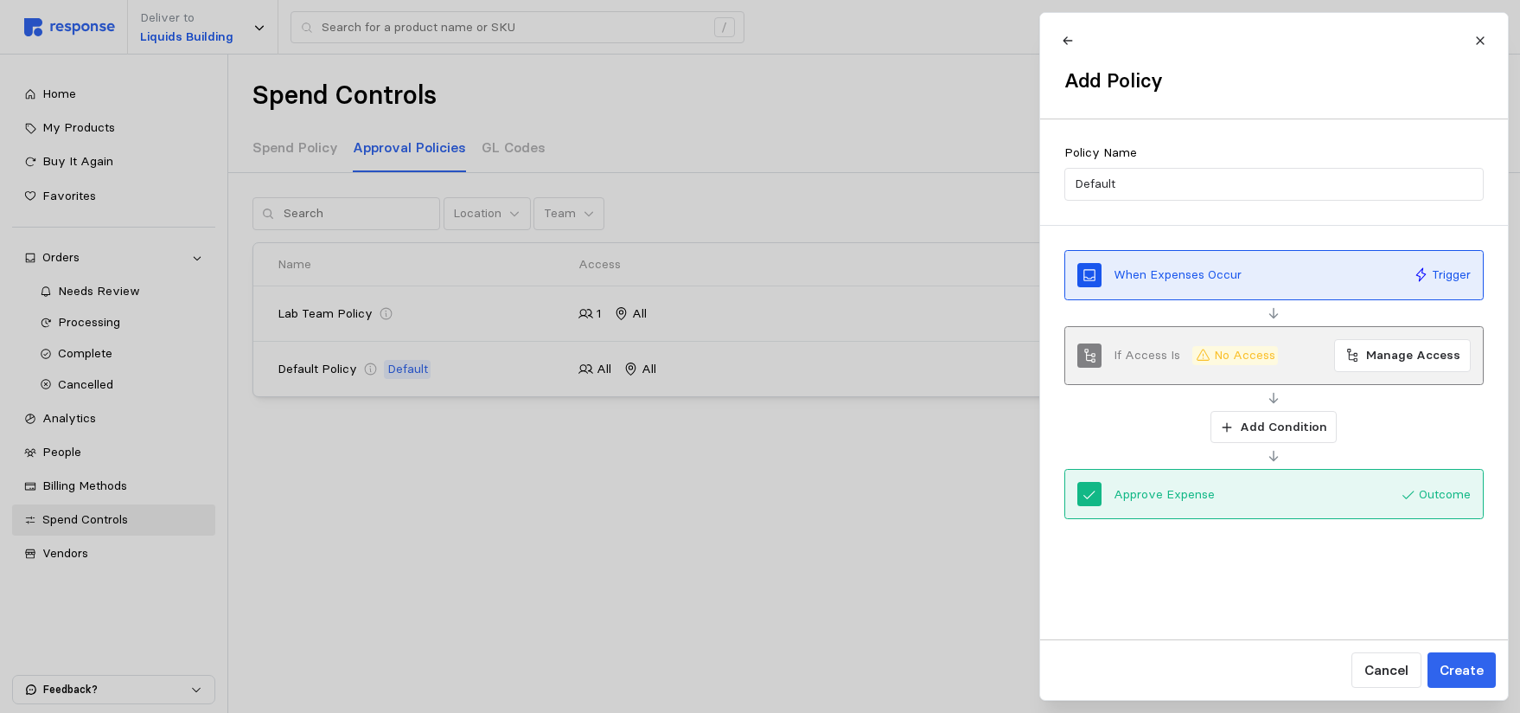
click at [769, 486] on div at bounding box center [760, 356] width 1520 height 713
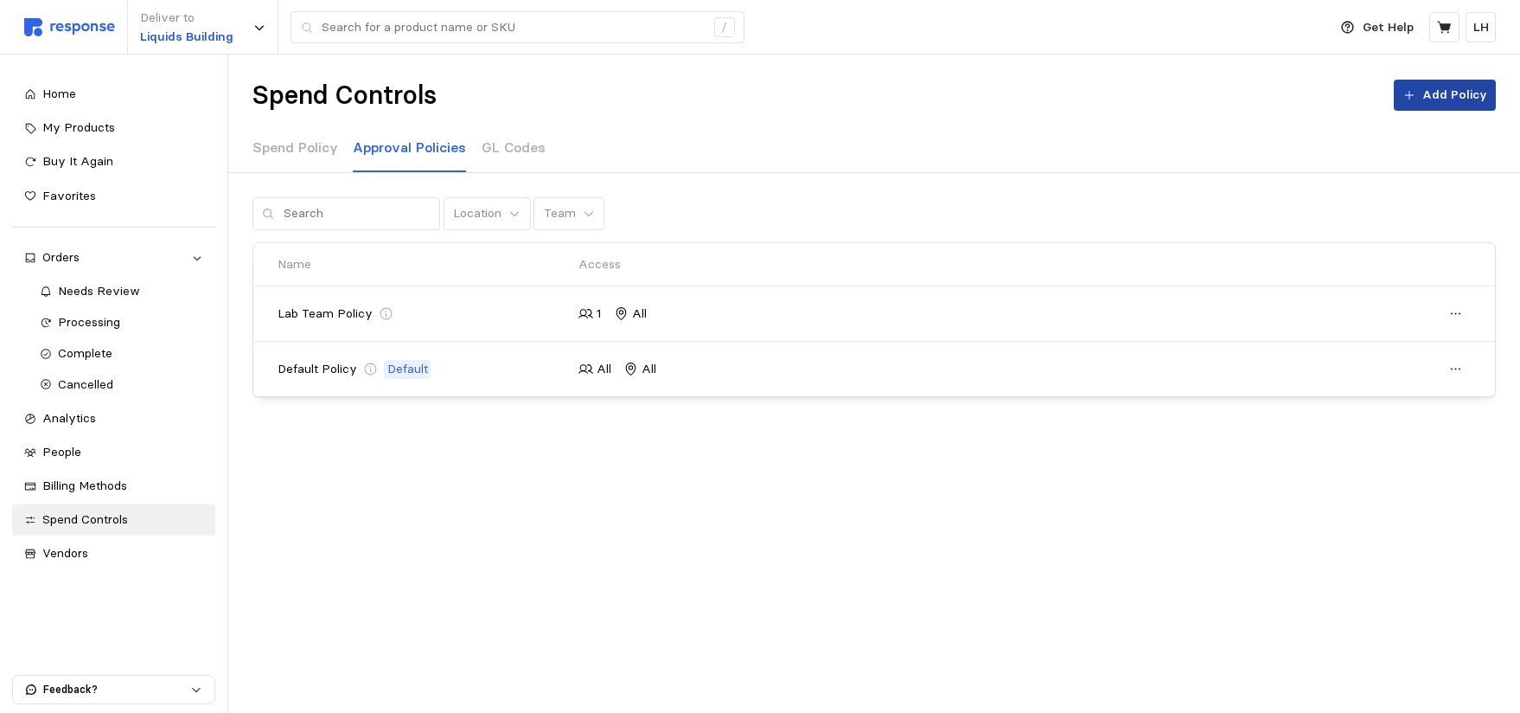
click at [1428, 99] on p "Add Policy" at bounding box center [1455, 95] width 65 height 19
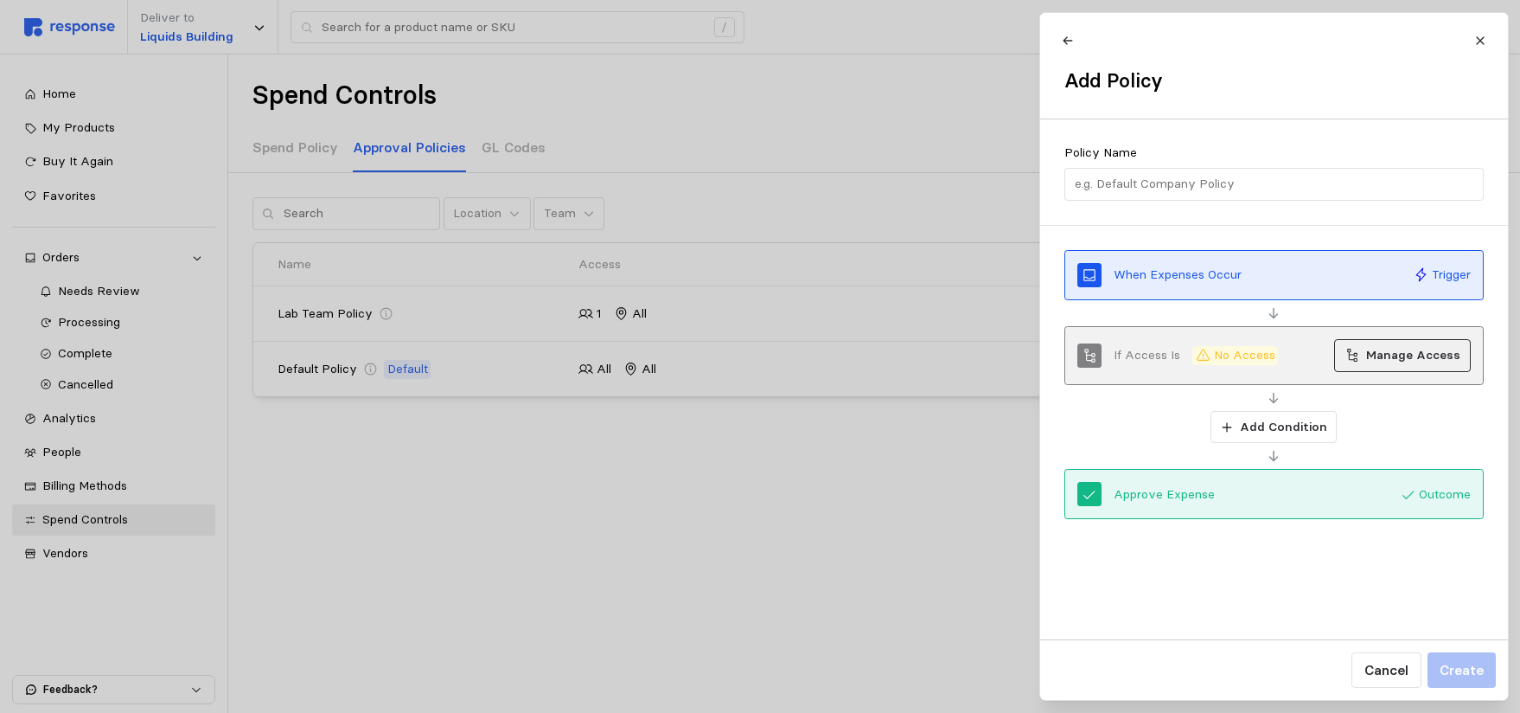
click at [1399, 360] on p "Manage Access" at bounding box center [1413, 355] width 94 height 19
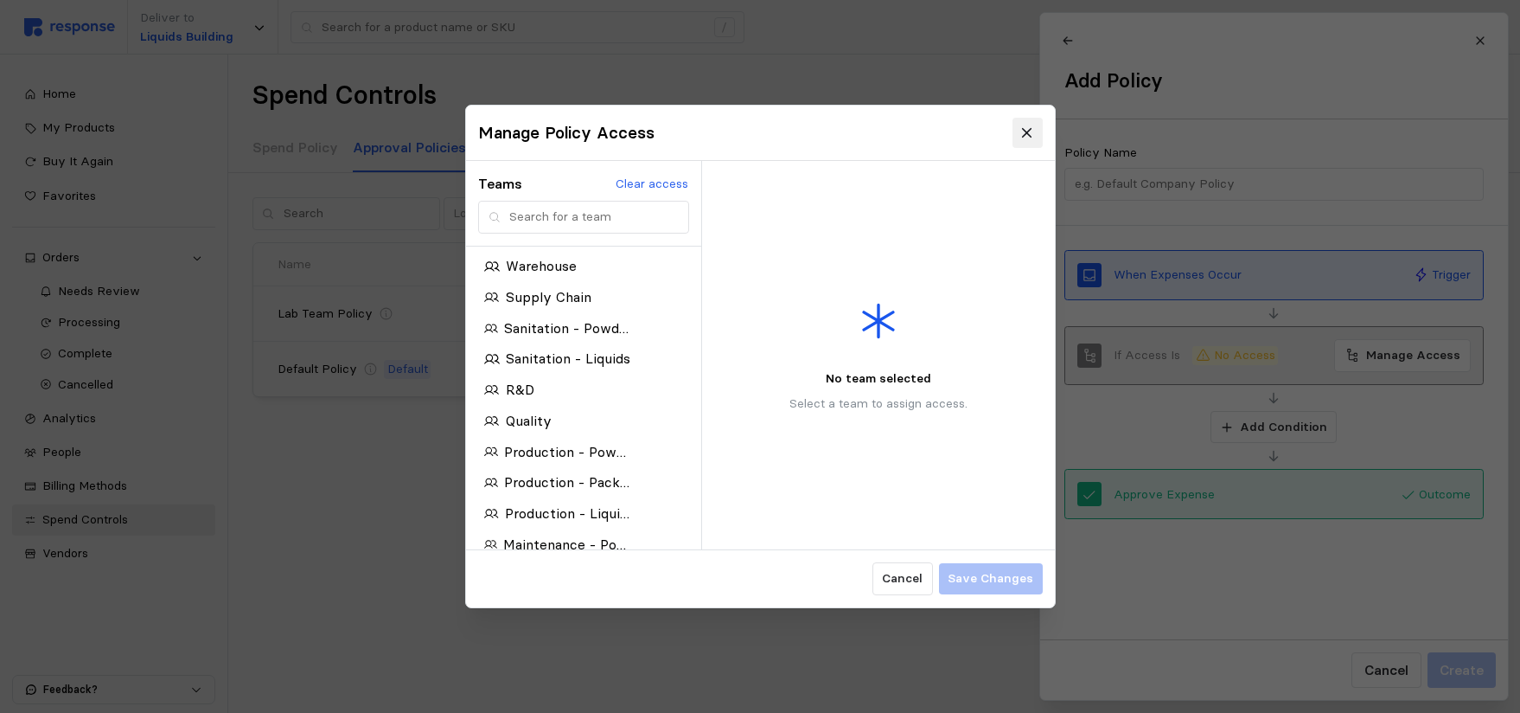
click at [1019, 129] on button at bounding box center [1027, 133] width 30 height 30
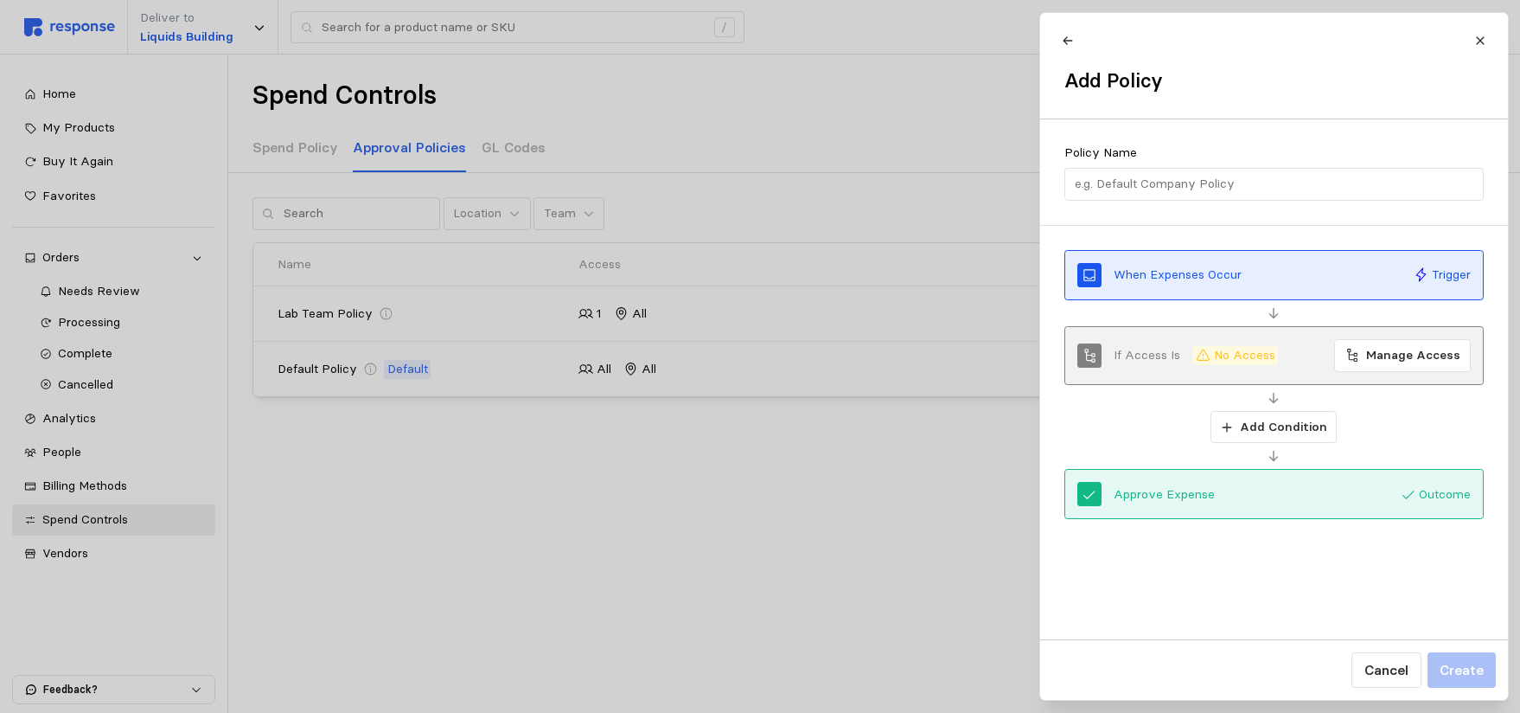
click at [1187, 202] on div "Policy Name" at bounding box center [1274, 172] width 468 height 106
click at [1187, 183] on input "text" at bounding box center [1274, 184] width 400 height 31
drag, startPoint x: 1251, startPoint y: 181, endPoint x: 1096, endPoint y: 182, distance: 155.7
click at [1096, 182] on input "text" at bounding box center [1274, 184] width 400 height 31
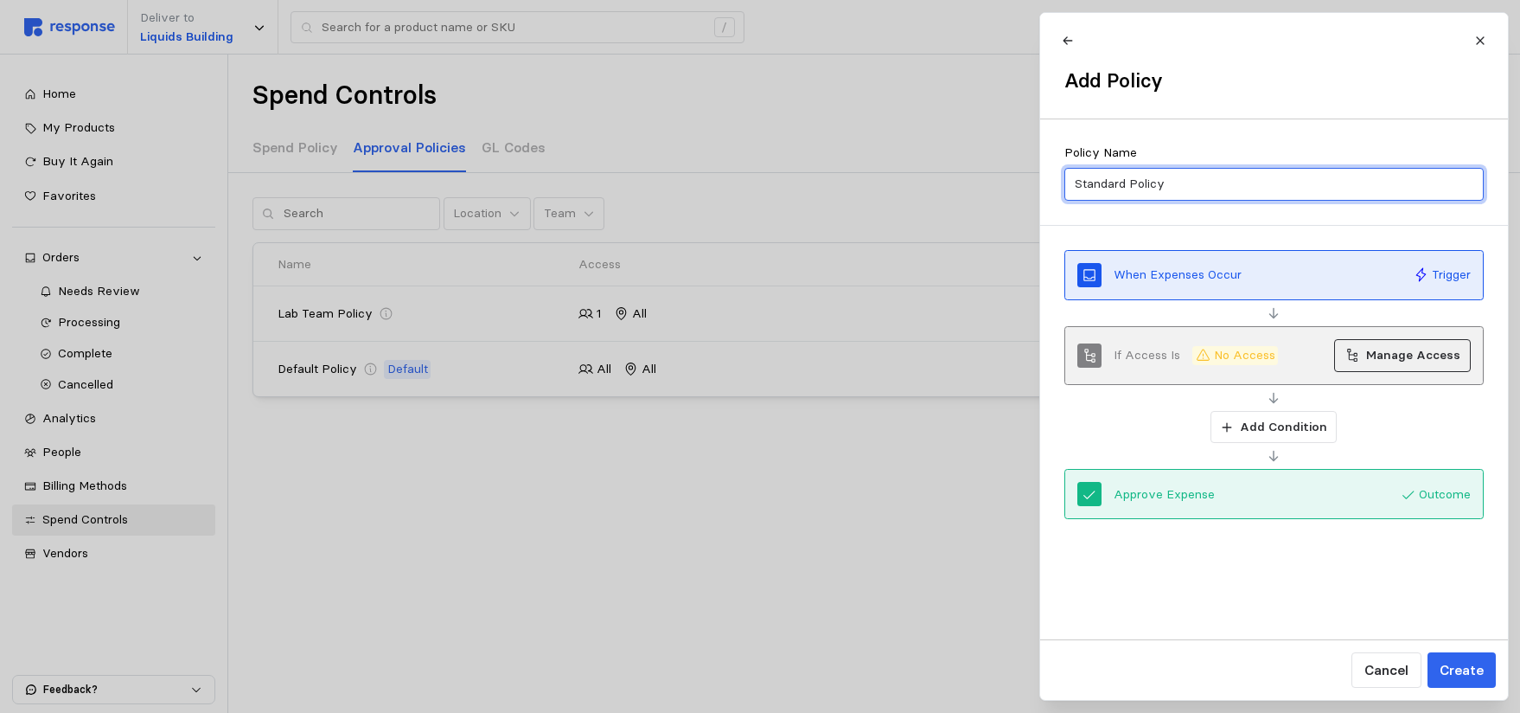
type input "Standard Policy"
click at [1372, 355] on p "Manage Access" at bounding box center [1413, 355] width 94 height 19
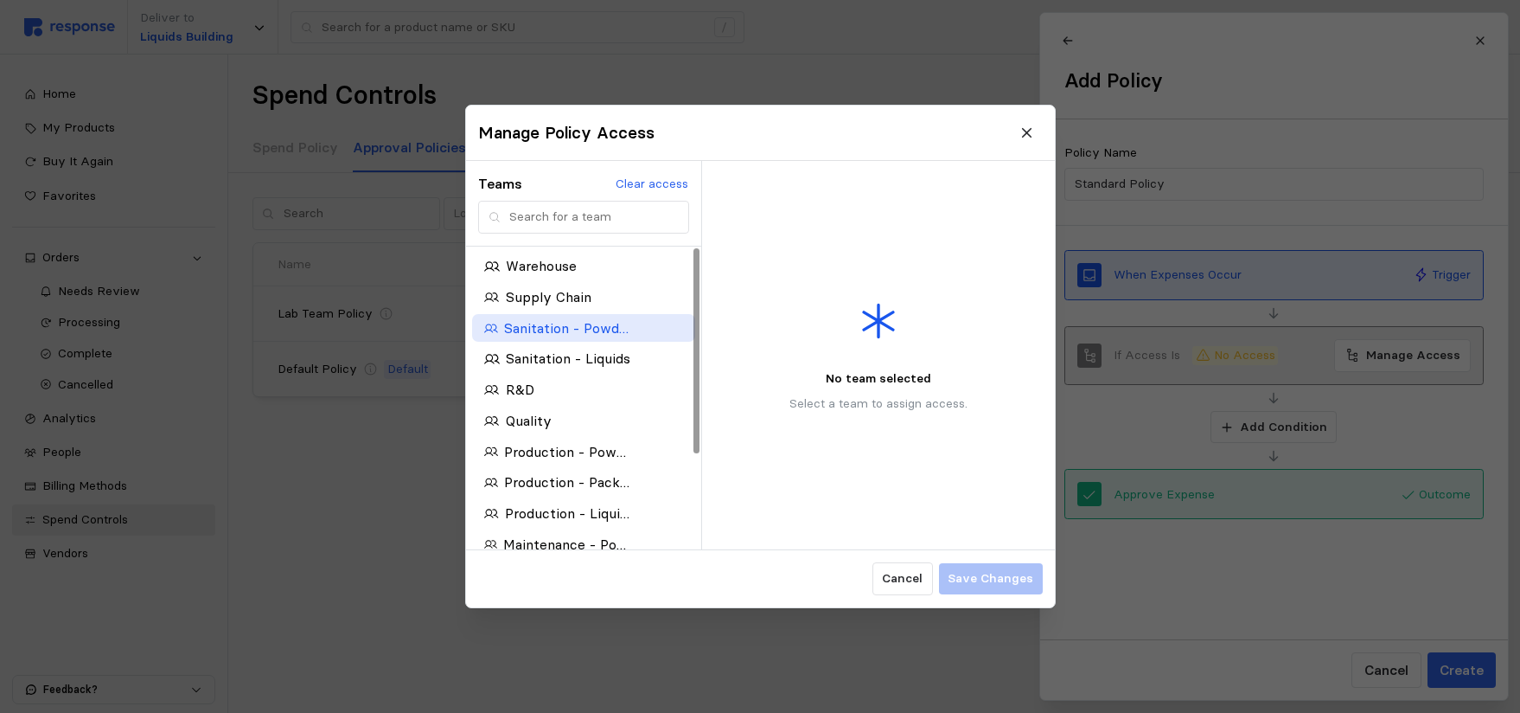
click at [487, 330] on icon "button" at bounding box center [491, 327] width 14 height 9
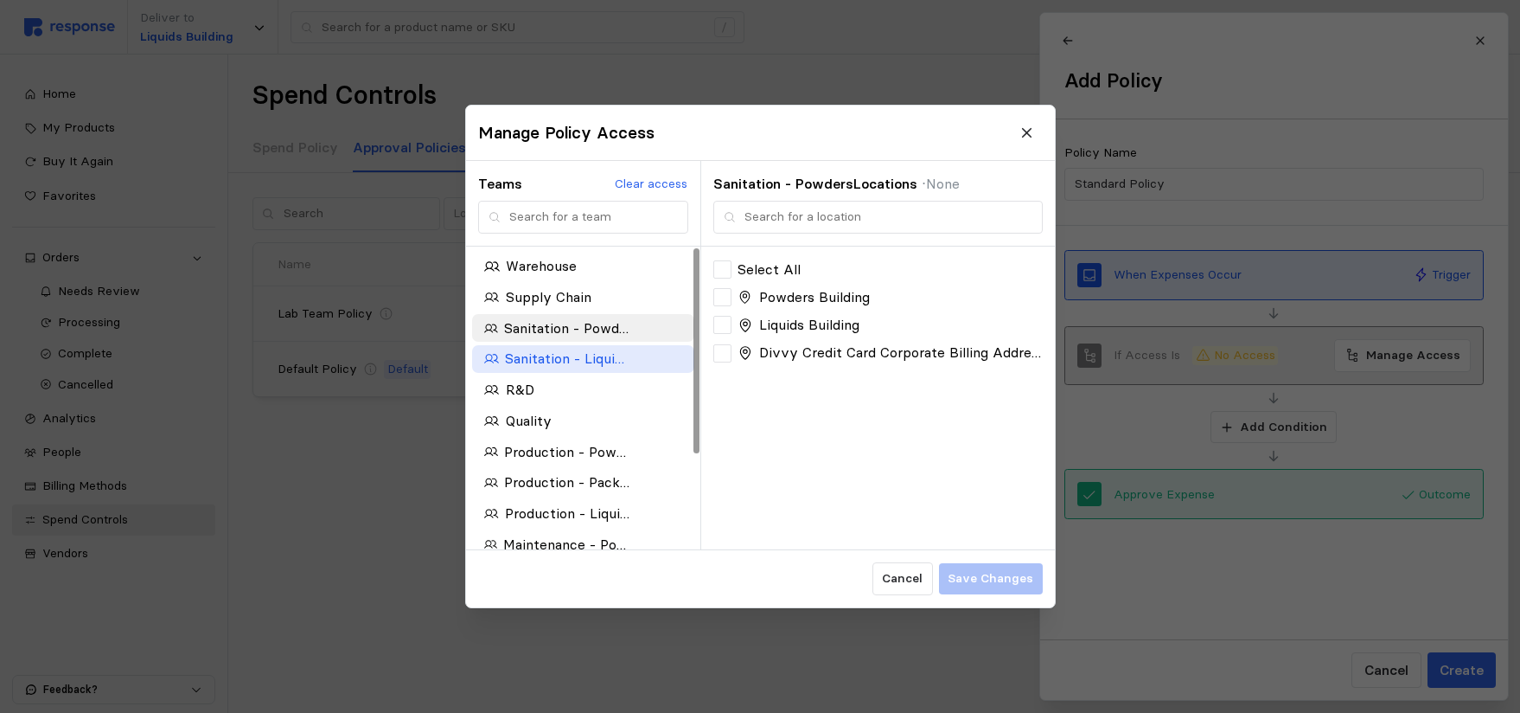
click at [492, 358] on icon "button" at bounding box center [491, 360] width 15 height 10
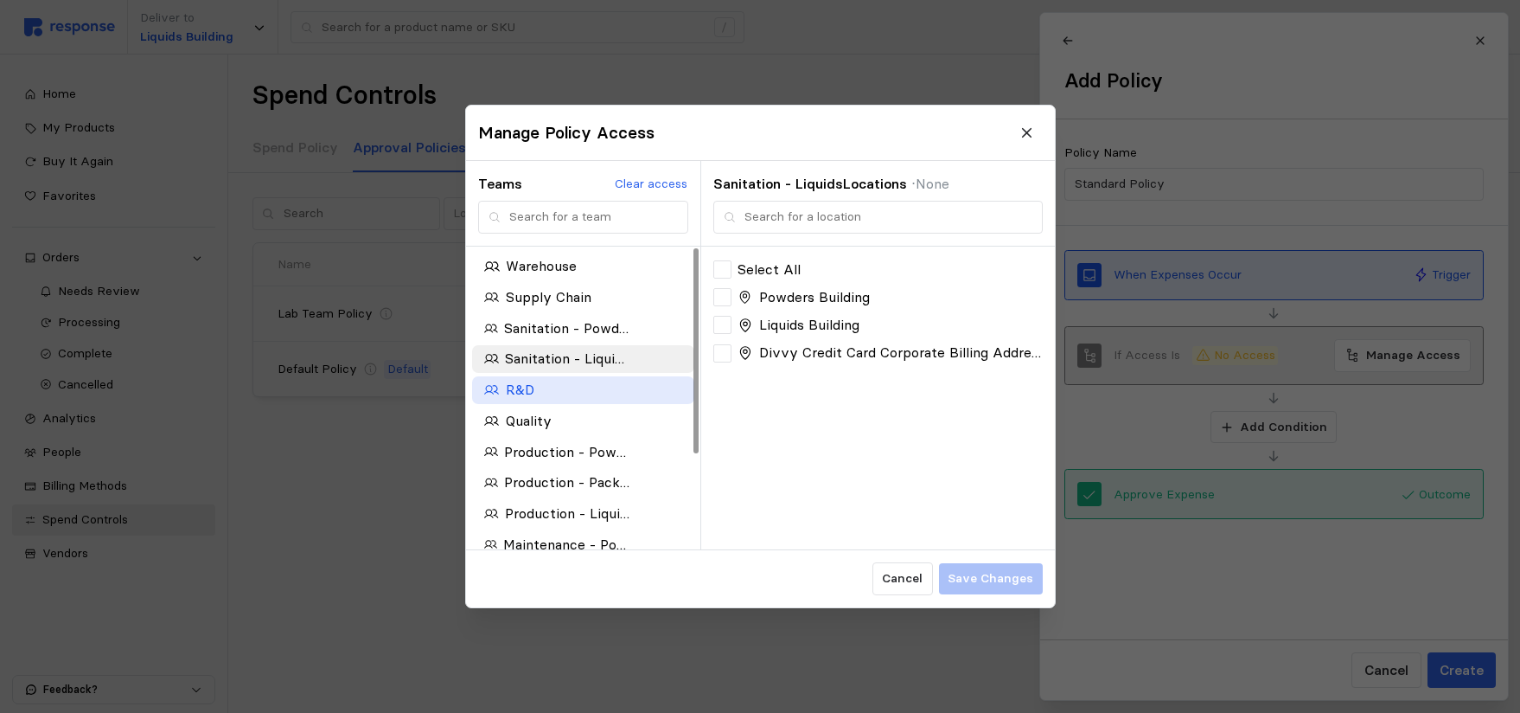
click at [492, 390] on icon "button" at bounding box center [491, 390] width 15 height 10
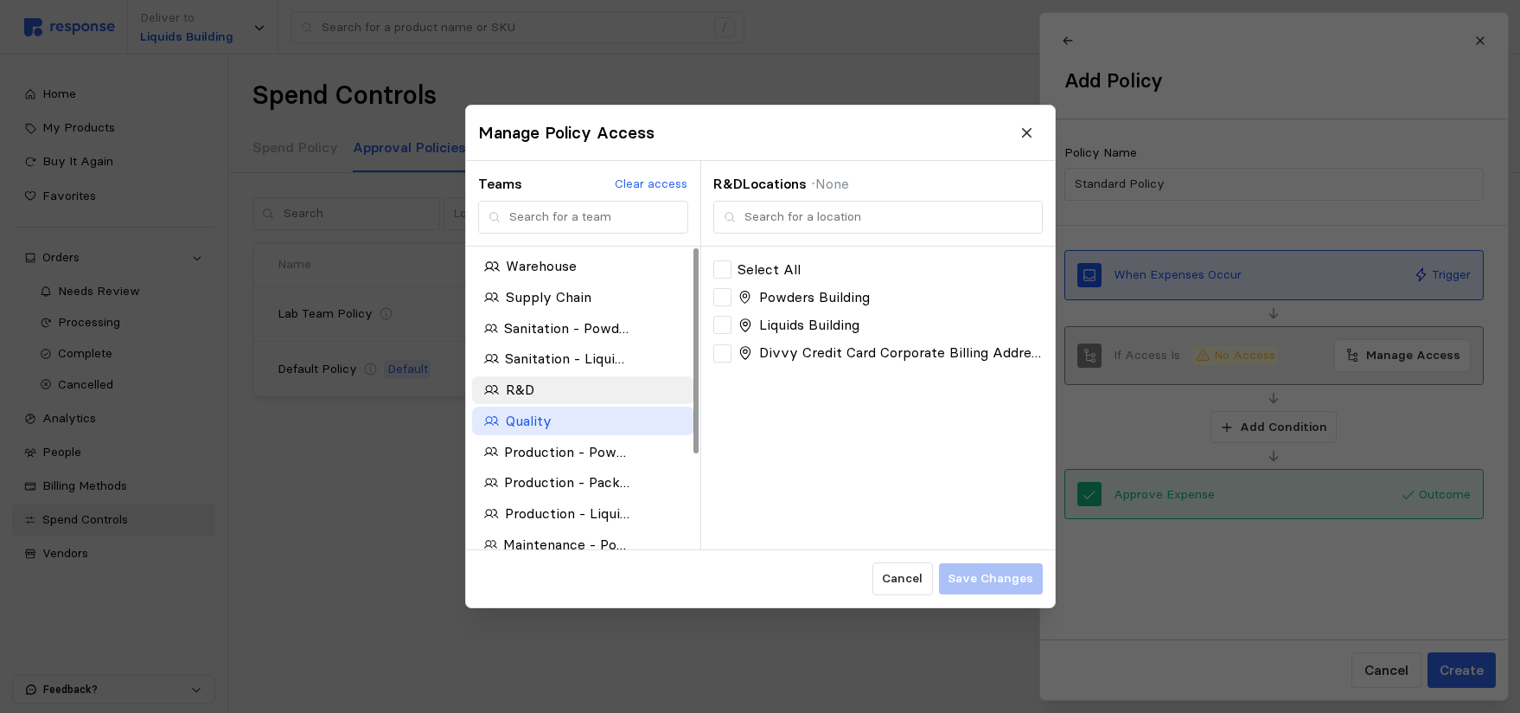
click at [494, 423] on icon "button" at bounding box center [492, 421] width 16 height 16
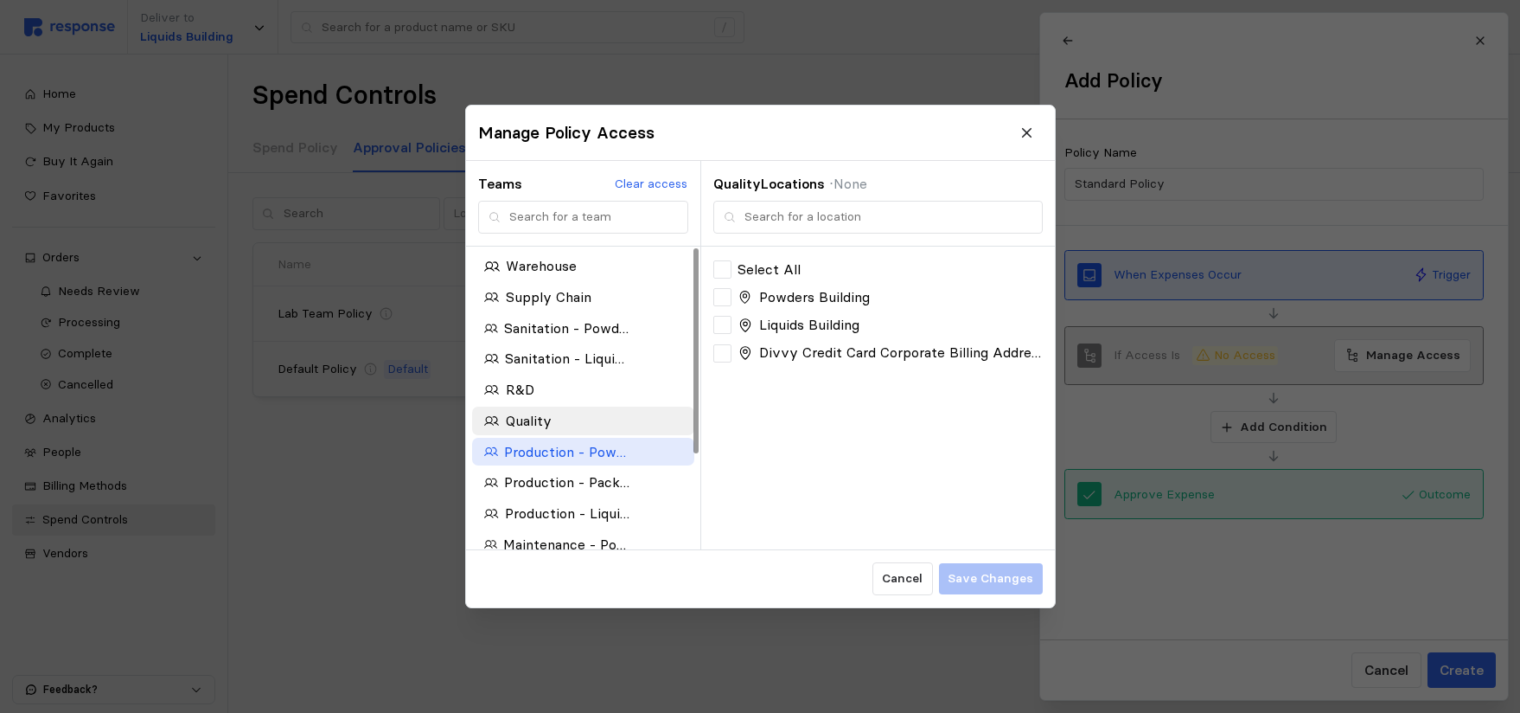
click at [503, 455] on div "Production - Powders" at bounding box center [556, 452] width 145 height 22
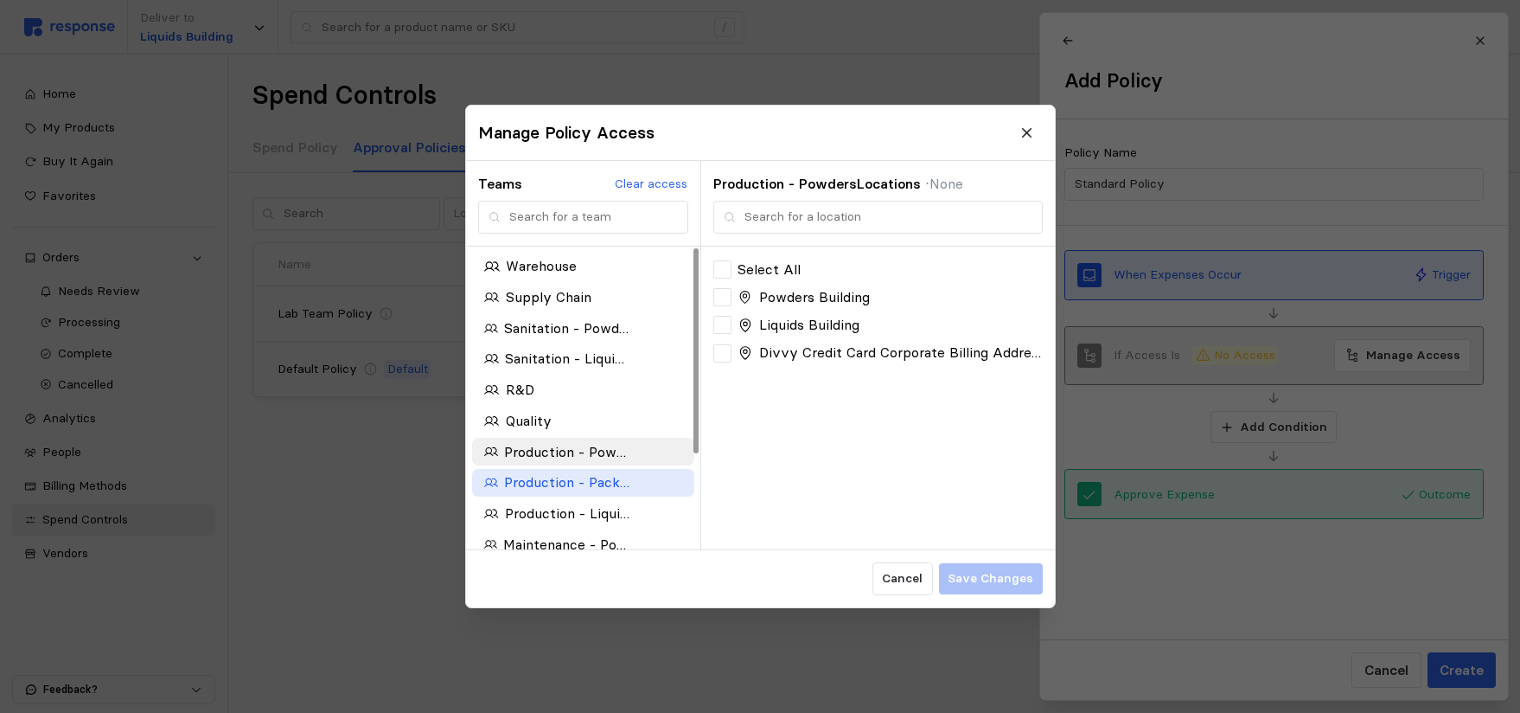
click at [496, 486] on icon "button" at bounding box center [491, 483] width 14 height 16
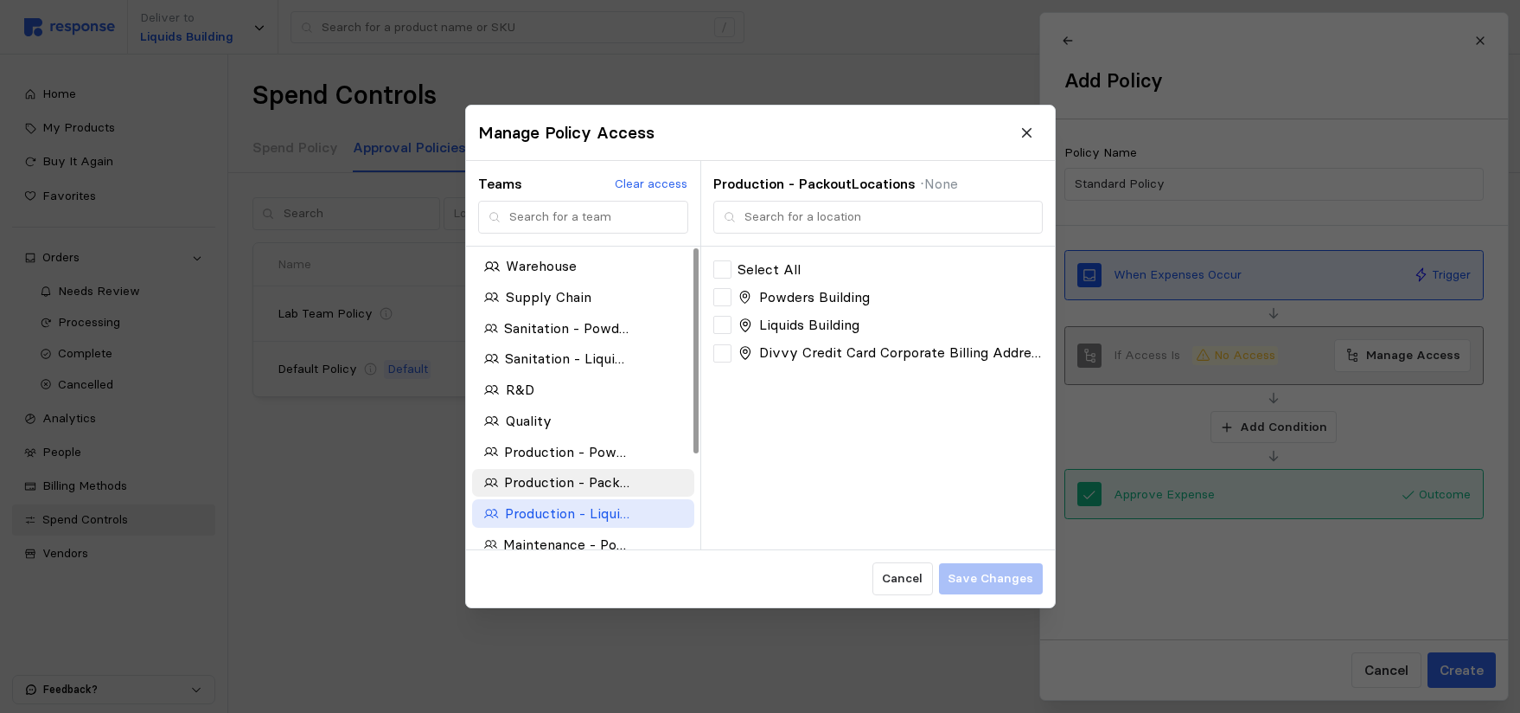
click at [507, 515] on p "Production - Liquids" at bounding box center [567, 513] width 125 height 22
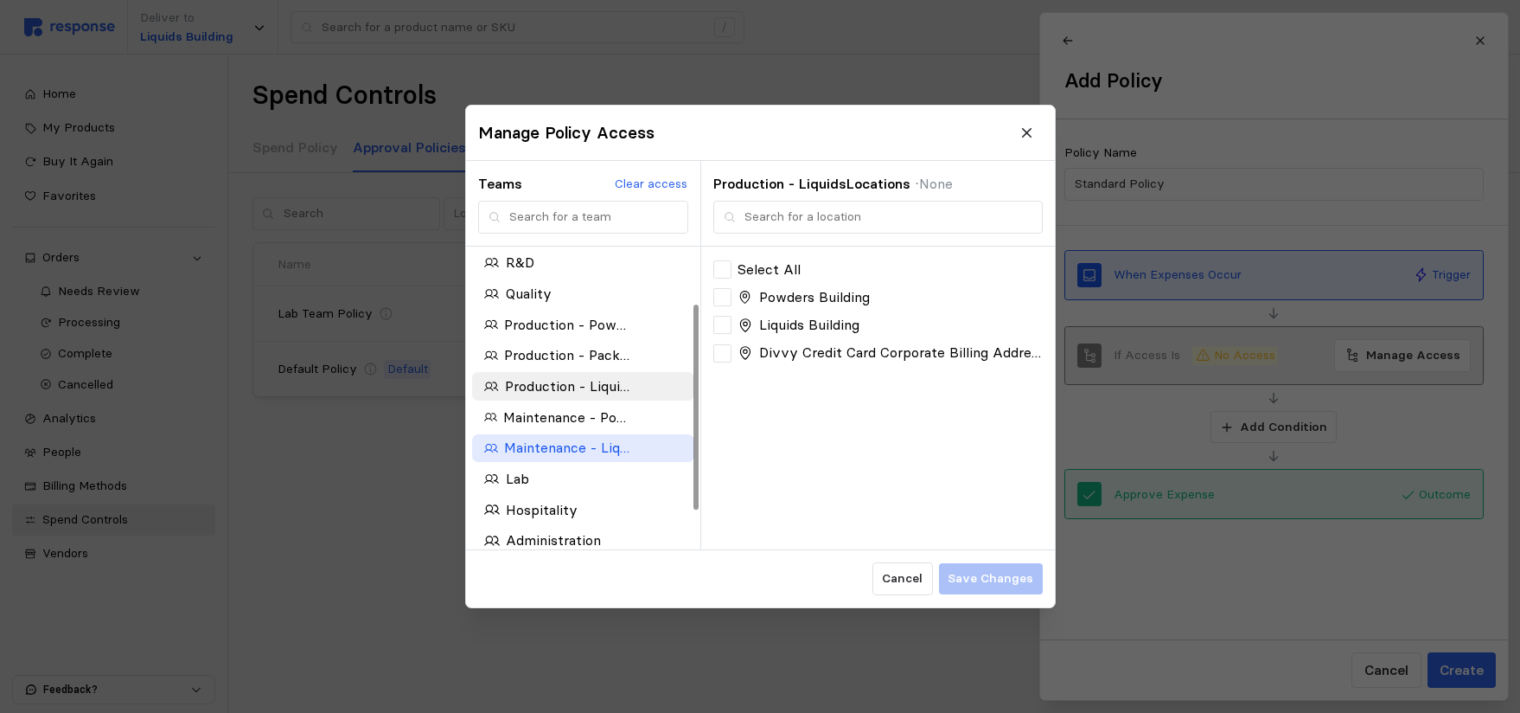
scroll to position [138, 0]
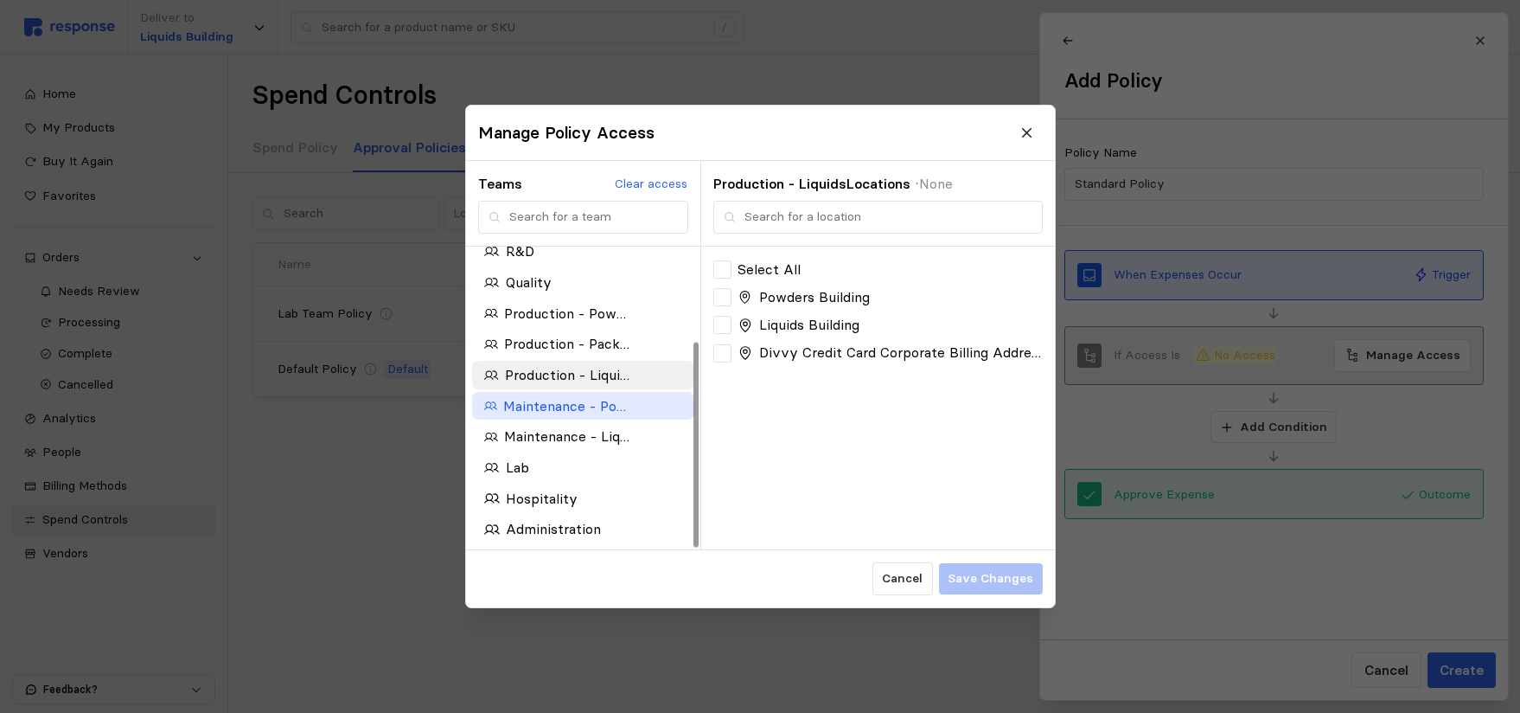
click at [510, 406] on p "Maintenance - Powders" at bounding box center [565, 406] width 127 height 22
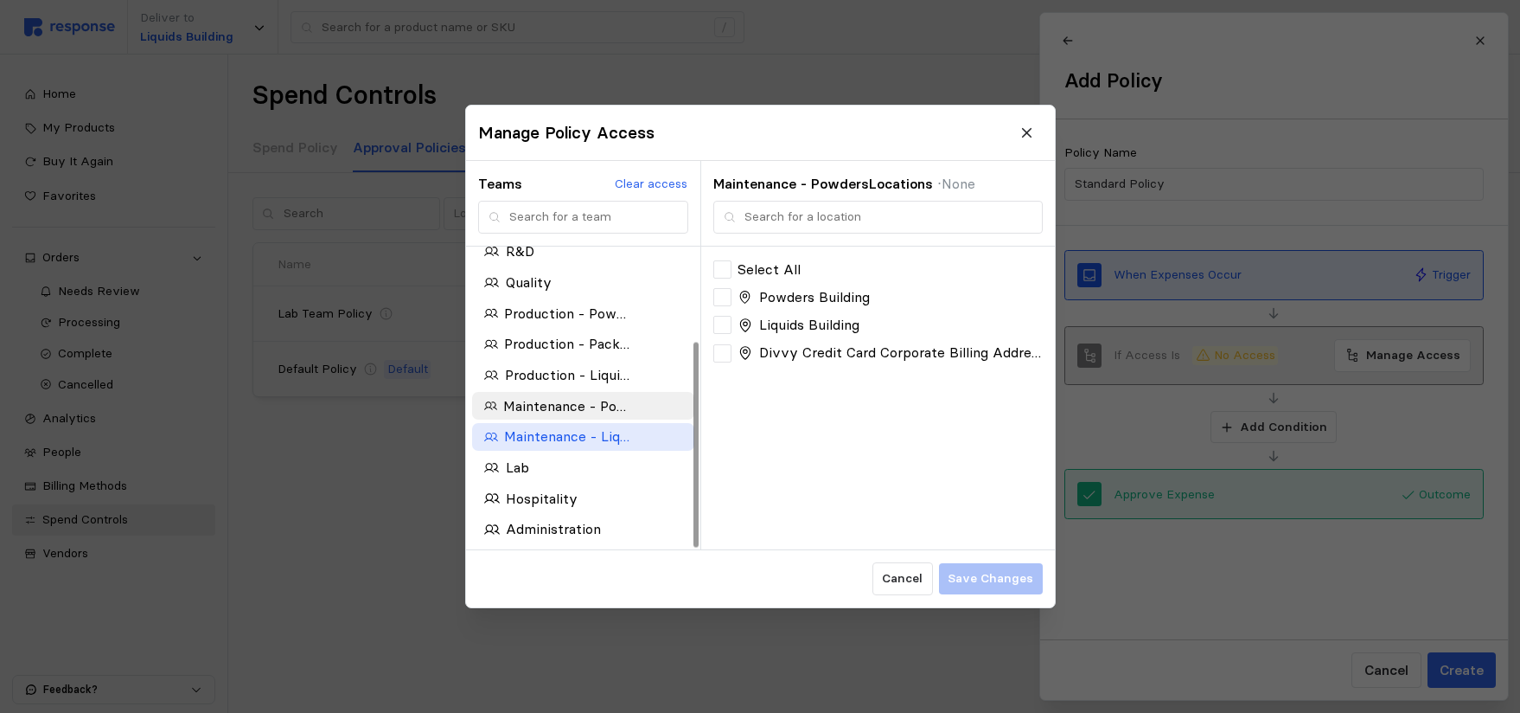
click at [503, 436] on p "Maintenance - Liquids" at bounding box center [566, 437] width 126 height 22
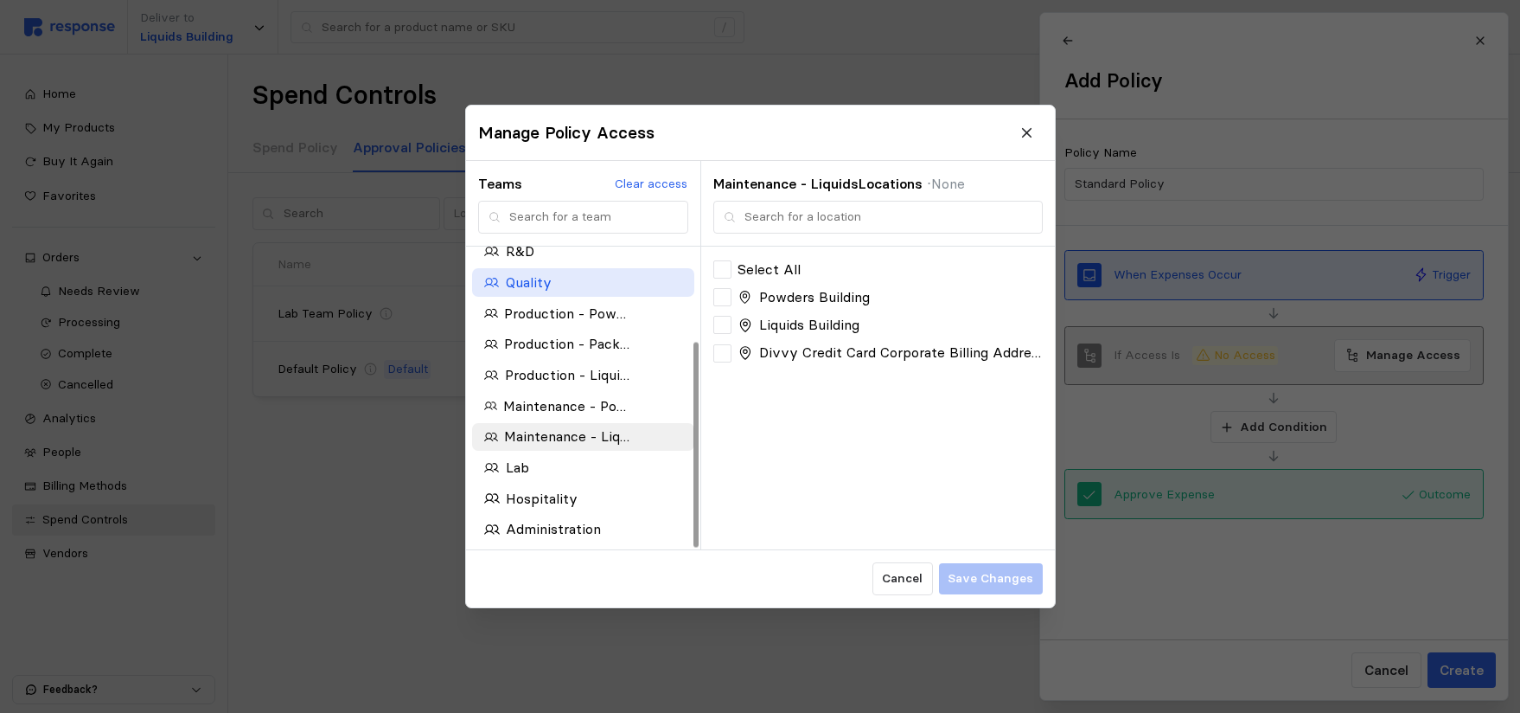
click at [526, 285] on p "Quality" at bounding box center [528, 283] width 46 height 22
click at [1033, 130] on icon at bounding box center [1028, 133] width 16 height 16
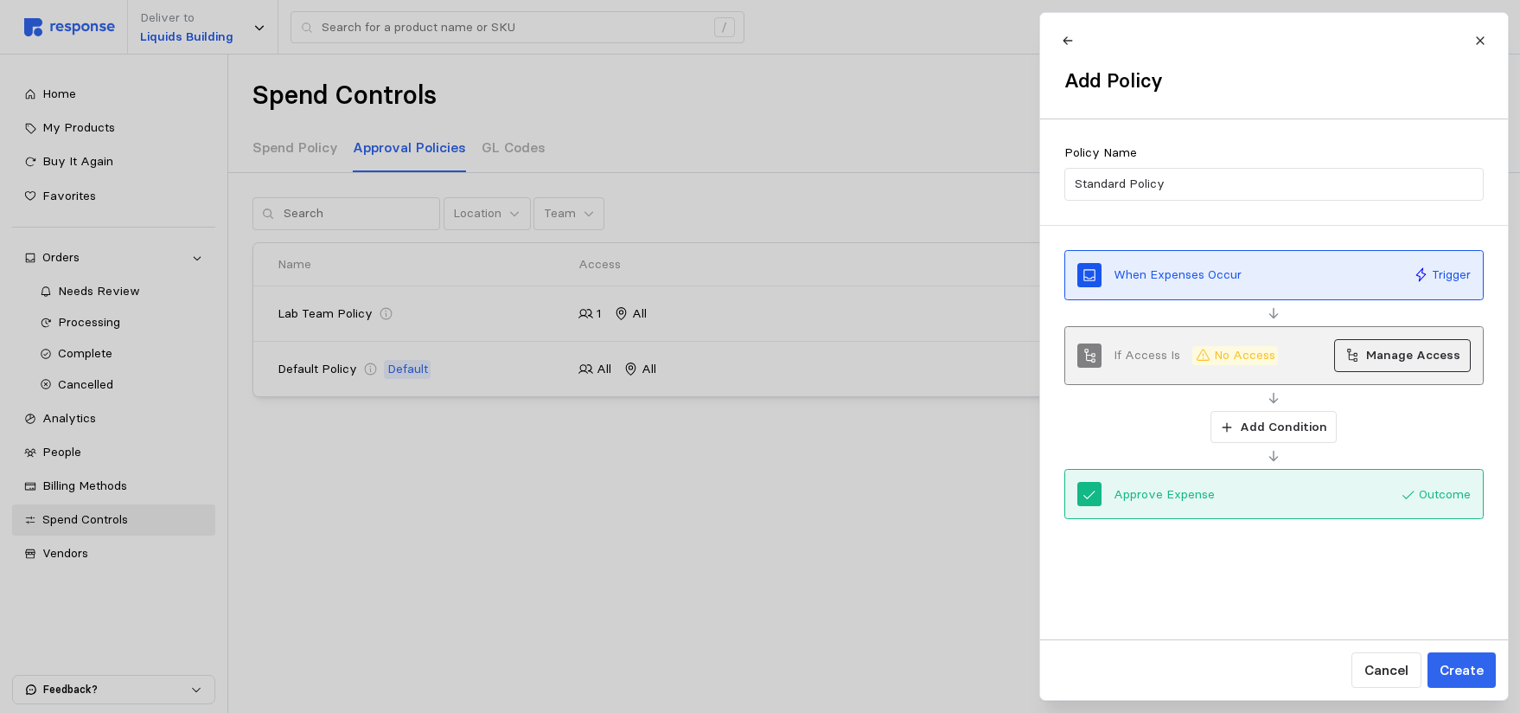
click at [1418, 356] on p "Manage Access" at bounding box center [1413, 355] width 94 height 19
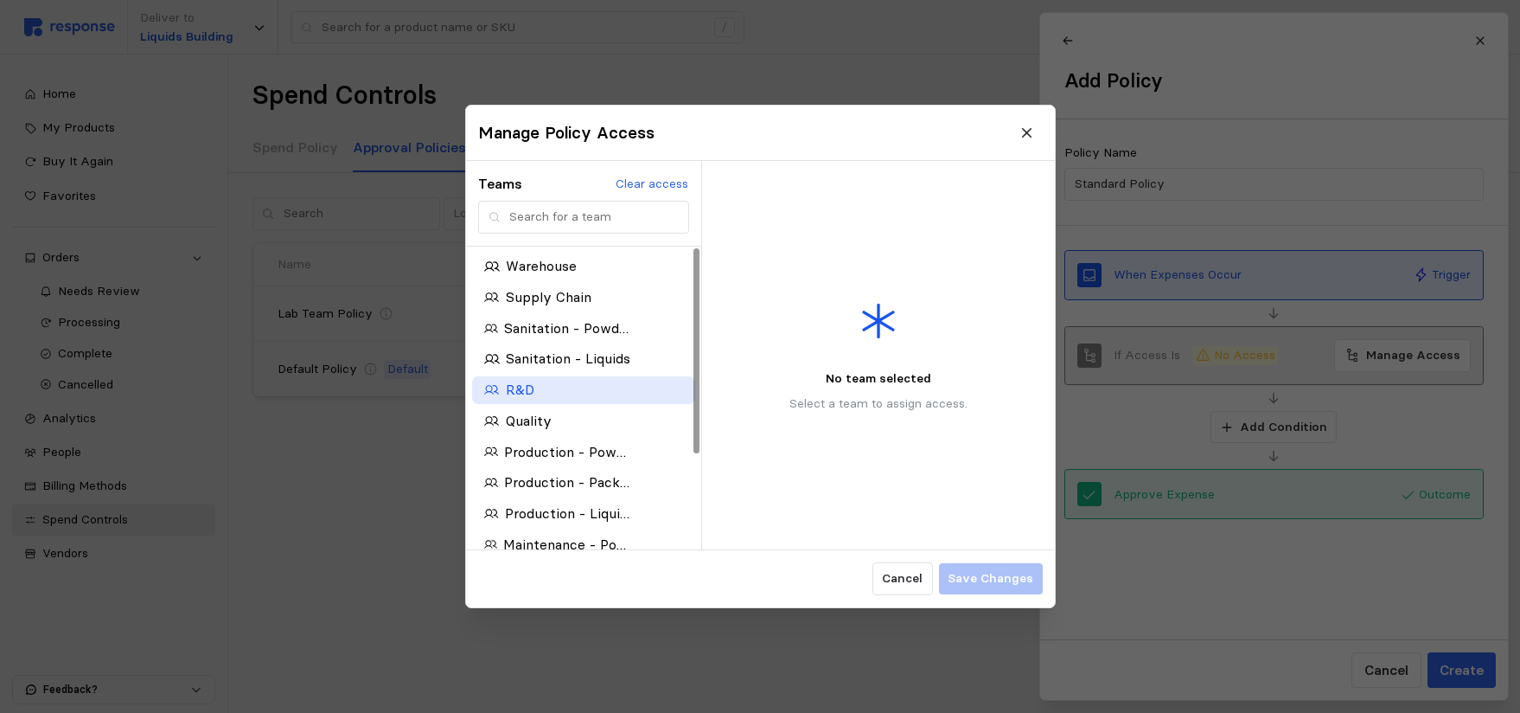
click at [522, 396] on p "R&D" at bounding box center [519, 390] width 29 height 22
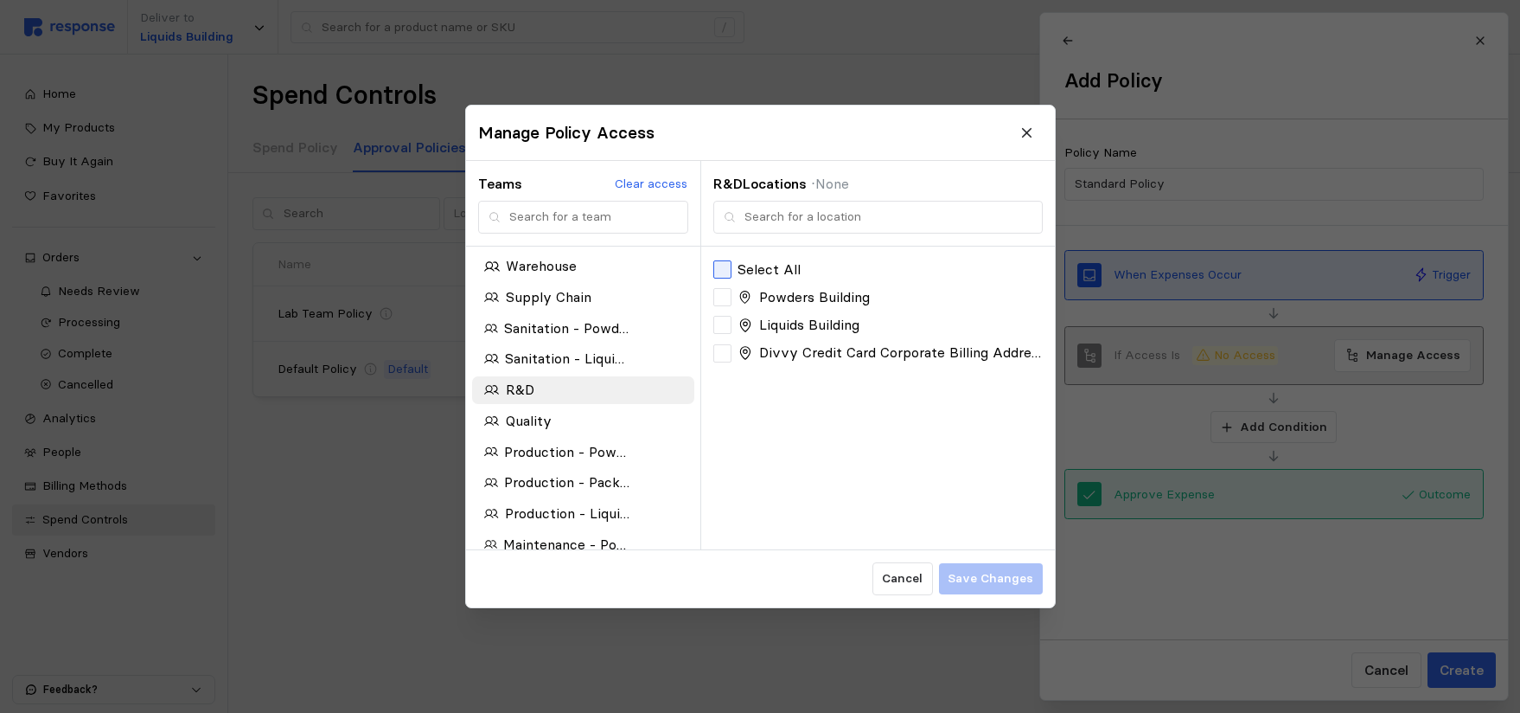
click at [722, 262] on div at bounding box center [722, 269] width 18 height 18
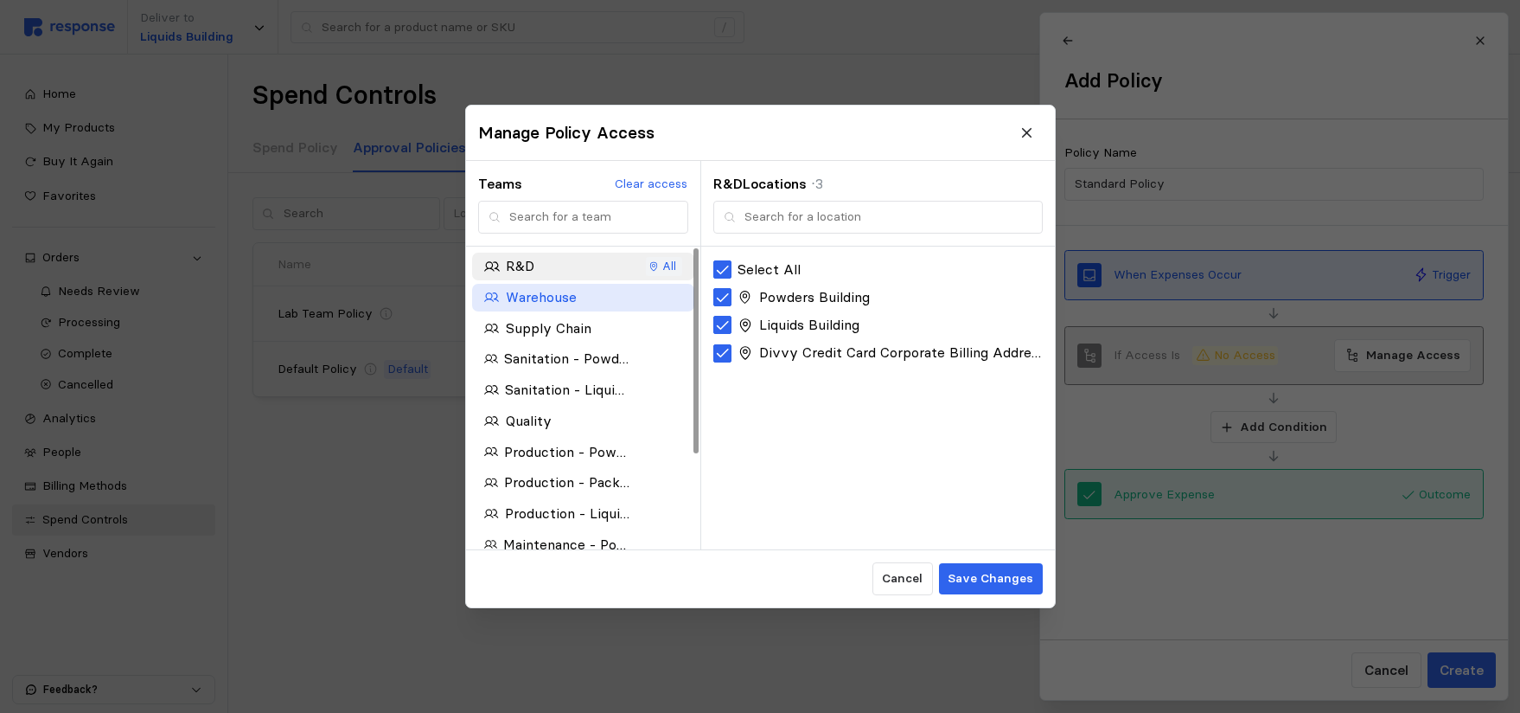
click at [644, 303] on div "button" at bounding box center [662, 297] width 53 height 12
click at [522, 288] on p "Warehouse" at bounding box center [540, 297] width 71 height 22
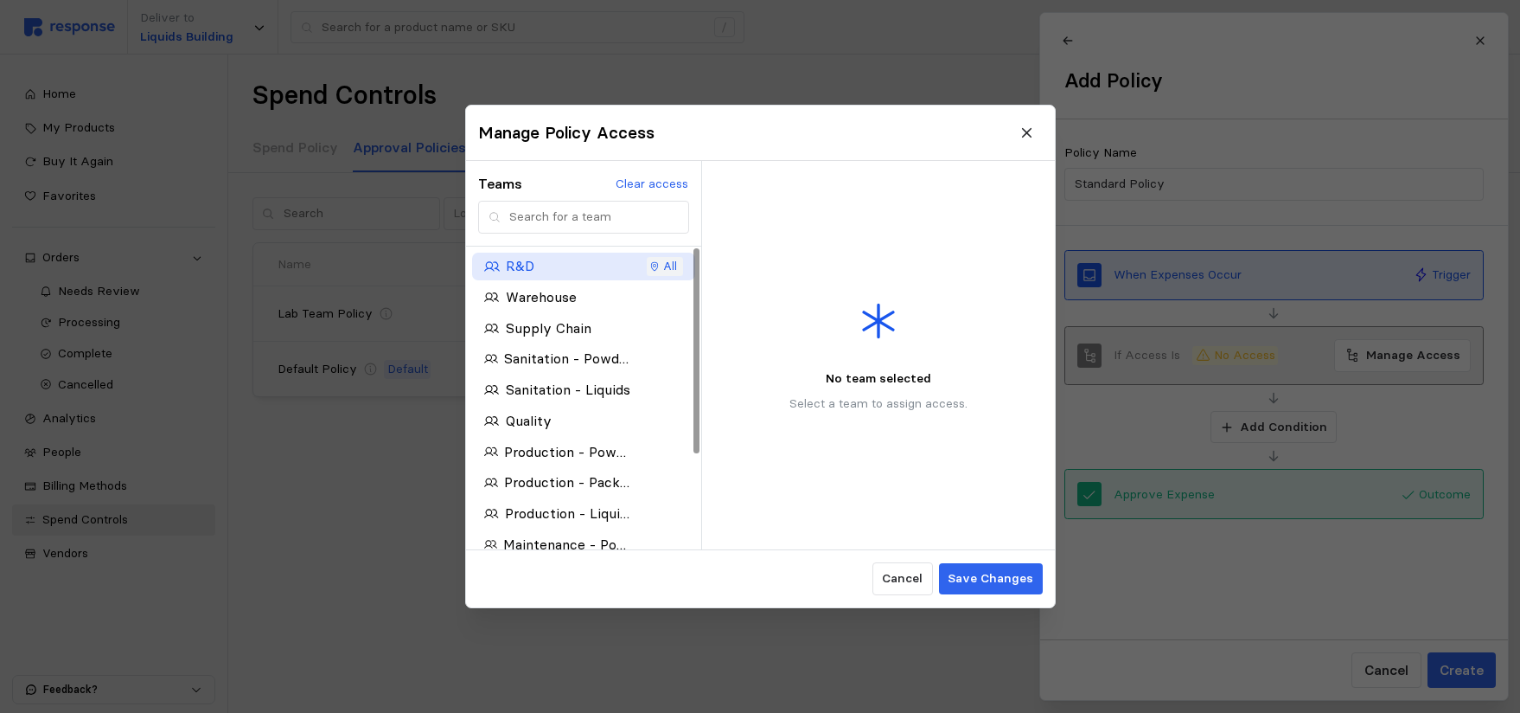
click at [509, 272] on p "R&D" at bounding box center [519, 267] width 29 height 22
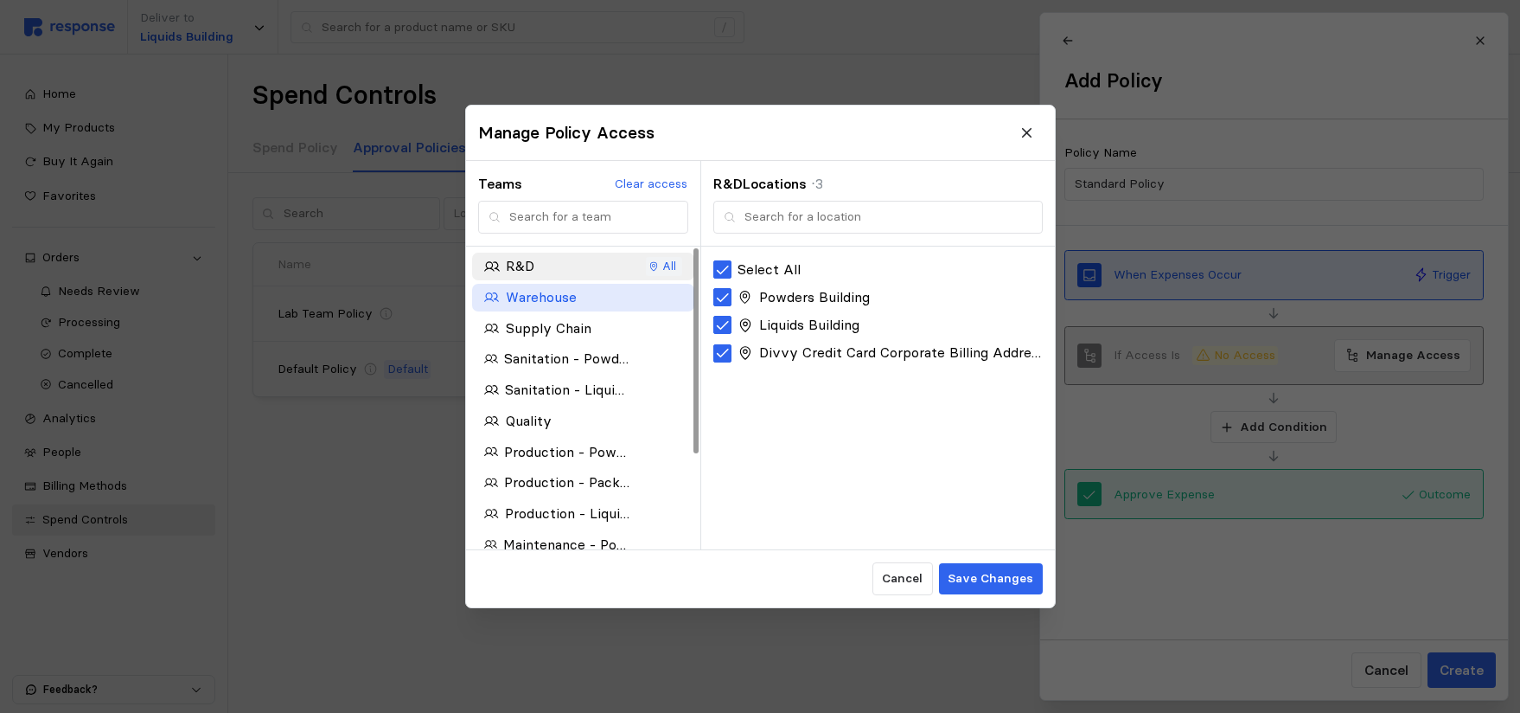
click at [500, 300] on div "Warehouse" at bounding box center [556, 297] width 145 height 22
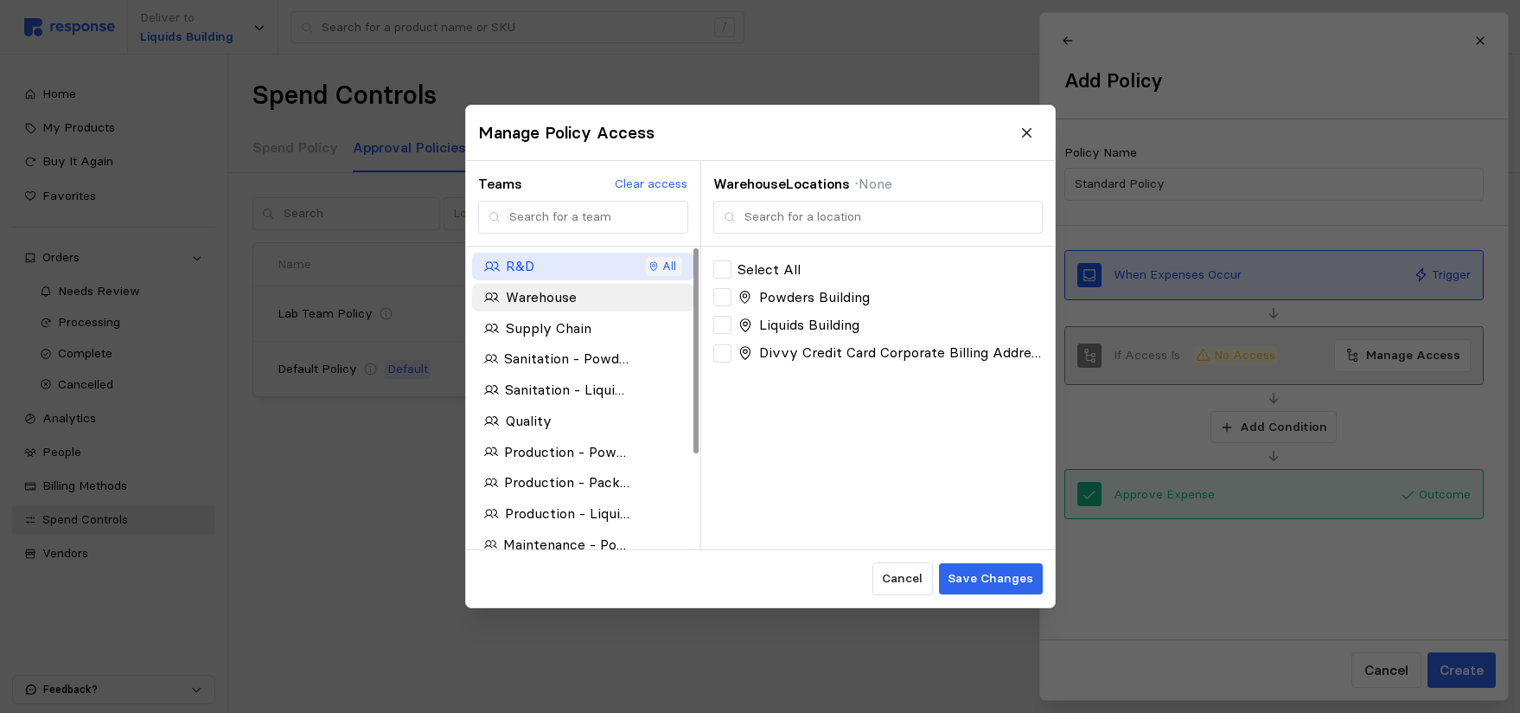
click at [490, 264] on icon "button" at bounding box center [492, 267] width 16 height 16
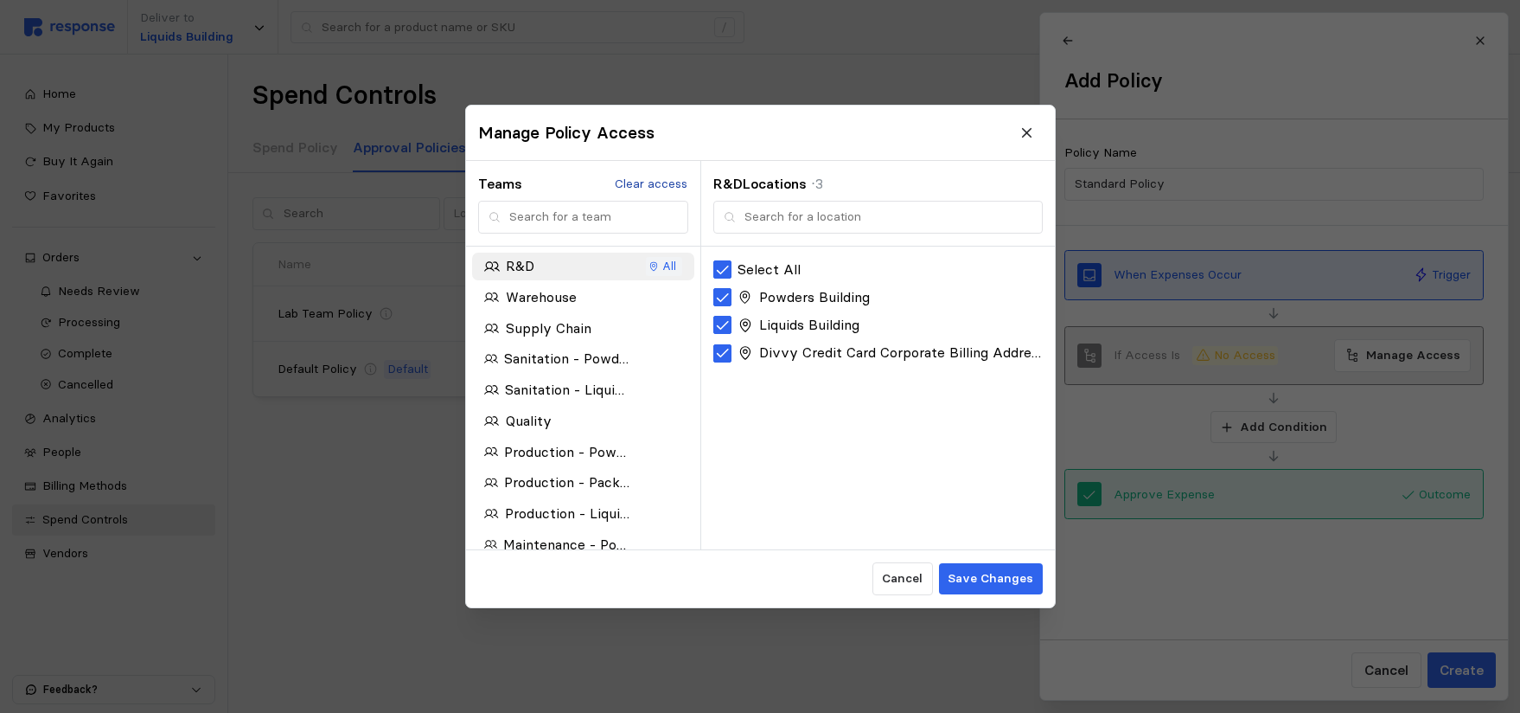
click at [634, 184] on p "Clear access" at bounding box center [651, 184] width 73 height 19
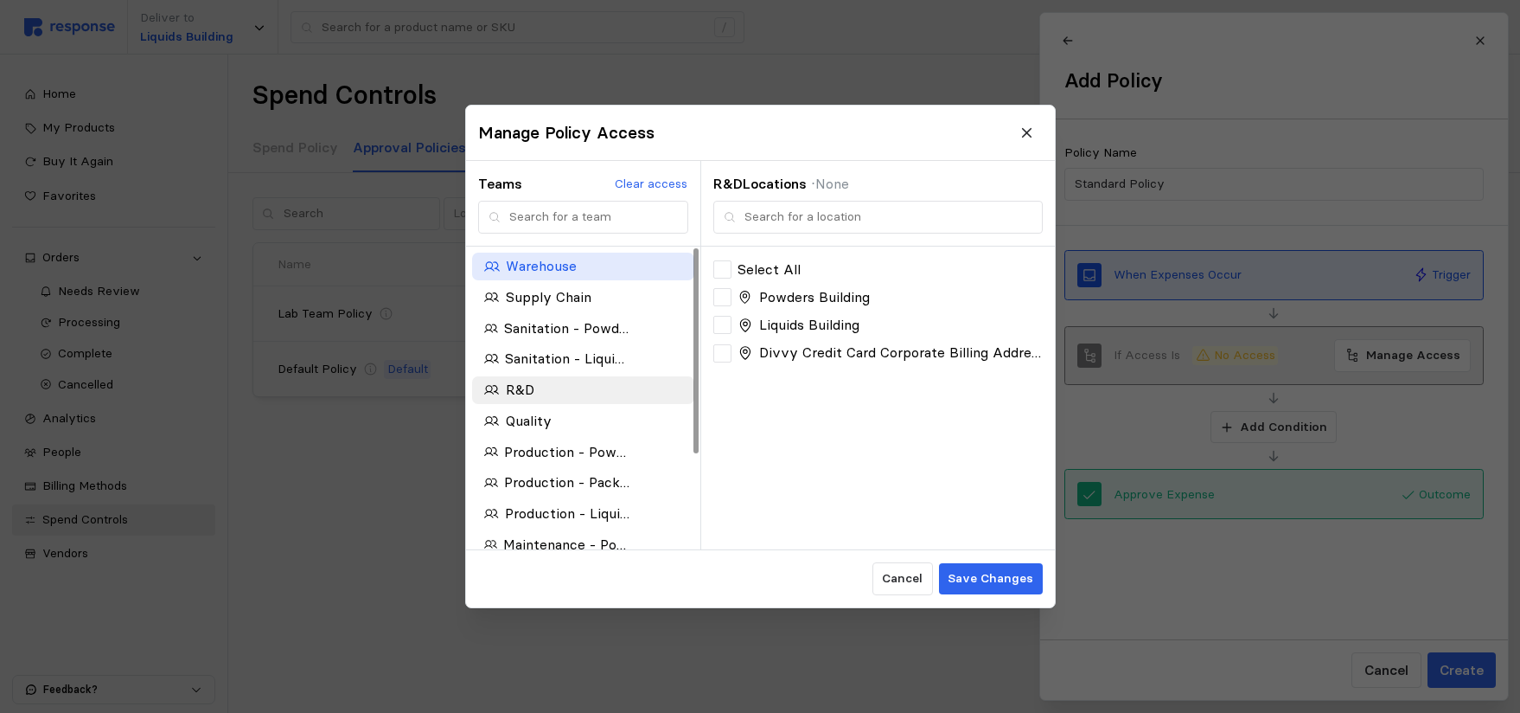
click at [493, 263] on icon "button" at bounding box center [492, 267] width 16 height 16
click at [496, 263] on icon "button" at bounding box center [492, 267] width 16 height 16
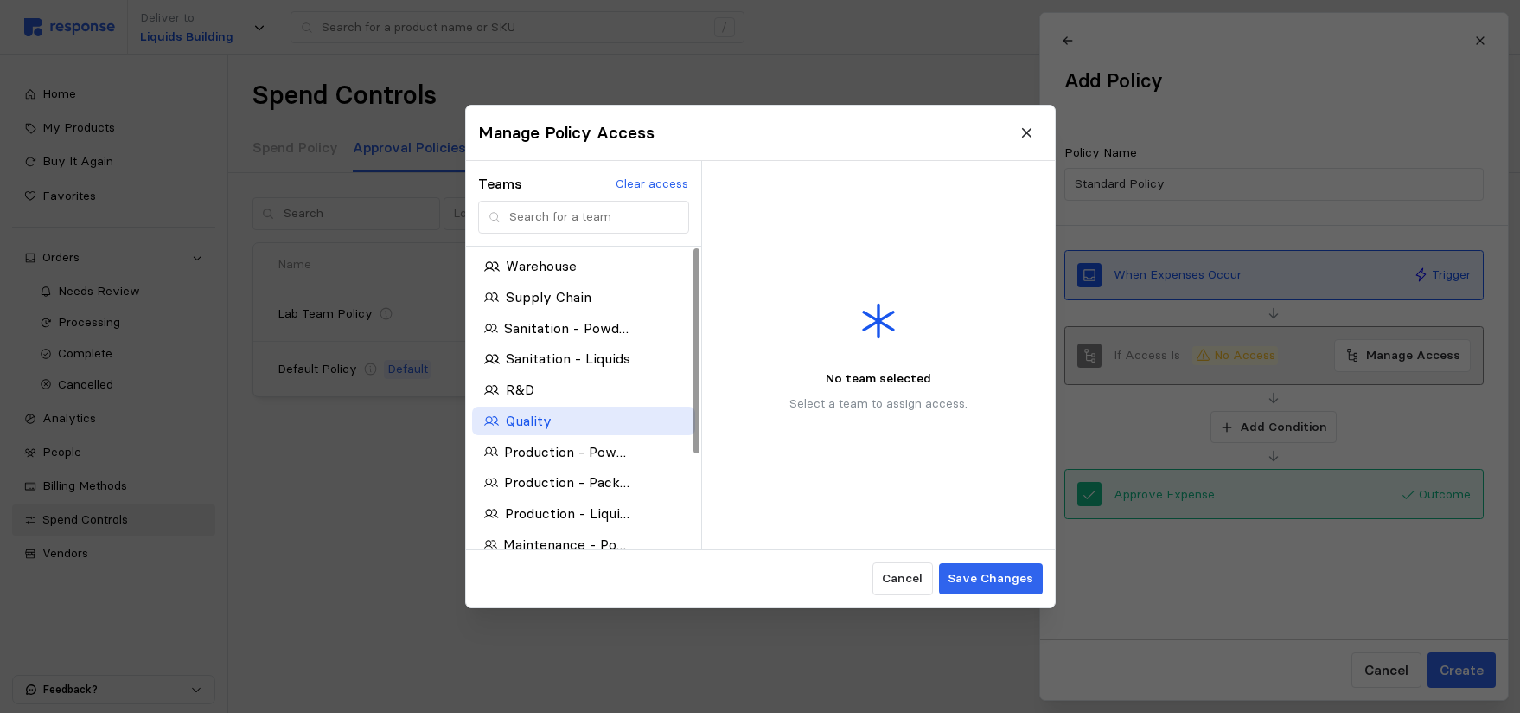
click at [516, 425] on p "Quality" at bounding box center [528, 421] width 46 height 22
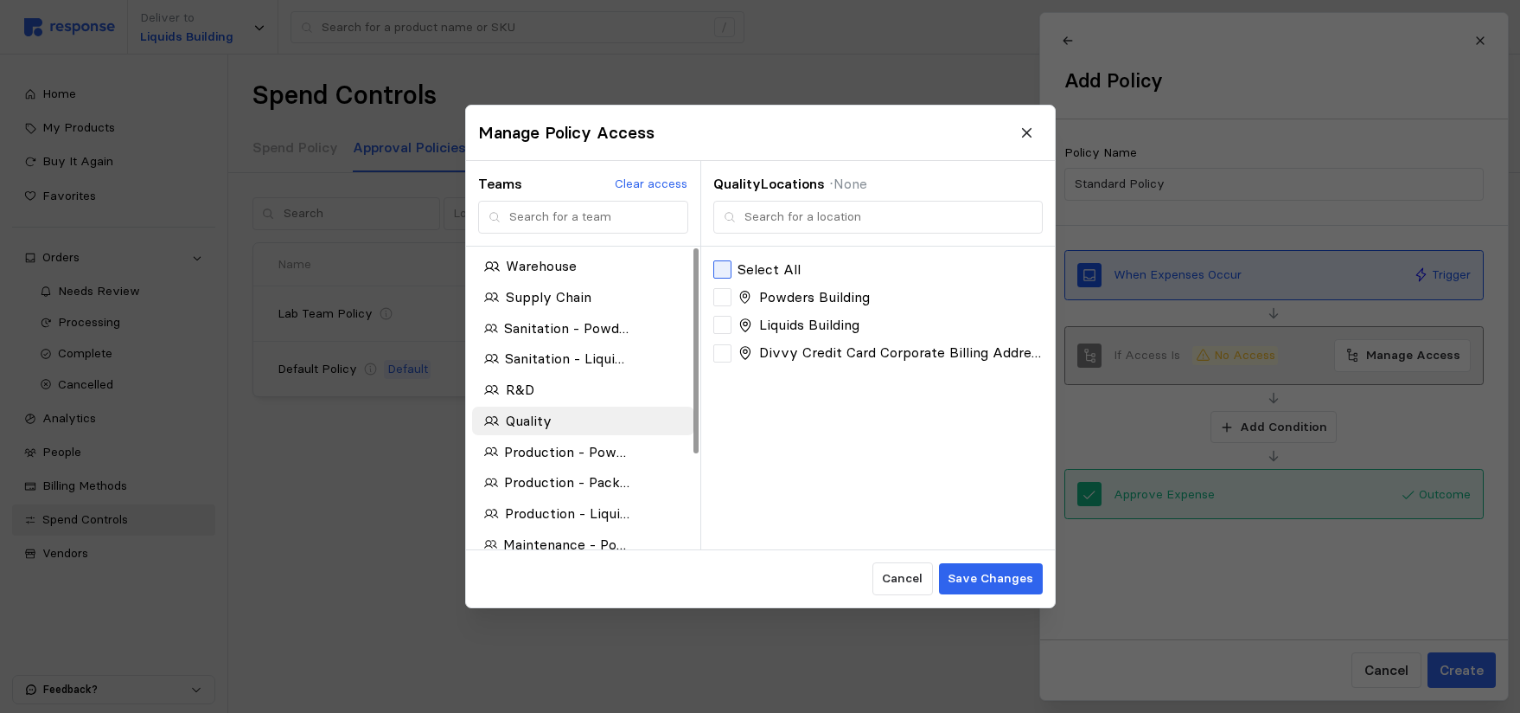
click at [723, 272] on icon at bounding box center [723, 270] width 12 height 9
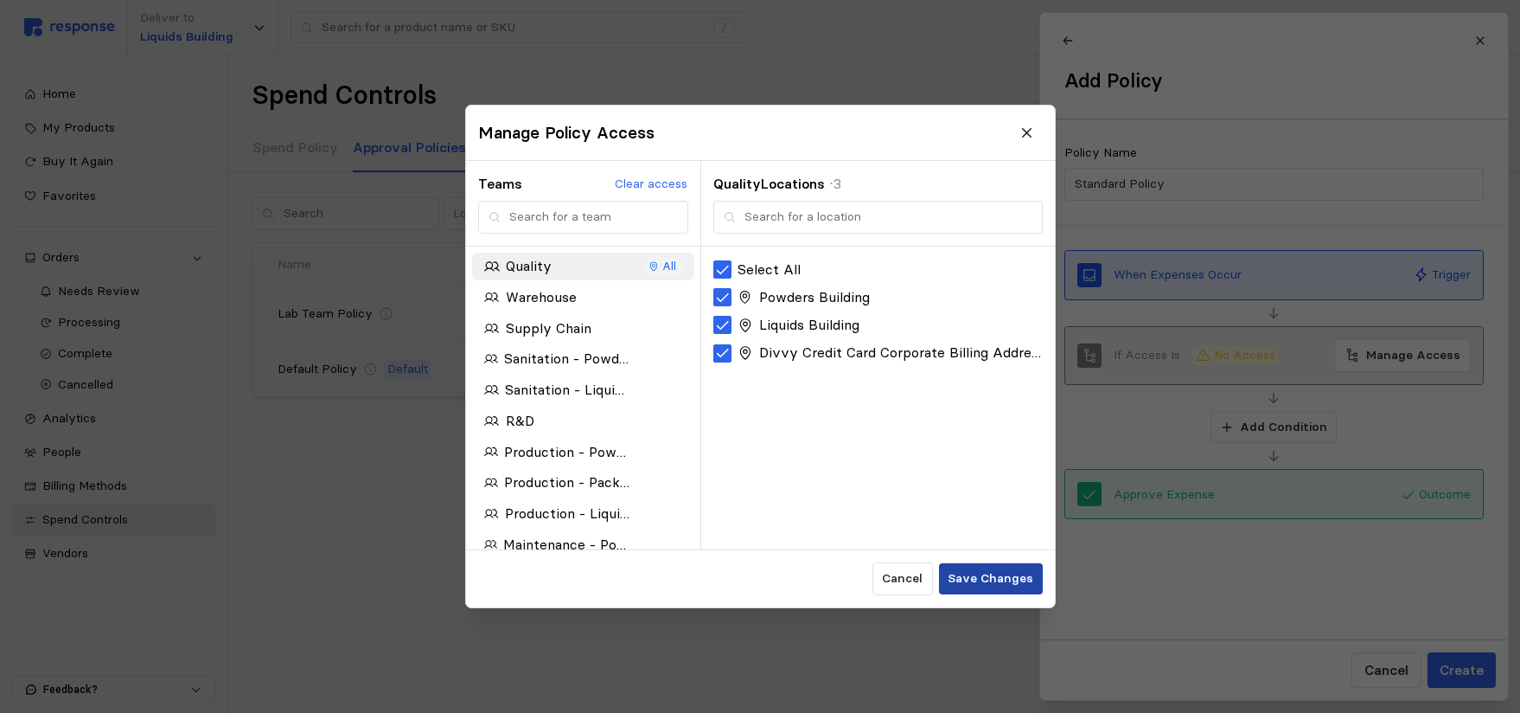
click at [954, 572] on p "Save Changes" at bounding box center [991, 578] width 86 height 19
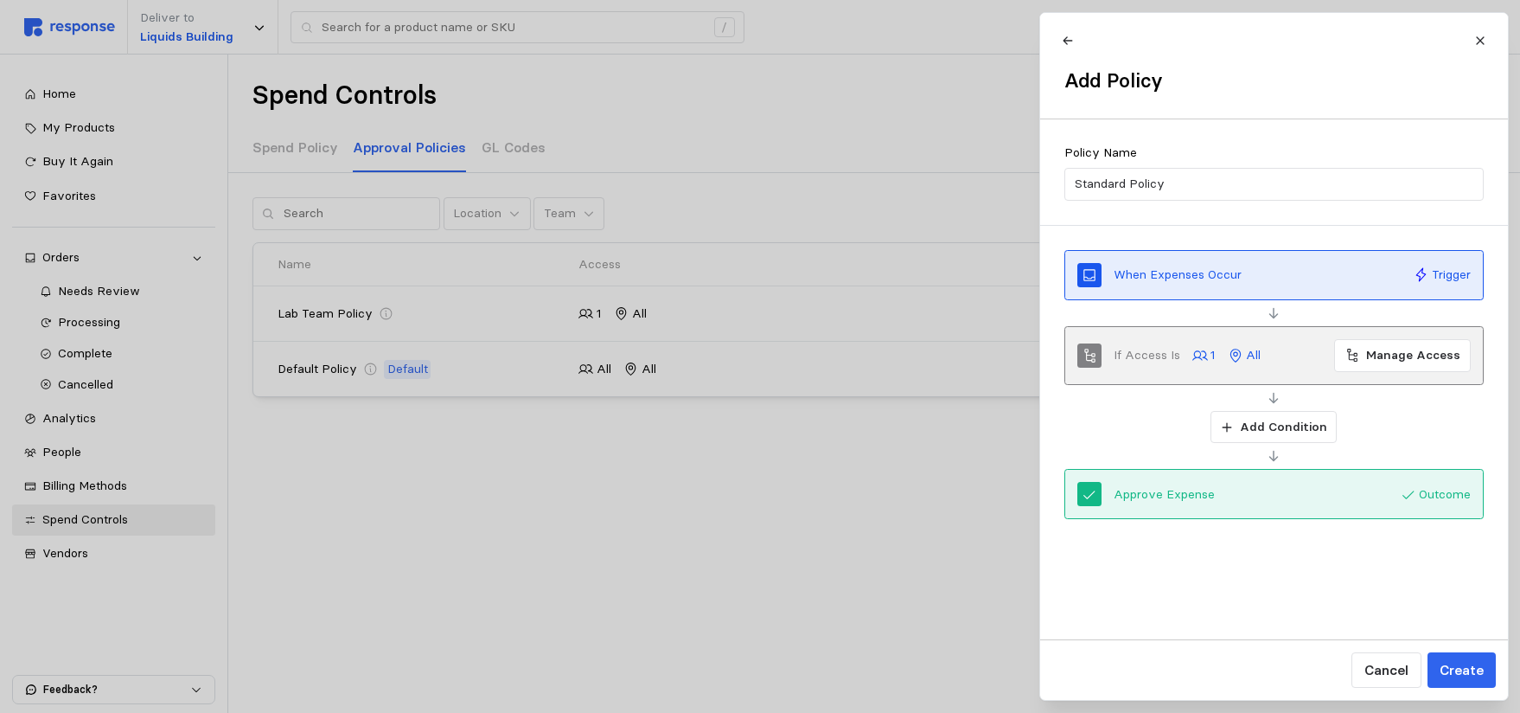
click at [1200, 356] on icon at bounding box center [1201, 356] width 16 height 16
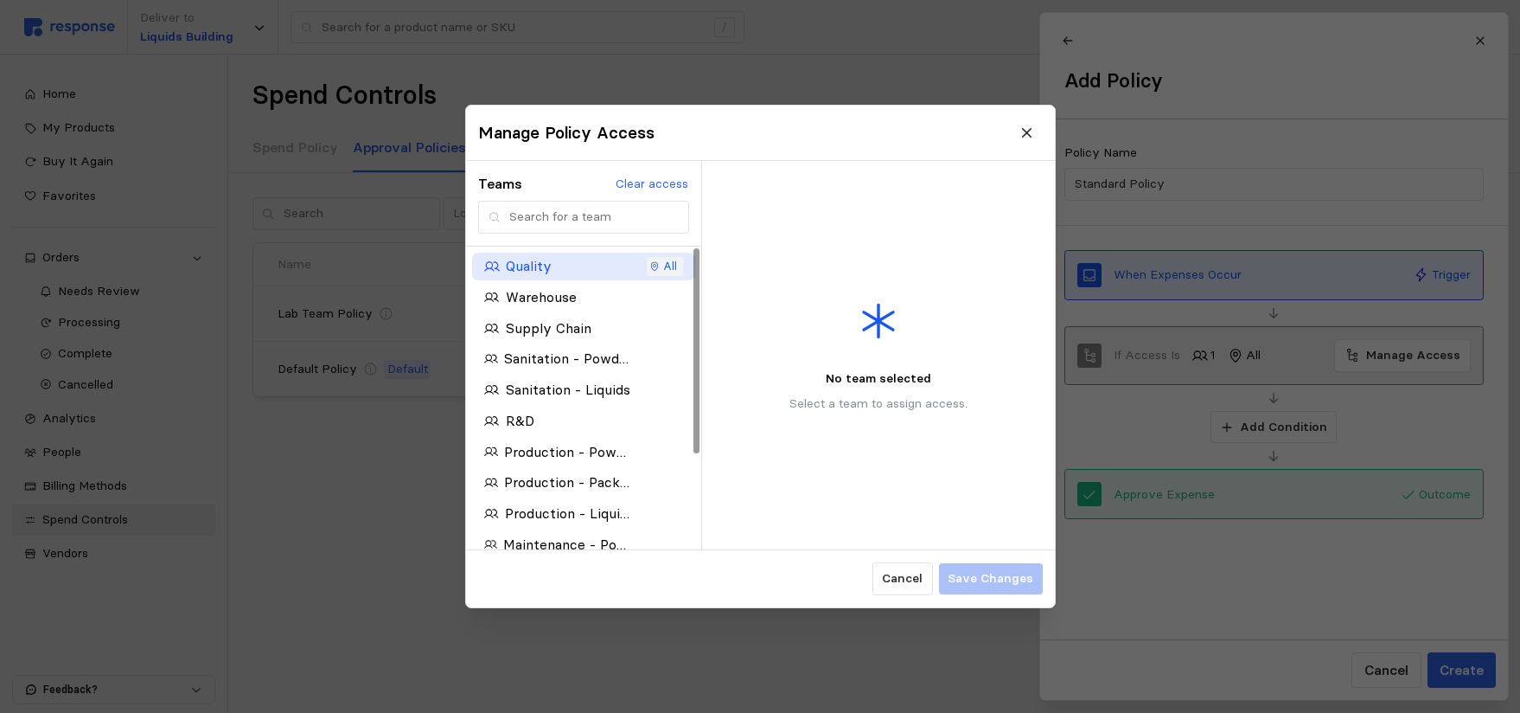
click at [667, 266] on div "All" at bounding box center [663, 266] width 28 height 19
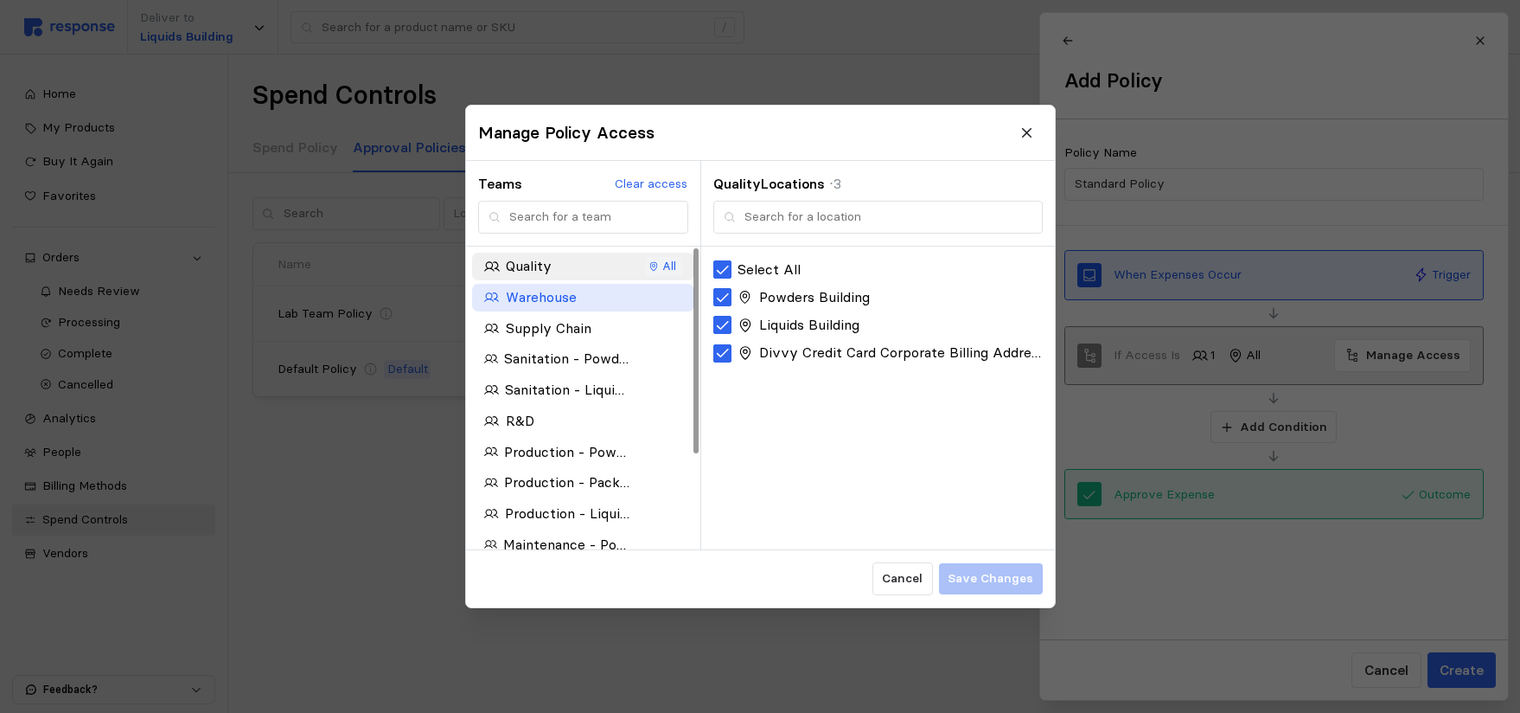
click at [532, 300] on p "Warehouse" at bounding box center [540, 297] width 71 height 22
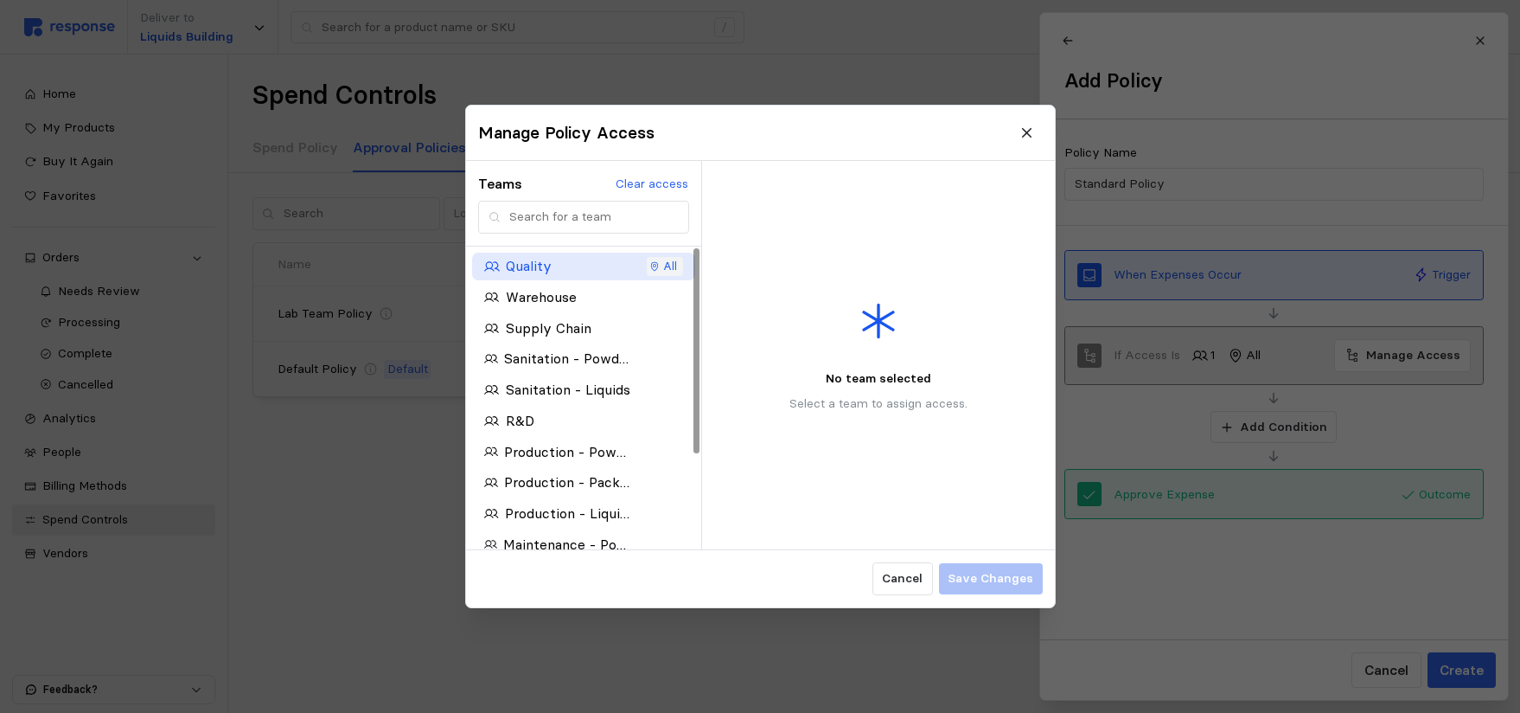
click at [525, 253] on div "Quality" at bounding box center [557, 267] width 158 height 34
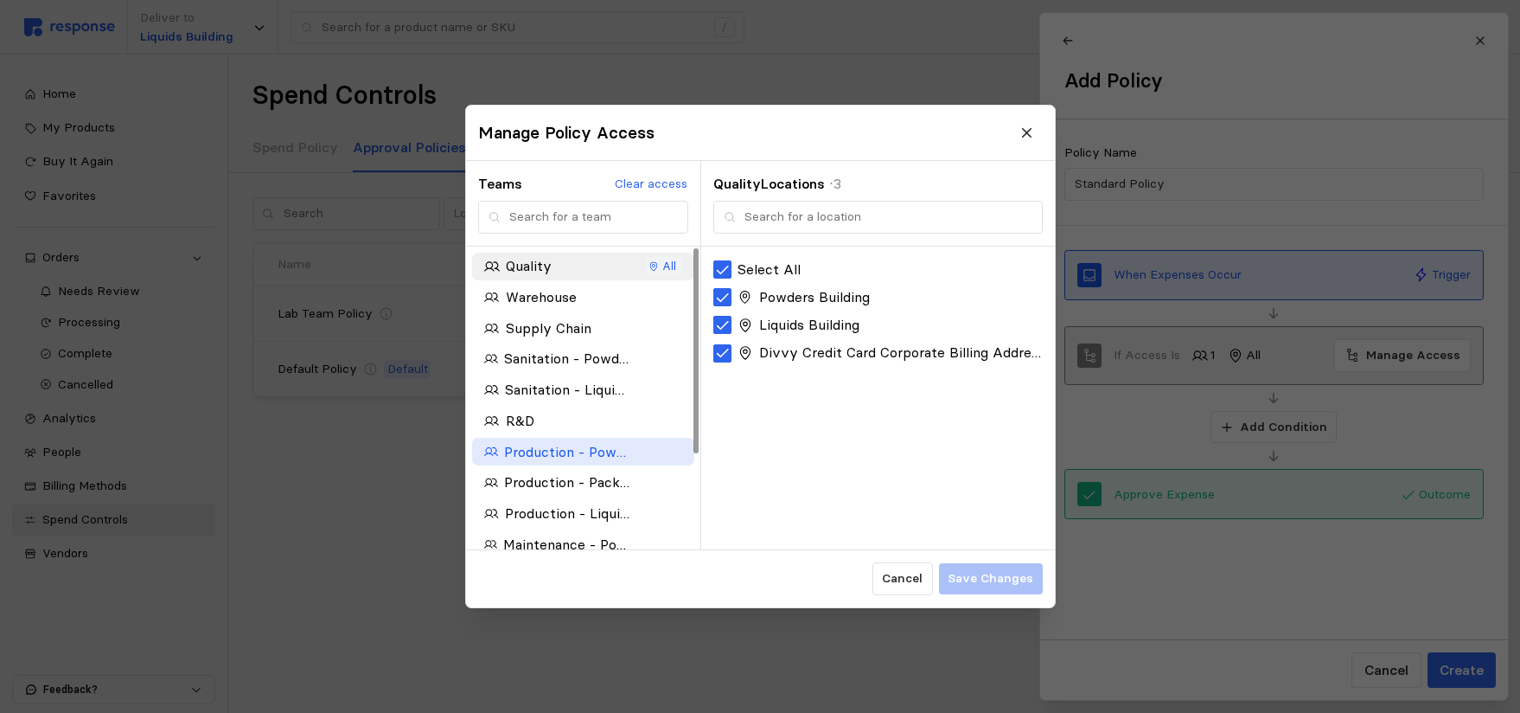
click at [560, 451] on p "Production - Powders" at bounding box center [566, 452] width 126 height 22
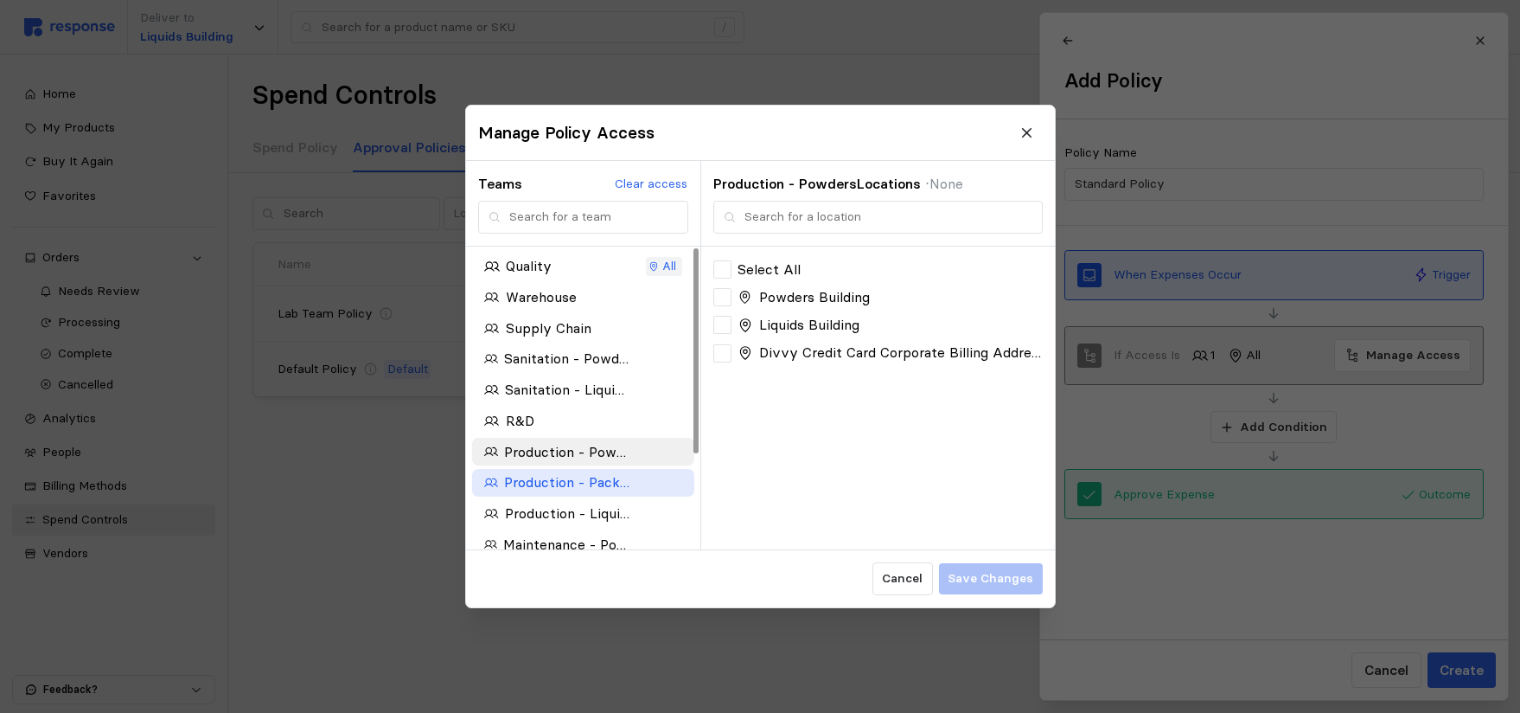
click at [562, 475] on p "Production - Packout" at bounding box center [566, 482] width 125 height 22
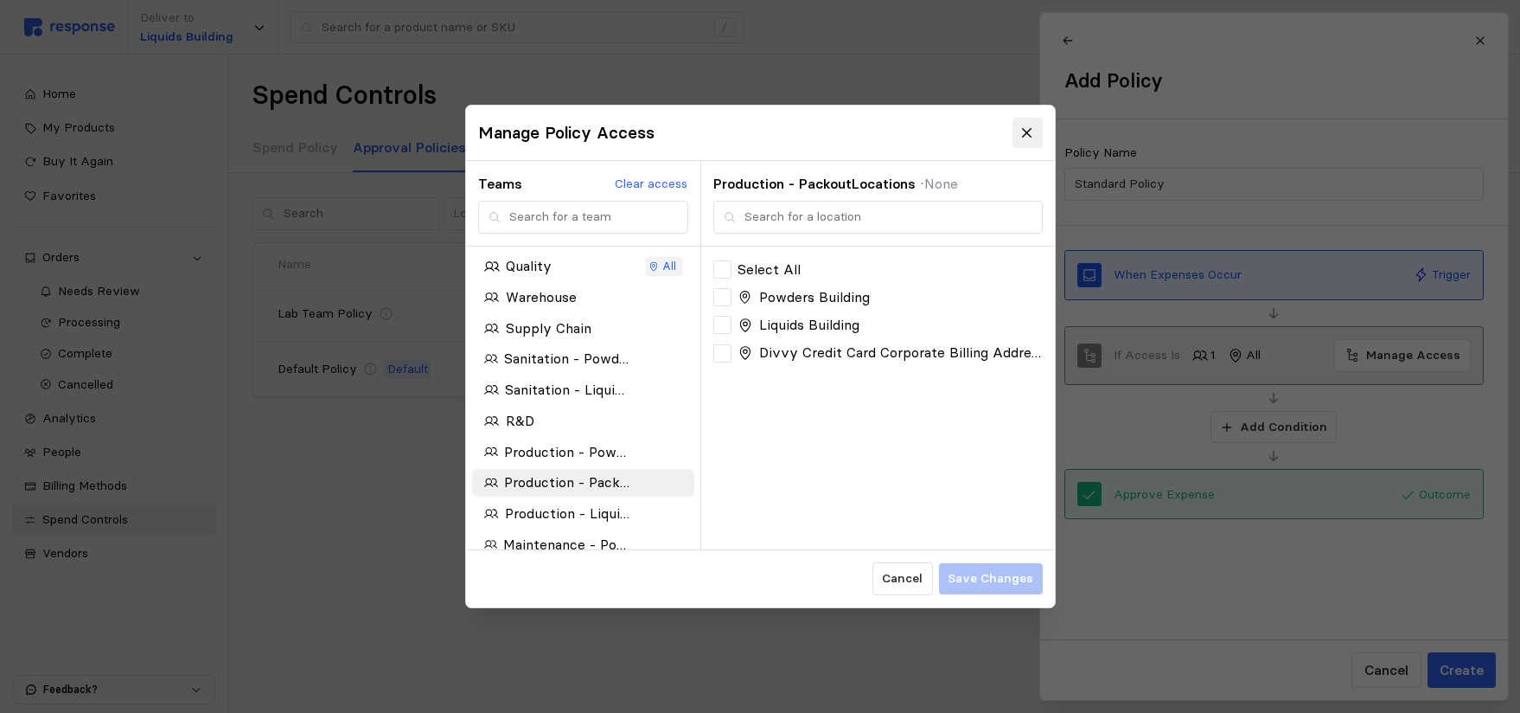
click at [1037, 133] on button at bounding box center [1027, 133] width 30 height 30
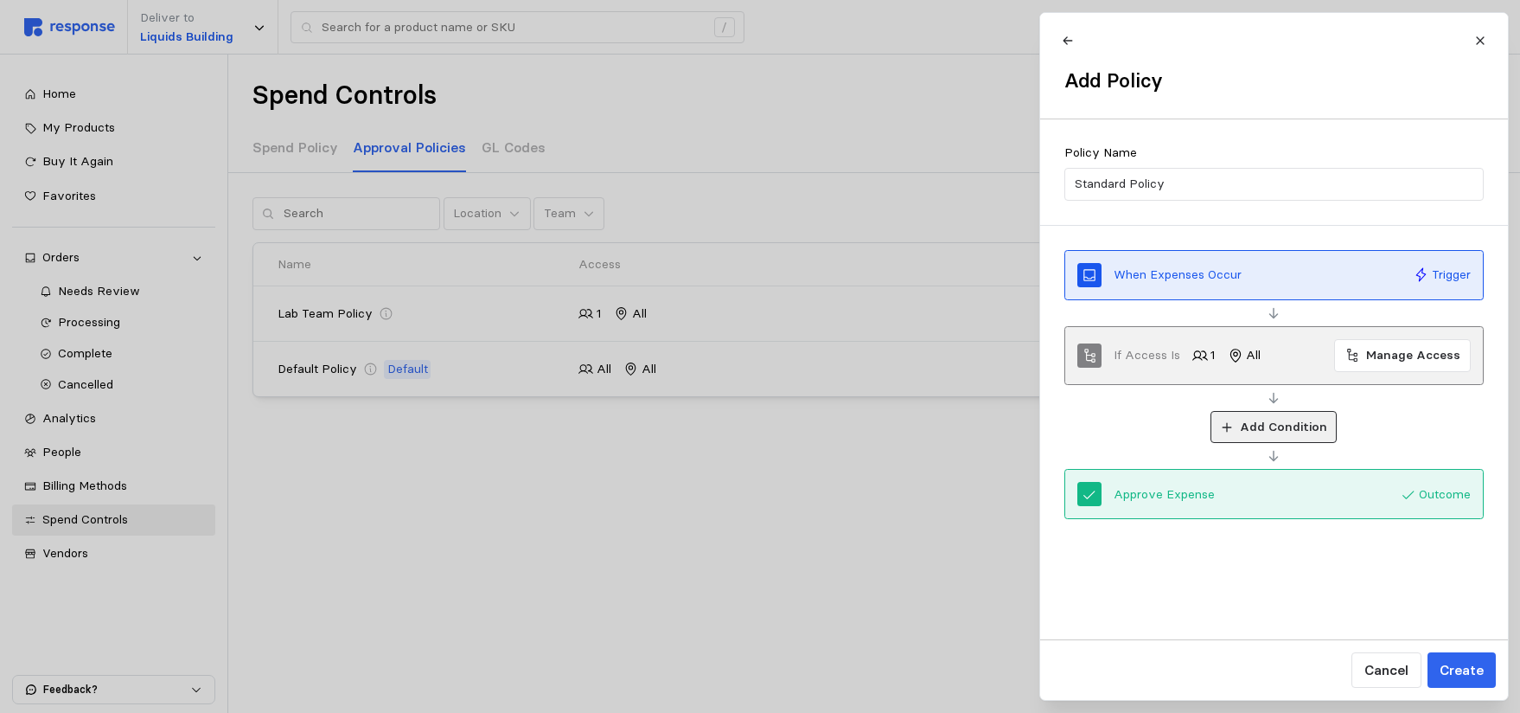
click at [1260, 425] on p "Add Condition" at bounding box center [1282, 427] width 87 height 19
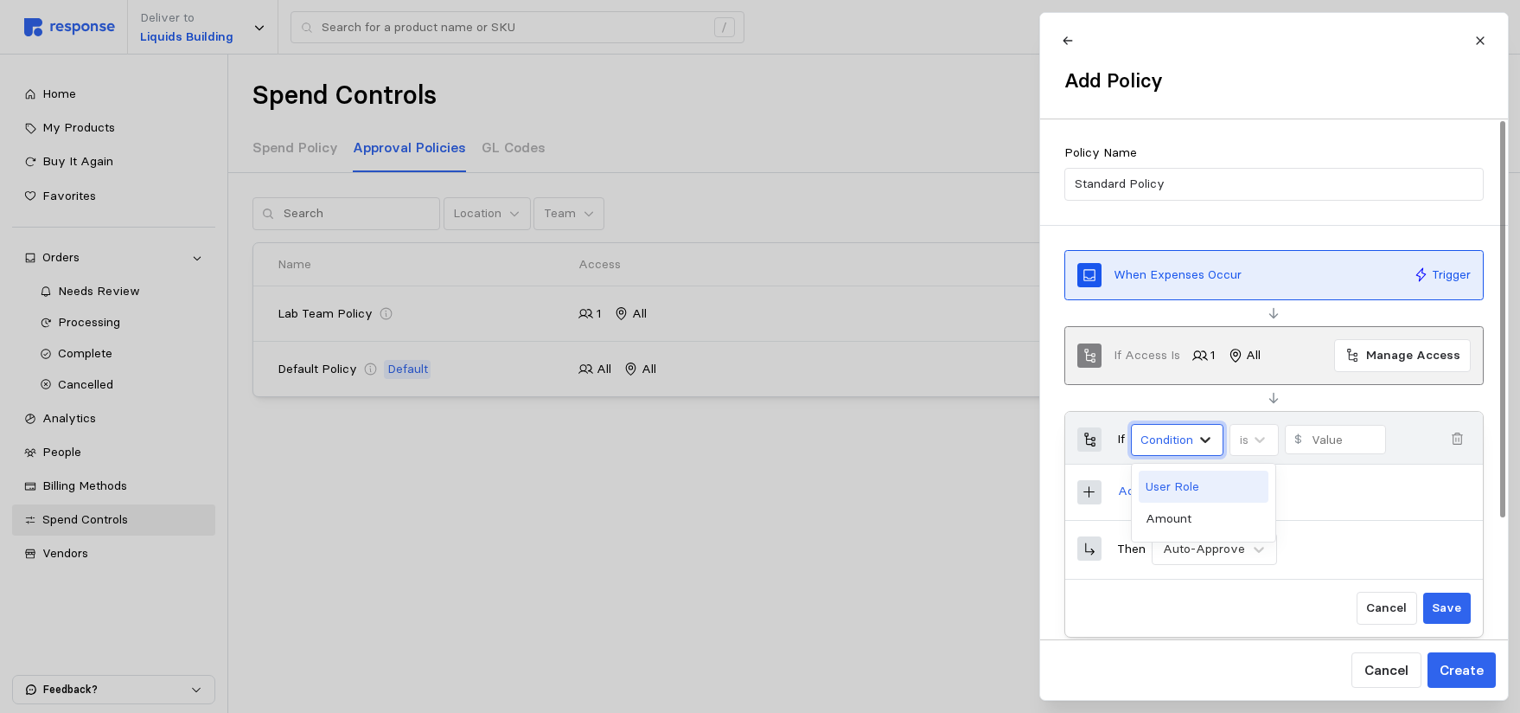
click at [1207, 441] on icon at bounding box center [1205, 440] width 10 height 6
click at [1179, 515] on div "Amount" at bounding box center [1204, 518] width 130 height 32
type input "0"
click at [1259, 438] on icon at bounding box center [1259, 439] width 17 height 17
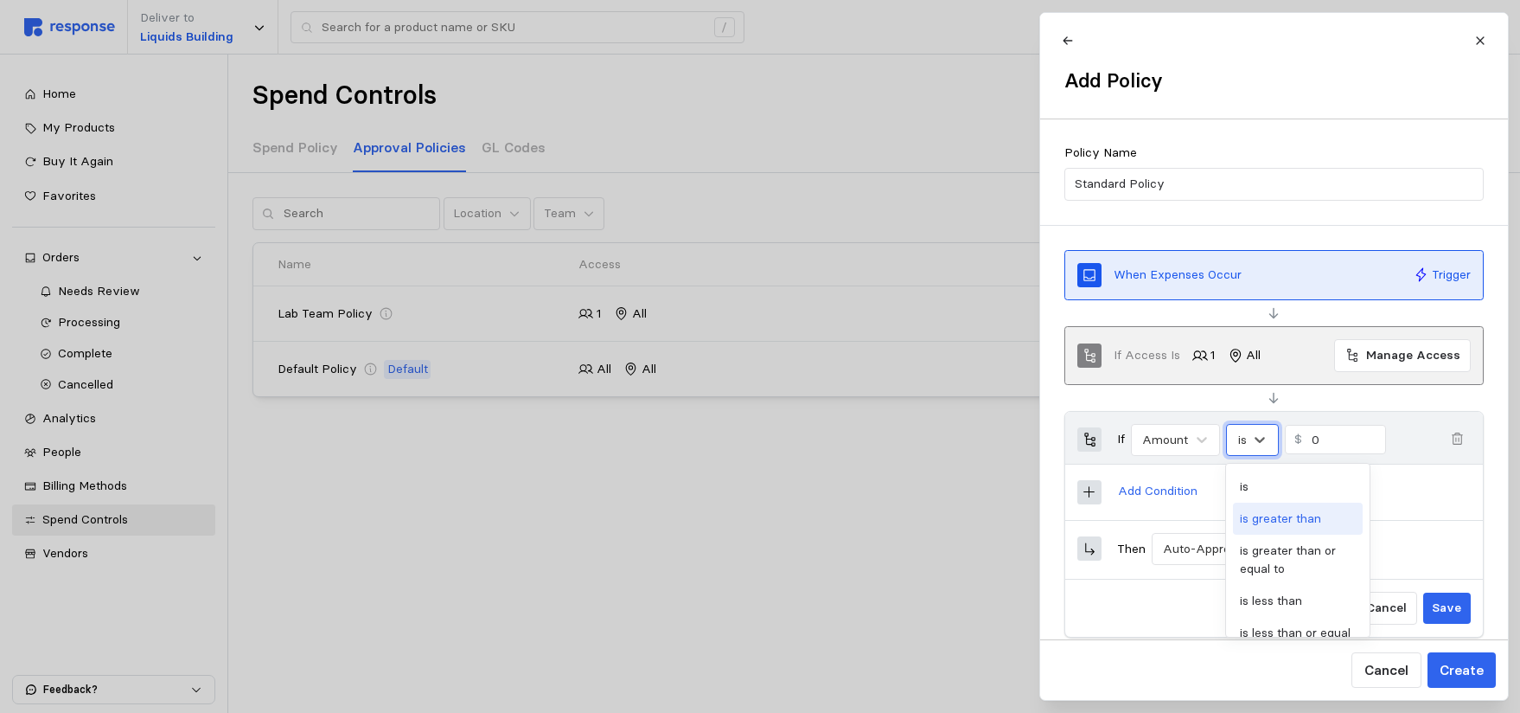
click at [1289, 523] on div "is greater than" at bounding box center [1298, 518] width 130 height 32
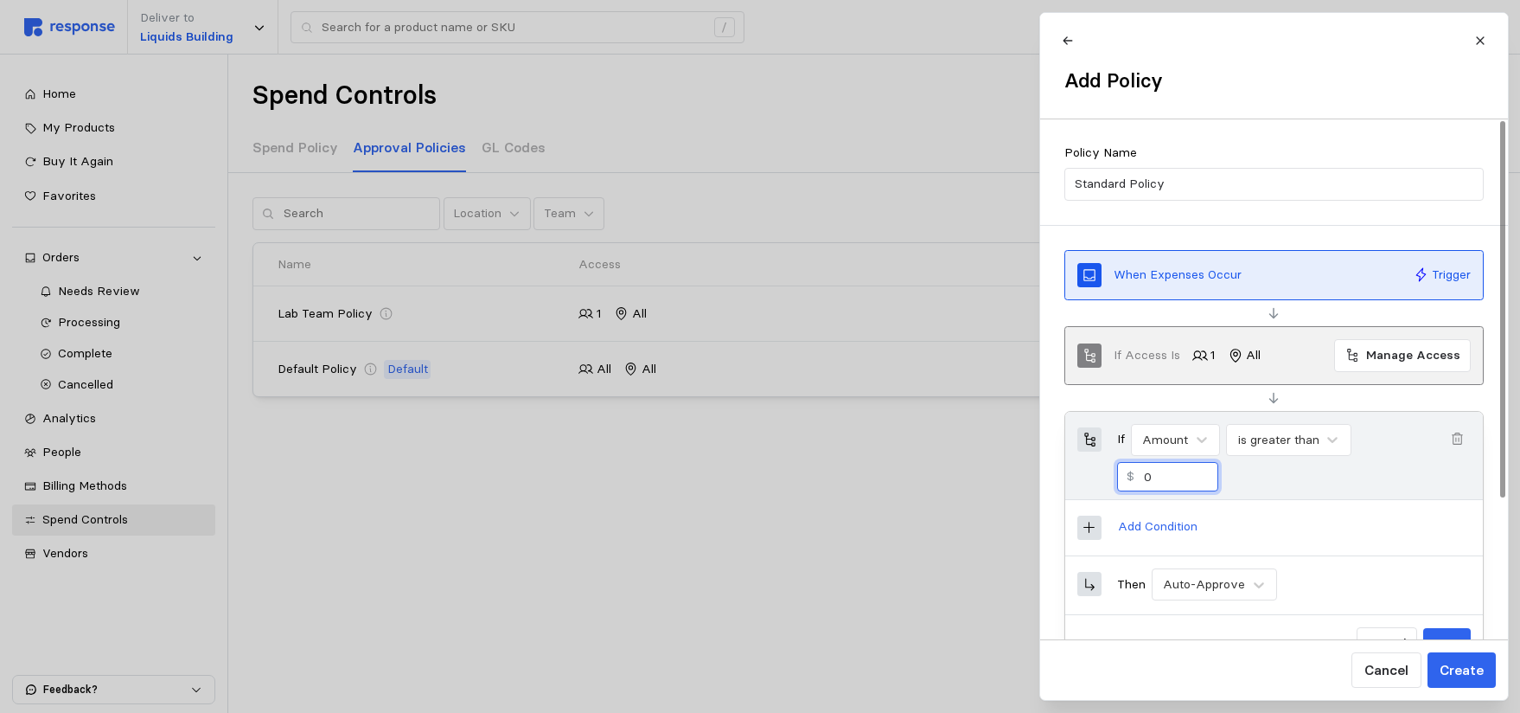
click at [1171, 472] on input "0" at bounding box center [1175, 477] width 65 height 28
type input "500"
click at [1088, 529] on icon at bounding box center [1090, 528] width 16 height 16
click at [1097, 525] on div at bounding box center [1090, 527] width 24 height 24
click at [1136, 523] on p "Add Condition" at bounding box center [1157, 526] width 80 height 19
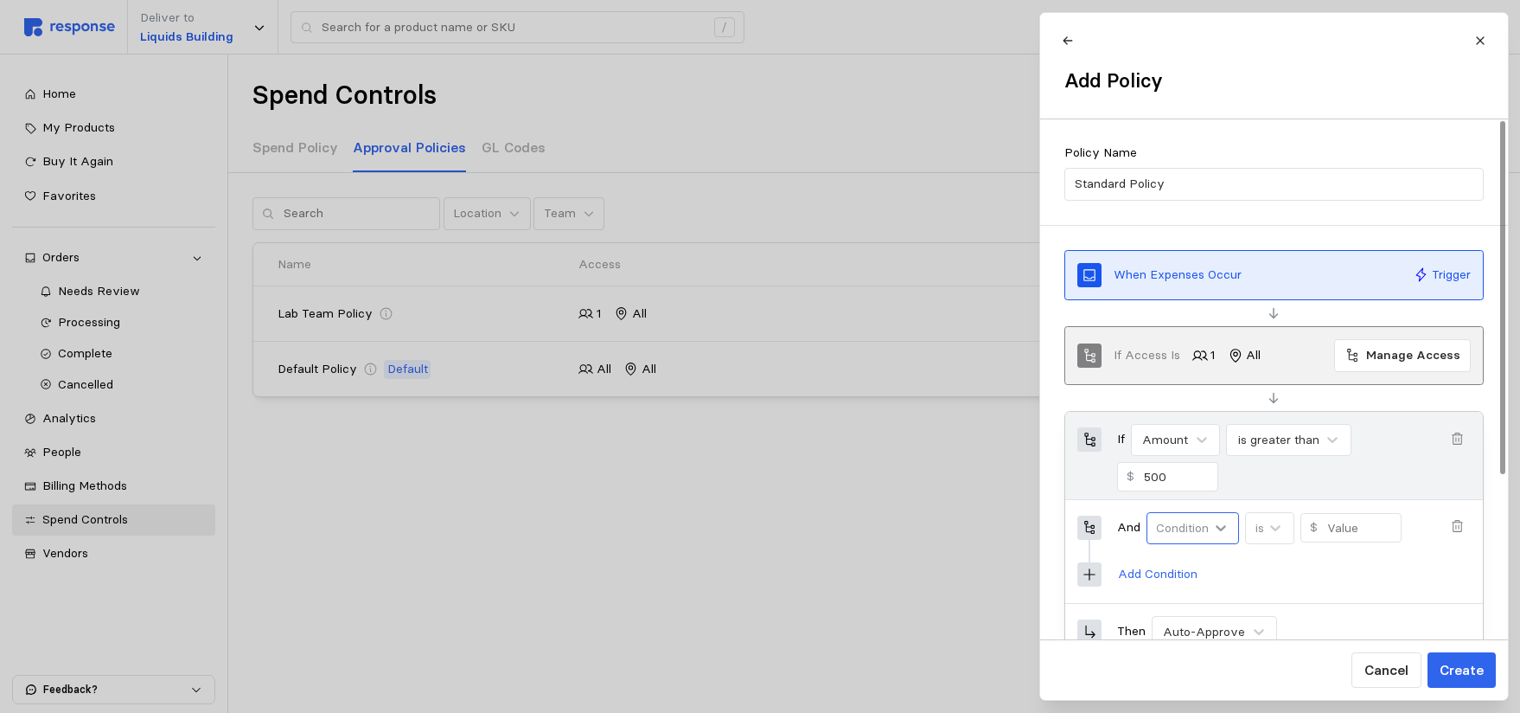
click at [1217, 525] on icon at bounding box center [1220, 527] width 17 height 17
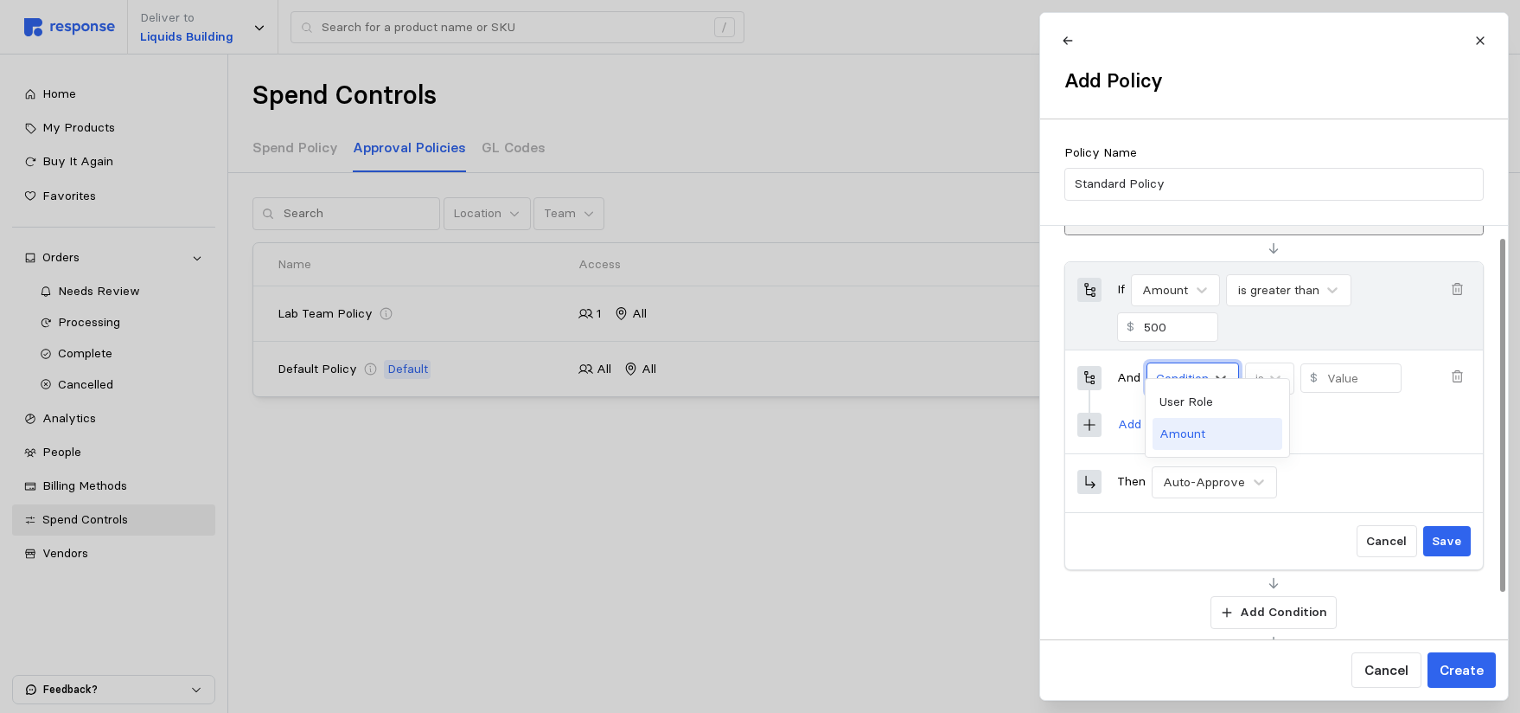
scroll to position [173, 0]
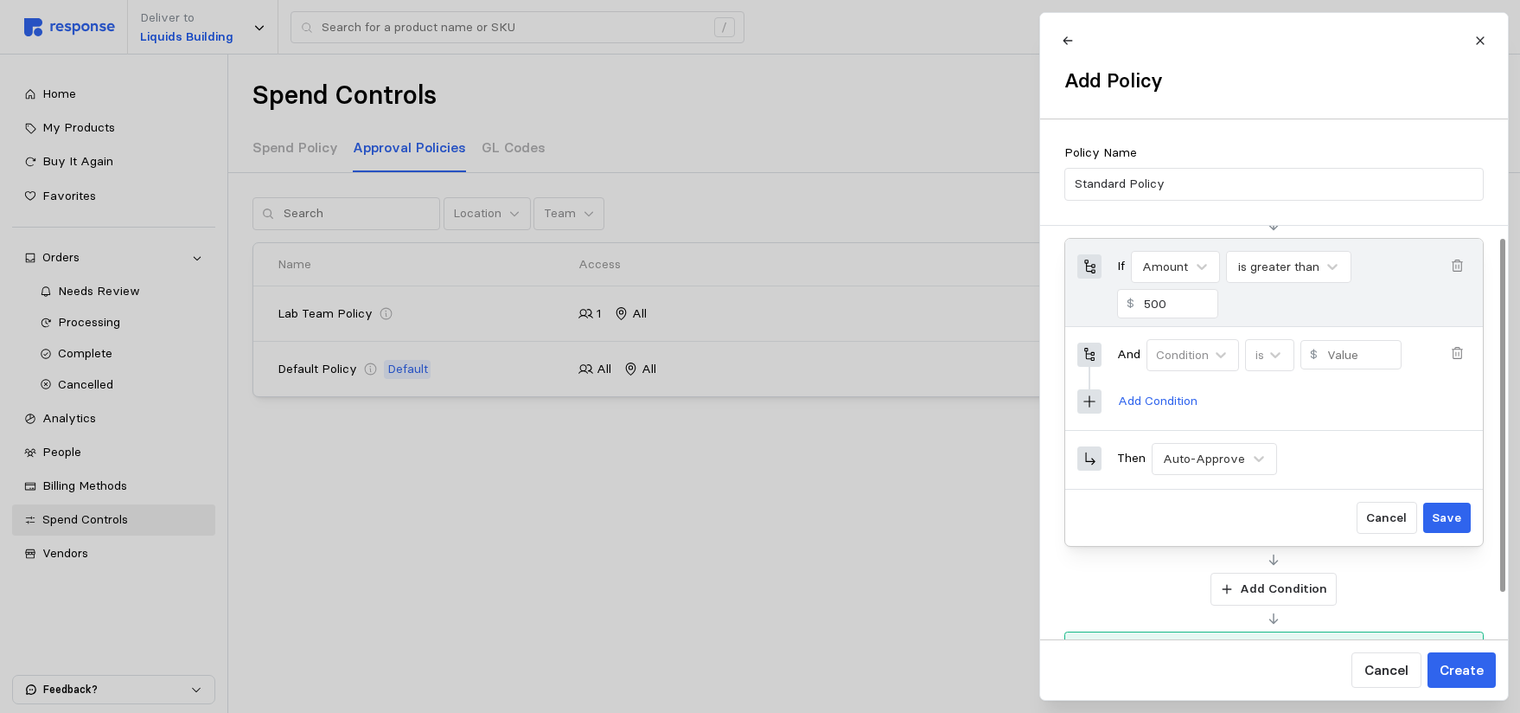
click at [1455, 355] on icon "button" at bounding box center [1457, 354] width 16 height 16
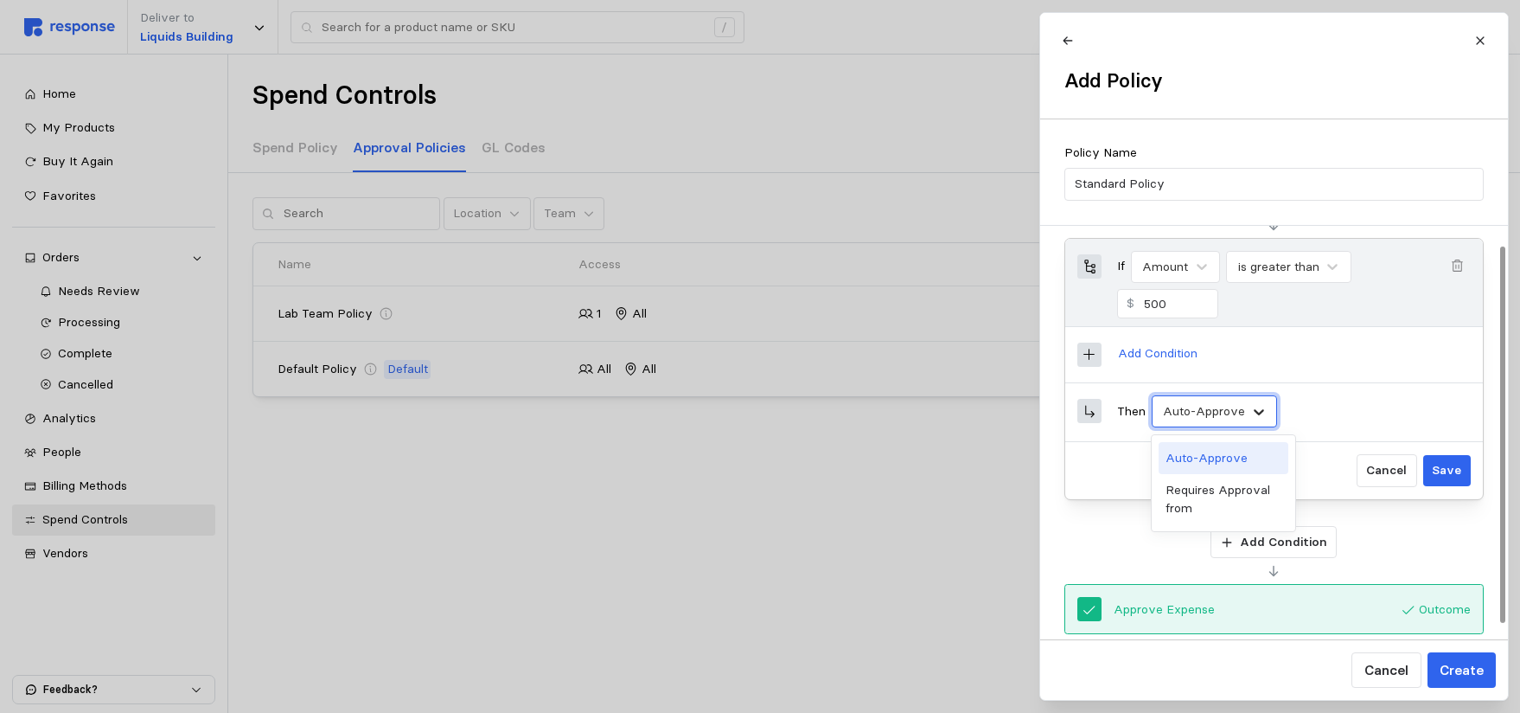
click at [1250, 410] on icon at bounding box center [1258, 411] width 17 height 17
click at [1215, 503] on div "Requires Approval from" at bounding box center [1224, 499] width 130 height 50
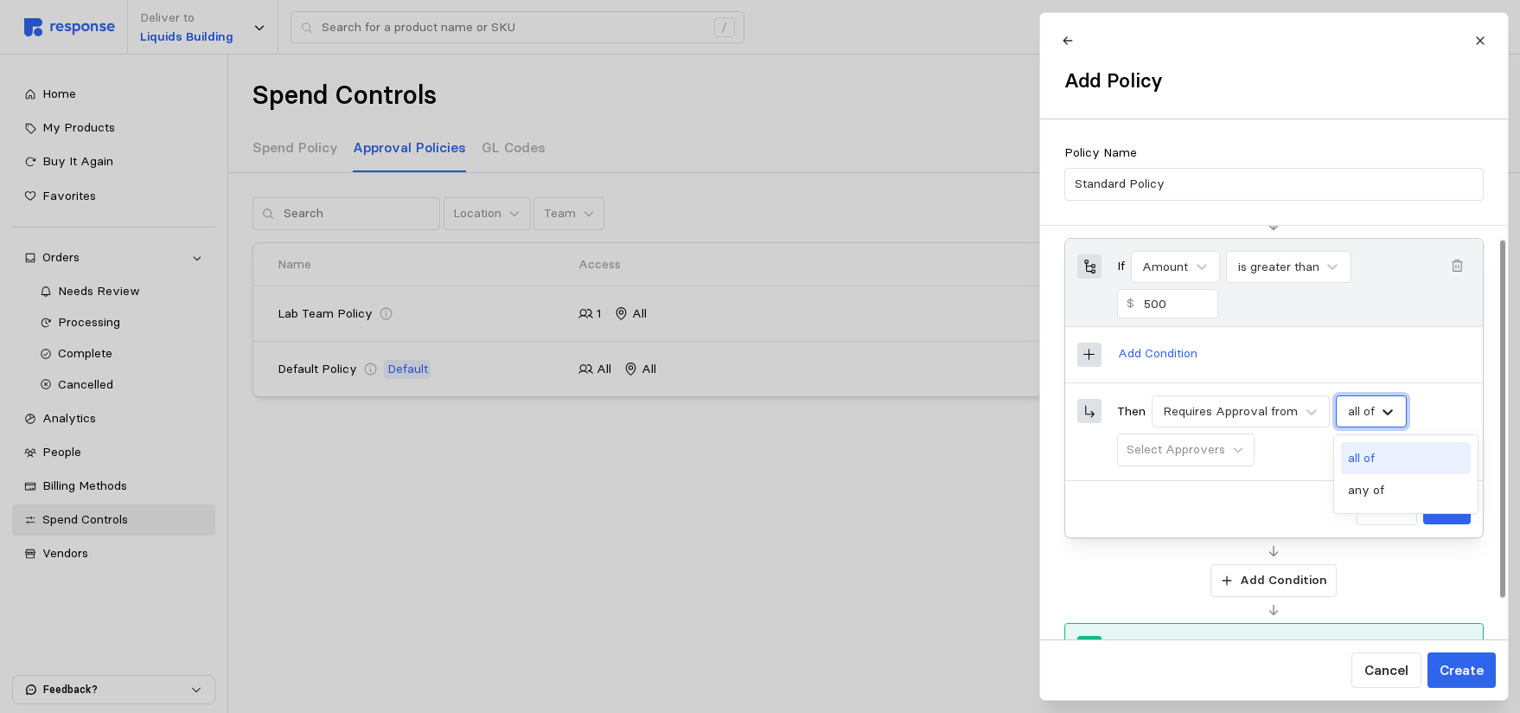
click at [1390, 413] on icon at bounding box center [1388, 412] width 10 height 6
click at [1374, 485] on div "any of" at bounding box center [1406, 490] width 130 height 32
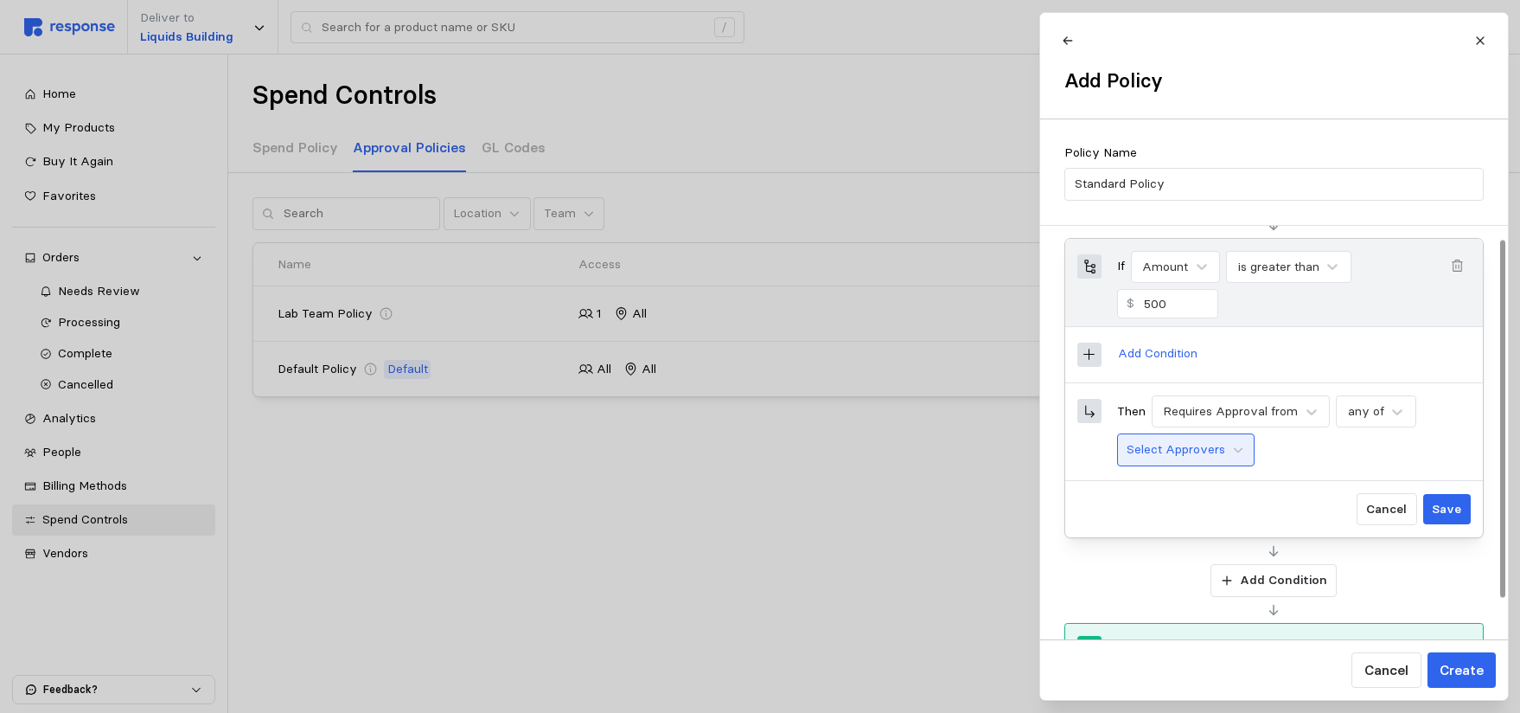
click at [1228, 451] on button "Select Approvers" at bounding box center [1186, 449] width 138 height 33
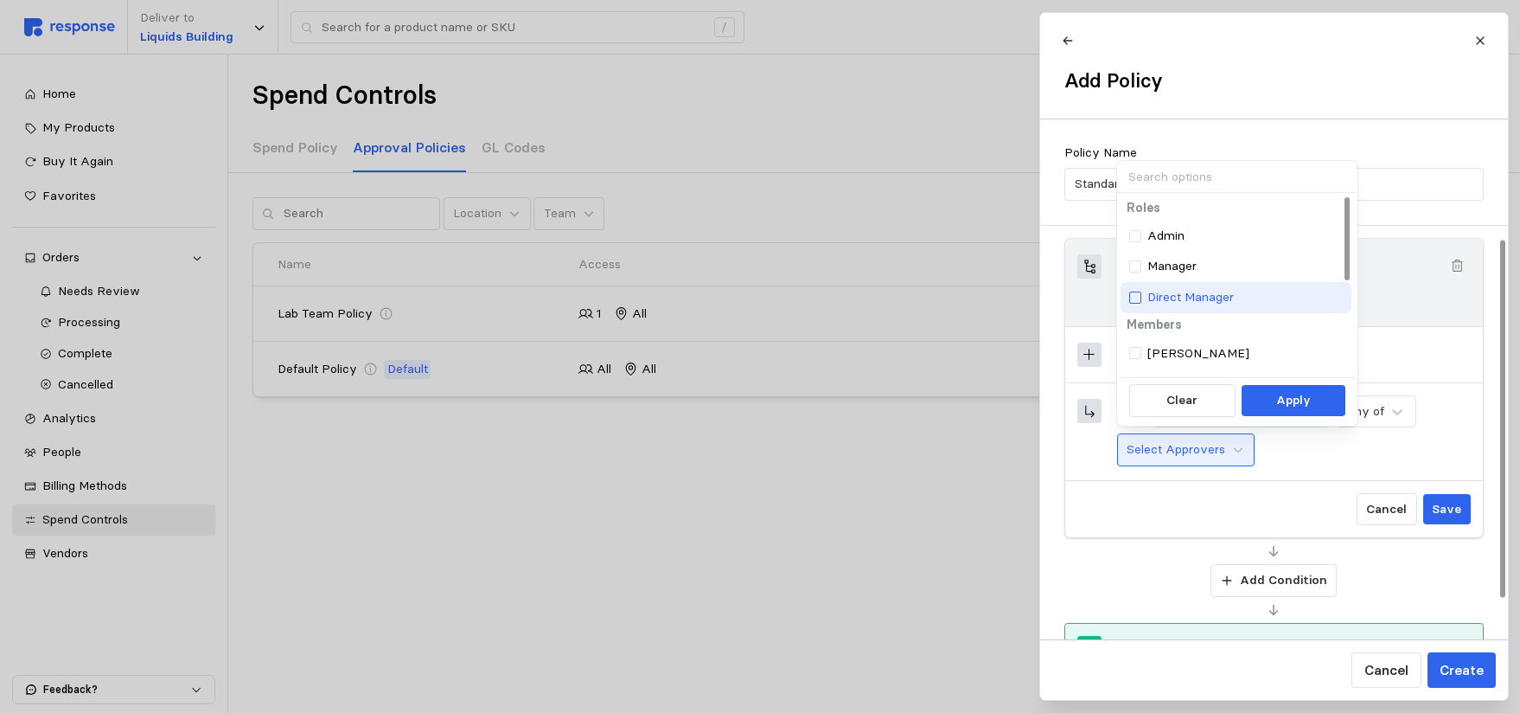
click at [1135, 298] on div at bounding box center [1135, 297] width 12 height 12
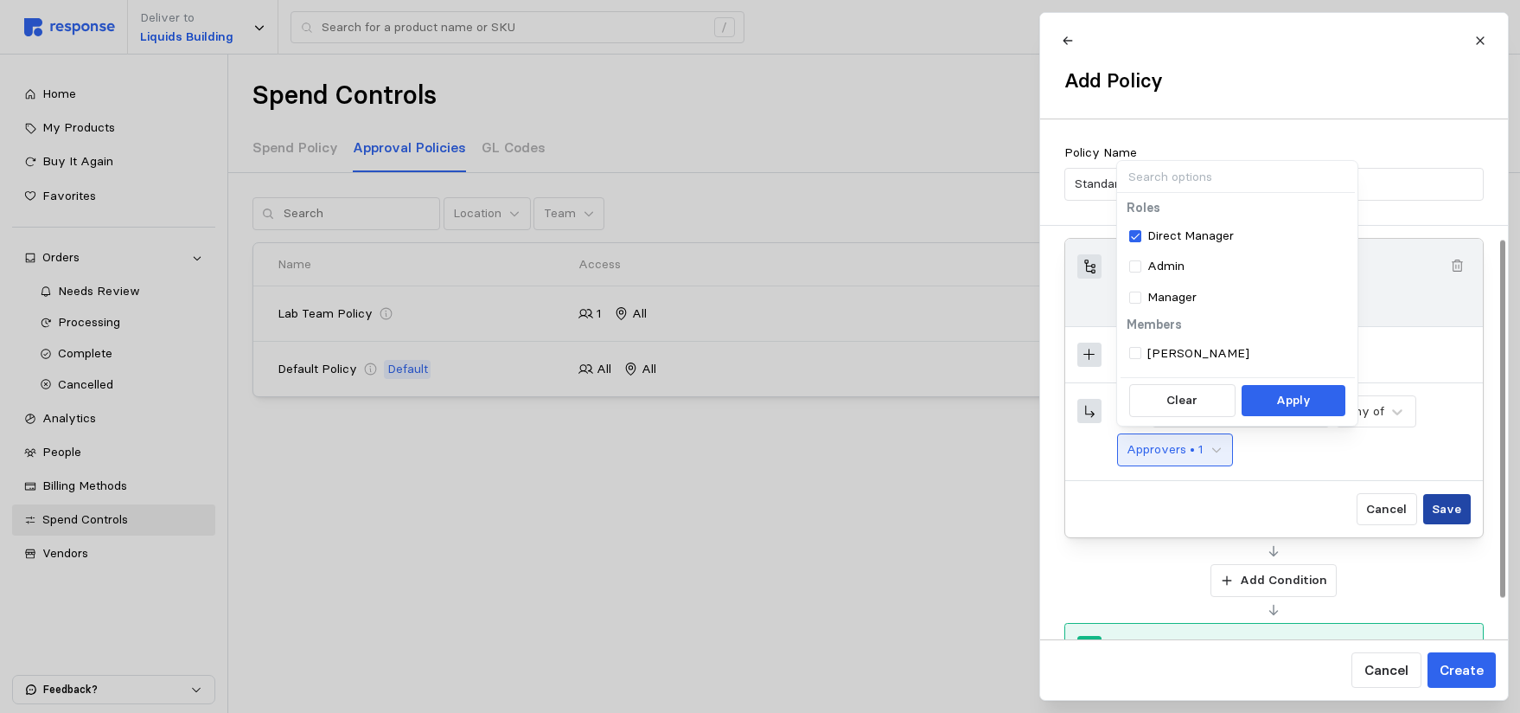
click at [1459, 513] on p "Save" at bounding box center [1446, 509] width 29 height 19
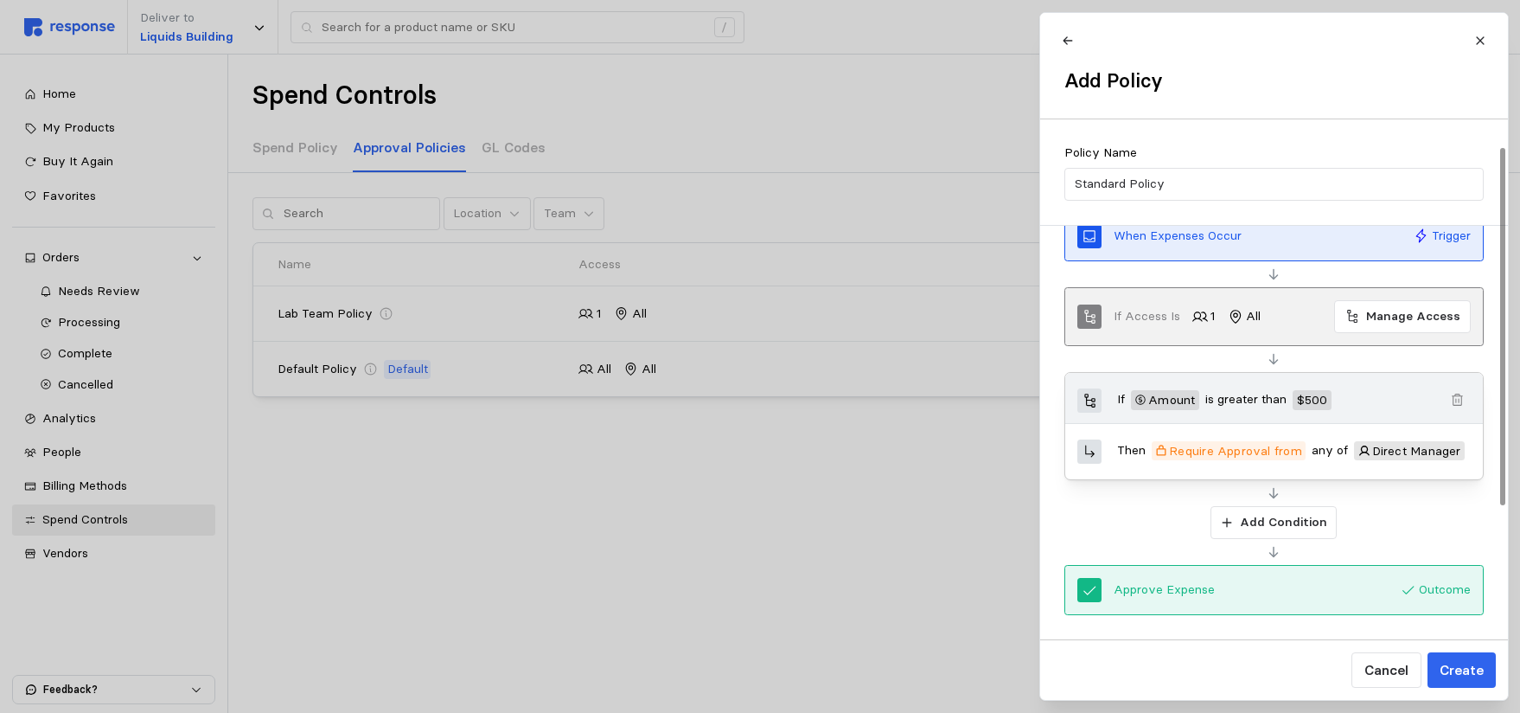
scroll to position [39, 0]
click at [1456, 667] on p "Create" at bounding box center [1461, 670] width 44 height 22
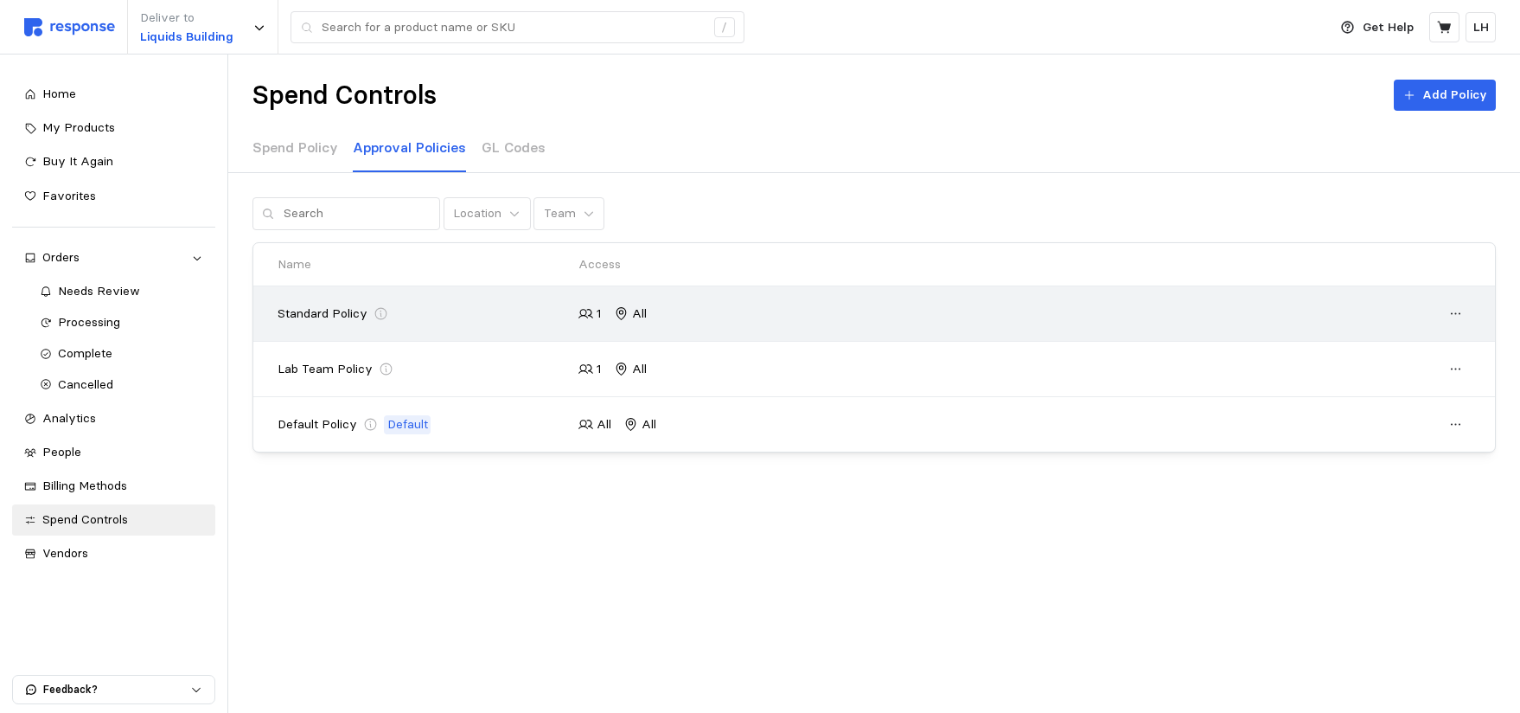
click at [376, 311] on icon at bounding box center [382, 314] width 16 height 16
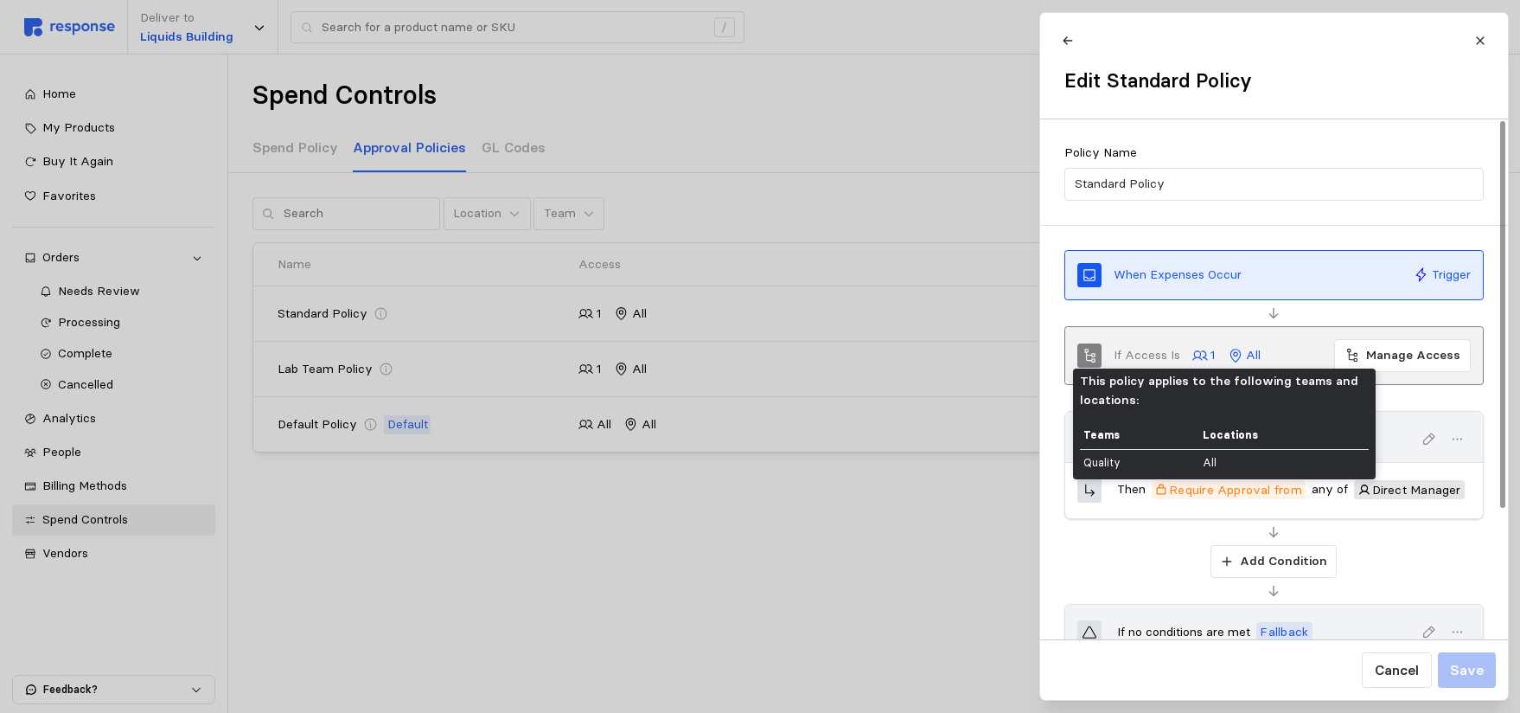
click at [1195, 356] on icon at bounding box center [1201, 356] width 16 height 16
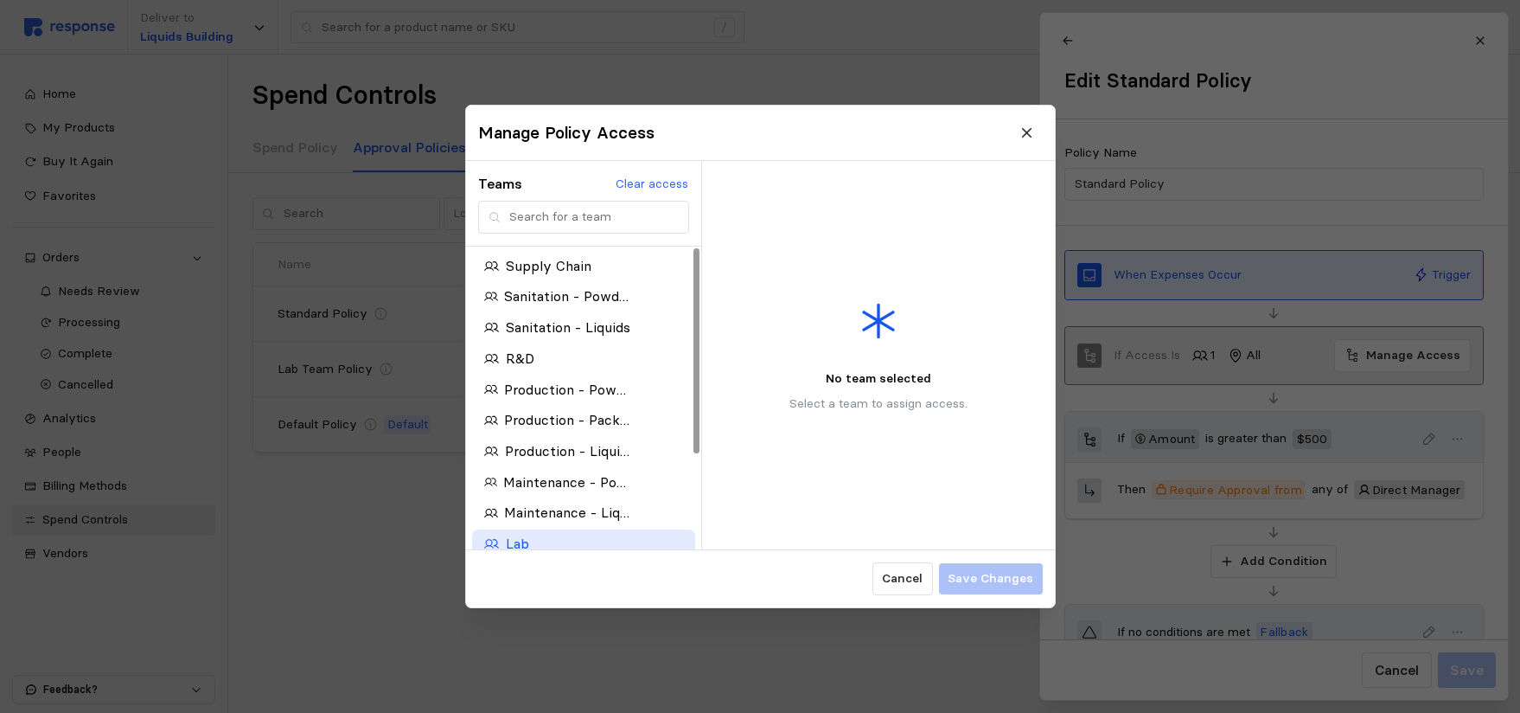
scroll to position [138, 0]
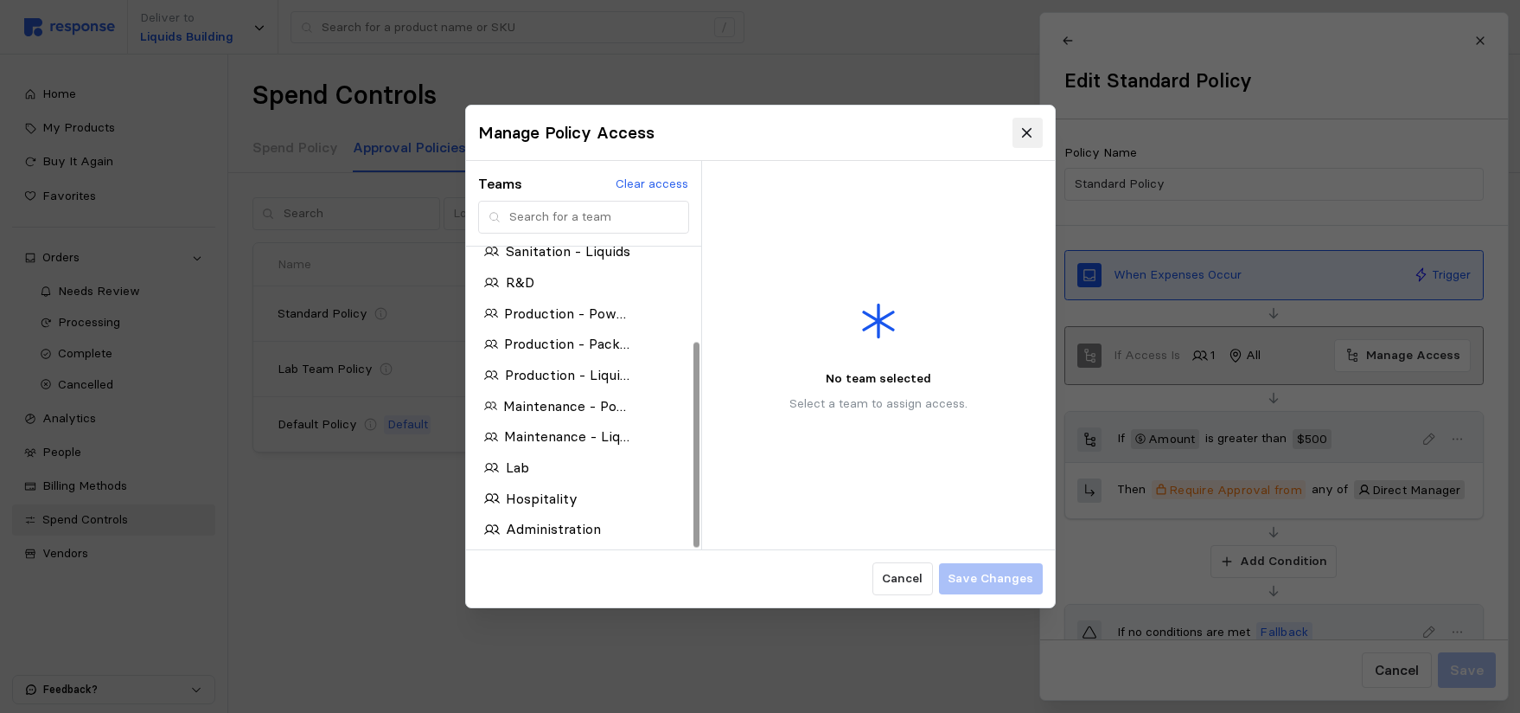
click at [1028, 132] on icon at bounding box center [1027, 133] width 10 height 10
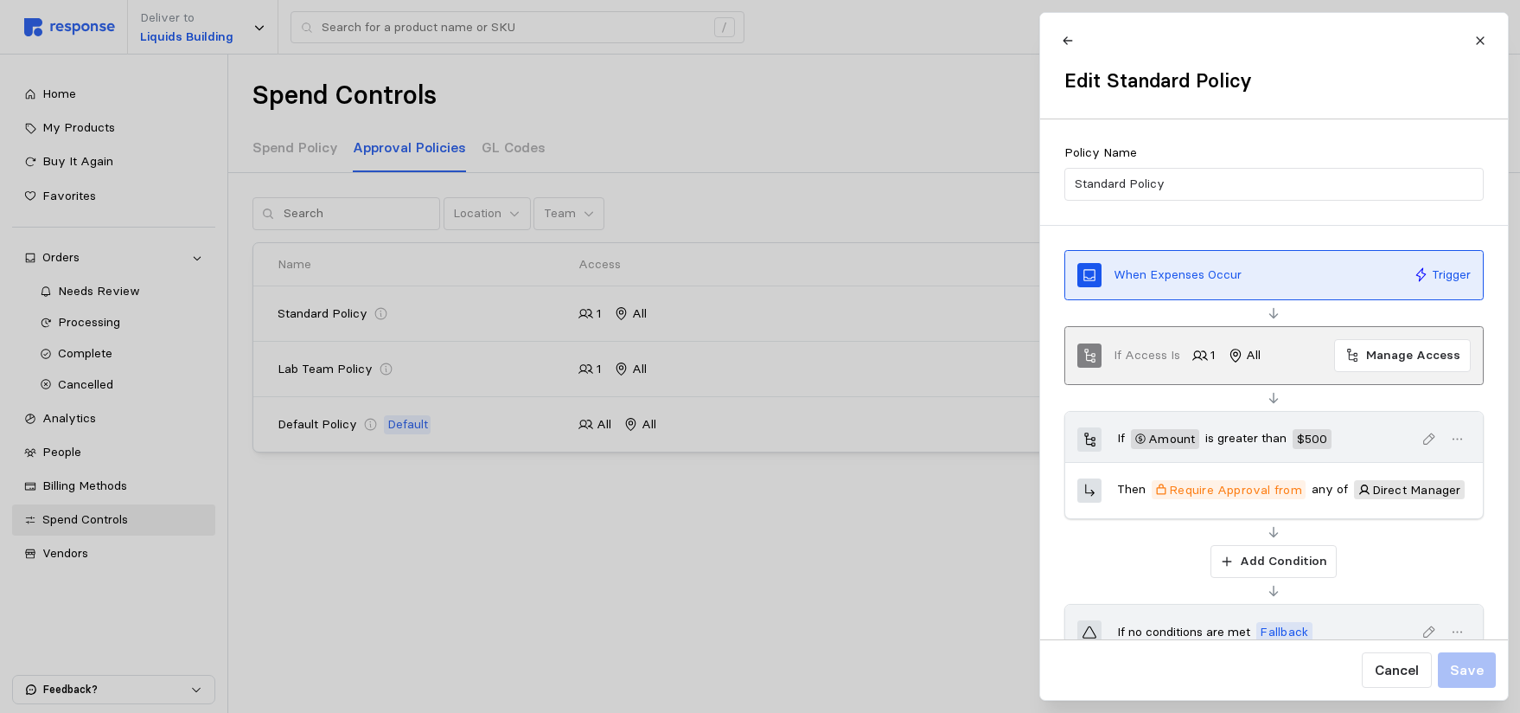
click at [470, 554] on div at bounding box center [760, 356] width 1520 height 713
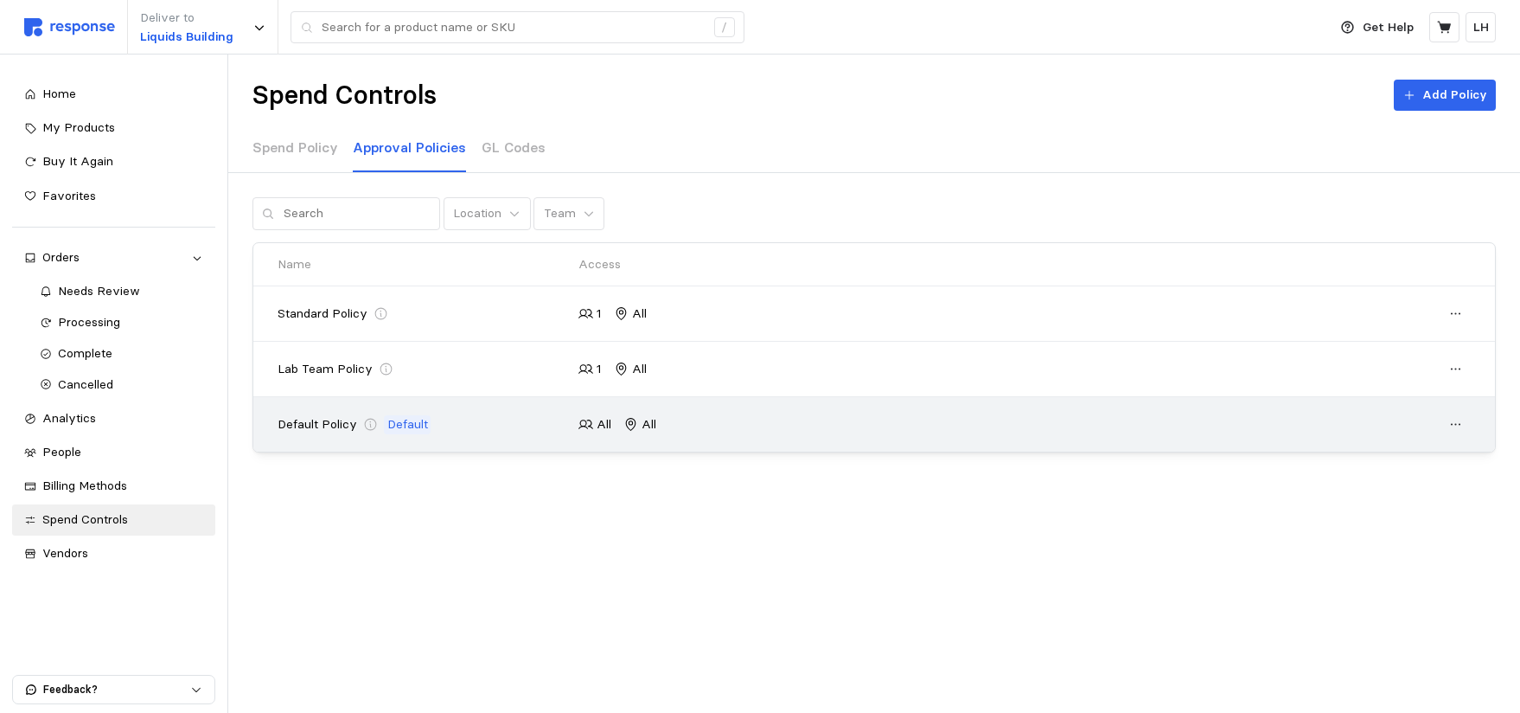
click at [460, 433] on div "Default Policy Default" at bounding box center [423, 424] width 290 height 19
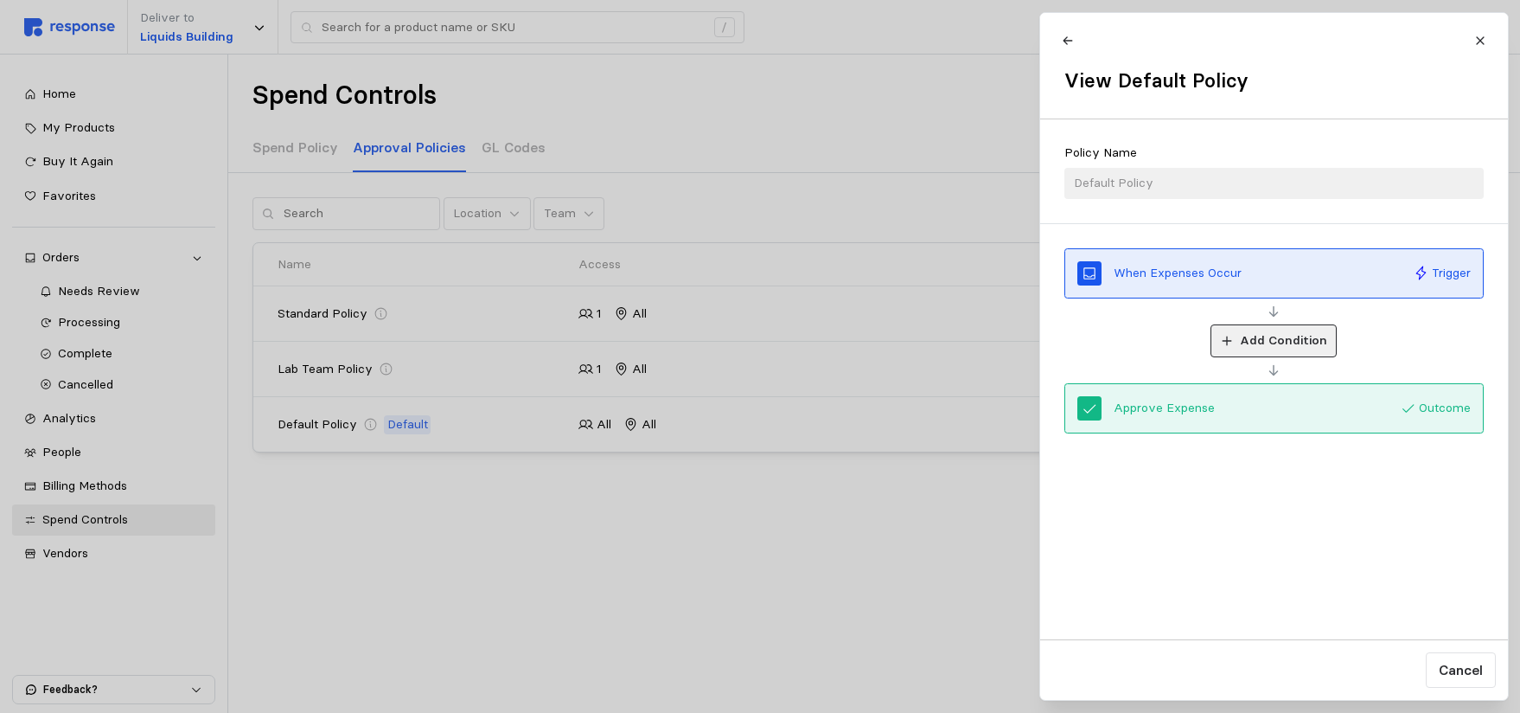
click at [1244, 335] on p "Add Condition" at bounding box center [1282, 340] width 87 height 19
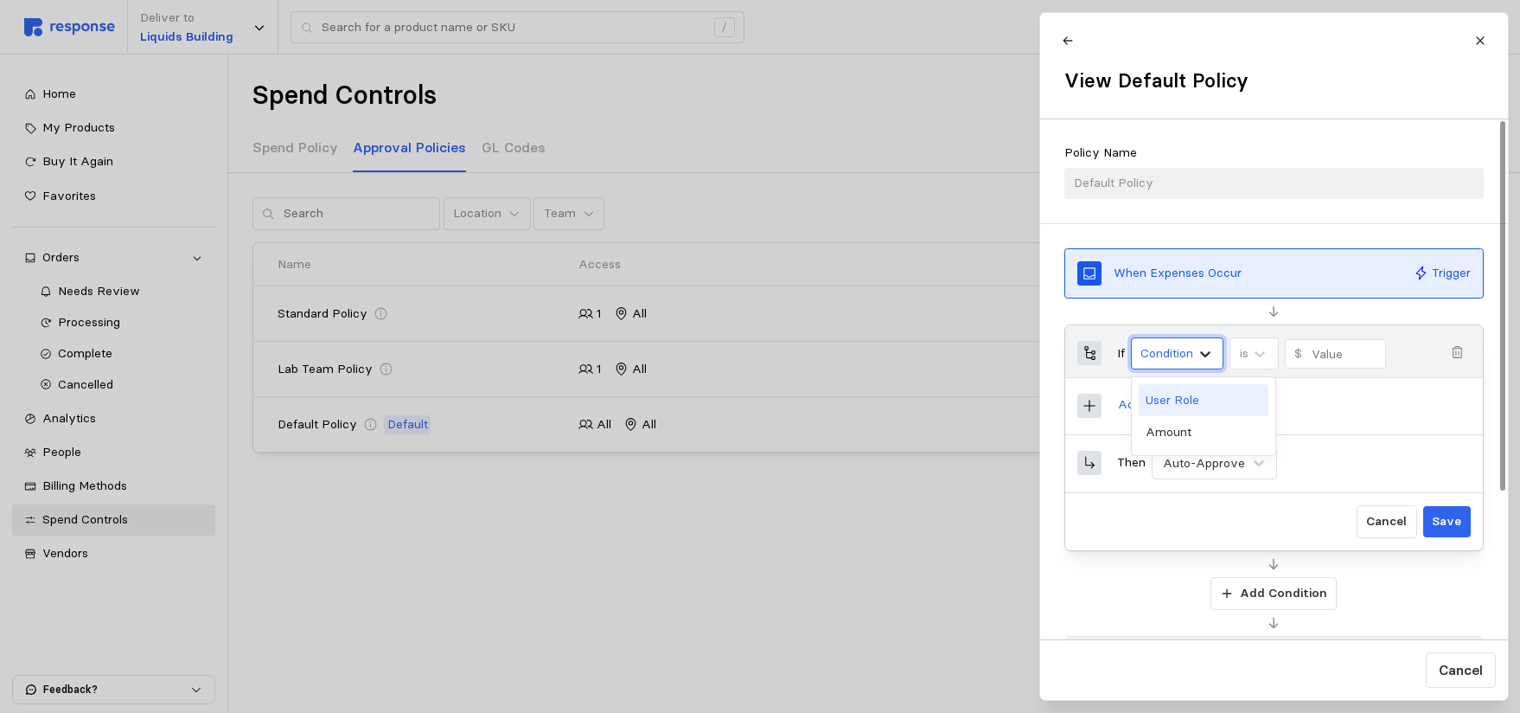
click at [1211, 352] on icon at bounding box center [1205, 354] width 10 height 6
click at [1177, 396] on div "User Role" at bounding box center [1204, 400] width 130 height 32
click at [1273, 358] on icon at bounding box center [1267, 353] width 17 height 17
click at [1262, 405] on div "is" at bounding box center [1308, 400] width 130 height 32
click at [1373, 355] on button "Select roles" at bounding box center [1344, 353] width 105 height 33
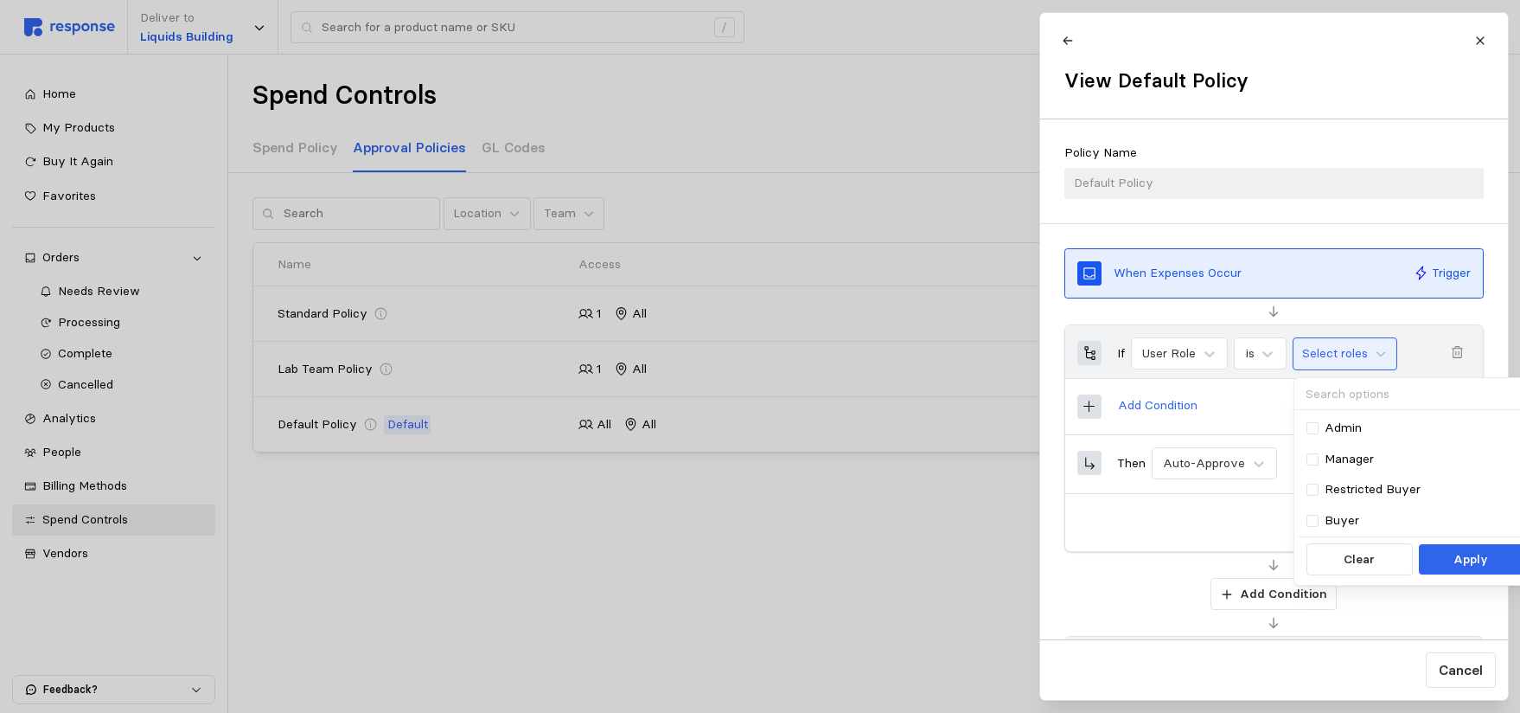
click at [1316, 487] on div at bounding box center [1313, 489] width 12 height 12
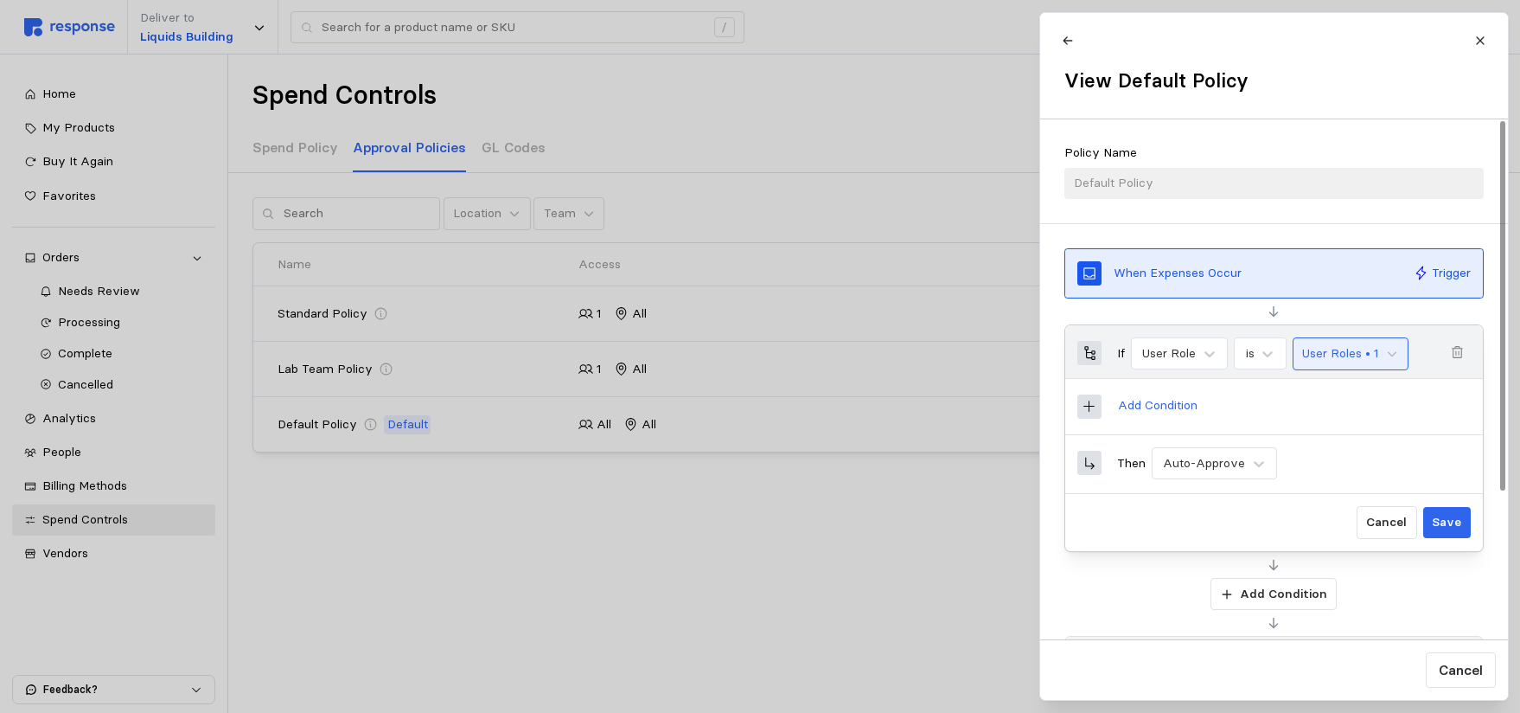
click at [1392, 362] on button "User Roles • 1" at bounding box center [1350, 353] width 116 height 33
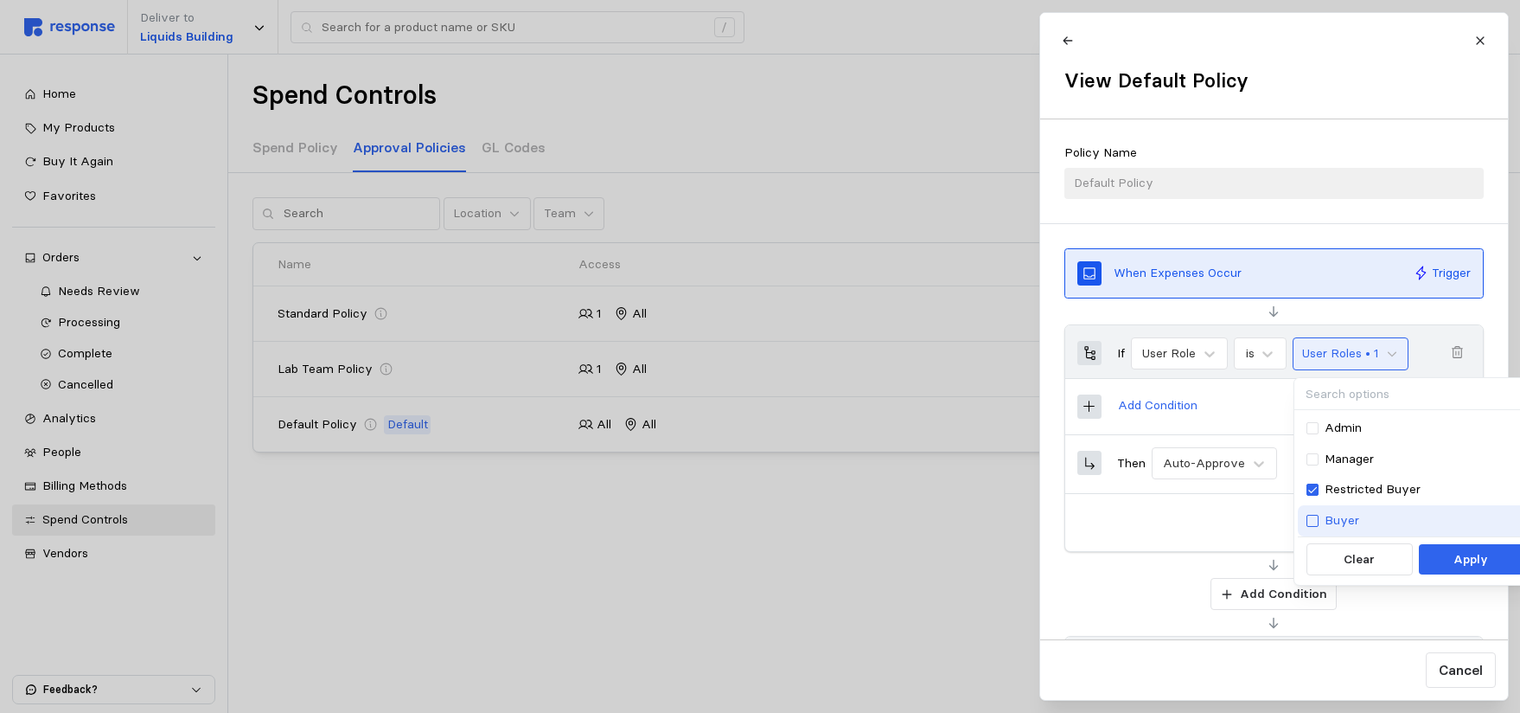
click at [1315, 524] on div at bounding box center [1313, 521] width 12 height 12
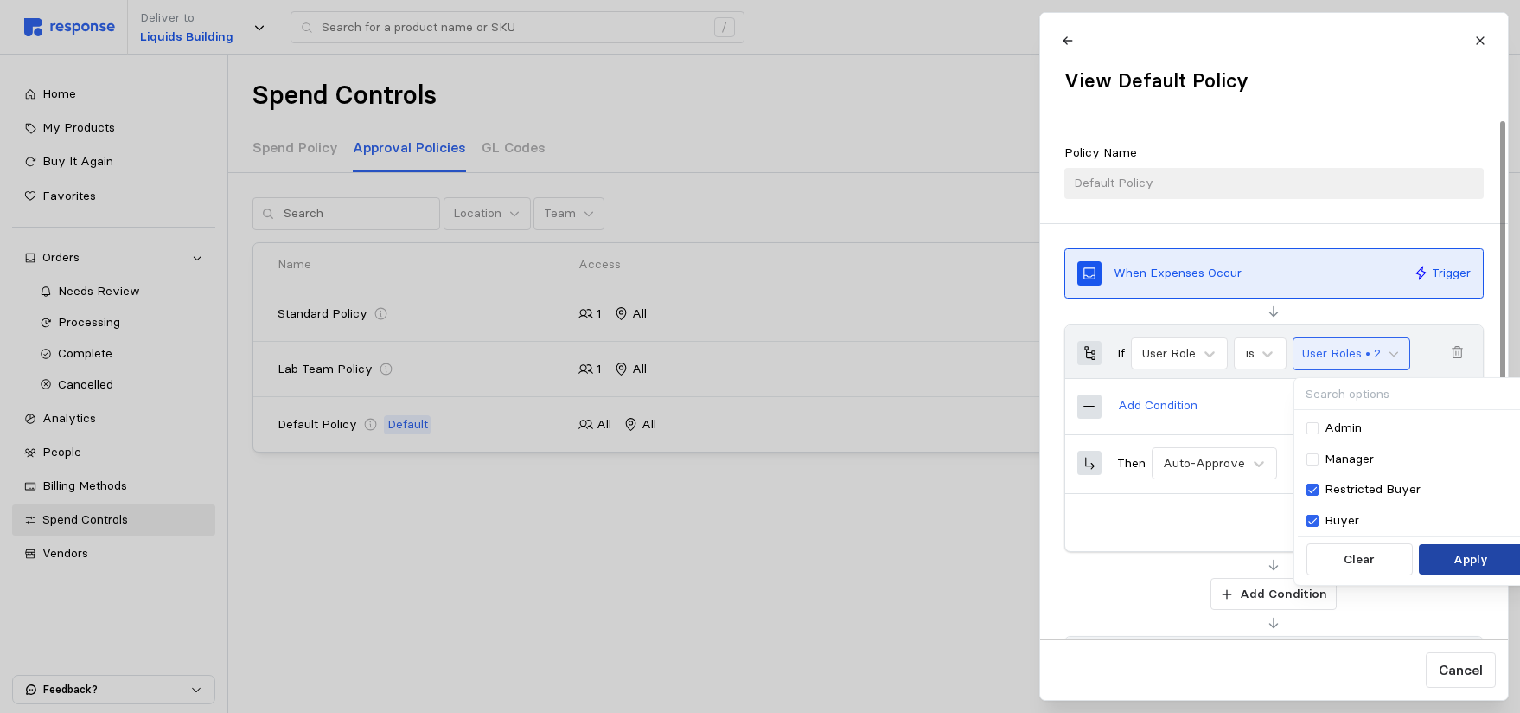
click at [1470, 554] on p "Apply" at bounding box center [1471, 559] width 35 height 19
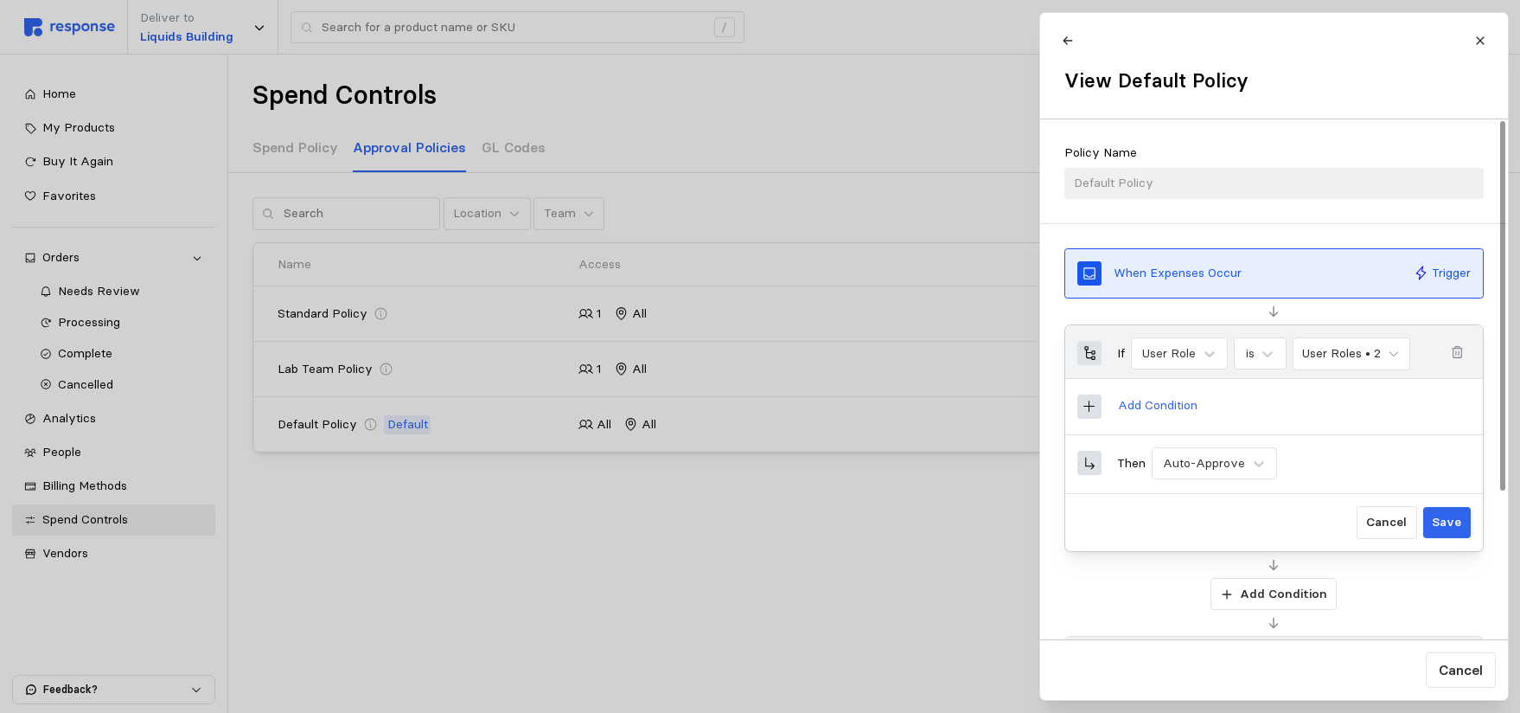
click at [1085, 410] on icon at bounding box center [1090, 407] width 16 height 16
click at [1132, 406] on p "Add Condition" at bounding box center [1157, 405] width 80 height 19
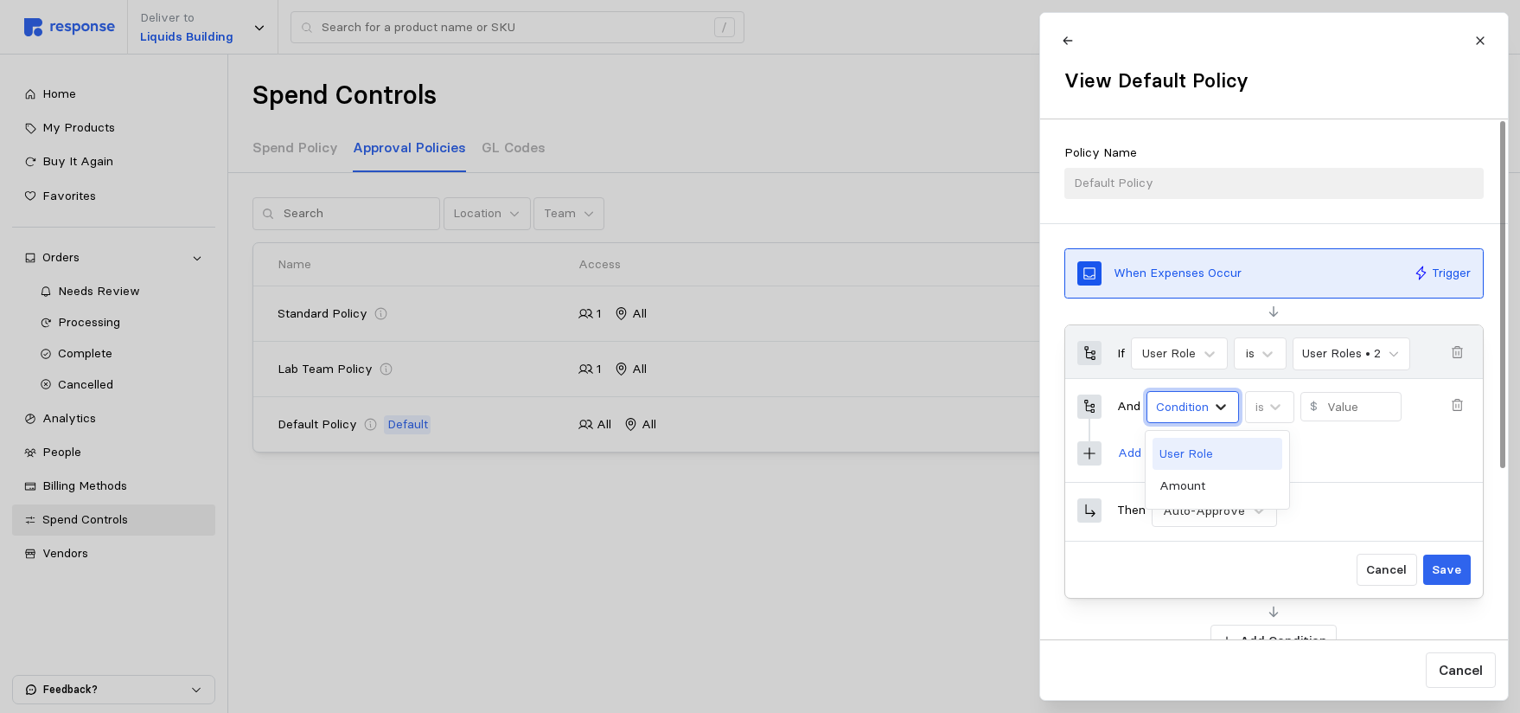
click at [1219, 406] on icon at bounding box center [1221, 407] width 10 height 6
click at [1198, 486] on div "Amount" at bounding box center [1218, 486] width 130 height 32
type input "0"
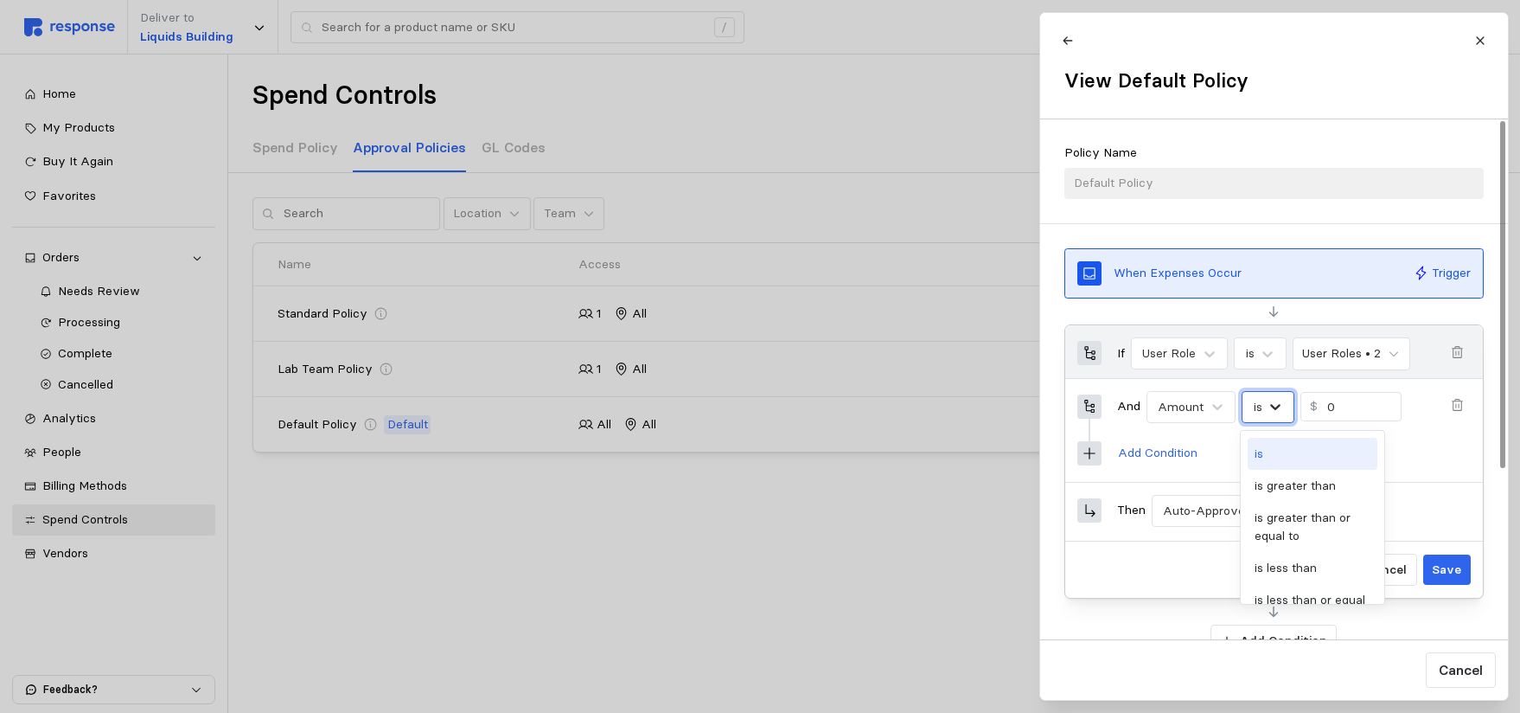
click at [1274, 403] on icon at bounding box center [1275, 406] width 17 height 17
click at [1313, 490] on div "is greater than" at bounding box center [1313, 486] width 130 height 32
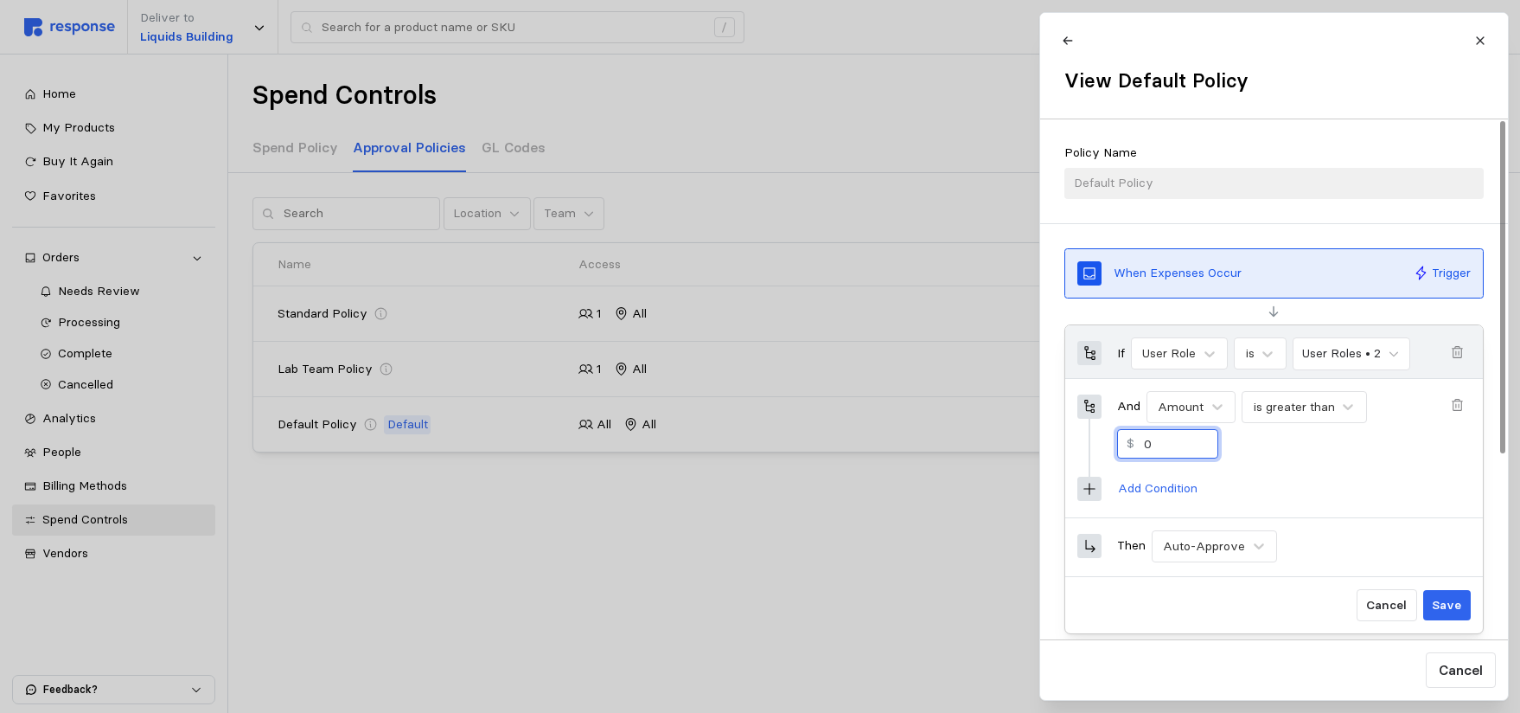
click at [1164, 438] on input "0" at bounding box center [1175, 444] width 65 height 28
type input "500"
click at [1090, 488] on icon at bounding box center [1089, 488] width 11 height 11
click at [1127, 485] on p "Add Condition" at bounding box center [1157, 488] width 80 height 19
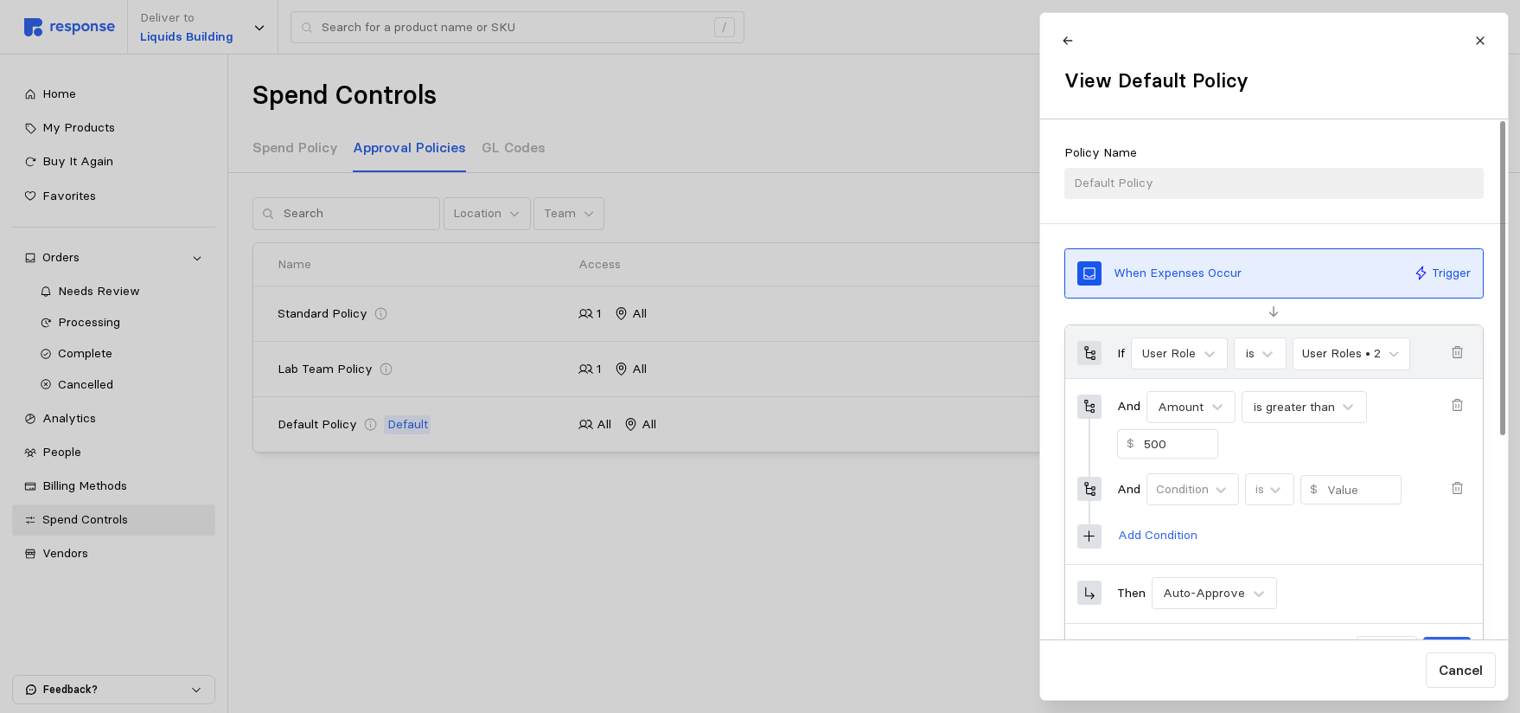
click at [1462, 490] on icon "button" at bounding box center [1457, 488] width 11 height 12
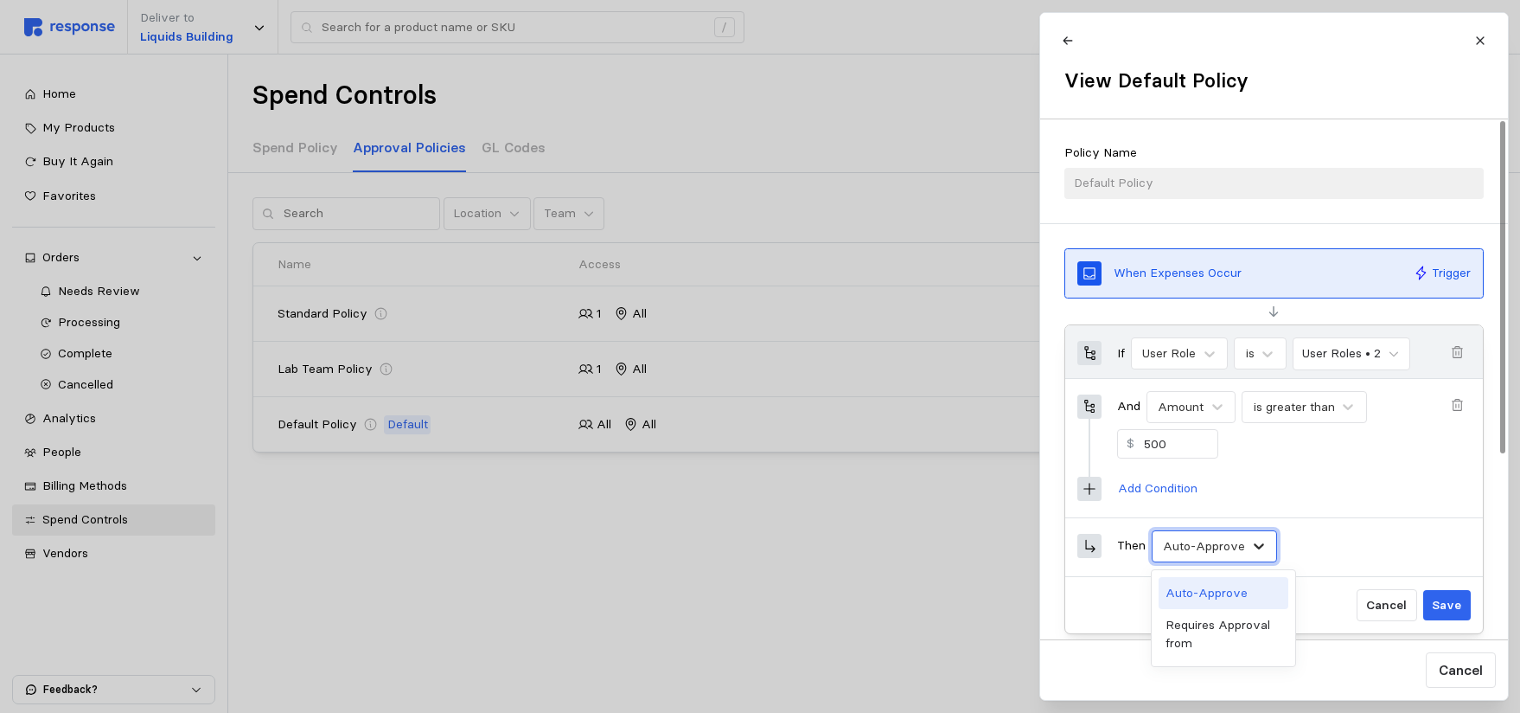
click at [1254, 549] on icon at bounding box center [1258, 545] width 17 height 17
click at [1214, 623] on div "Requires Approval from" at bounding box center [1224, 634] width 130 height 50
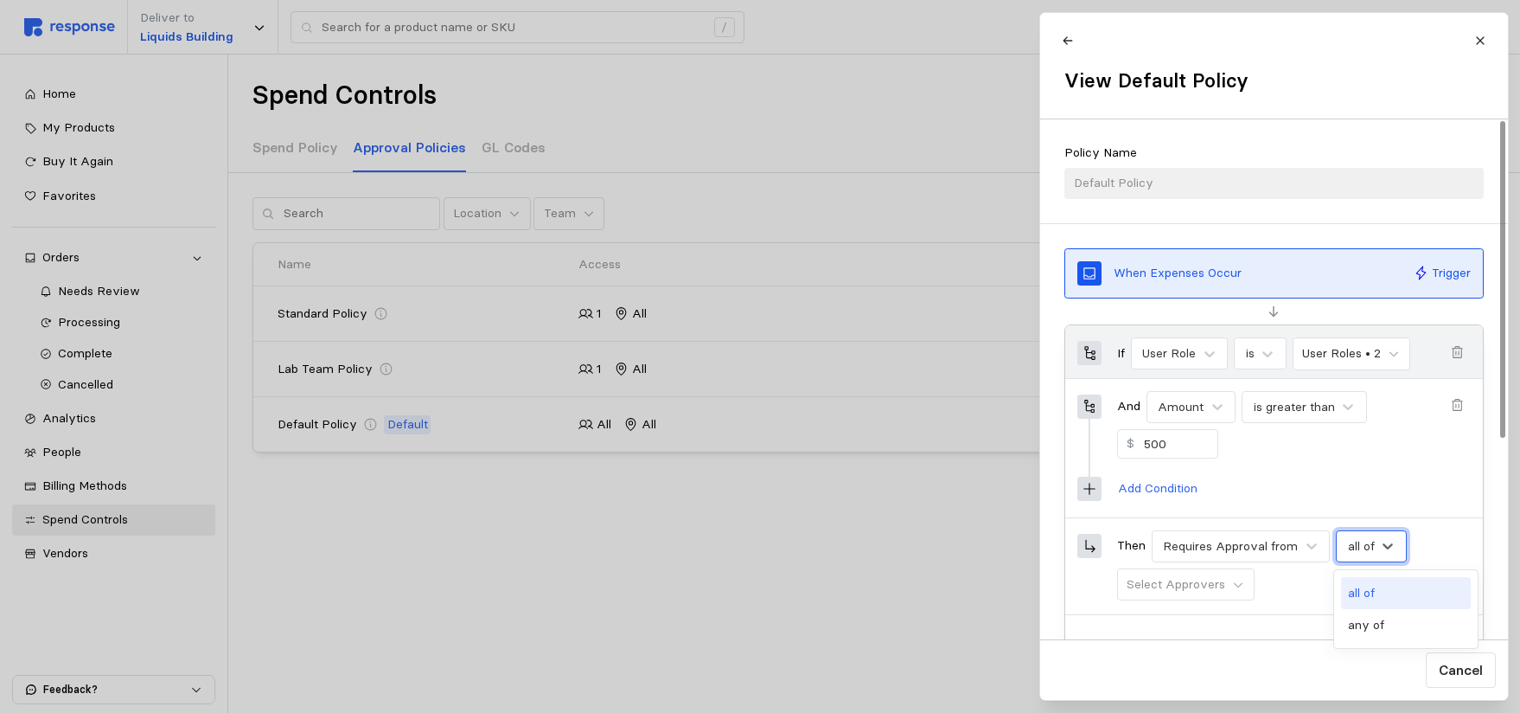
click at [1378, 545] on div "all of" at bounding box center [1371, 546] width 71 height 32
click at [1367, 629] on div "any of" at bounding box center [1406, 625] width 130 height 32
click at [1240, 586] on icon at bounding box center [1238, 585] width 12 height 12
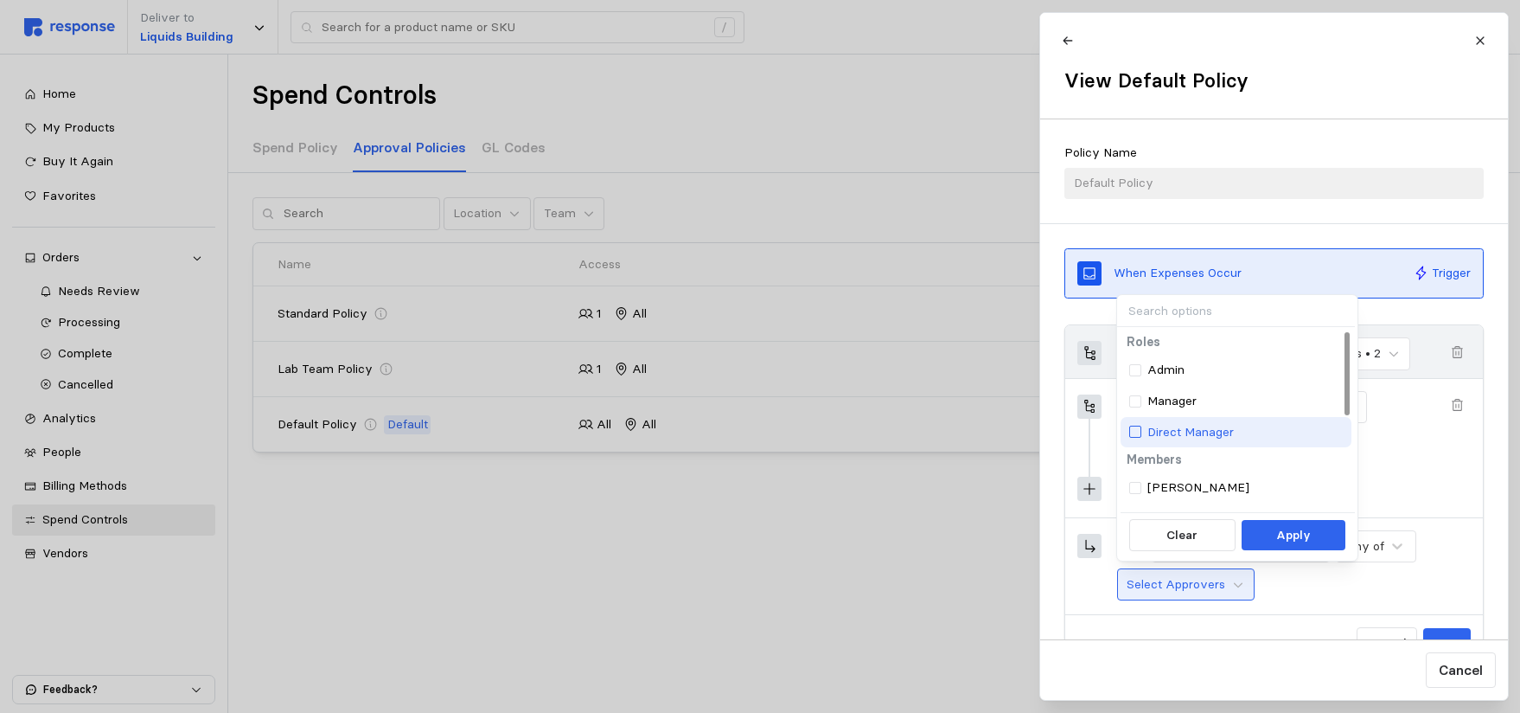
click at [1135, 427] on div at bounding box center [1135, 432] width 12 height 12
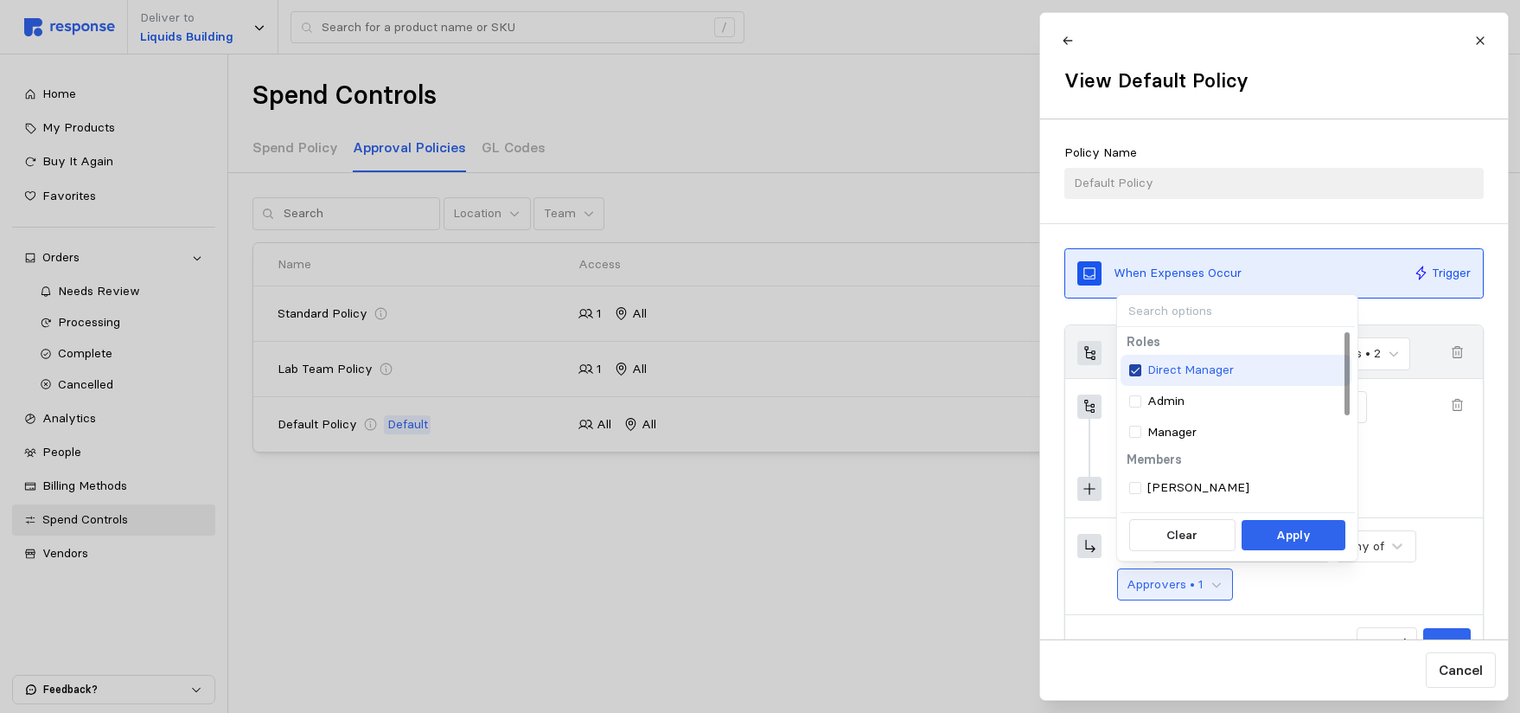
drag, startPoint x: 1136, startPoint y: 368, endPoint x: 1145, endPoint y: 380, distance: 14.2
click at [1136, 369] on icon at bounding box center [1135, 370] width 10 height 12
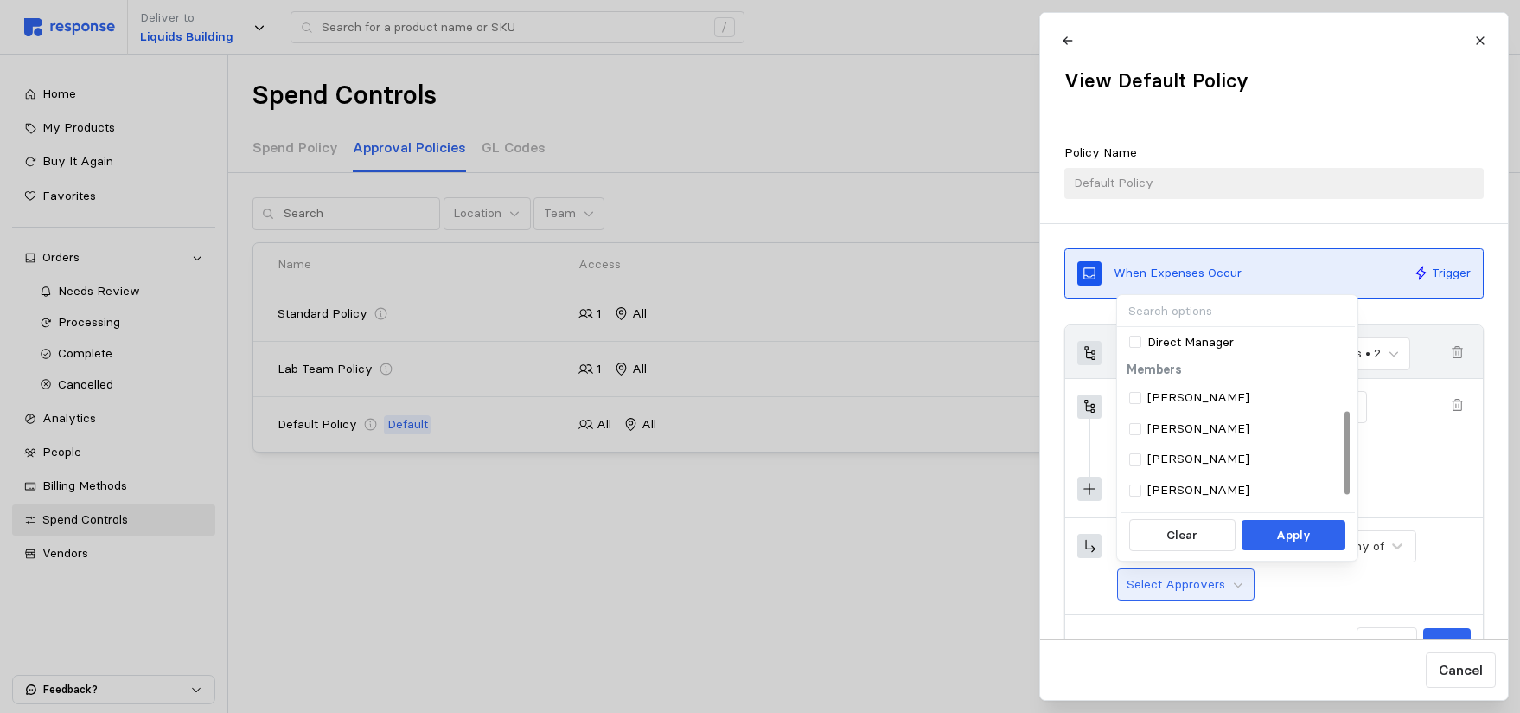
scroll to position [0, 0]
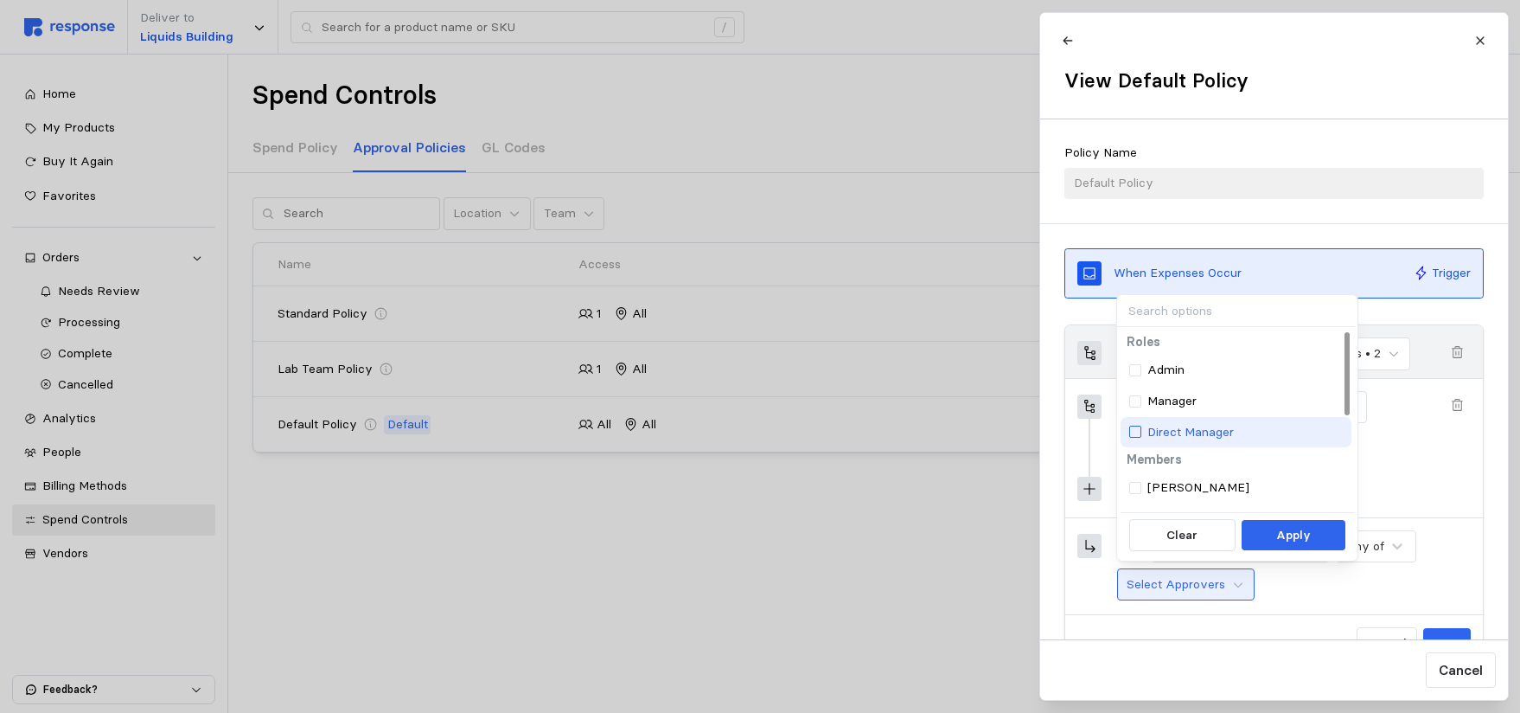
click at [1137, 433] on div at bounding box center [1135, 432] width 12 height 12
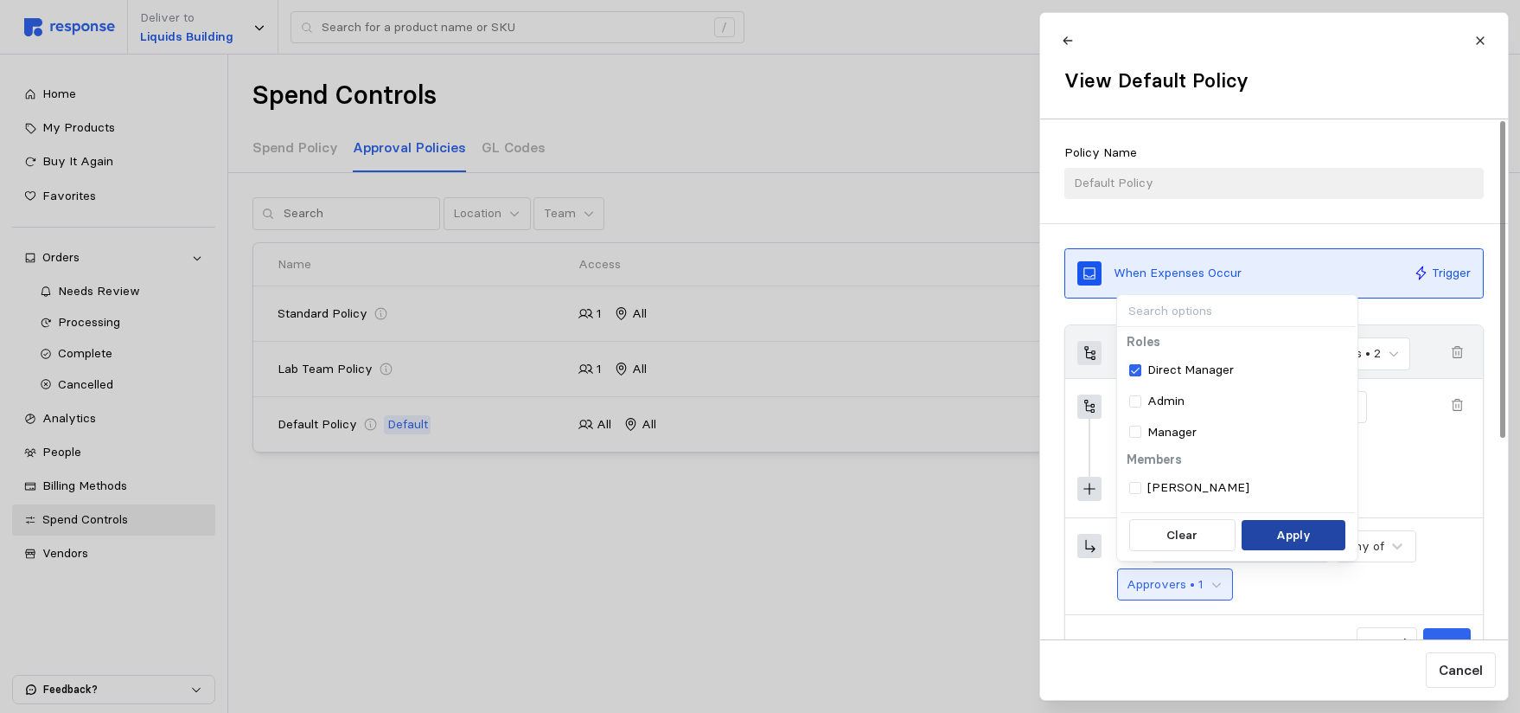
click at [1274, 534] on button "Apply" at bounding box center [1294, 535] width 105 height 31
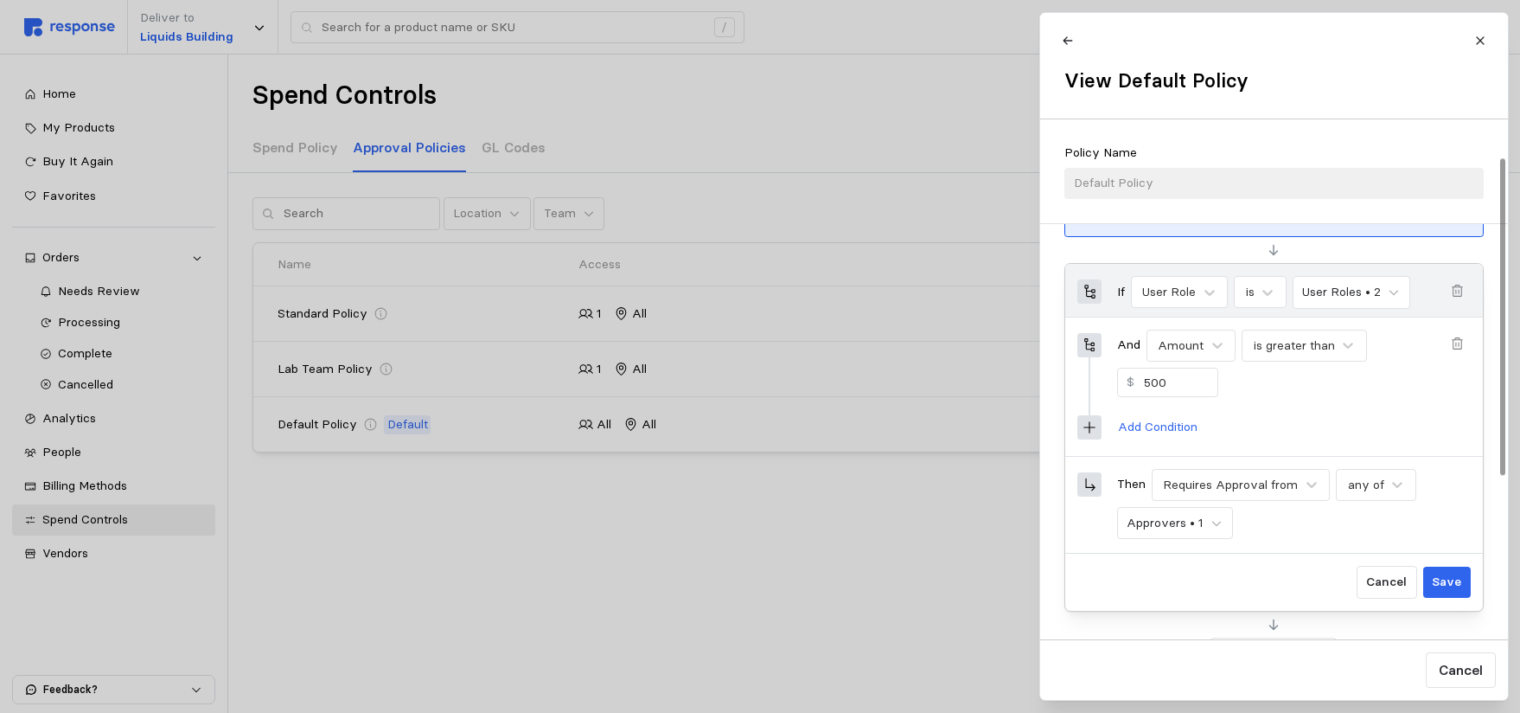
scroll to position [86, 0]
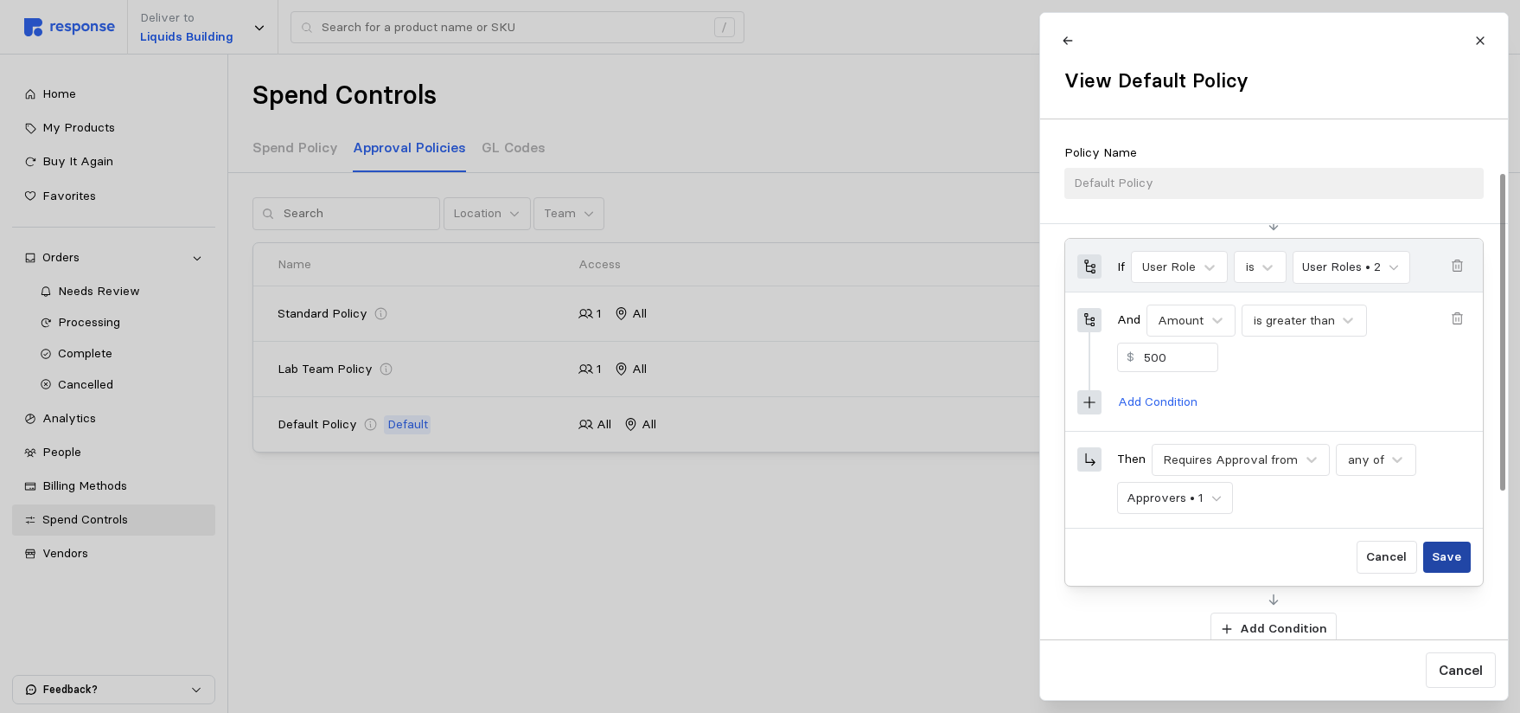
click at [1447, 559] on p "Save" at bounding box center [1446, 556] width 29 height 19
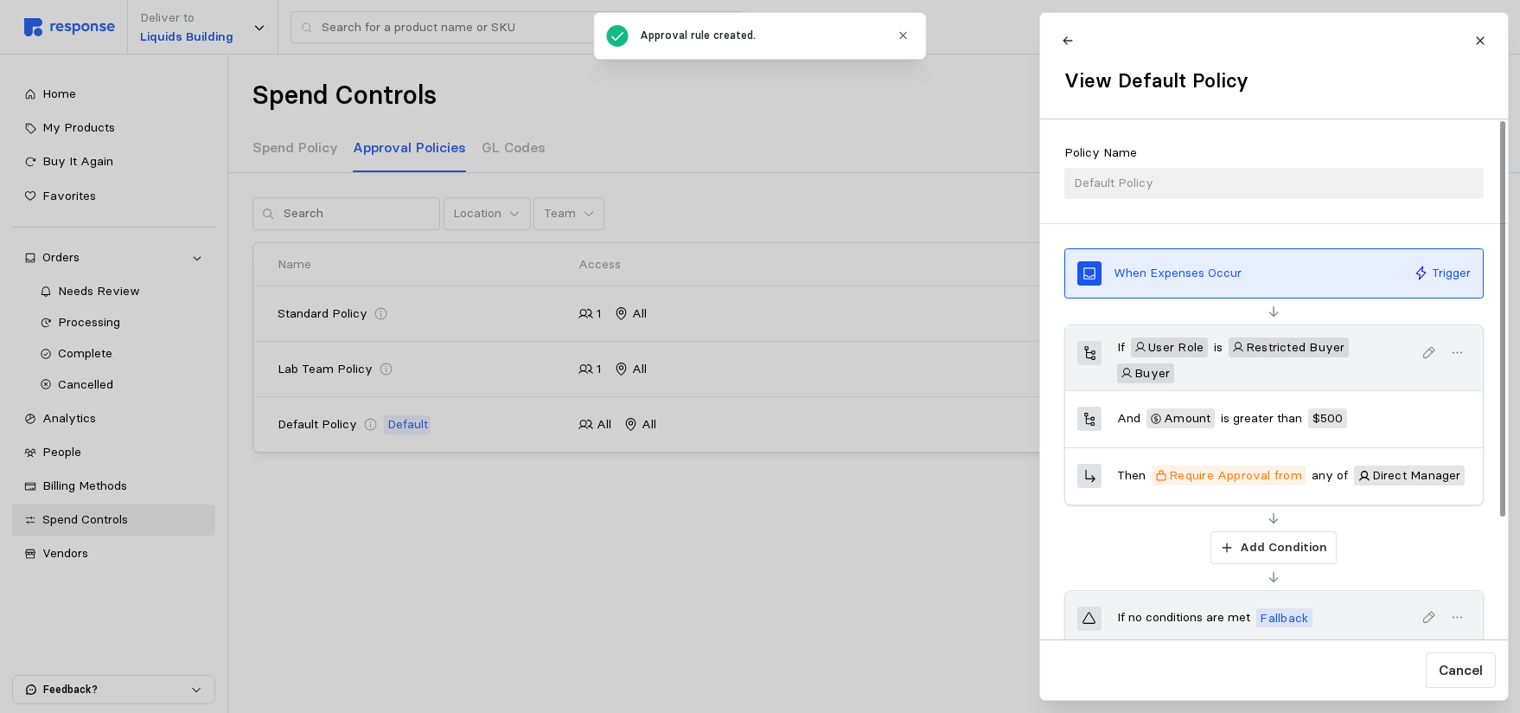
click at [607, 576] on div at bounding box center [760, 356] width 1520 height 713
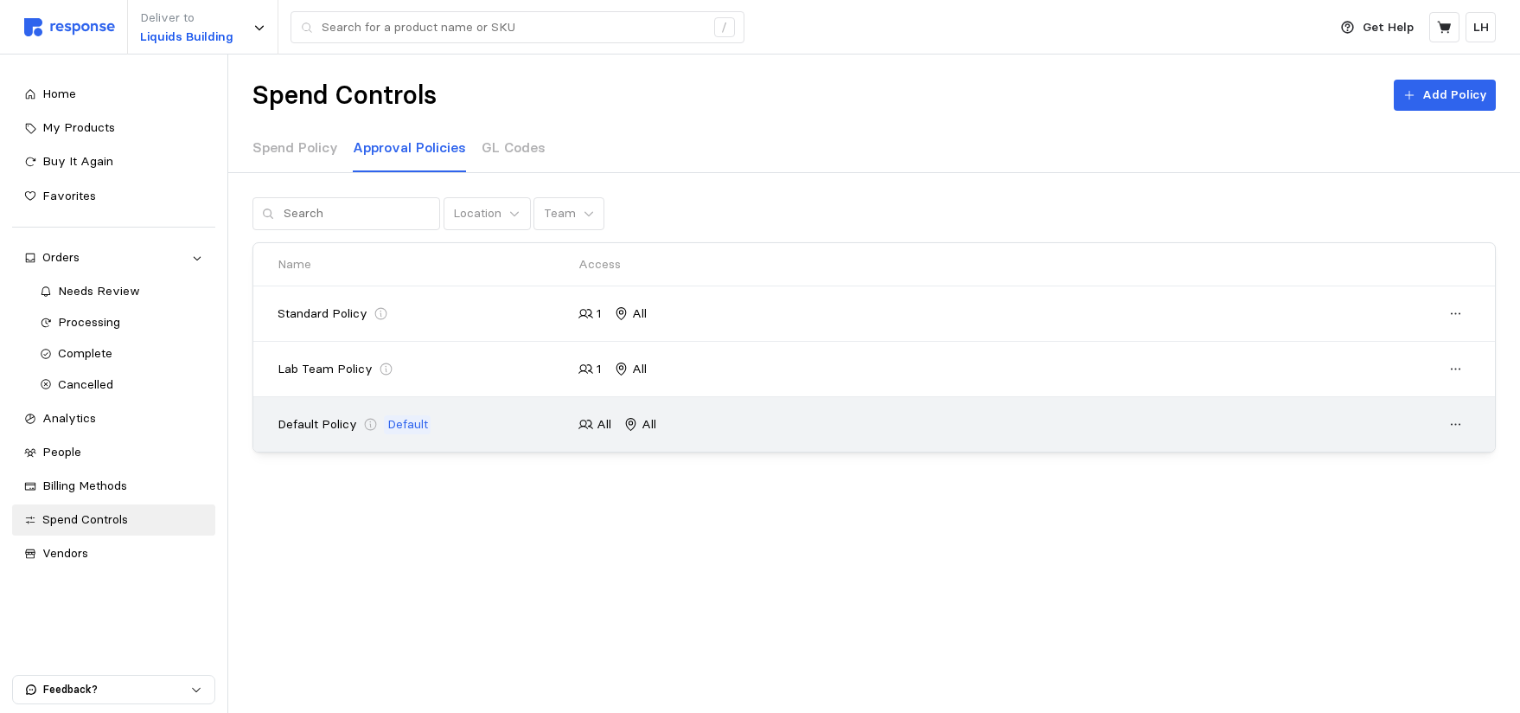
click at [552, 421] on div "Default Policy Default" at bounding box center [423, 424] width 290 height 19
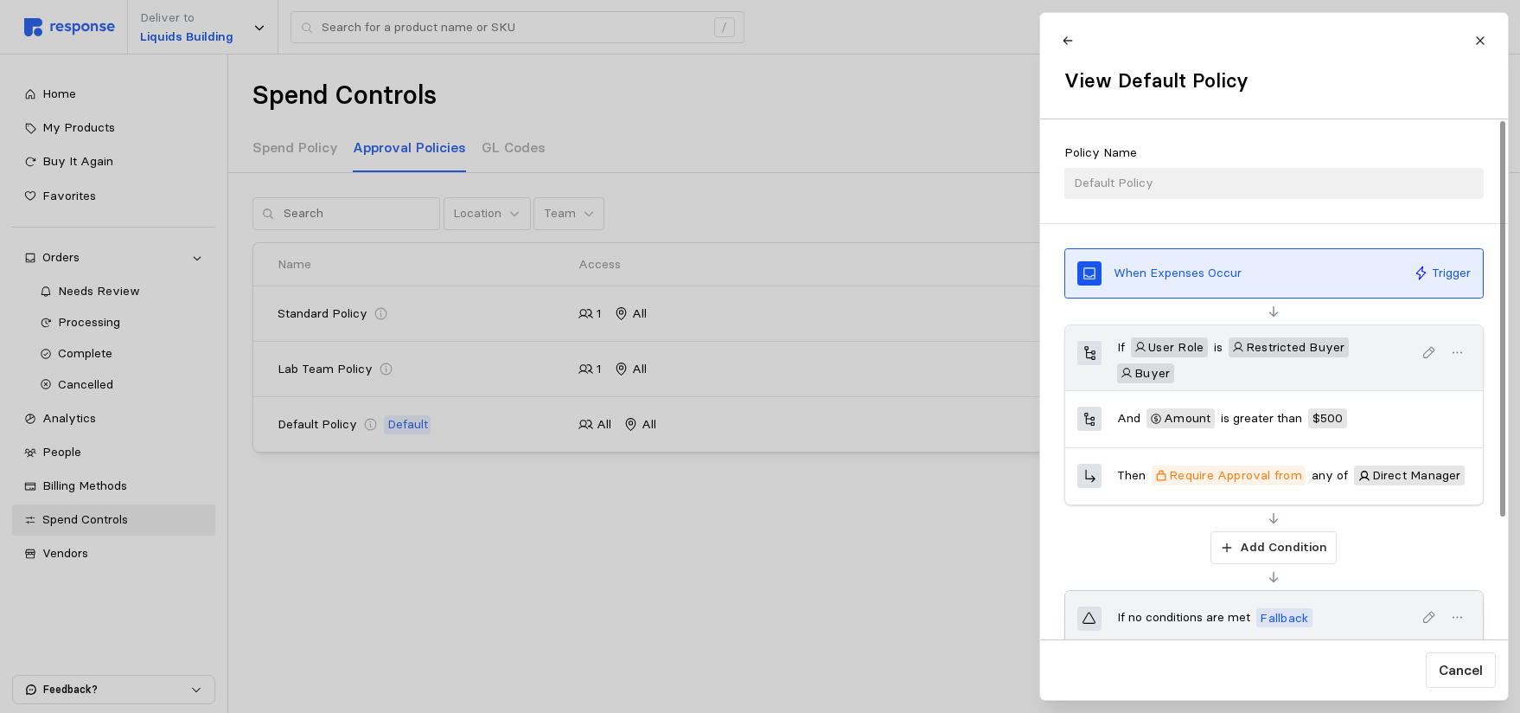
click at [1280, 617] on span "Fallback" at bounding box center [1284, 618] width 48 height 18
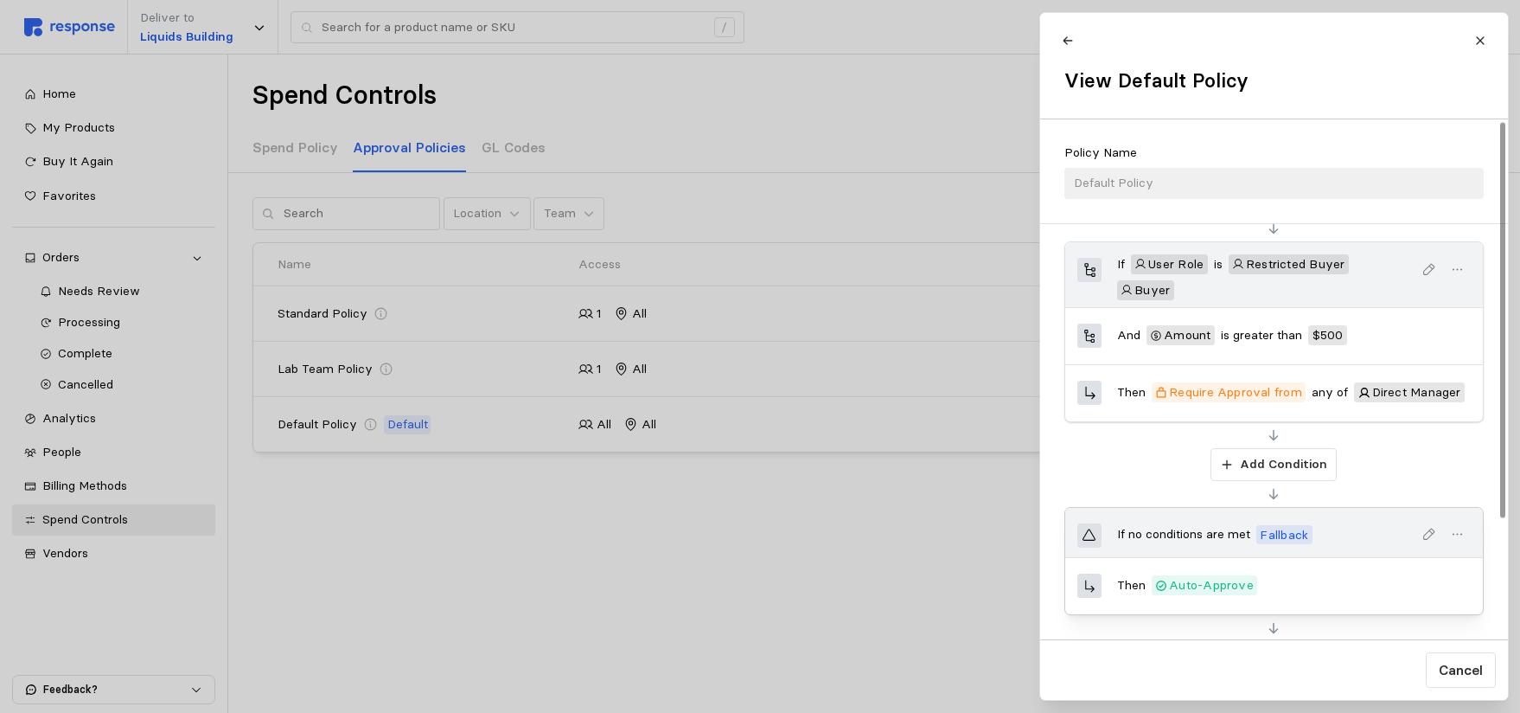
scroll to position [159, 0]
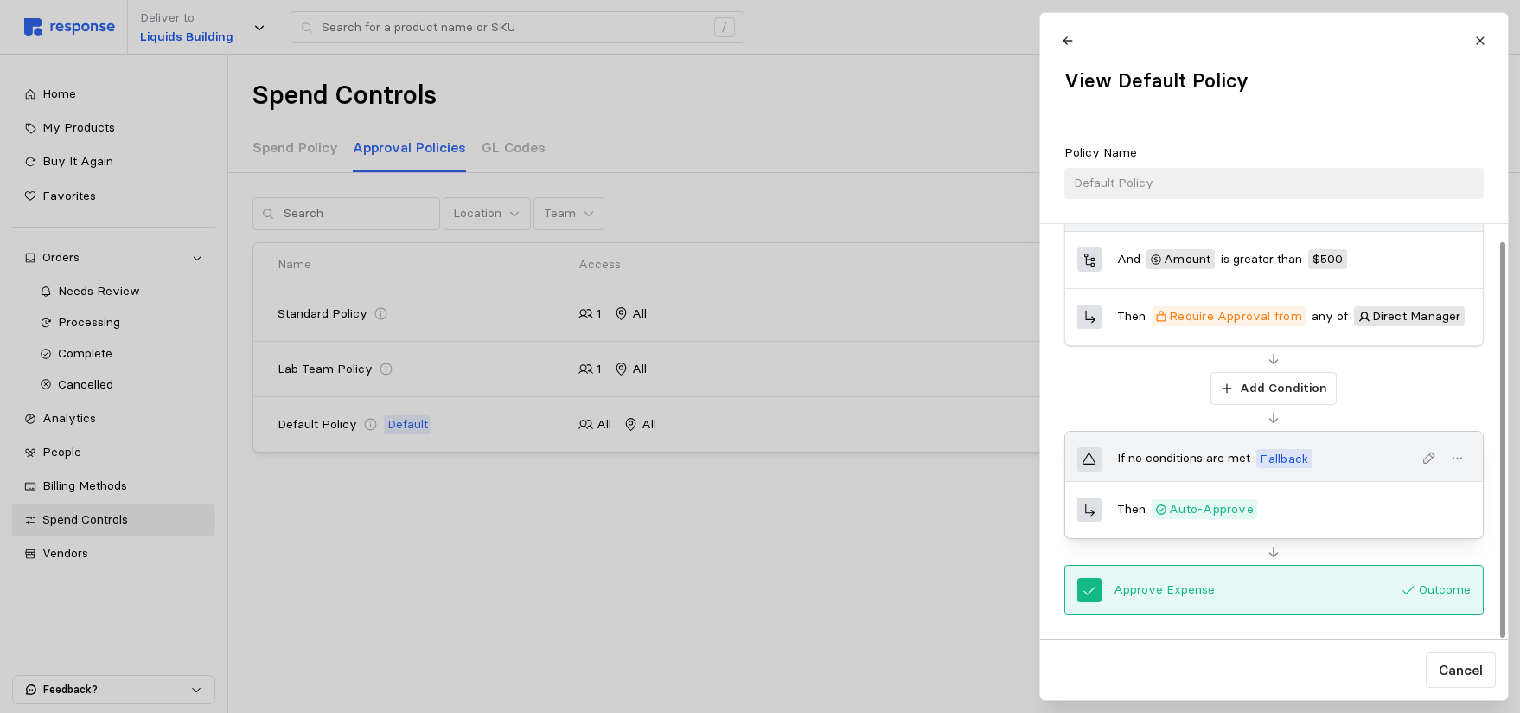
click at [1458, 463] on icon "button" at bounding box center [1457, 459] width 16 height 16
click at [1403, 496] on p "Edit" at bounding box center [1403, 499] width 107 height 19
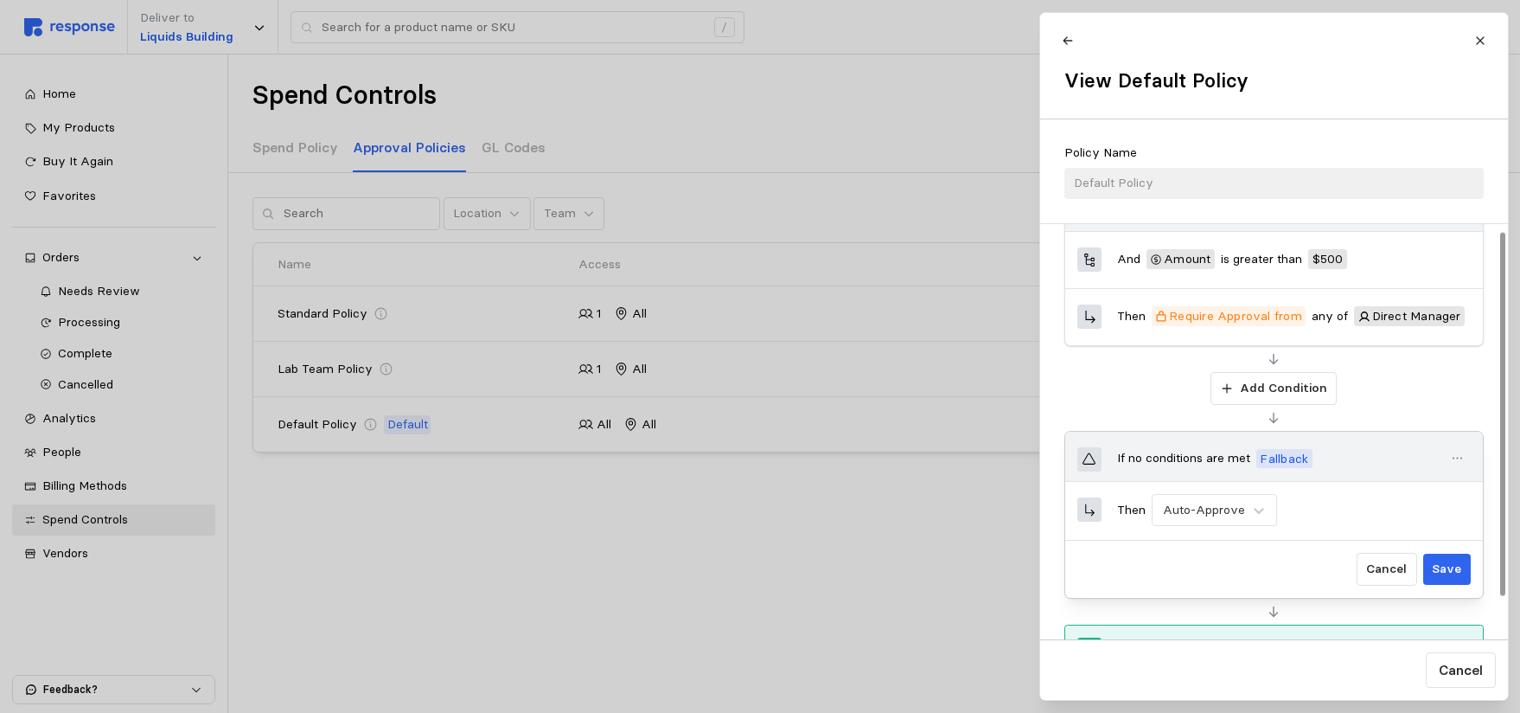
scroll to position [219, 0]
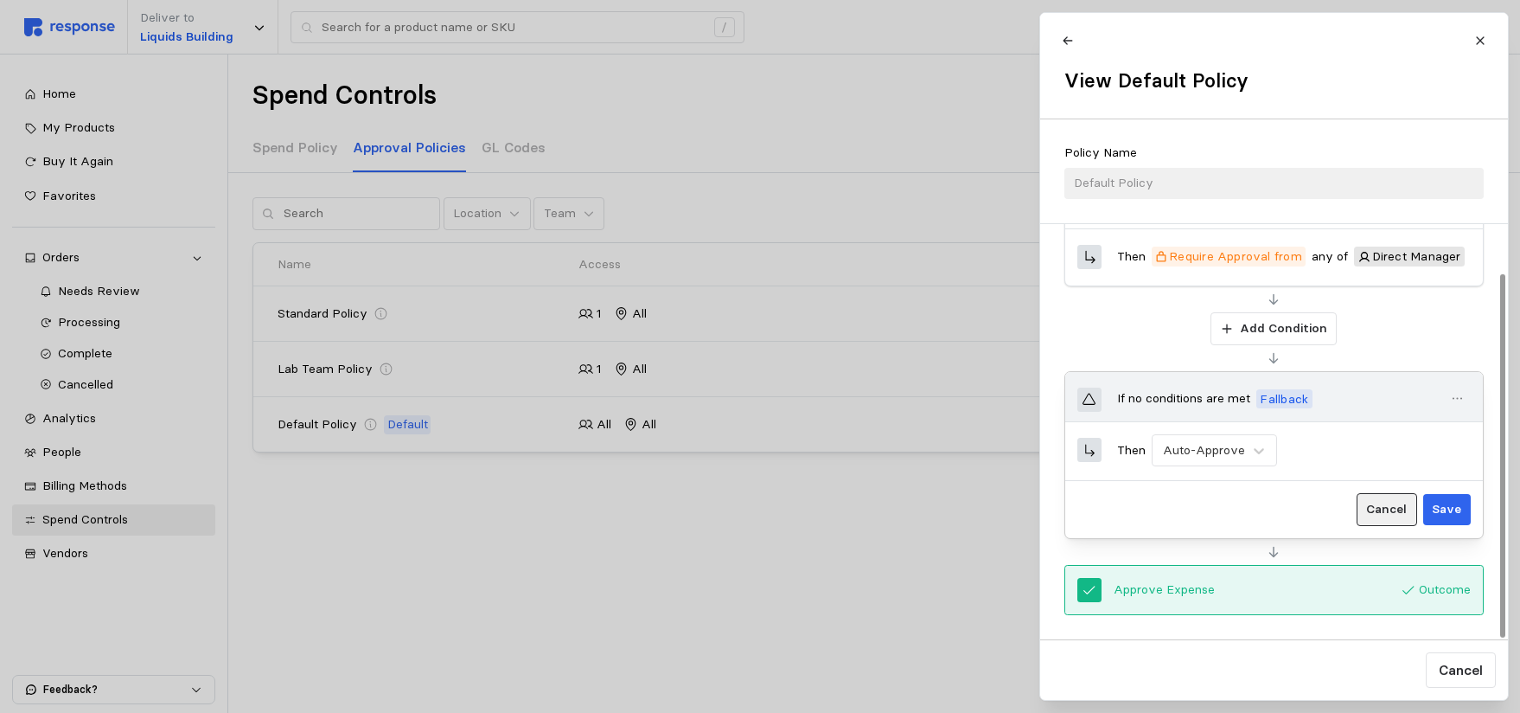
click at [1397, 512] on p "Cancel" at bounding box center [1386, 509] width 41 height 19
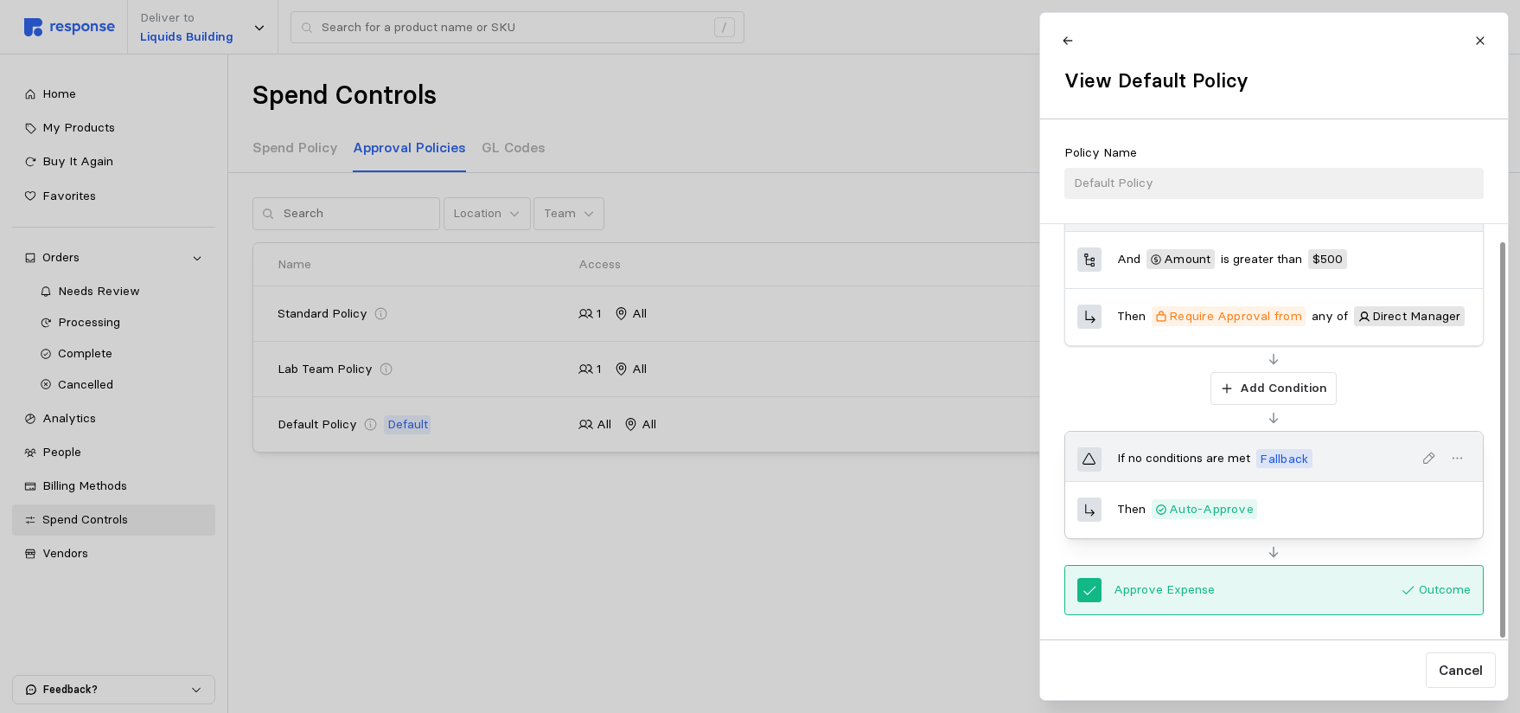
scroll to position [159, 0]
click at [1475, 36] on icon at bounding box center [1481, 41] width 12 height 12
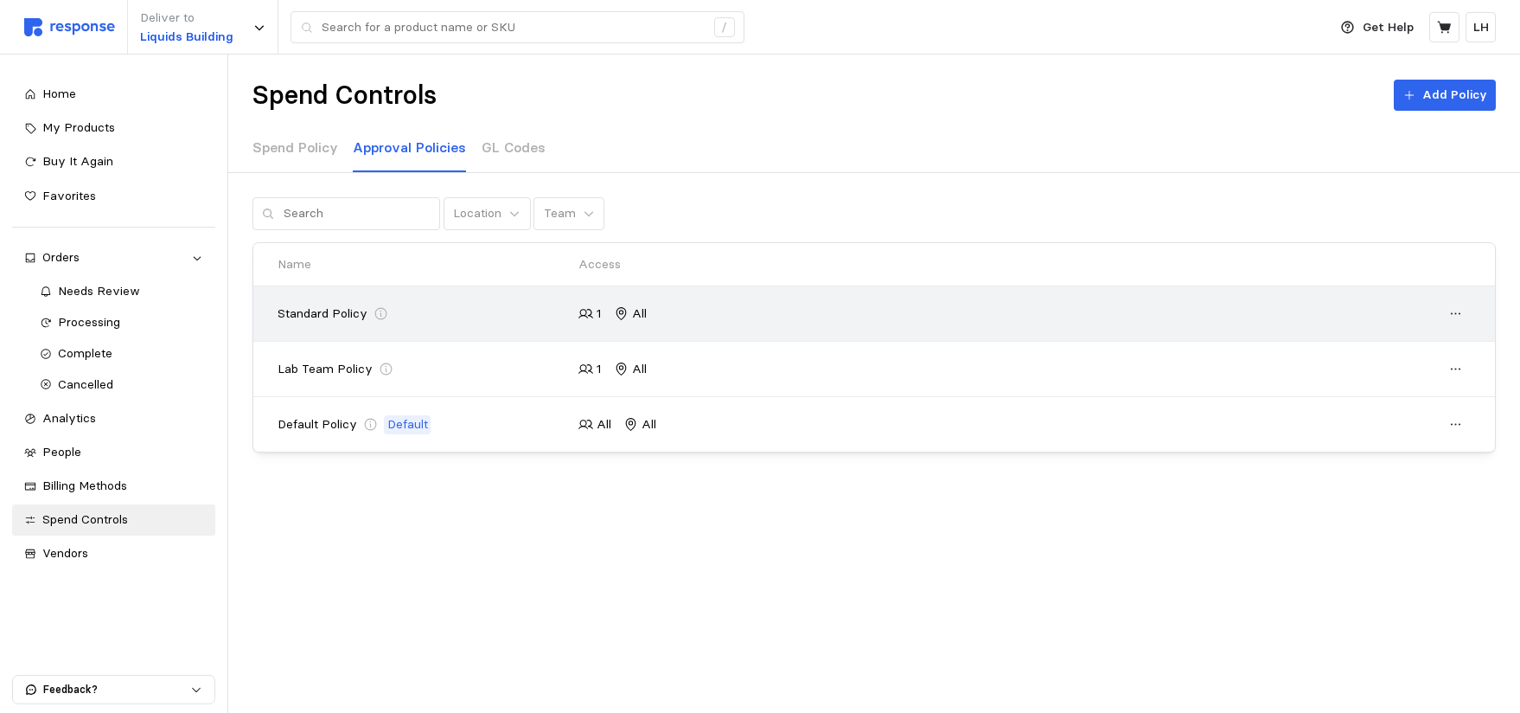
click at [364, 311] on p "Standard Policy" at bounding box center [323, 313] width 90 height 19
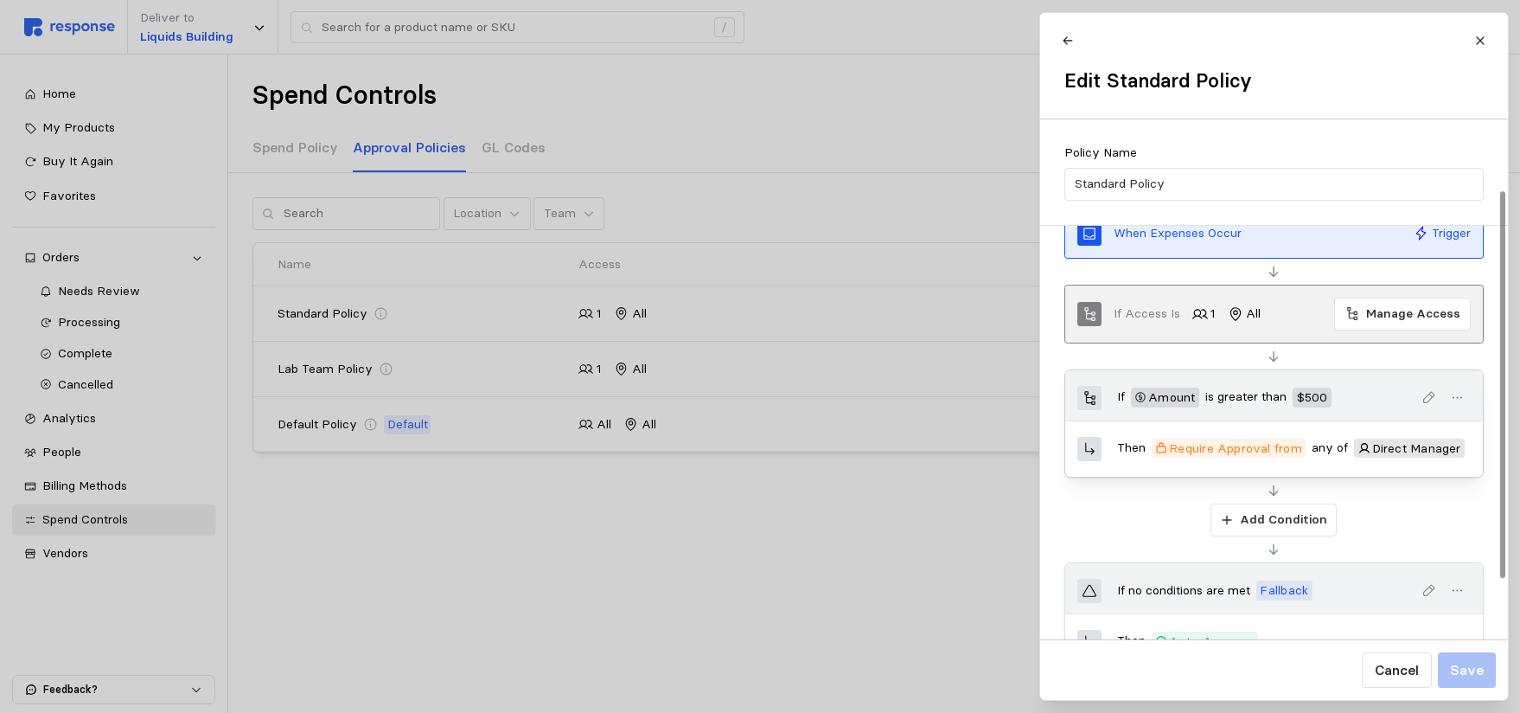
scroll to position [0, 0]
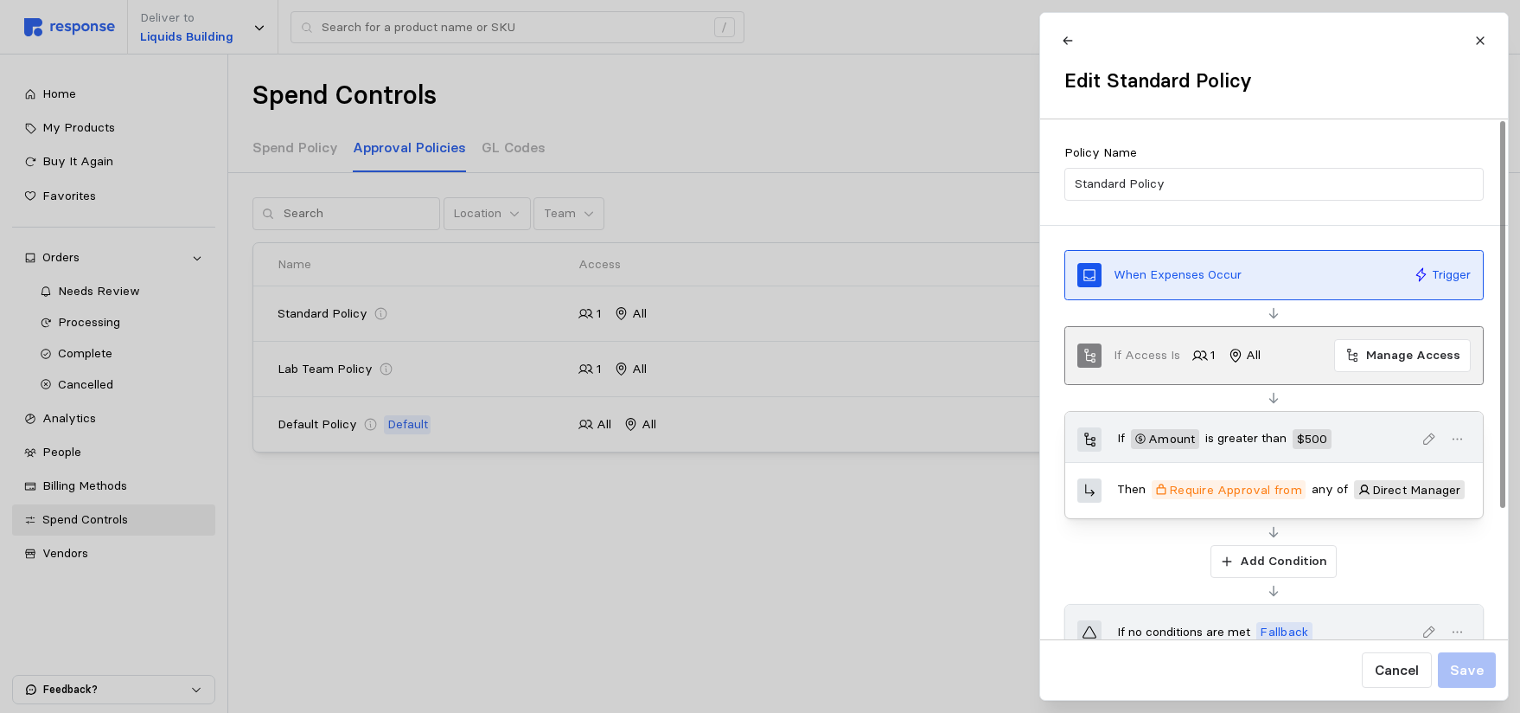
click at [1461, 438] on icon "button" at bounding box center [1457, 440] width 16 height 16
click at [1354, 508] on p "Delete" at bounding box center [1403, 510] width 107 height 19
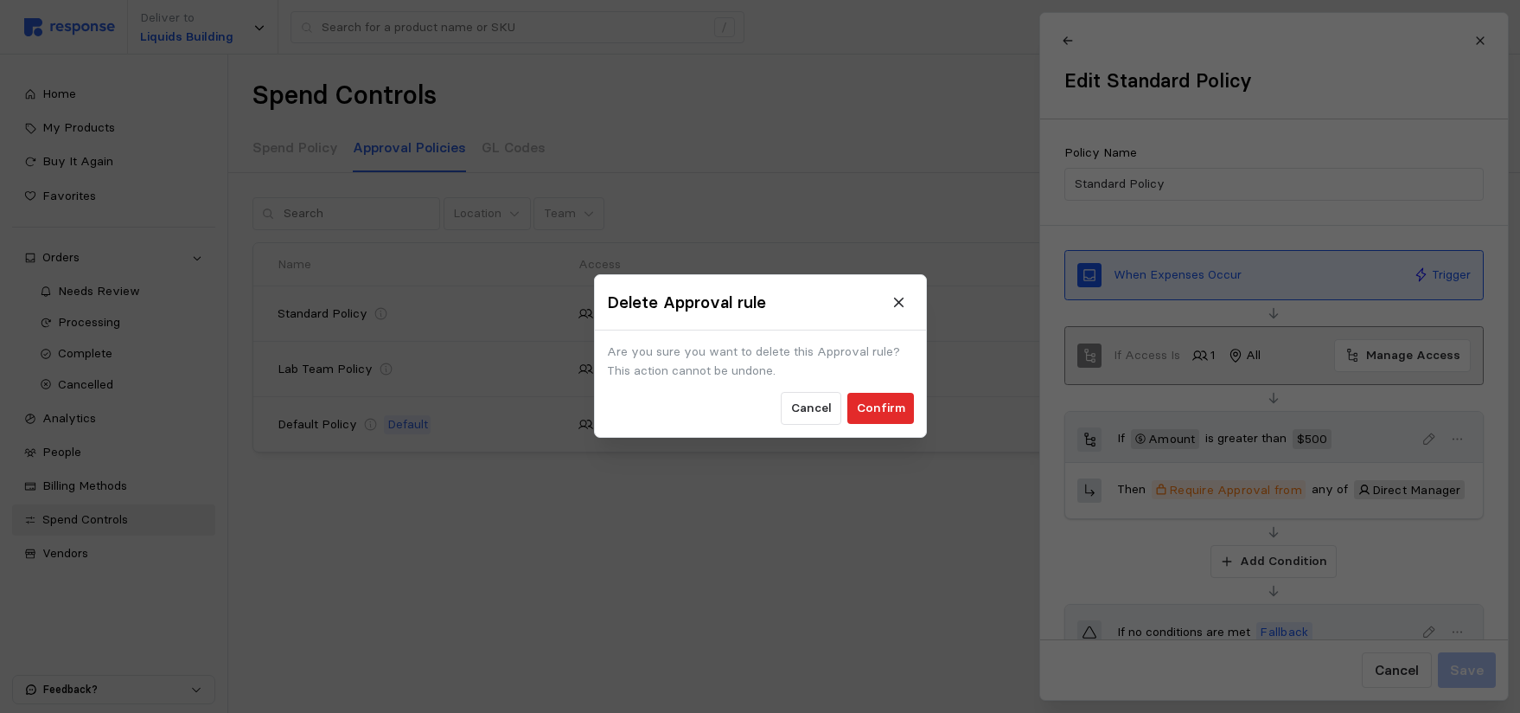
drag, startPoint x: 883, startPoint y: 409, endPoint x: 861, endPoint y: 406, distance: 21.8
click at [883, 409] on p "Confirm" at bounding box center [880, 409] width 48 height 19
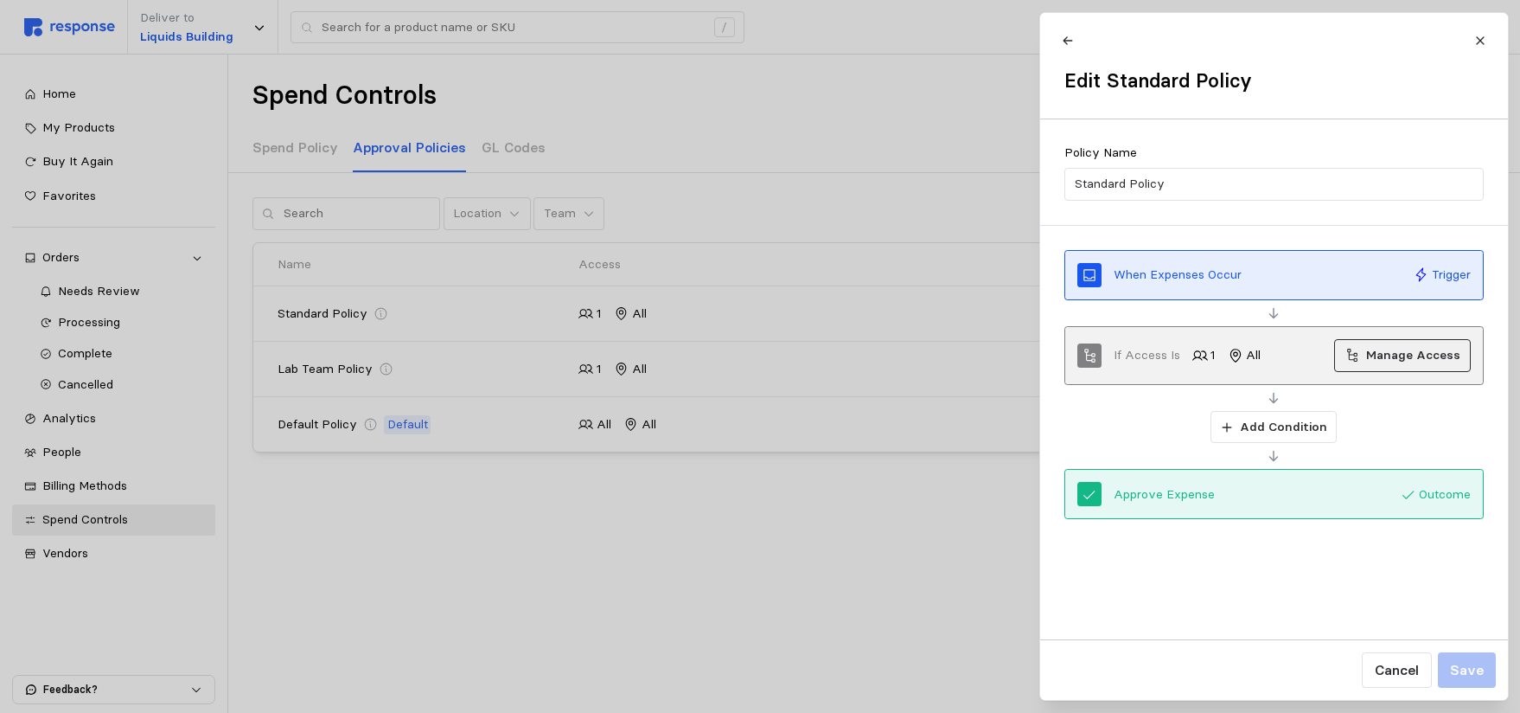
click at [1411, 356] on p "Manage Access" at bounding box center [1413, 355] width 94 height 19
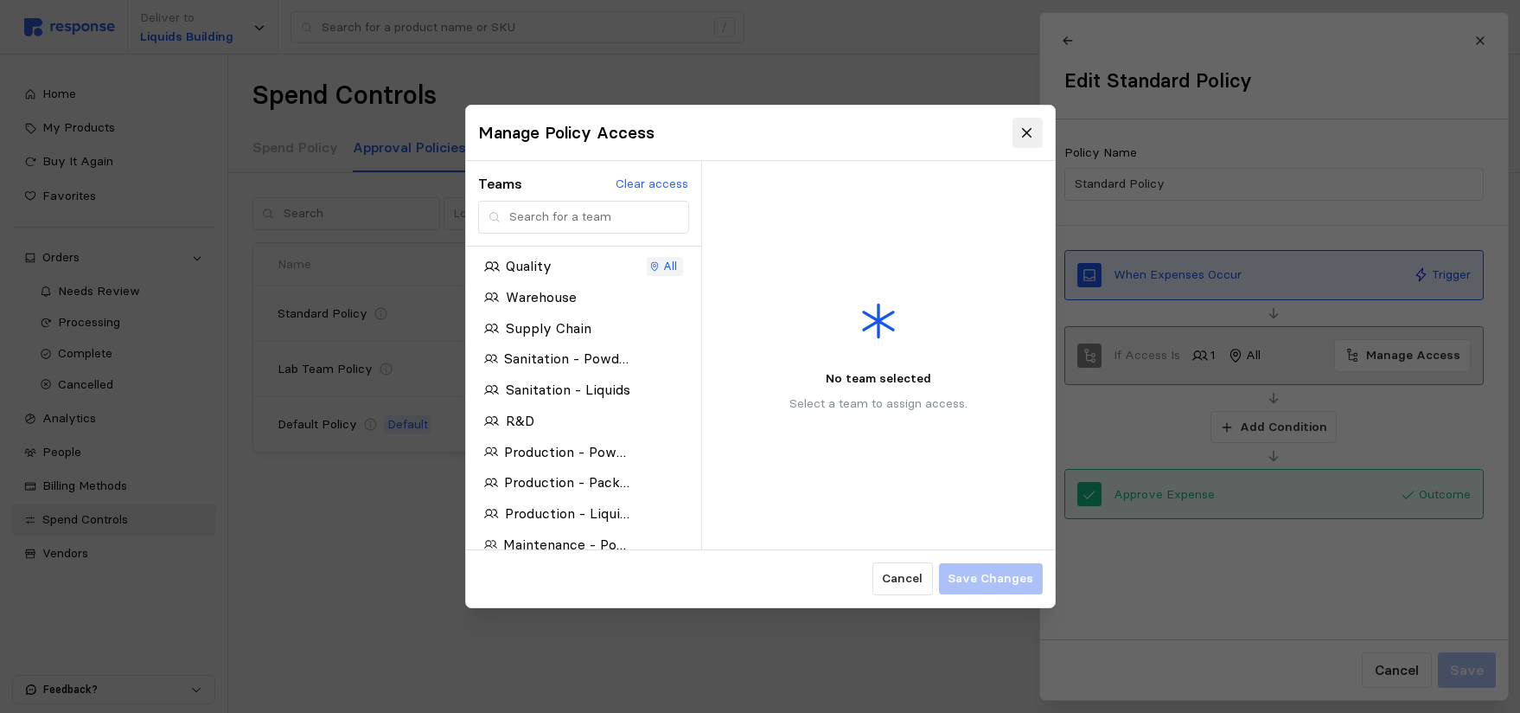
click at [1031, 127] on icon at bounding box center [1028, 133] width 16 height 16
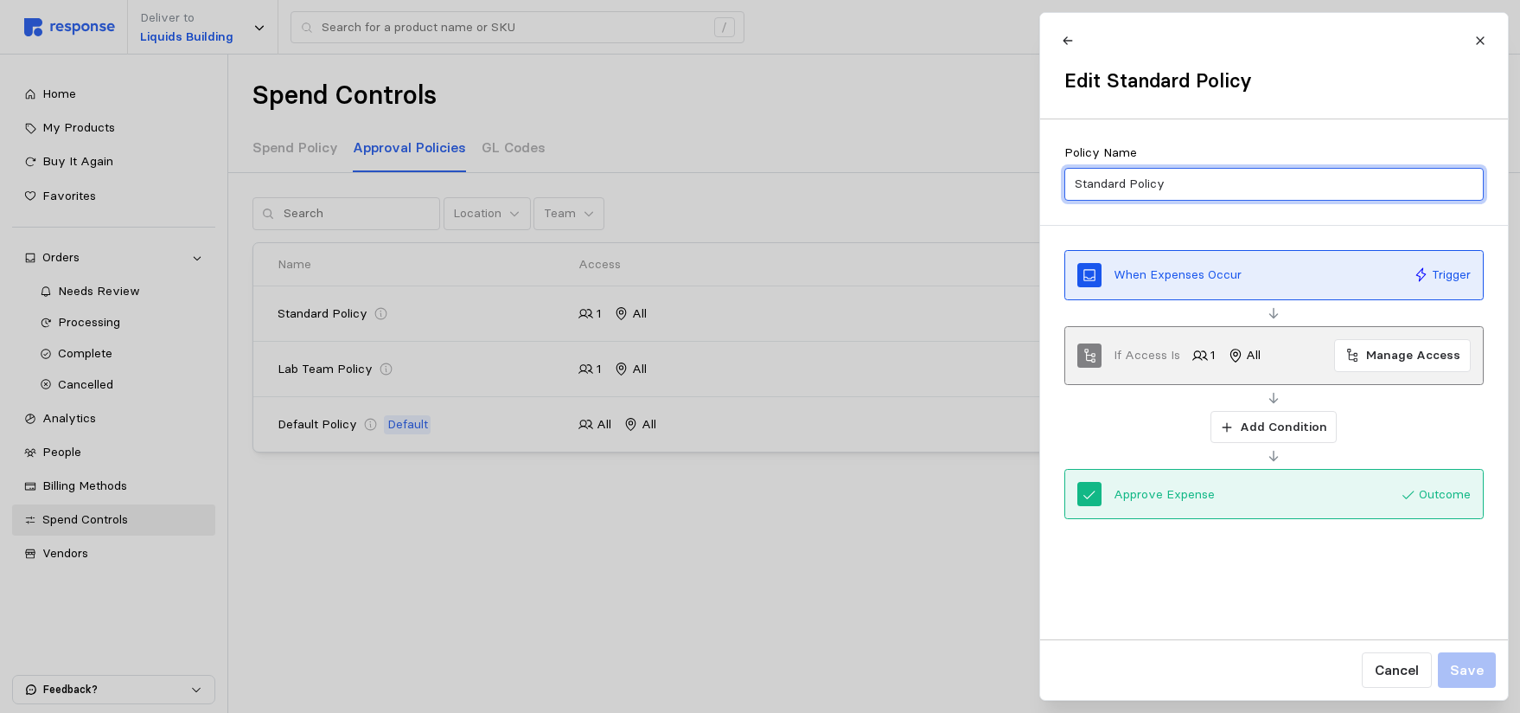
click at [1213, 182] on input "Standard Policy" at bounding box center [1274, 184] width 400 height 31
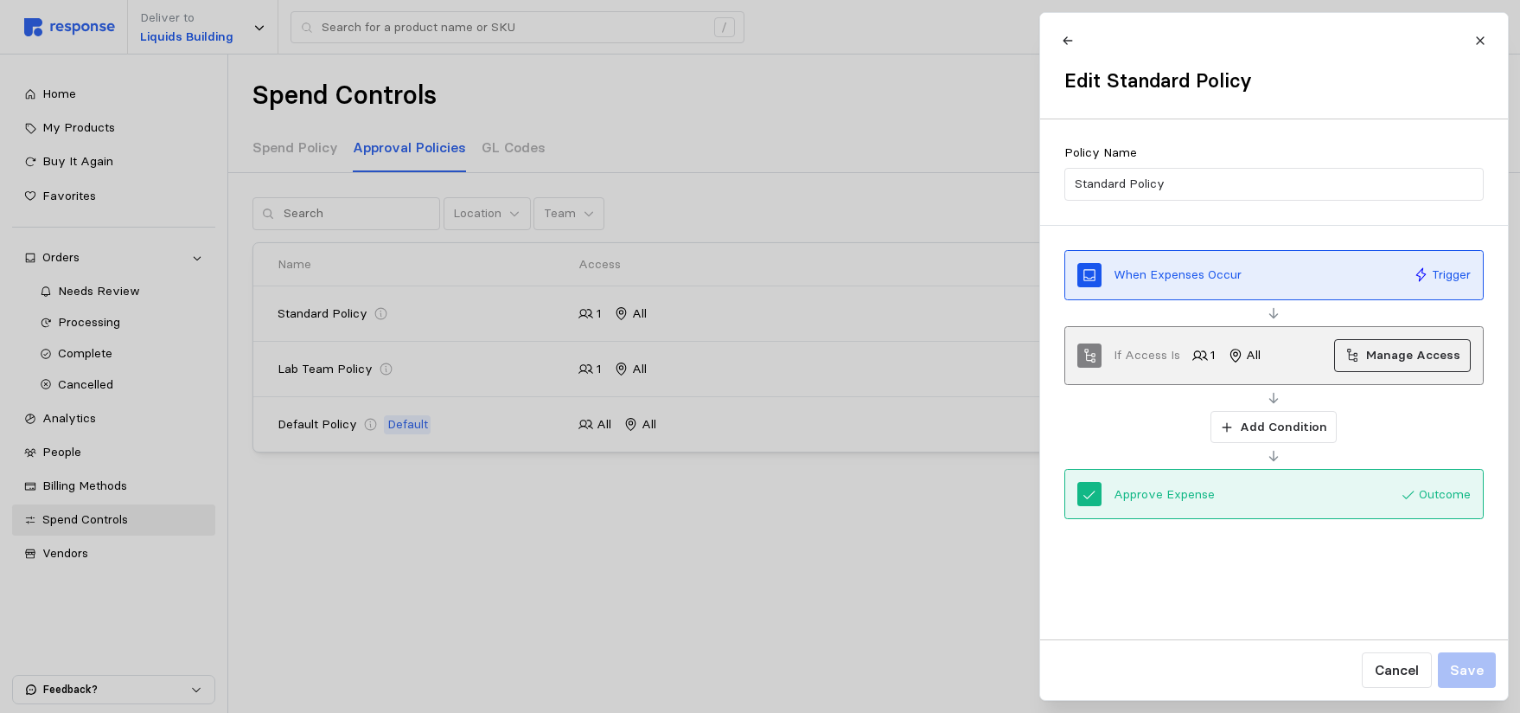
click at [1375, 354] on p "Manage Access" at bounding box center [1413, 355] width 94 height 19
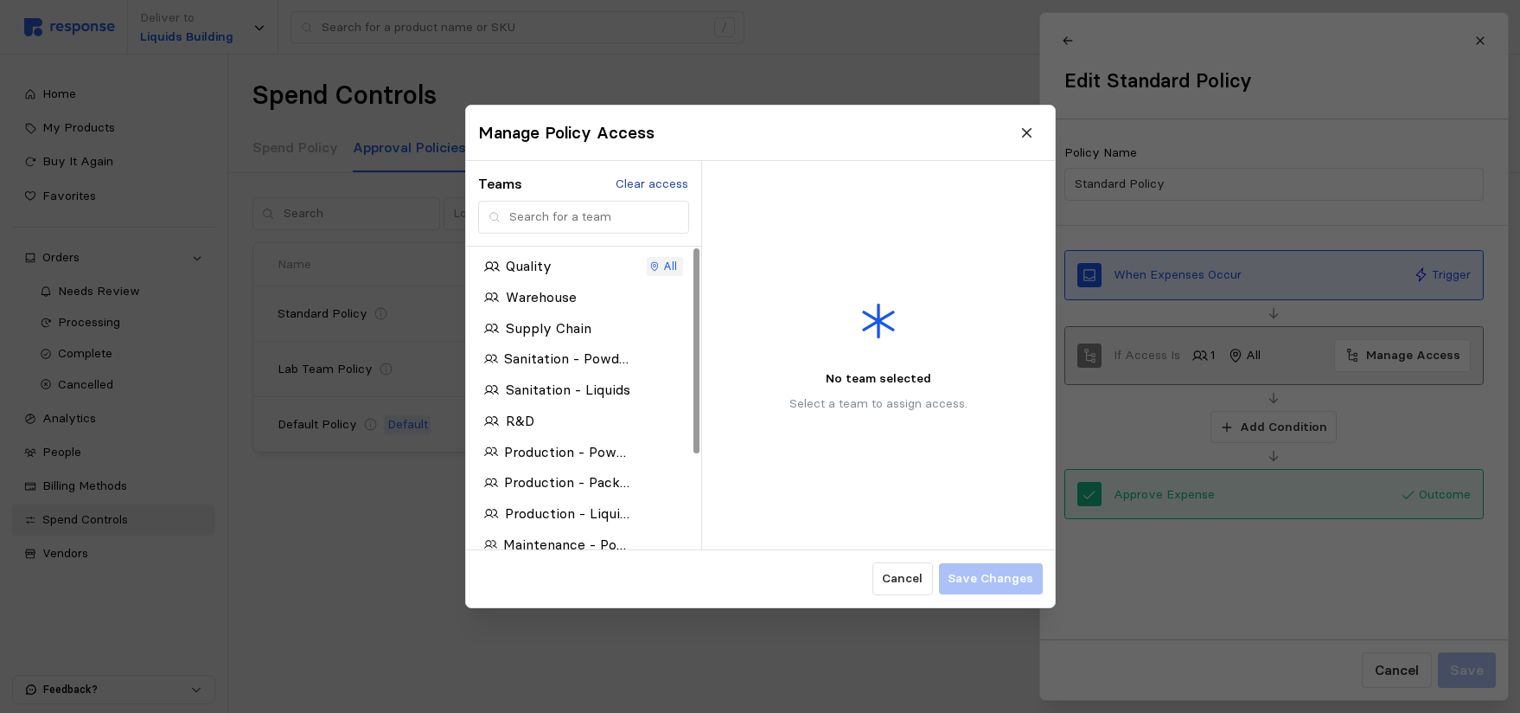
click at [653, 180] on p "Clear access" at bounding box center [652, 184] width 73 height 19
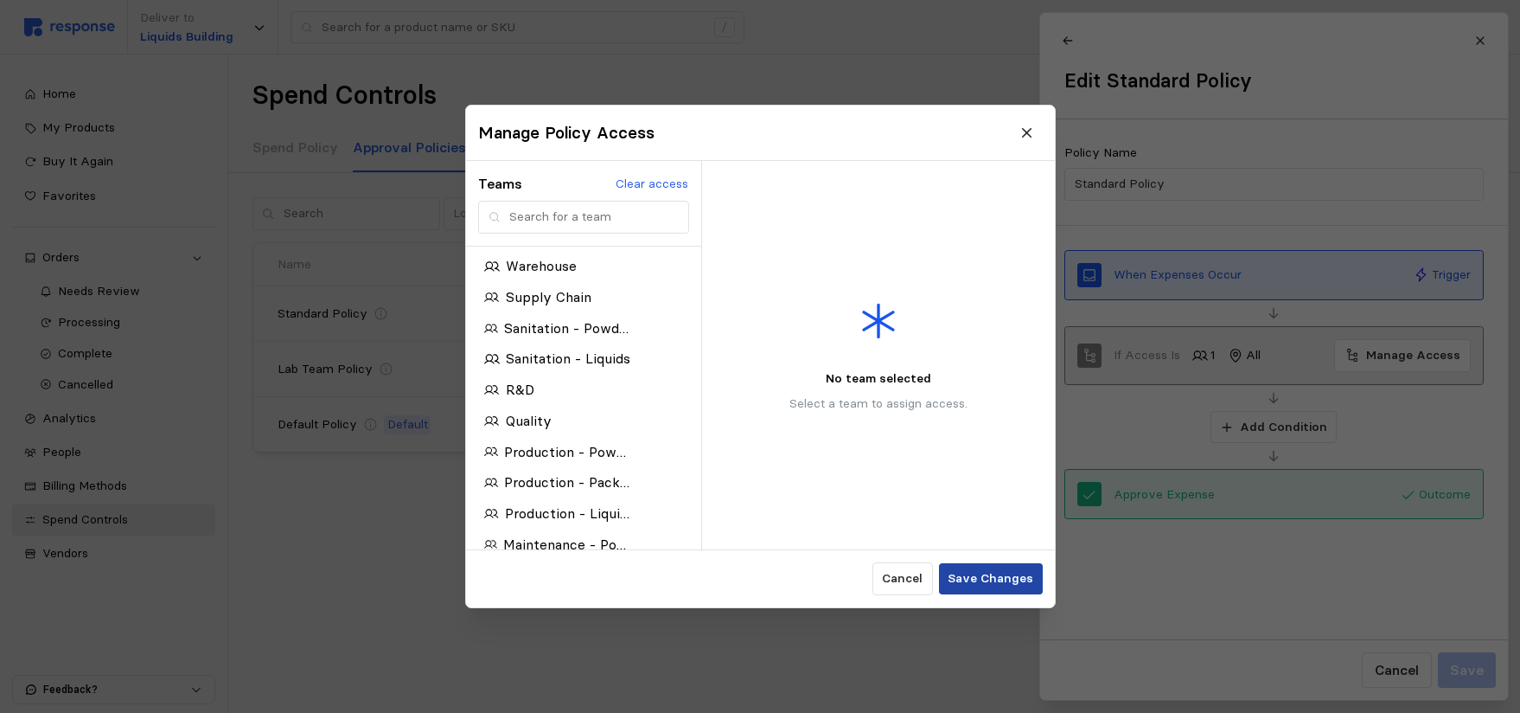
click at [989, 575] on p "Save Changes" at bounding box center [991, 578] width 86 height 19
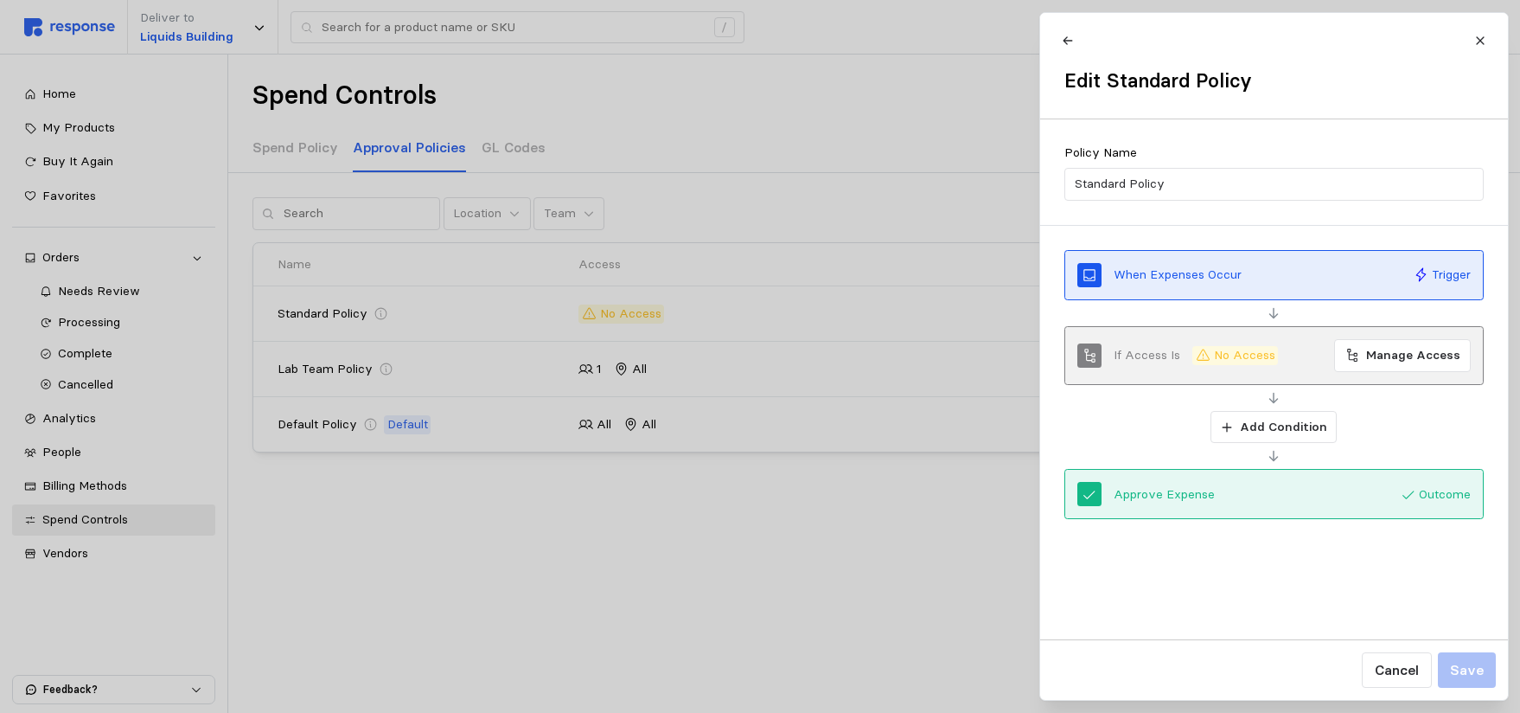
click at [1213, 136] on div "Policy Name Standard Policy" at bounding box center [1274, 172] width 468 height 106
click at [1488, 39] on button at bounding box center [1480, 40] width 30 height 30
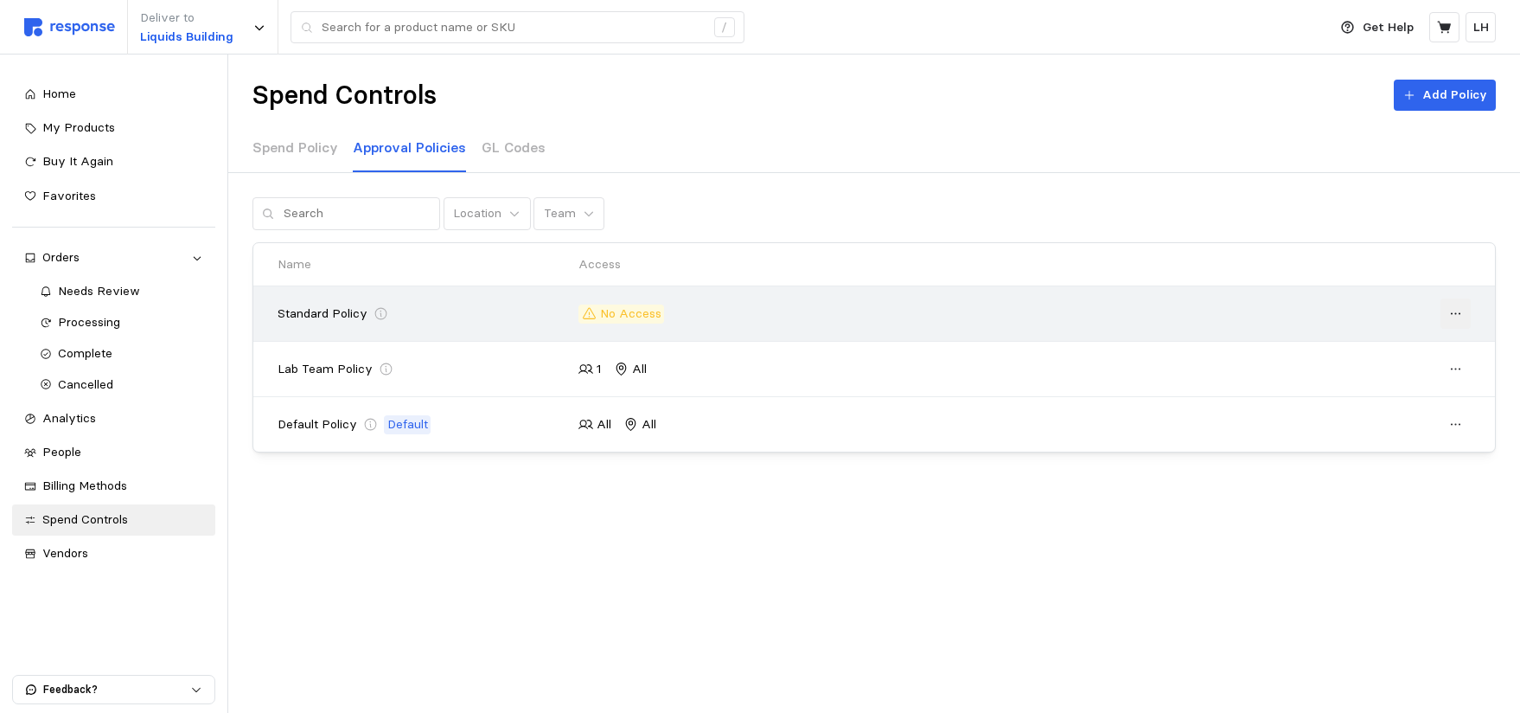
click at [1461, 313] on icon at bounding box center [1457, 314] width 16 height 16
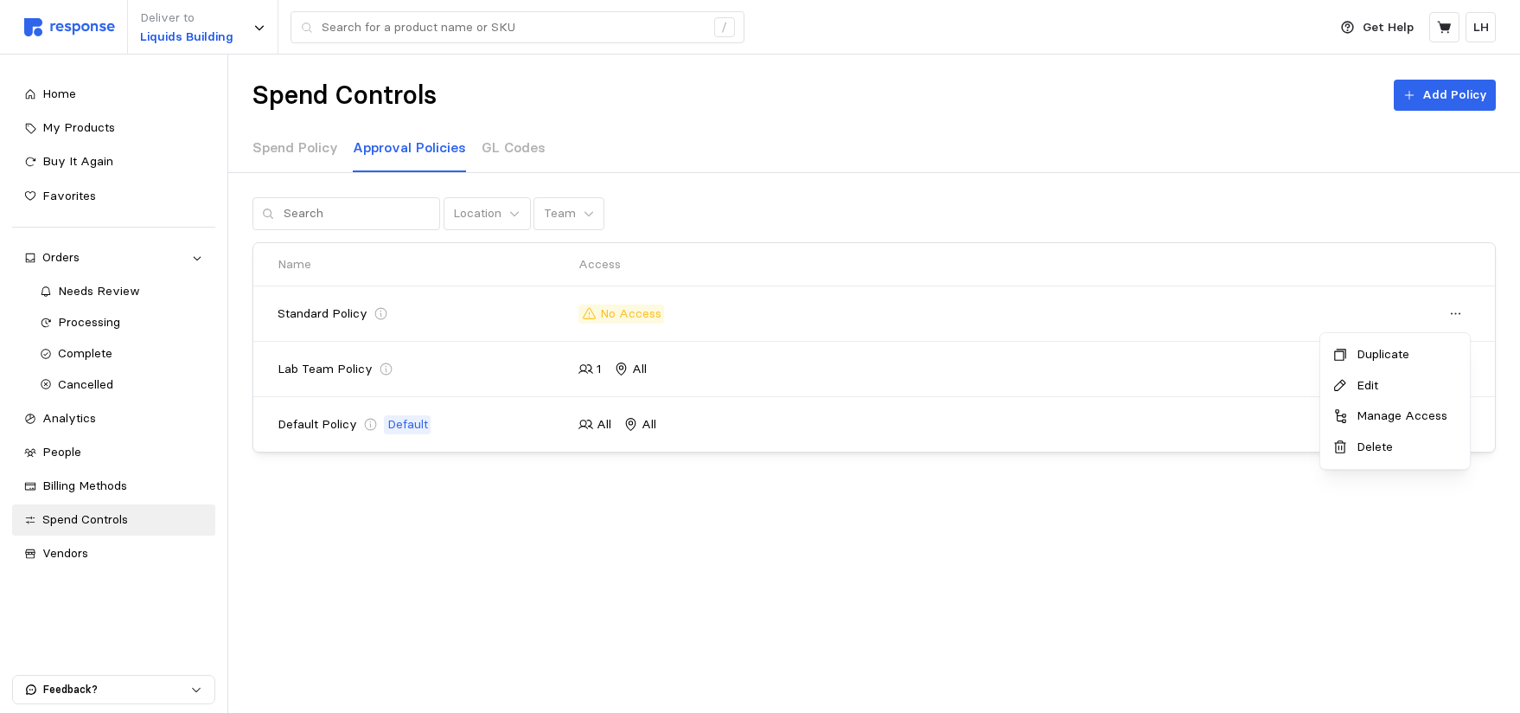
click at [1377, 450] on p "Delete" at bounding box center [1404, 447] width 107 height 19
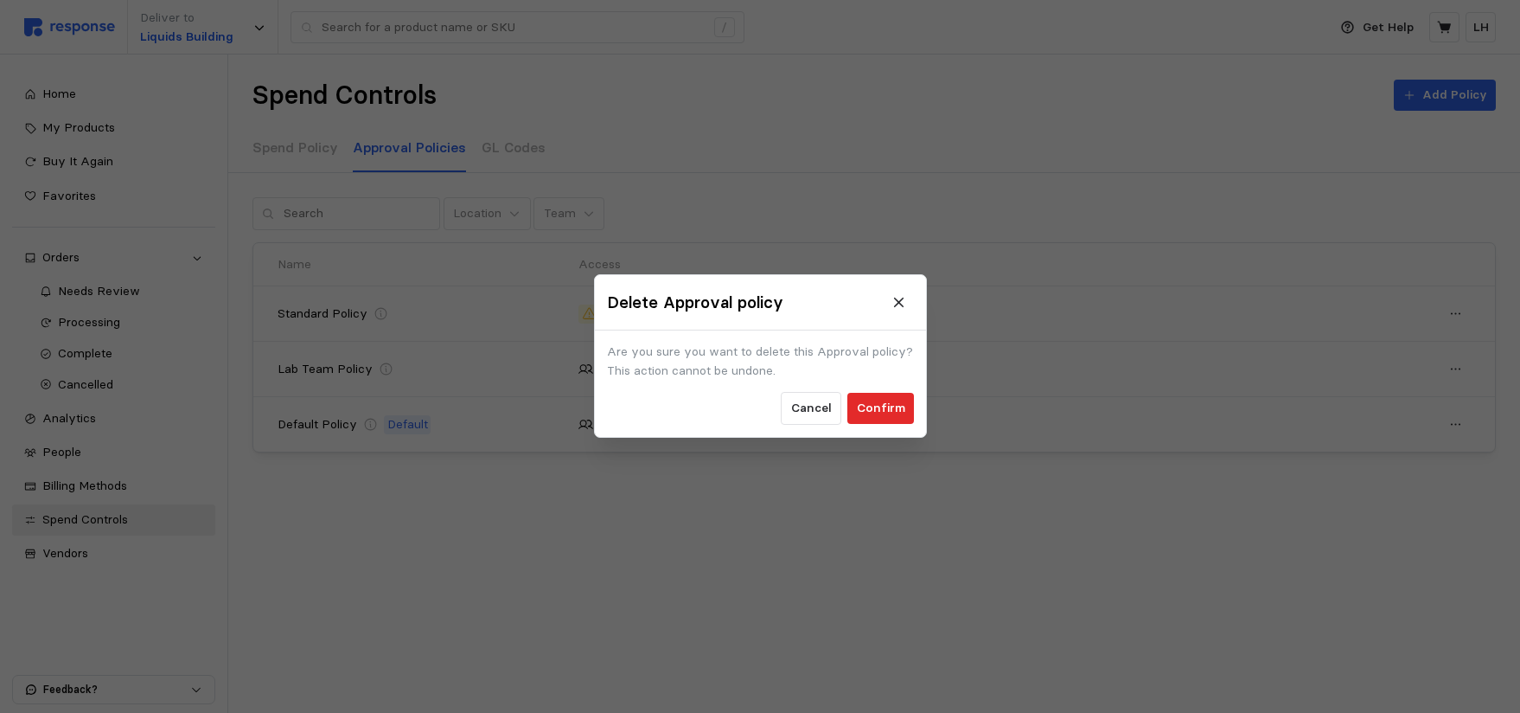
click at [886, 405] on p "Confirm" at bounding box center [880, 409] width 48 height 19
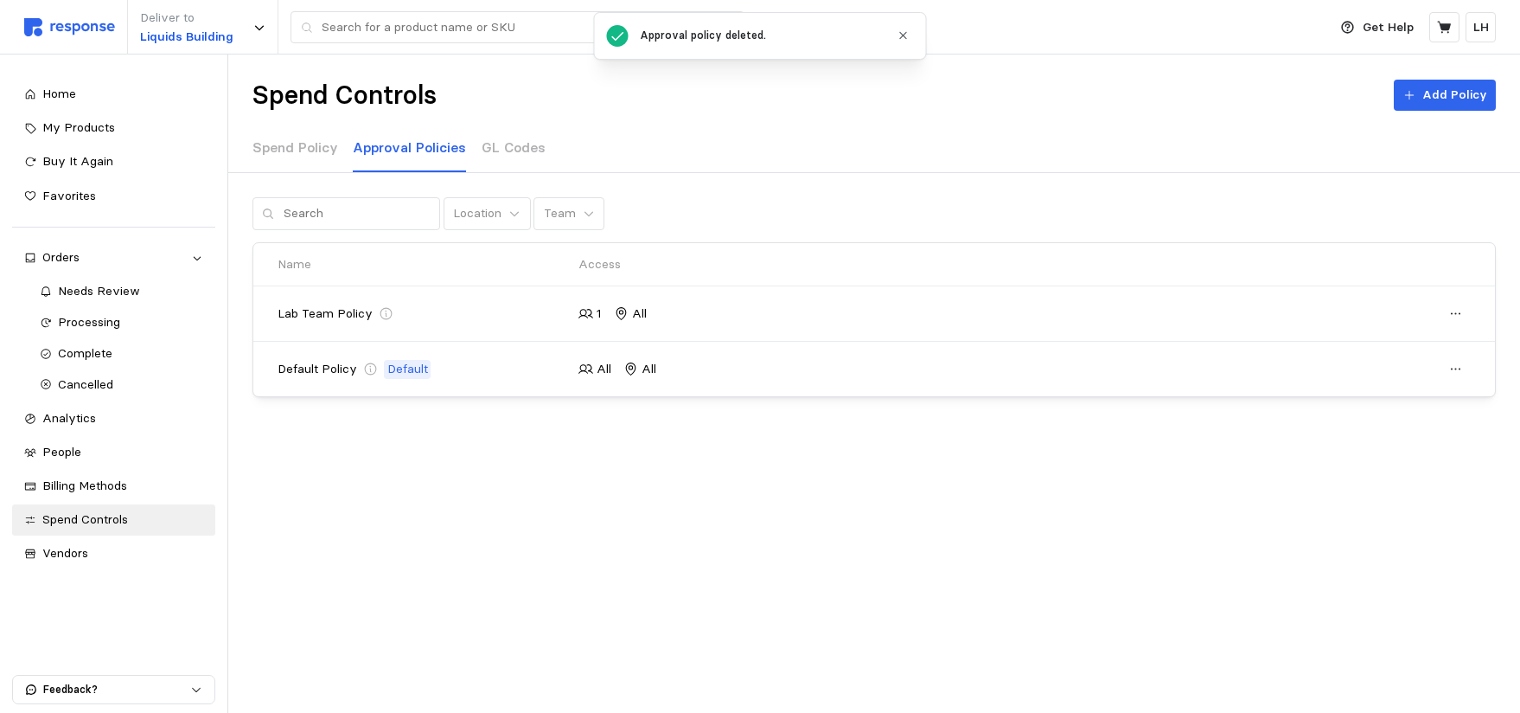
click at [765, 509] on div "Spend Controls Add Policy Spend Policy Approval Policies GL Codes Location Team…" at bounding box center [874, 283] width 1292 height 458
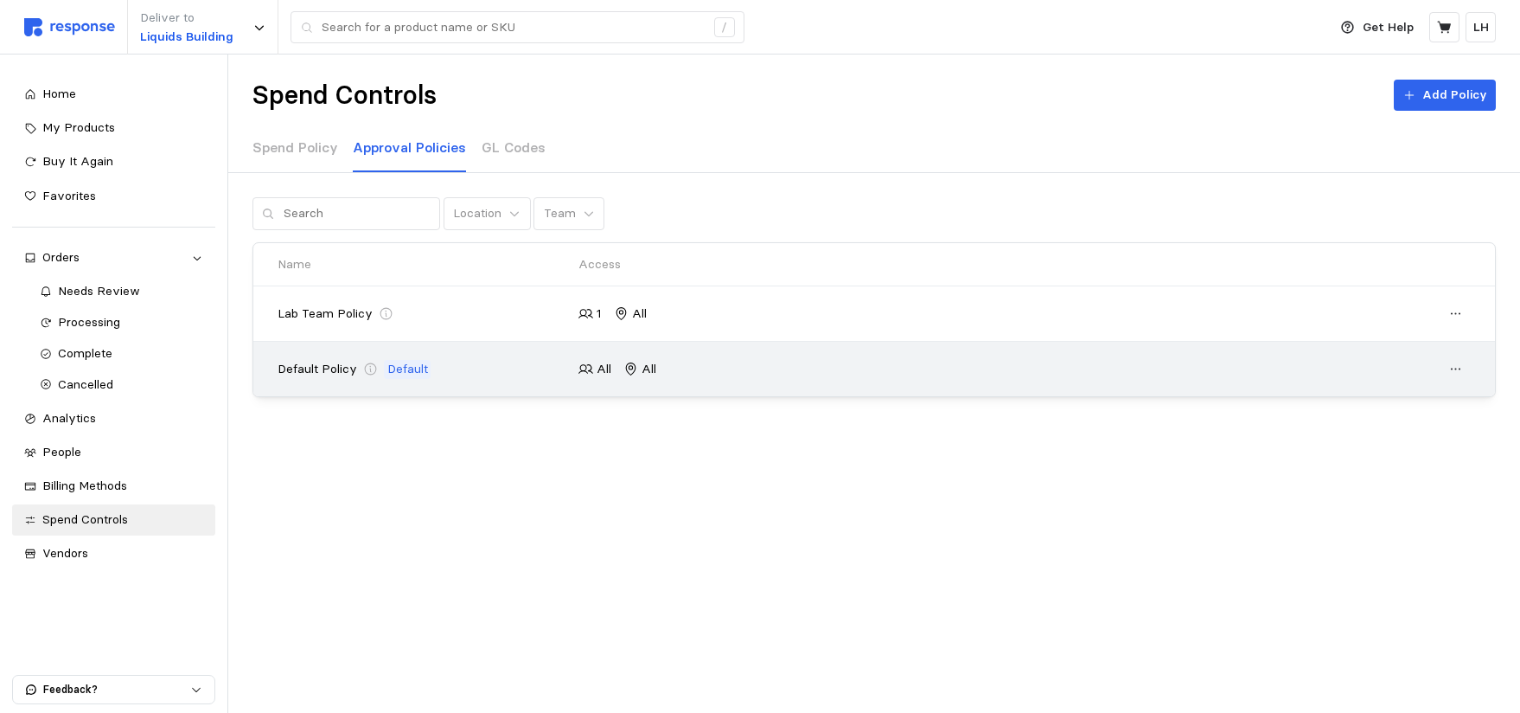
click at [393, 366] on p "Default" at bounding box center [407, 369] width 41 height 19
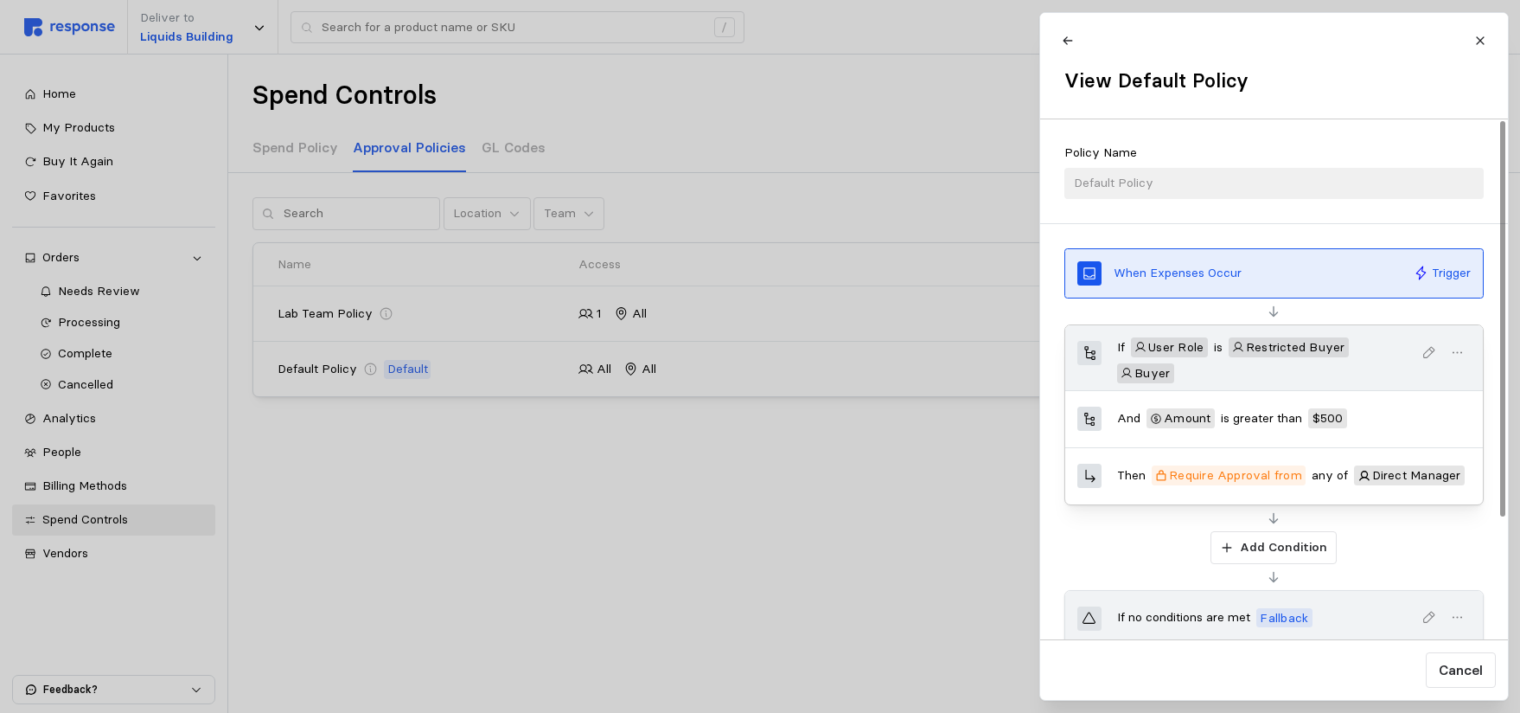
click at [1450, 350] on icon "button" at bounding box center [1457, 353] width 16 height 16
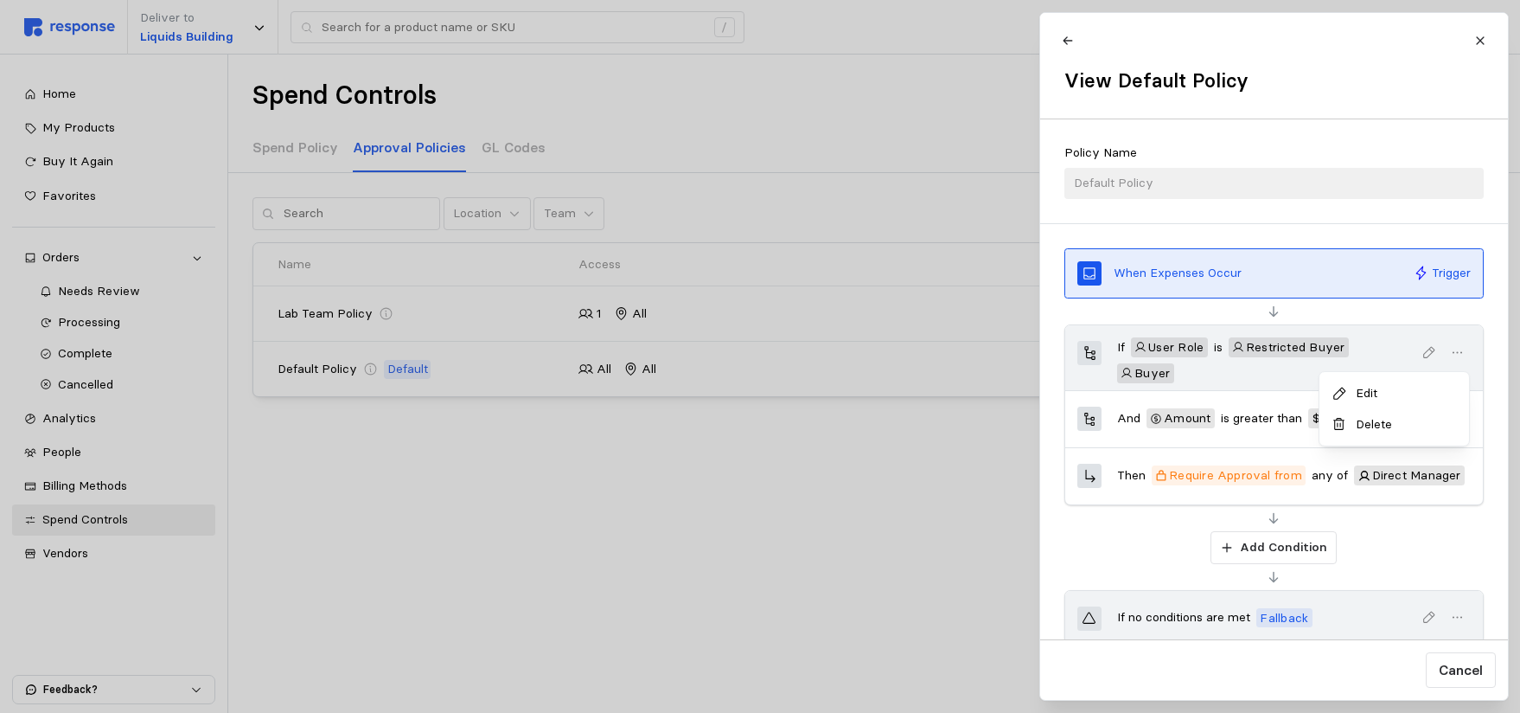
click at [1374, 393] on p "Edit" at bounding box center [1403, 393] width 107 height 19
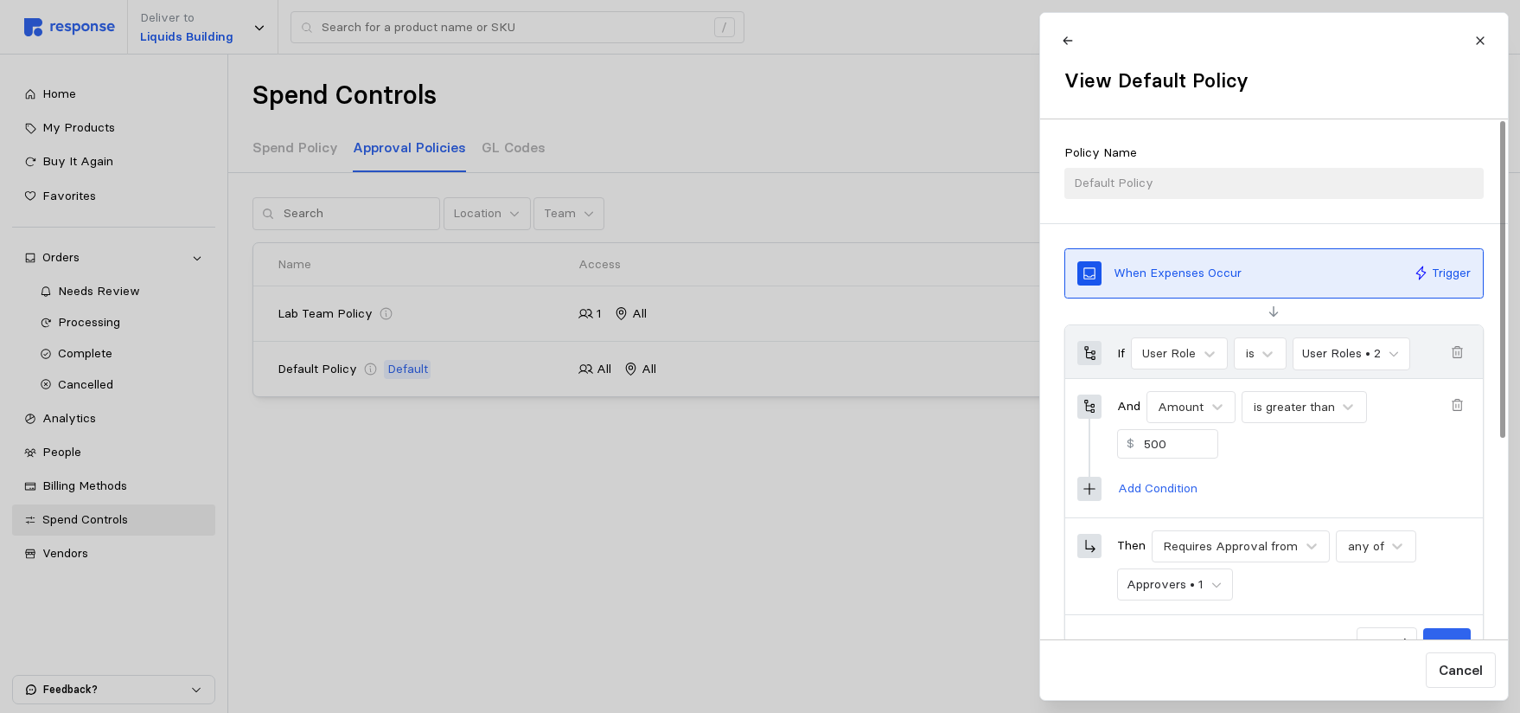
click at [1320, 314] on div at bounding box center [1274, 311] width 419 height 14
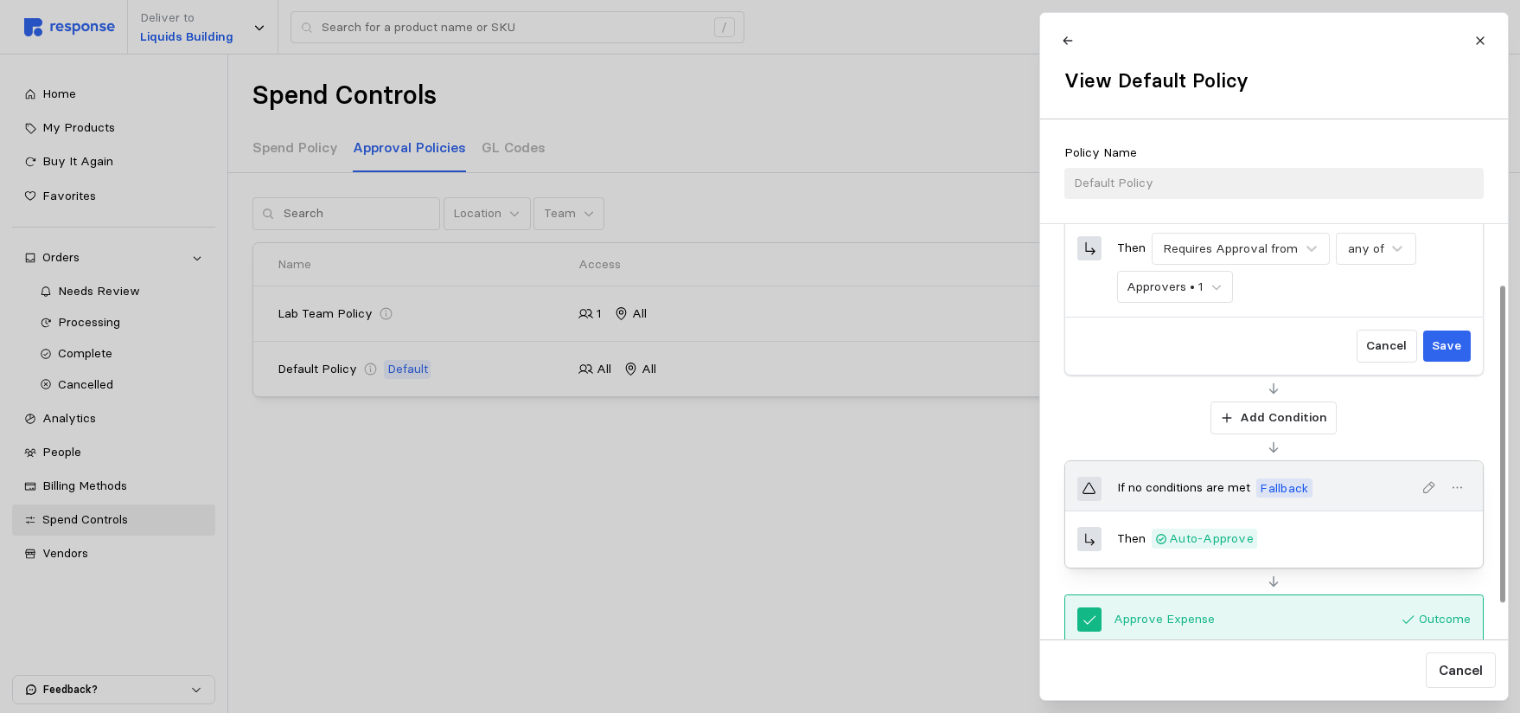
scroll to position [327, 0]
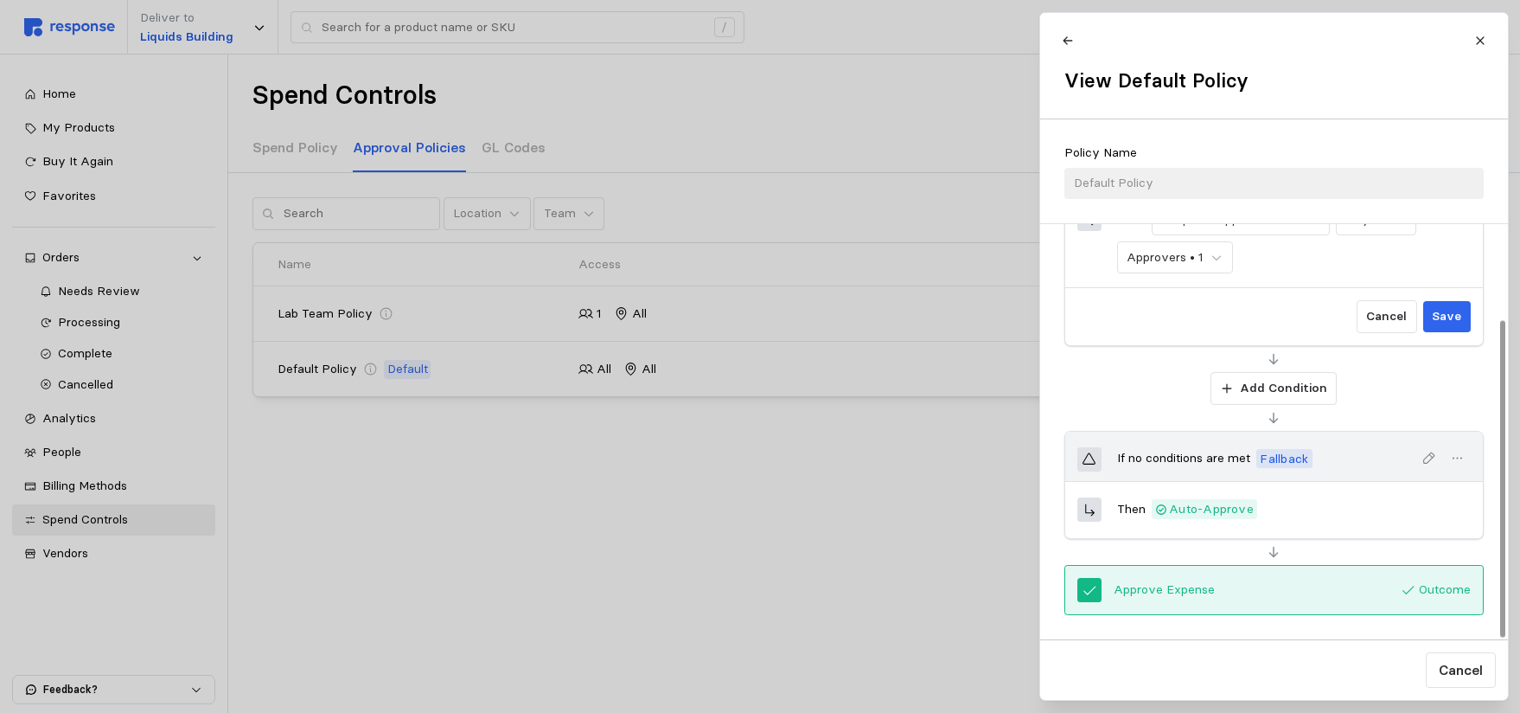
click at [1104, 385] on div "Add Condition" at bounding box center [1274, 388] width 419 height 33
click at [1469, 668] on p "Cancel" at bounding box center [1460, 670] width 44 height 22
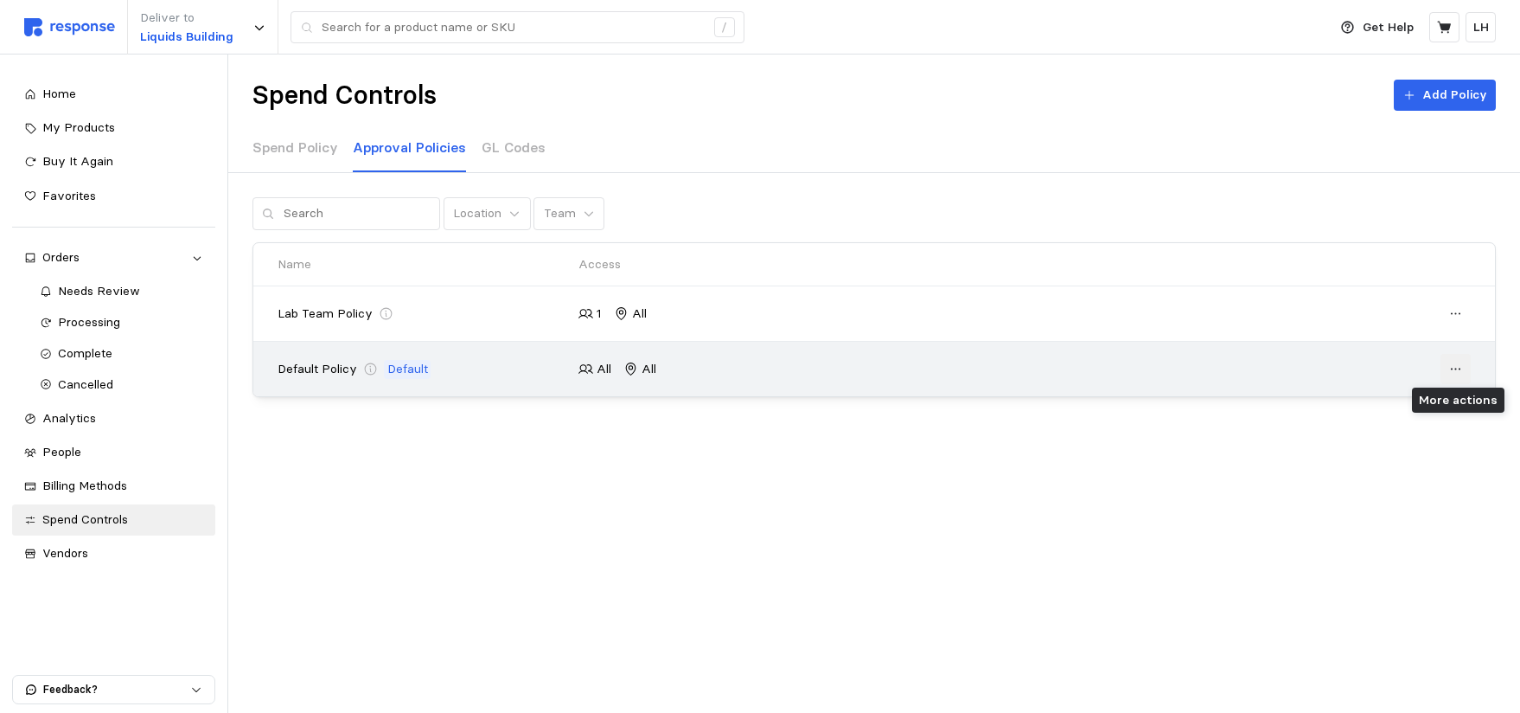
click at [1453, 371] on icon at bounding box center [1457, 370] width 16 height 16
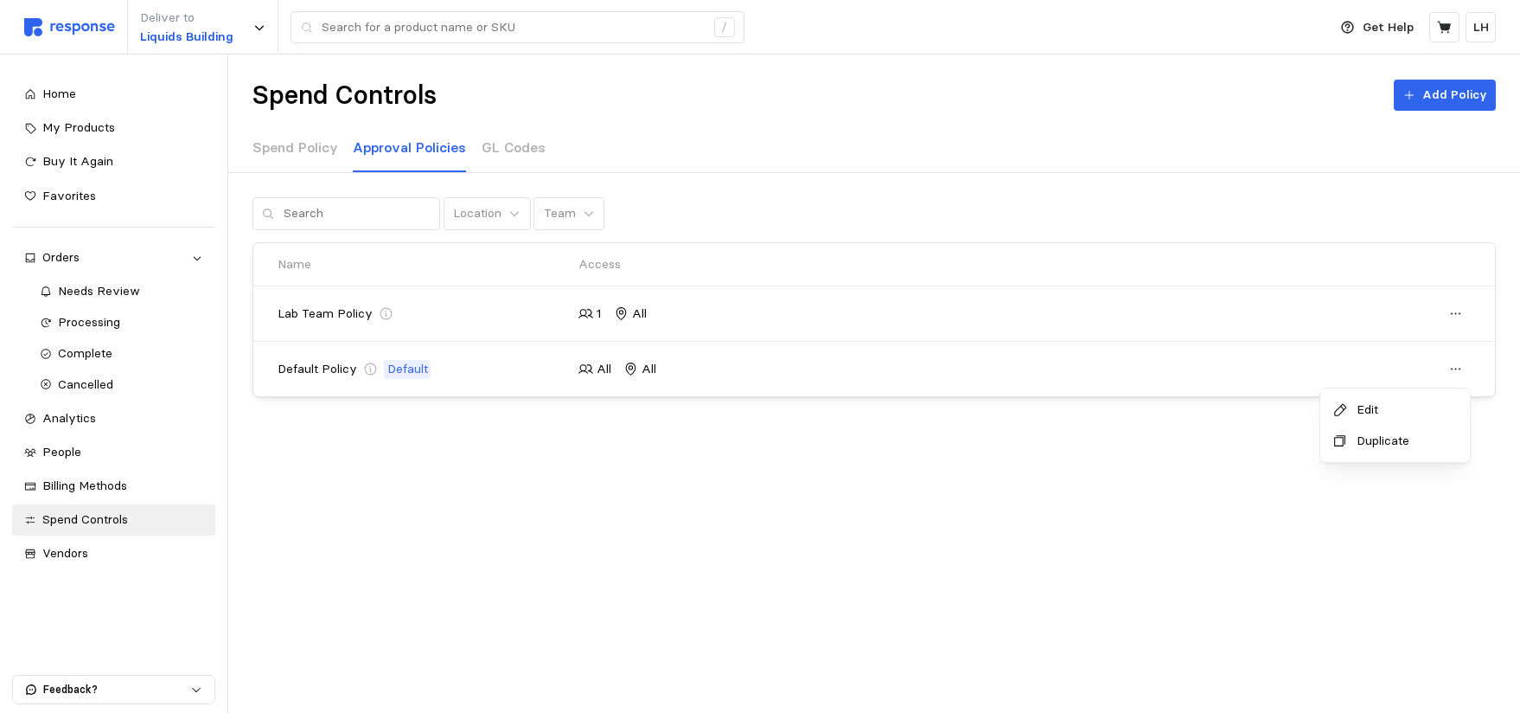
click at [1372, 413] on p "Edit" at bounding box center [1404, 409] width 107 height 19
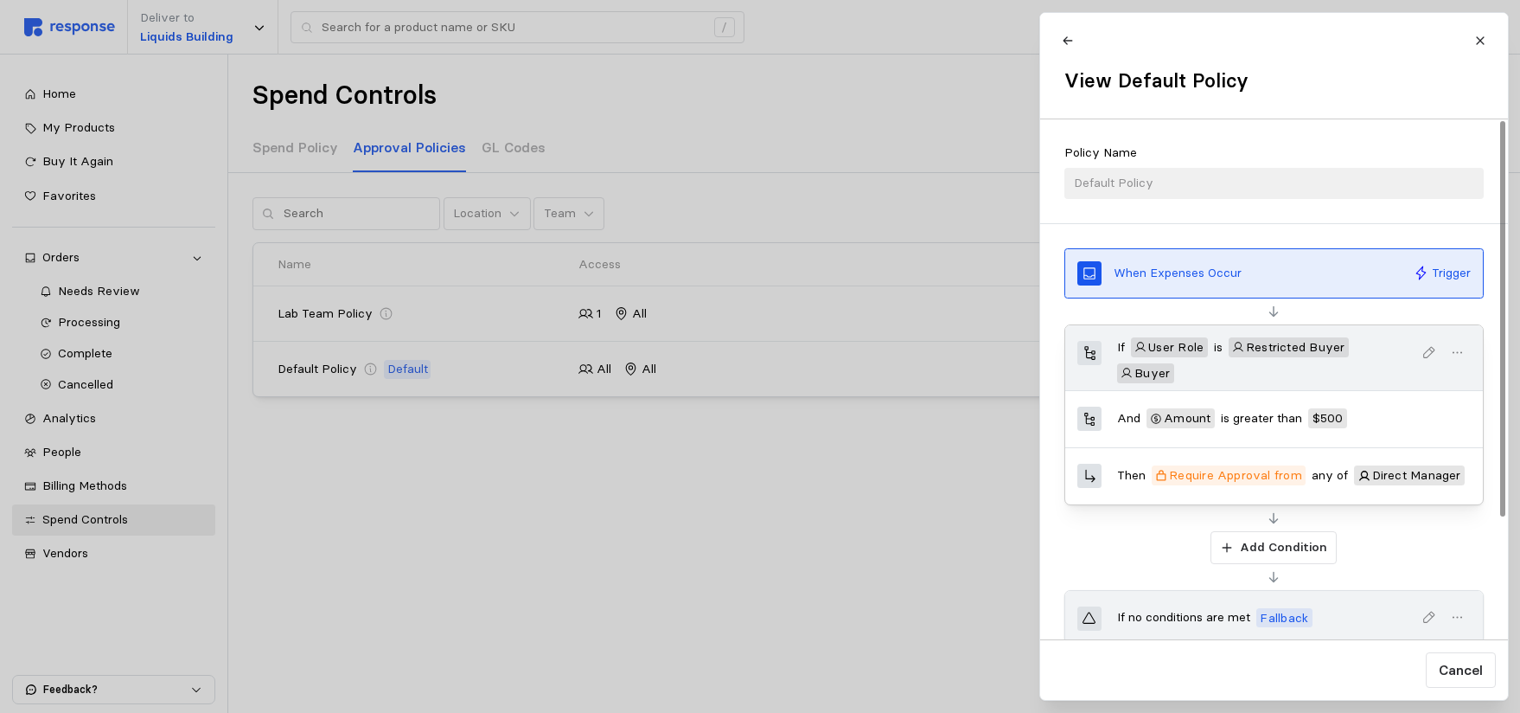
click at [1452, 352] on icon "button" at bounding box center [1457, 353] width 16 height 16
click at [1377, 390] on p "Edit" at bounding box center [1403, 393] width 107 height 19
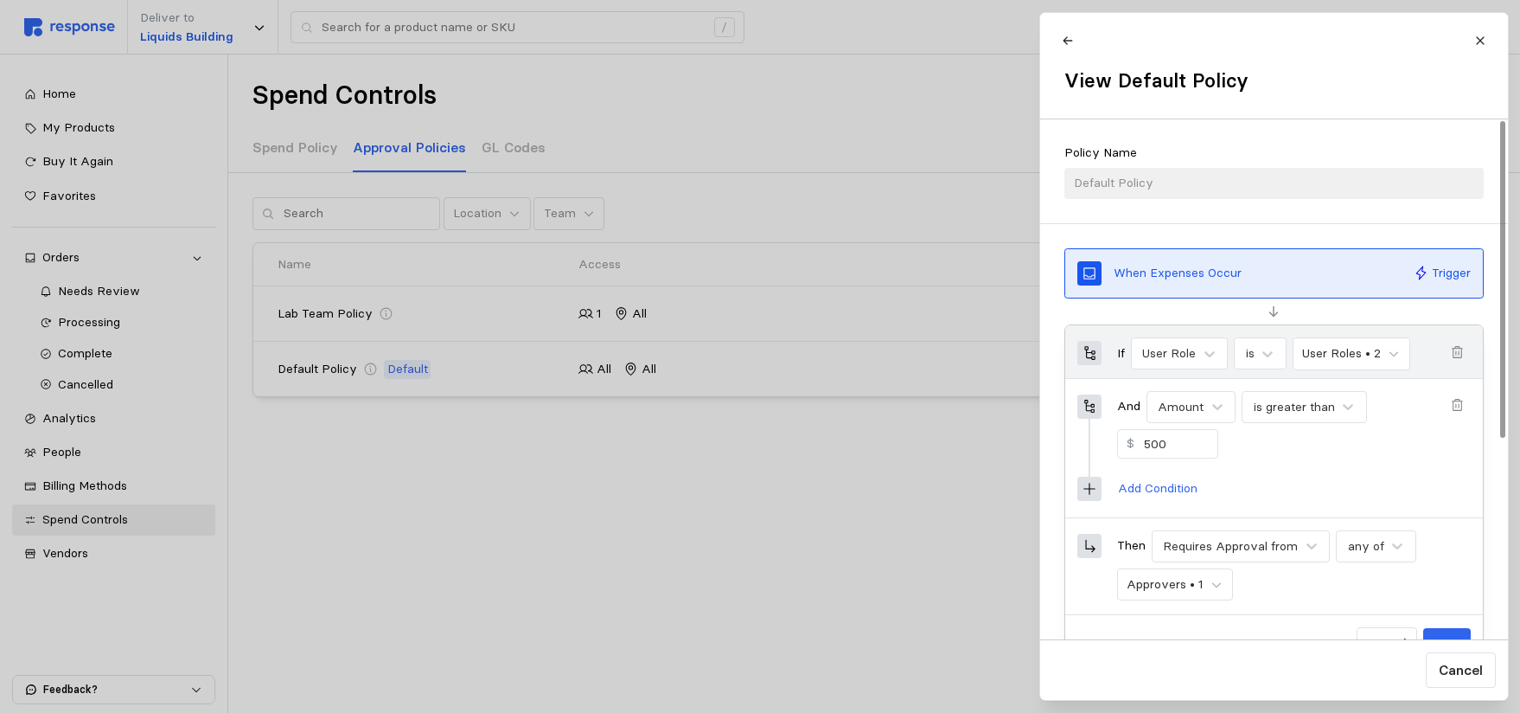
click at [1305, 470] on div "And Amount is greater than $ 500 Add Condition" at bounding box center [1275, 447] width 394 height 113
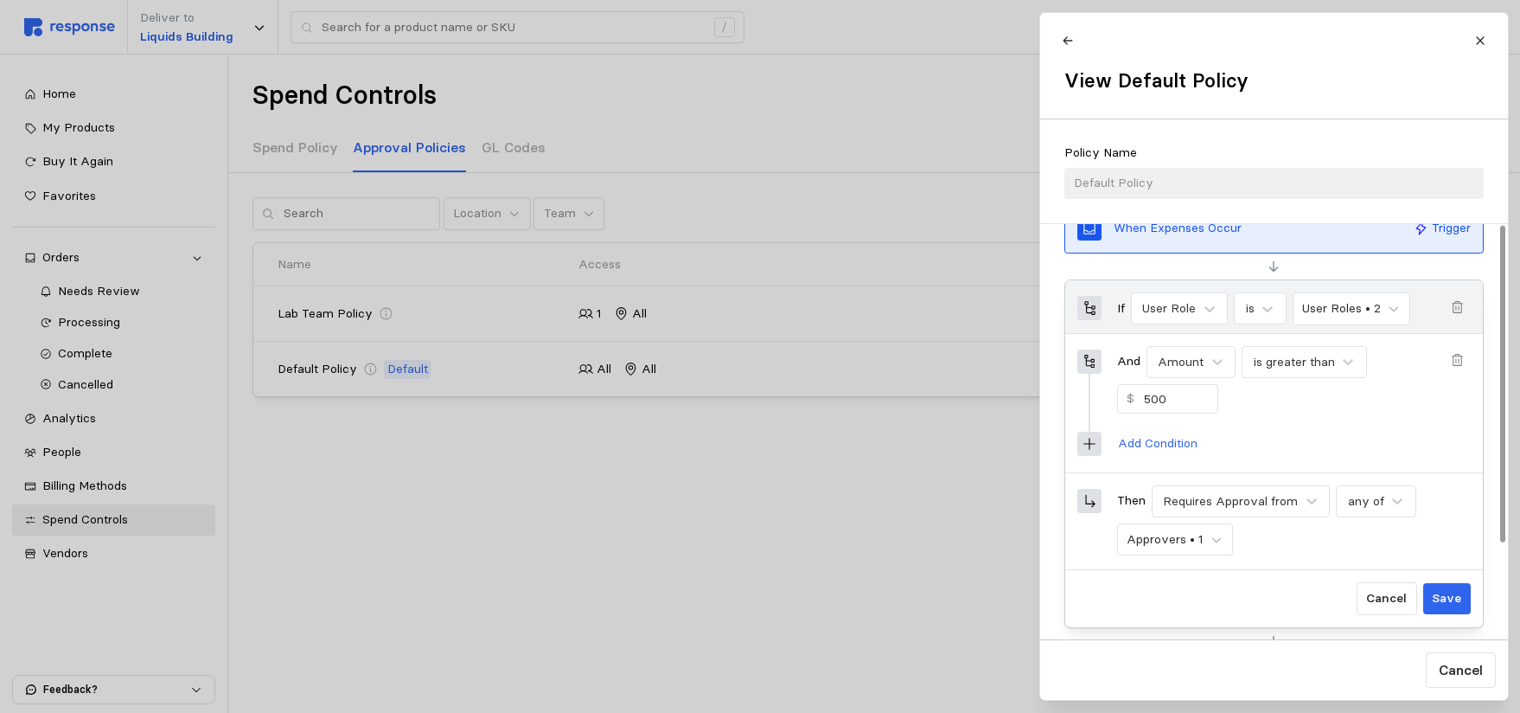
scroll to position [0, 0]
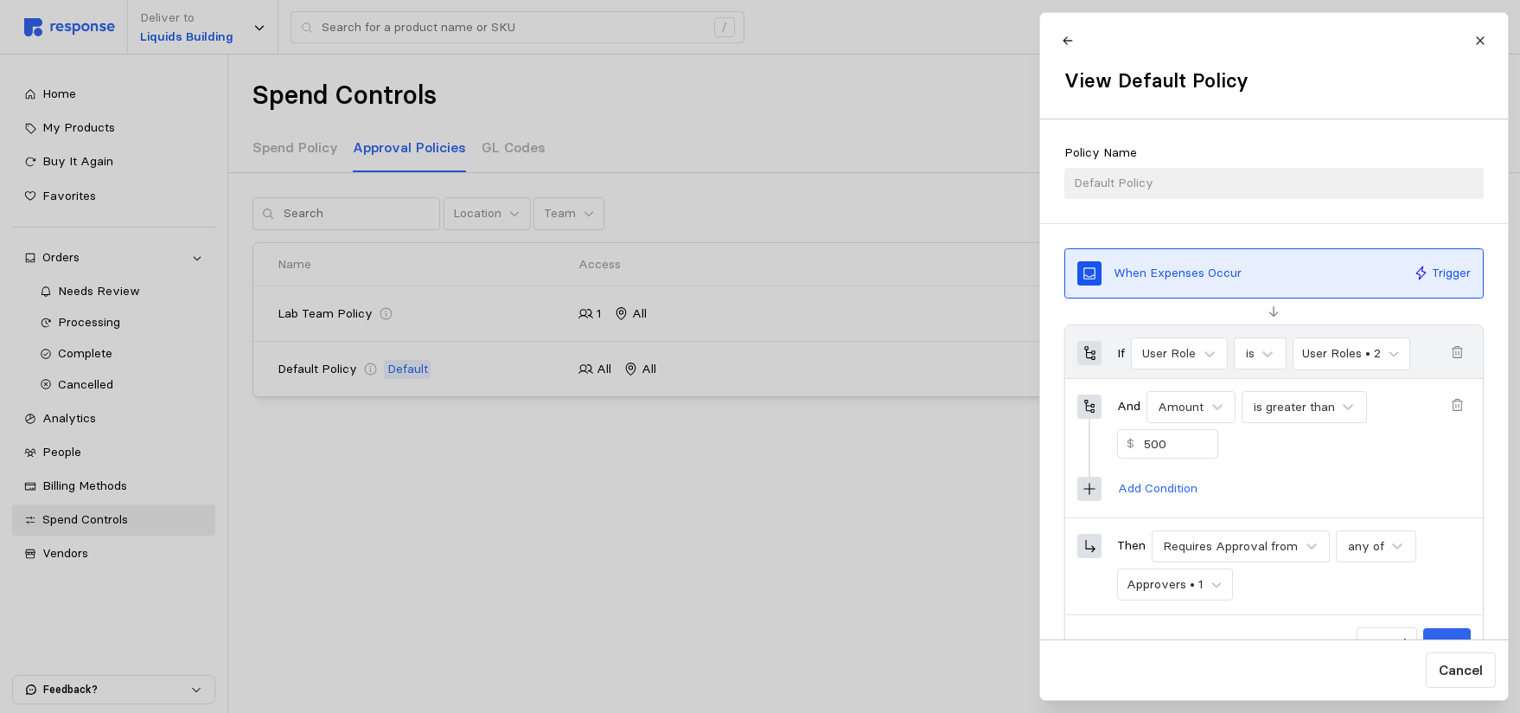
click at [1064, 39] on icon at bounding box center [1067, 41] width 12 height 12
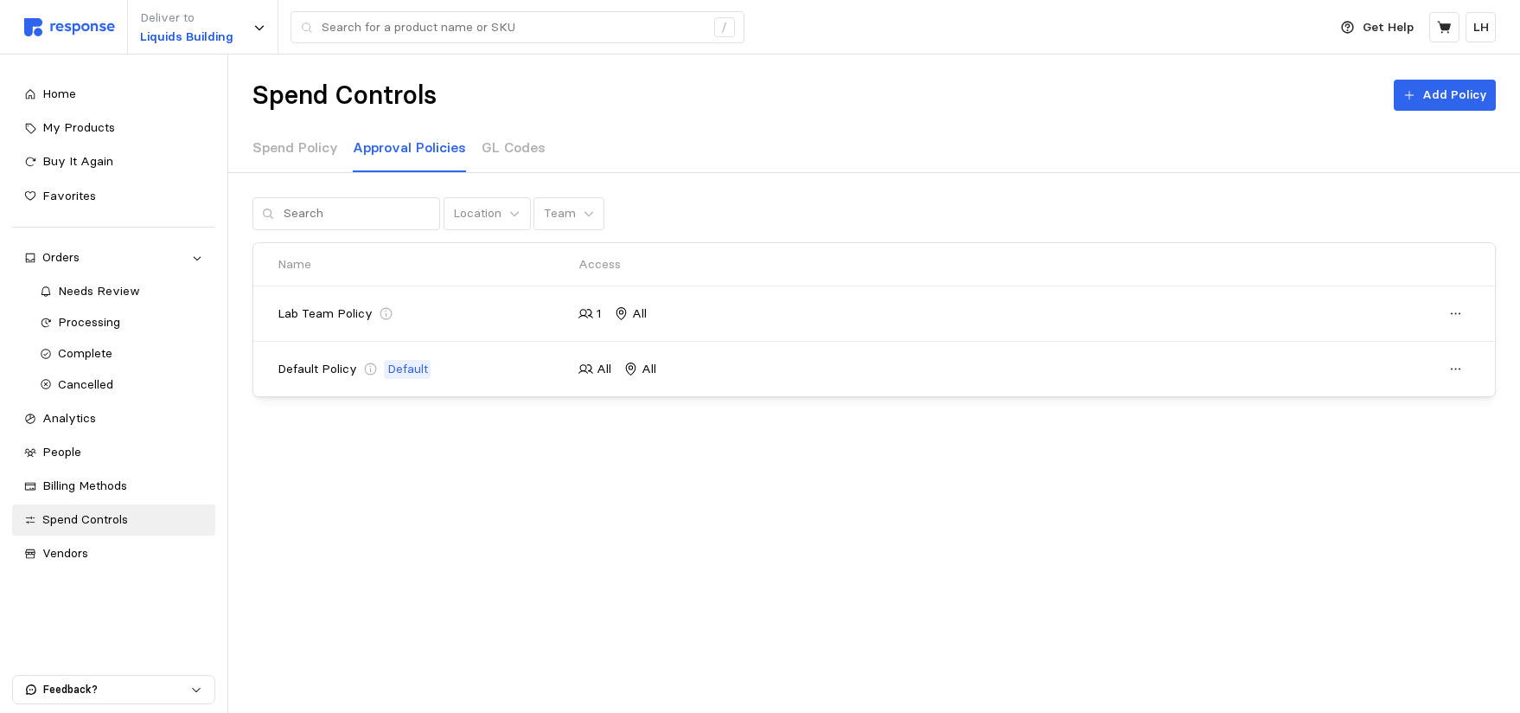
click at [991, 463] on div "Spend Controls Add Policy Spend Policy Approval Policies GL Codes Location Team…" at bounding box center [874, 283] width 1292 height 458
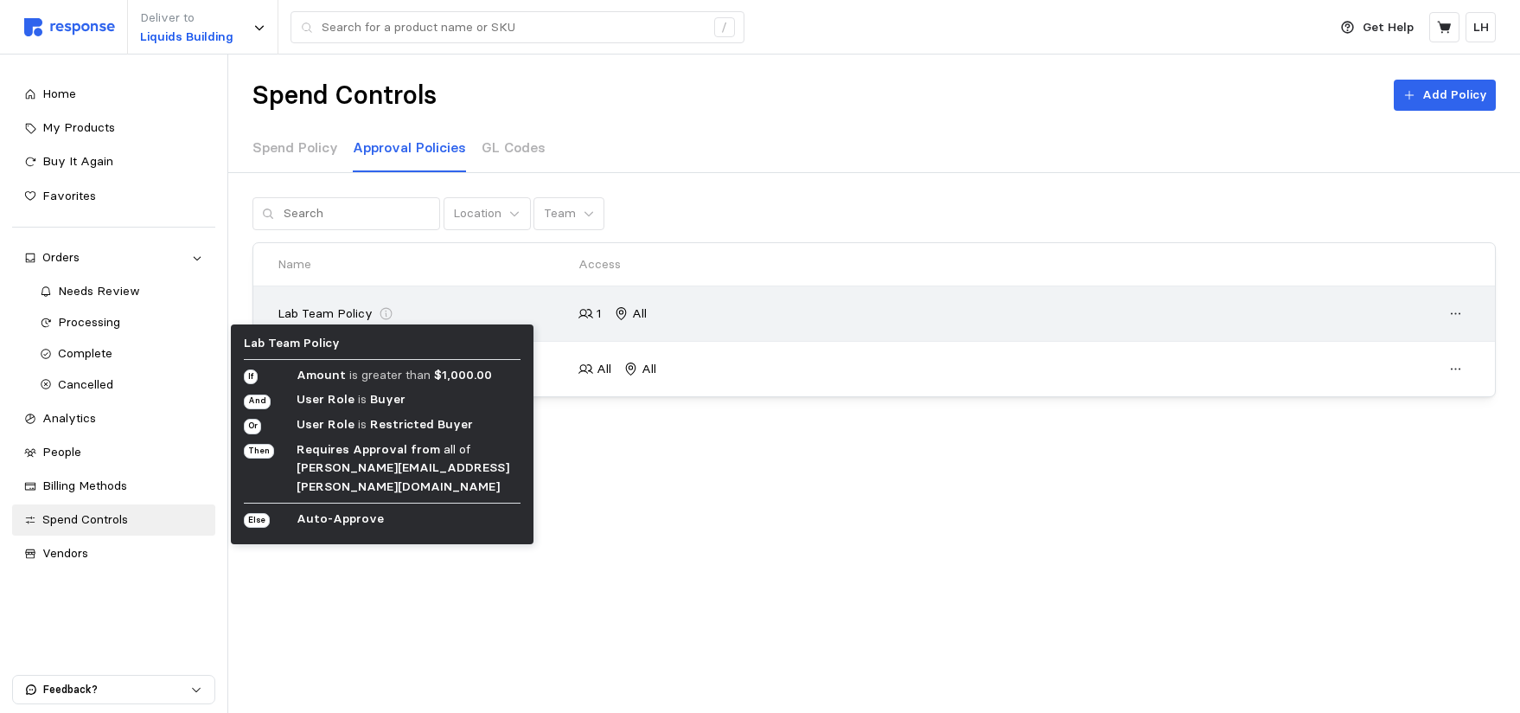
click at [383, 314] on icon at bounding box center [387, 314] width 16 height 16
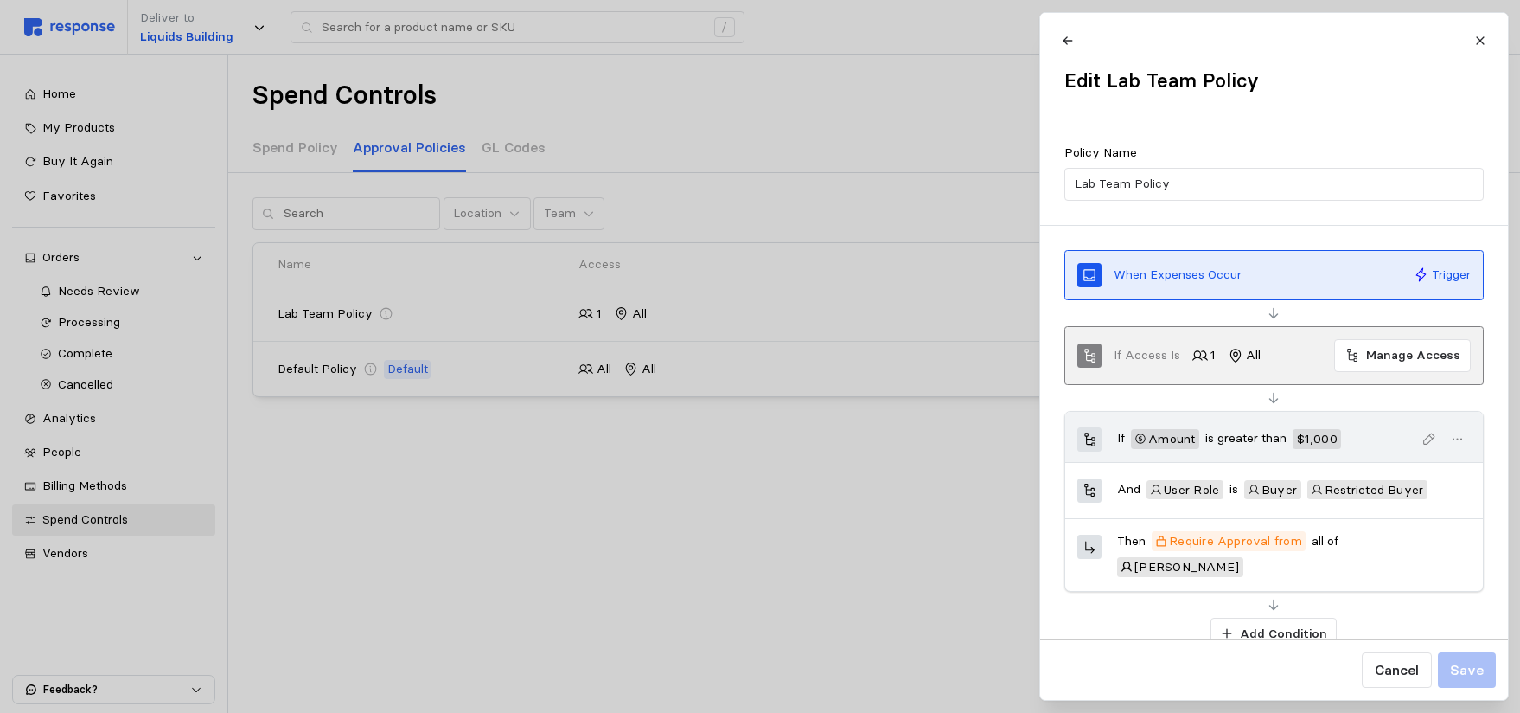
click at [806, 546] on div at bounding box center [760, 356] width 1520 height 713
